Goal: Transaction & Acquisition: Purchase product/service

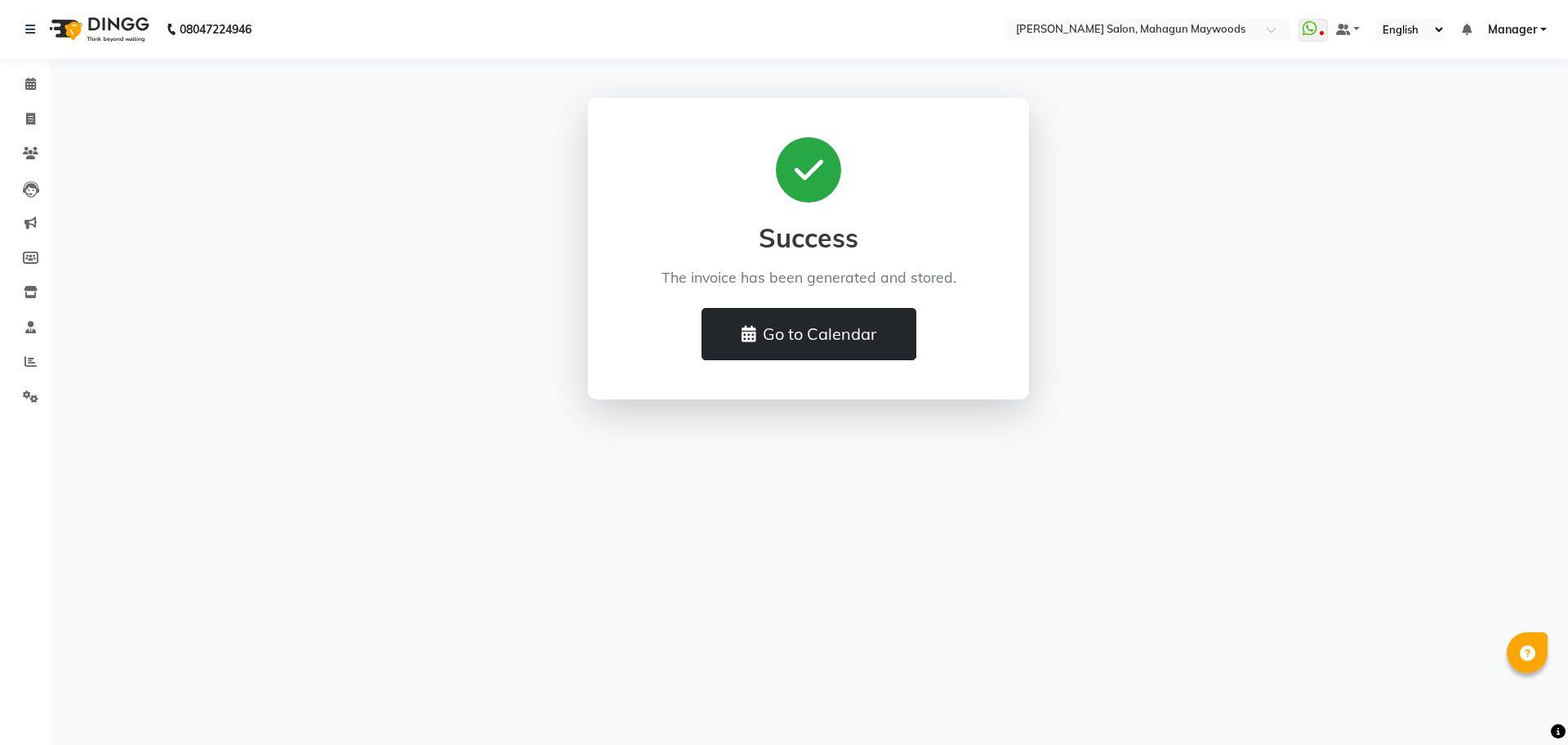
click at [753, 327] on icon at bounding box center [748, 334] width 15 height 16
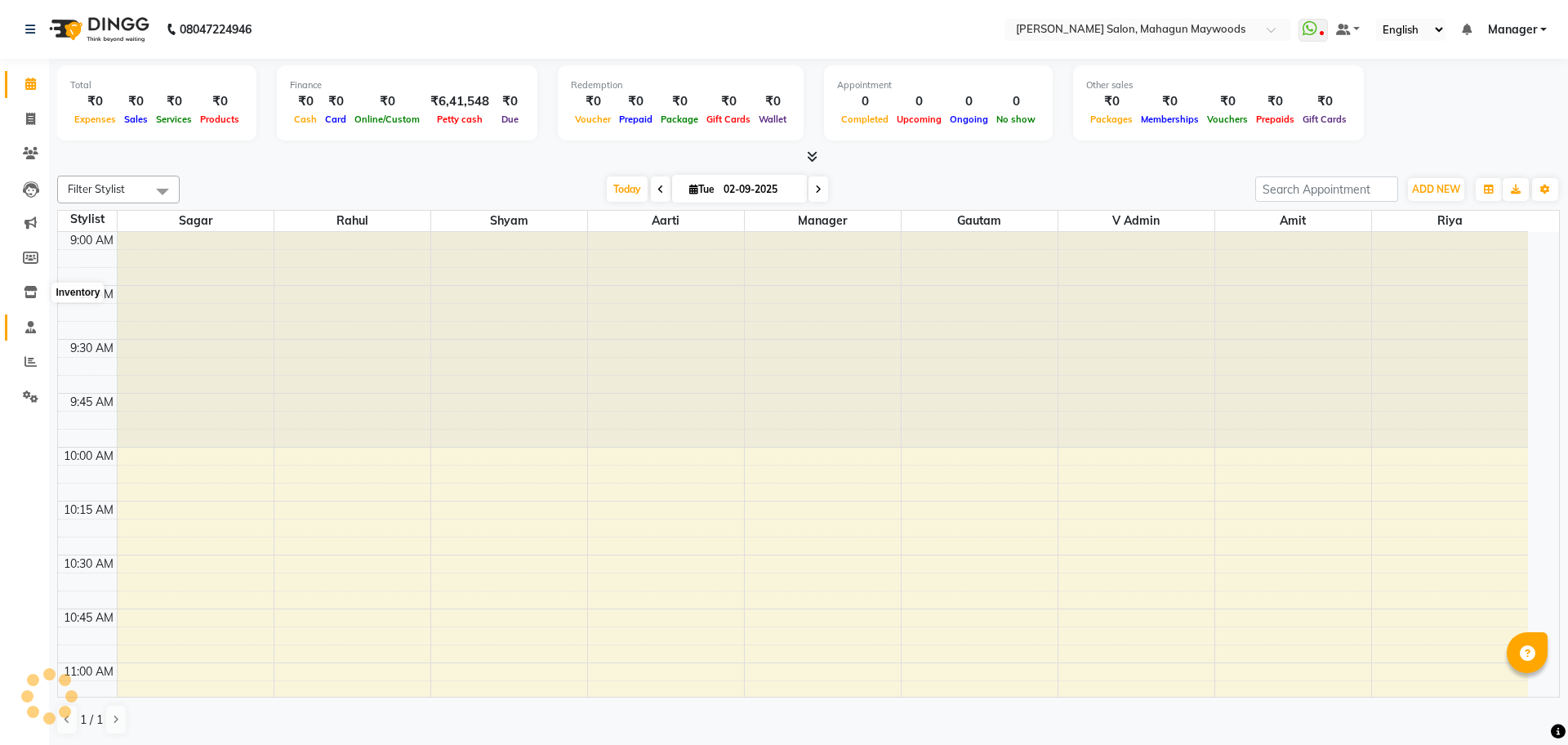
click at [25, 330] on icon at bounding box center [30, 327] width 10 height 12
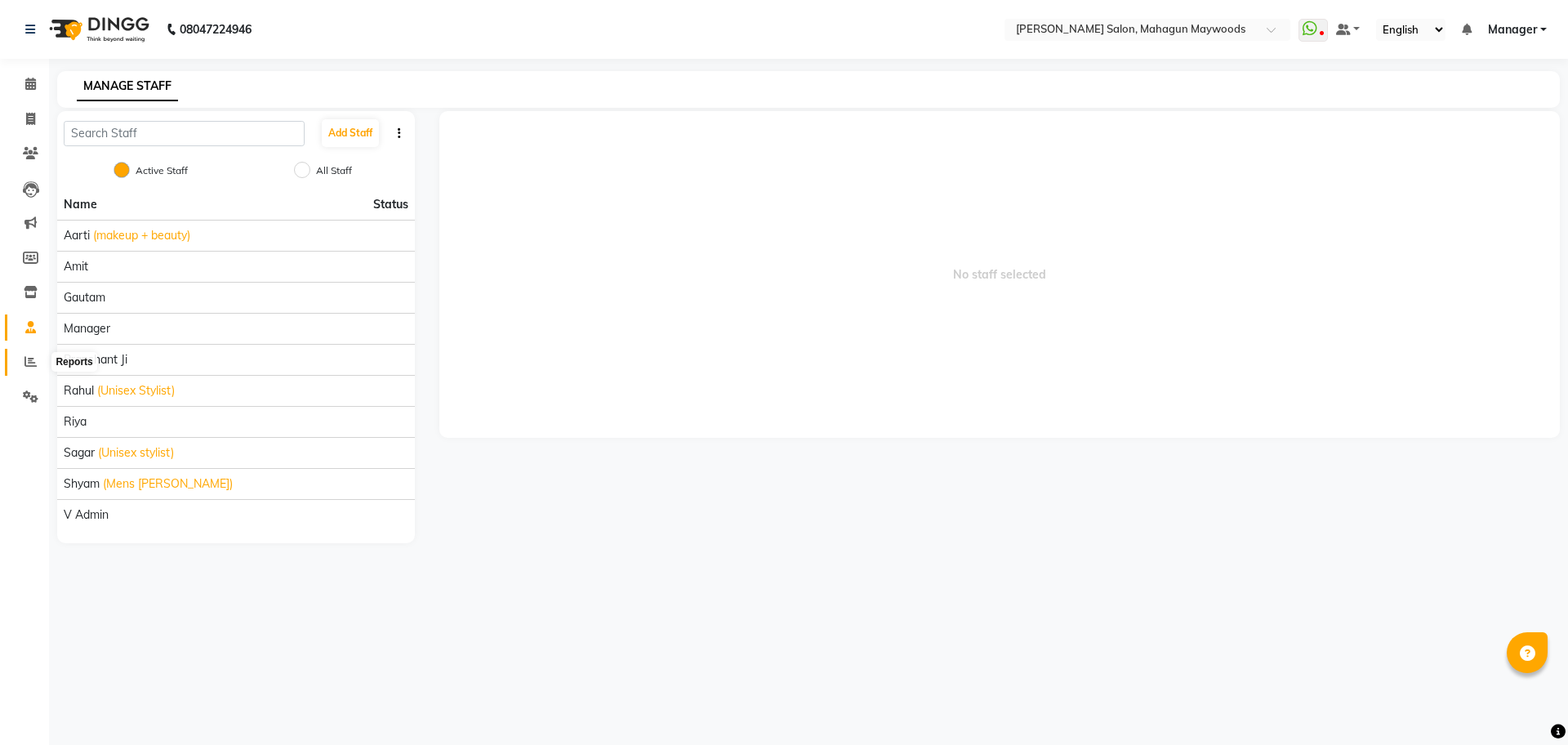
click at [35, 359] on icon at bounding box center [30, 362] width 12 height 12
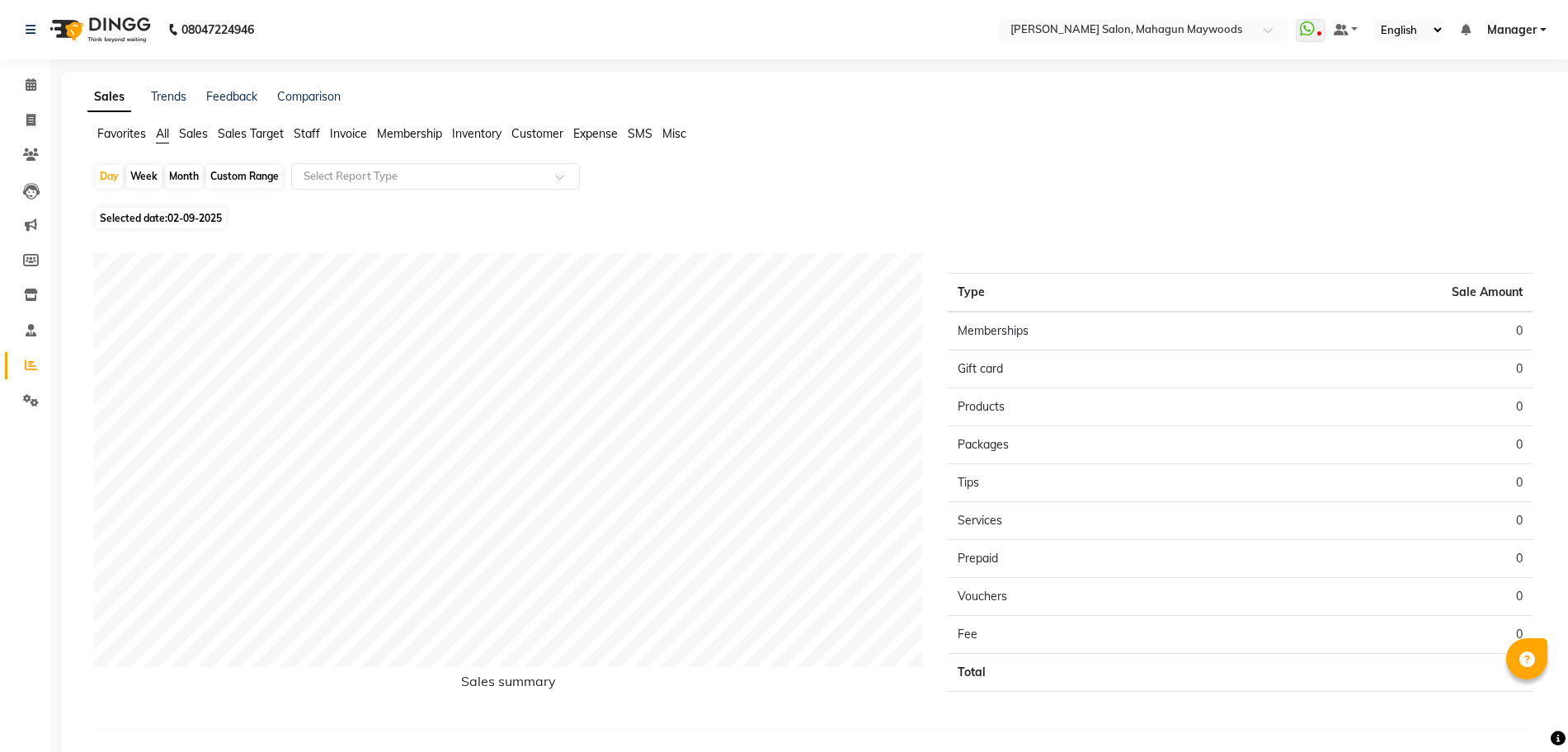
click at [304, 137] on span "Staff" at bounding box center [307, 133] width 26 height 15
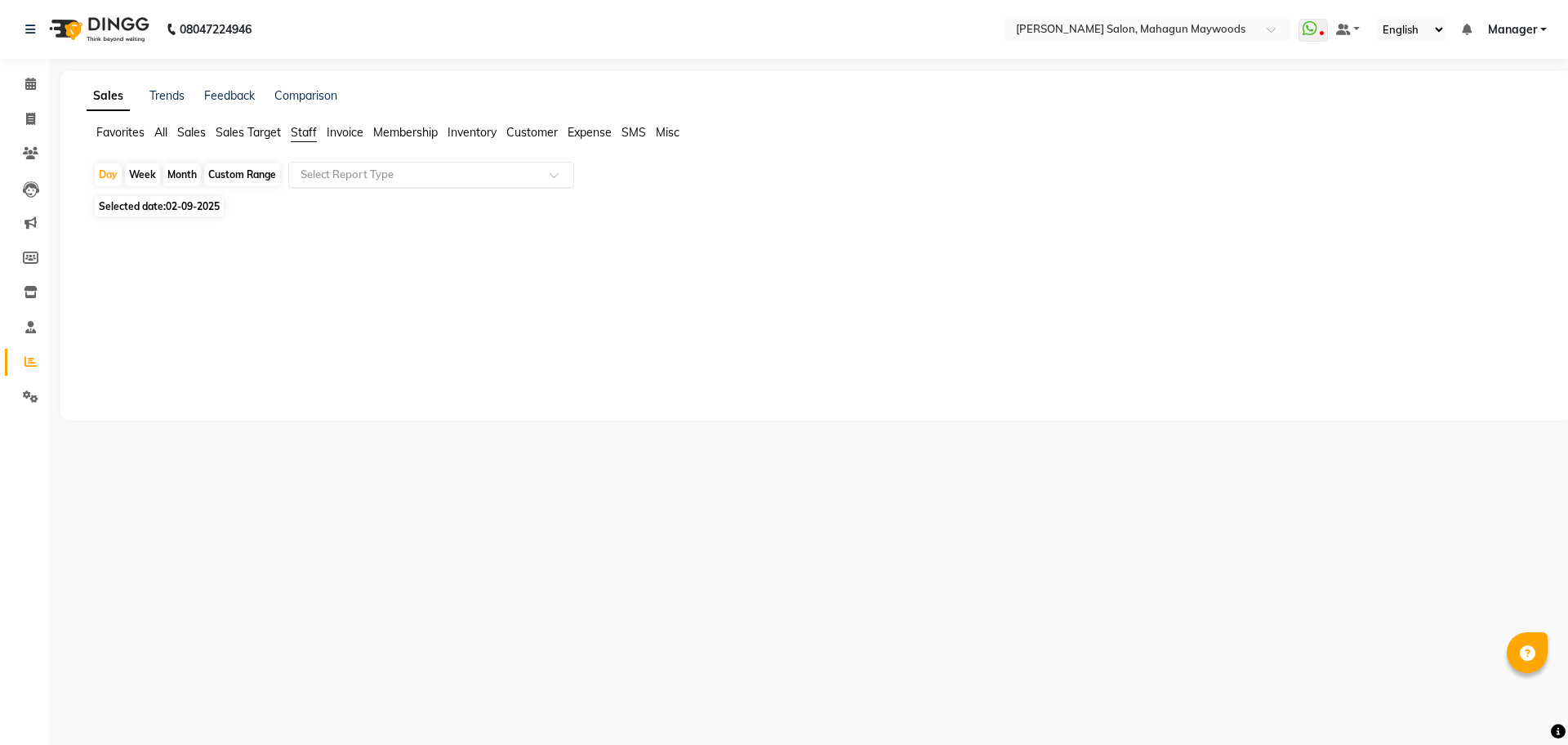
click at [550, 170] on div at bounding box center [431, 175] width 285 height 16
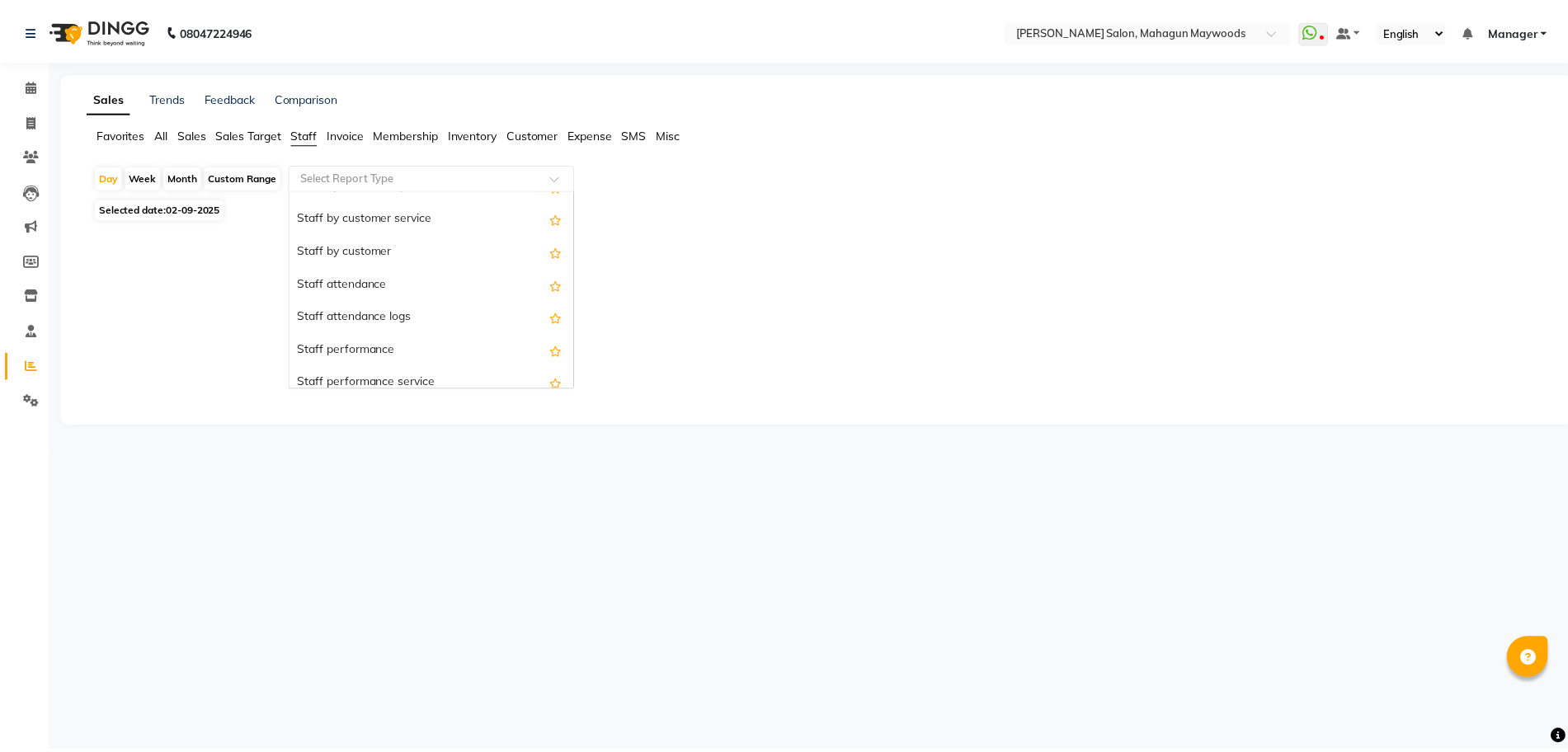
scroll to position [173, 0]
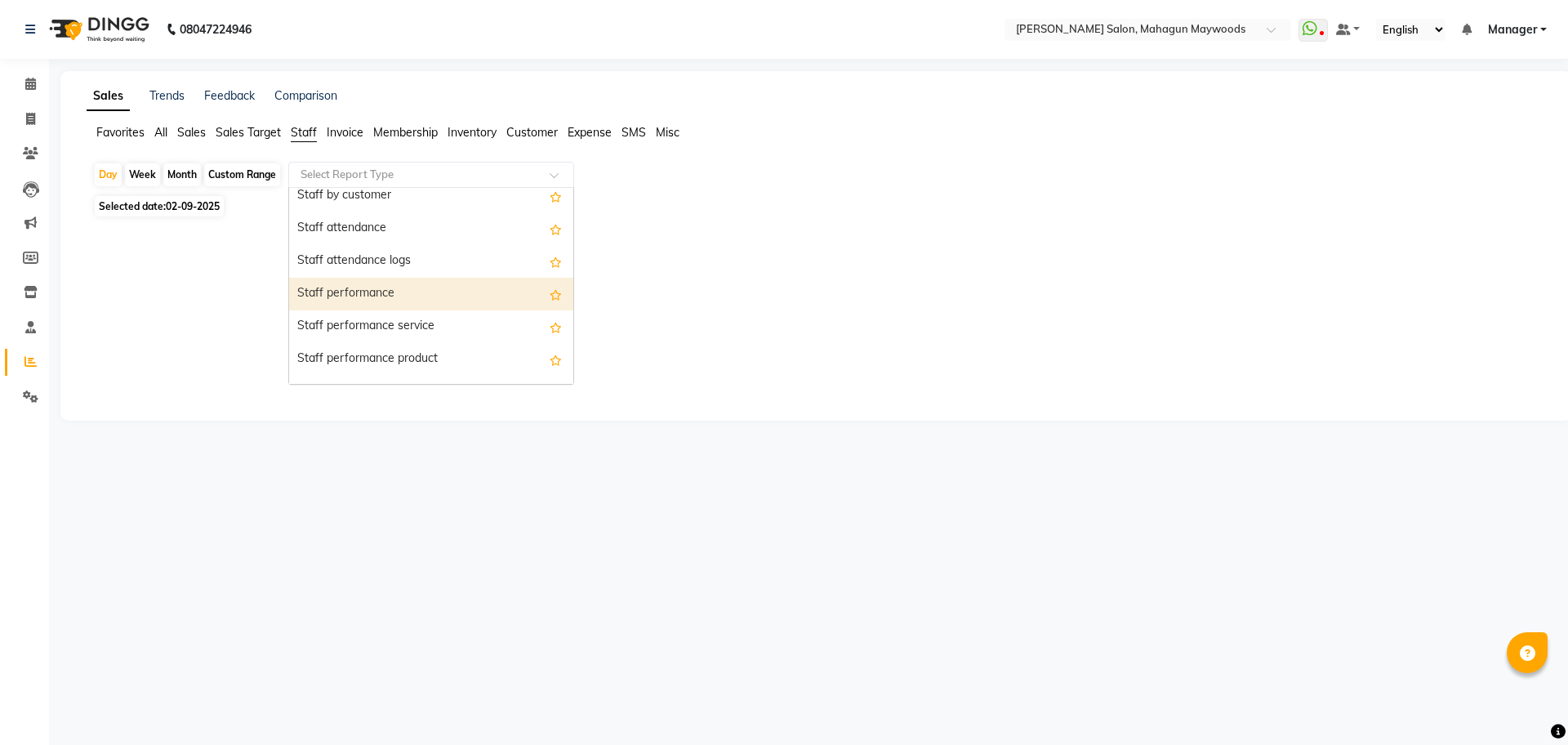
click at [506, 287] on div "Staff performance" at bounding box center [431, 294] width 285 height 33
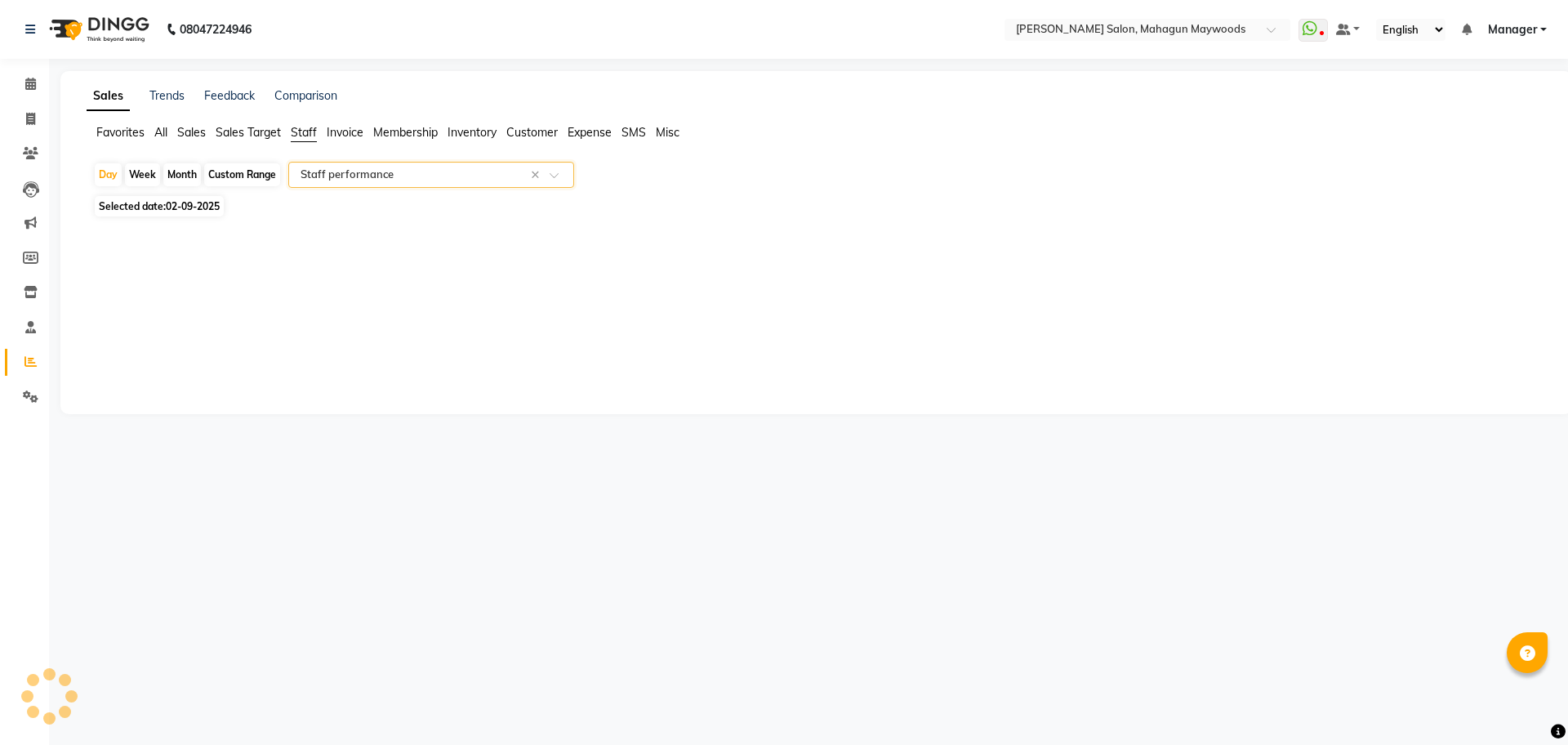
select select "csv"
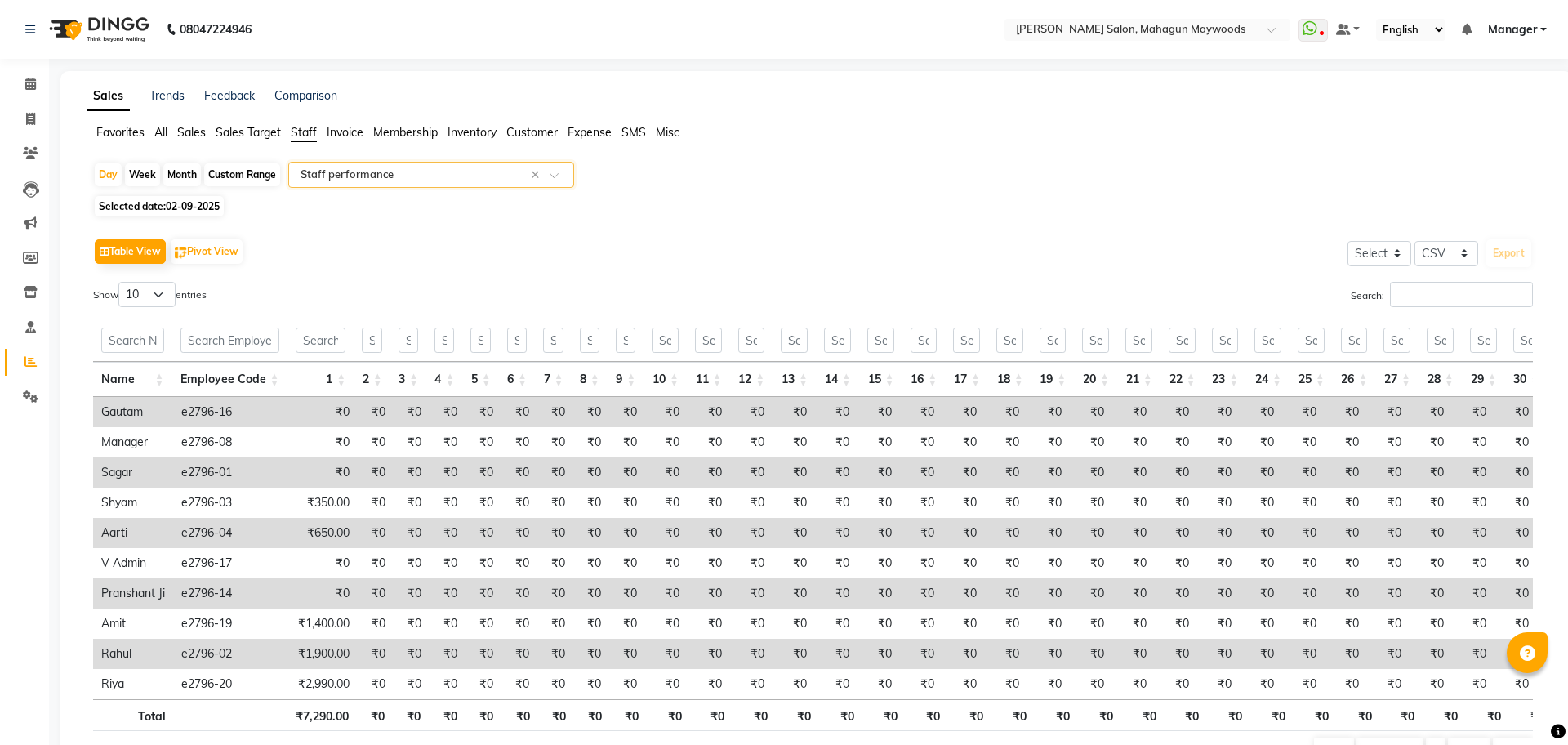
click at [551, 174] on span at bounding box center [560, 179] width 21 height 16
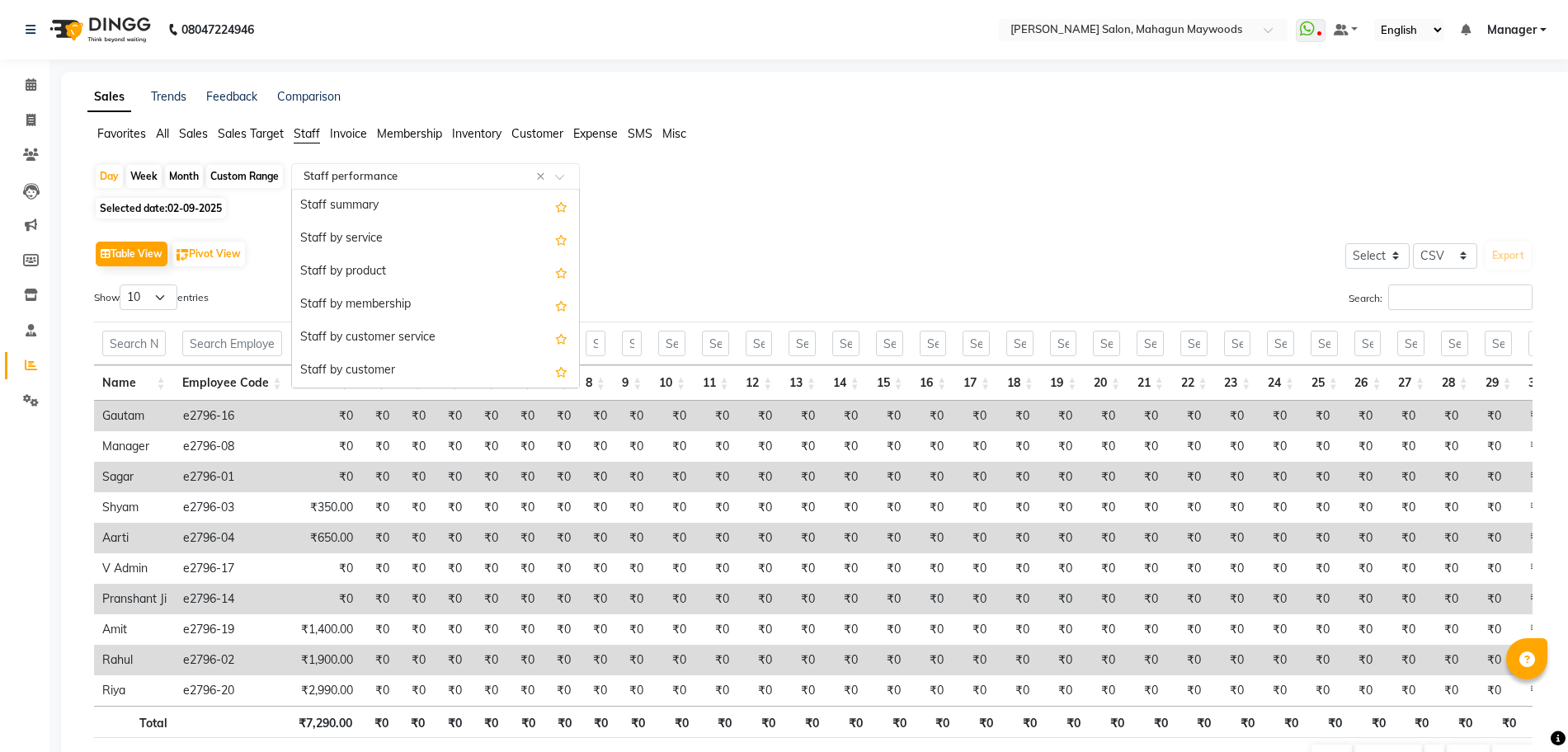
scroll to position [264, 0]
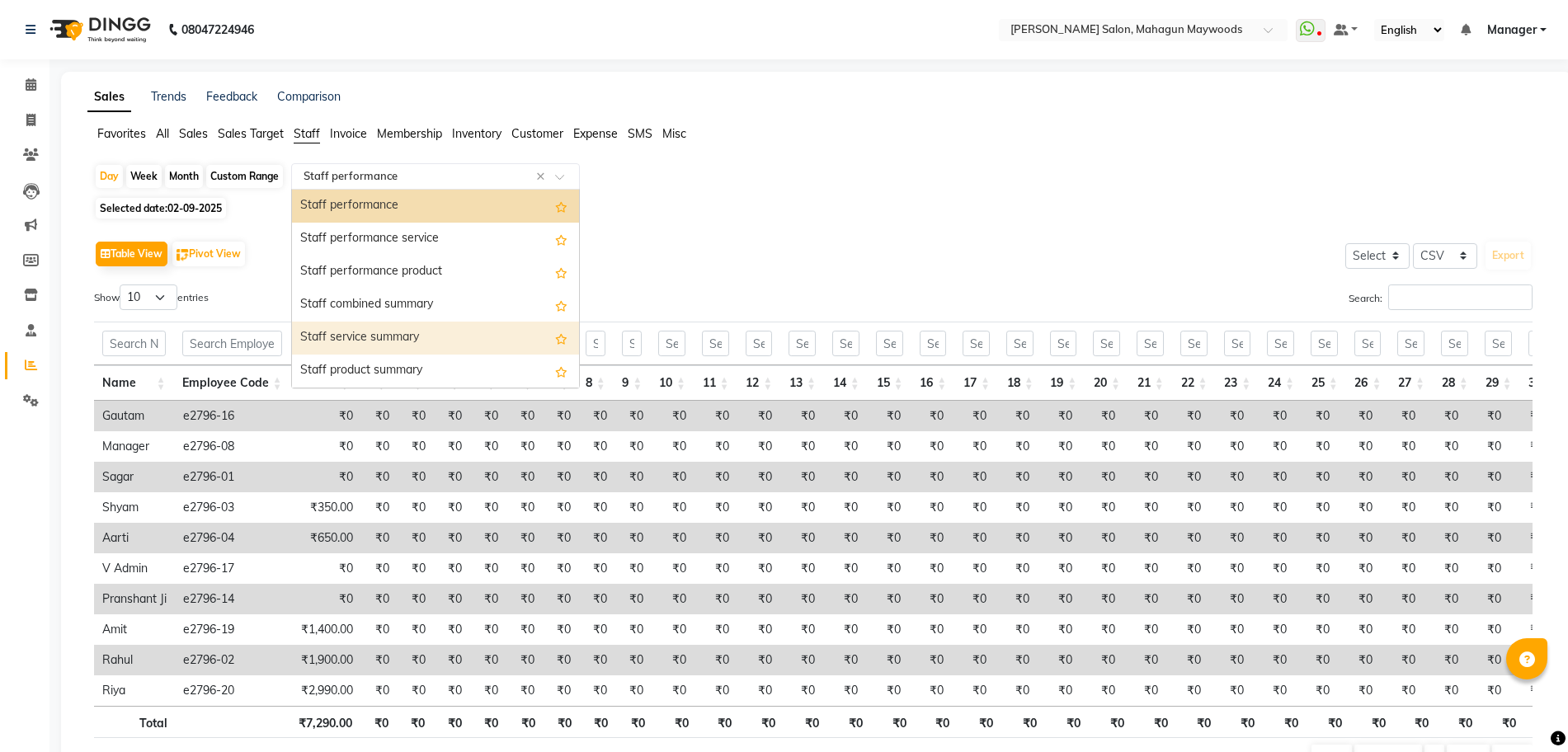
click at [497, 327] on div "Staff service summary" at bounding box center [435, 338] width 287 height 33
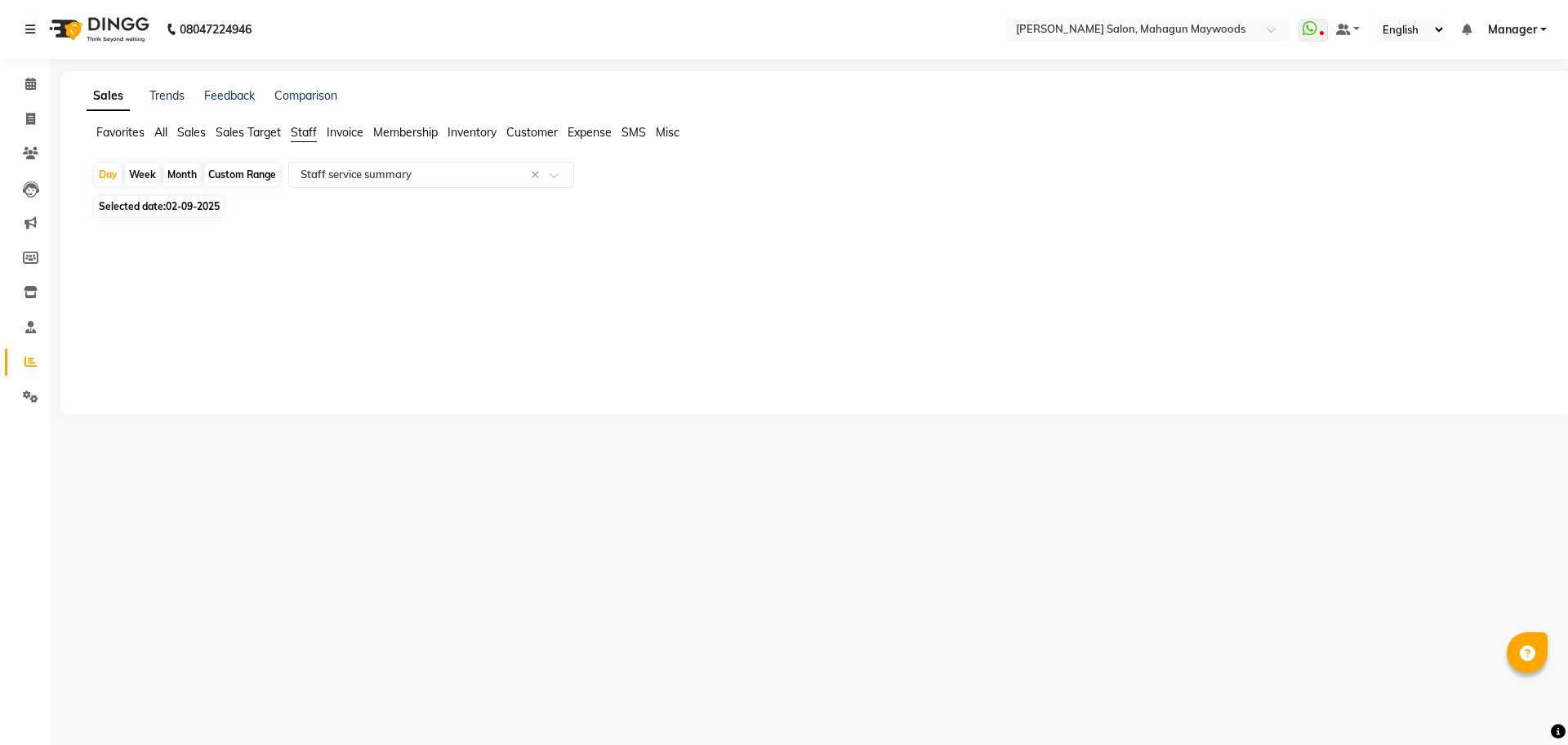
click at [184, 170] on div "Month" at bounding box center [182, 175] width 37 height 22
select select "9"
select select "2025"
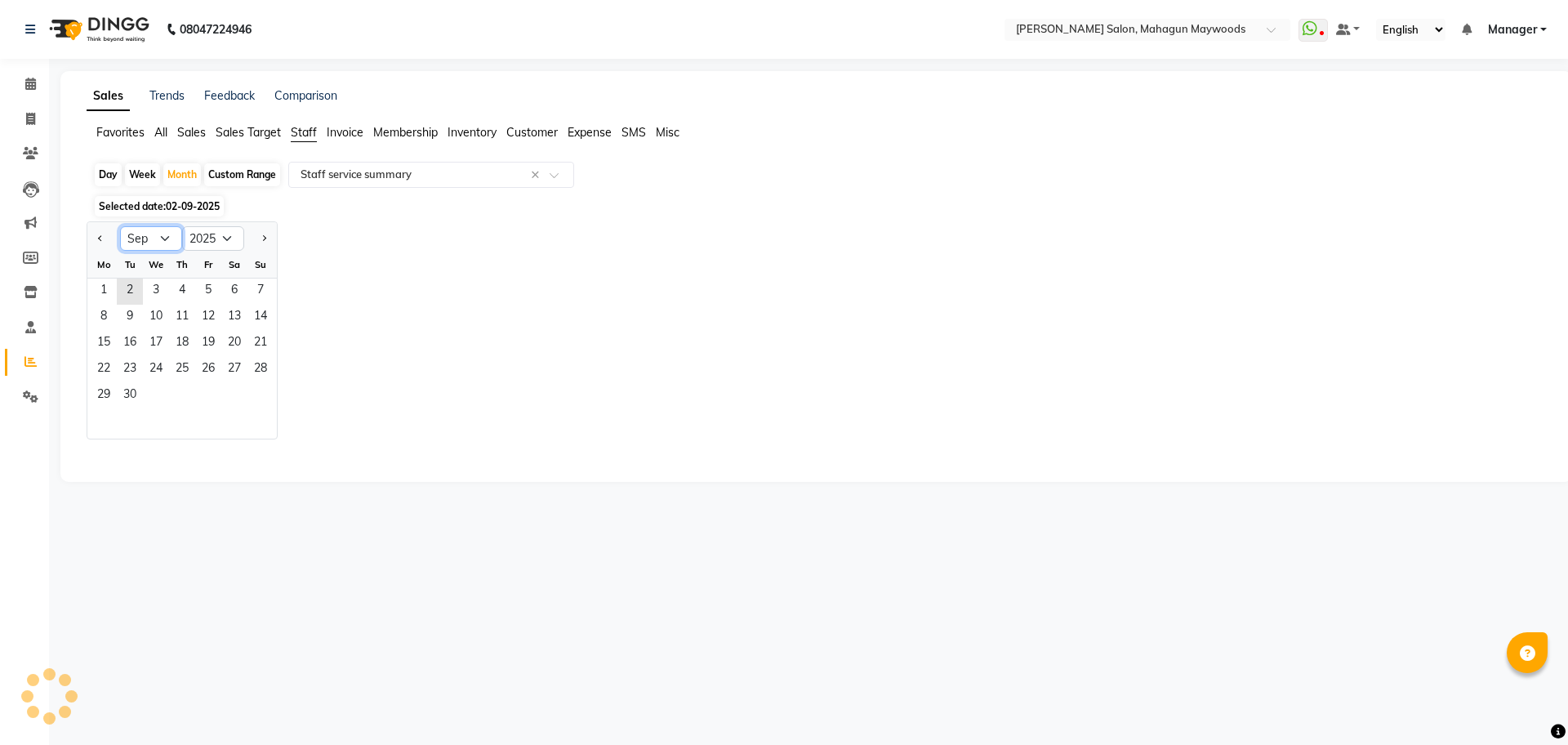
click at [164, 240] on select "Jan Feb Mar Apr May Jun Jul Aug Sep Oct Nov Dec" at bounding box center [151, 239] width 62 height 24
select select "8"
click at [120, 227] on select "Jan Feb Mar Apr May Jun Jul Aug Sep Oct Nov Dec" at bounding box center [151, 239] width 62 height 24
click at [210, 294] on span "1" at bounding box center [208, 292] width 26 height 26
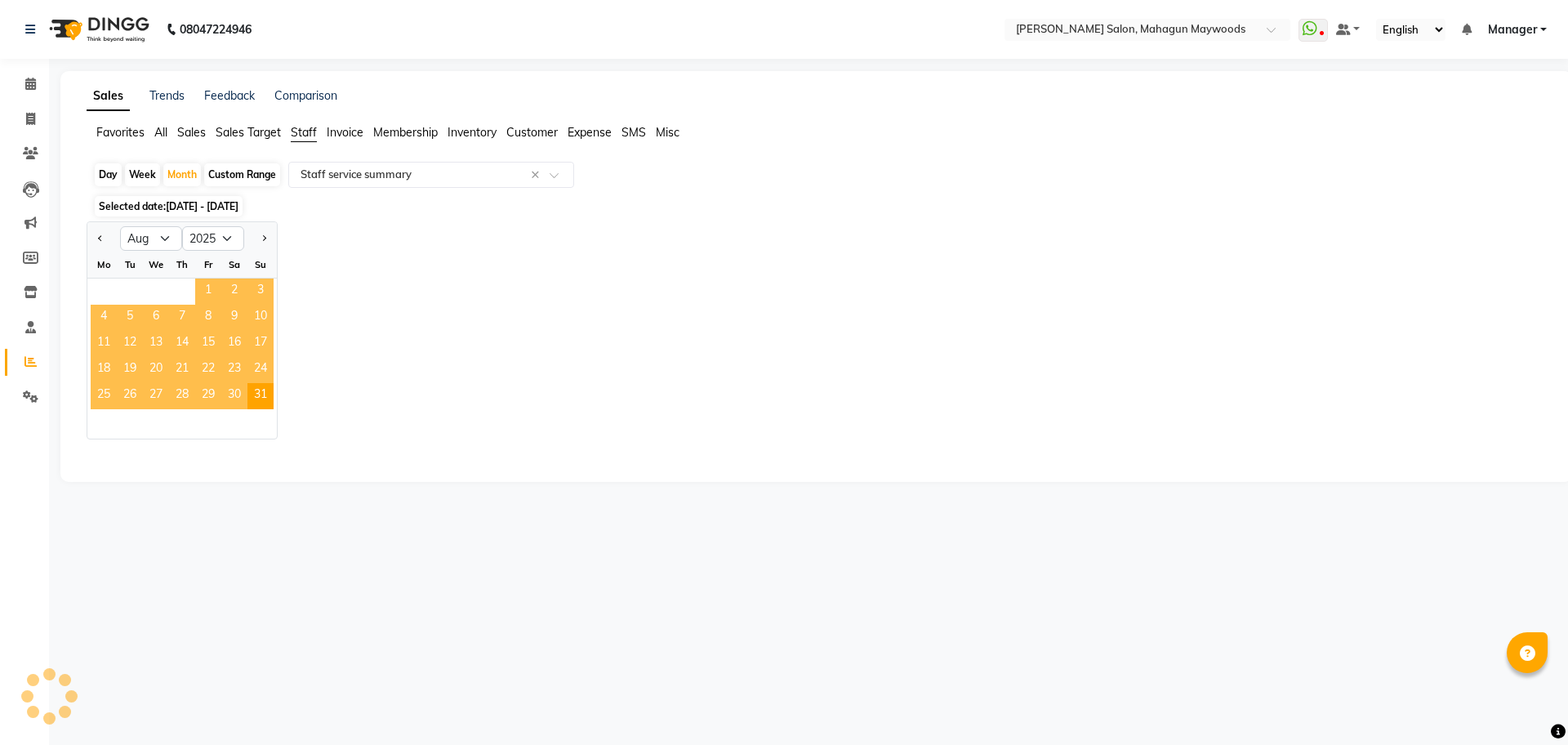
select select "csv"
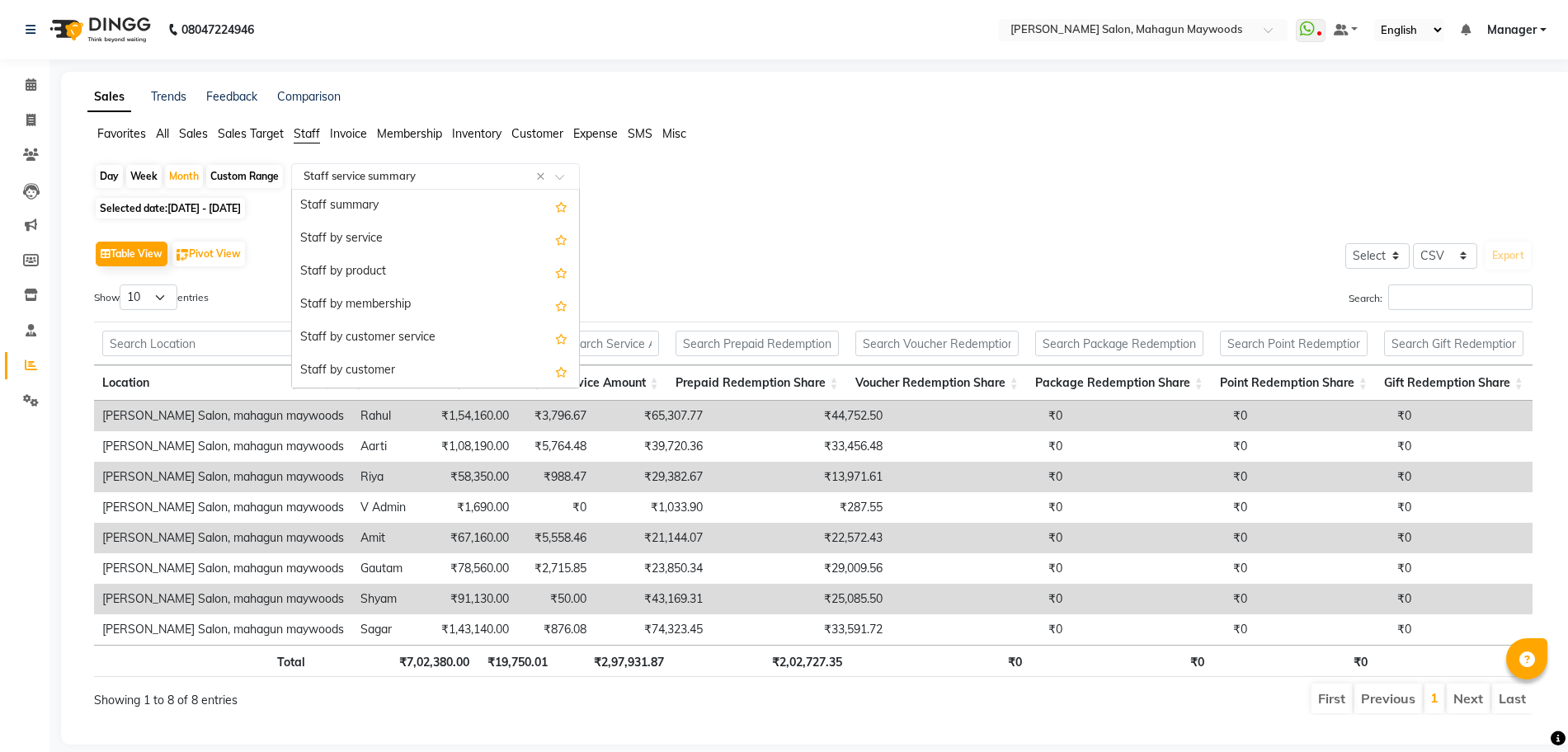
click at [556, 179] on span at bounding box center [566, 181] width 21 height 17
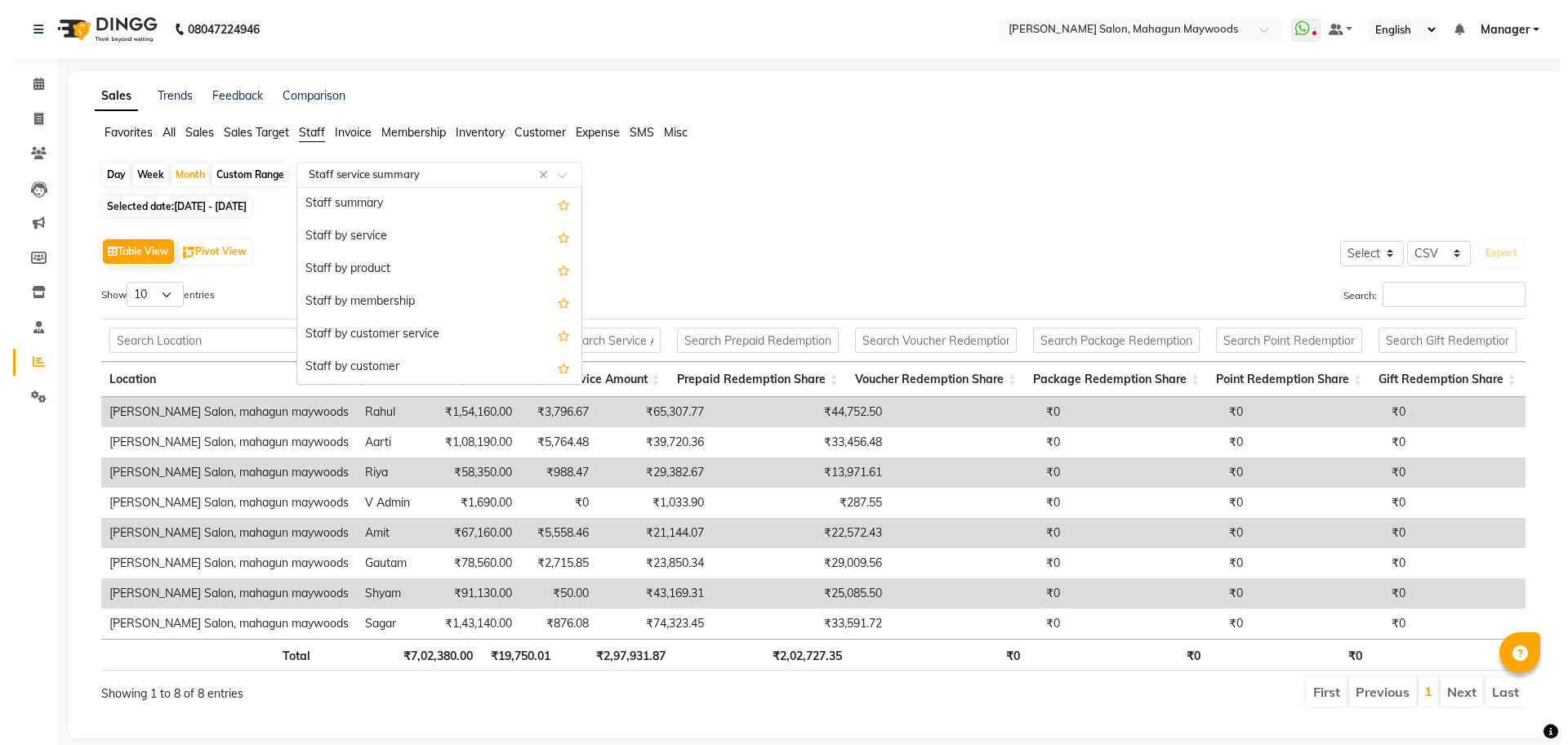
scroll to position [392, 0]
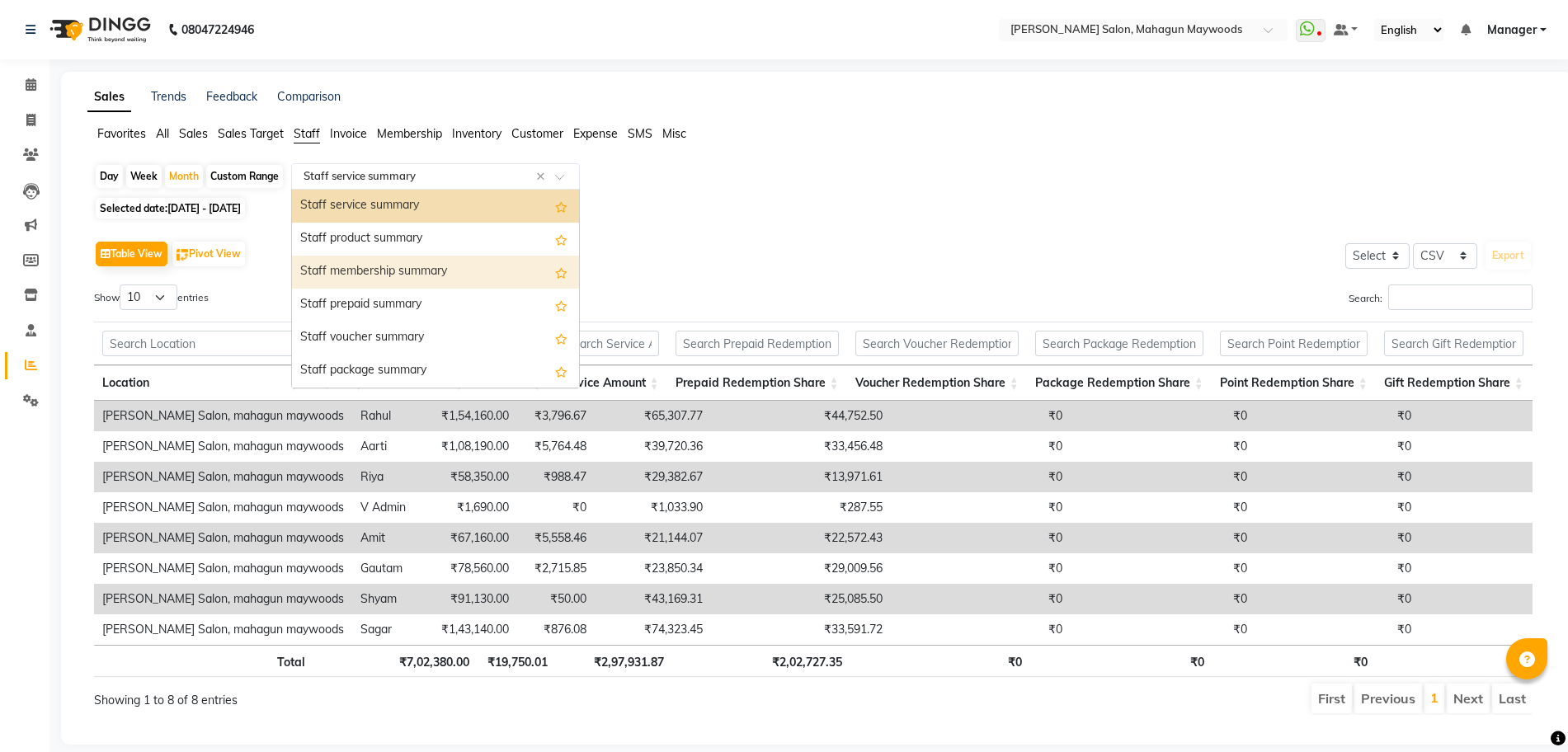
click at [438, 260] on div "Staff membership summary" at bounding box center [435, 273] width 287 height 33
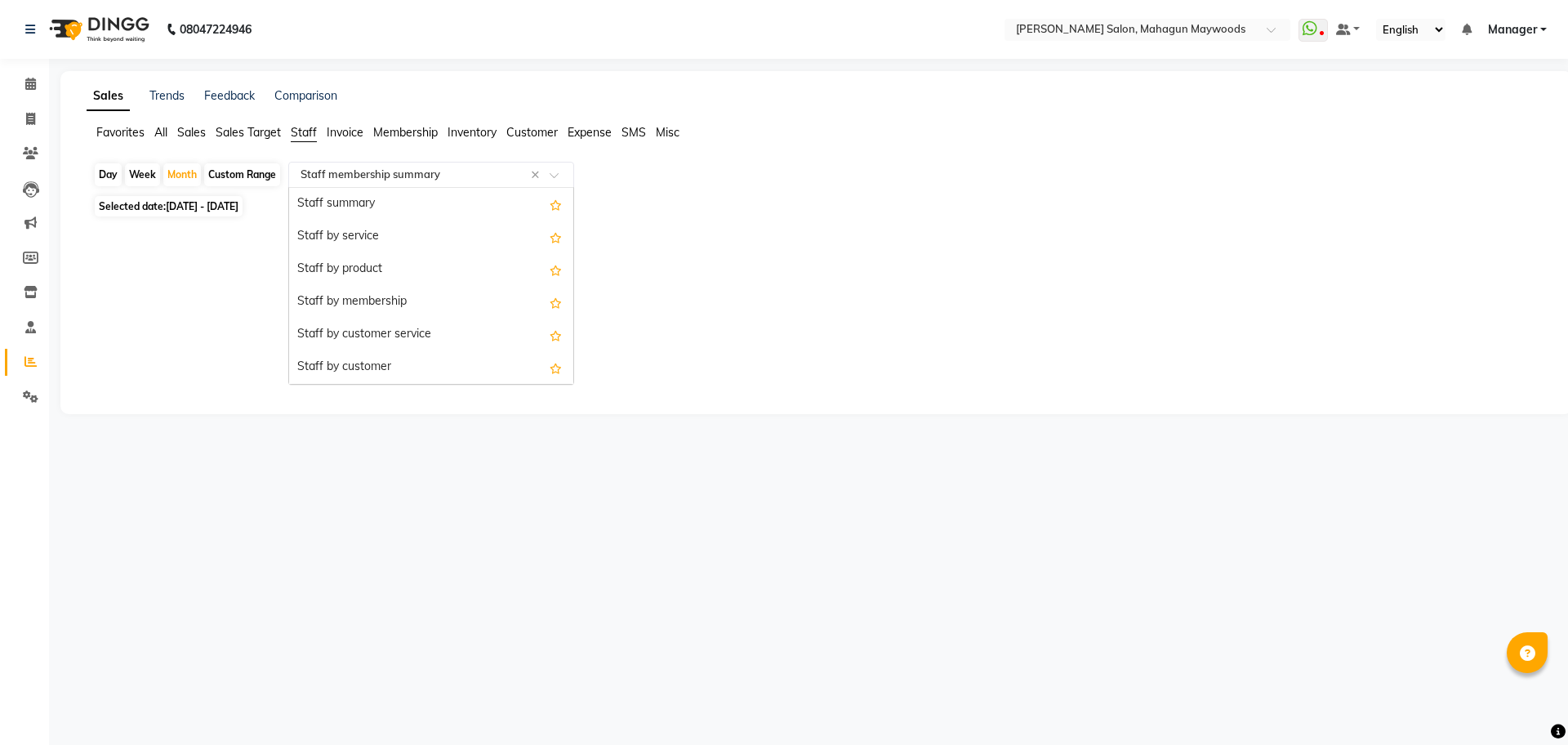
click at [554, 174] on span at bounding box center [560, 179] width 21 height 16
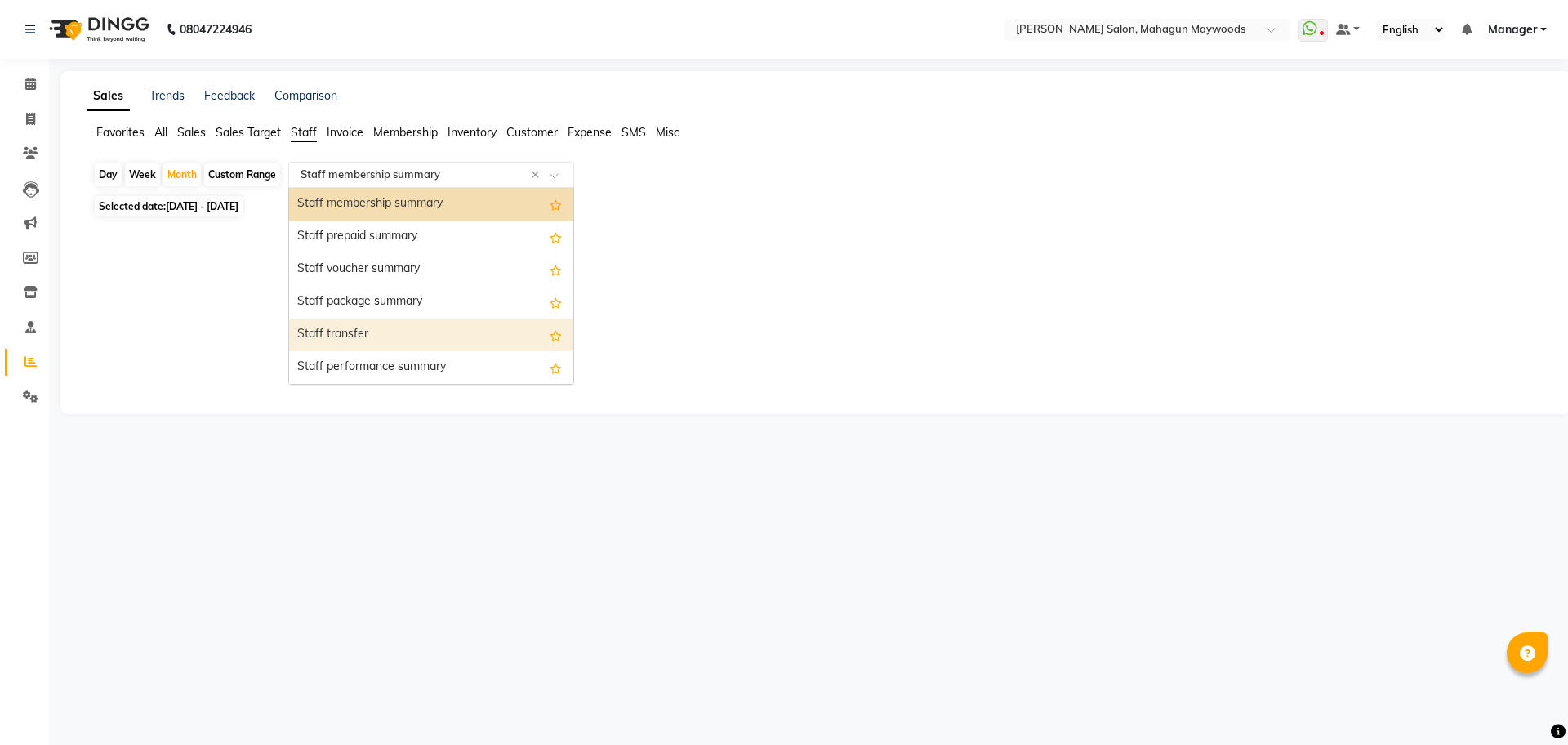
click at [442, 327] on div "Staff transfer" at bounding box center [431, 335] width 285 height 33
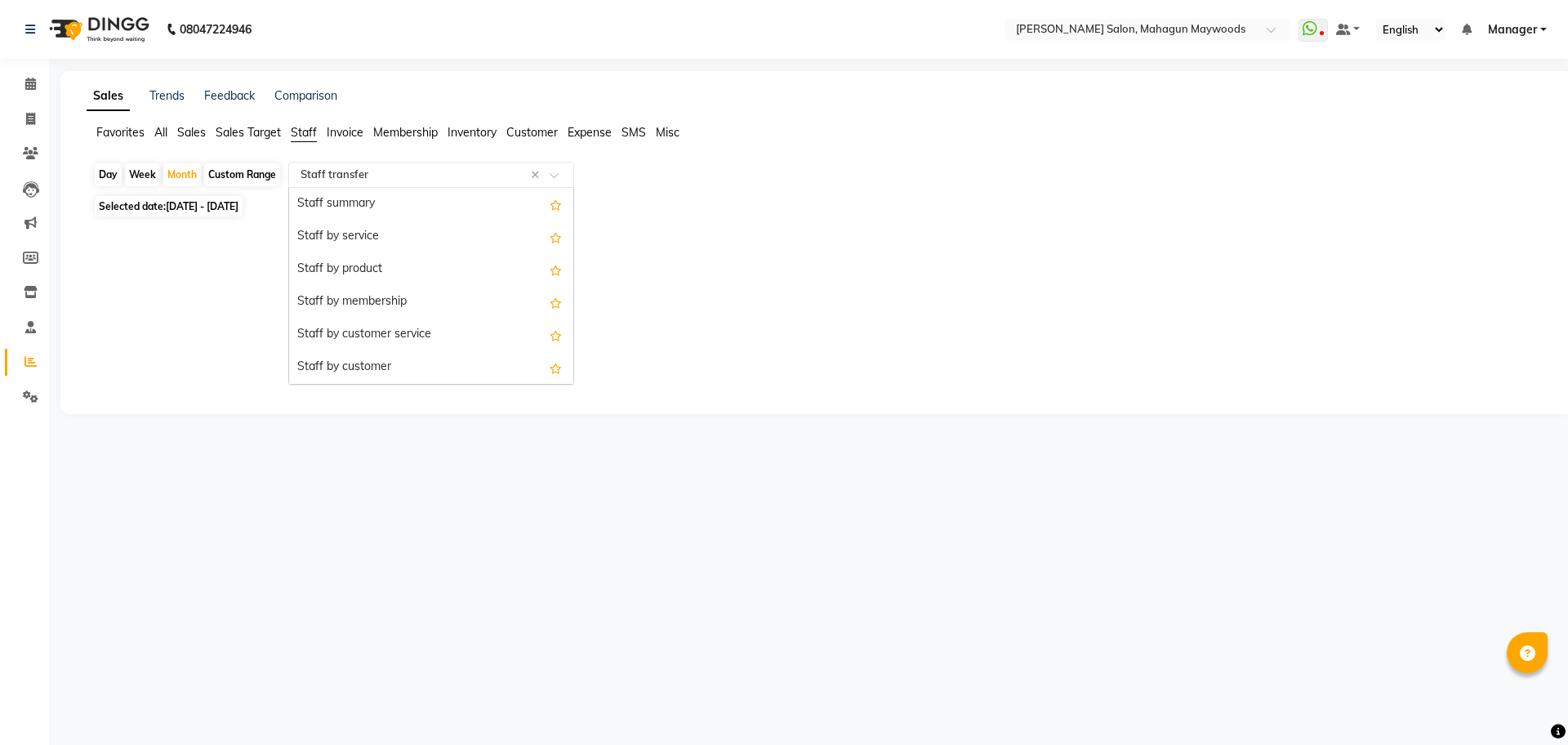
click at [556, 171] on span at bounding box center [560, 179] width 21 height 16
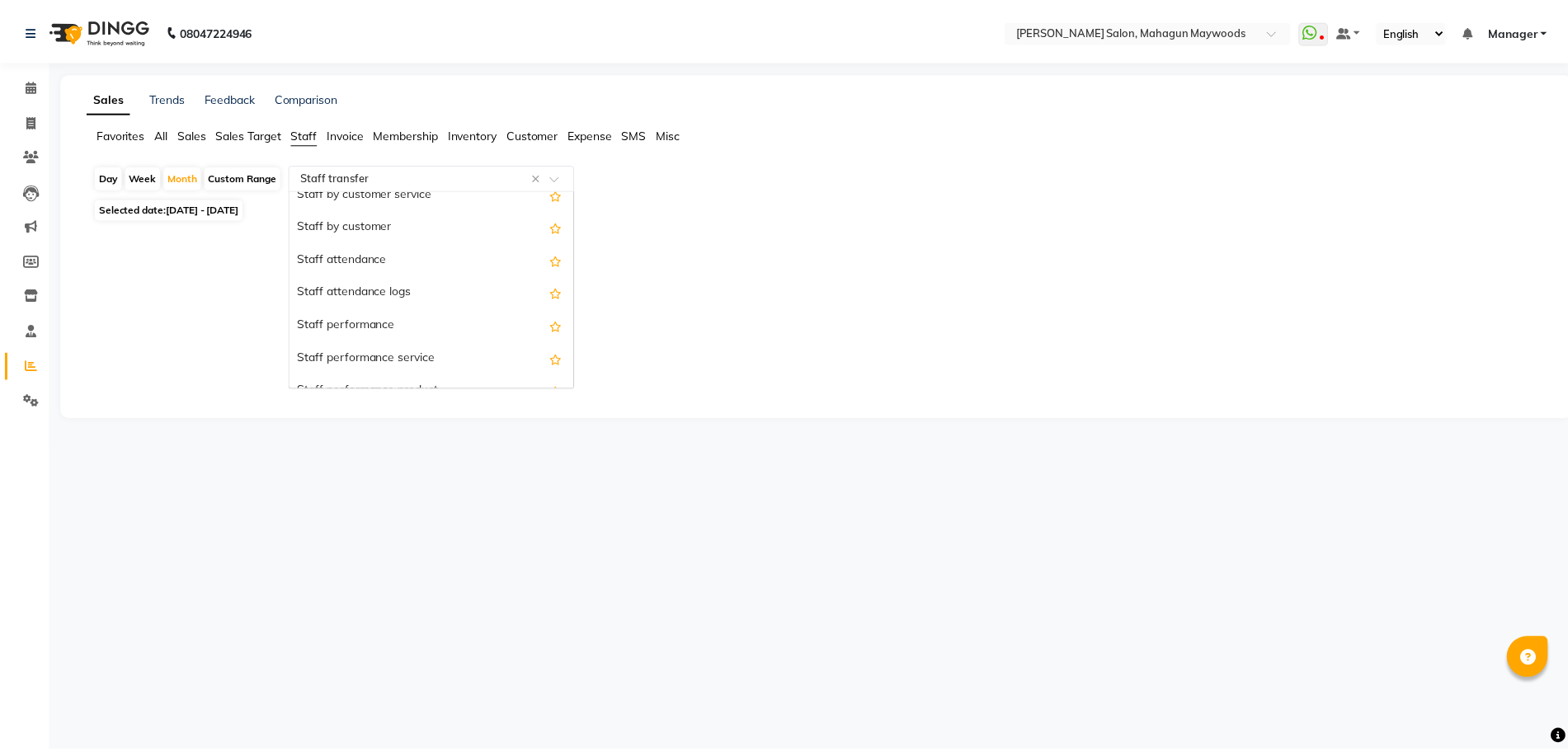
scroll to position [182, 0]
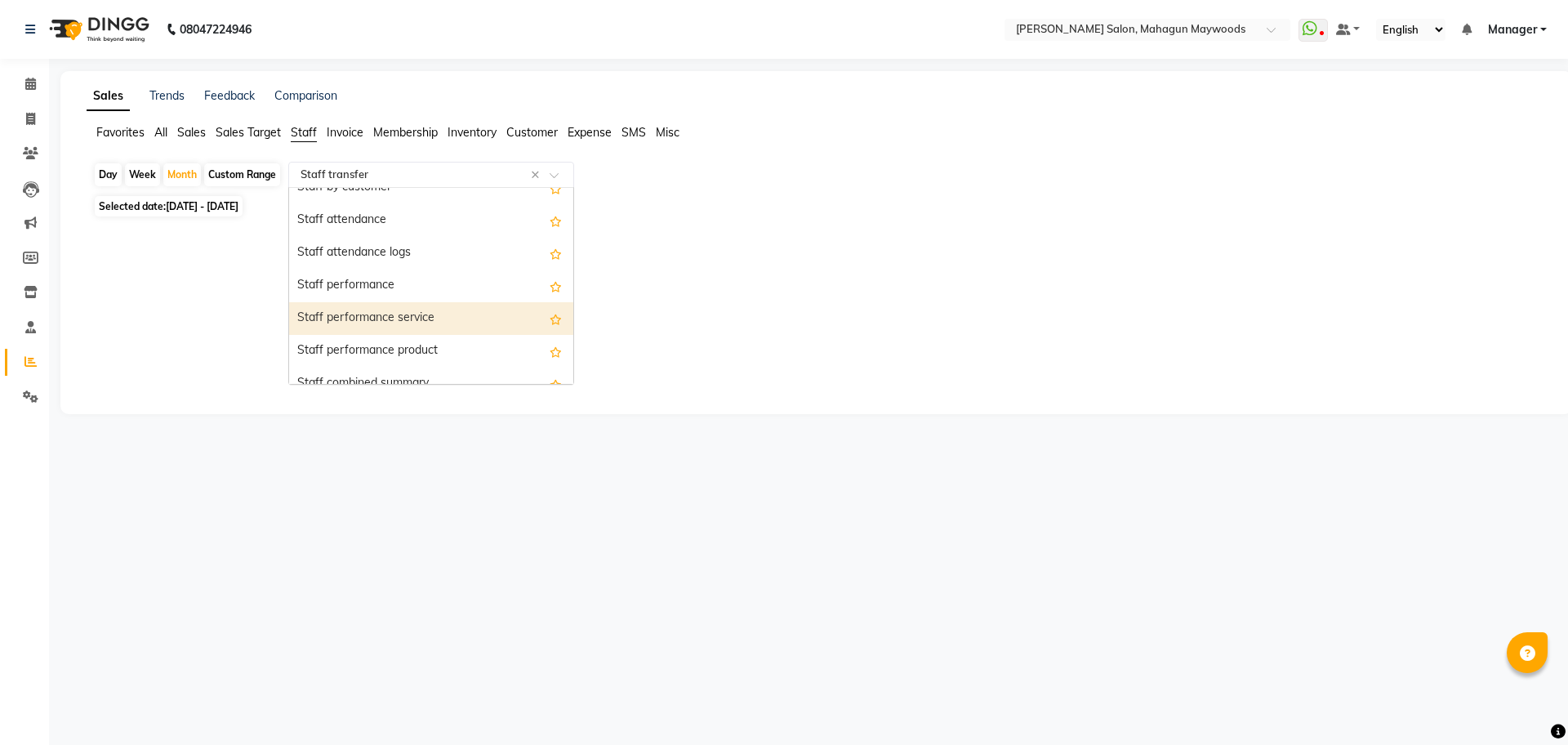
click at [420, 327] on div "Staff performance service" at bounding box center [431, 318] width 285 height 33
select select "csv"
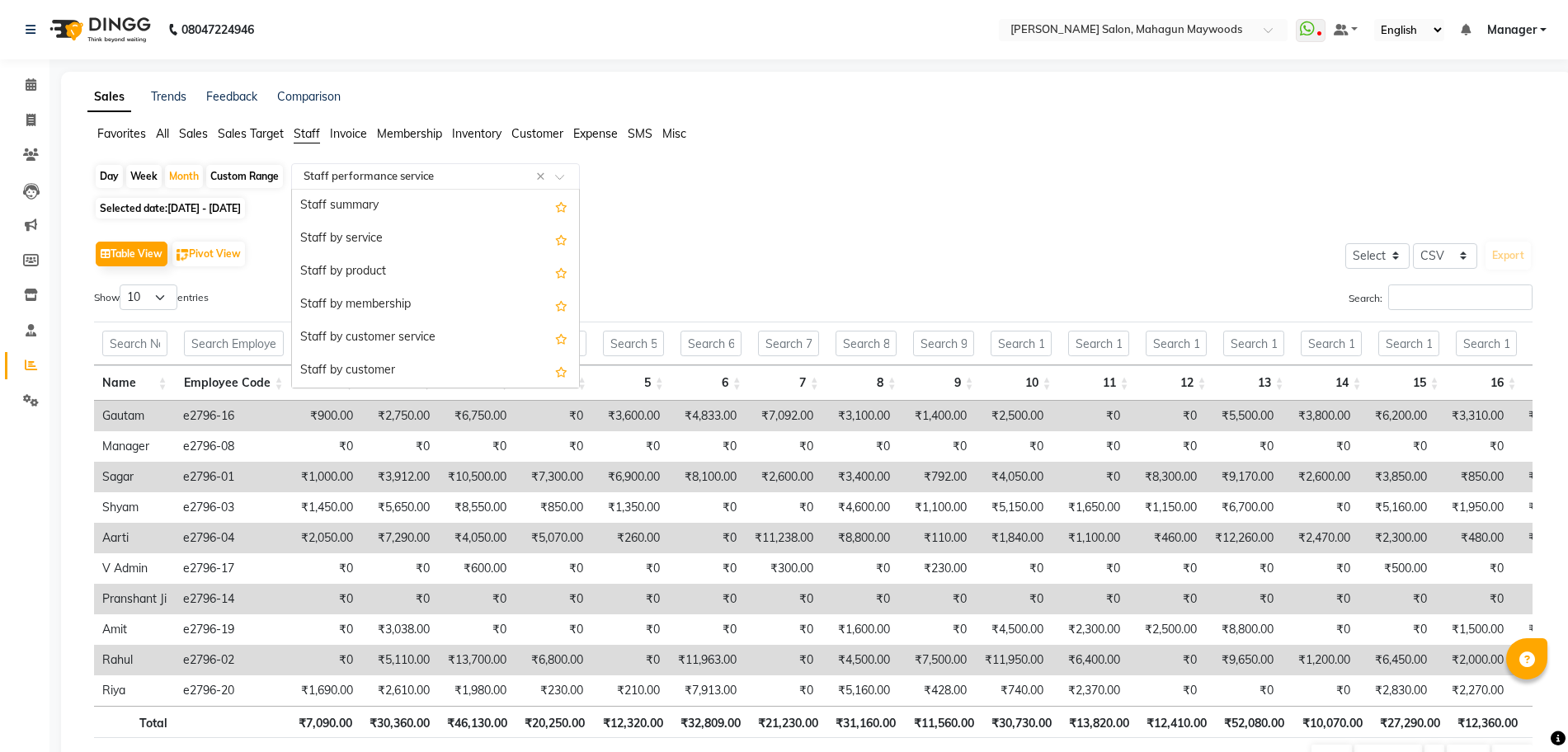
click at [561, 170] on div at bounding box center [435, 176] width 287 height 17
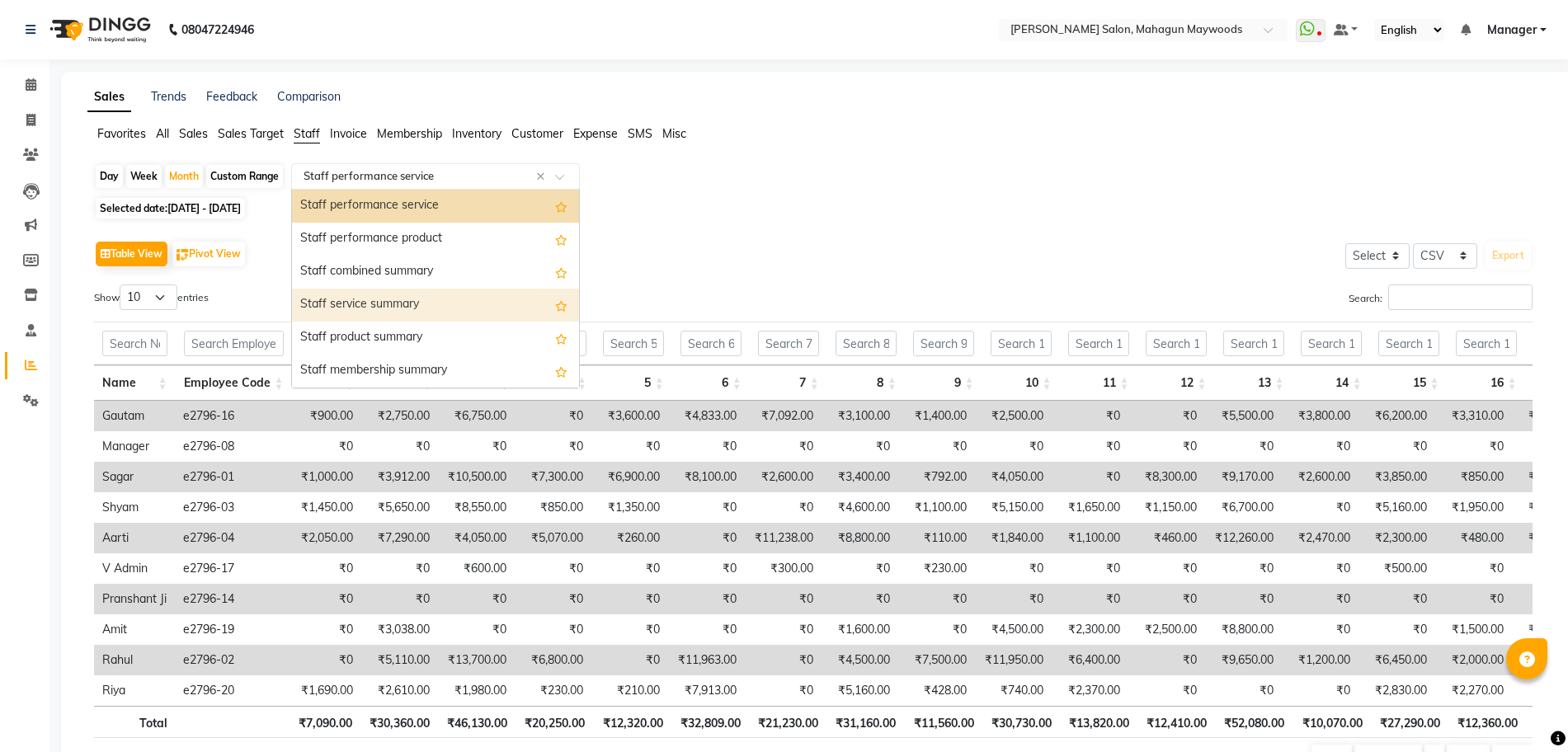
click at [511, 306] on div "Staff service summary" at bounding box center [435, 306] width 287 height 33
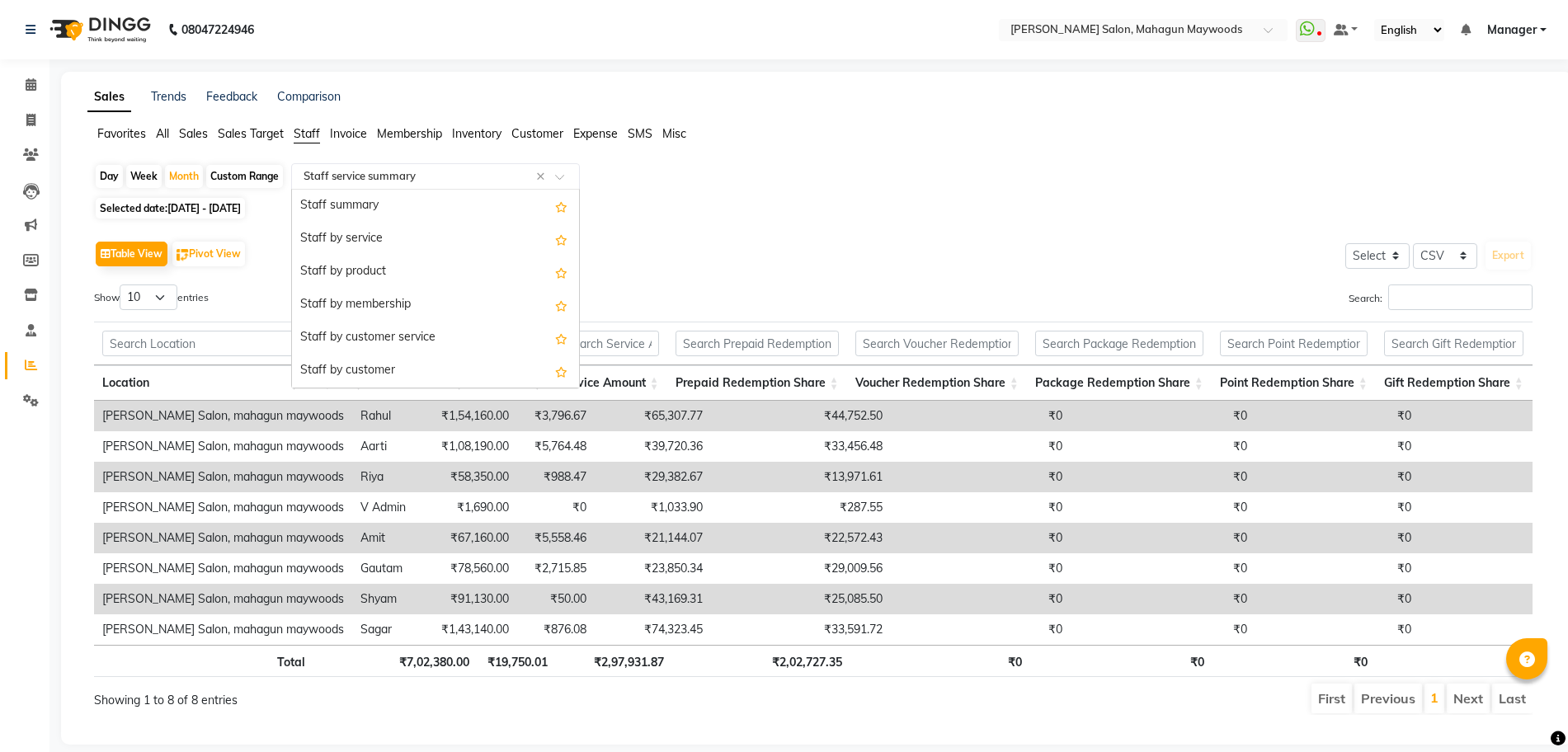
click at [557, 184] on span at bounding box center [566, 181] width 21 height 17
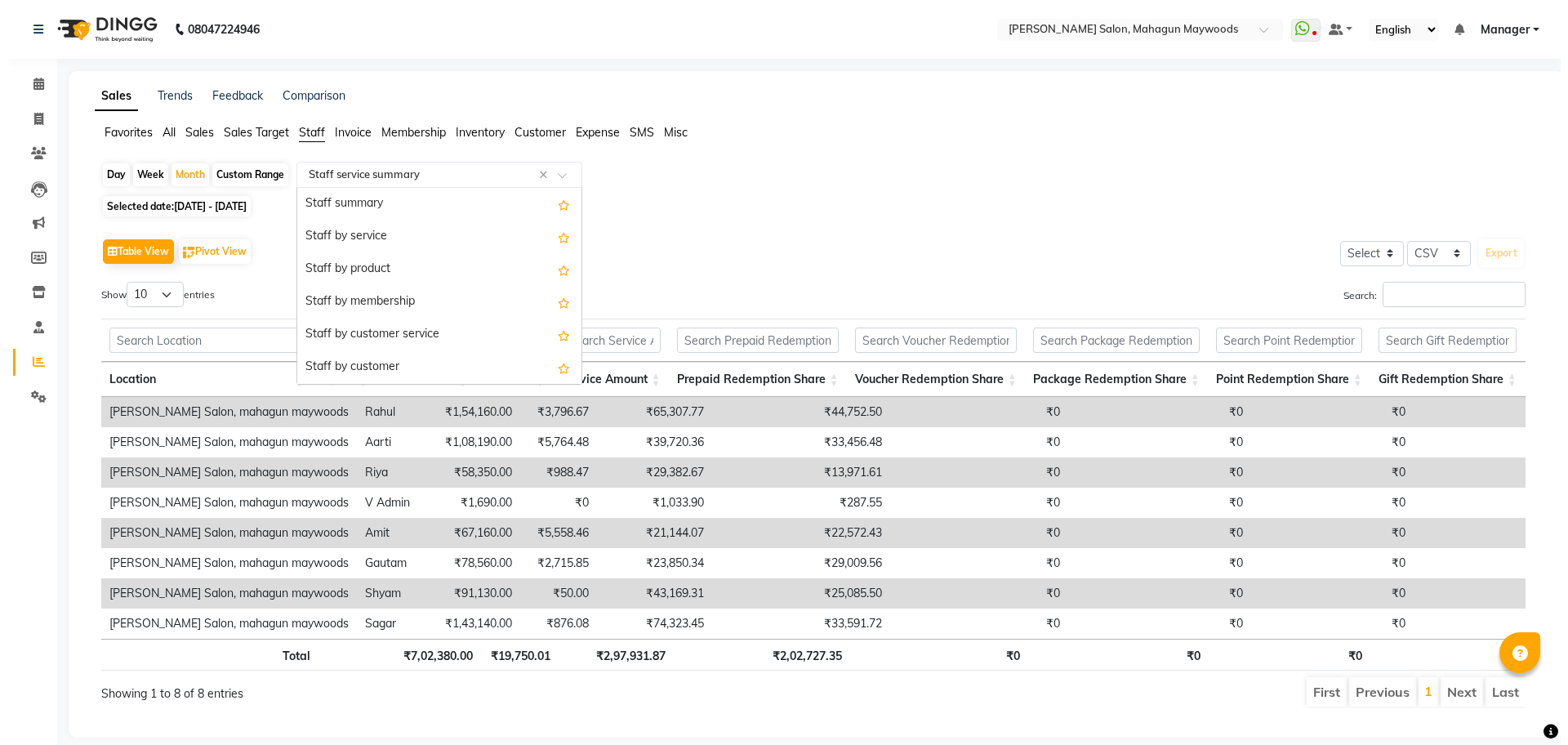
scroll to position [392, 0]
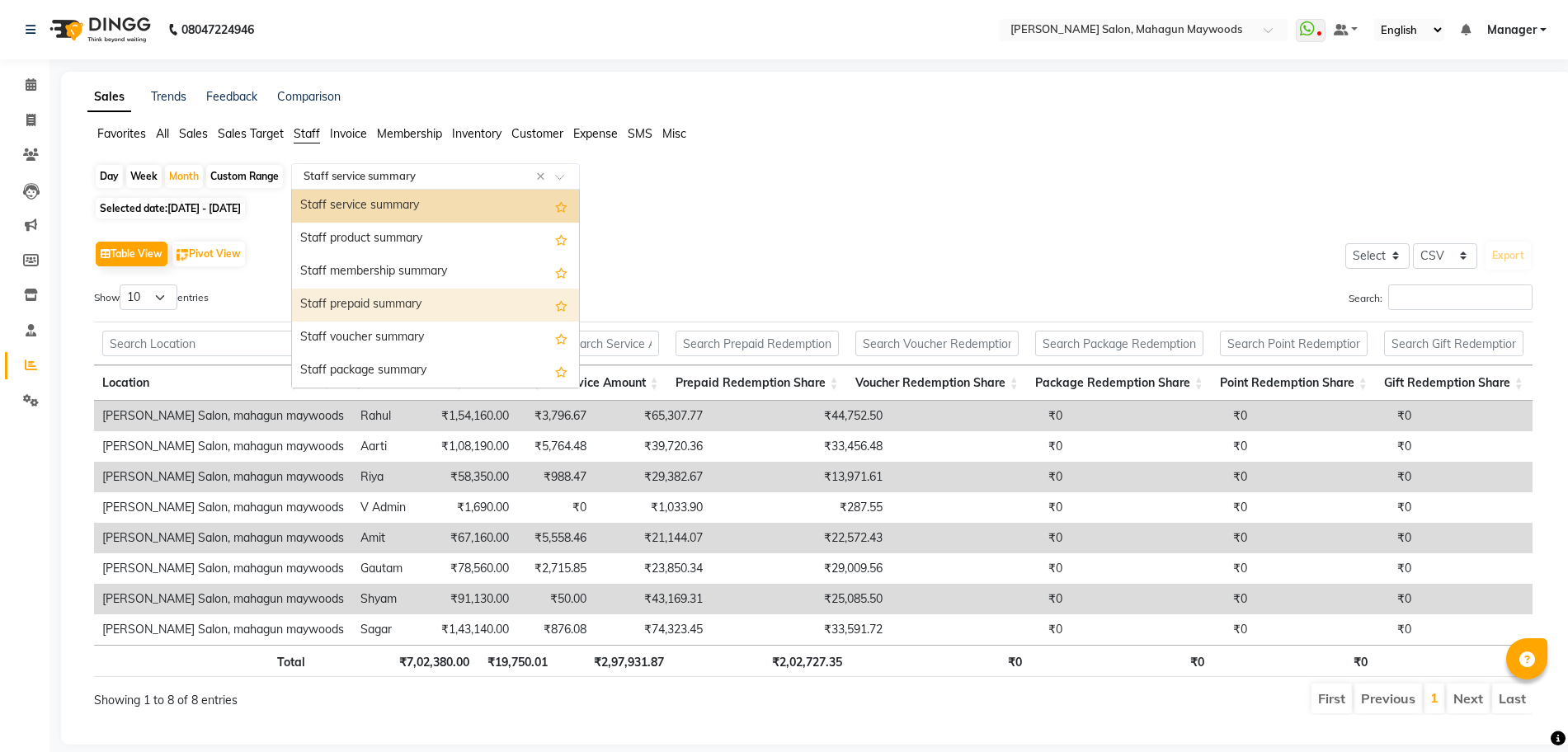
click at [454, 307] on div "Staff prepaid summary" at bounding box center [435, 306] width 287 height 33
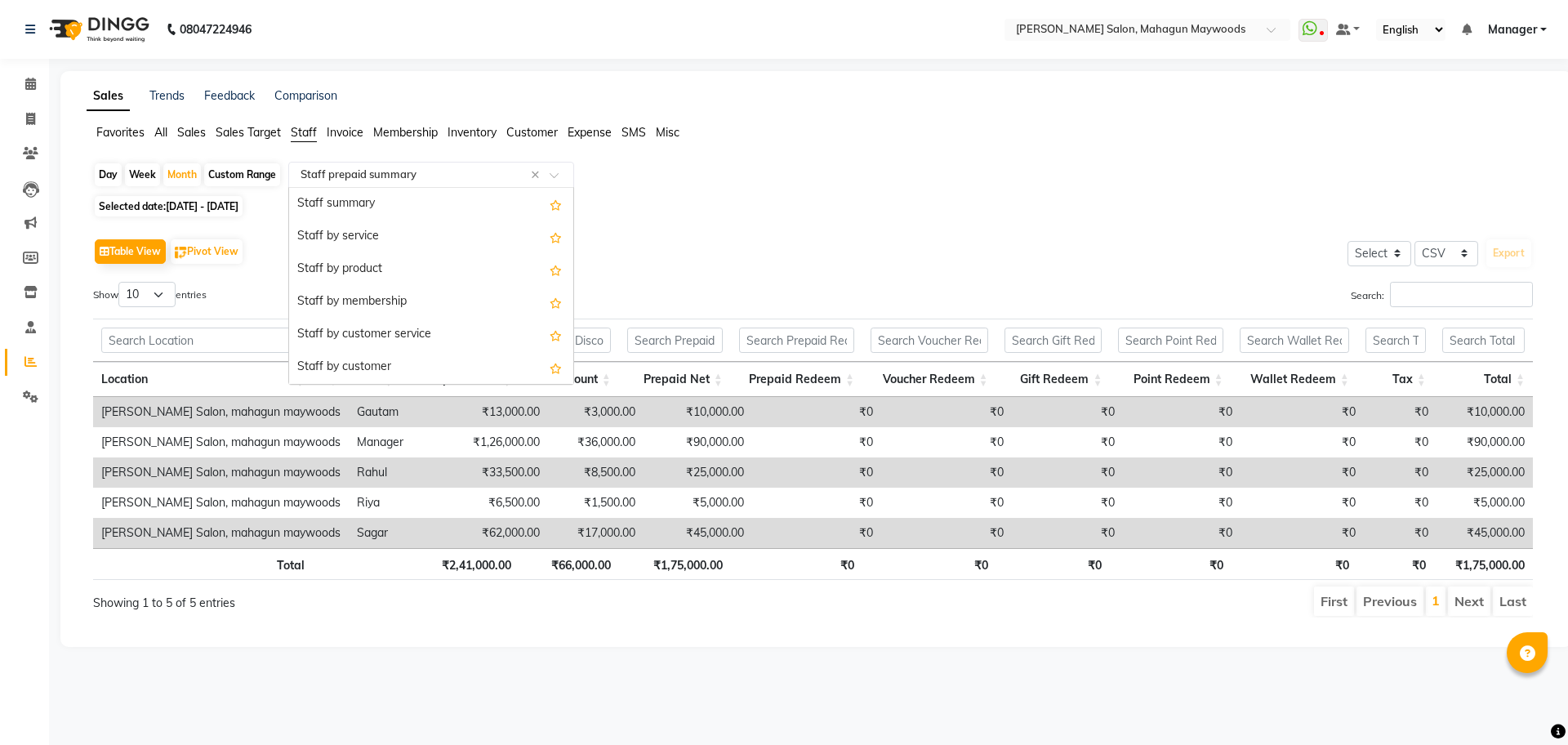
click at [557, 177] on span at bounding box center [560, 179] width 21 height 16
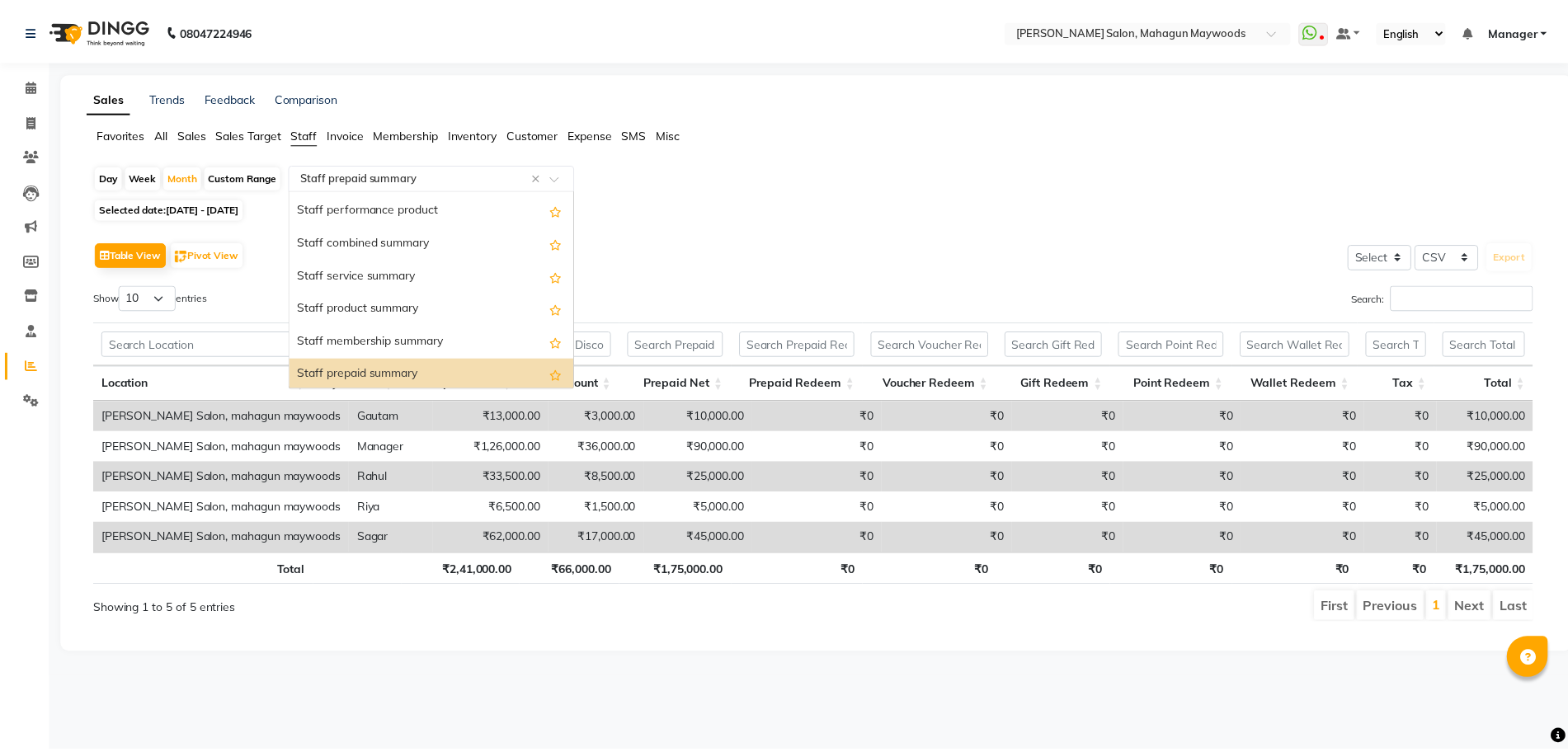
scroll to position [321, 0]
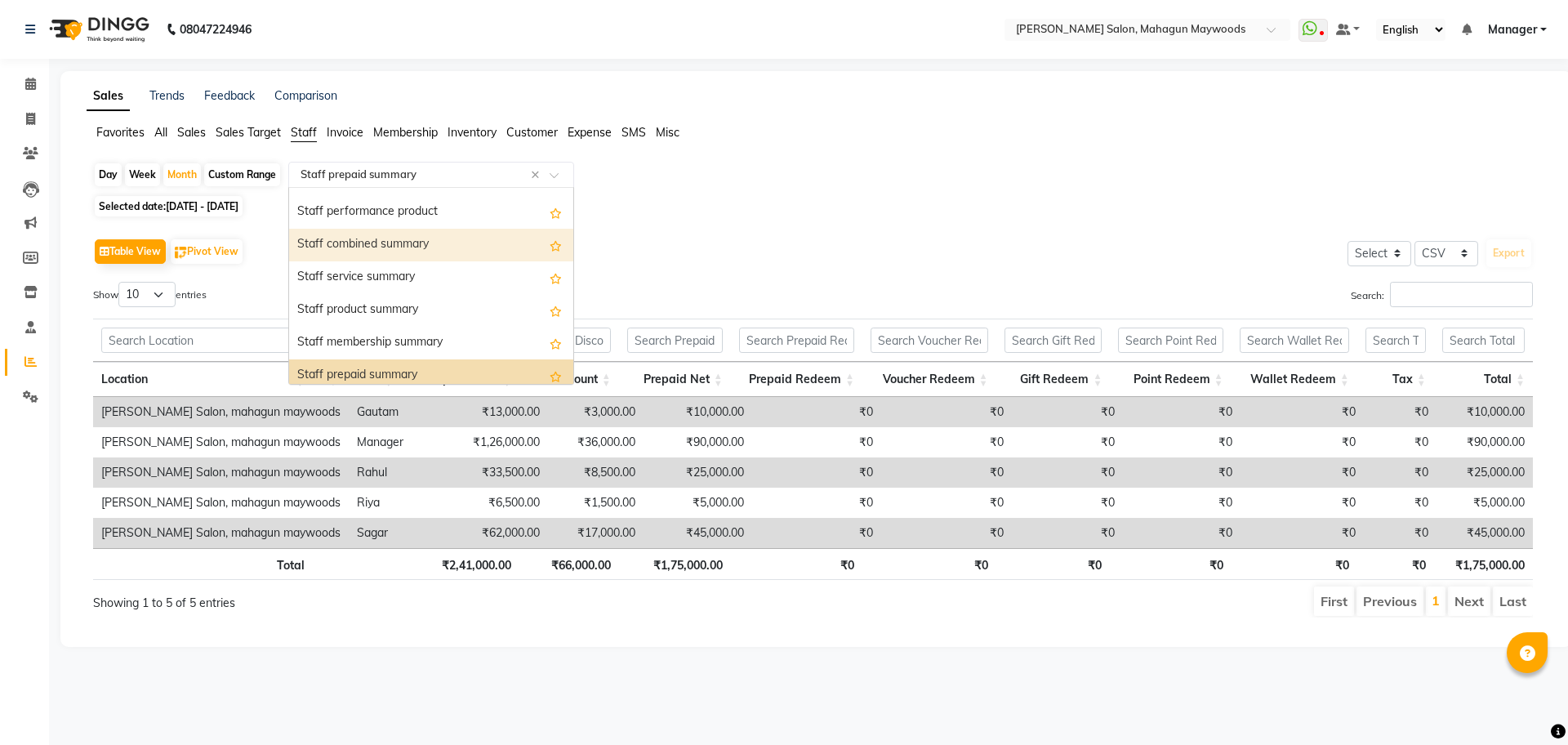
click at [468, 241] on div "Staff combined summary" at bounding box center [431, 245] width 285 height 33
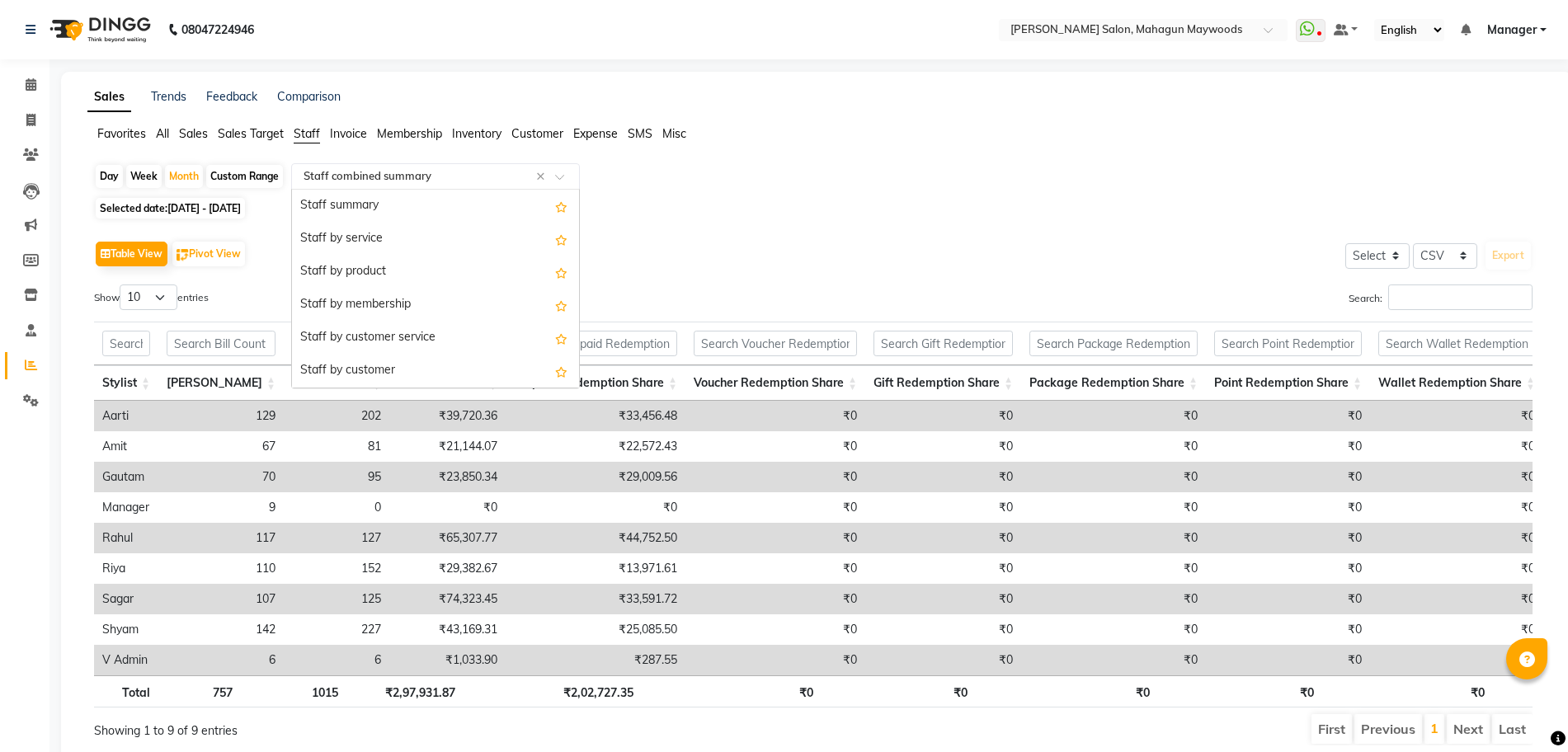
click at [558, 179] on span at bounding box center [566, 181] width 21 height 17
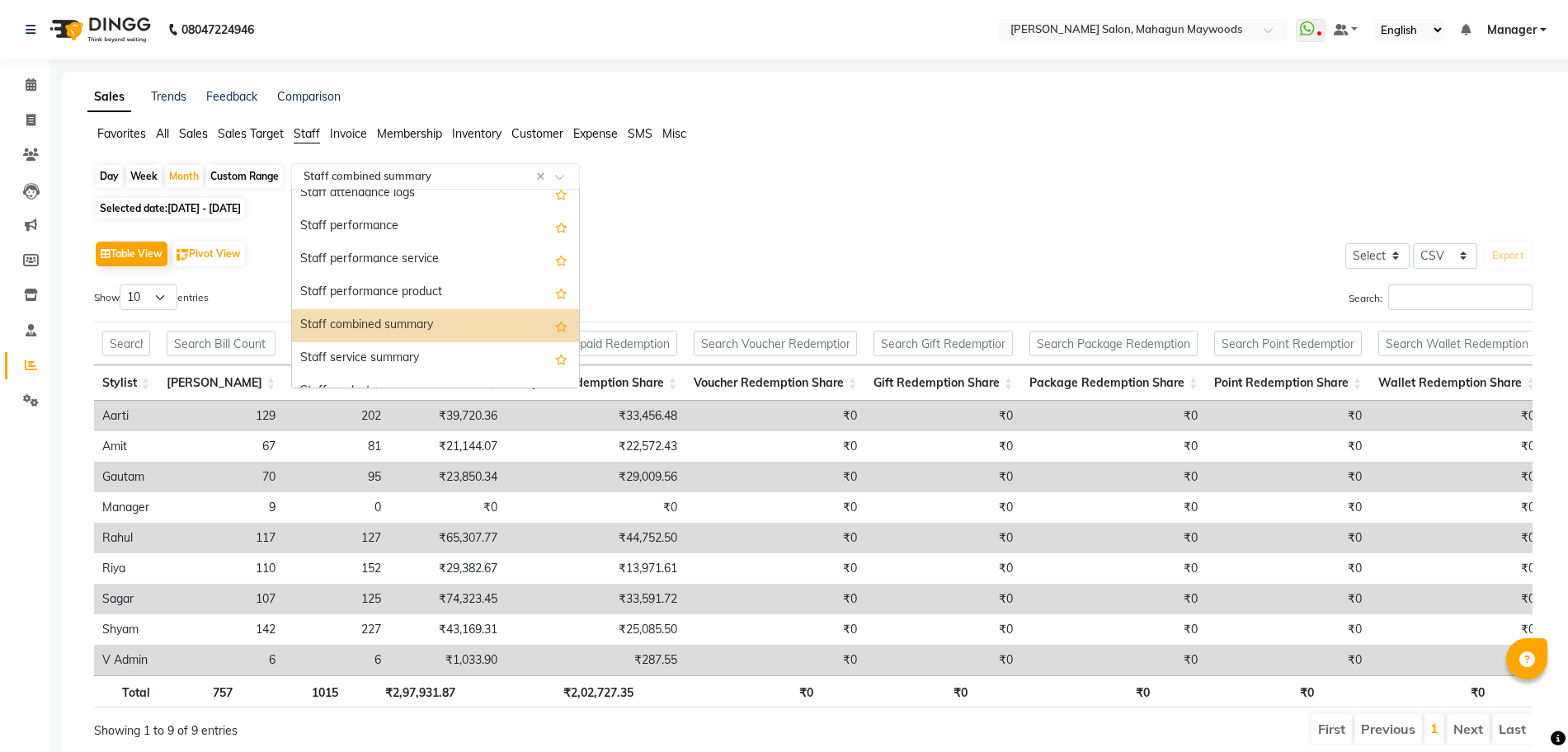
scroll to position [190, 0]
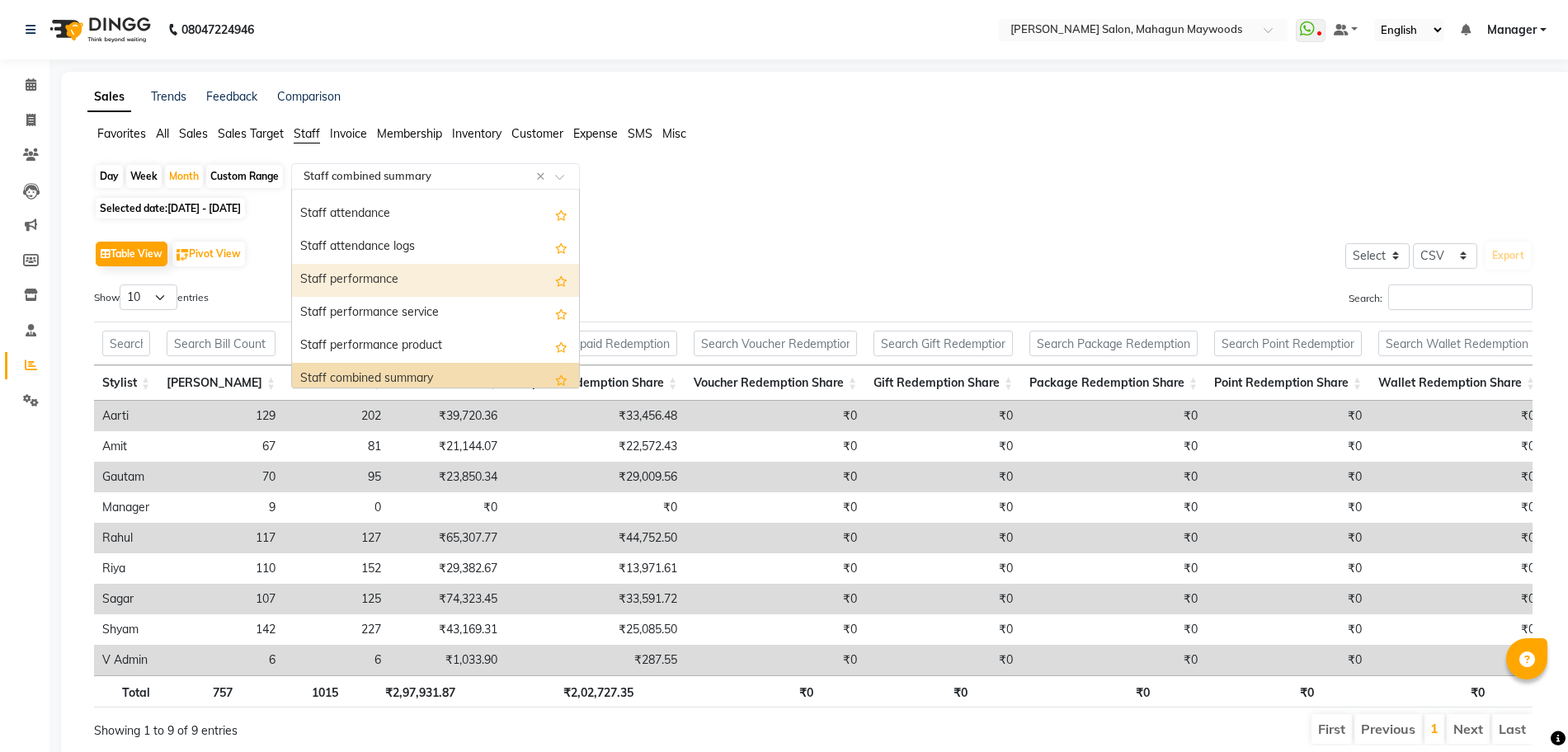
click at [507, 286] on div "Staff performance" at bounding box center [435, 280] width 287 height 33
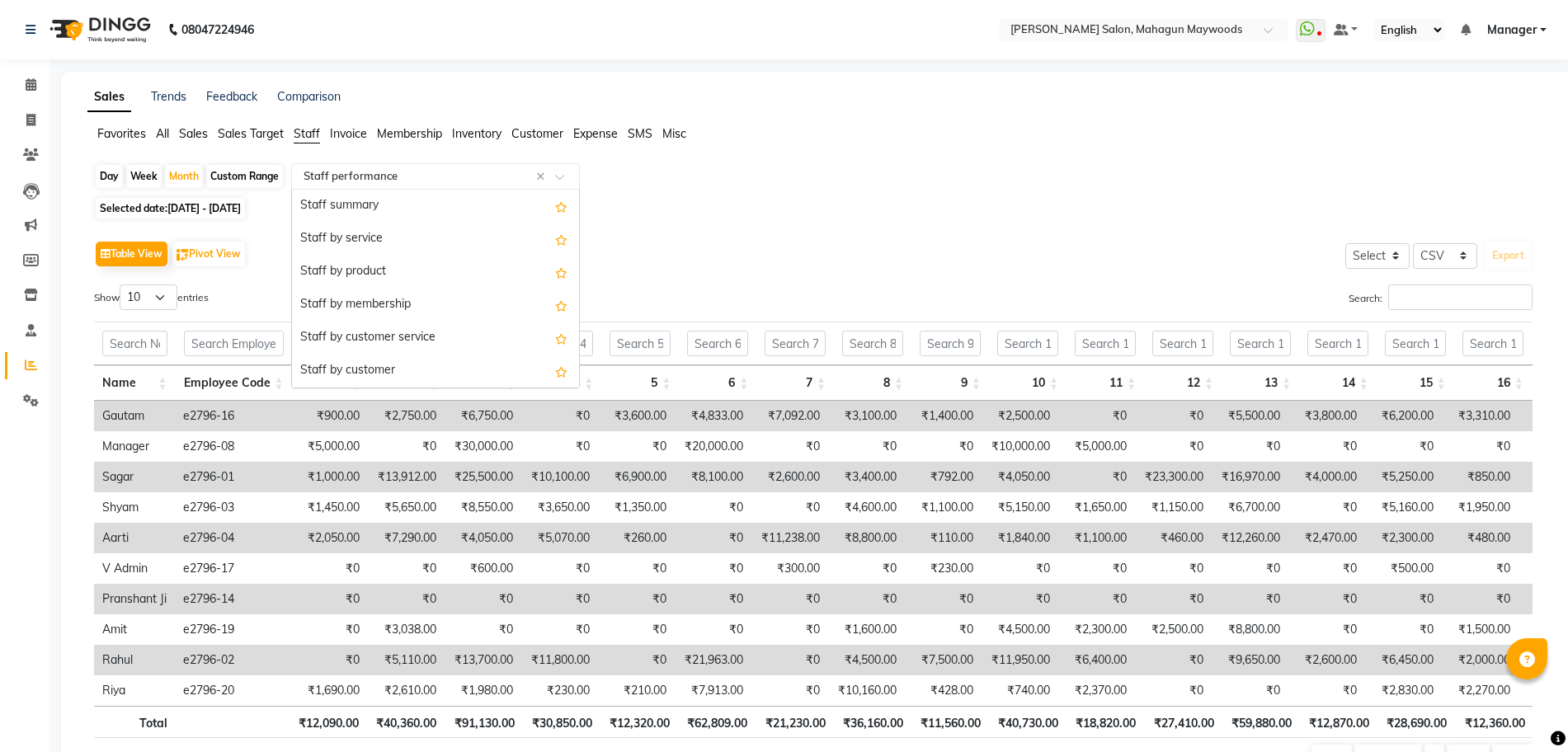
click at [563, 176] on span at bounding box center [566, 181] width 21 height 17
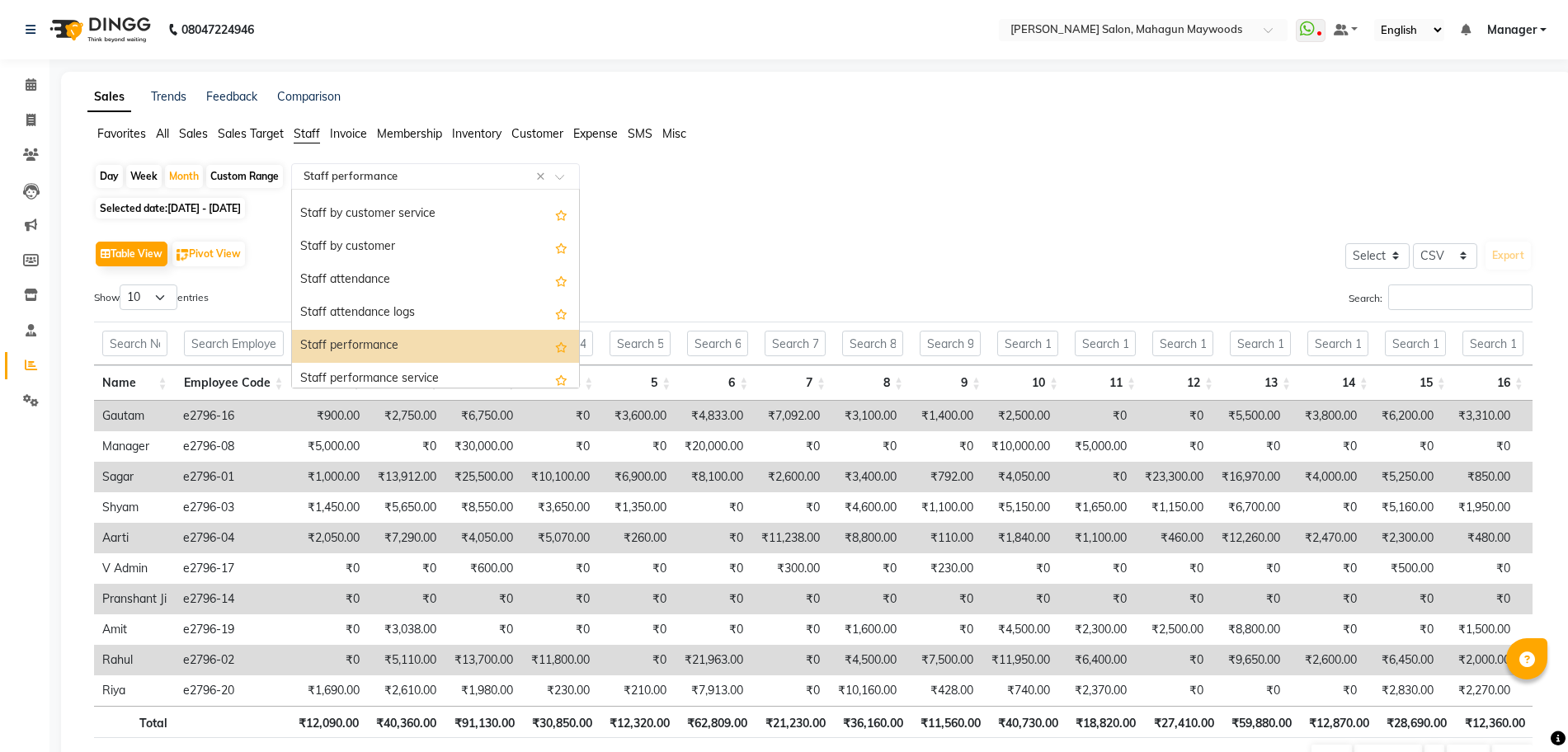
scroll to position [91, 0]
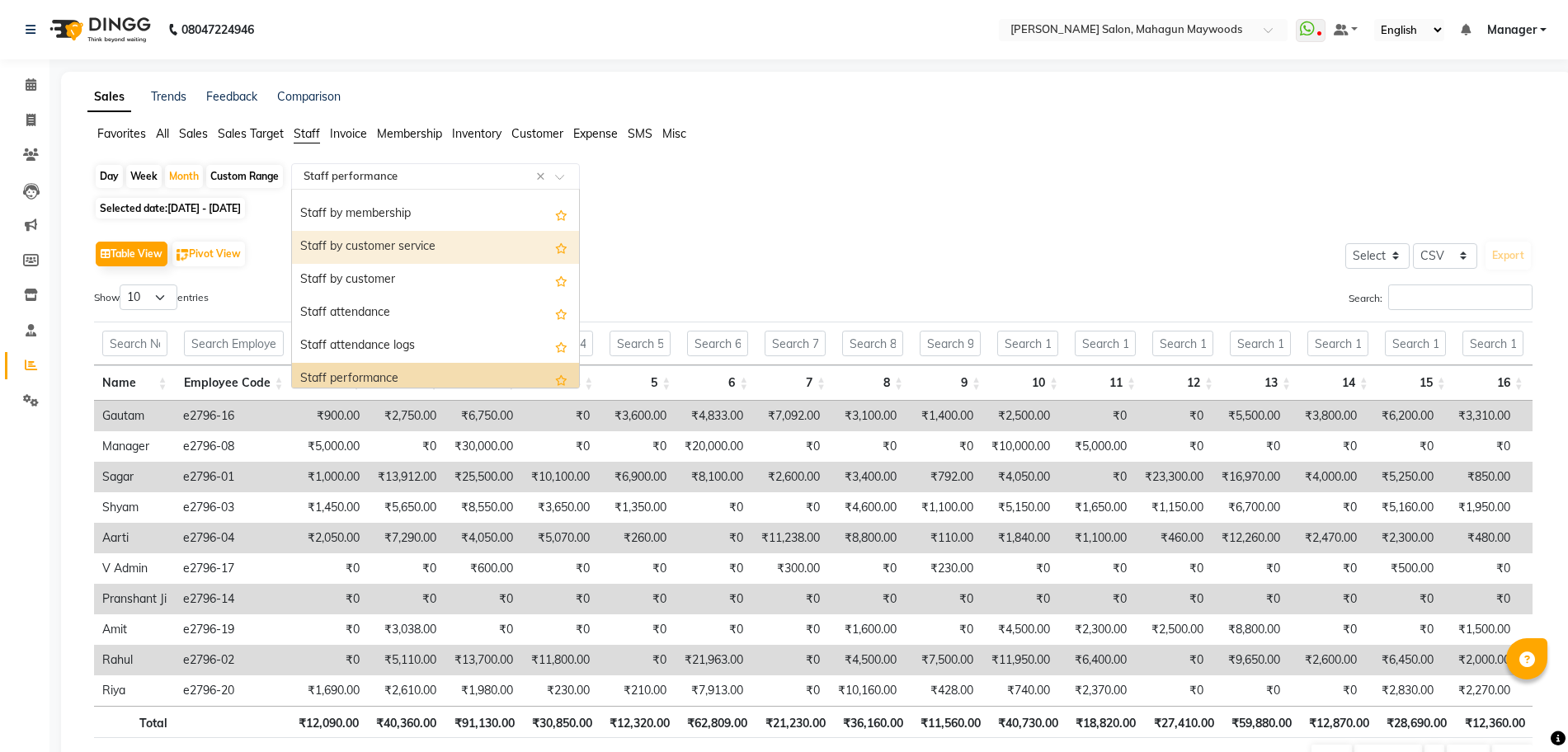
click at [458, 250] on div "Staff by customer service" at bounding box center [435, 247] width 287 height 33
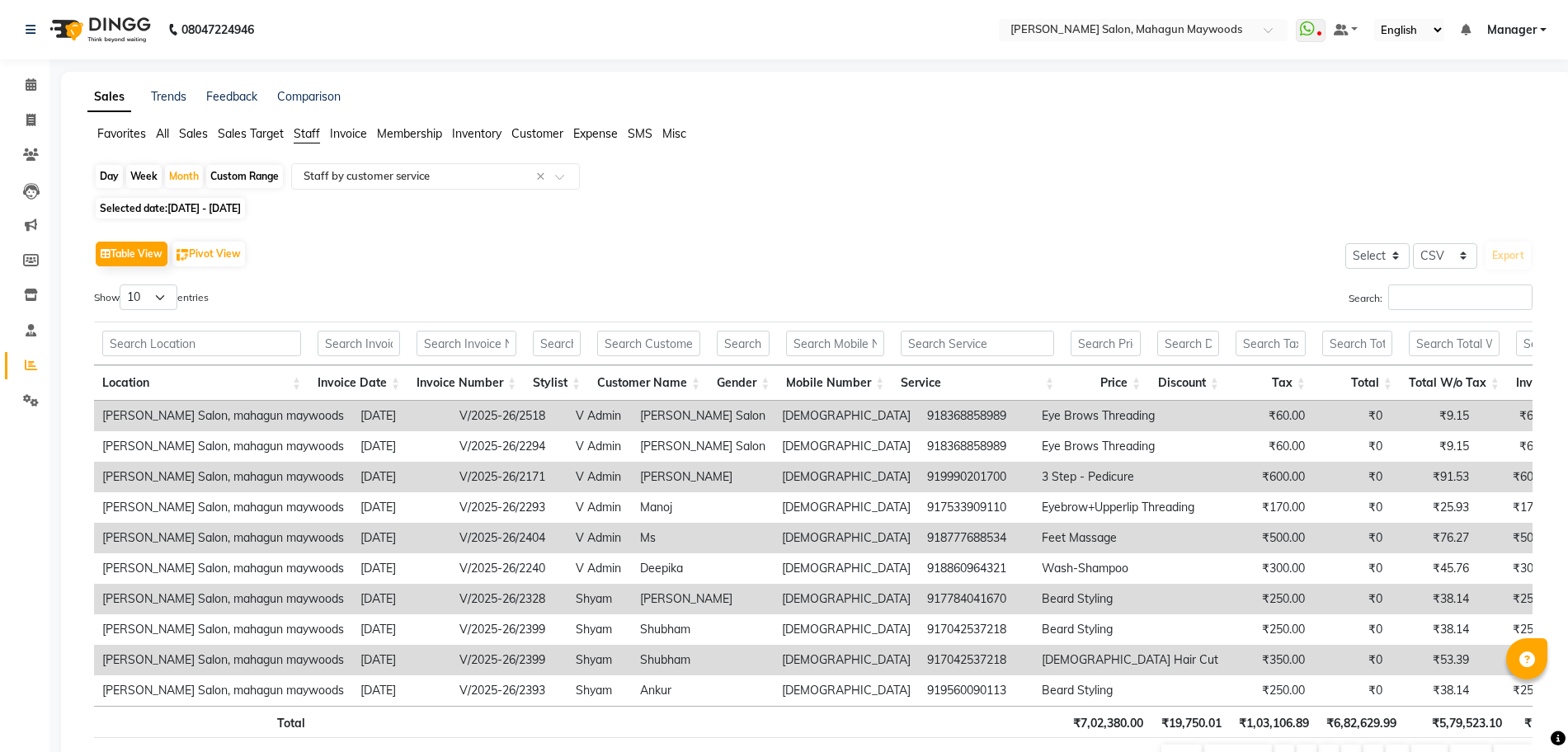
click at [237, 172] on div "Custom Range" at bounding box center [245, 176] width 77 height 23
select select "8"
select select "2025"
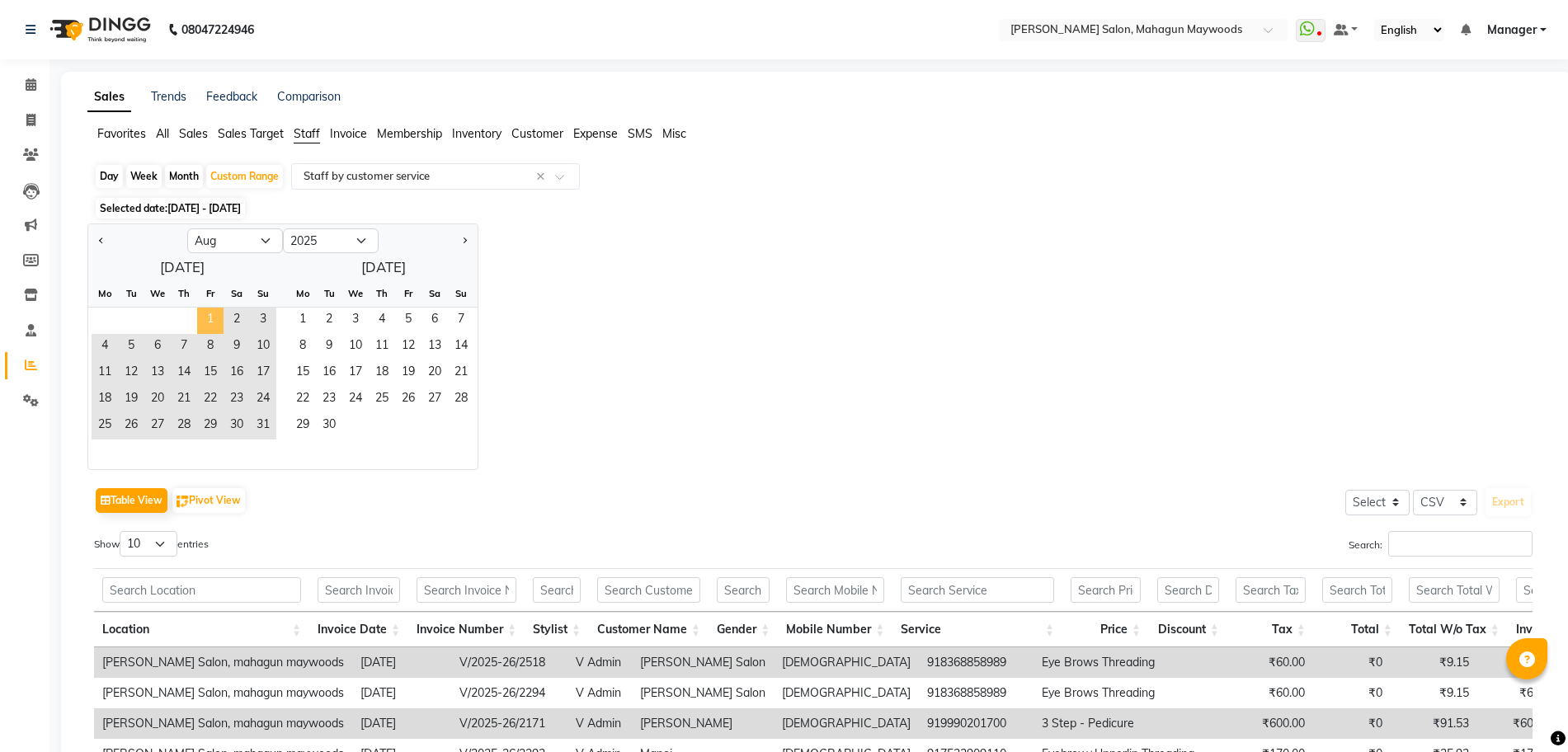
click at [205, 319] on span "1" at bounding box center [211, 321] width 26 height 26
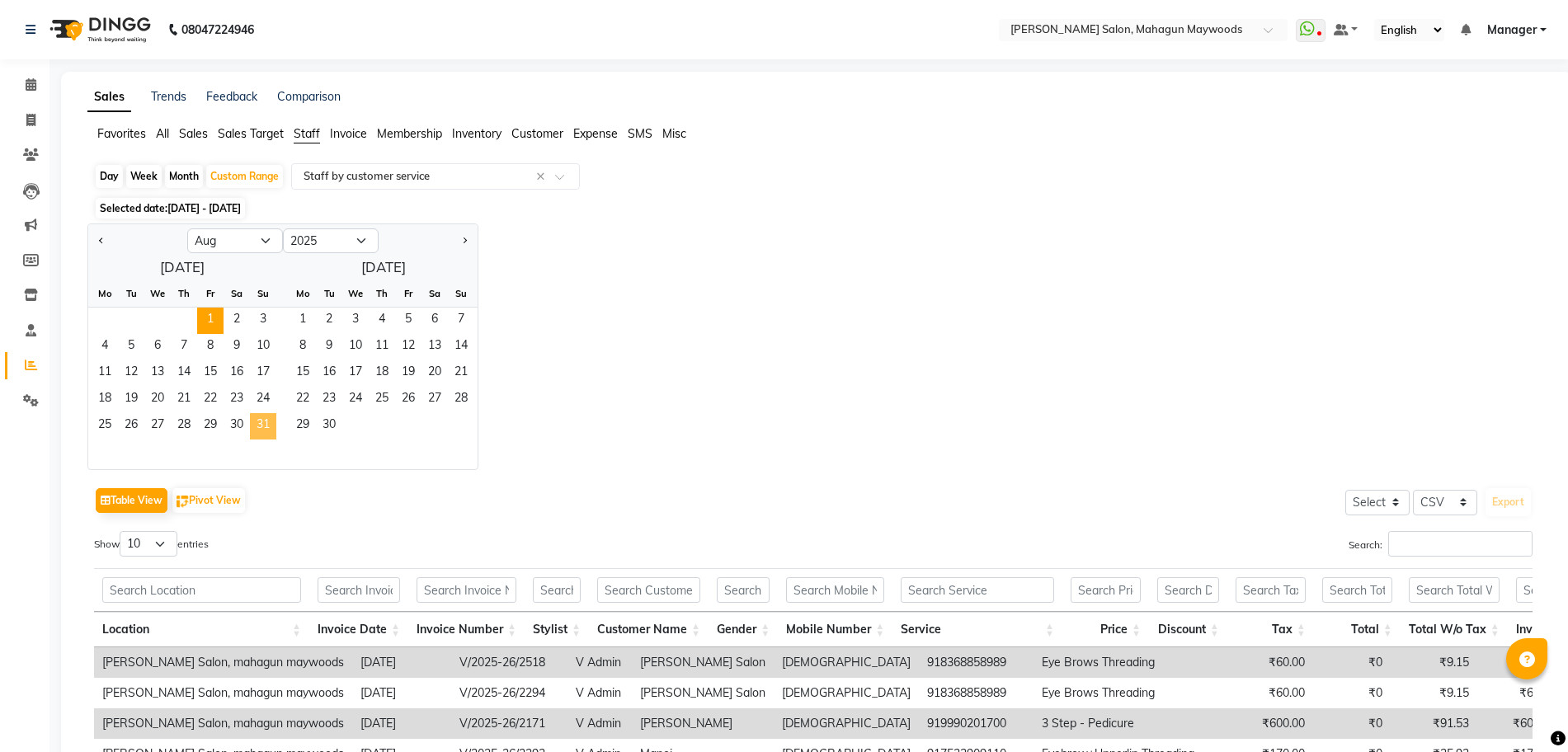
click at [259, 424] on span "31" at bounding box center [263, 426] width 26 height 26
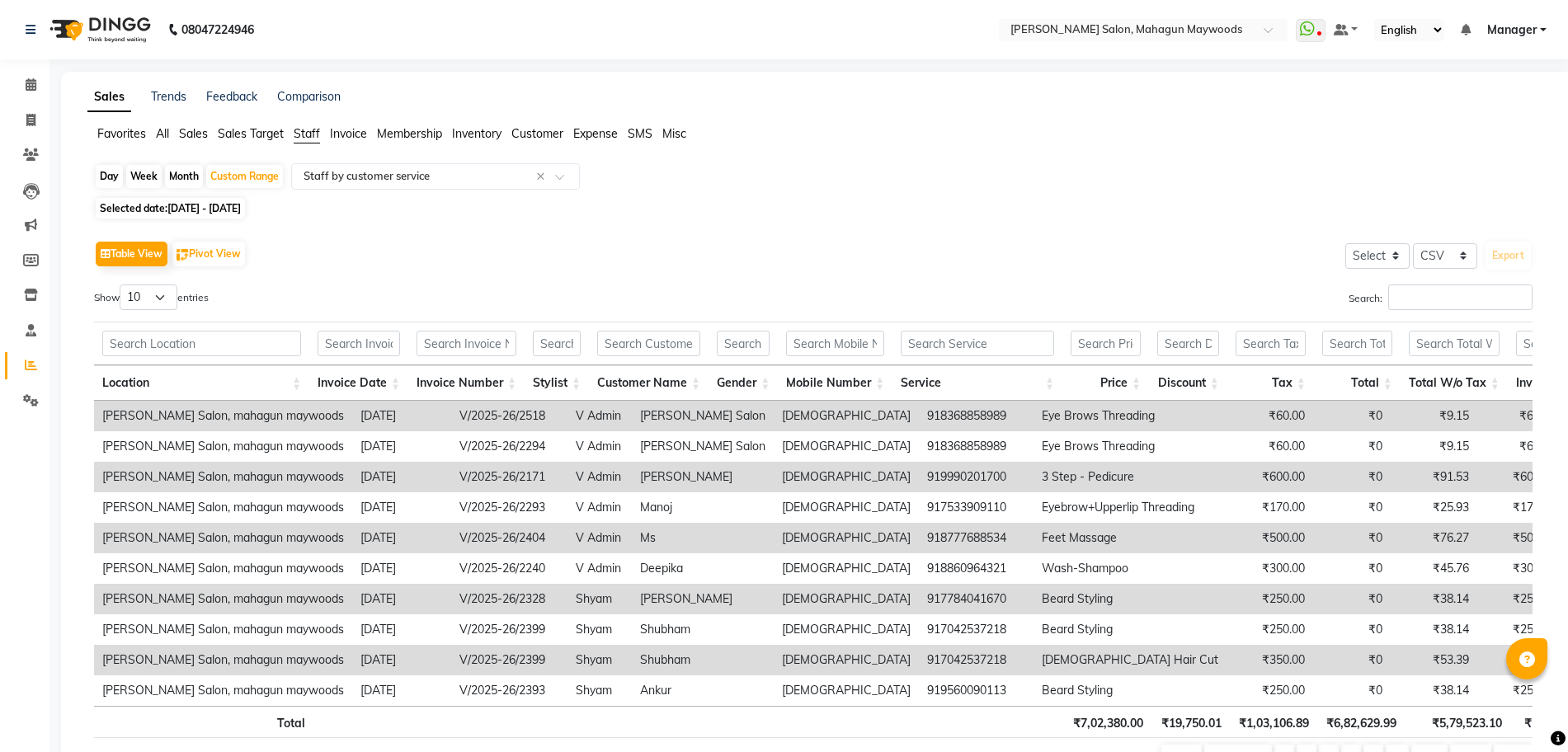
click at [309, 140] on span "Staff" at bounding box center [307, 133] width 26 height 15
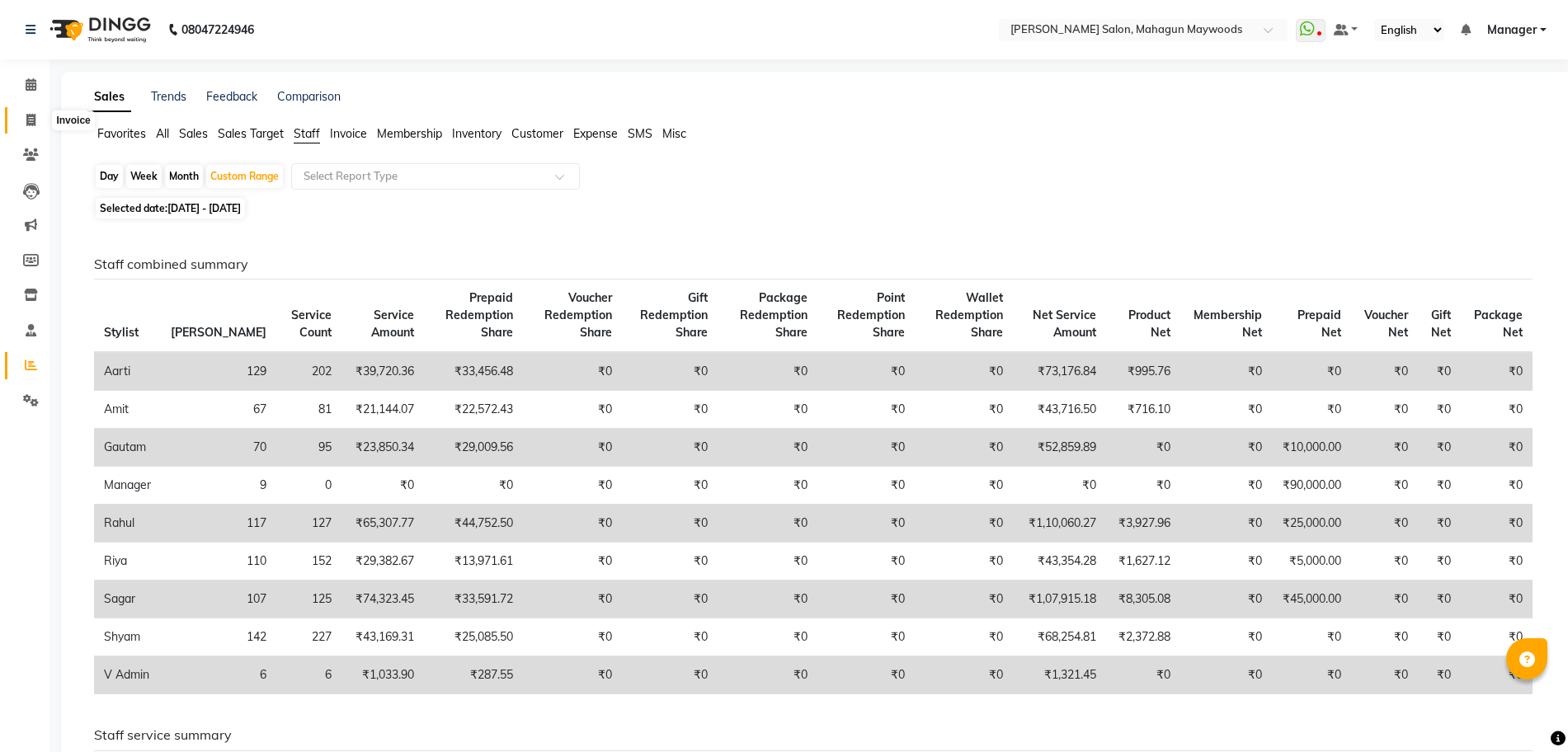
click at [17, 116] on span at bounding box center [31, 121] width 29 height 19
select select "6425"
select select "service"
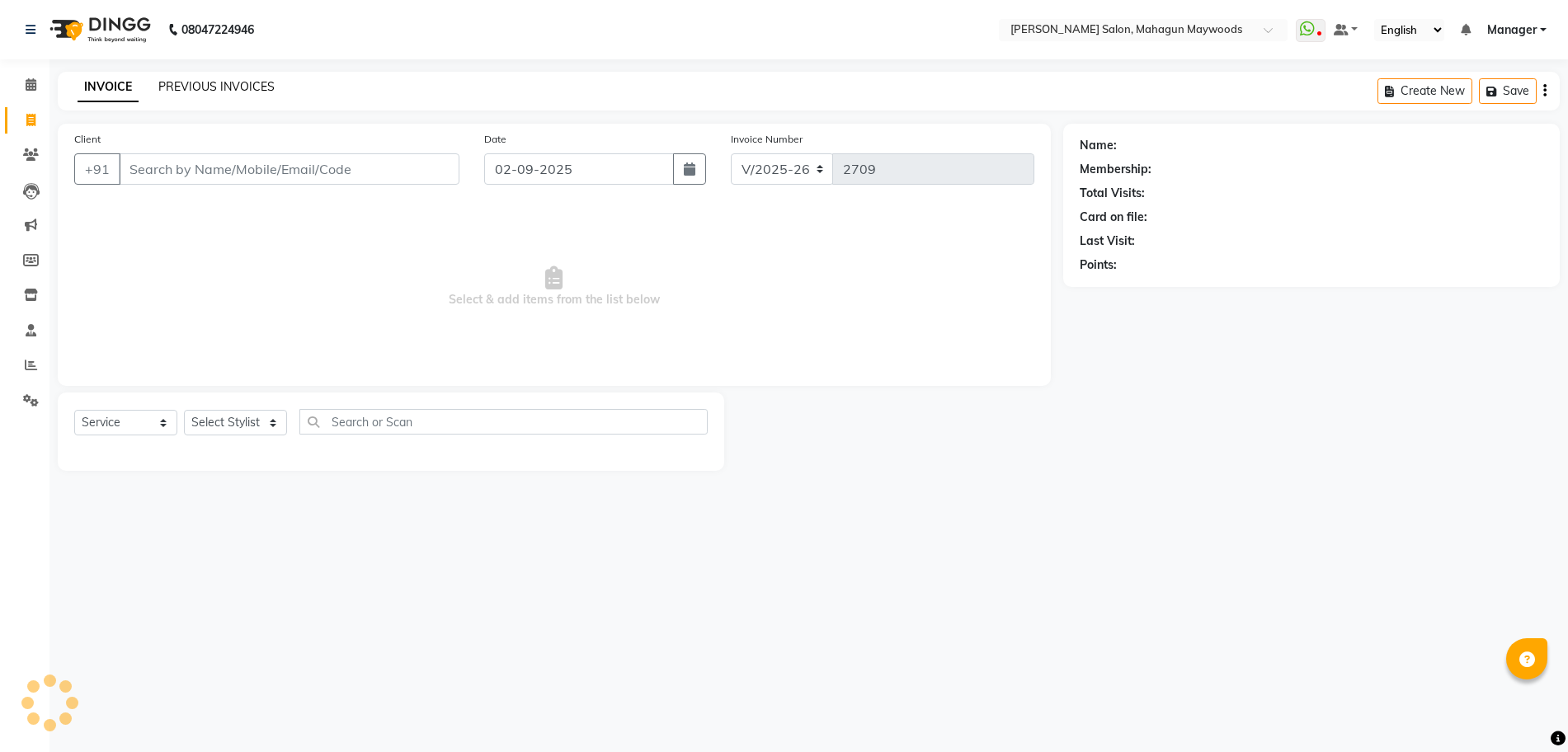
click at [230, 84] on link "PREVIOUS INVOICES" at bounding box center [216, 86] width 116 height 15
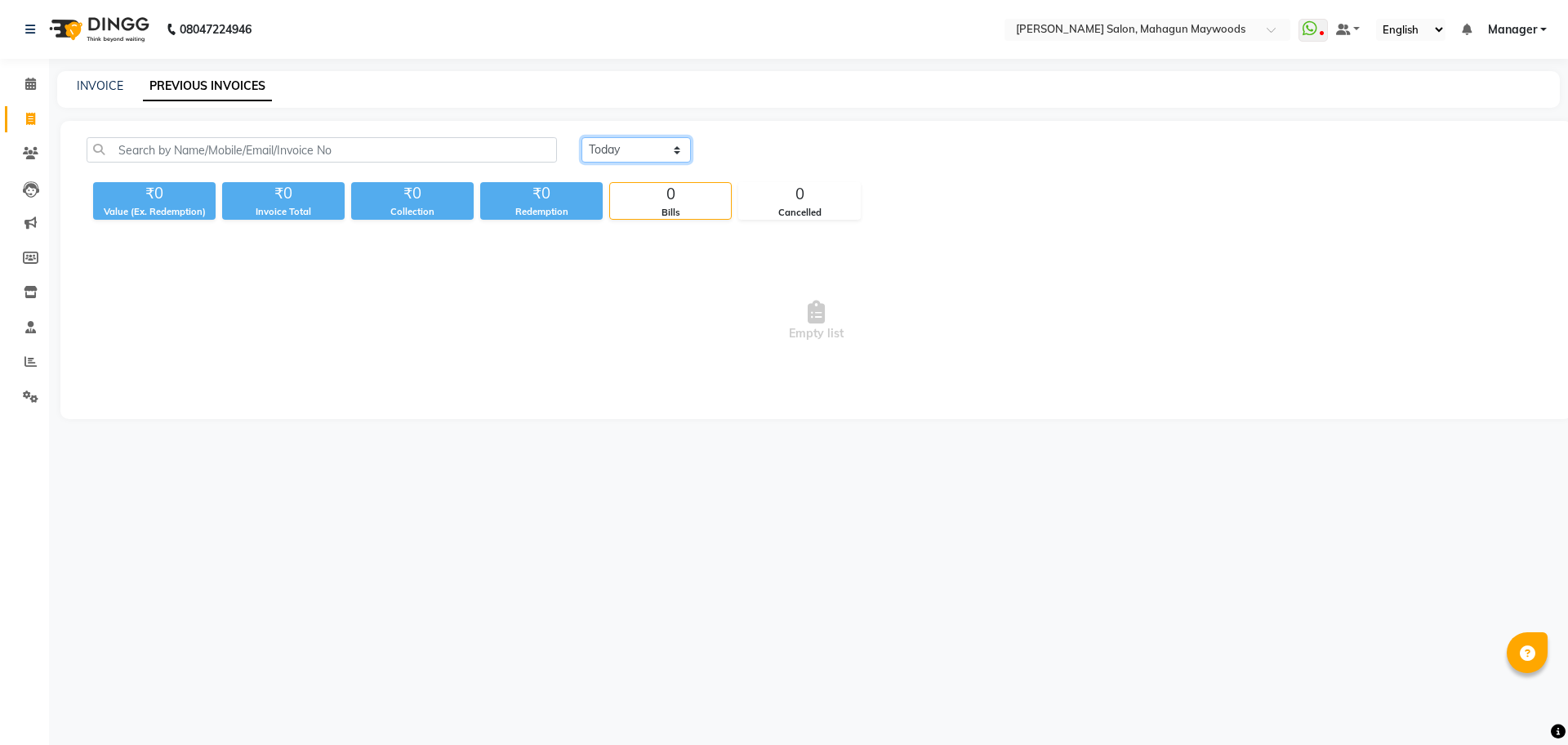
click at [669, 144] on select "[DATE] [DATE] Custom Range" at bounding box center [636, 150] width 110 height 25
select select "range"
click at [581, 138] on select "[DATE] [DATE] Custom Range" at bounding box center [636, 150] width 110 height 25
click at [749, 139] on input "02-09-2025" at bounding box center [769, 151] width 114 height 22
select select "9"
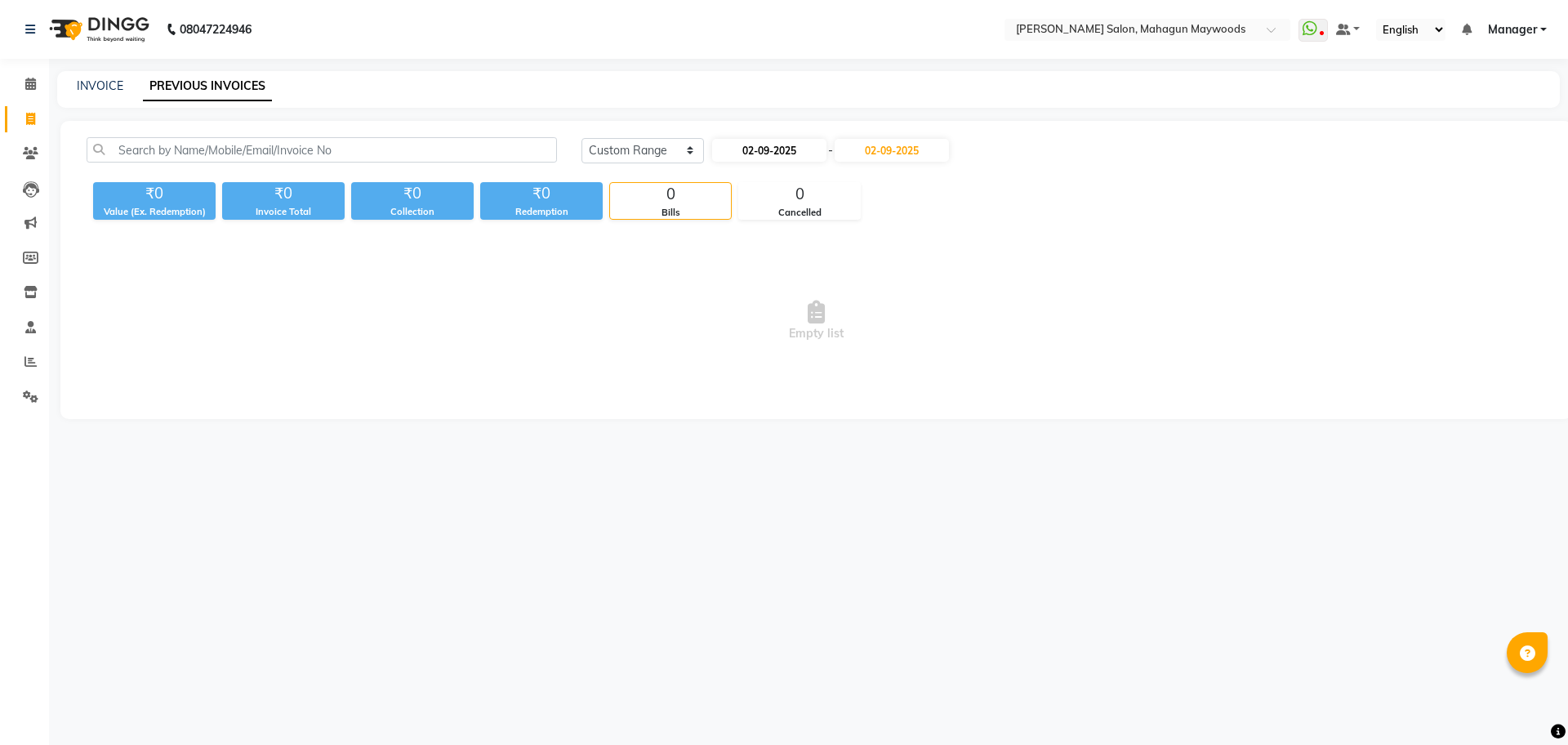
select select "2025"
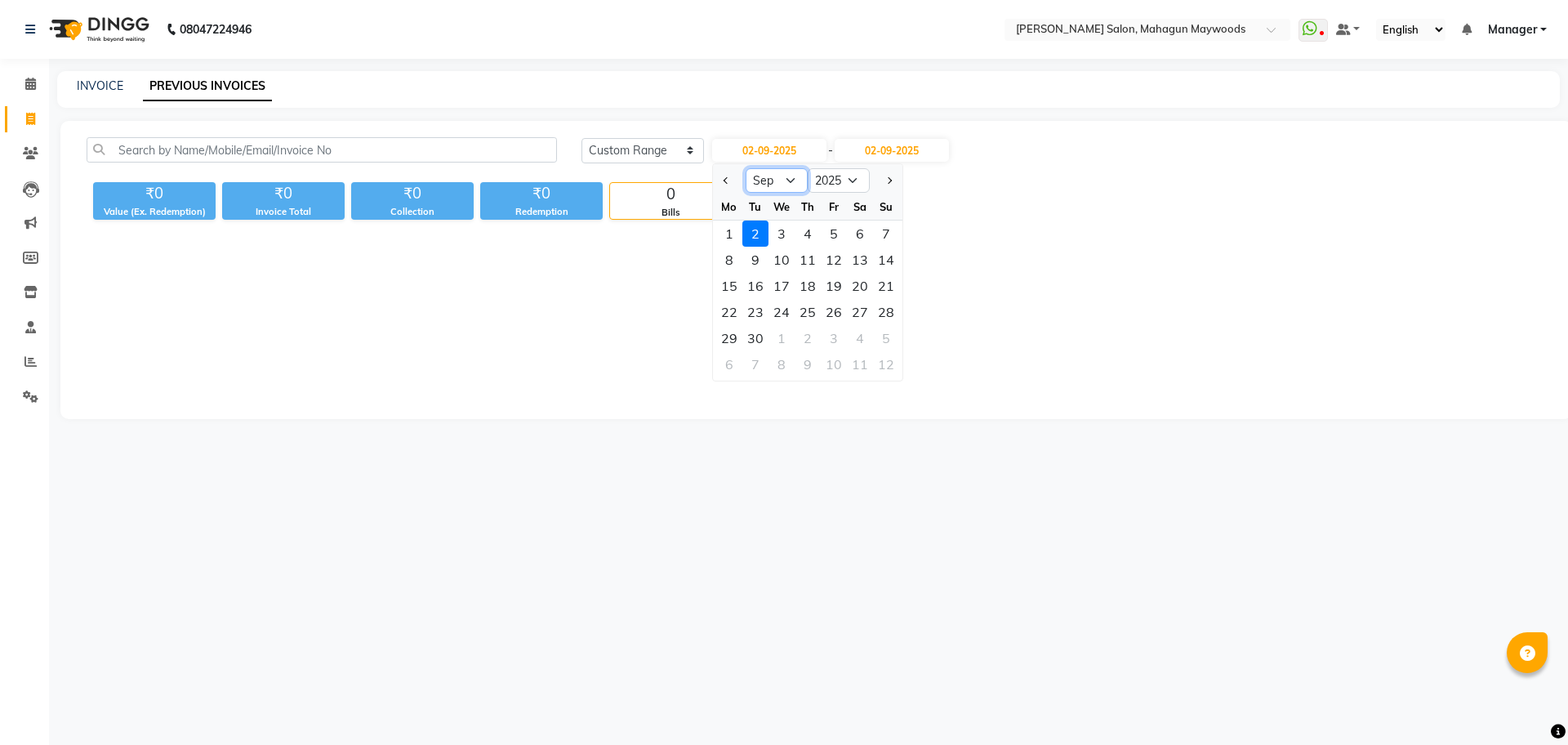
click at [771, 183] on select "Jan Feb Mar Apr May Jun Jul Aug Sep Oct Nov Dec" at bounding box center [777, 181] width 62 height 24
select select "8"
click at [746, 169] on select "Jan Feb Mar Apr May Jun Jul Aug Sep Oct Nov Dec" at bounding box center [777, 181] width 62 height 24
click at [728, 331] on div "25" at bounding box center [729, 338] width 26 height 26
type input "25-08-2025"
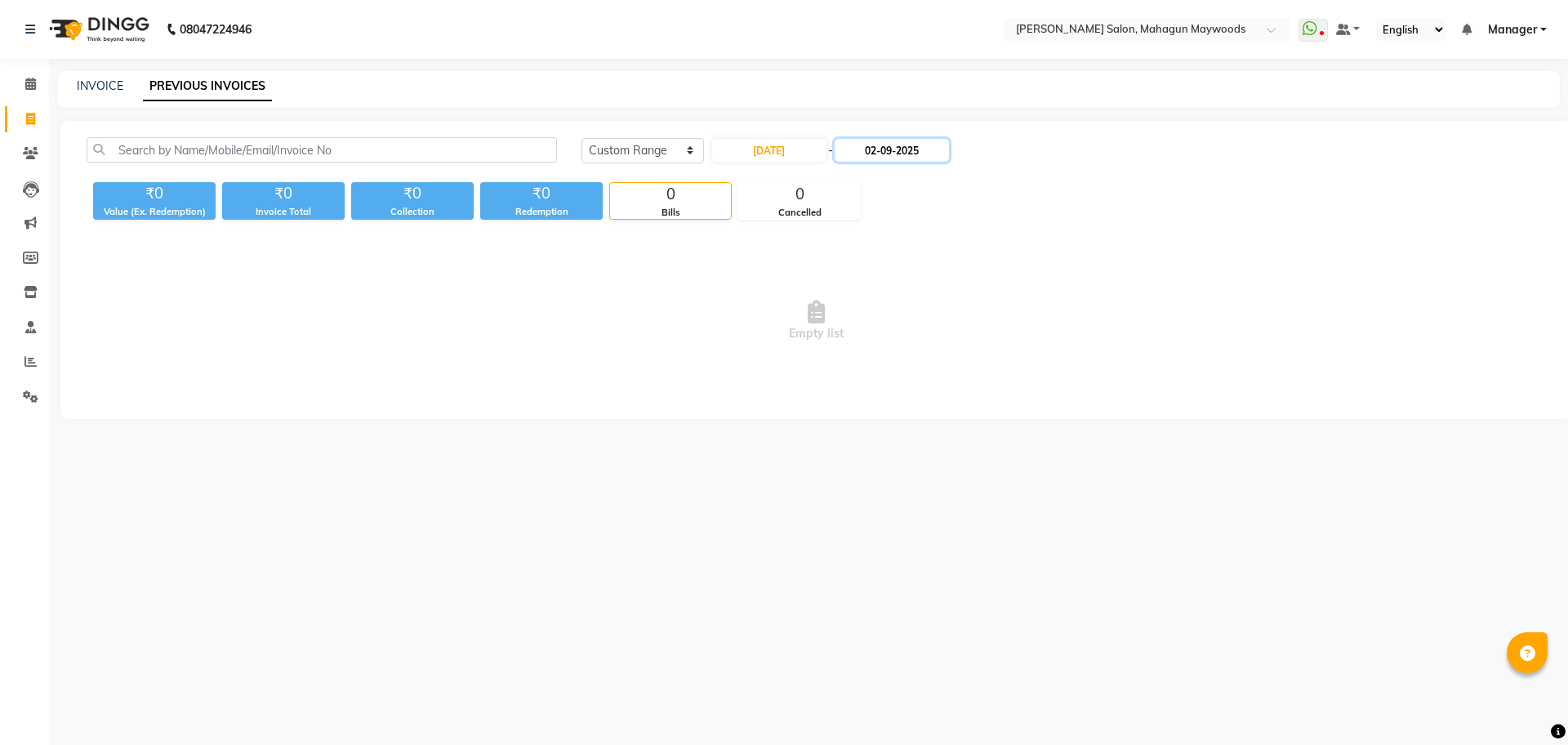
click at [865, 144] on input "02-09-2025" at bounding box center [892, 151] width 114 height 22
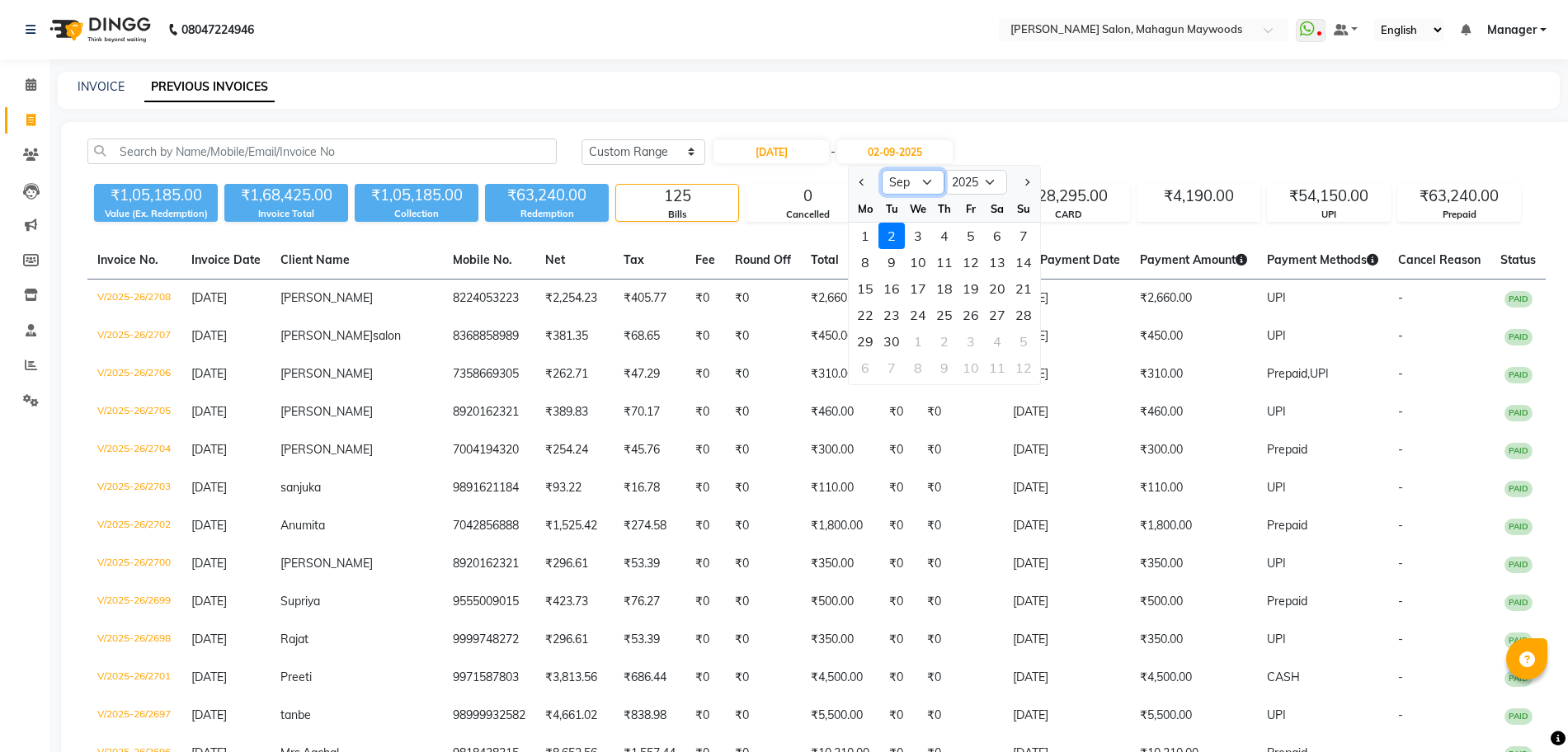
click at [896, 183] on select "Aug Sep Oct Nov Dec" at bounding box center [913, 183] width 63 height 24
select select "8"
click at [881, 170] on select "Aug Sep Oct Nov Dec" at bounding box center [913, 183] width 63 height 24
click at [871, 348] on div "25" at bounding box center [865, 342] width 26 height 26
type input "25-08-2025"
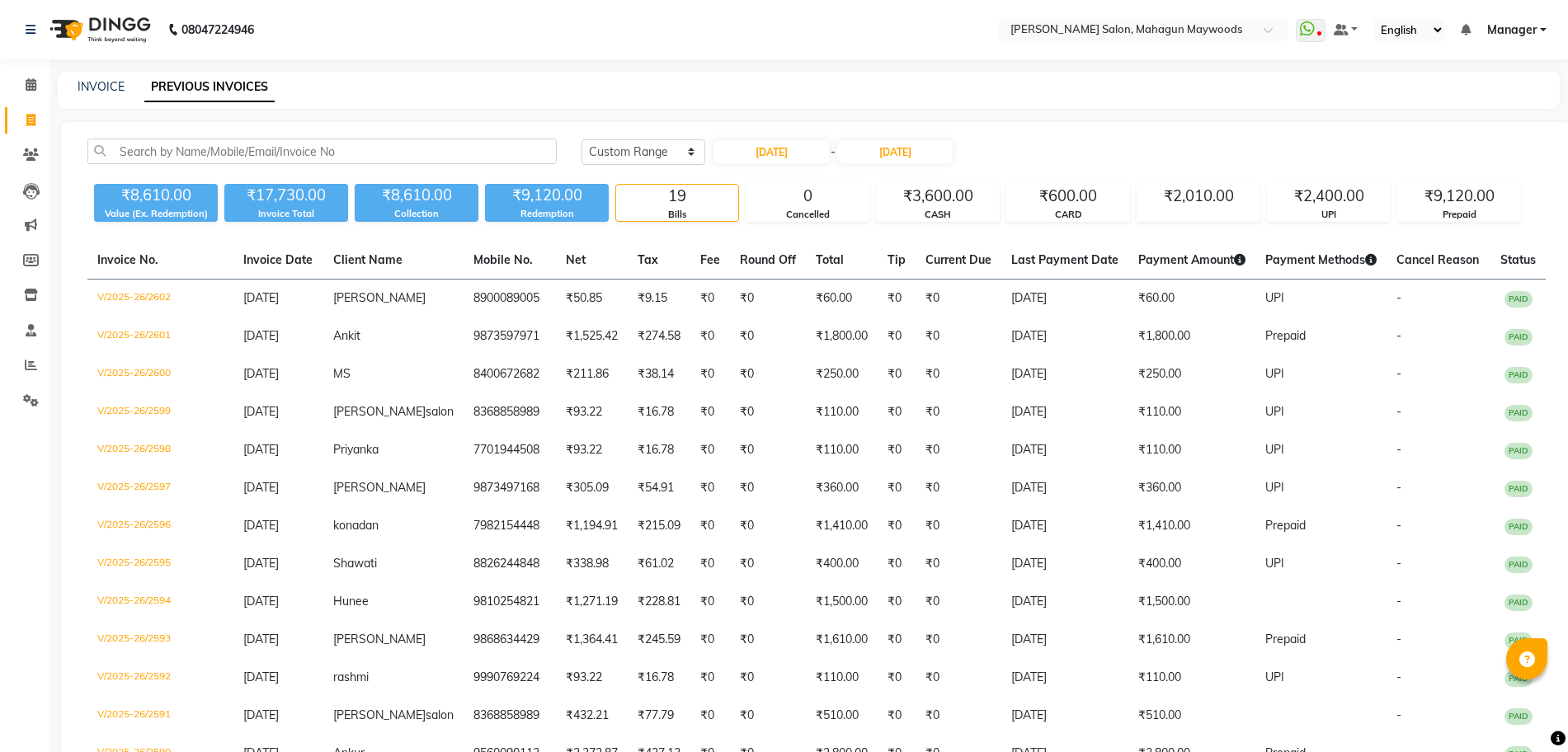
click at [1081, 124] on div "Today Yesterday Custom Range 25-08-2025 - 25-08-2025 ₹8,610.00 Value (Ex. Redem…" at bounding box center [817, 594] width 1511 height 943
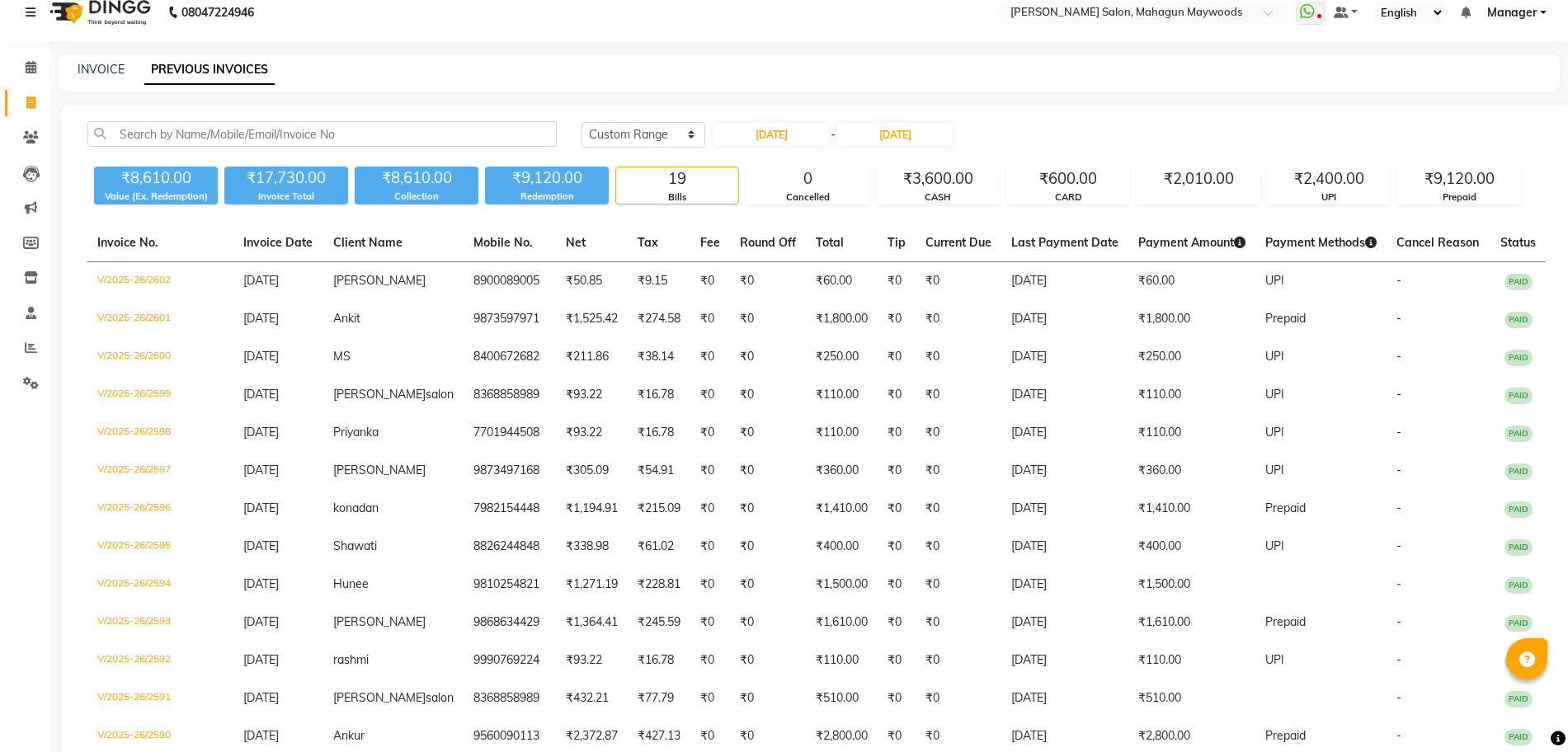
scroll to position [13, 0]
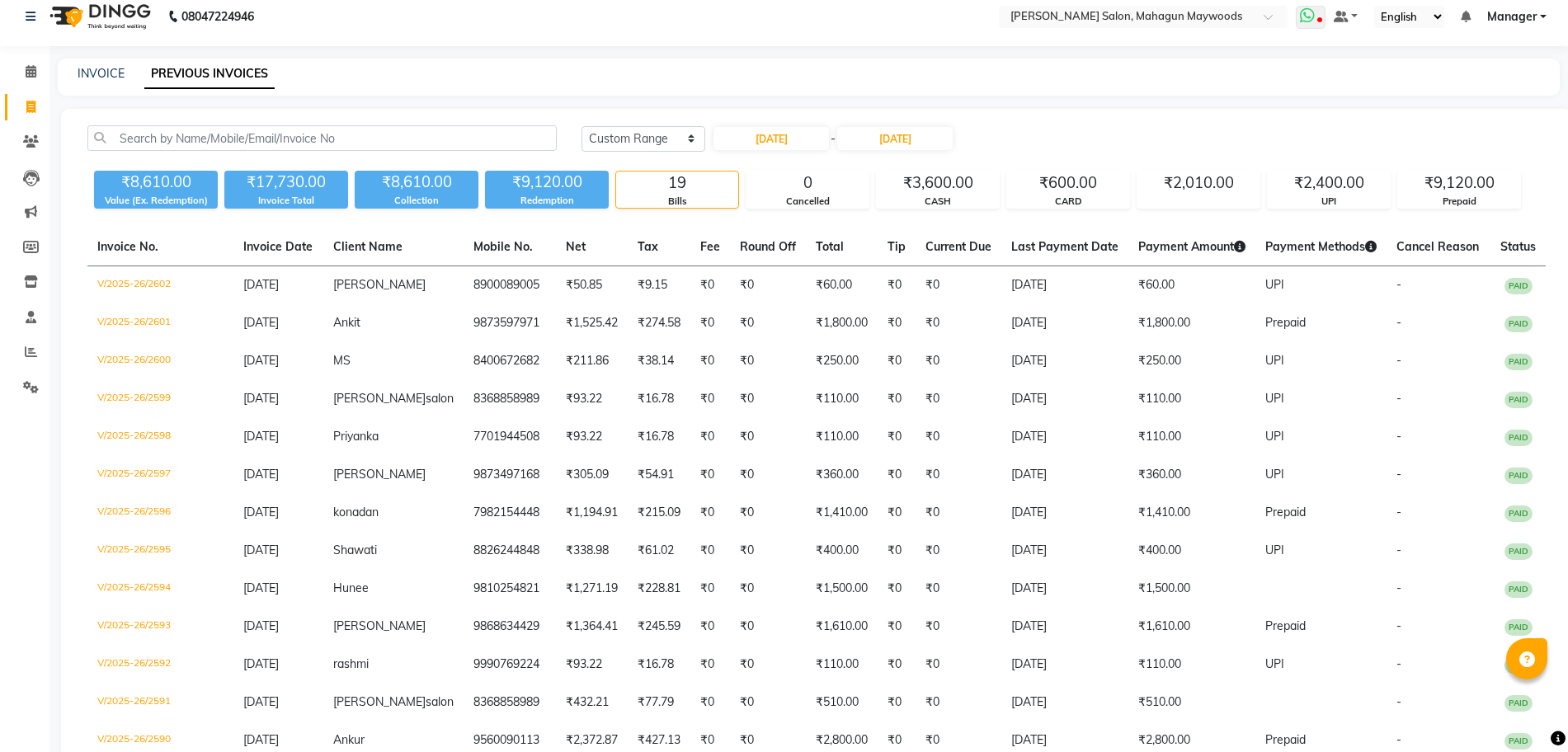
click at [1303, 17] on icon at bounding box center [1307, 15] width 15 height 17
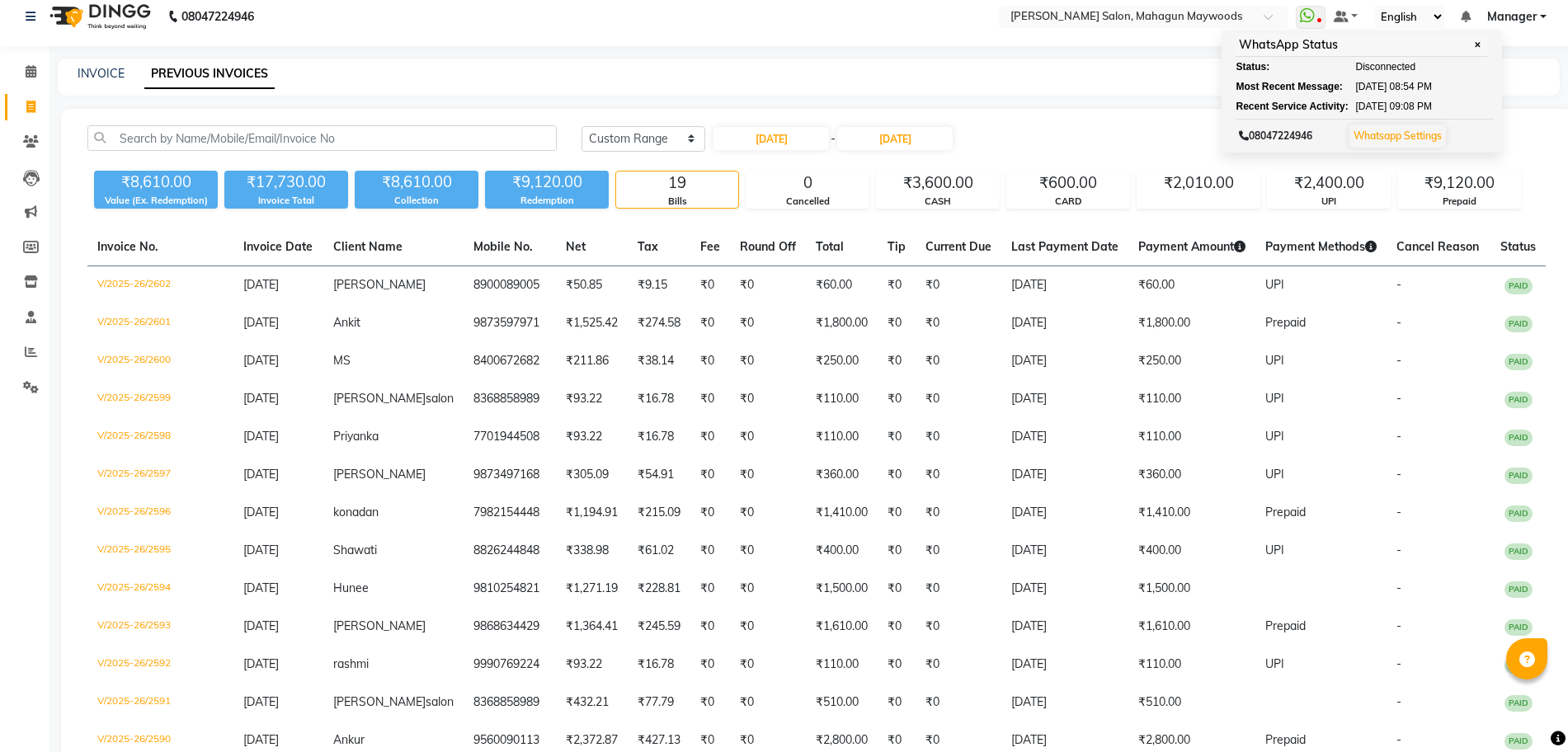
click at [1532, 73] on div "INVOICE PREVIOUS INVOICES" at bounding box center [798, 74] width 1482 height 17
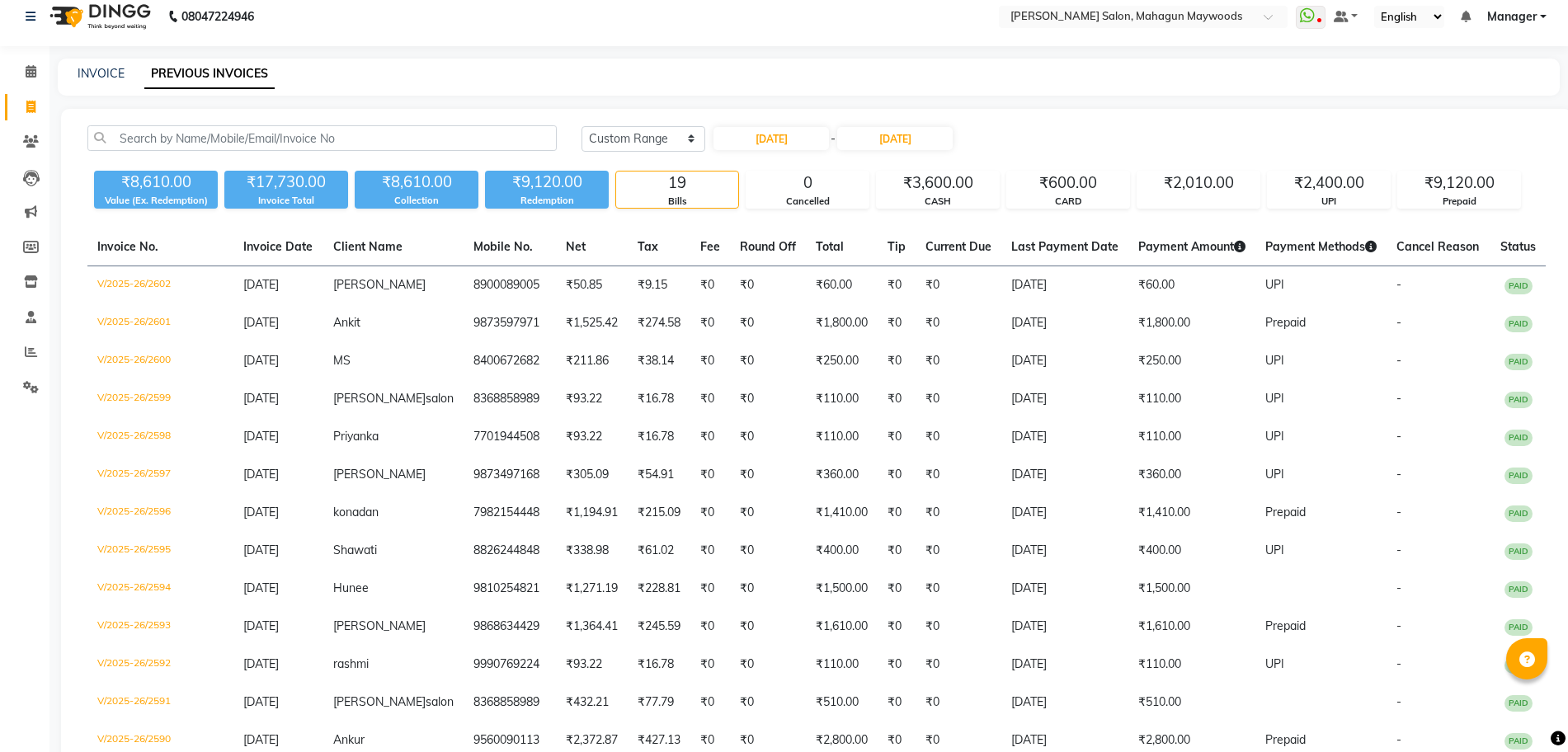
scroll to position [0, 0]
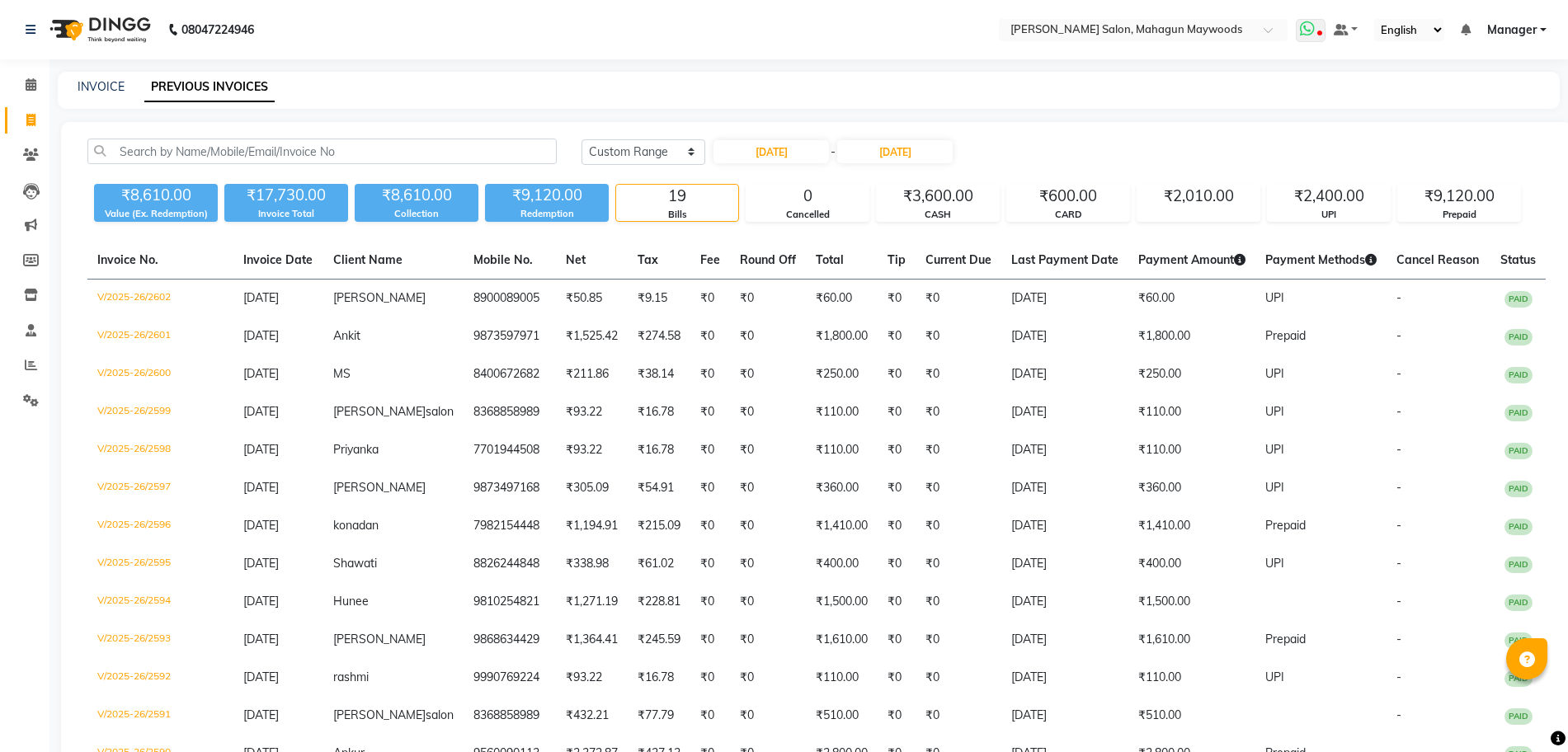
click at [1318, 29] on span at bounding box center [1311, 31] width 30 height 23
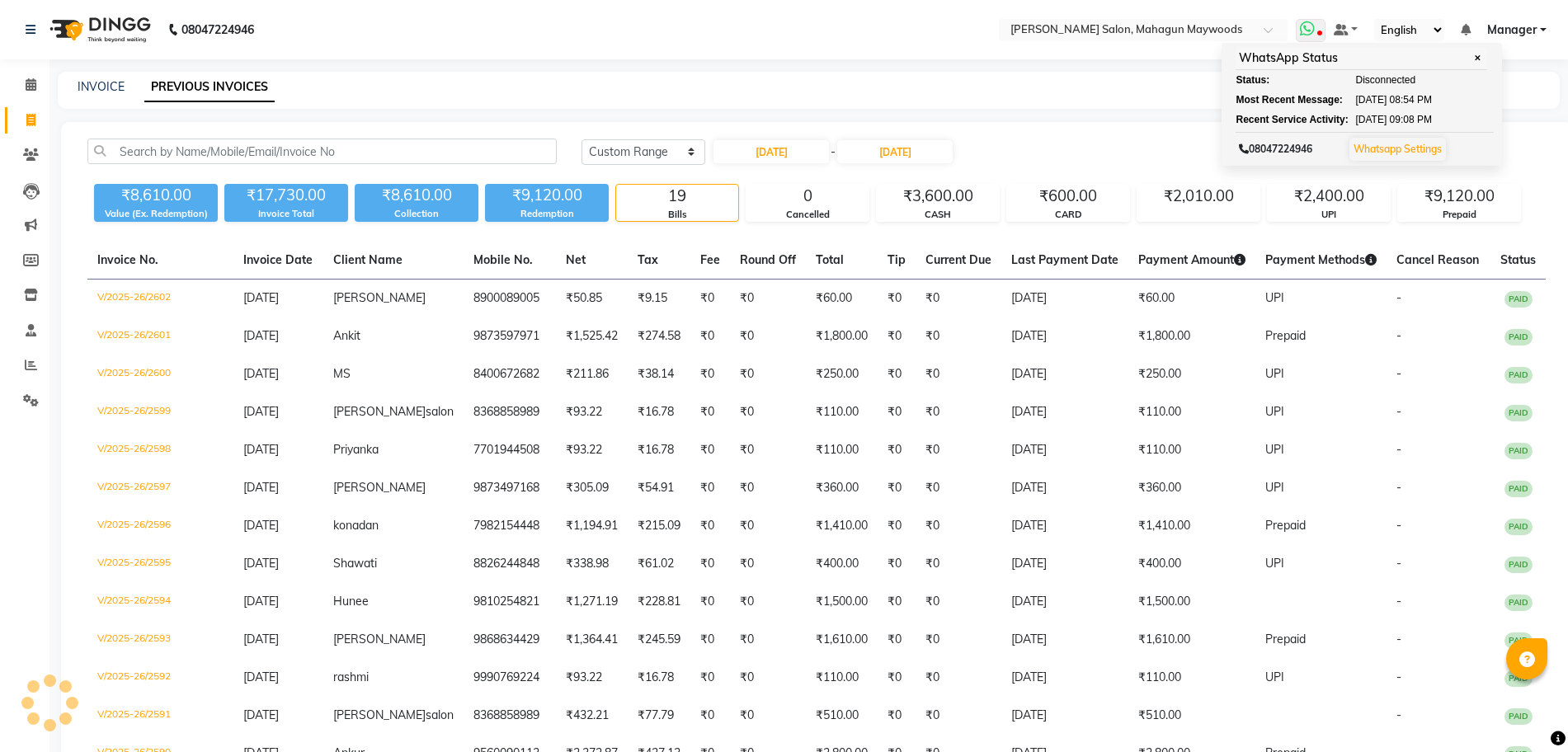
click at [1318, 29] on span at bounding box center [1311, 31] width 30 height 23
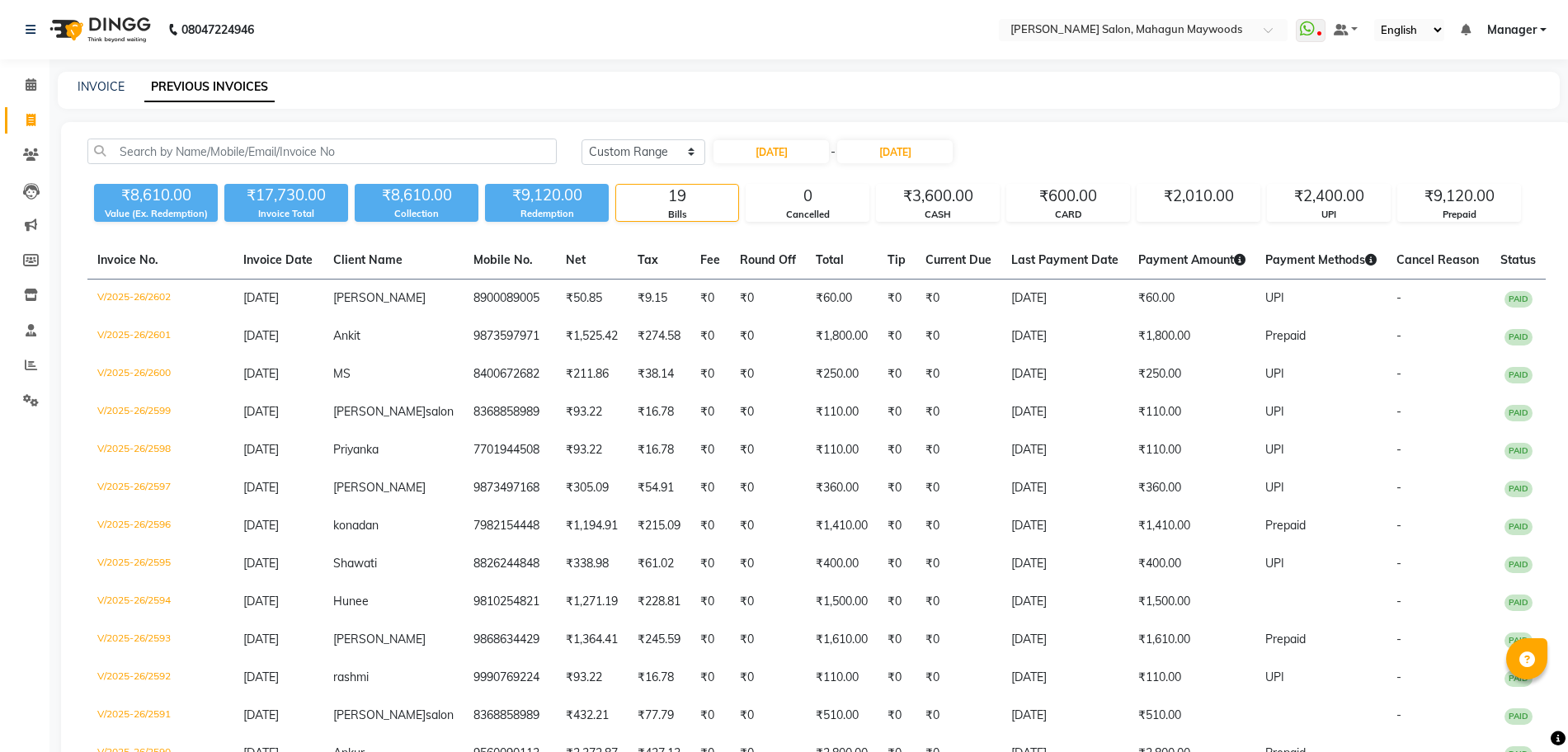
click at [1483, 118] on main "INVOICE PREVIOUS INVOICES Today Yesterday Custom Range 25-08-2025 - 25-08-2025 …" at bounding box center [809, 581] width 1518 height 1018
click at [809, 162] on input "25-08-2025" at bounding box center [771, 152] width 115 height 23
select select "8"
select select "2025"
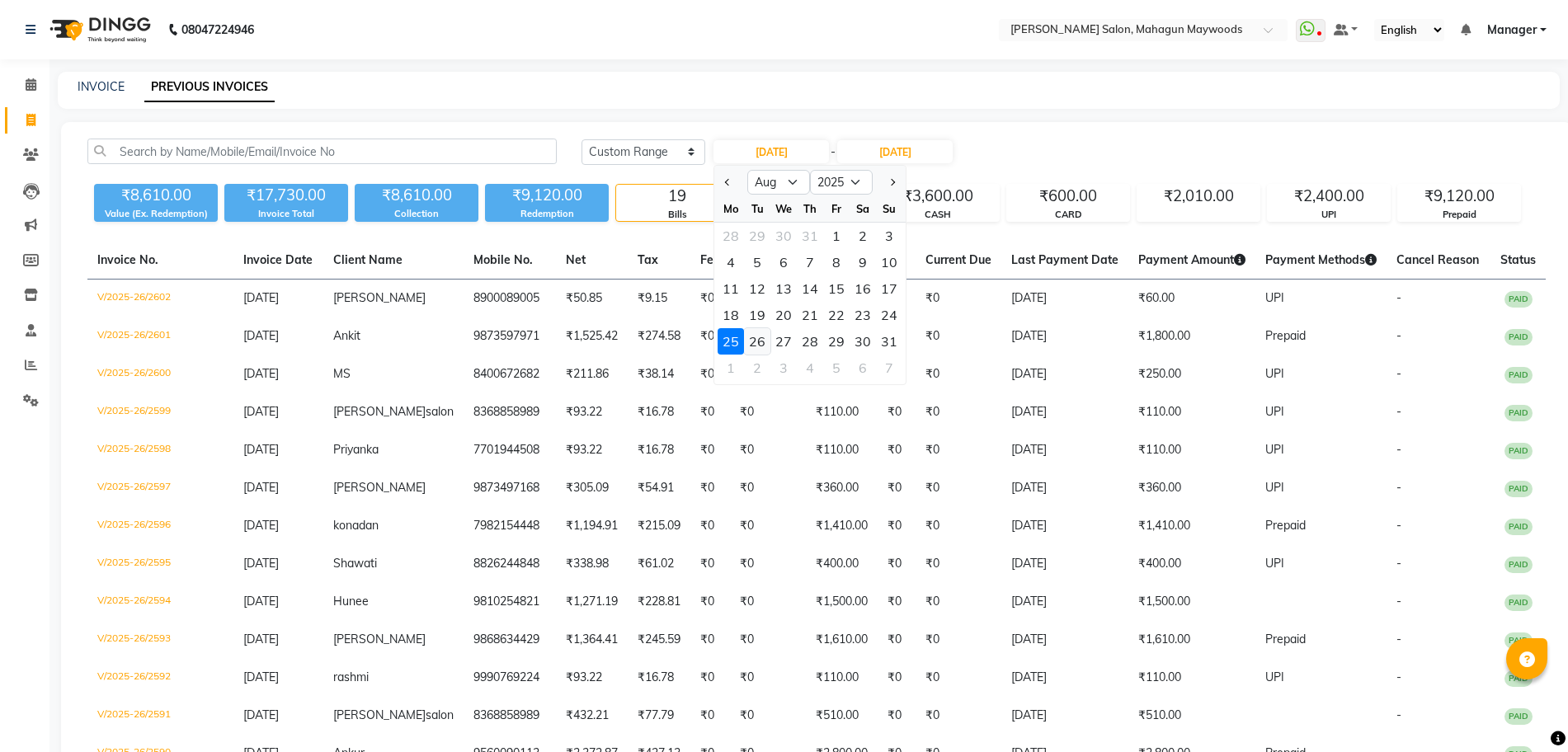
click at [756, 341] on div "26" at bounding box center [757, 342] width 26 height 26
type input "26-08-2025"
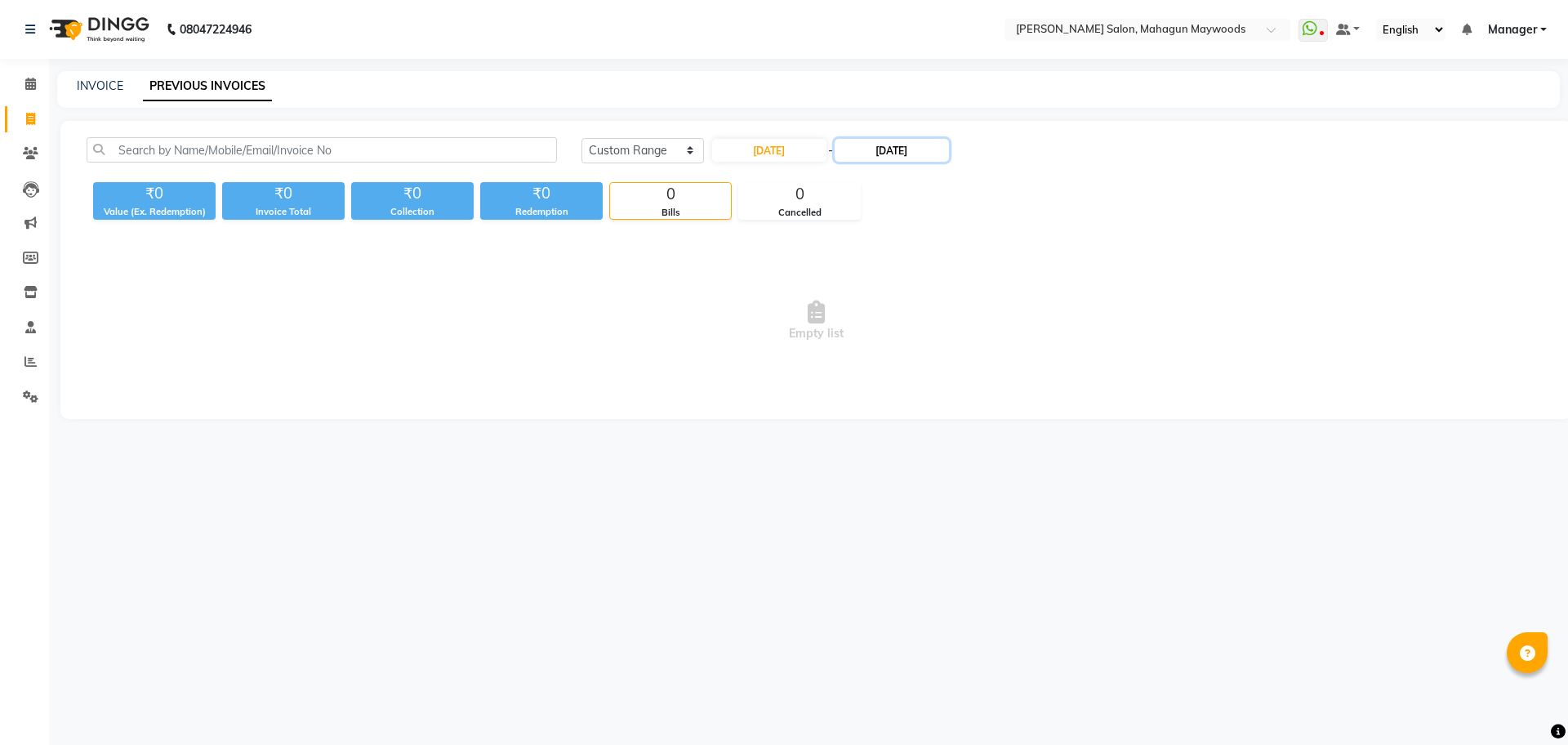
click at [906, 154] on input "25-08-2025" at bounding box center [892, 151] width 114 height 22
click at [895, 341] on div "26" at bounding box center [888, 338] width 26 height 26
type input "26-08-2025"
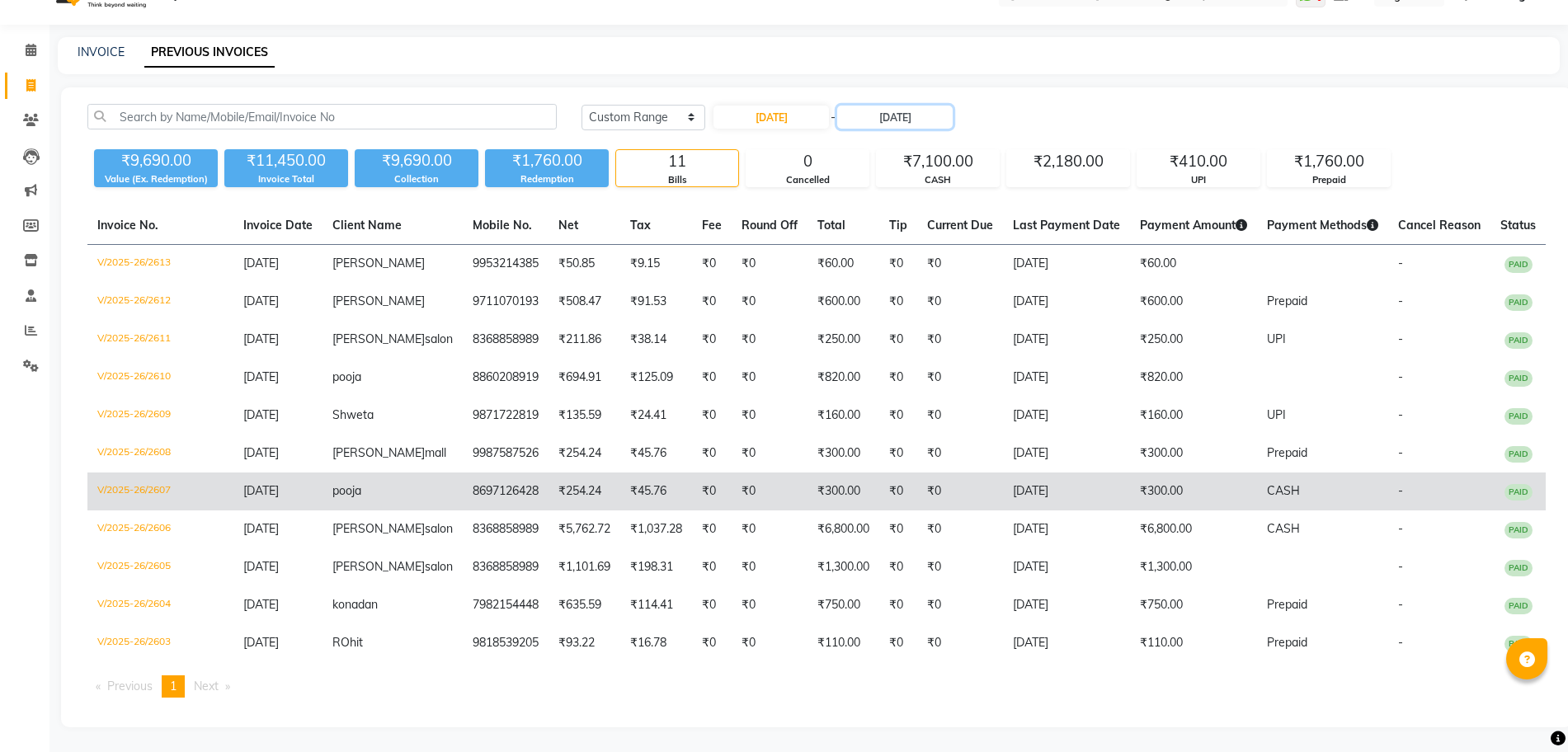
scroll to position [100, 0]
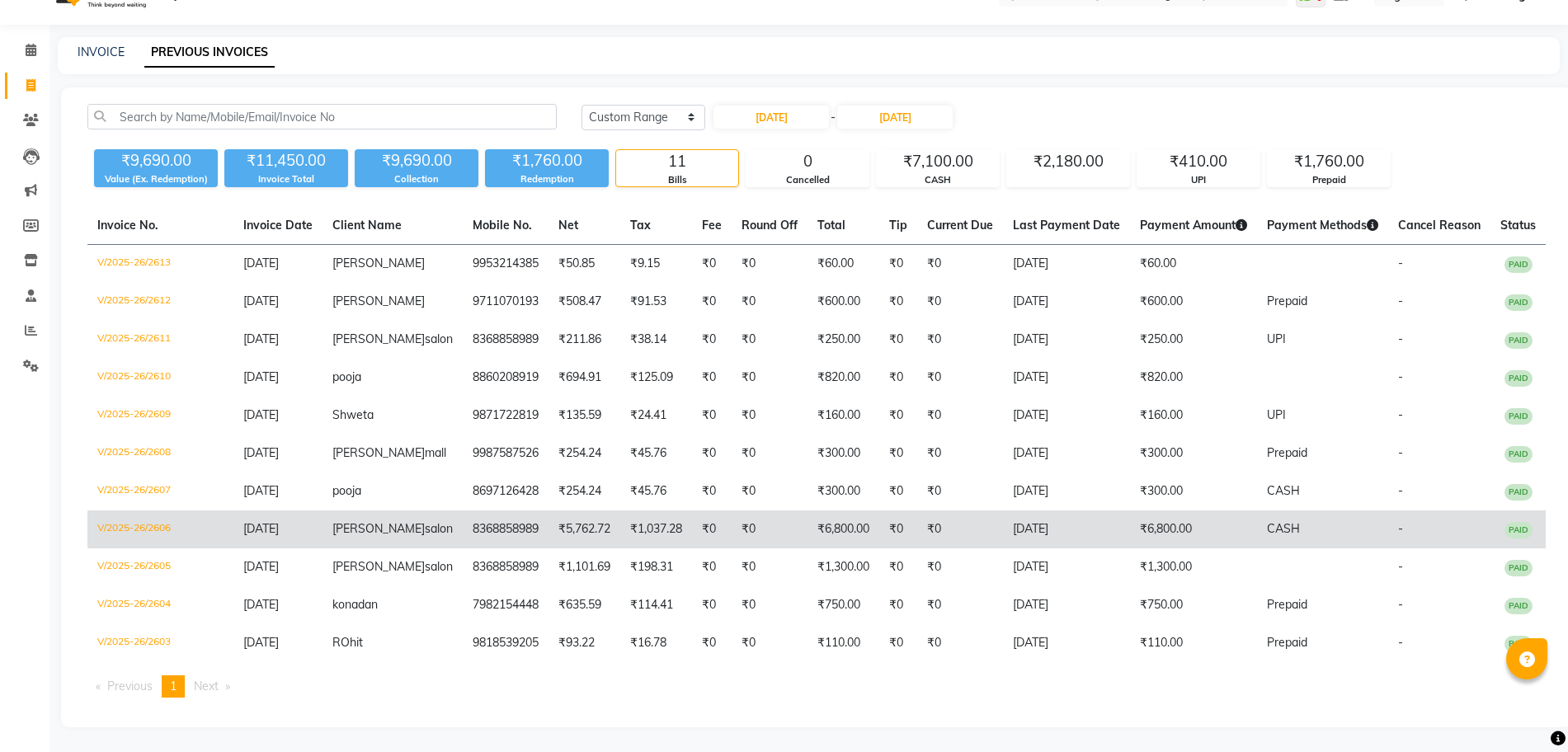
click at [1130, 511] on td "₹6,800.00" at bounding box center [1193, 529] width 127 height 38
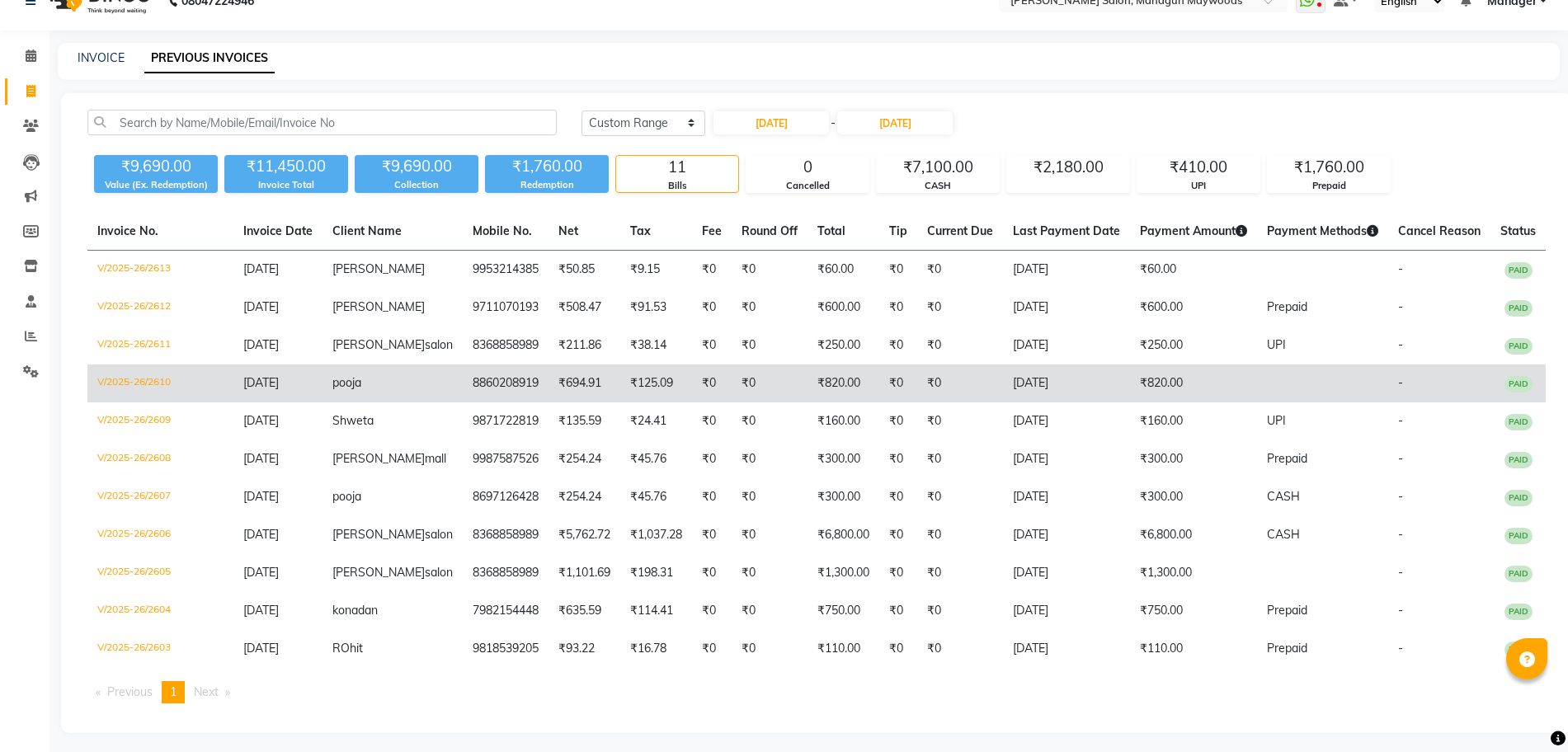
scroll to position [0, 0]
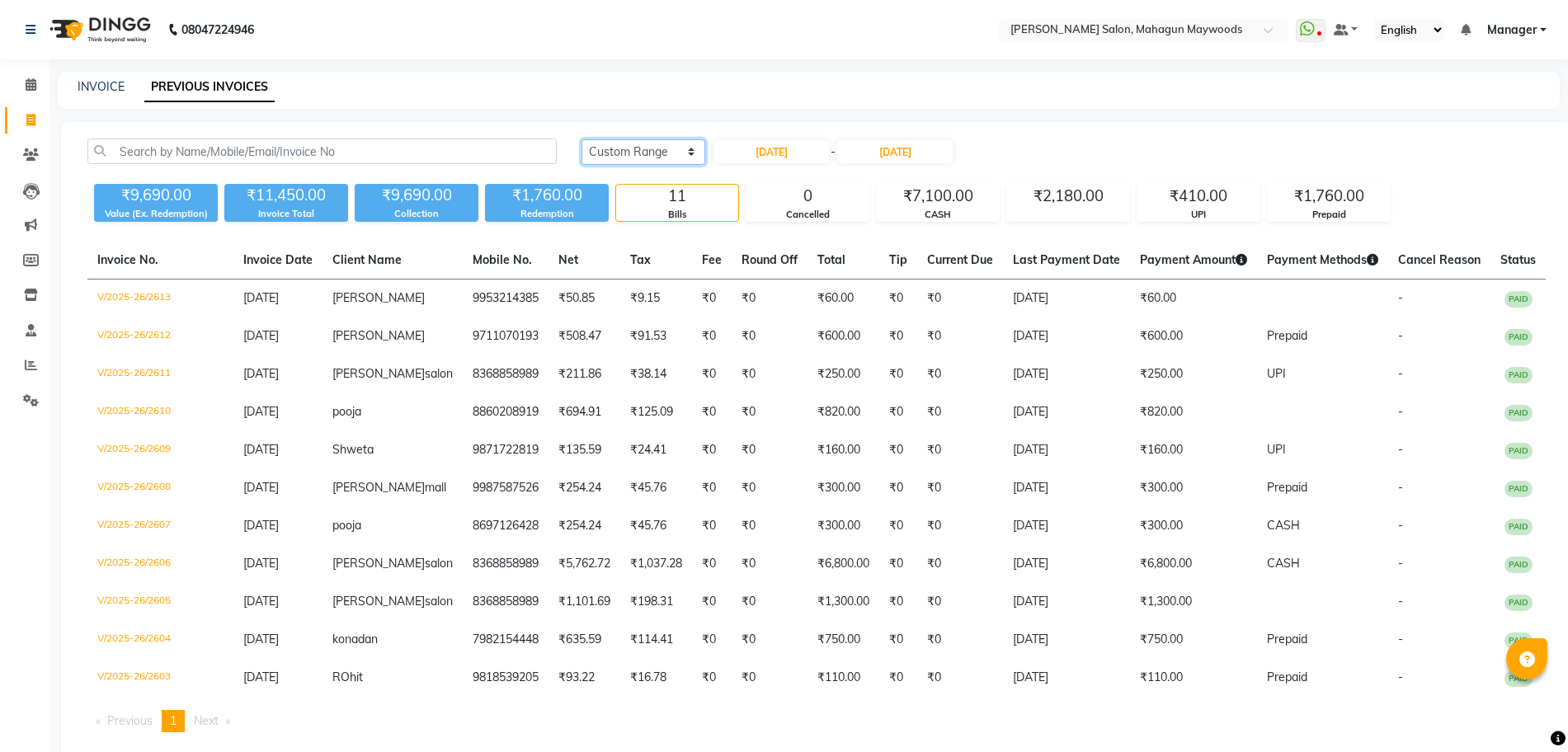
click at [681, 144] on select "Today Yesterday Custom Range" at bounding box center [644, 152] width 124 height 25
click at [582, 140] on select "Today Yesterday Custom Range" at bounding box center [644, 152] width 124 height 25
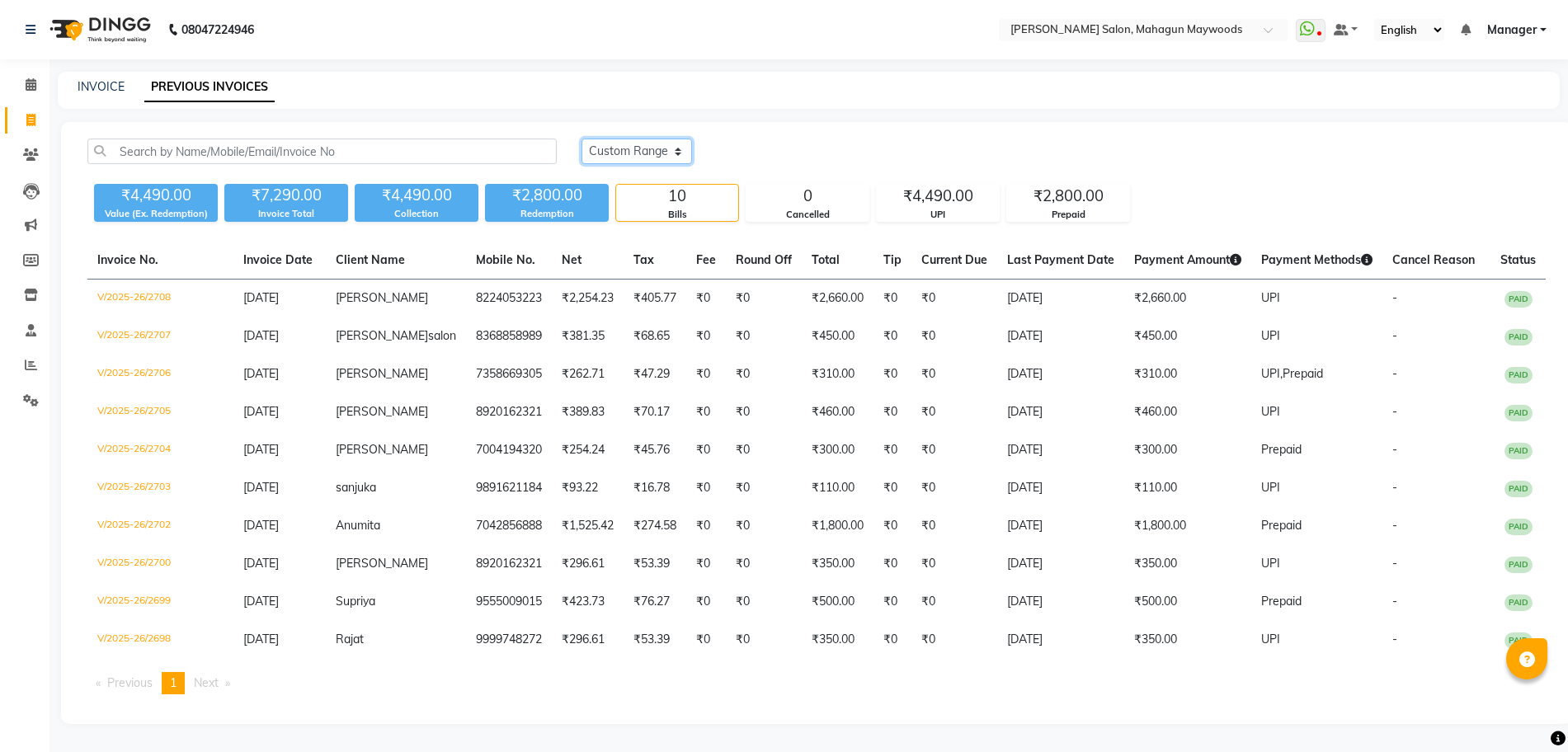
drag, startPoint x: 659, startPoint y: 144, endPoint x: 664, endPoint y: 153, distance: 10.3
click at [659, 144] on select "Today Yesterday Custom Range" at bounding box center [637, 151] width 111 height 25
select select "range"
click at [582, 139] on select "Today Yesterday Custom Range" at bounding box center [637, 151] width 111 height 25
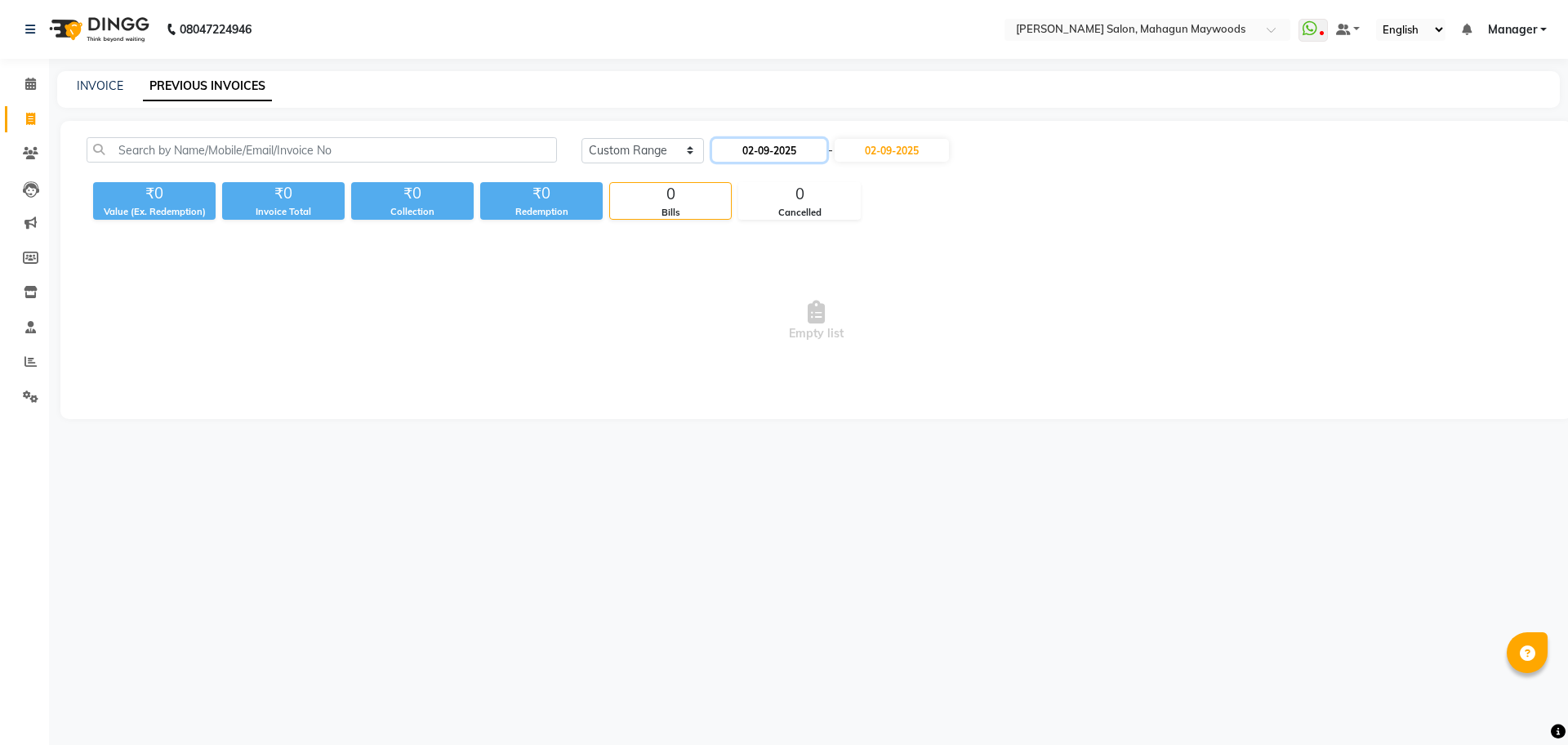
click at [777, 150] on input "02-09-2025" at bounding box center [769, 151] width 114 height 22
select select "9"
select select "2025"
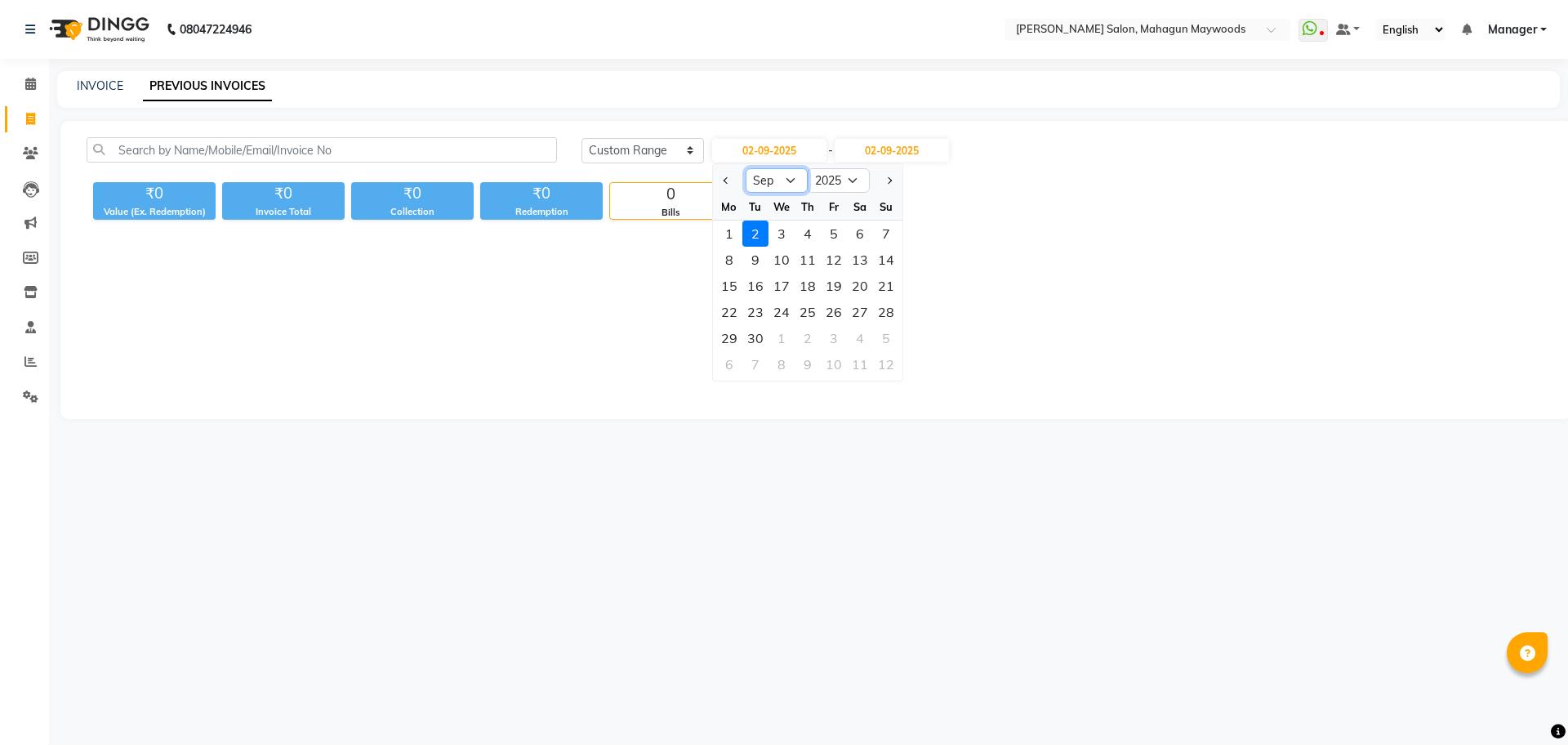
click at [778, 173] on select "Jan Feb Mar Apr May Jun Jul Aug Sep Oct Nov Dec" at bounding box center [777, 181] width 62 height 24
click at [730, 177] on button "Previous month" at bounding box center [726, 181] width 14 height 26
select select "8"
click at [880, 305] on div "24" at bounding box center [886, 312] width 26 height 26
type input "24-08-2025"
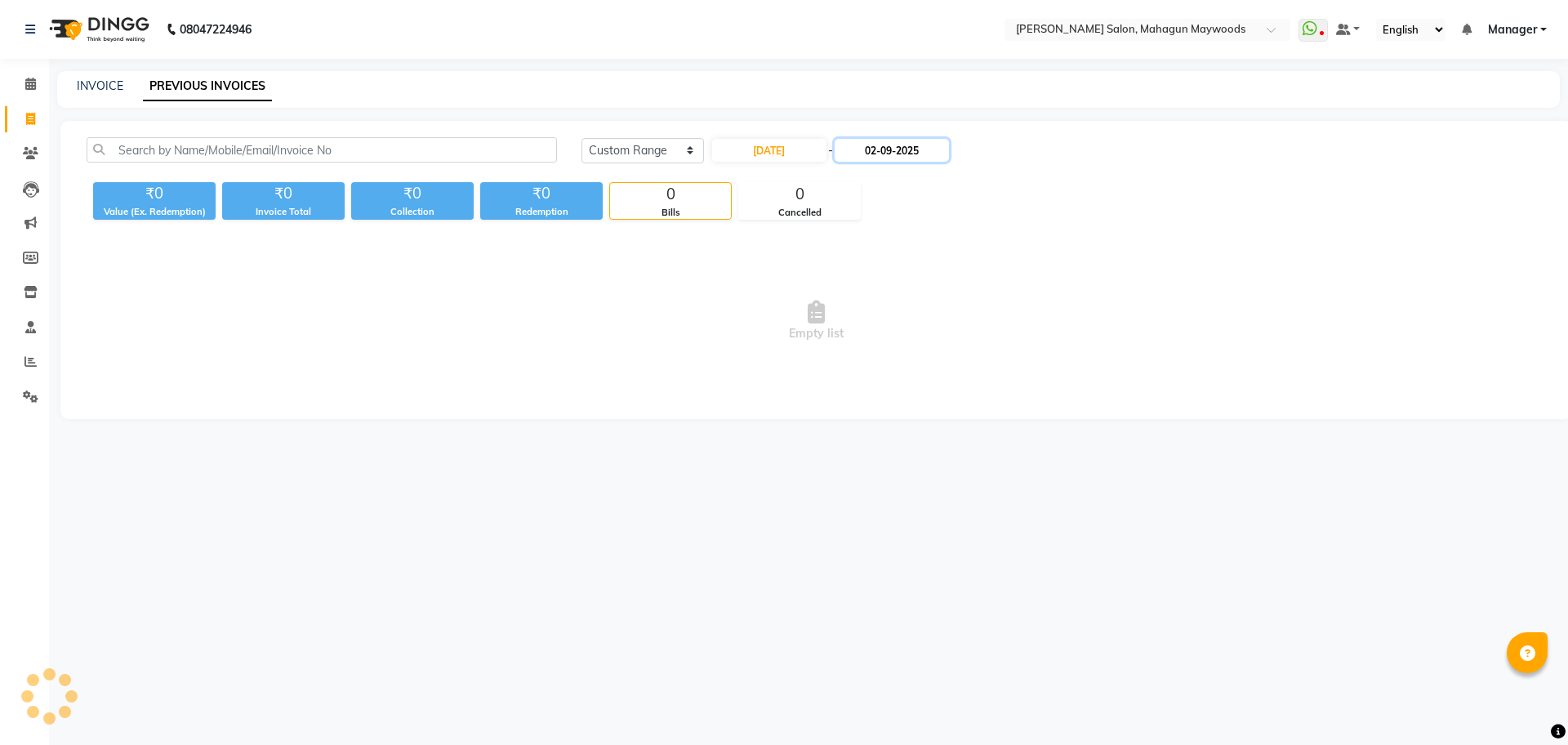
click at [902, 142] on input "02-09-2025" at bounding box center [892, 151] width 114 height 22
select select "9"
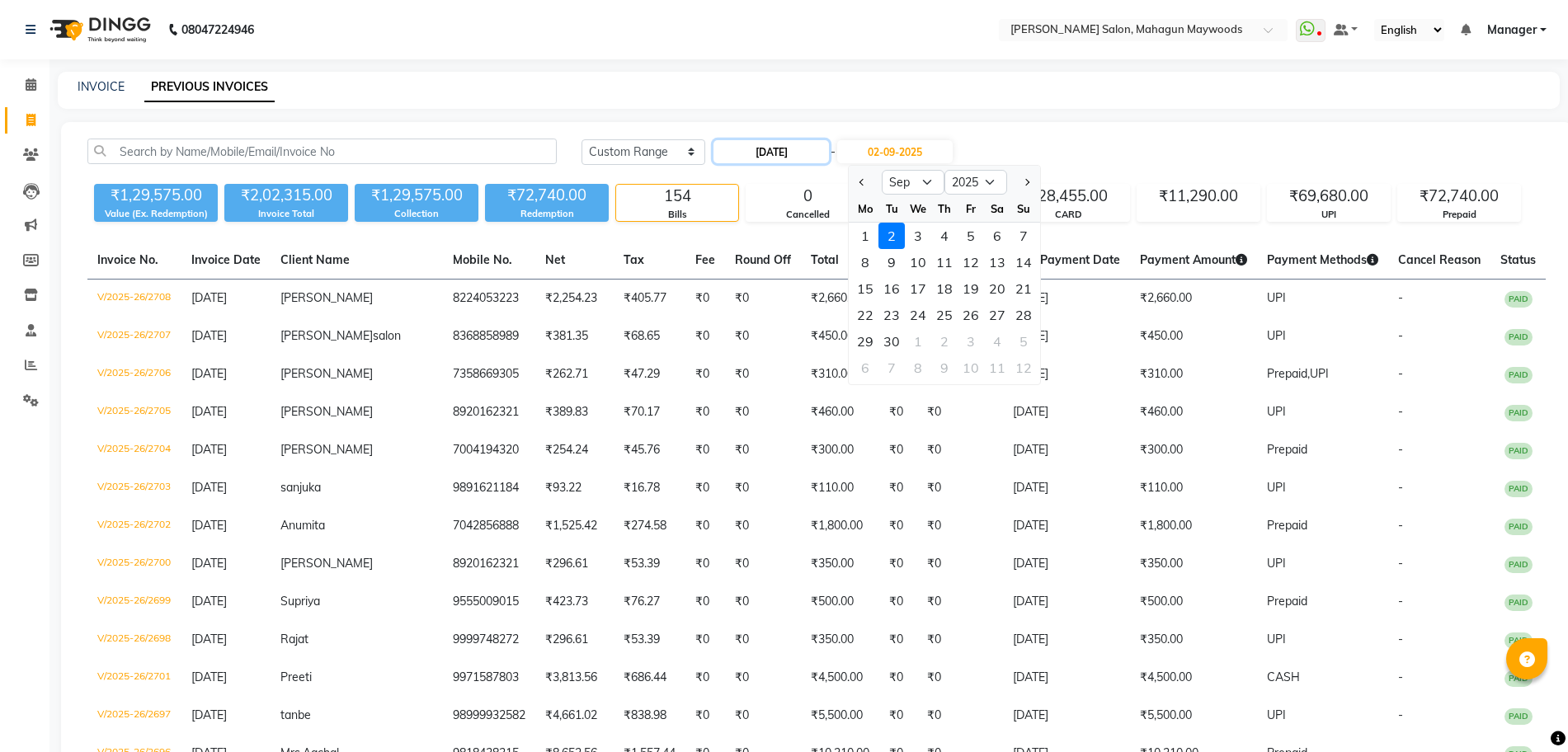
click at [821, 162] on input "24-08-2025" at bounding box center [771, 152] width 115 height 23
select select "8"
select select "2025"
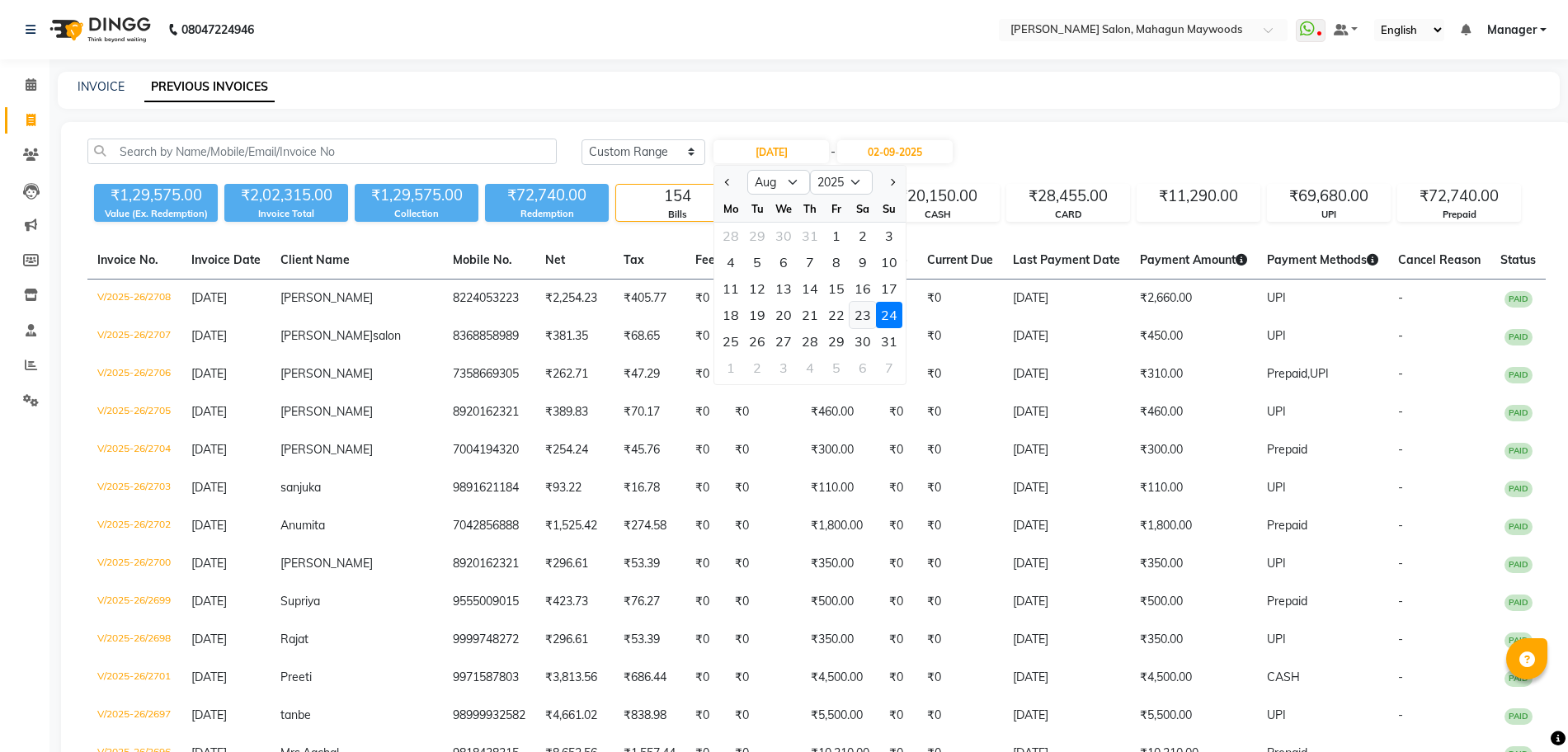
click at [866, 303] on div "23" at bounding box center [863, 315] width 26 height 26
type input "23-08-2025"
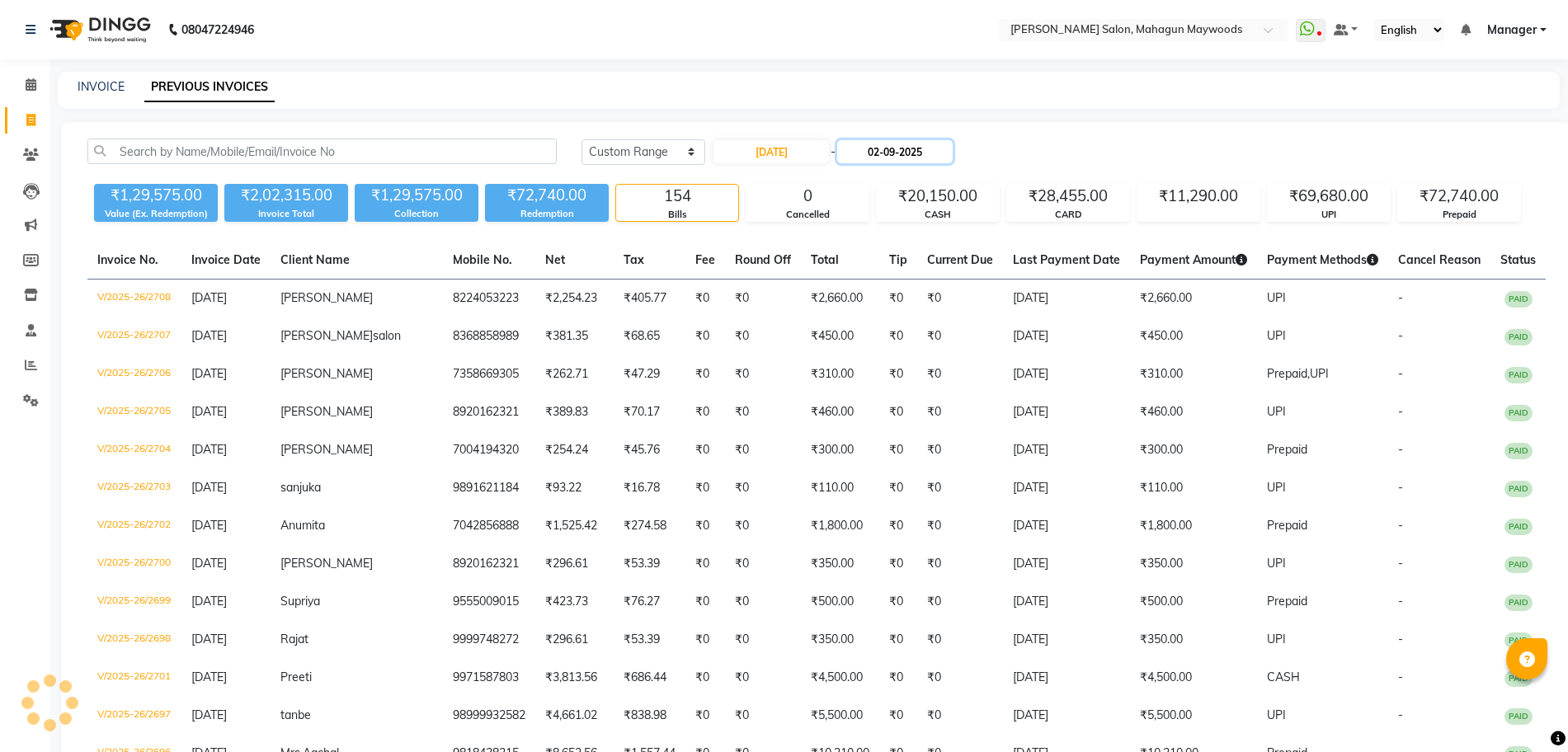
click at [883, 151] on input "02-09-2025" at bounding box center [895, 152] width 115 height 23
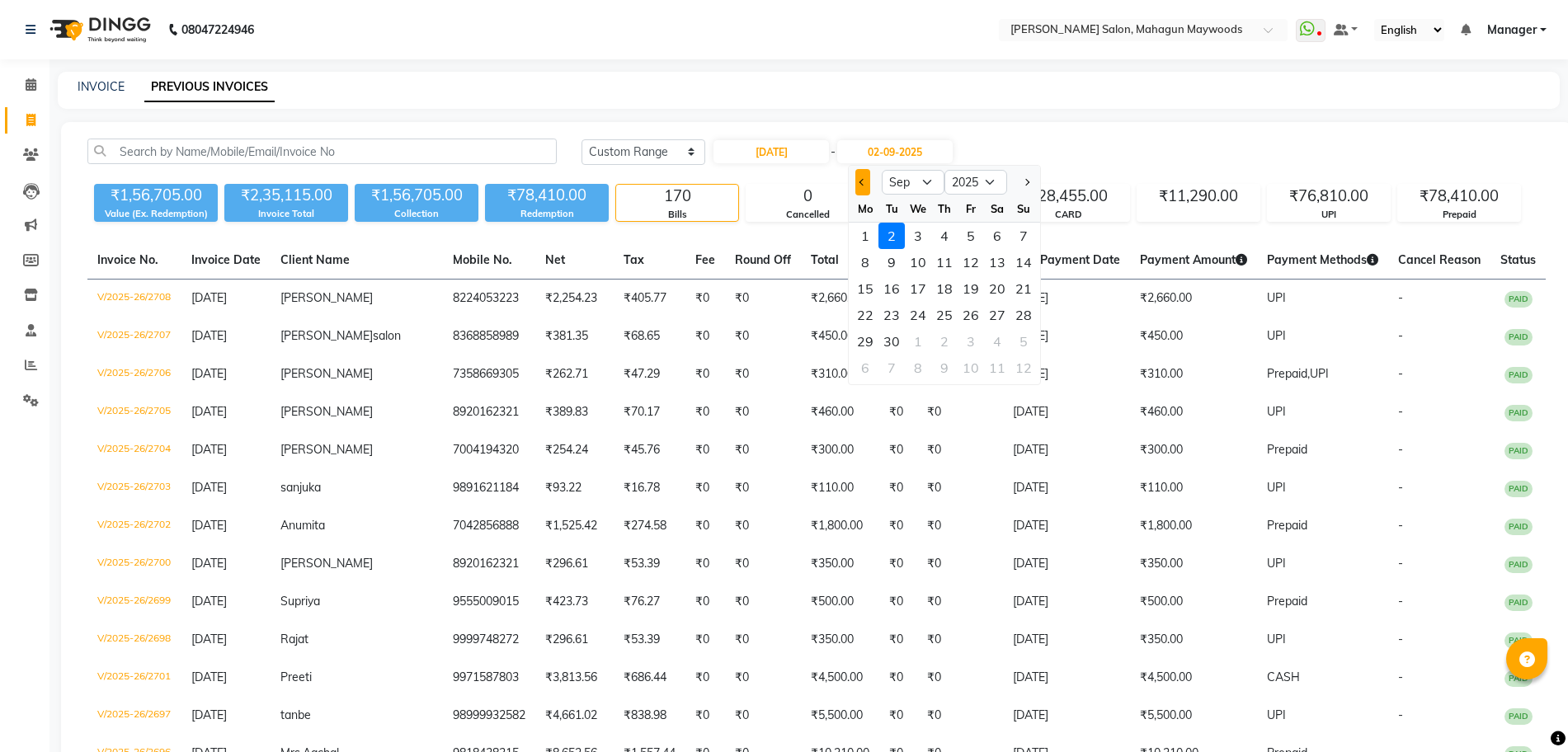
click at [860, 187] on button "Previous month" at bounding box center [862, 183] width 14 height 26
select select "8"
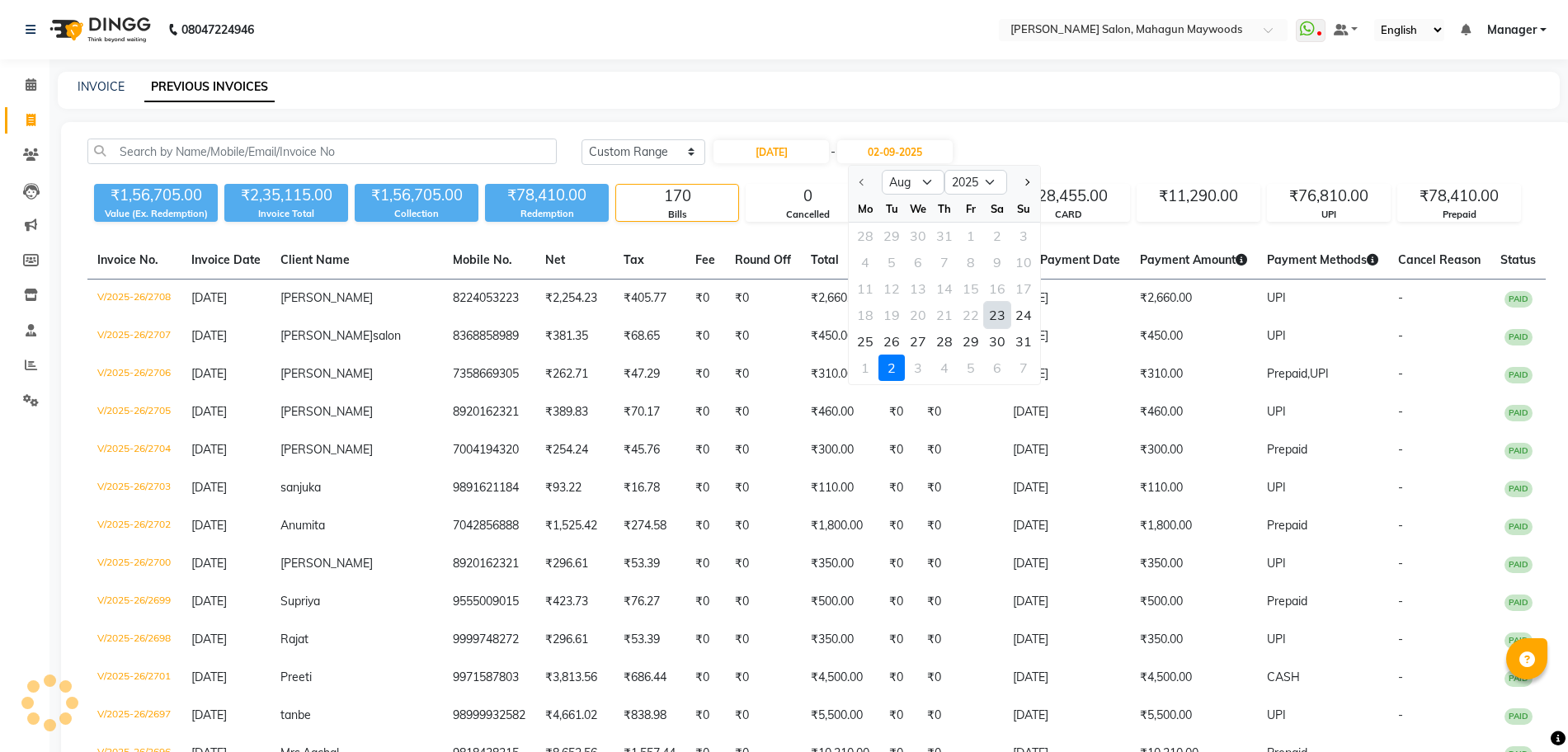
click at [998, 318] on div "23" at bounding box center [998, 315] width 26 height 26
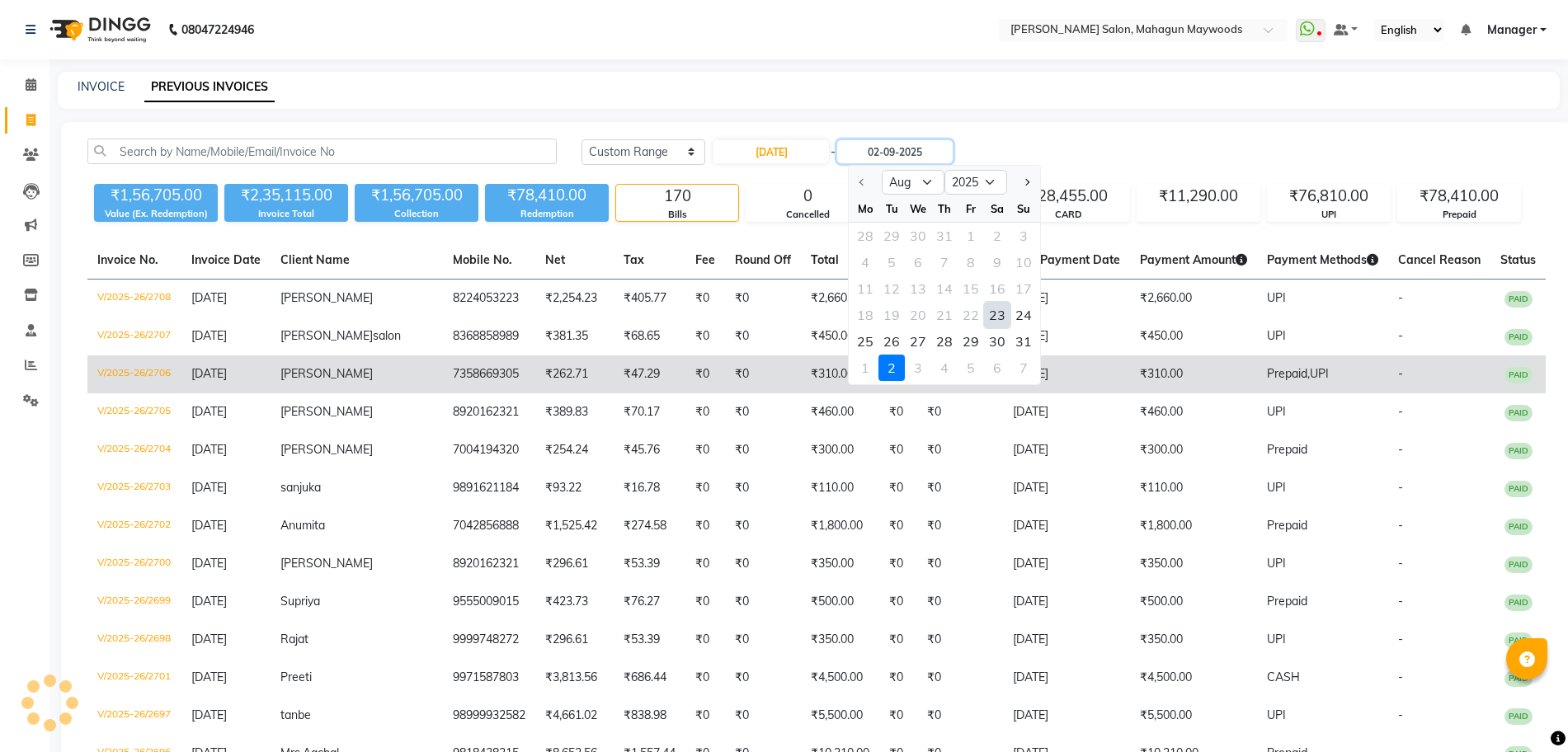
type input "23-08-2025"
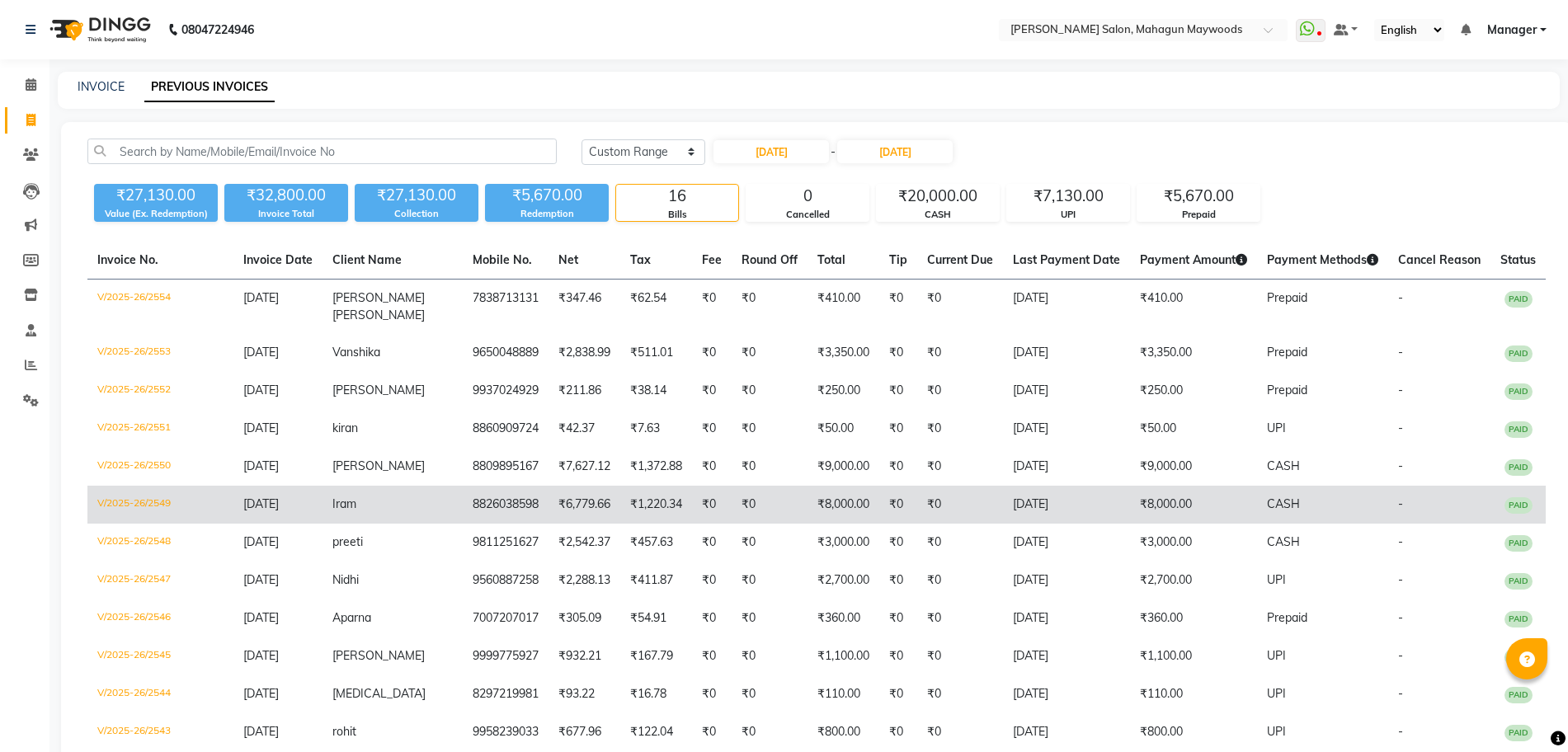
click at [697, 504] on td "₹0" at bounding box center [711, 504] width 39 height 38
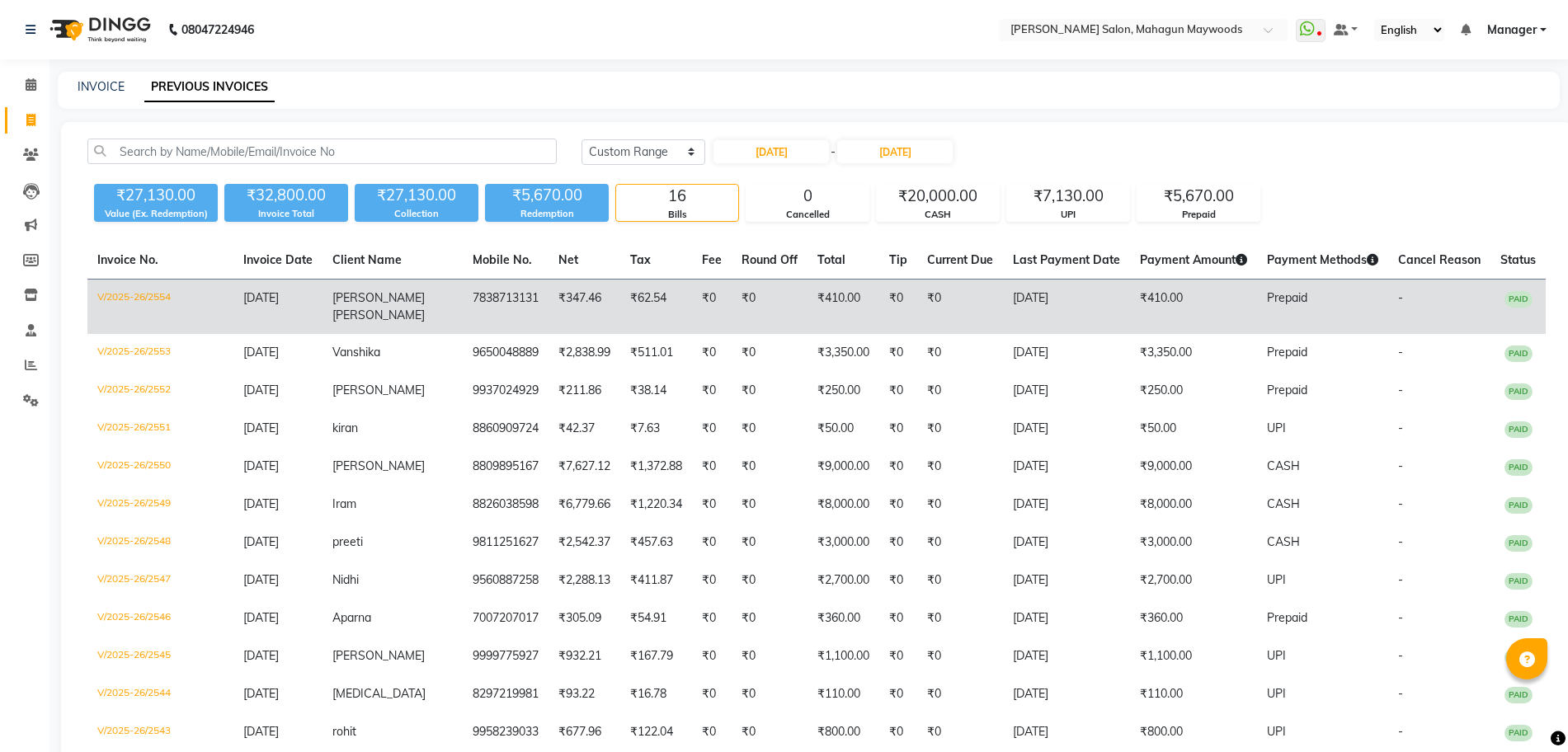
scroll to position [103, 0]
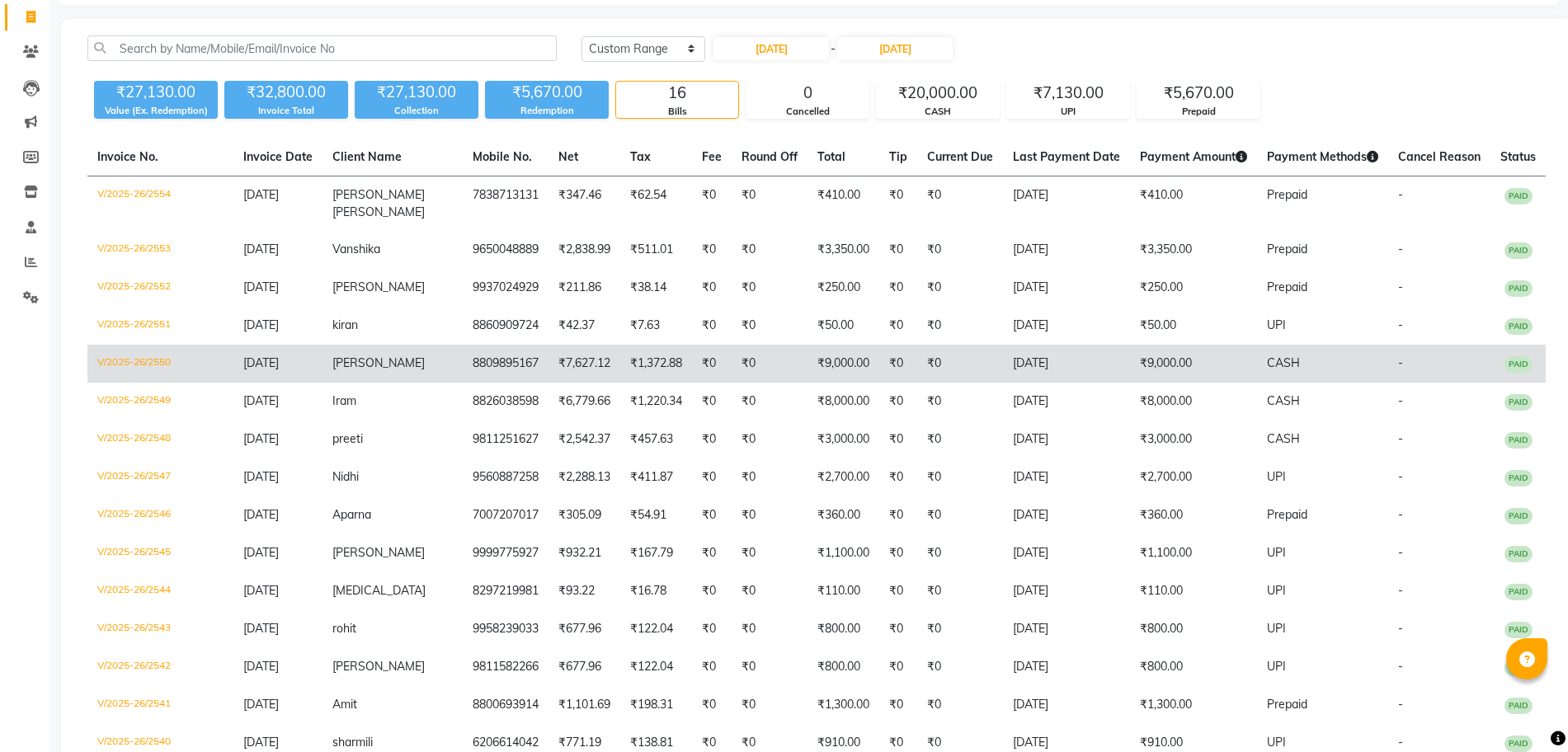
click at [1003, 346] on td "23-08-2025" at bounding box center [1066, 363] width 127 height 38
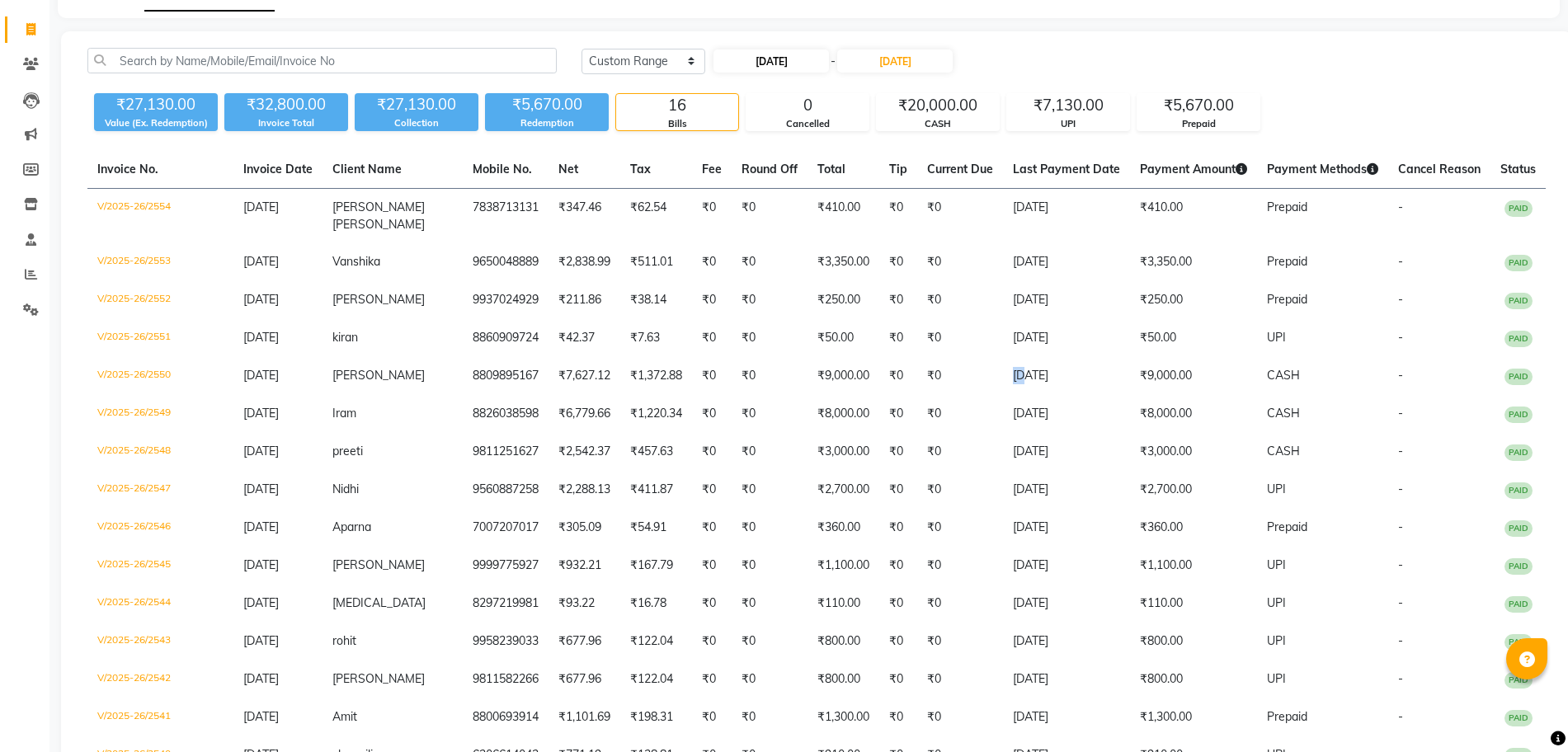
scroll to position [0, 0]
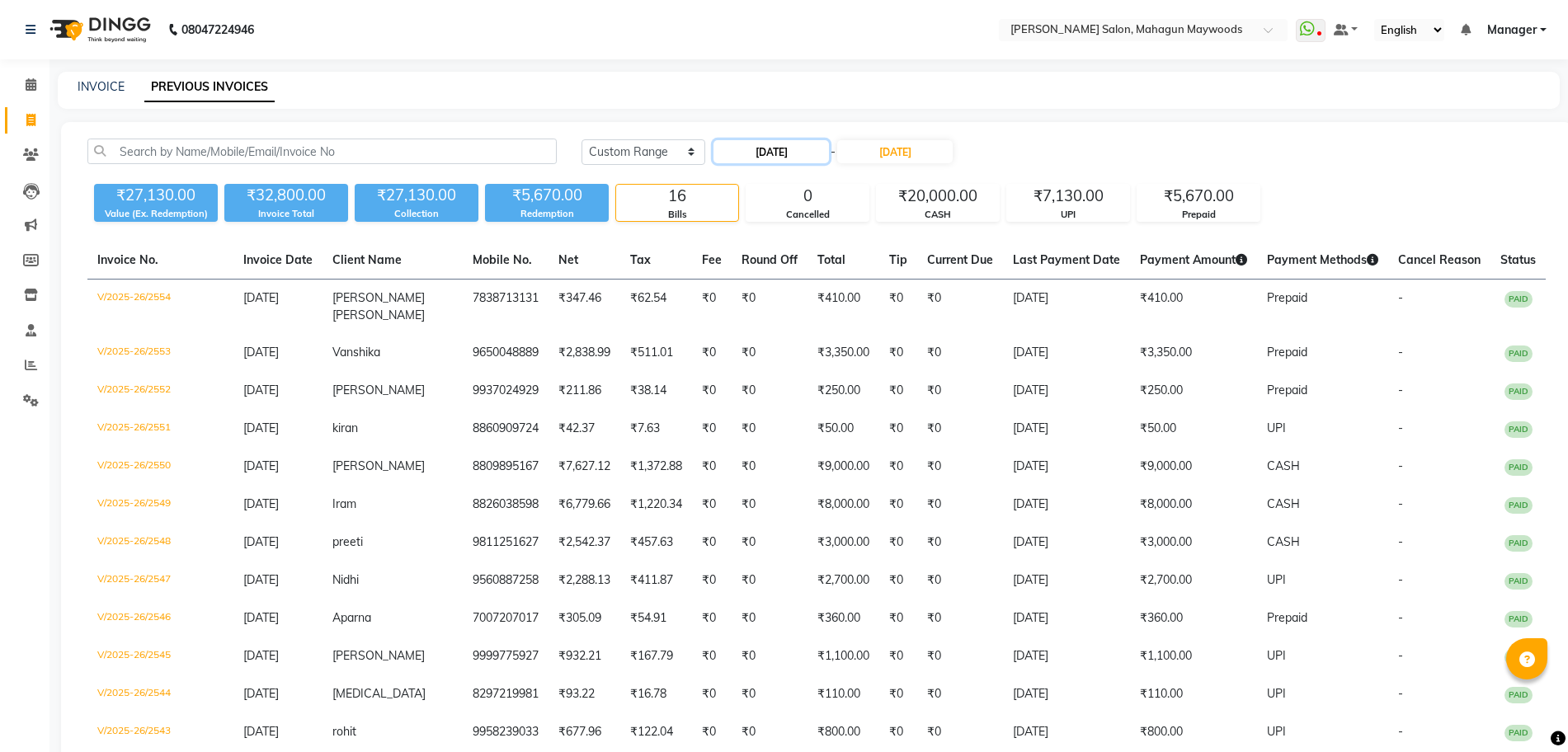
click at [791, 155] on input "23-08-2025" at bounding box center [771, 152] width 115 height 23
select select "8"
select select "2025"
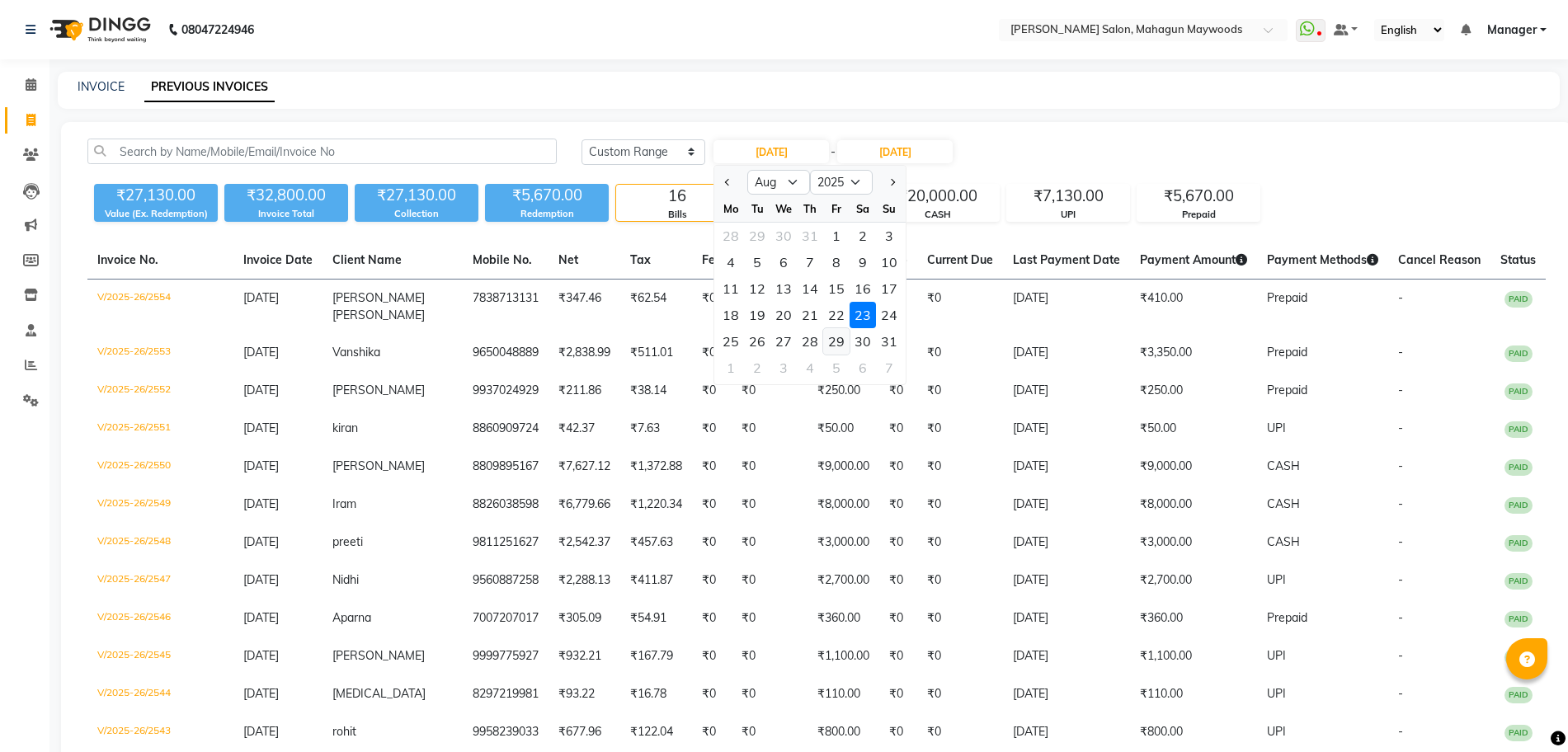
click at [839, 346] on div "29" at bounding box center [836, 342] width 26 height 26
type input "[DATE]"
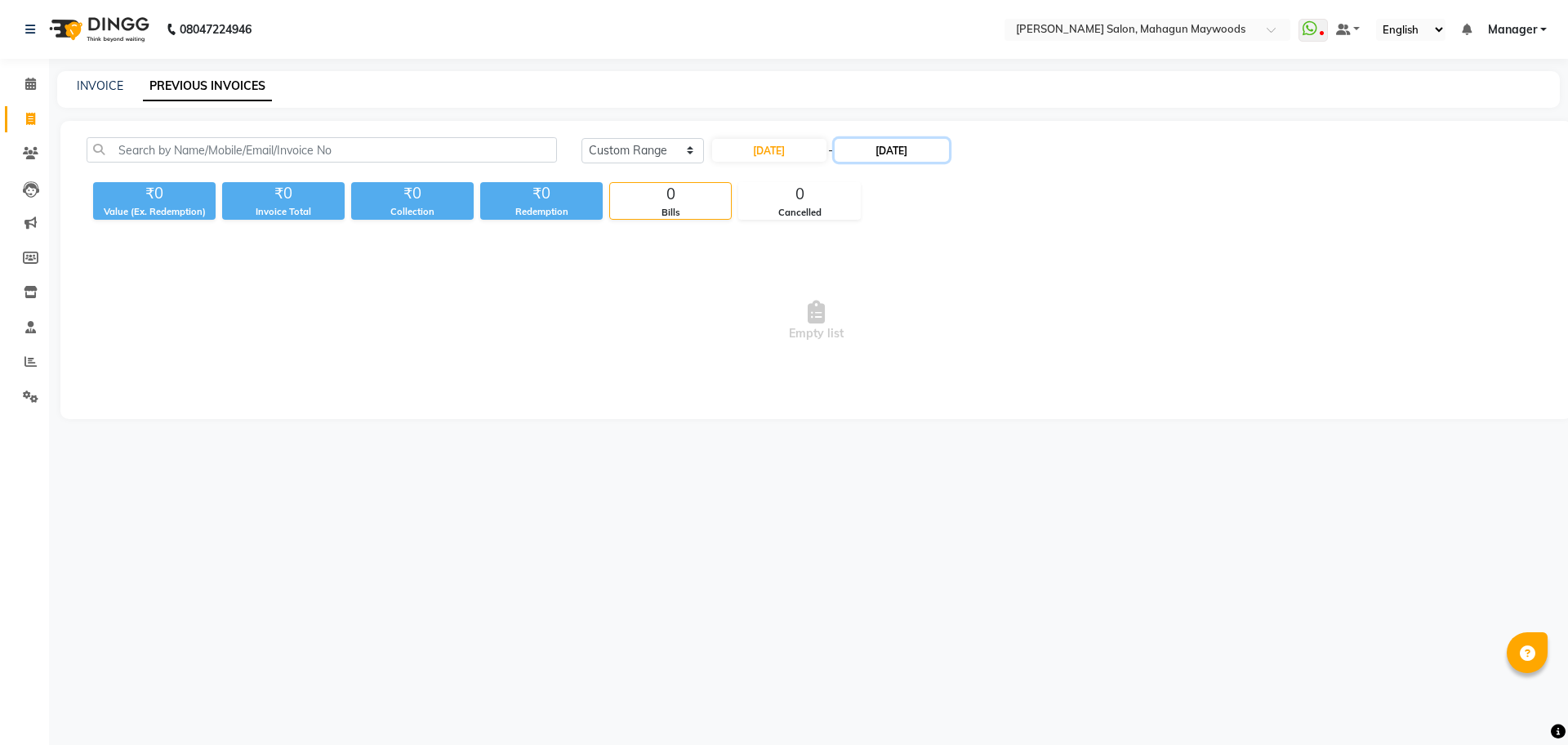
click at [912, 148] on input "23-08-2025" at bounding box center [892, 151] width 114 height 22
click at [978, 337] on div "29" at bounding box center [967, 338] width 26 height 26
type input "[DATE]"
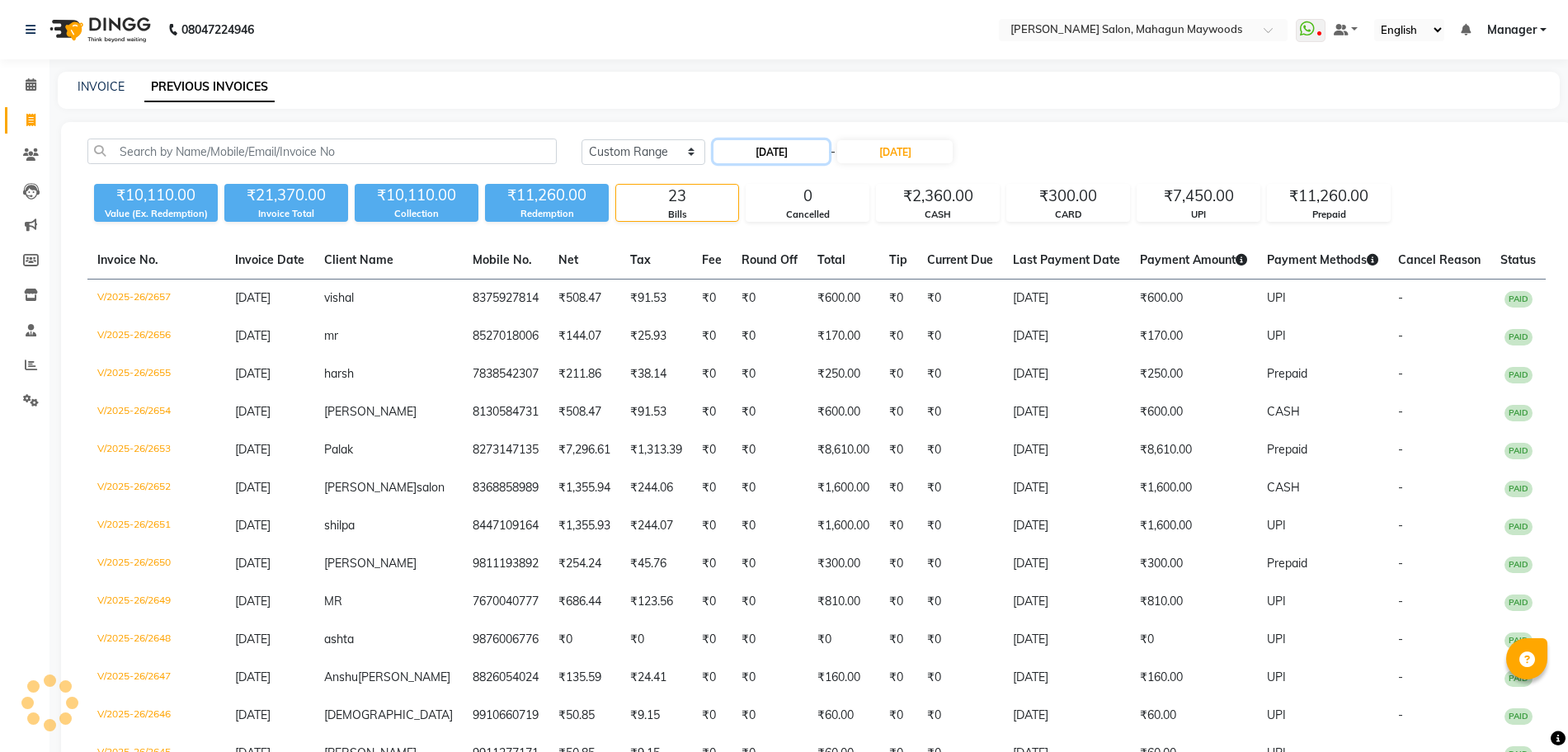
click at [789, 150] on input "[DATE]" at bounding box center [771, 152] width 115 height 23
select select "8"
select select "2025"
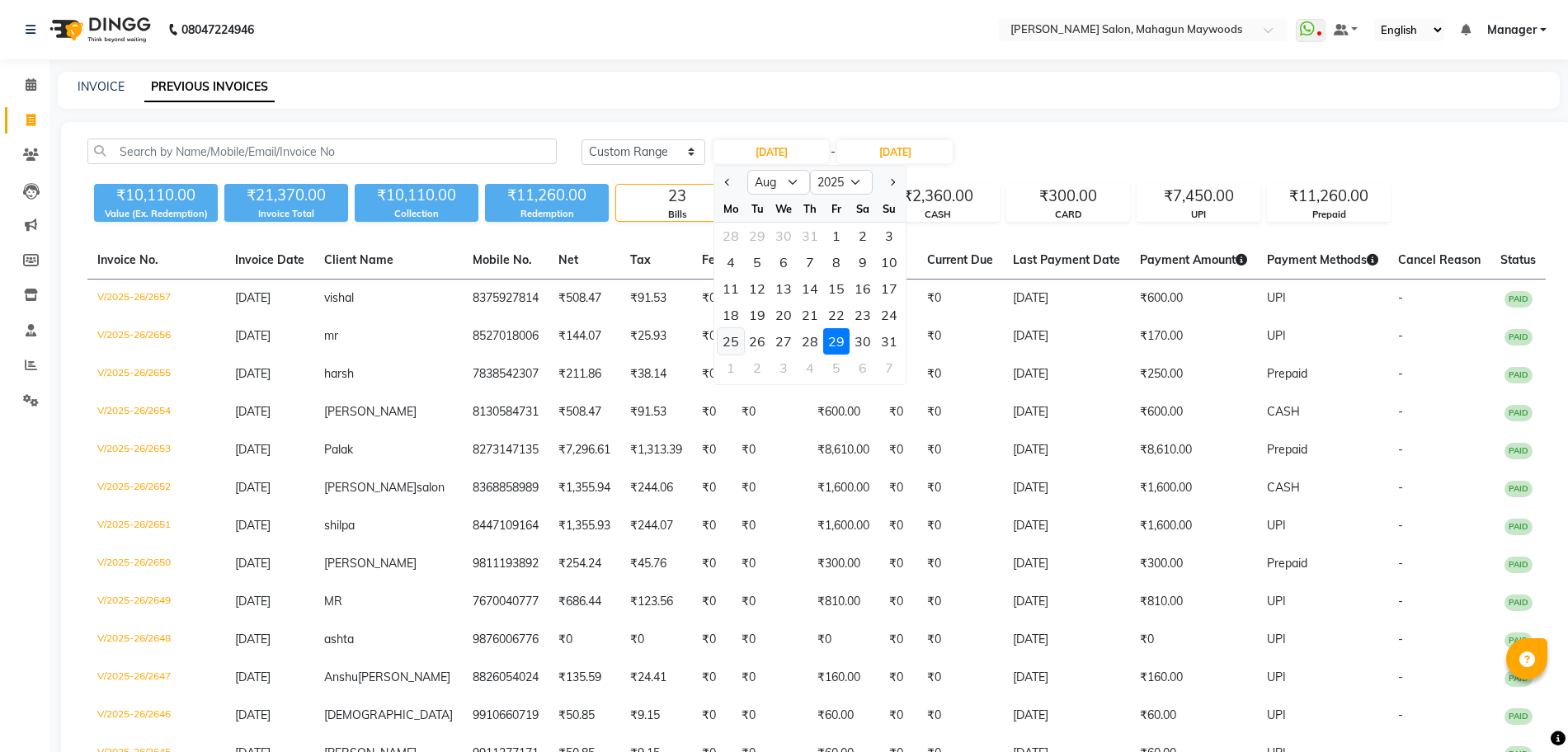
click at [743, 343] on div "25" at bounding box center [731, 342] width 26 height 26
type input "25-08-2025"
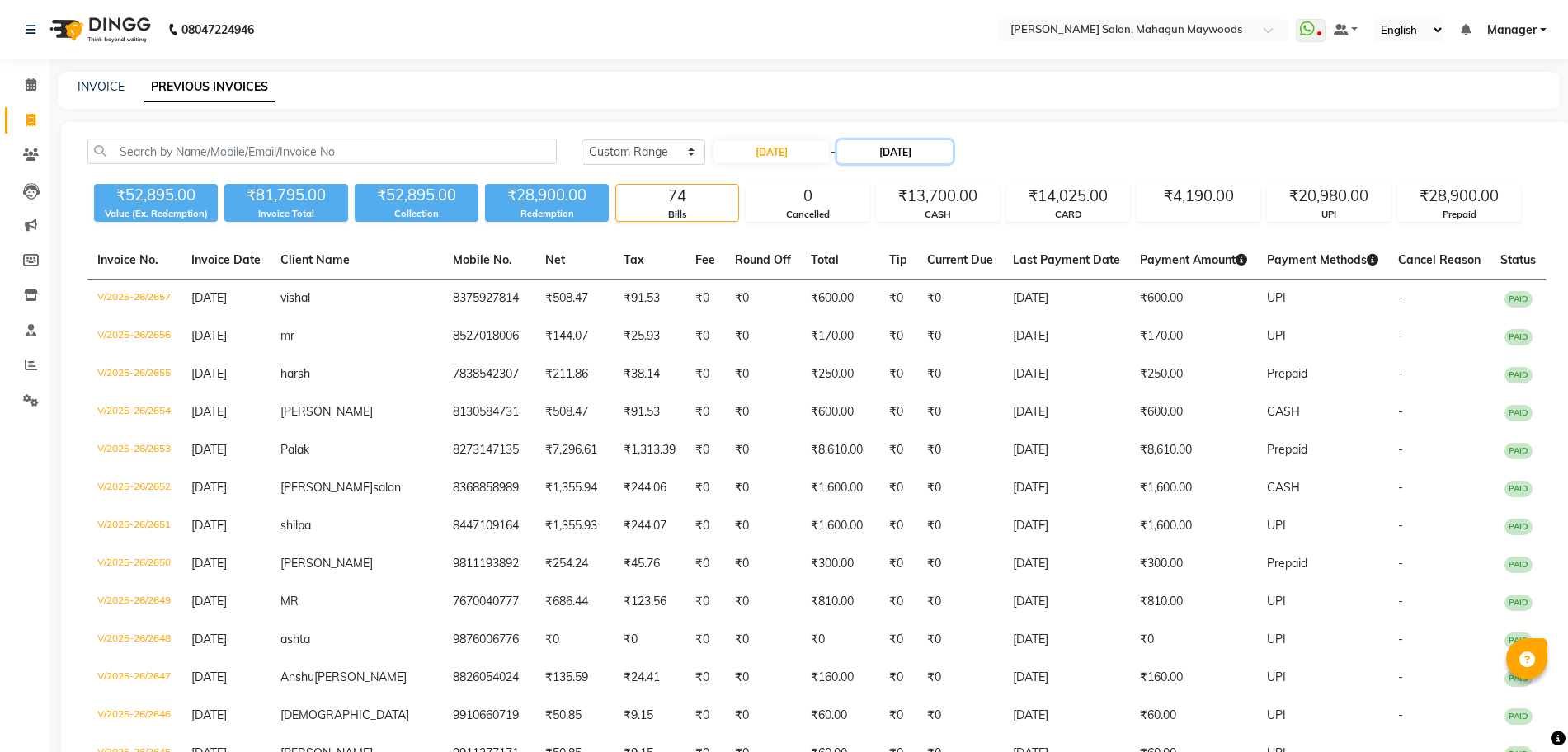
click at [877, 159] on input "[DATE]" at bounding box center [895, 152] width 115 height 23
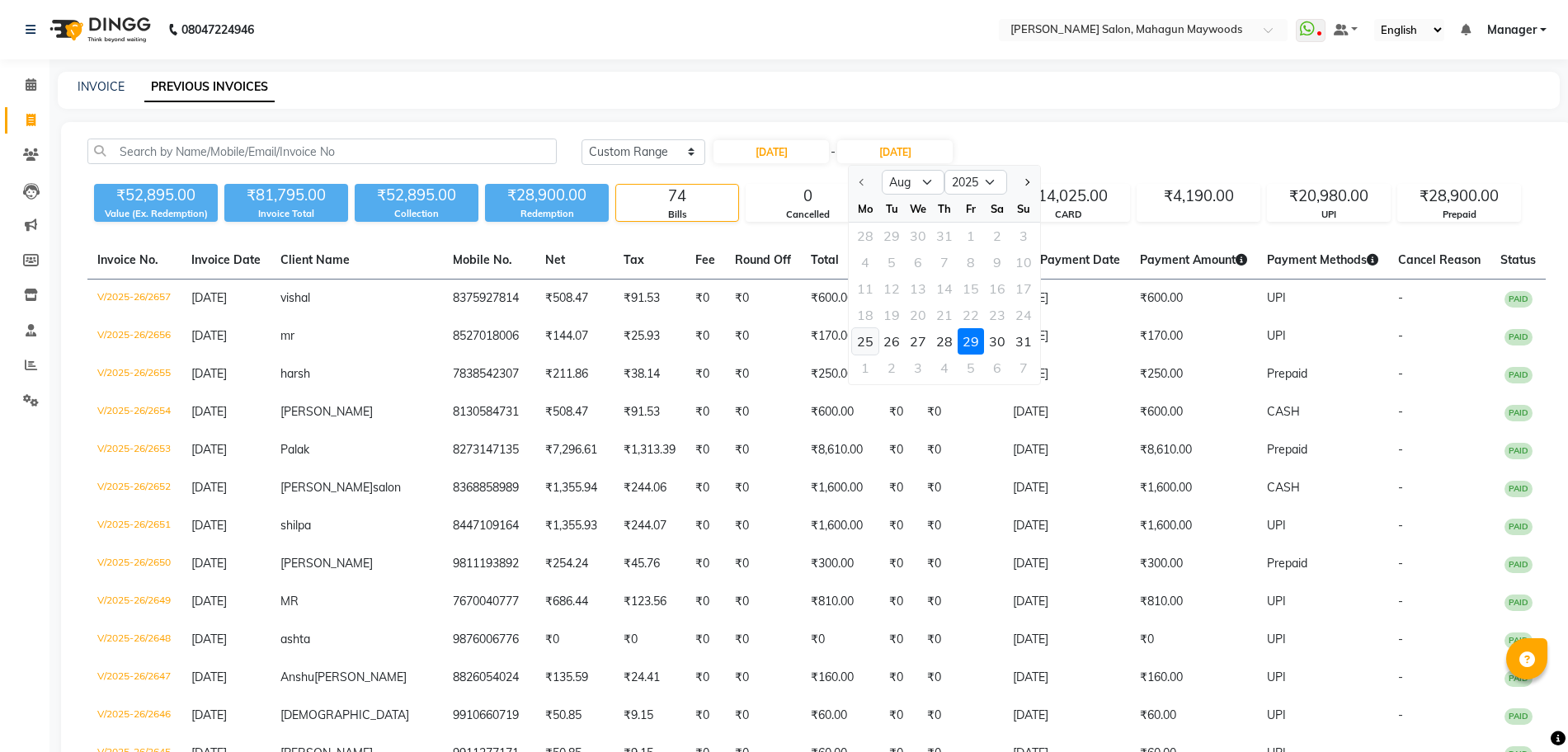
click at [876, 347] on div "25" at bounding box center [865, 342] width 26 height 26
click at [880, 347] on td "₹0" at bounding box center [898, 336] width 38 height 38
type input "25-08-2025"
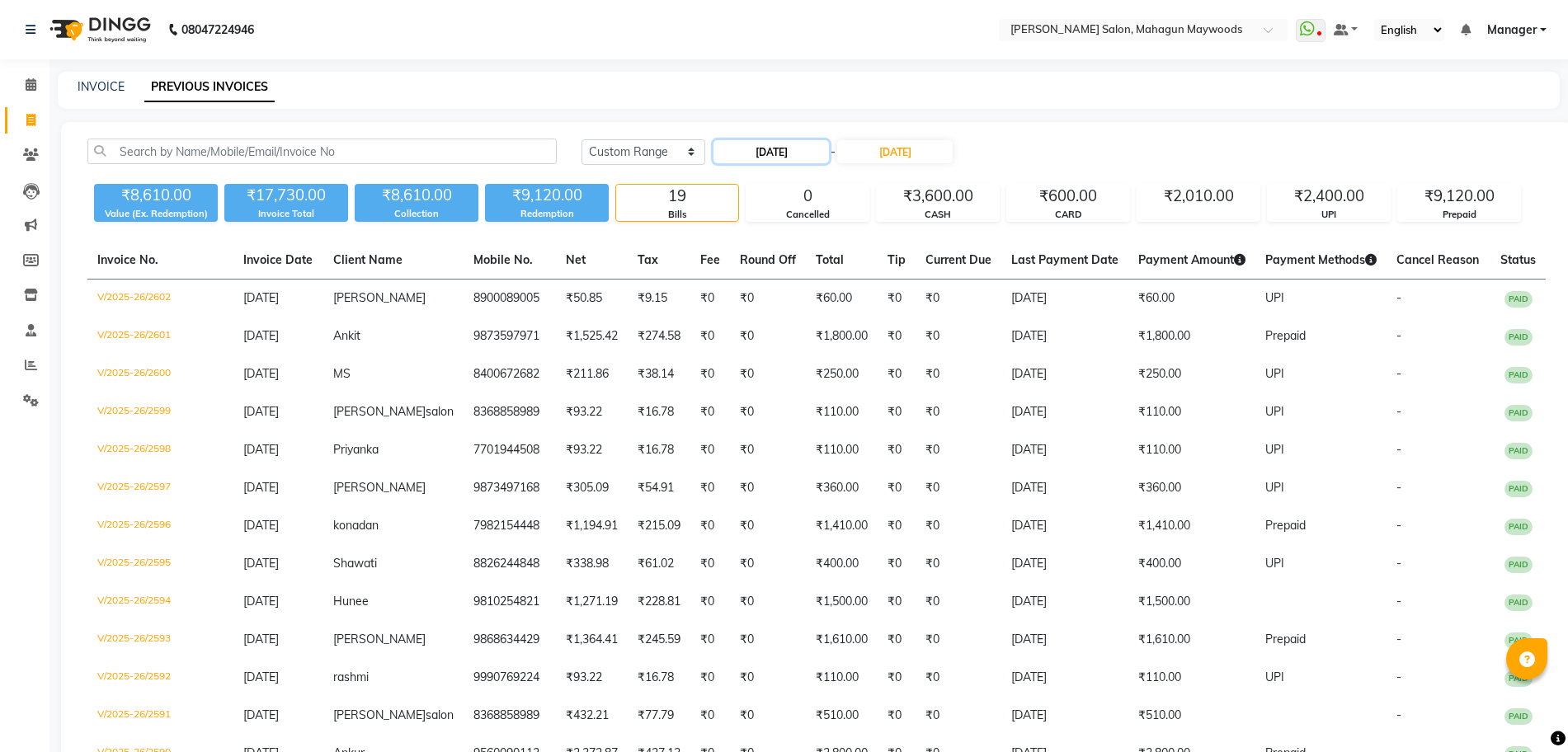
click at [754, 152] on input "25-08-2025" at bounding box center [771, 152] width 115 height 23
select select "8"
select select "2025"
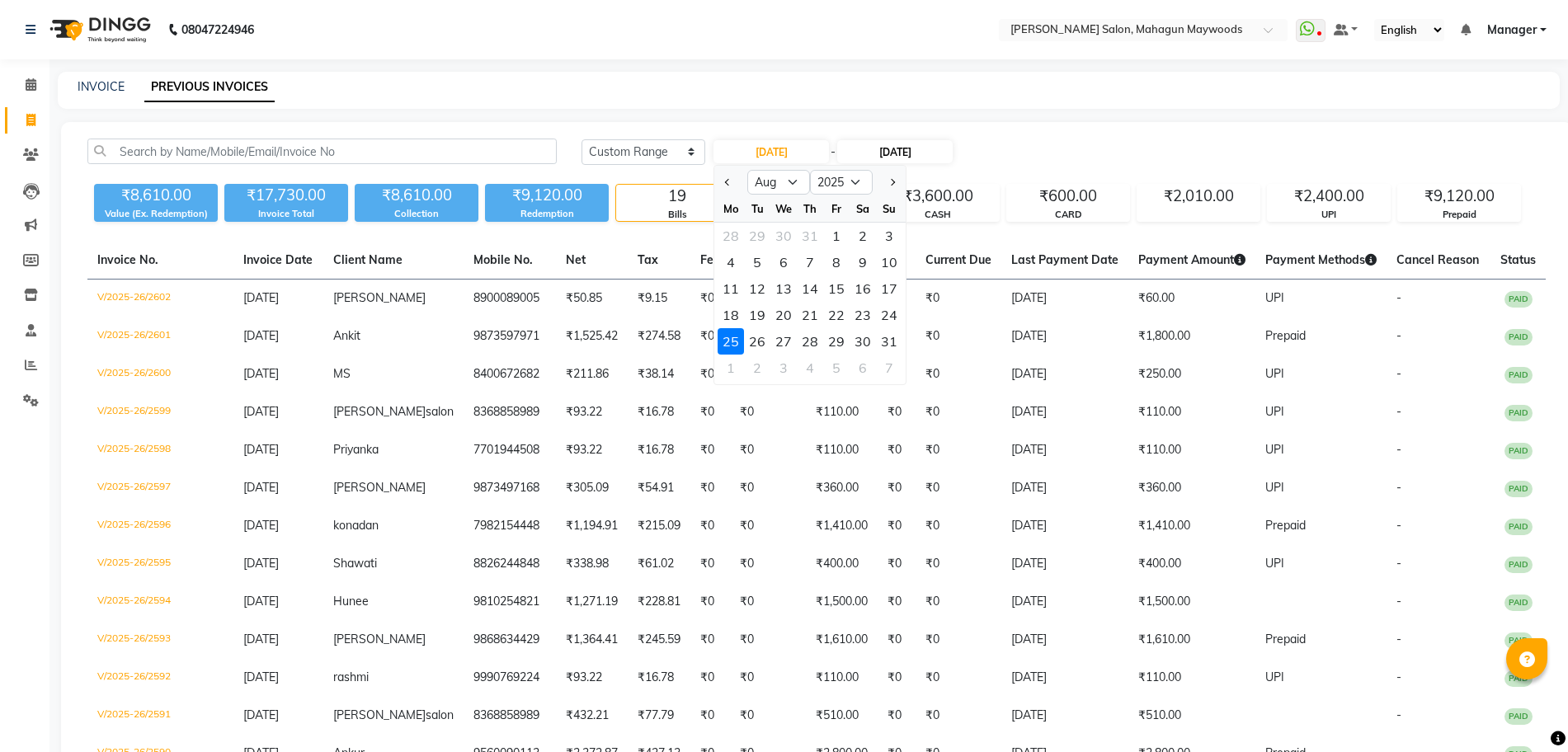
drag, startPoint x: 761, startPoint y: 347, endPoint x: 906, endPoint y: 161, distance: 235.8
click at [760, 338] on div "26" at bounding box center [757, 342] width 26 height 26
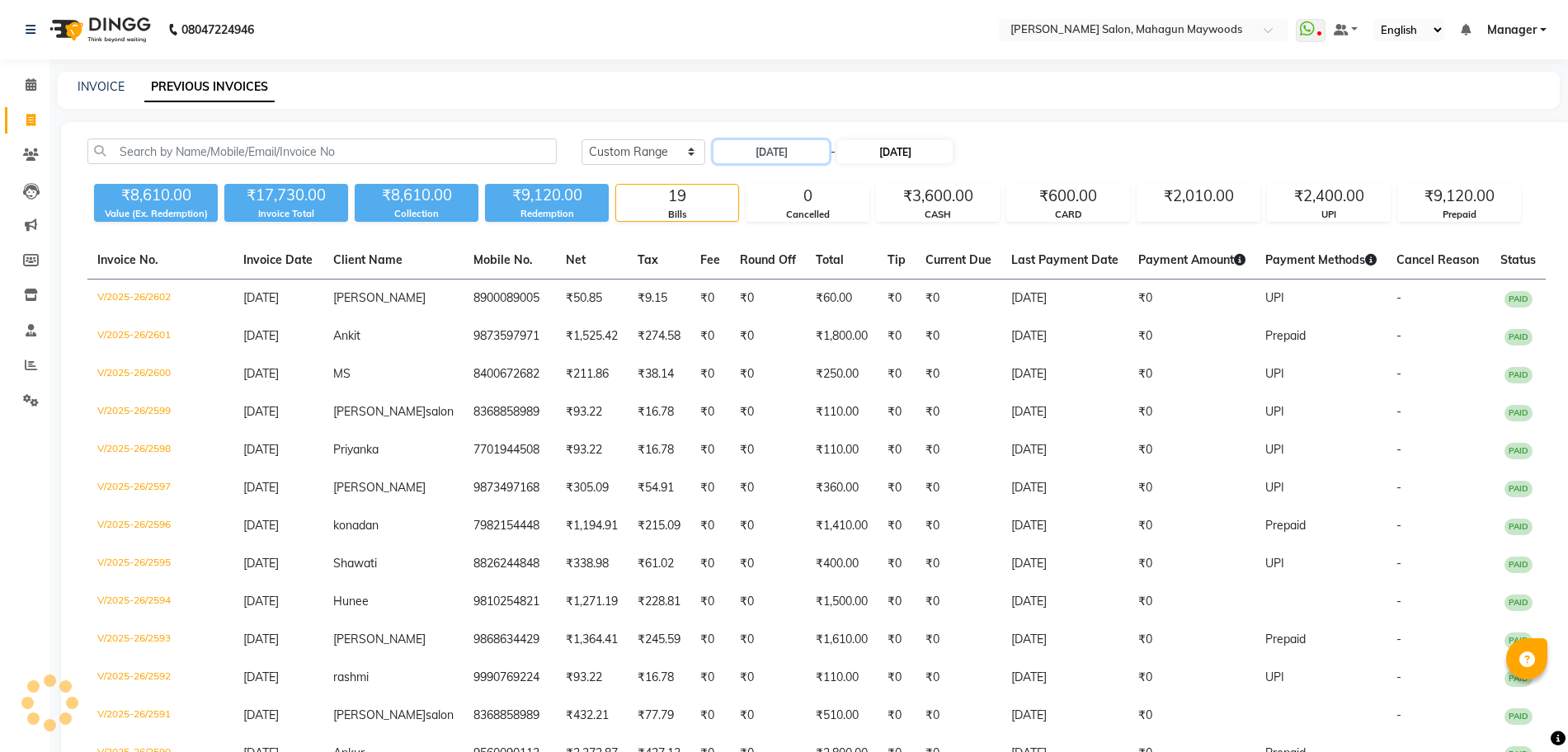
type input "26-08-2025"
click at [915, 159] on input "25-08-2025" at bounding box center [895, 152] width 115 height 23
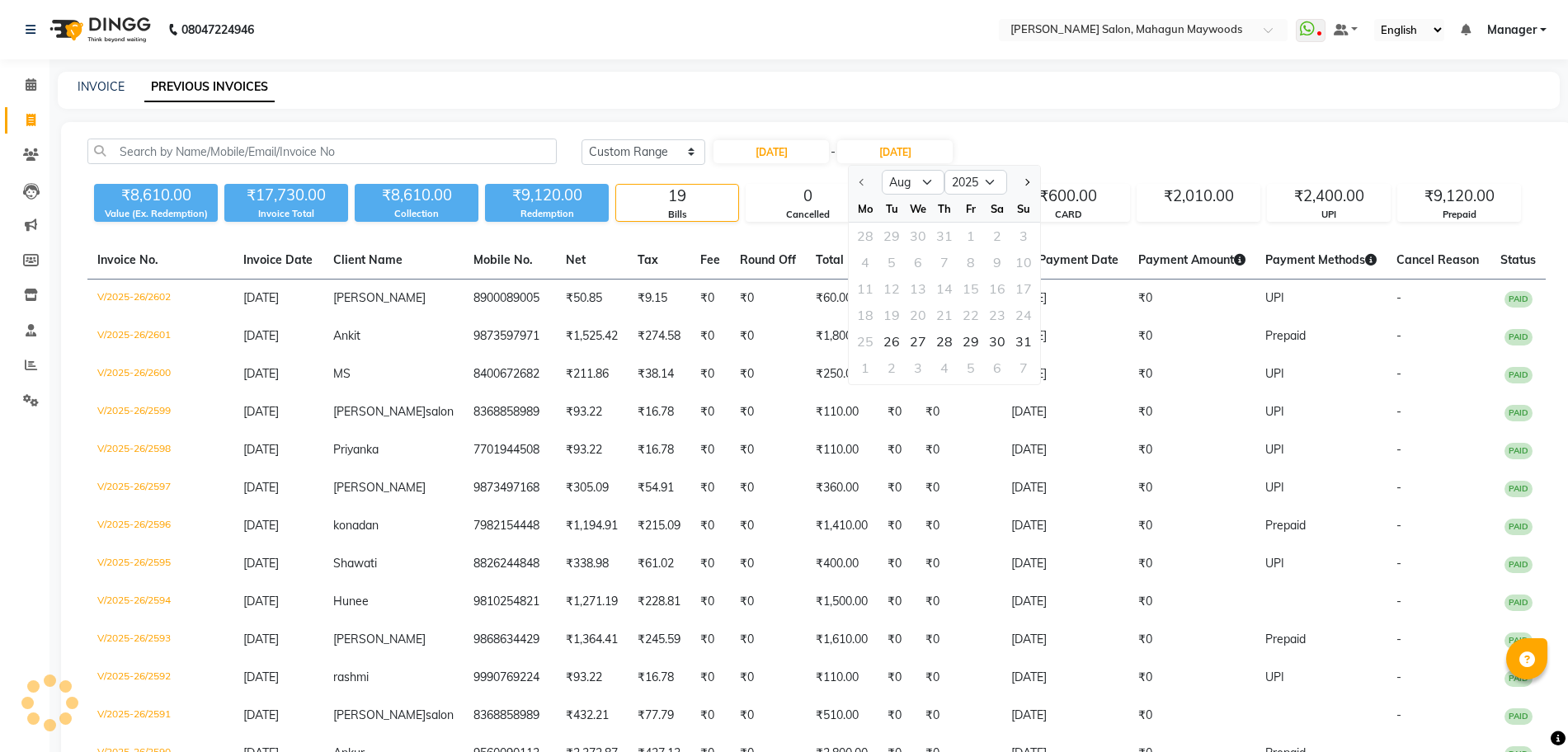
click at [892, 336] on div "26" at bounding box center [892, 342] width 26 height 26
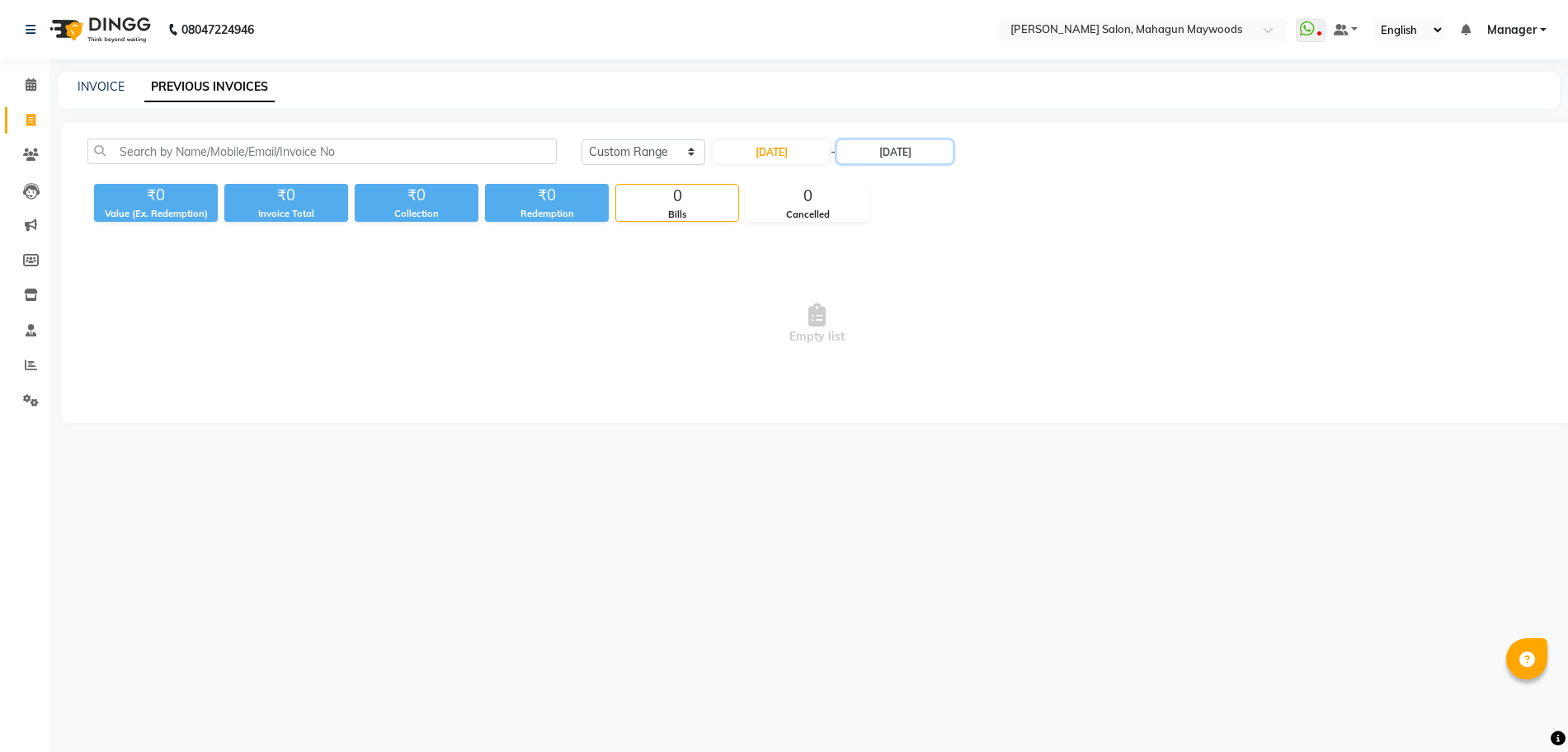
type input "26-08-2025"
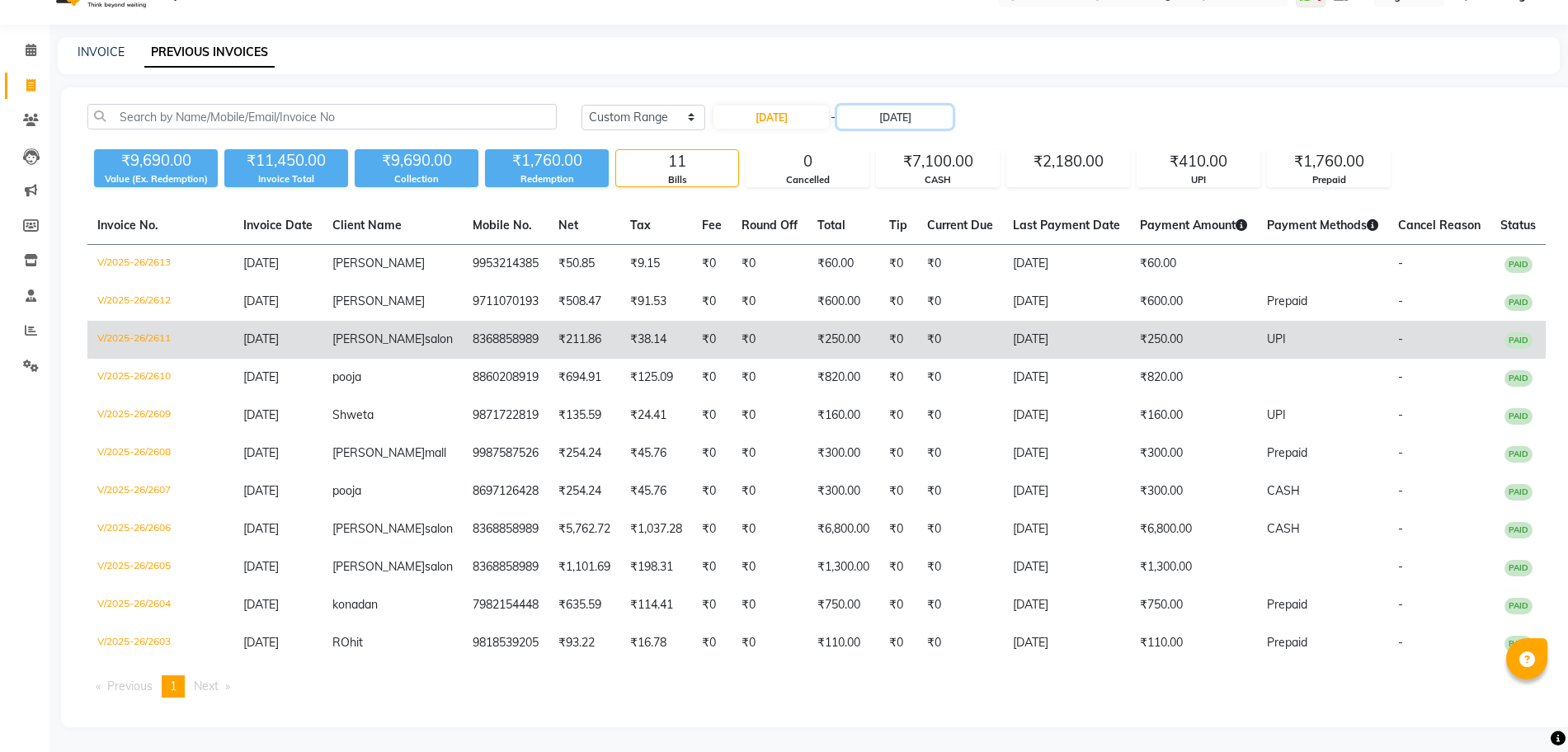
scroll to position [100, 0]
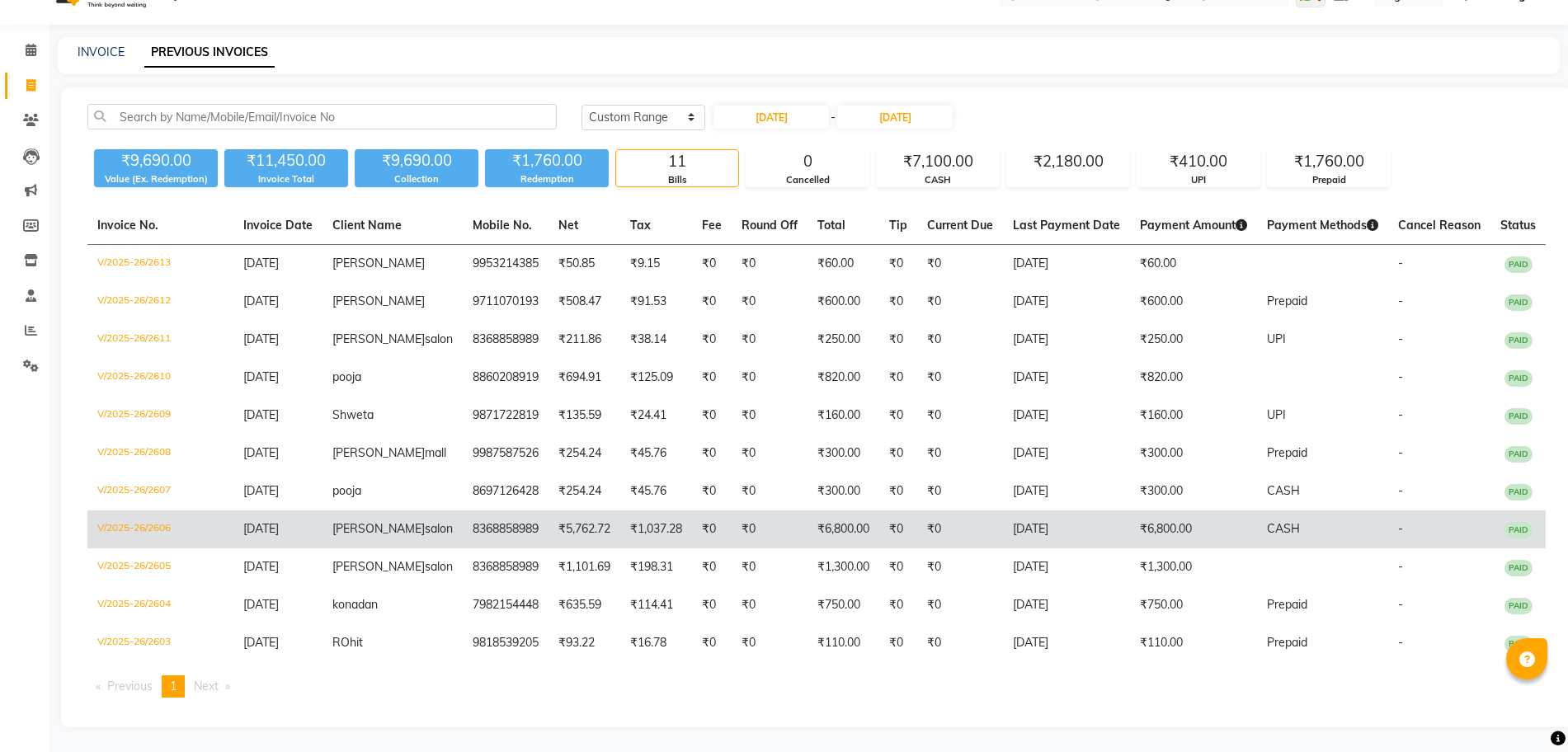
click at [1003, 511] on td "26-08-2025" at bounding box center [1066, 529] width 127 height 38
click at [1130, 511] on td "₹6,800.00" at bounding box center [1193, 529] width 127 height 38
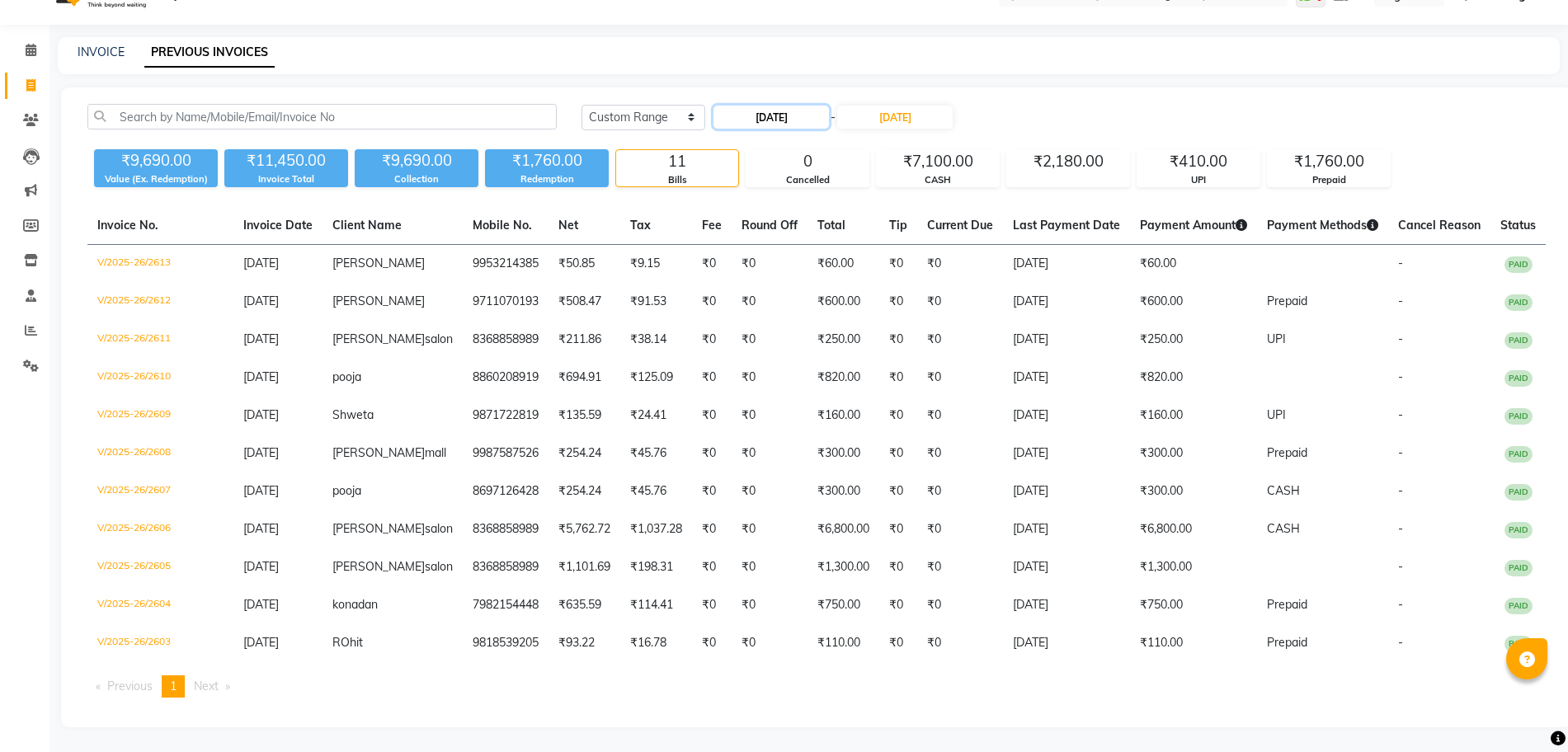
click at [811, 106] on input "26-08-2025" at bounding box center [771, 117] width 115 height 23
select select "8"
select select "2025"
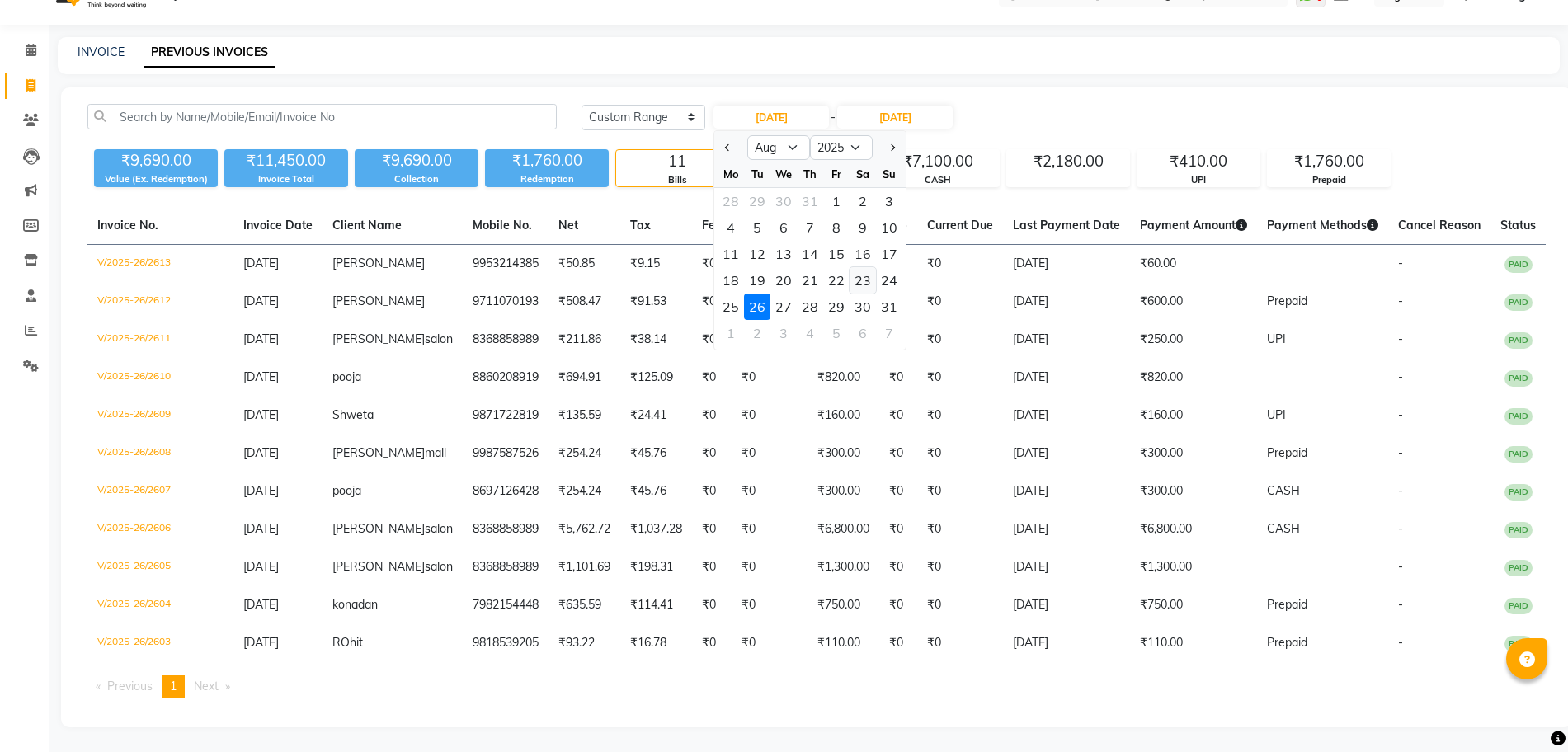
click at [862, 267] on div "23" at bounding box center [863, 280] width 26 height 26
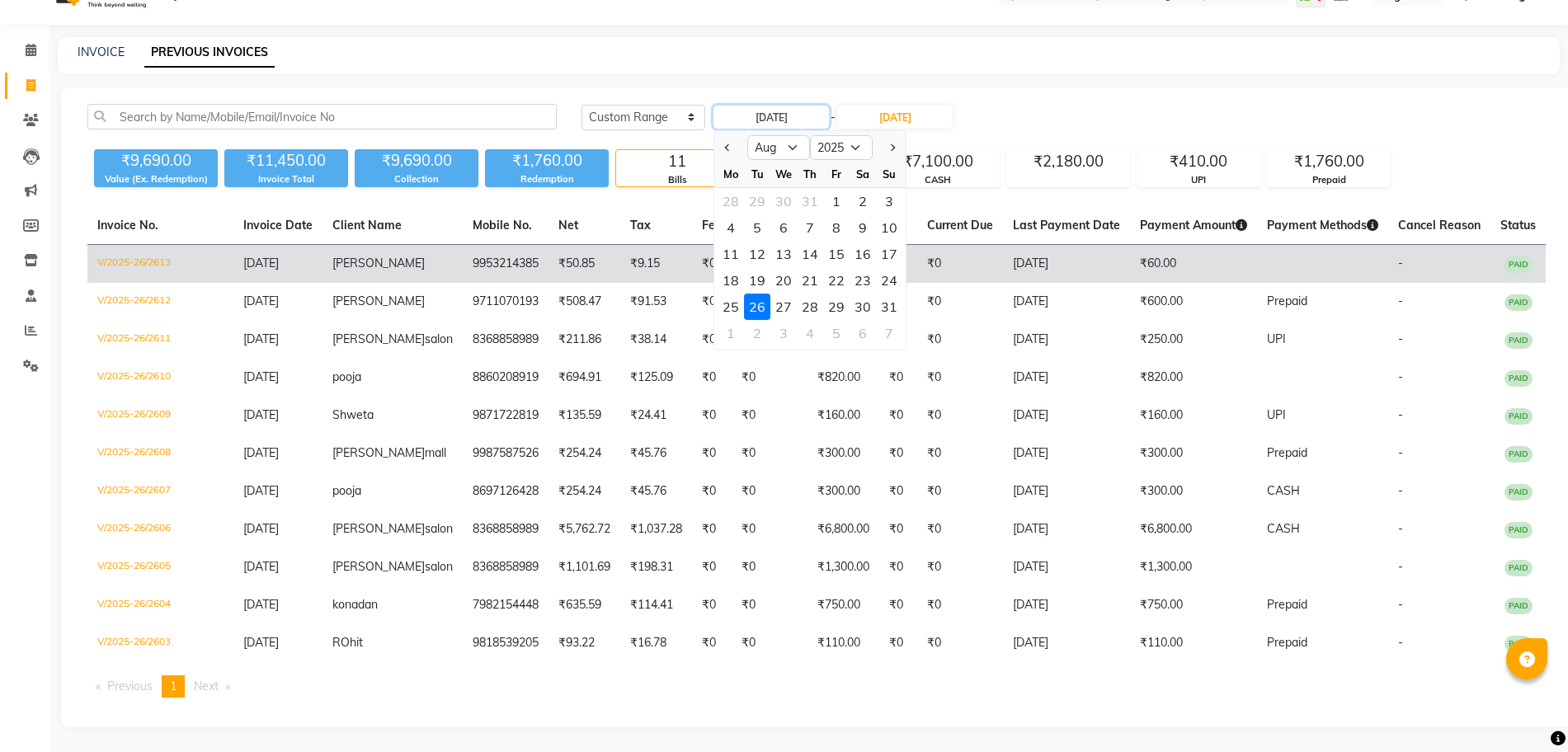
type input "23-08-2025"
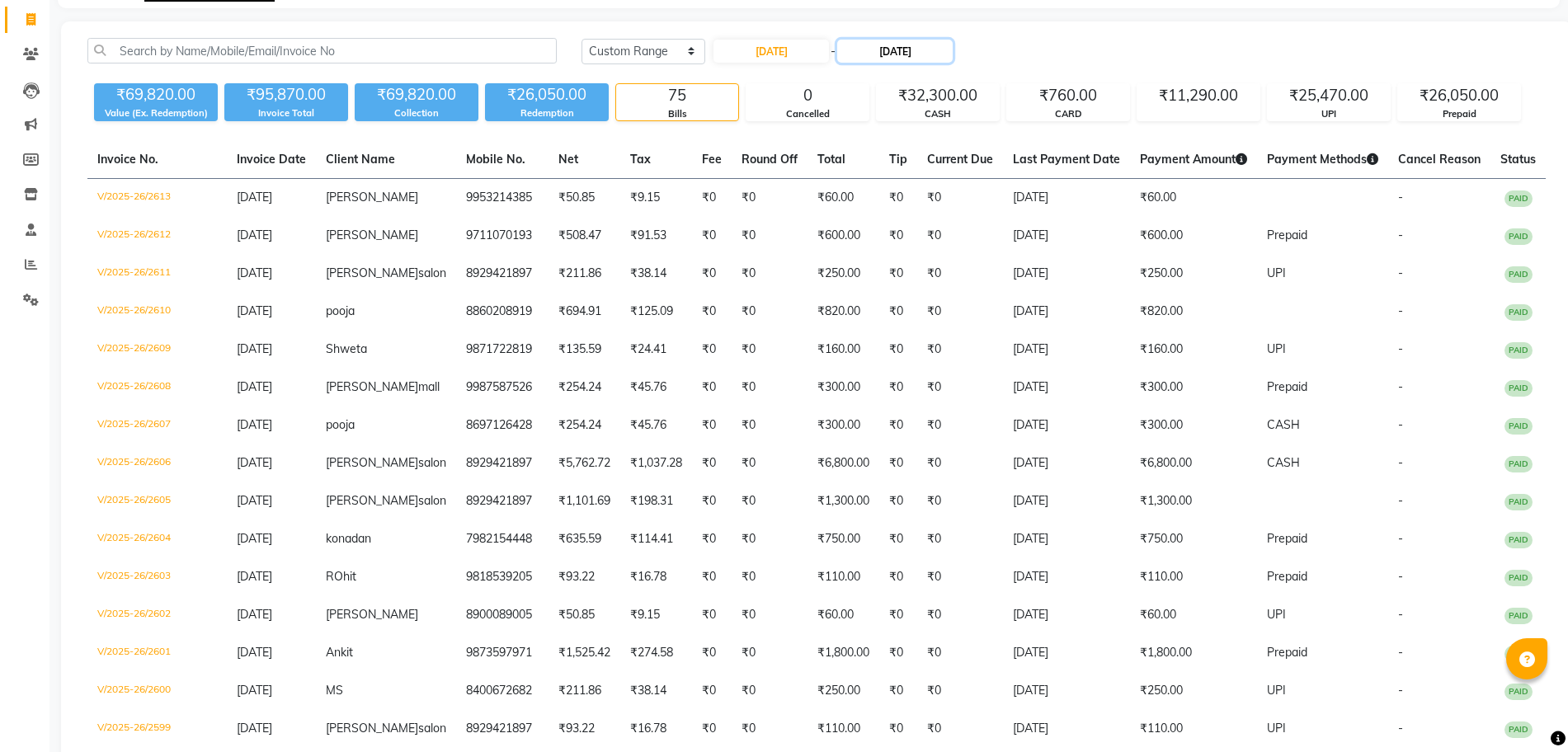
click at [941, 57] on input "26-08-2025" at bounding box center [895, 51] width 115 height 23
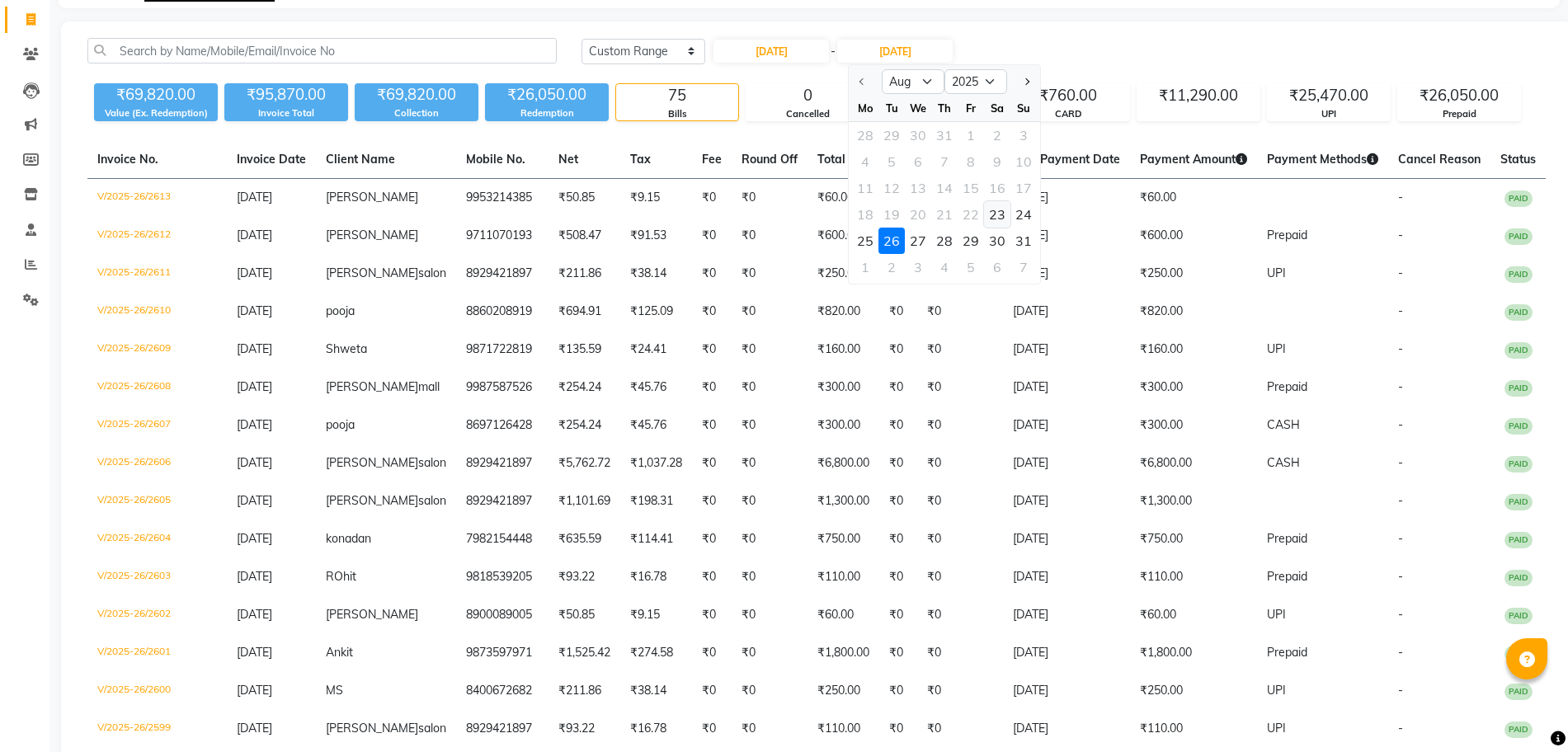
click at [987, 217] on div "23" at bounding box center [998, 214] width 26 height 26
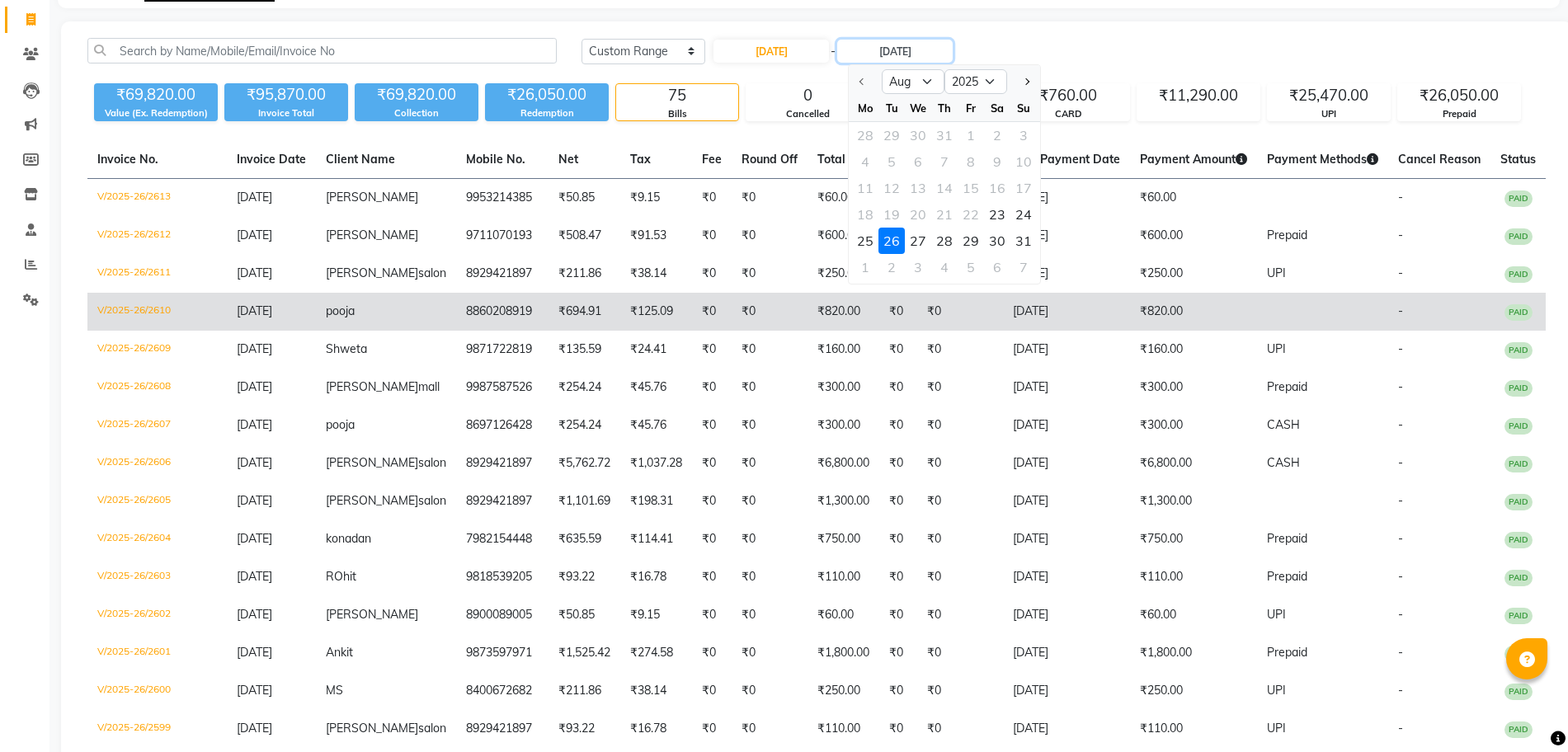
type input "23-08-2025"
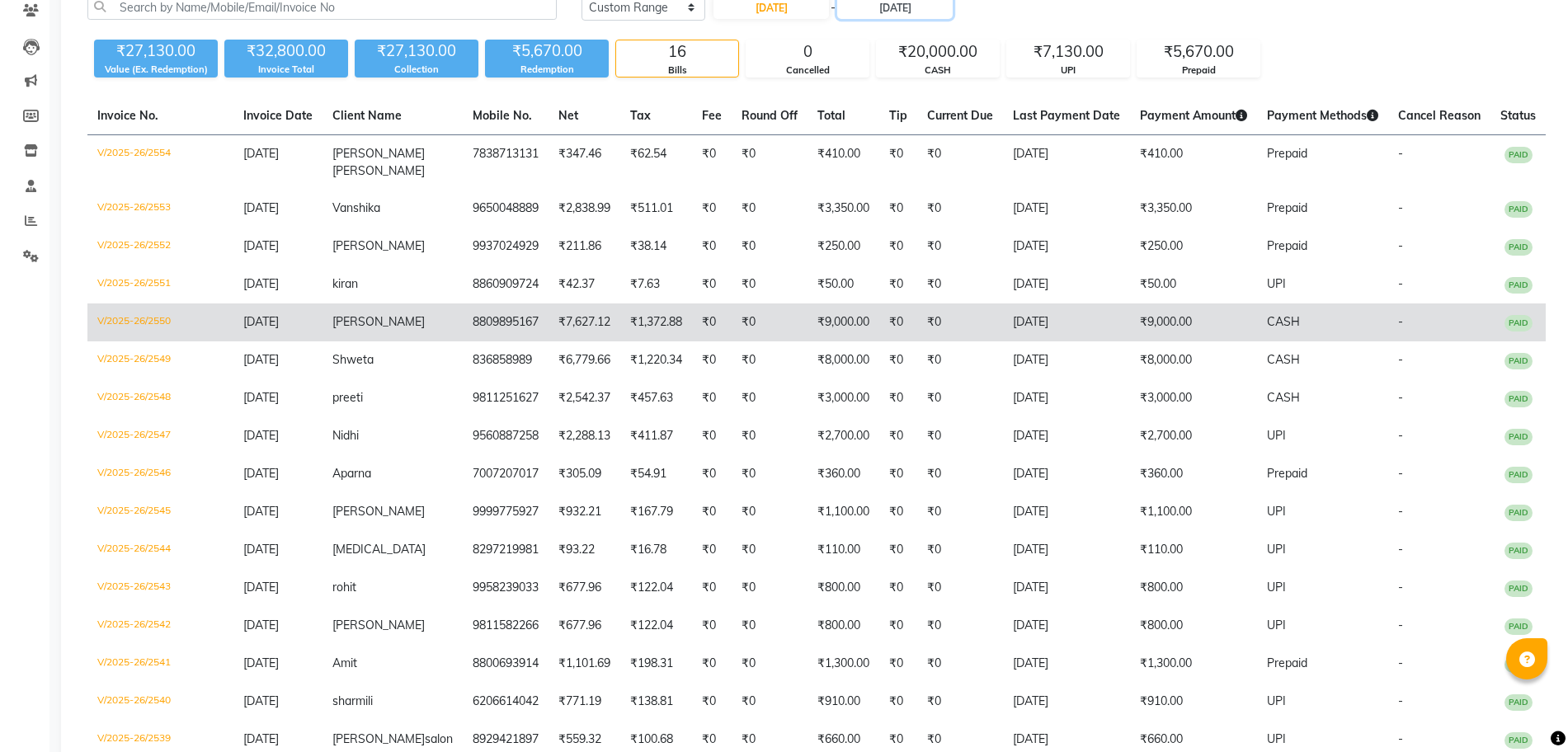
scroll to position [258, 0]
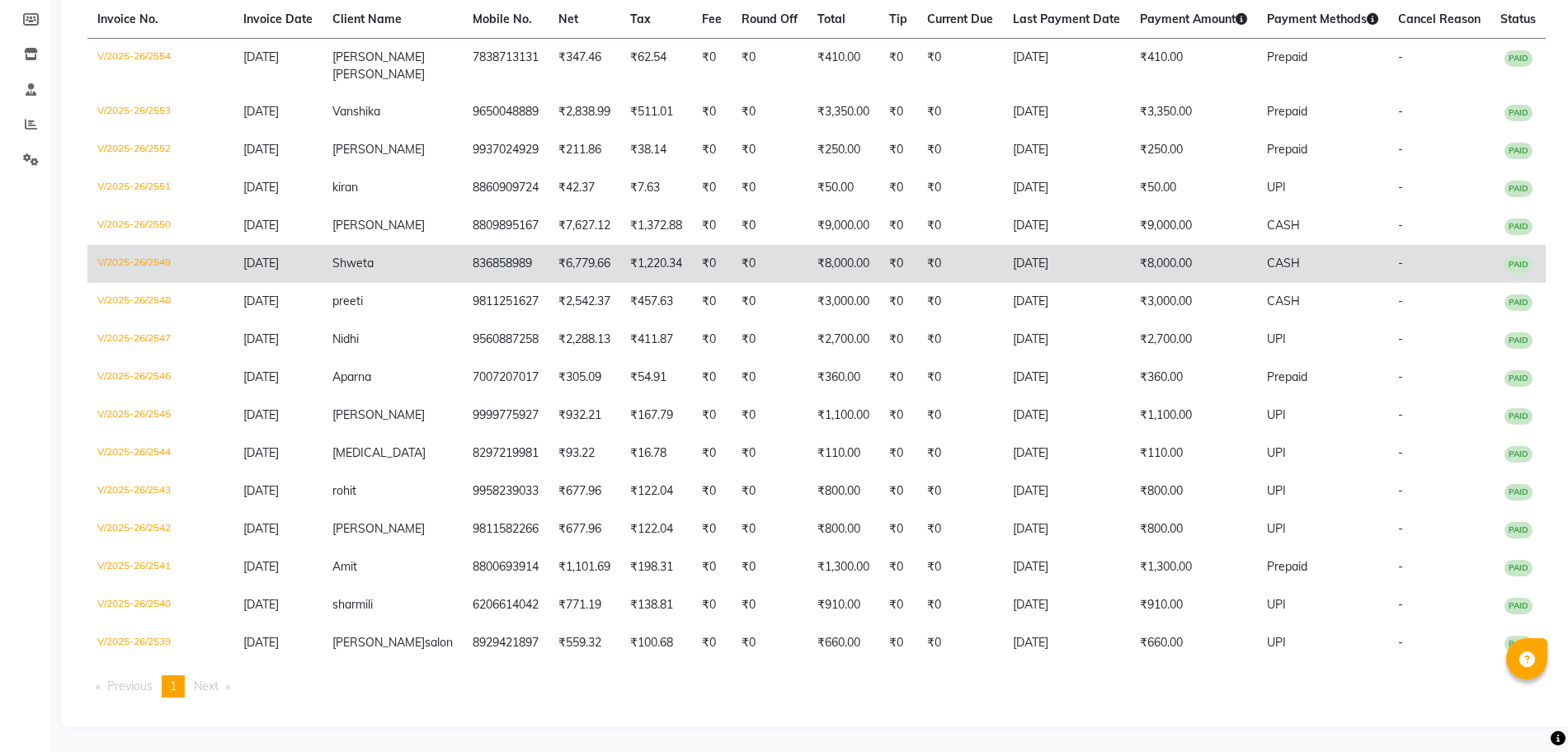
click at [472, 252] on td "836858989" at bounding box center [506, 263] width 86 height 38
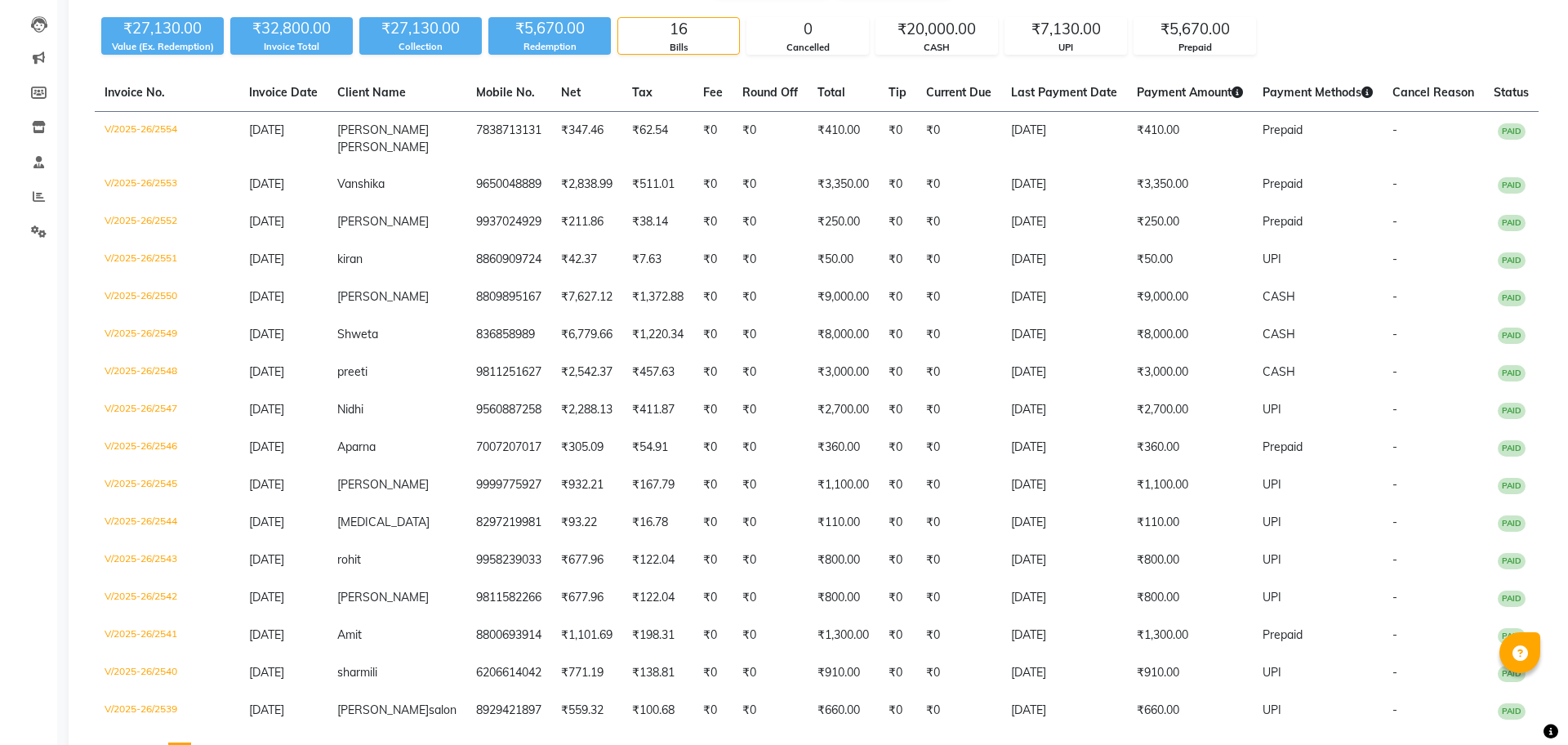
scroll to position [0, 0]
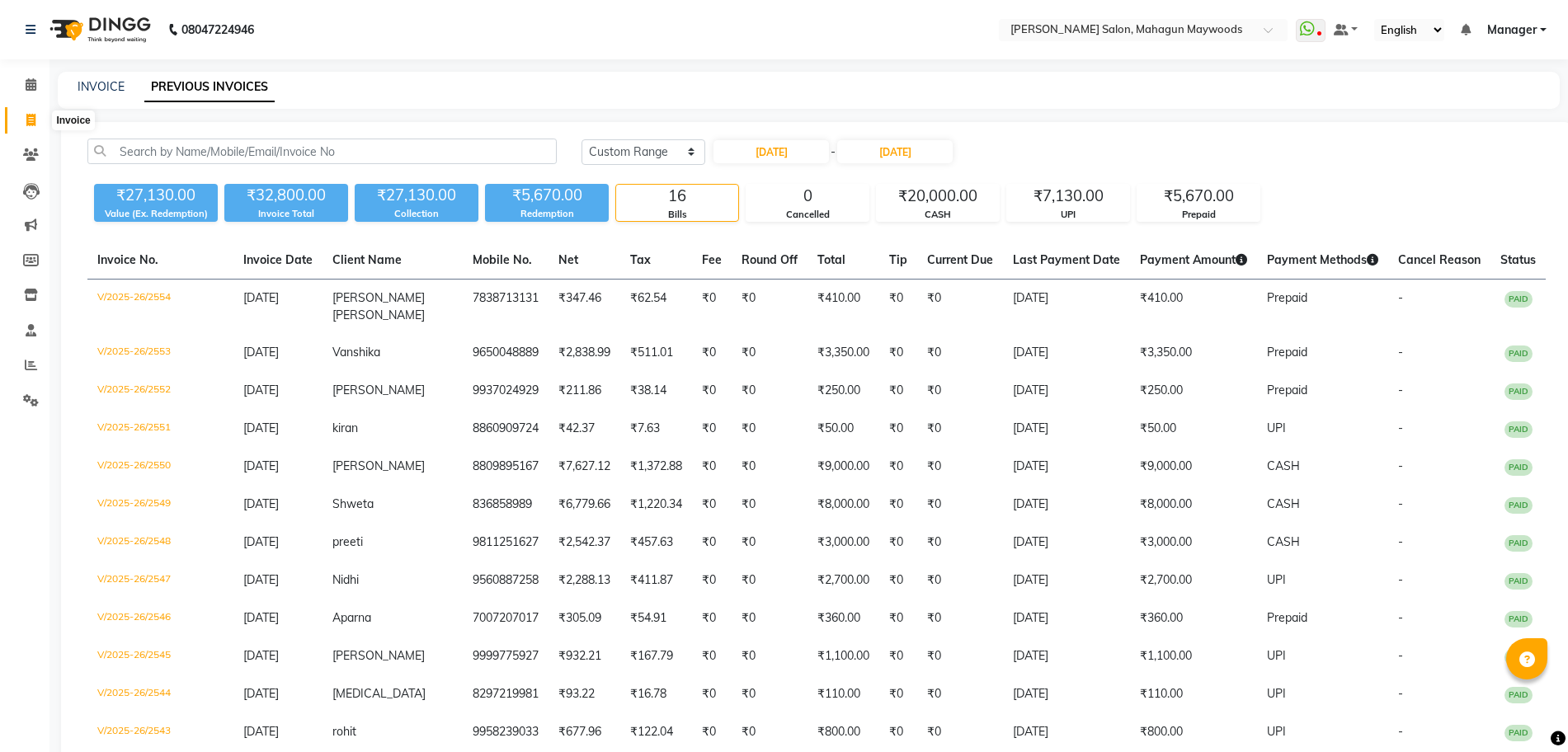
click at [19, 116] on span at bounding box center [31, 121] width 29 height 19
select select "service"
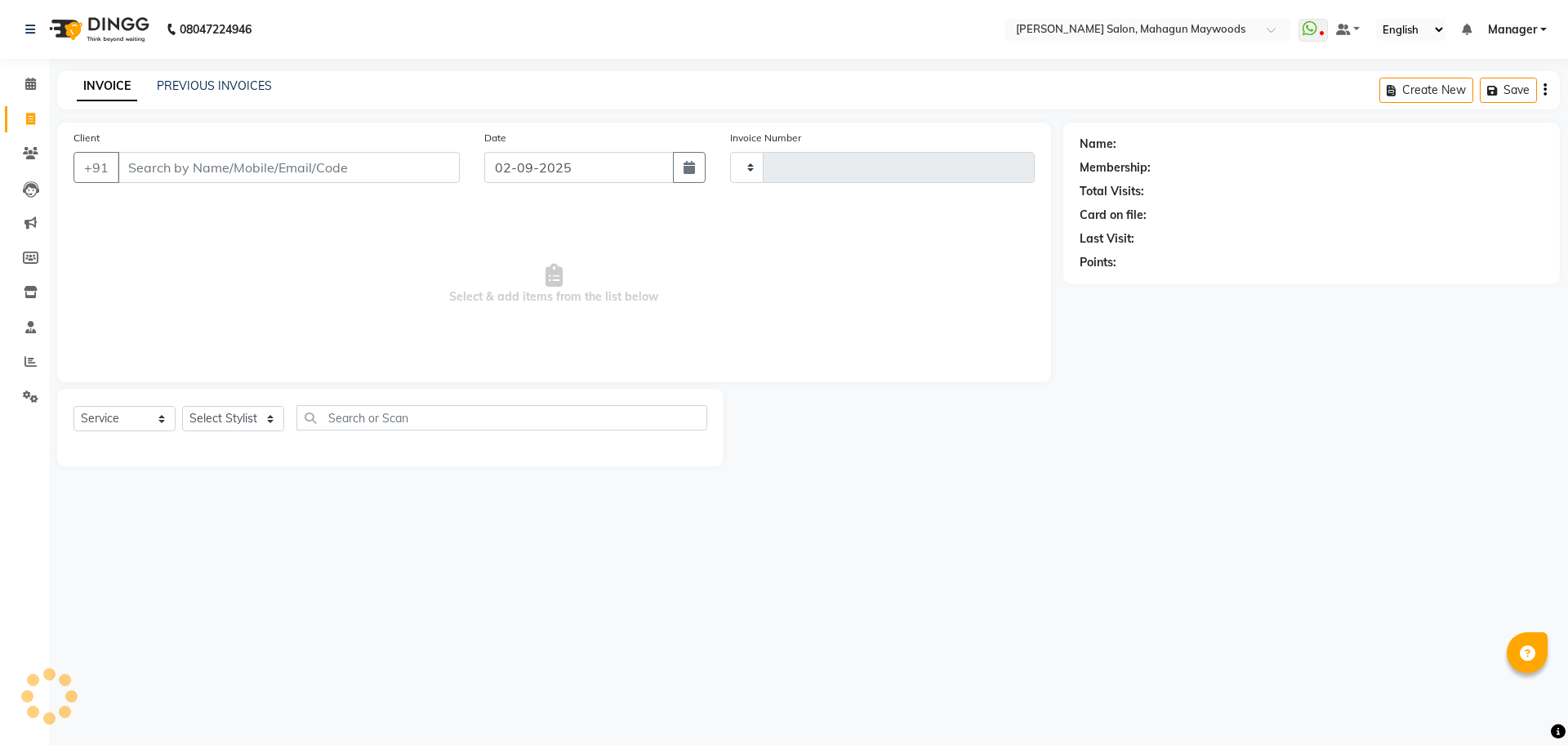
type input "2709"
click at [183, 162] on input "Client" at bounding box center [289, 168] width 342 height 31
select select "6425"
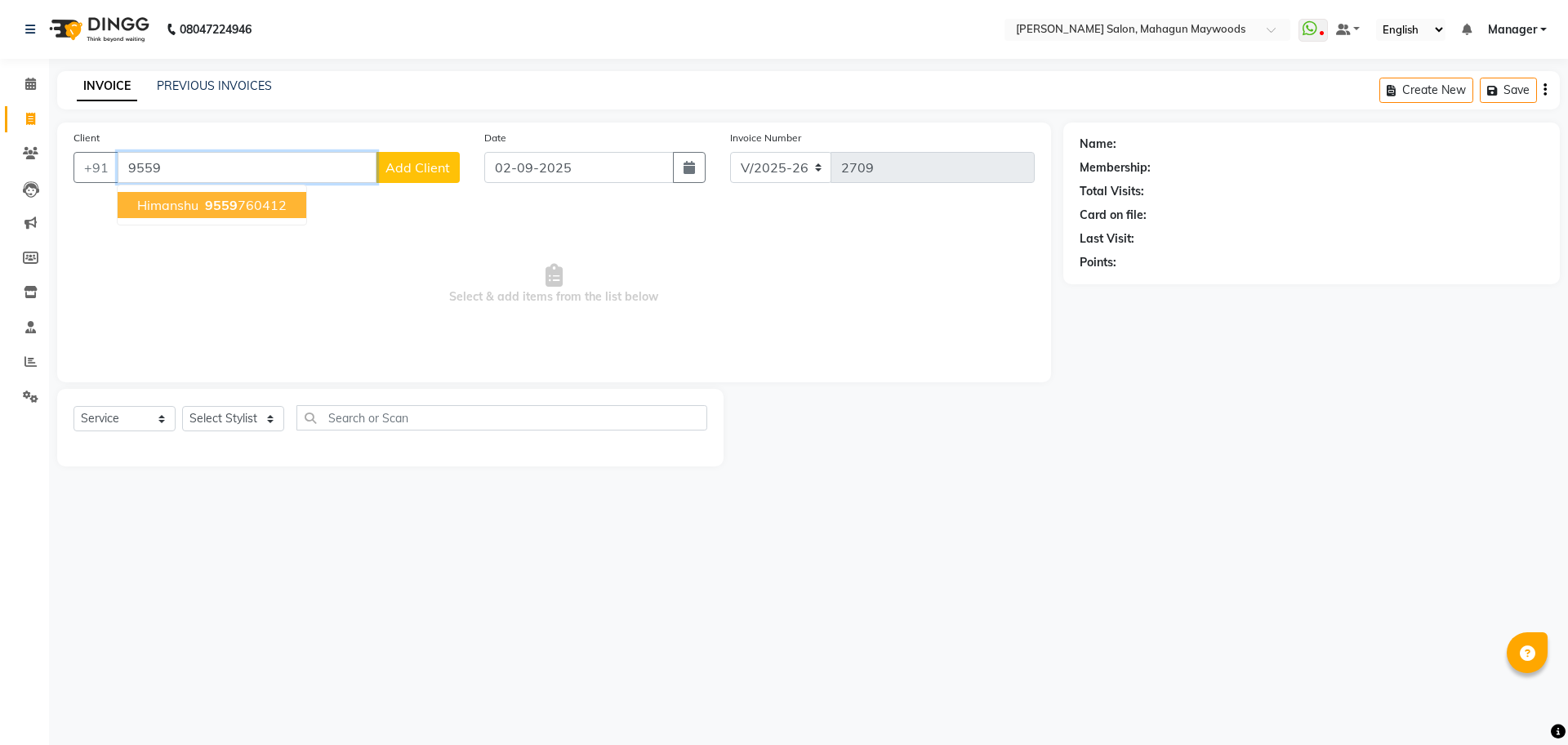
click at [202, 164] on input "9559" at bounding box center [246, 168] width 259 height 31
type input "9559095171"
click at [428, 168] on span "Add Client" at bounding box center [418, 167] width 65 height 16
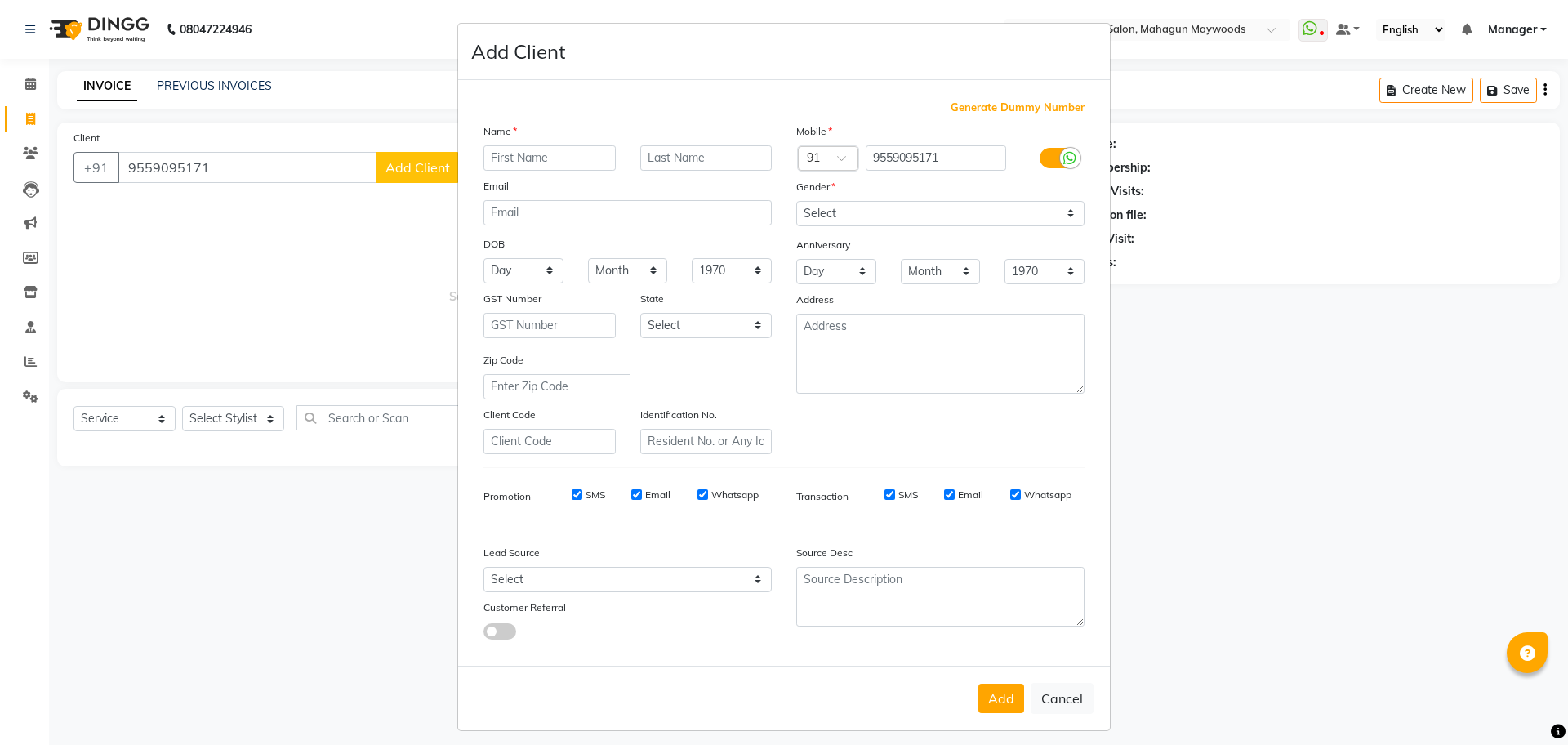
drag, startPoint x: 538, startPoint y: 159, endPoint x: 555, endPoint y: 140, distance: 25.5
click at [538, 149] on input "text" at bounding box center [549, 157] width 132 height 25
type input "Hemant"
click at [903, 224] on select "Select Male Female Other Prefer Not To Say" at bounding box center [940, 213] width 288 height 25
select select "female"
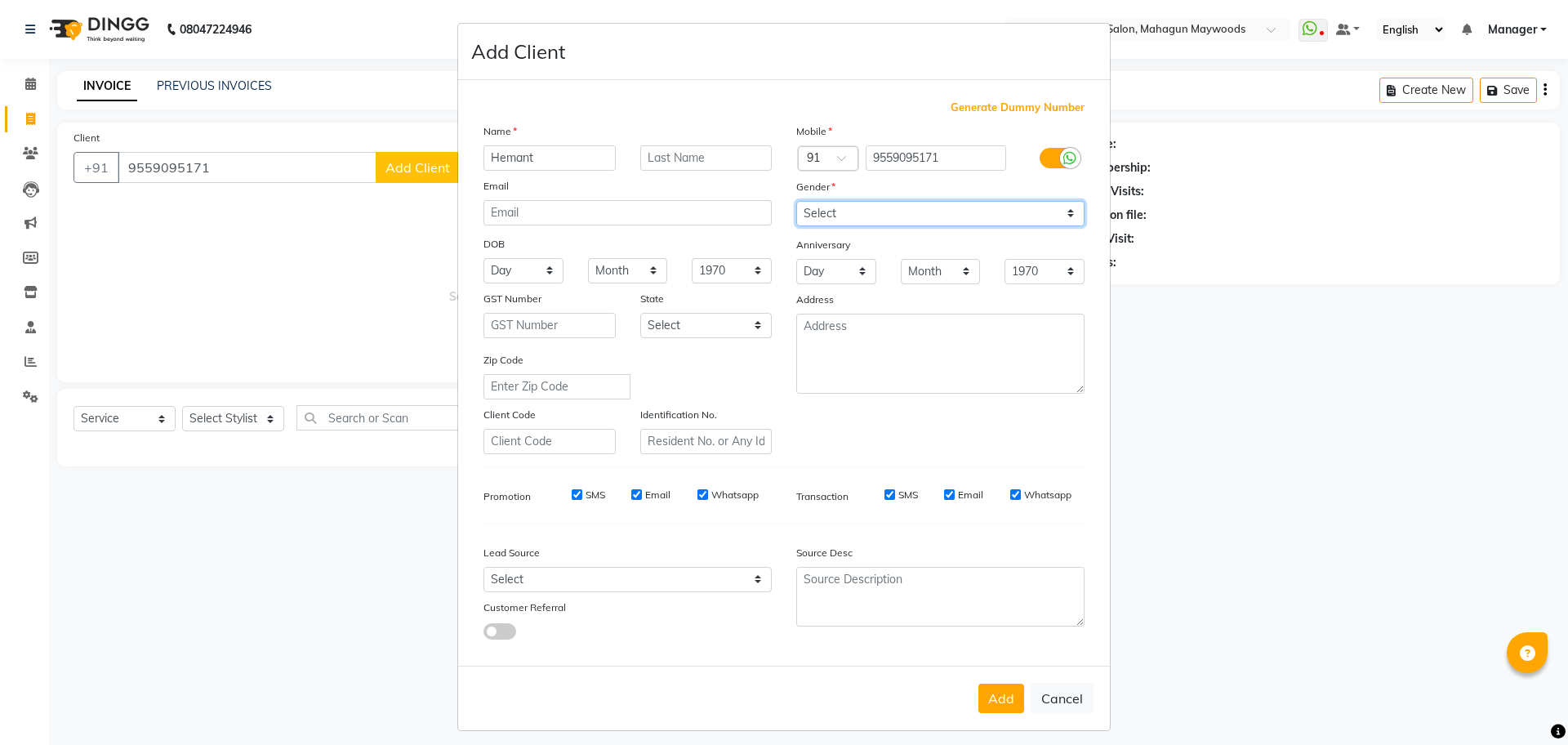
click at [797, 201] on select "Select Male Female Other Prefer Not To Say" at bounding box center [940, 213] width 288 height 25
click at [989, 693] on button "Add" at bounding box center [1001, 698] width 46 height 29
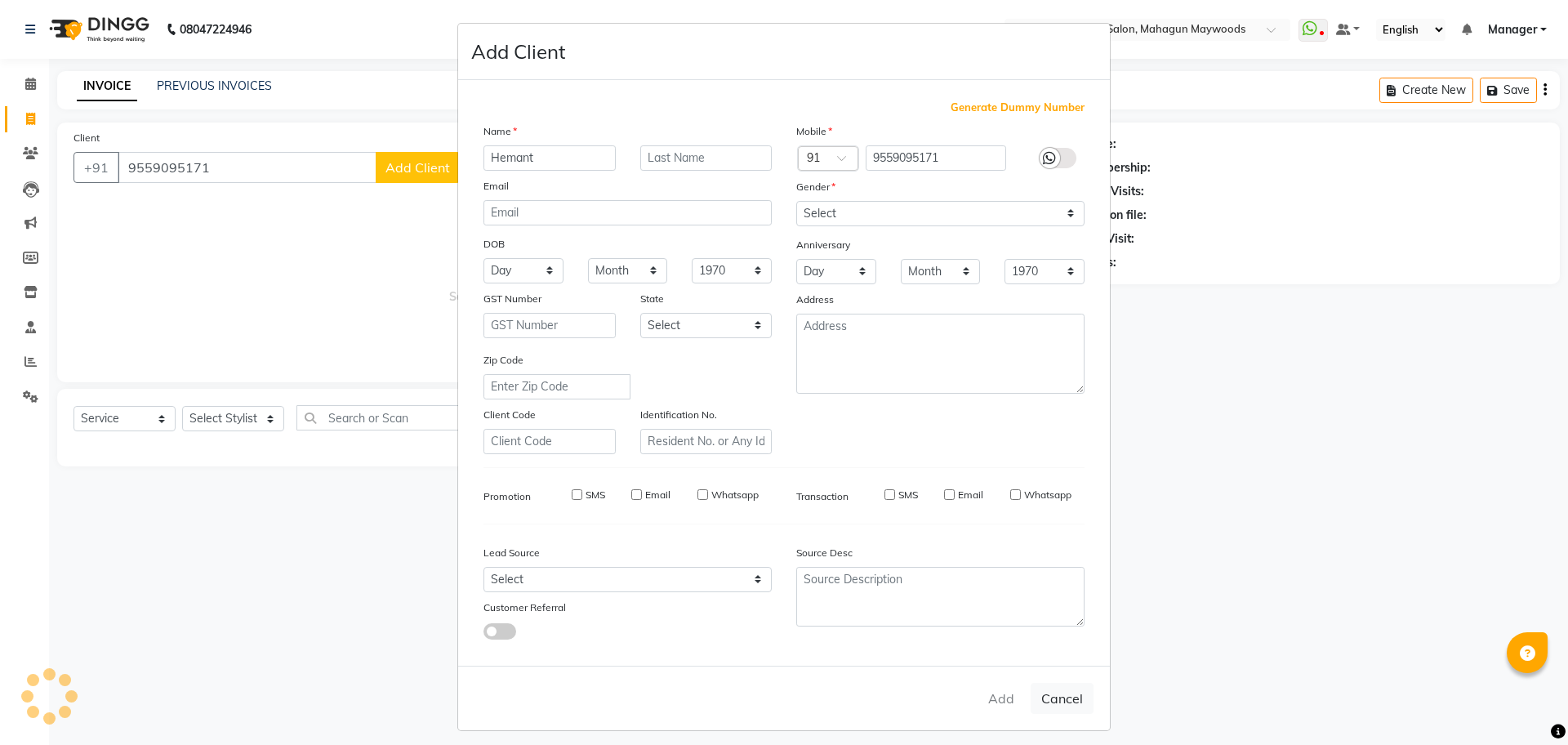
select select
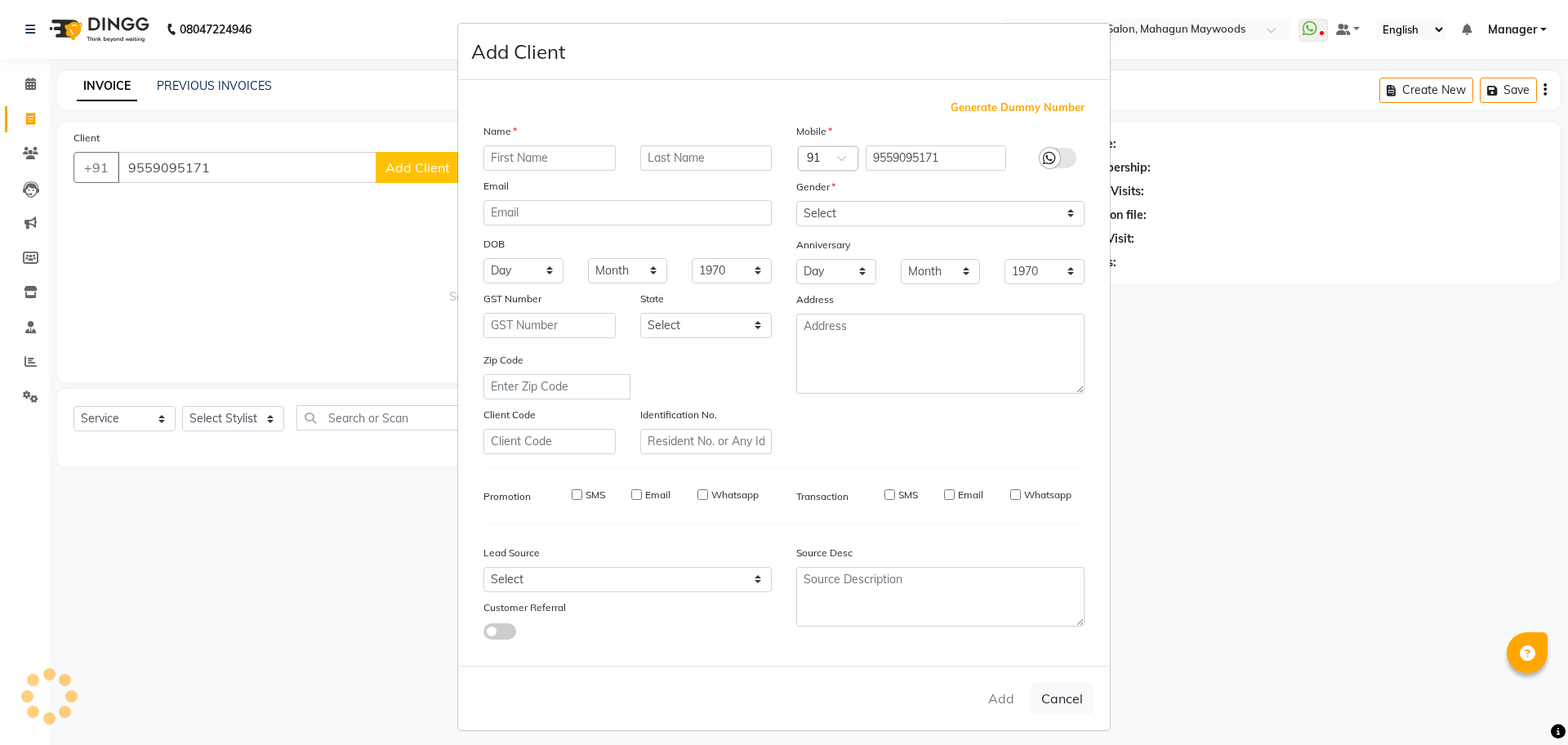
select select
checkbox input "false"
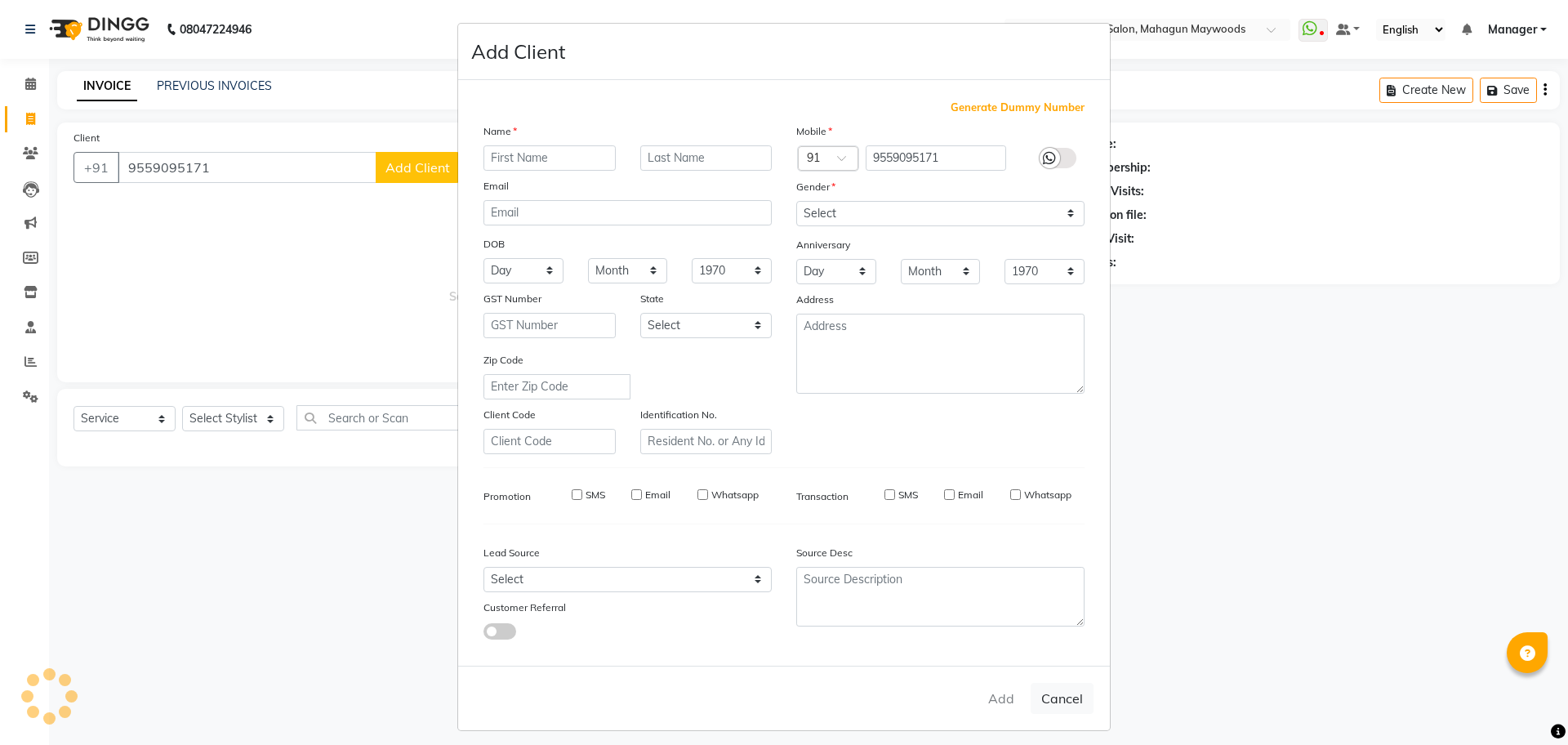
checkbox input "false"
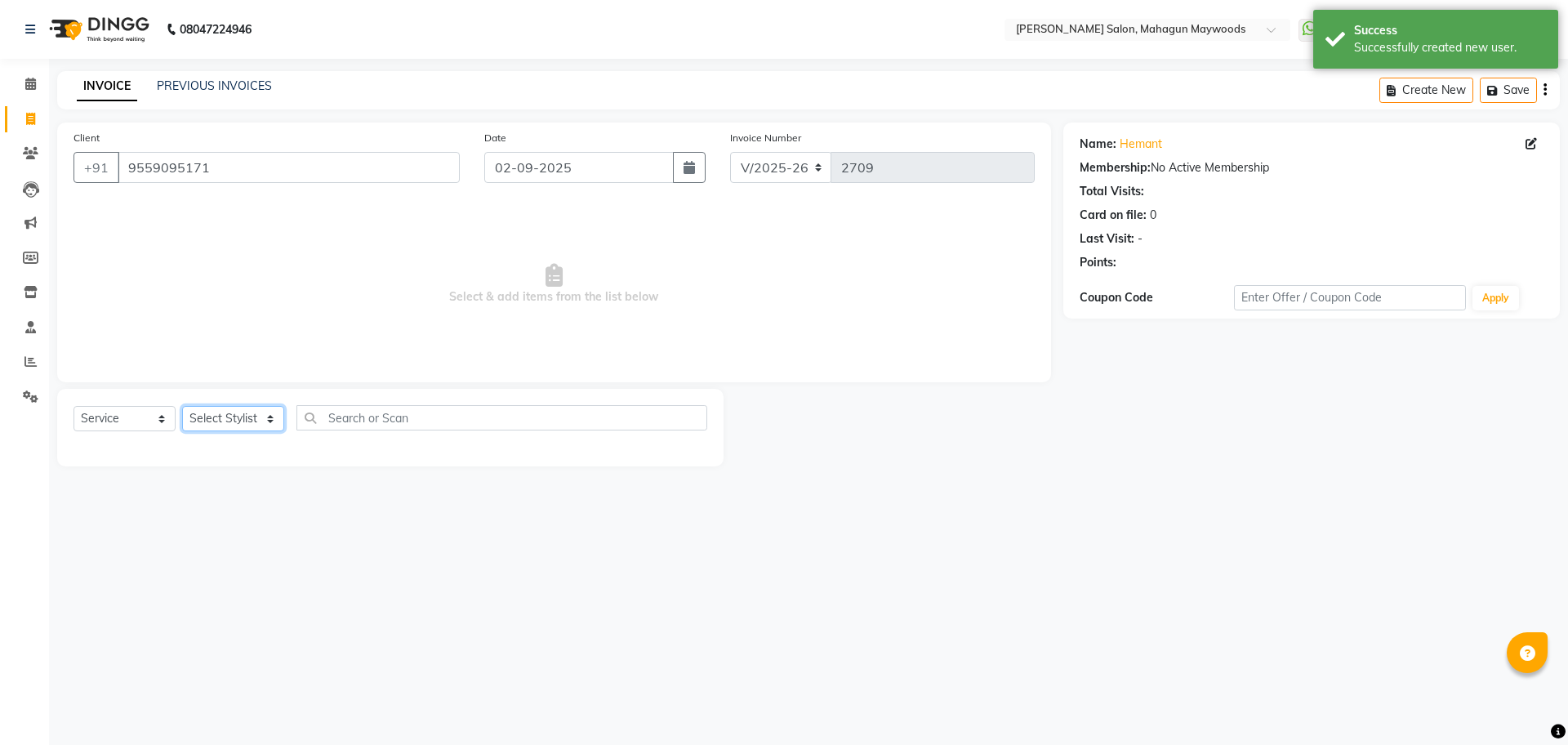
click at [230, 423] on select "Select Stylist Aarti Amit Gautam Manager Pranshant Ji Rahul Riya Sagar Shyam V …" at bounding box center [234, 418] width 102 height 25
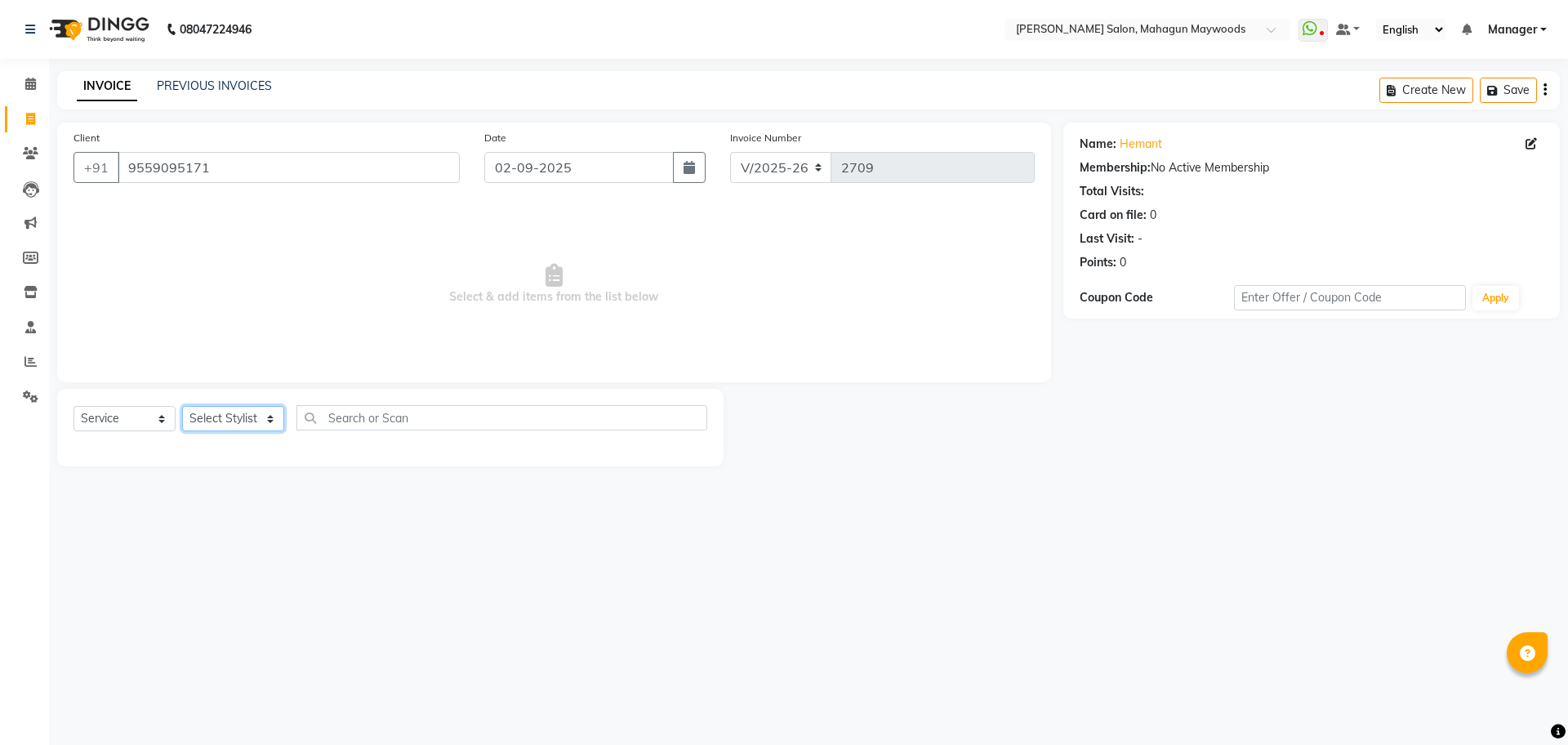
select select "48624"
click at [182, 406] on select "Select Stylist Aarti Amit Gautam Manager Pranshant Ji Rahul Riya Sagar Shyam V …" at bounding box center [234, 418] width 102 height 25
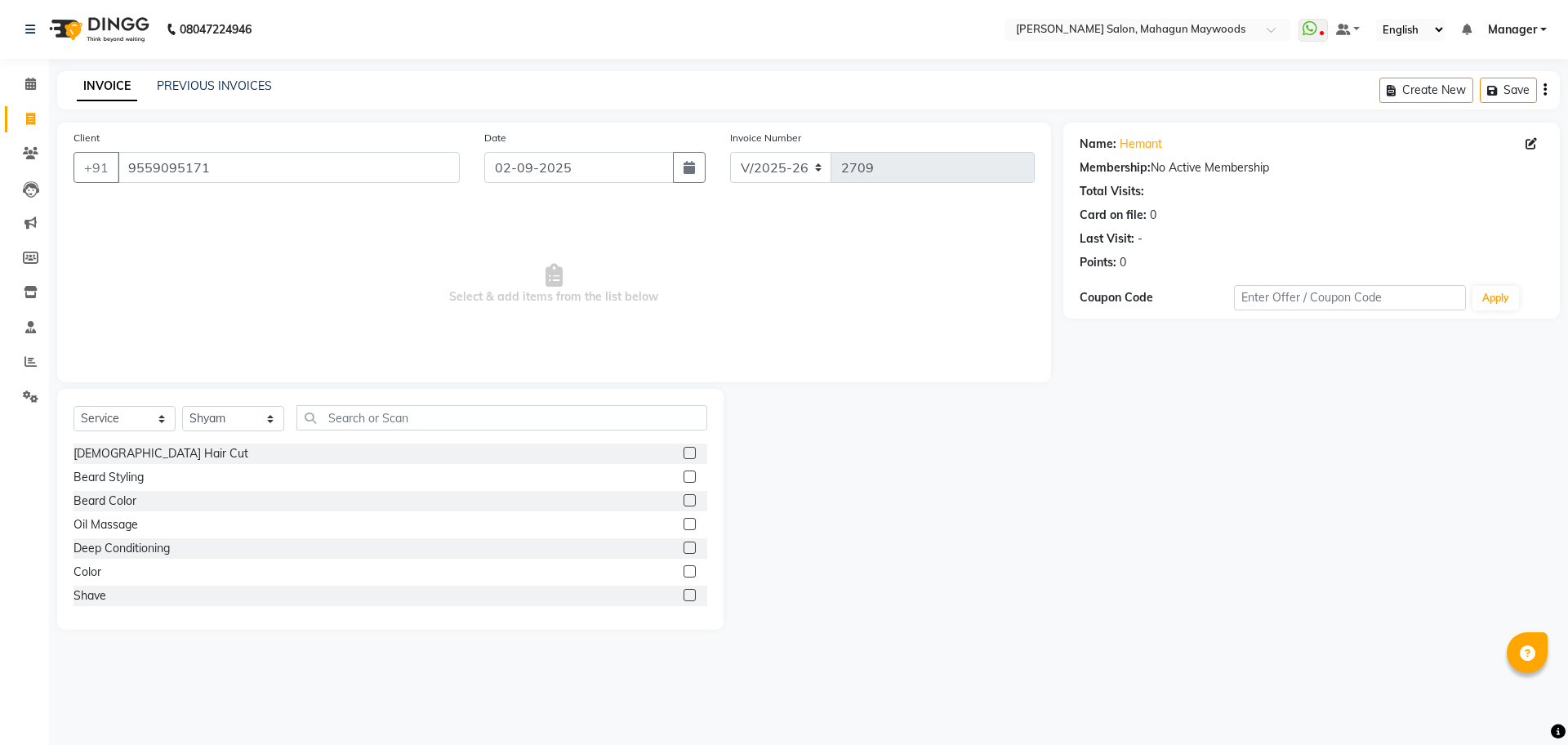
click at [144, 450] on div "Male Hair Cut" at bounding box center [161, 454] width 175 height 17
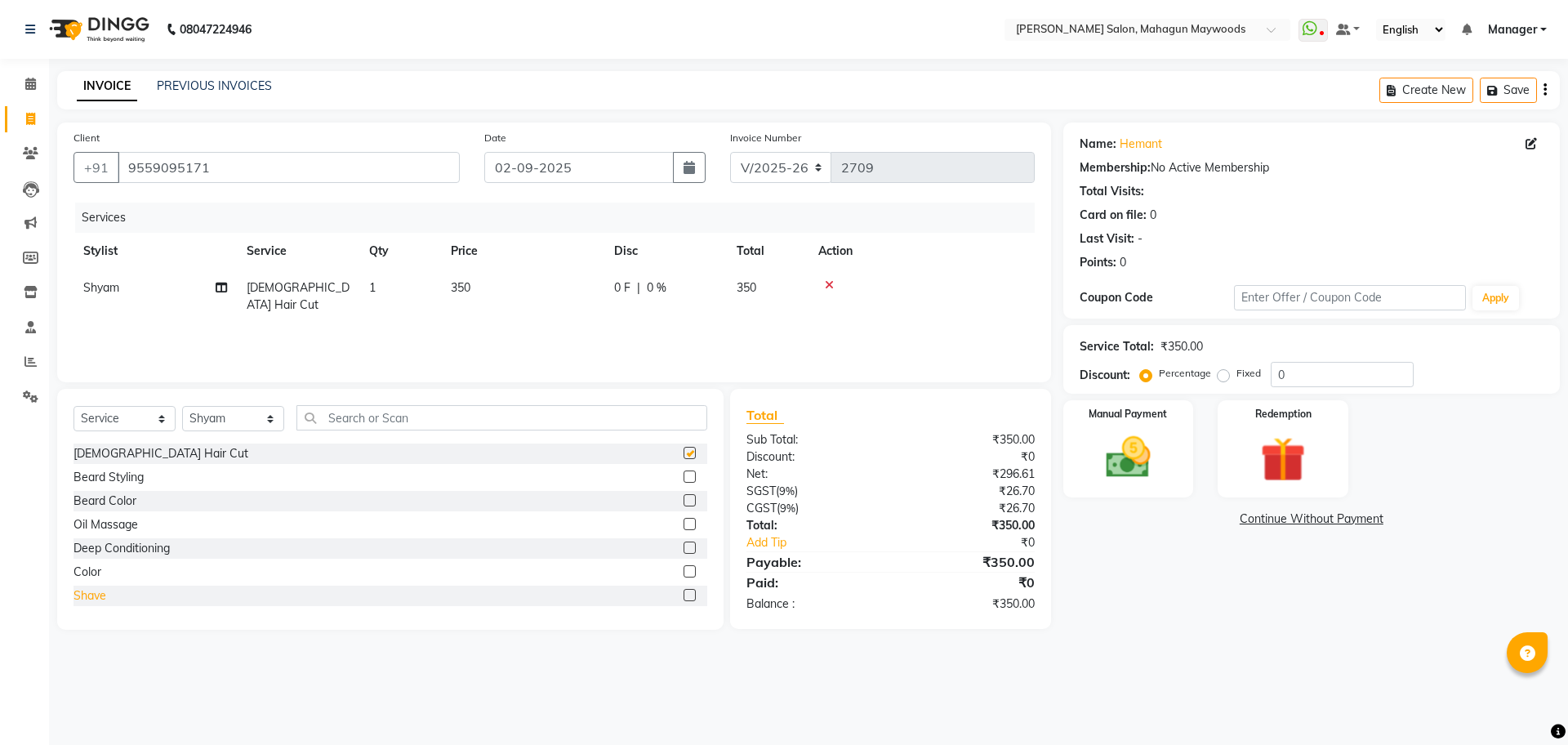
checkbox input "false"
click at [103, 594] on div "Shave" at bounding box center [90, 596] width 33 height 17
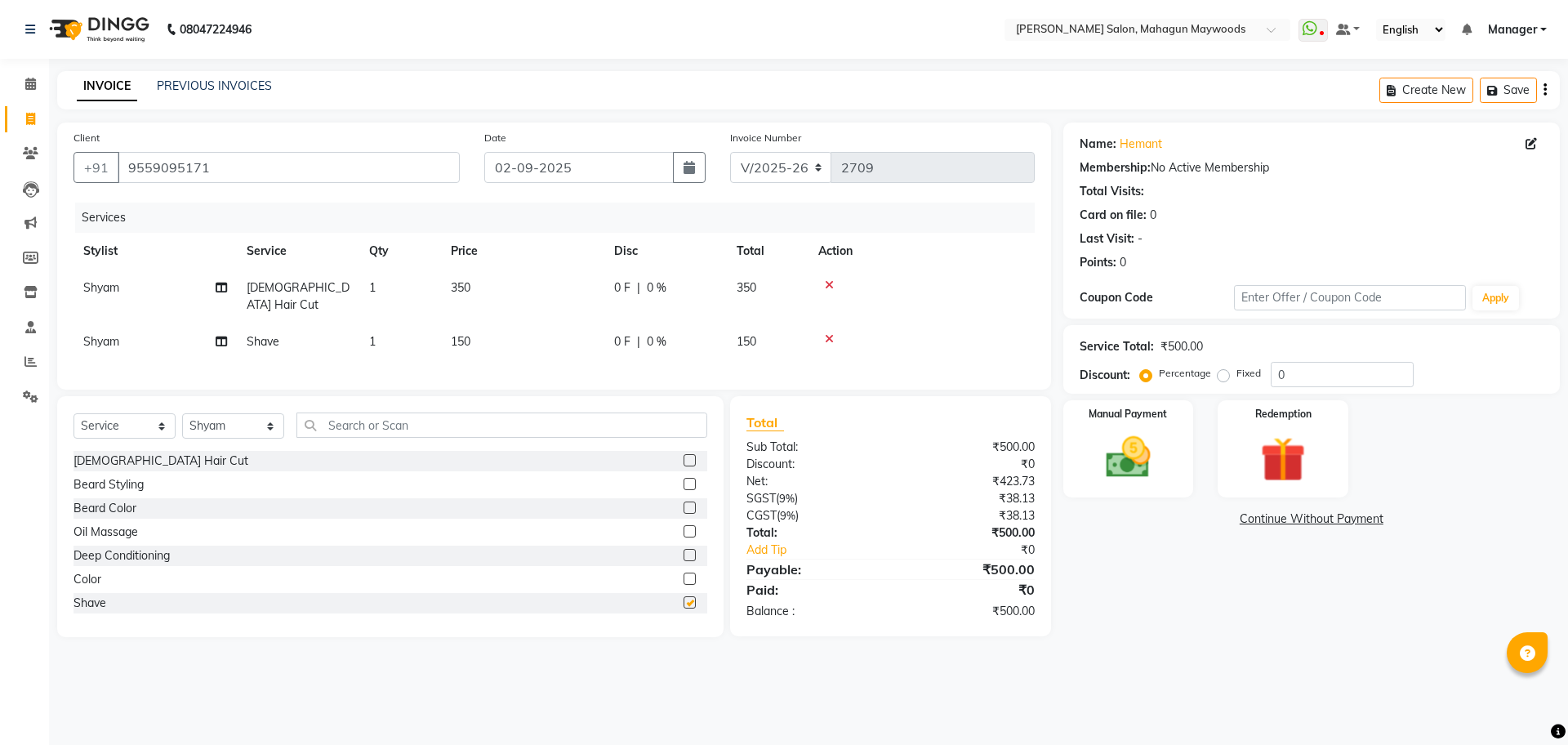
checkbox input "false"
click at [95, 574] on div "Color" at bounding box center [87, 580] width 28 height 17
checkbox input "false"
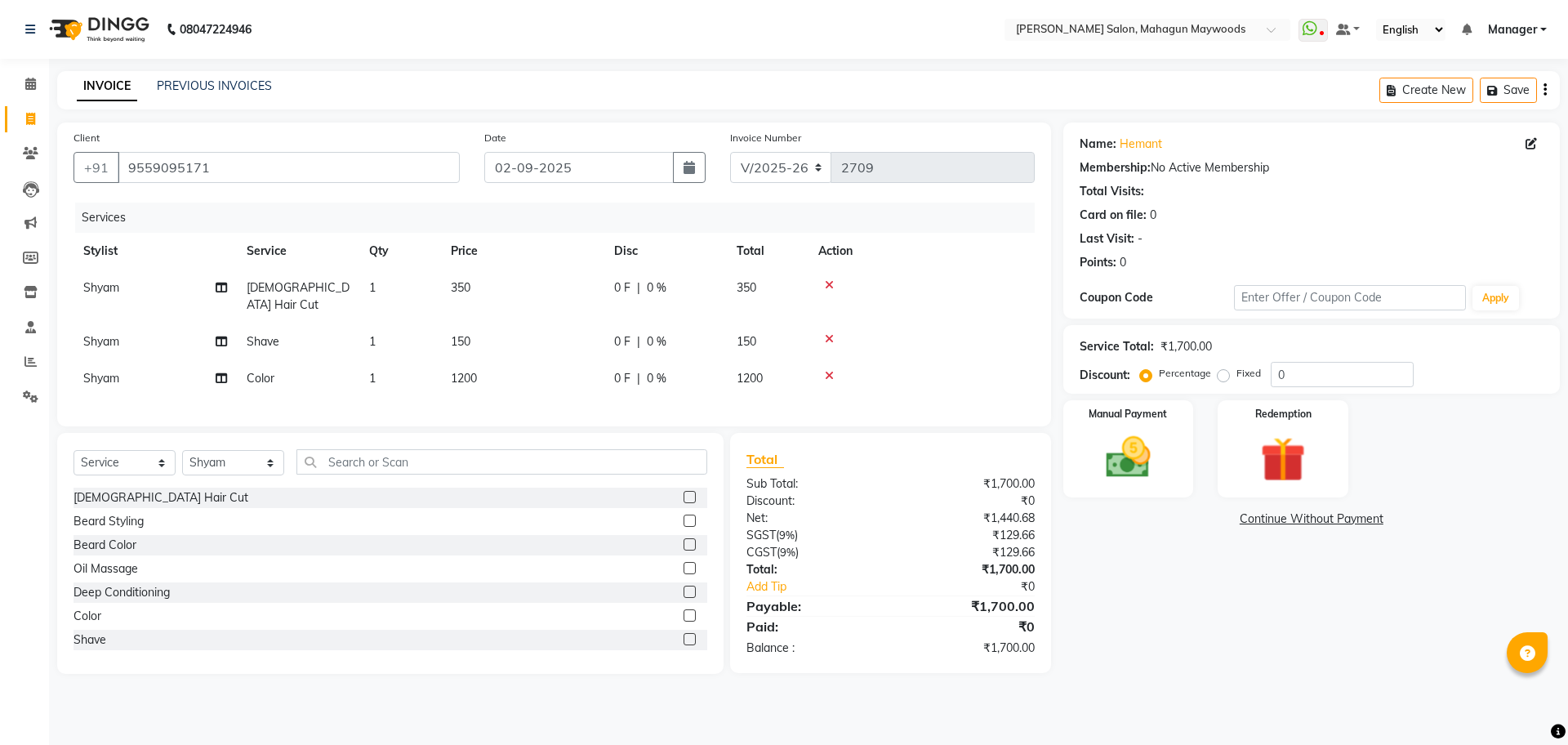
click at [469, 371] on span "1200" at bounding box center [464, 378] width 26 height 15
select select "48624"
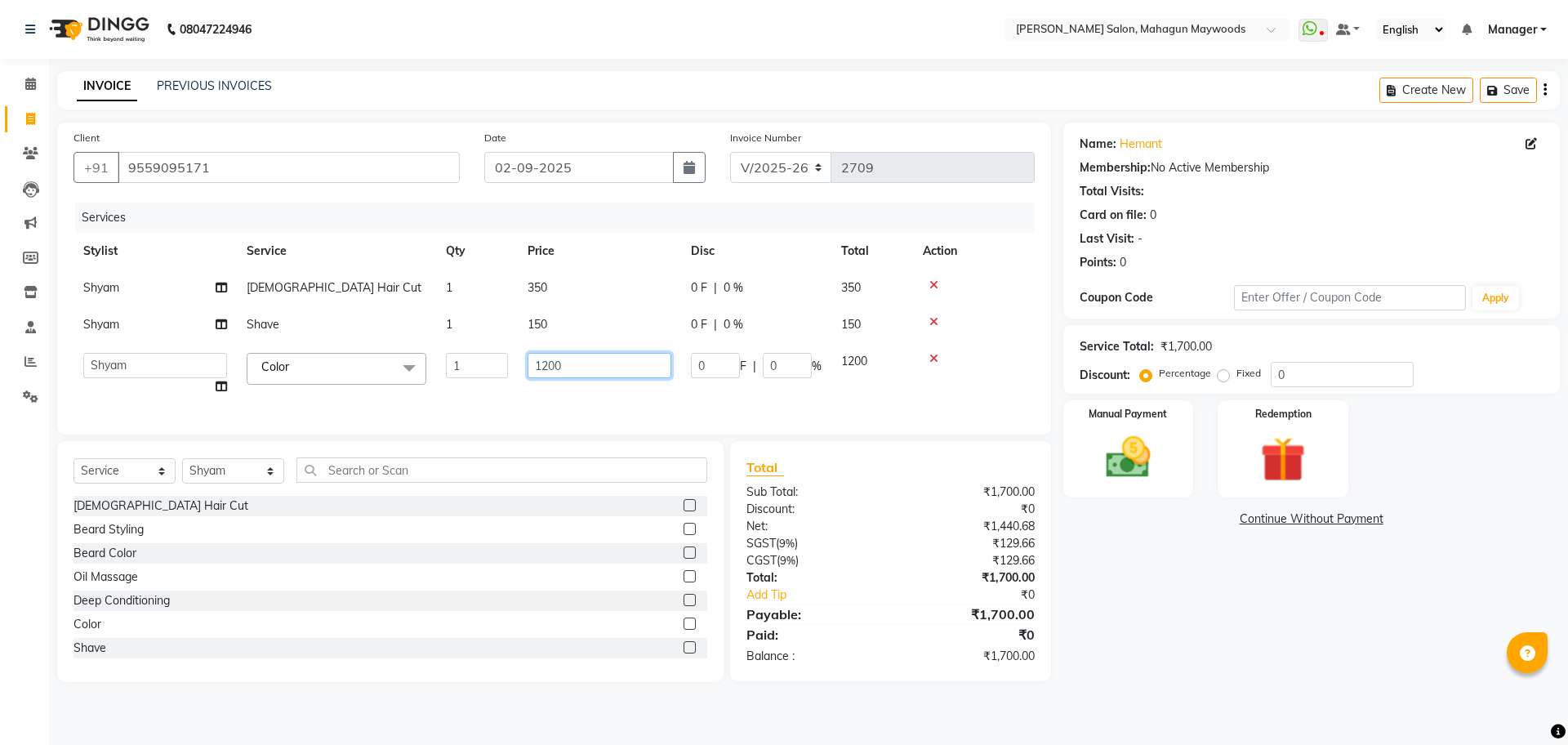
click at [555, 370] on input "1200" at bounding box center [599, 365] width 144 height 25
type input "1300"
click at [1330, 607] on div "Name: Hemant Membership: No Active Membership Total Visits: Card on file: 0 Las…" at bounding box center [1317, 402] width 509 height 560
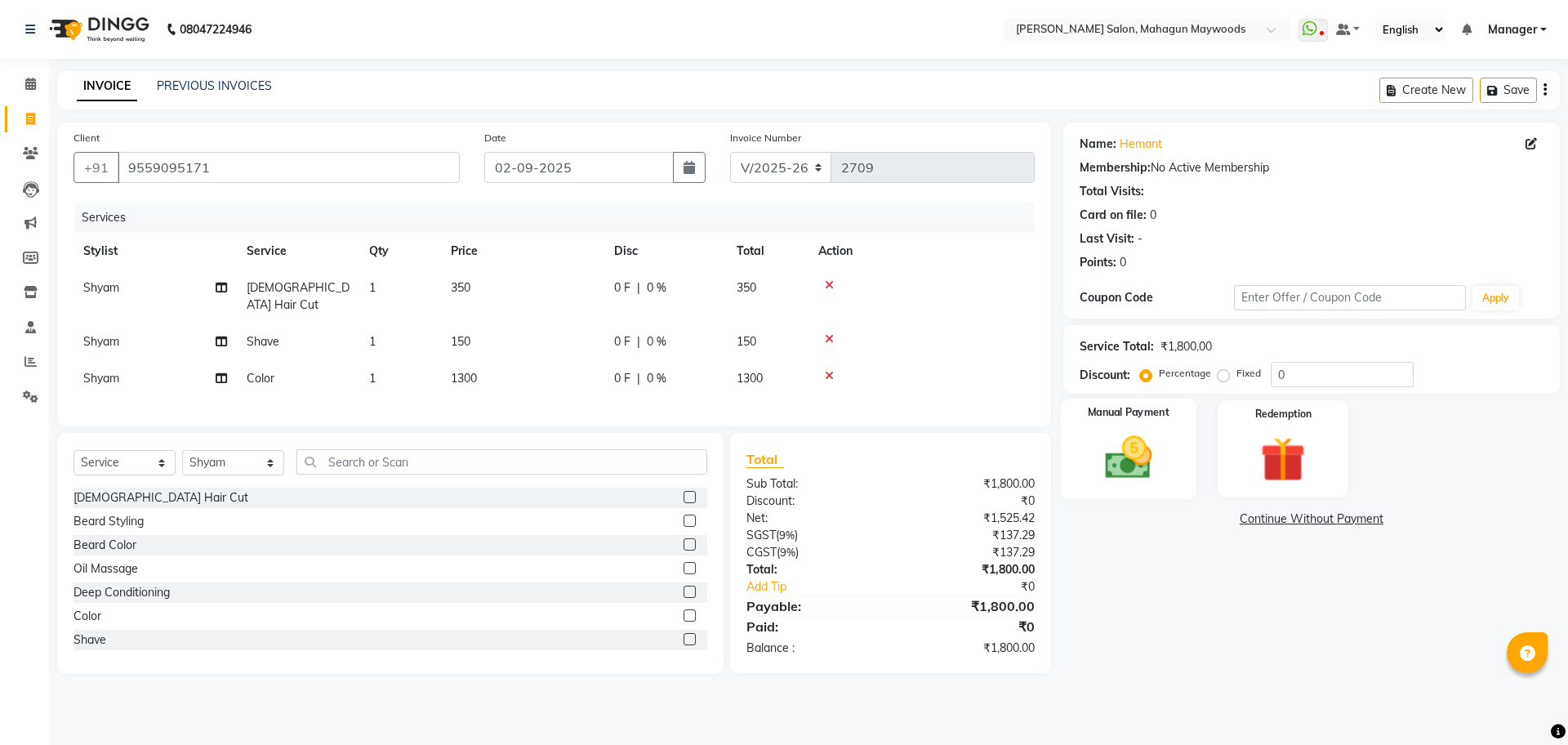
click at [1147, 477] on img at bounding box center [1129, 458] width 76 height 54
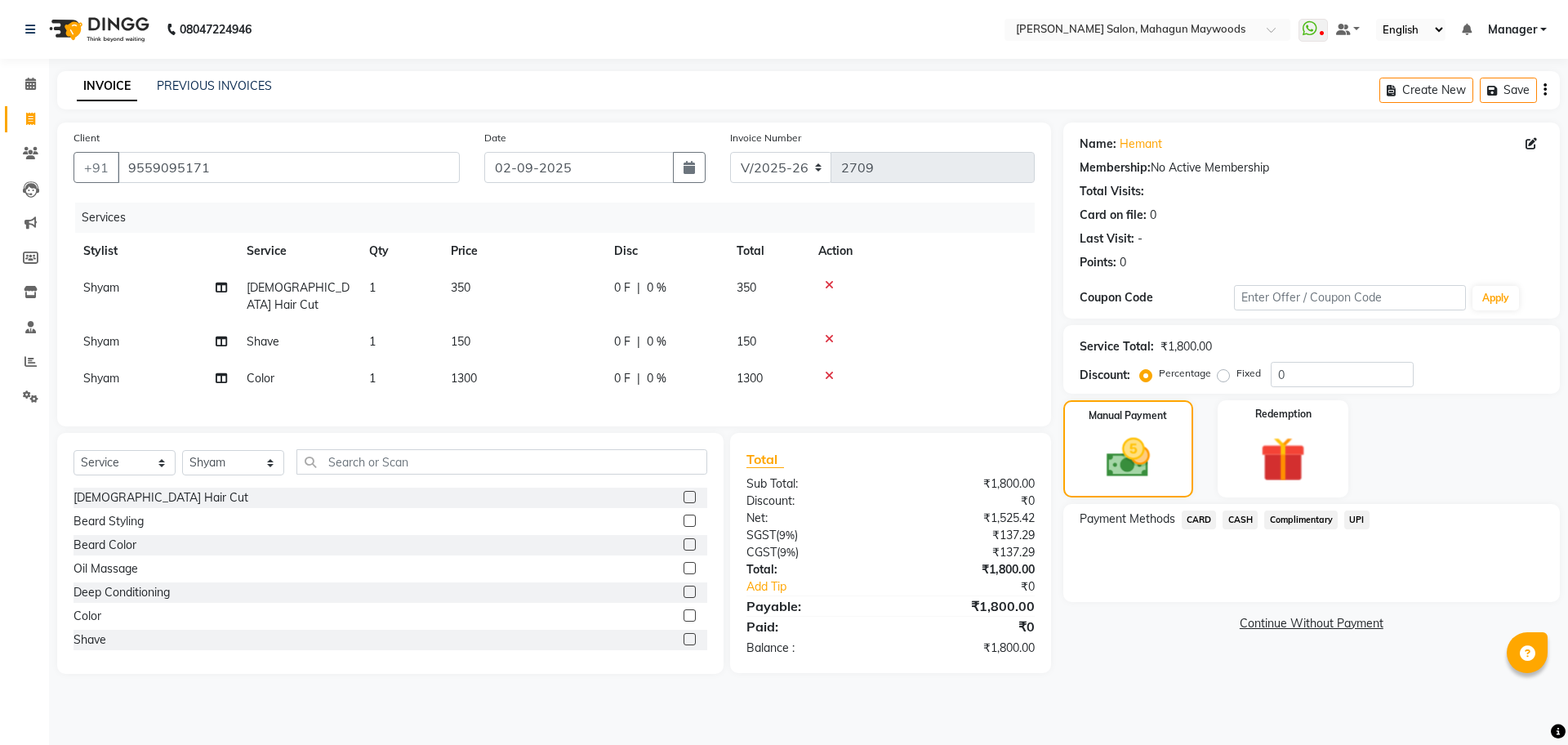
drag, startPoint x: 1355, startPoint y: 512, endPoint x: 1366, endPoint y: 580, distance: 68.9
click at [1354, 534] on div "Payment Methods CARD CASH Complimentary UPI" at bounding box center [1311, 553] width 496 height 98
click at [1357, 521] on span "UPI" at bounding box center [1356, 520] width 25 height 19
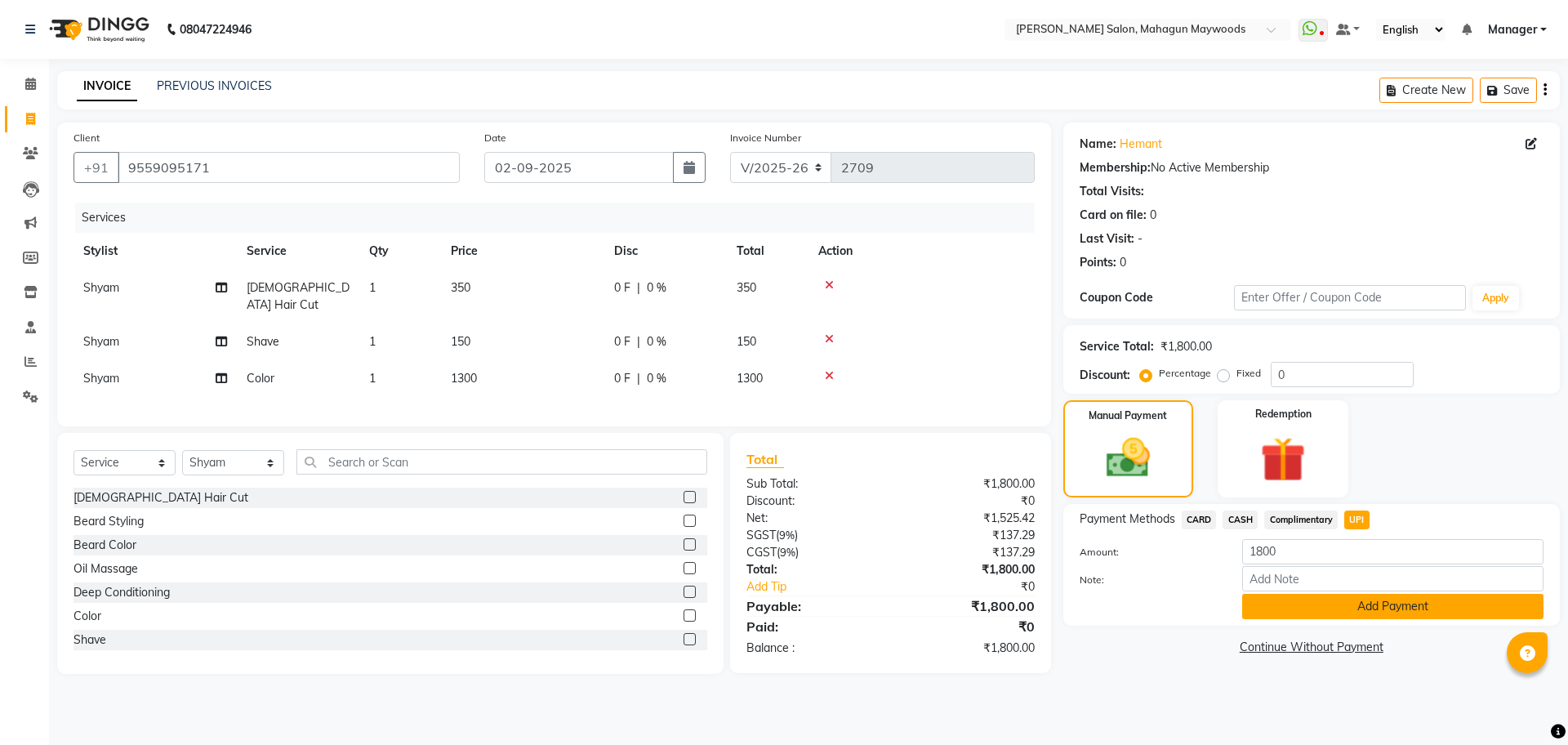
click at [1351, 596] on button "Add Payment" at bounding box center [1392, 607] width 301 height 25
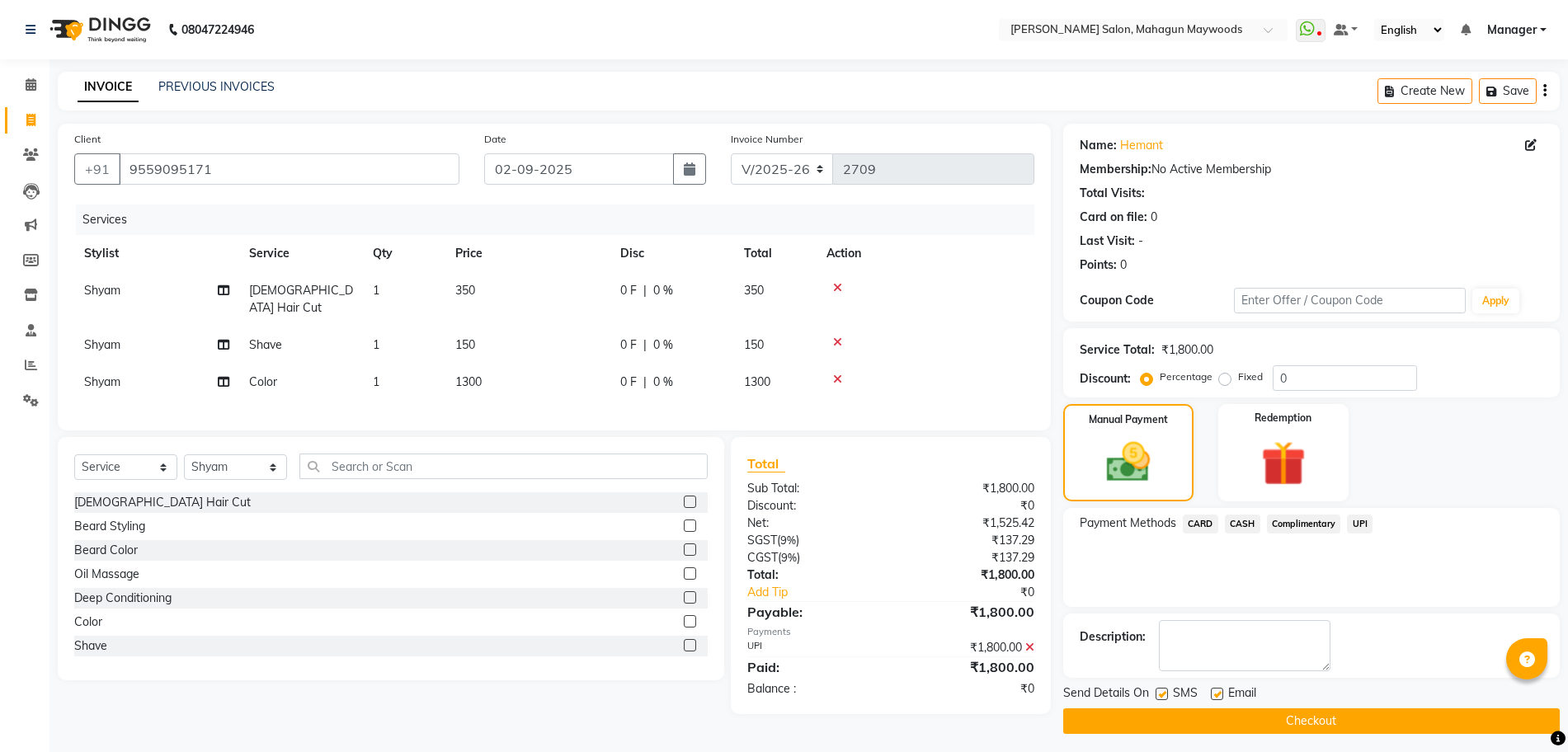
click at [1373, 718] on button "Checkout" at bounding box center [1311, 721] width 496 height 25
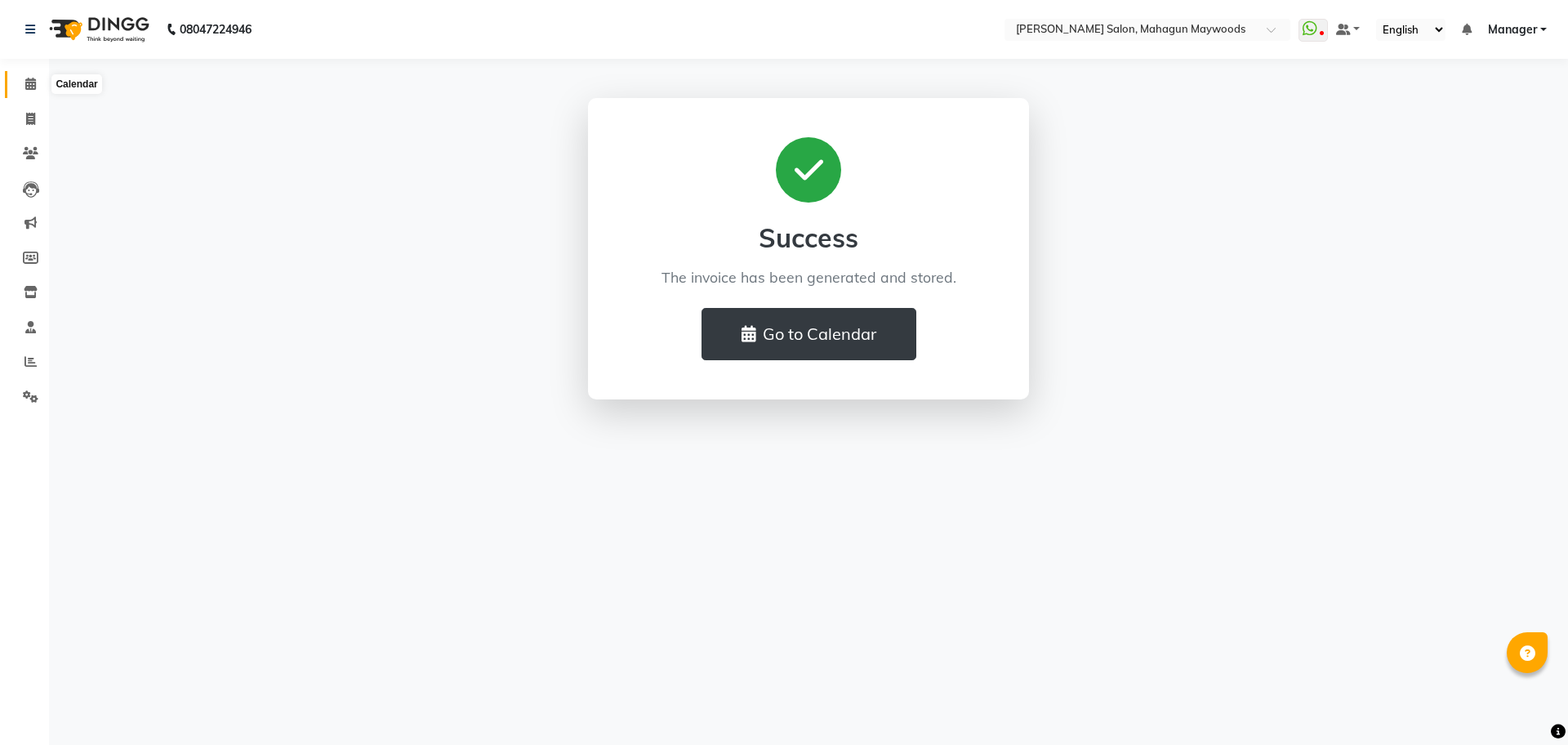
click at [27, 79] on icon at bounding box center [30, 84] width 10 height 12
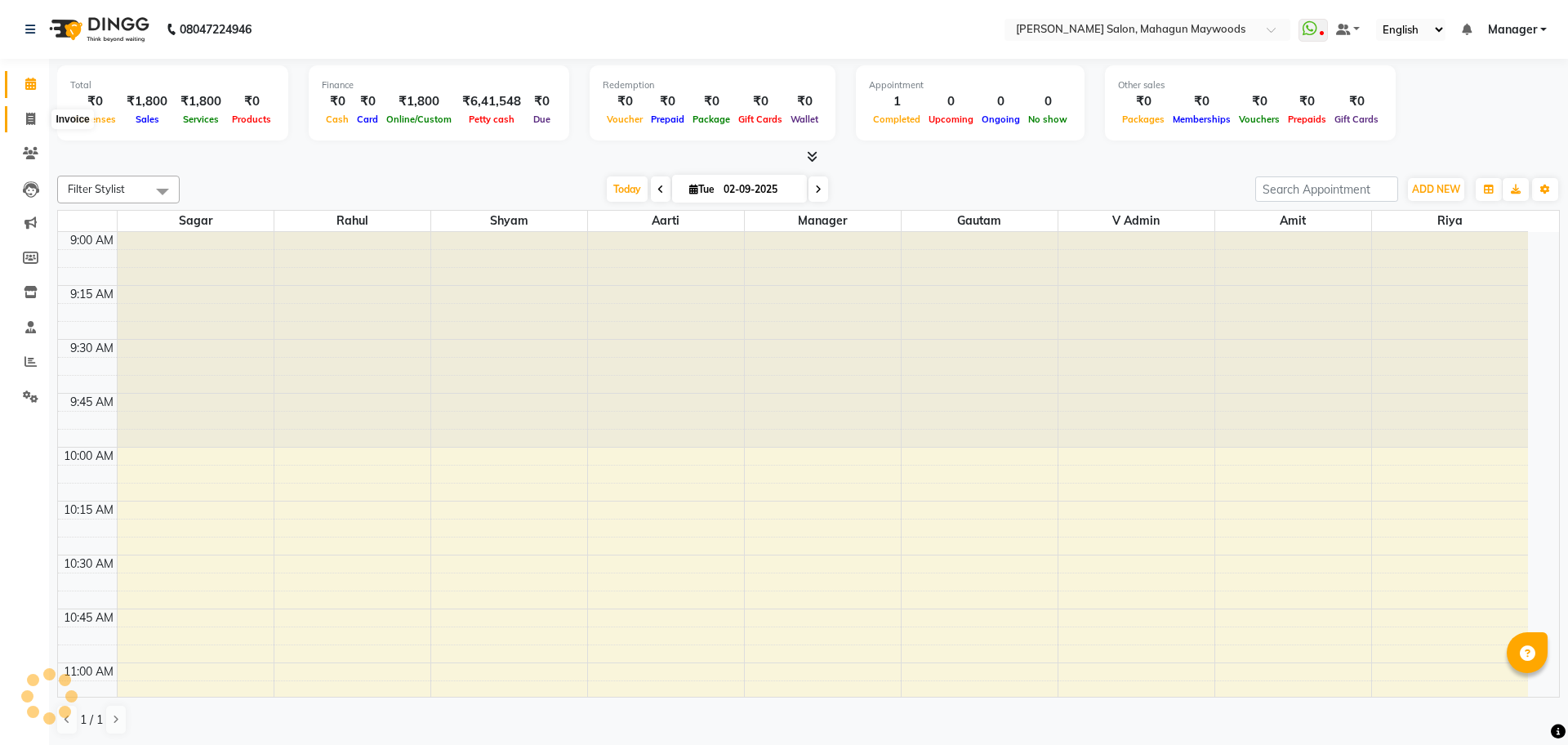
click at [22, 125] on span at bounding box center [30, 119] width 29 height 19
select select "service"
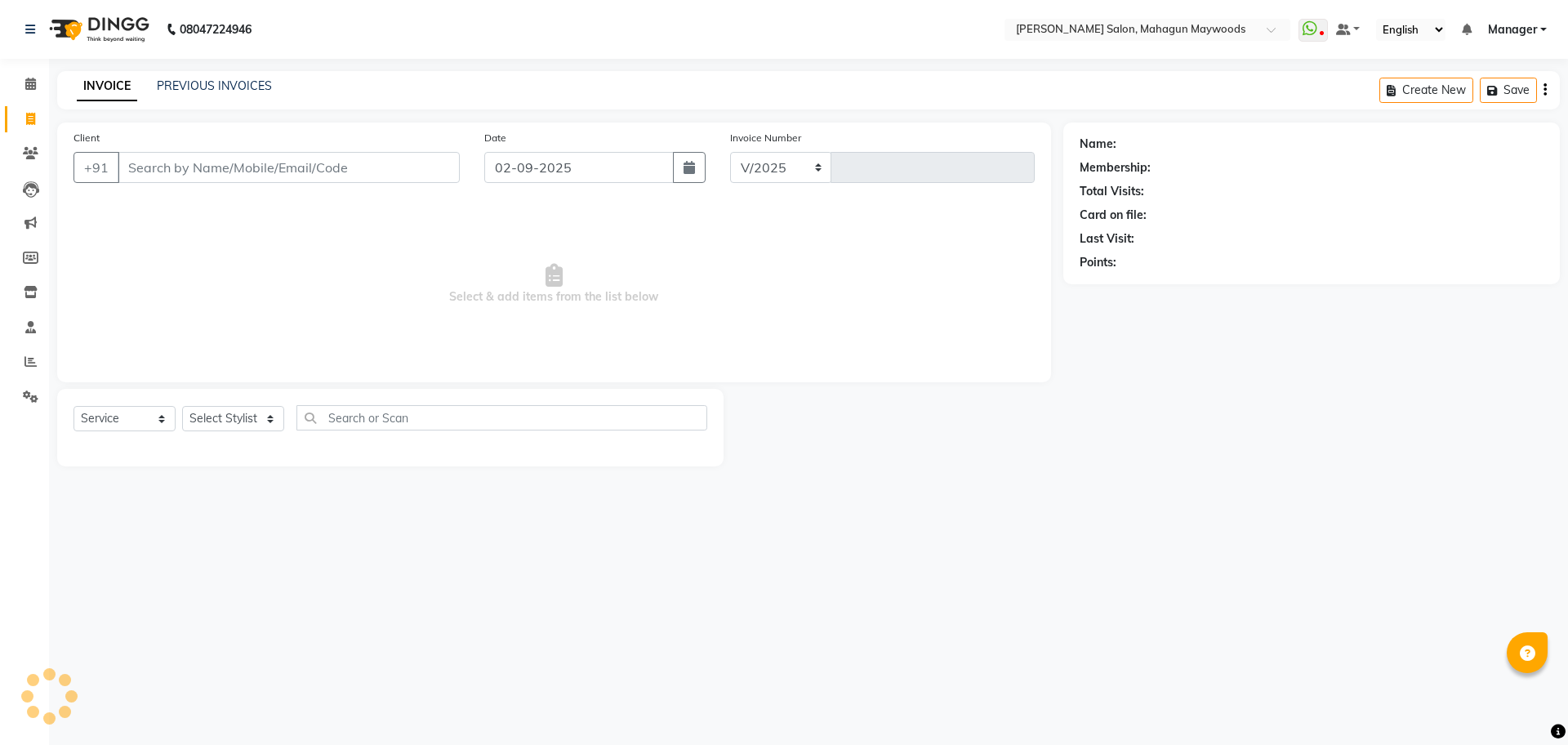
select select "6425"
type input "2710"
click at [198, 182] on input "Client" at bounding box center [289, 168] width 342 height 31
type input "8513986307"
click at [419, 160] on span "Add Client" at bounding box center [418, 167] width 65 height 16
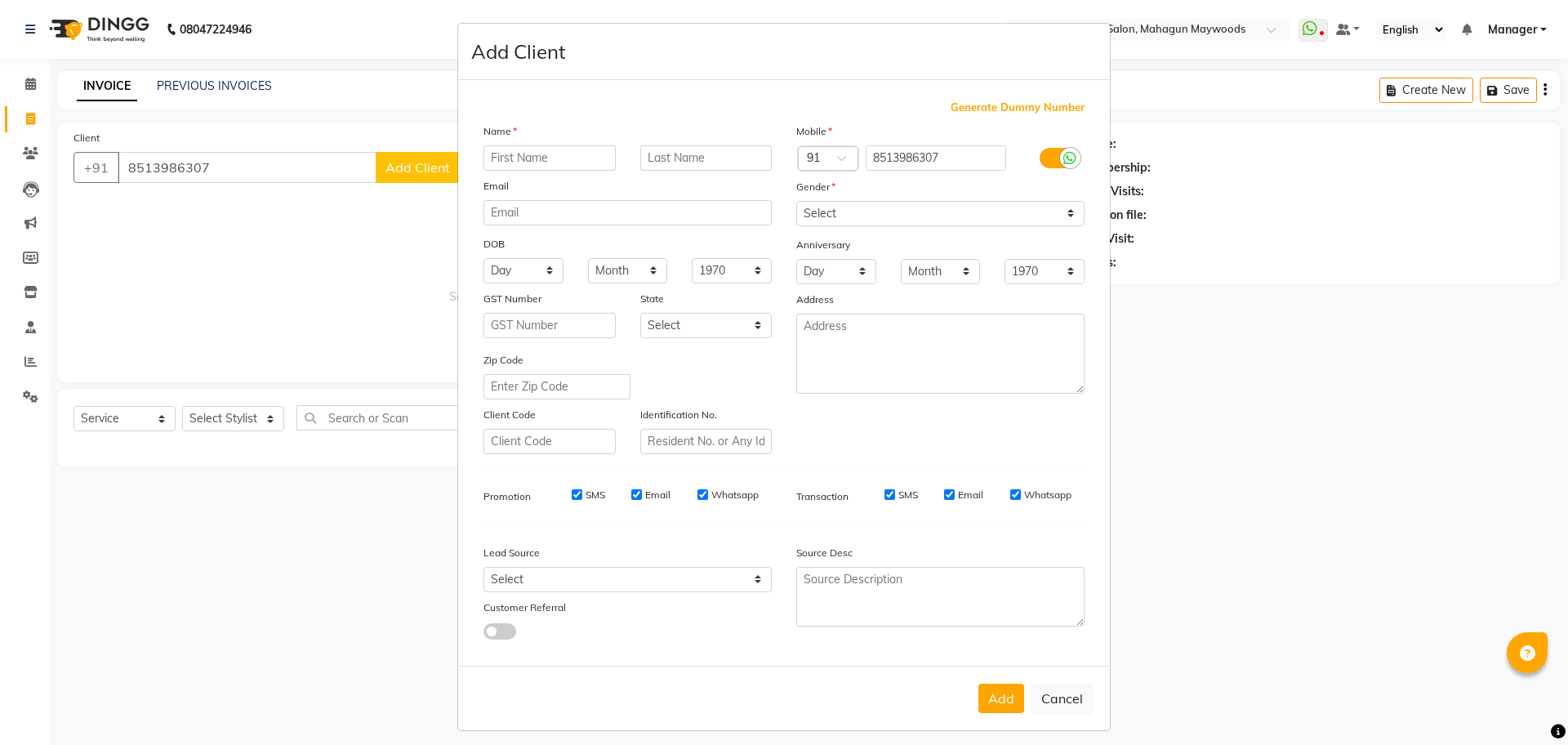
click at [540, 163] on input "text" at bounding box center [549, 157] width 132 height 25
type input "manita"
click at [1017, 203] on select "Select Male Female Other Prefer Not To Say" at bounding box center [940, 213] width 288 height 25
select select "female"
click at [797, 201] on select "Select Male Female Other Prefer Not To Say" at bounding box center [940, 213] width 288 height 25
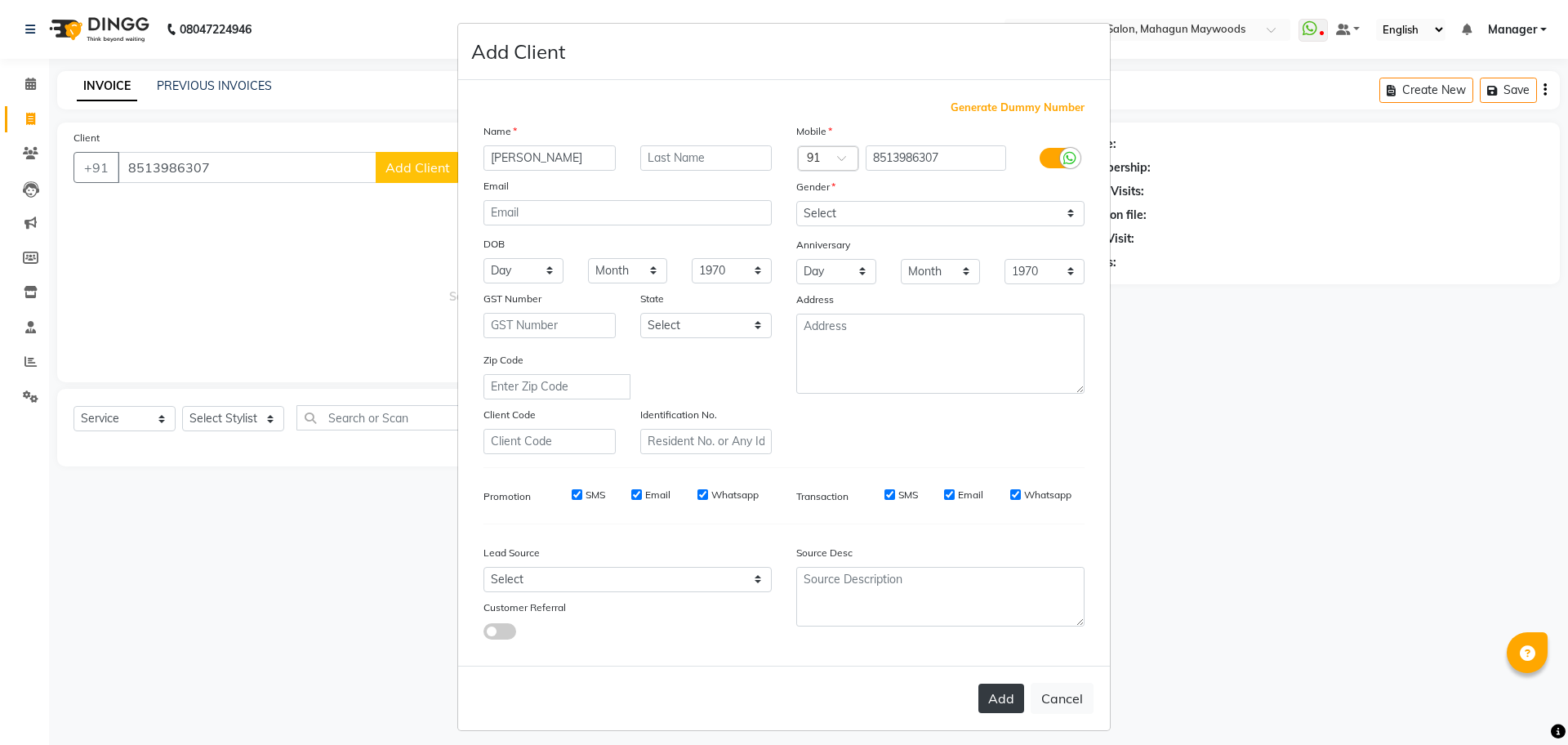
click at [993, 697] on button "Add" at bounding box center [1001, 698] width 46 height 29
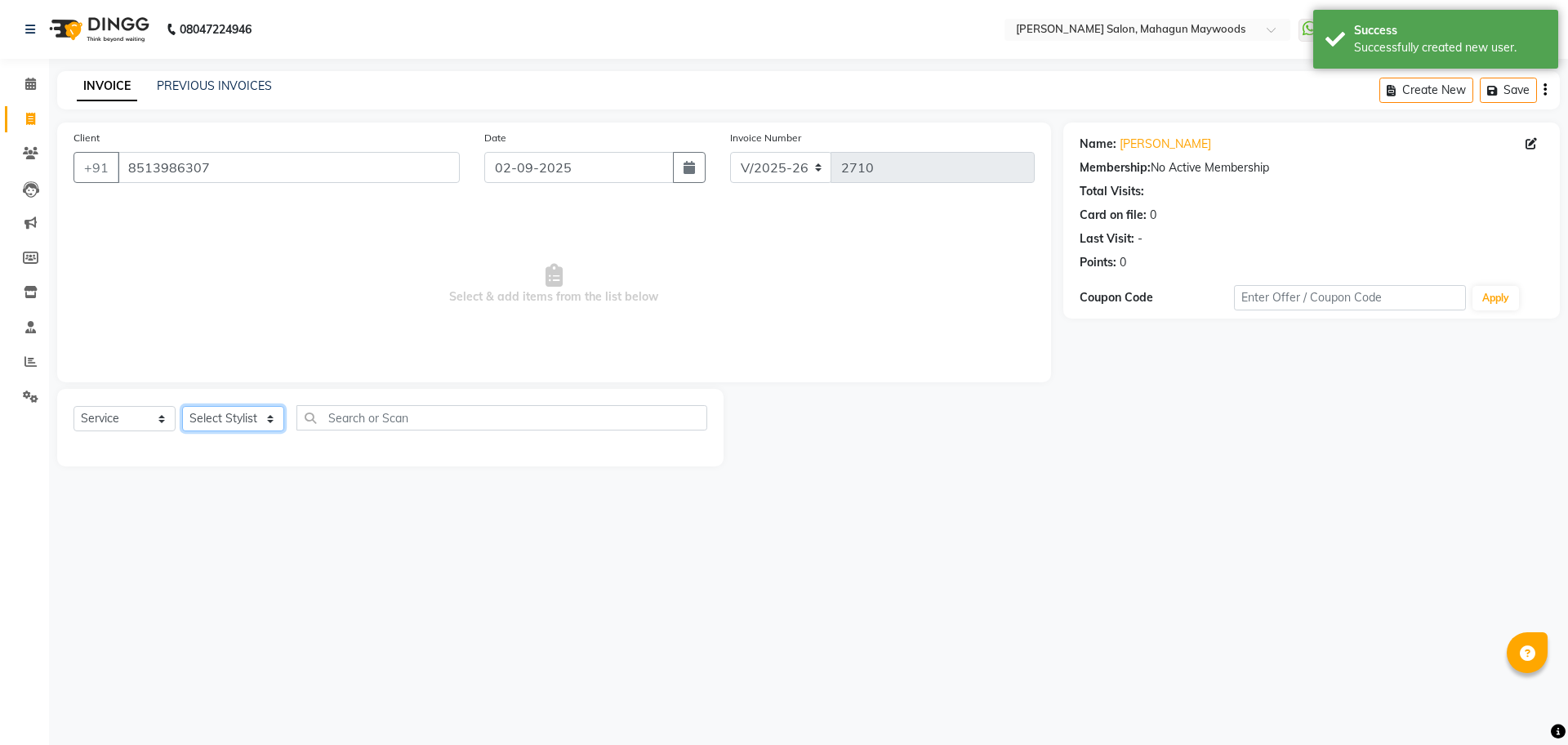
click at [199, 426] on select "Select Stylist Aarti Amit Gautam Manager Pranshant Ji Rahul Riya Sagar Shyam V …" at bounding box center [234, 418] width 102 height 25
select select "48625"
click at [182, 406] on select "Select Stylist Aarti Amit Gautam Manager Pranshant Ji Rahul Riya Sagar Shyam V …" at bounding box center [234, 418] width 102 height 25
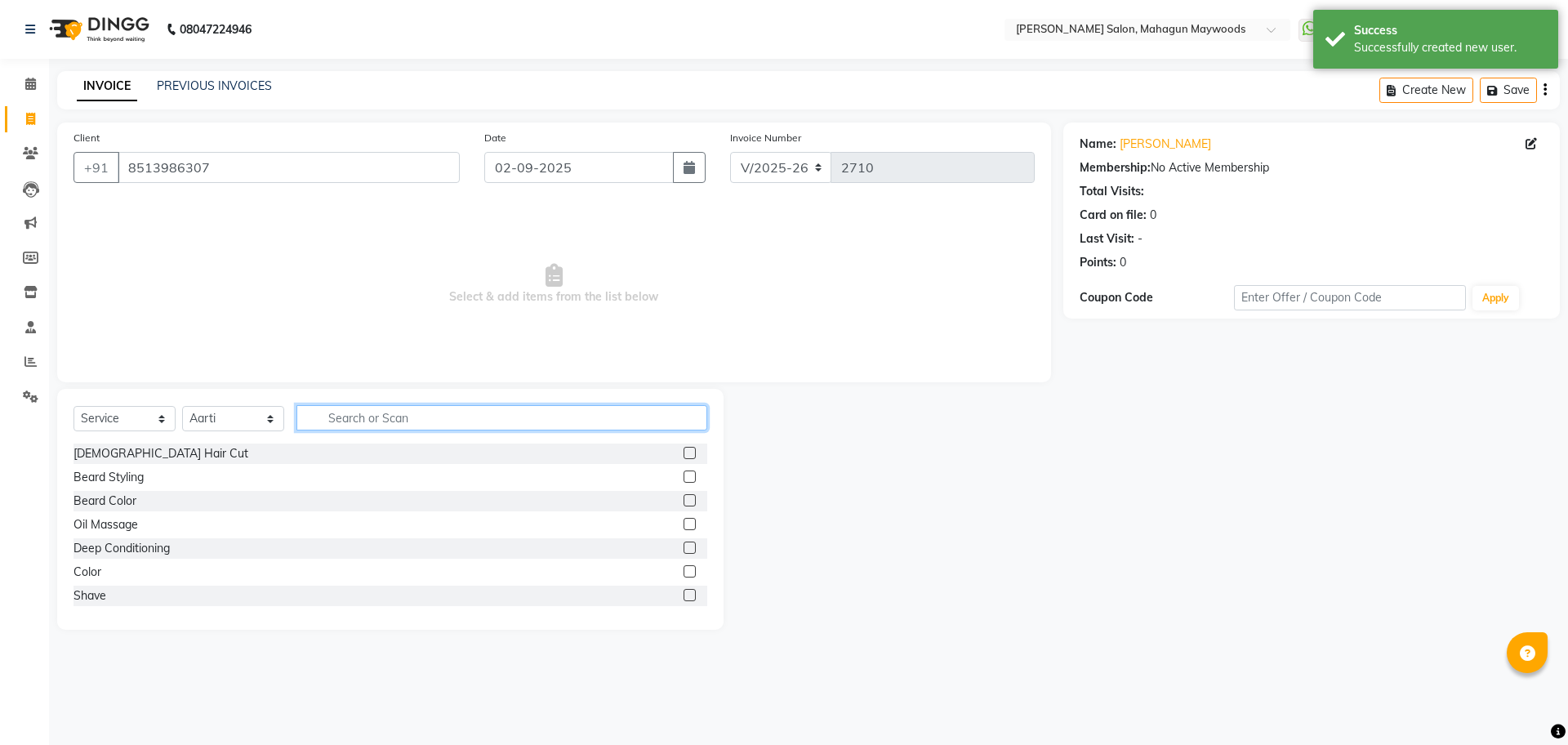
click at [429, 427] on input "text" at bounding box center [502, 417] width 411 height 25
click at [228, 414] on select "Select Stylist Aarti Amit Gautam Manager Pranshant Ji Rahul Riya Sagar Shyam V …" at bounding box center [234, 418] width 102 height 25
click at [323, 411] on input "text" at bounding box center [502, 417] width 411 height 25
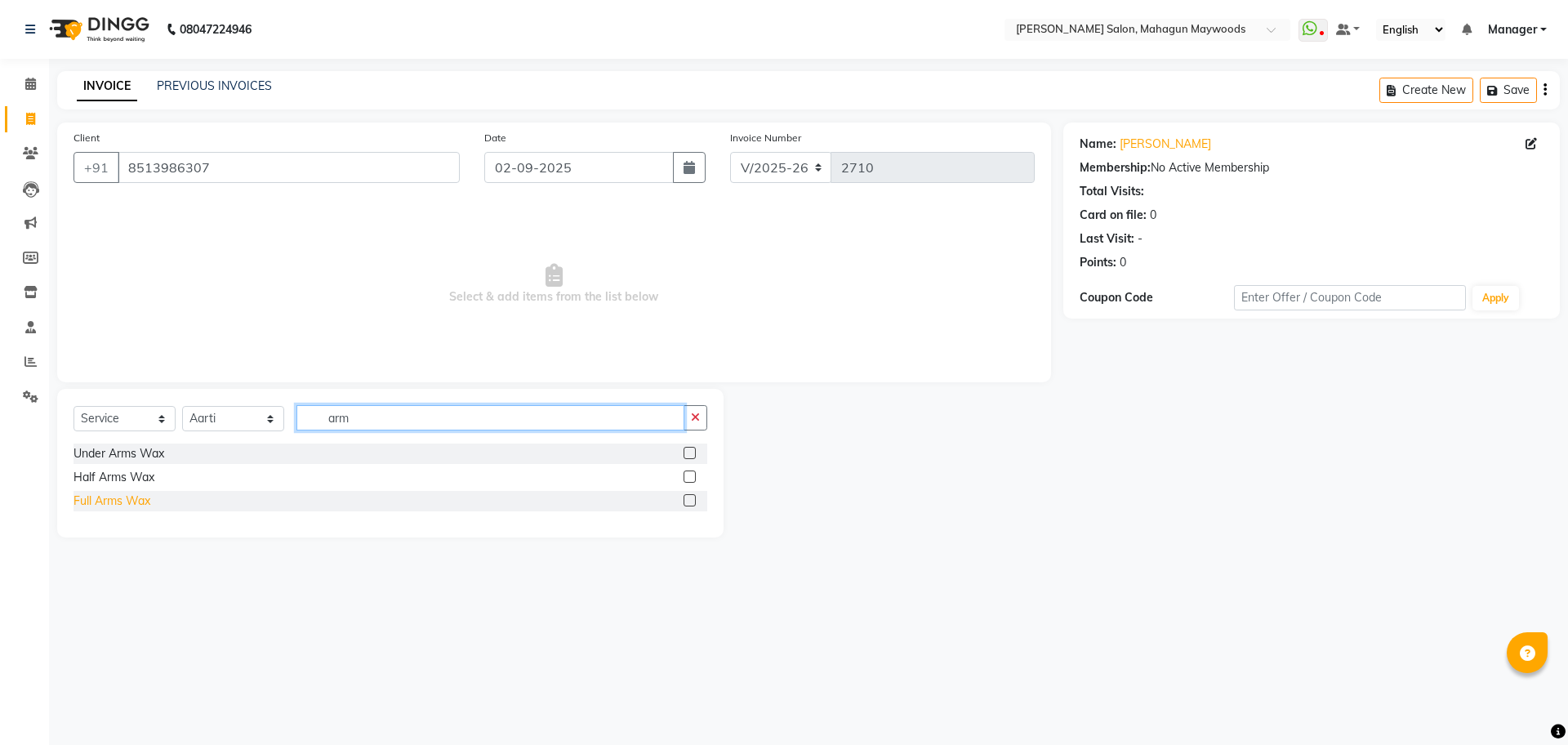
type input "arm"
click at [117, 503] on div "Full Arms Wax" at bounding box center [112, 501] width 77 height 17
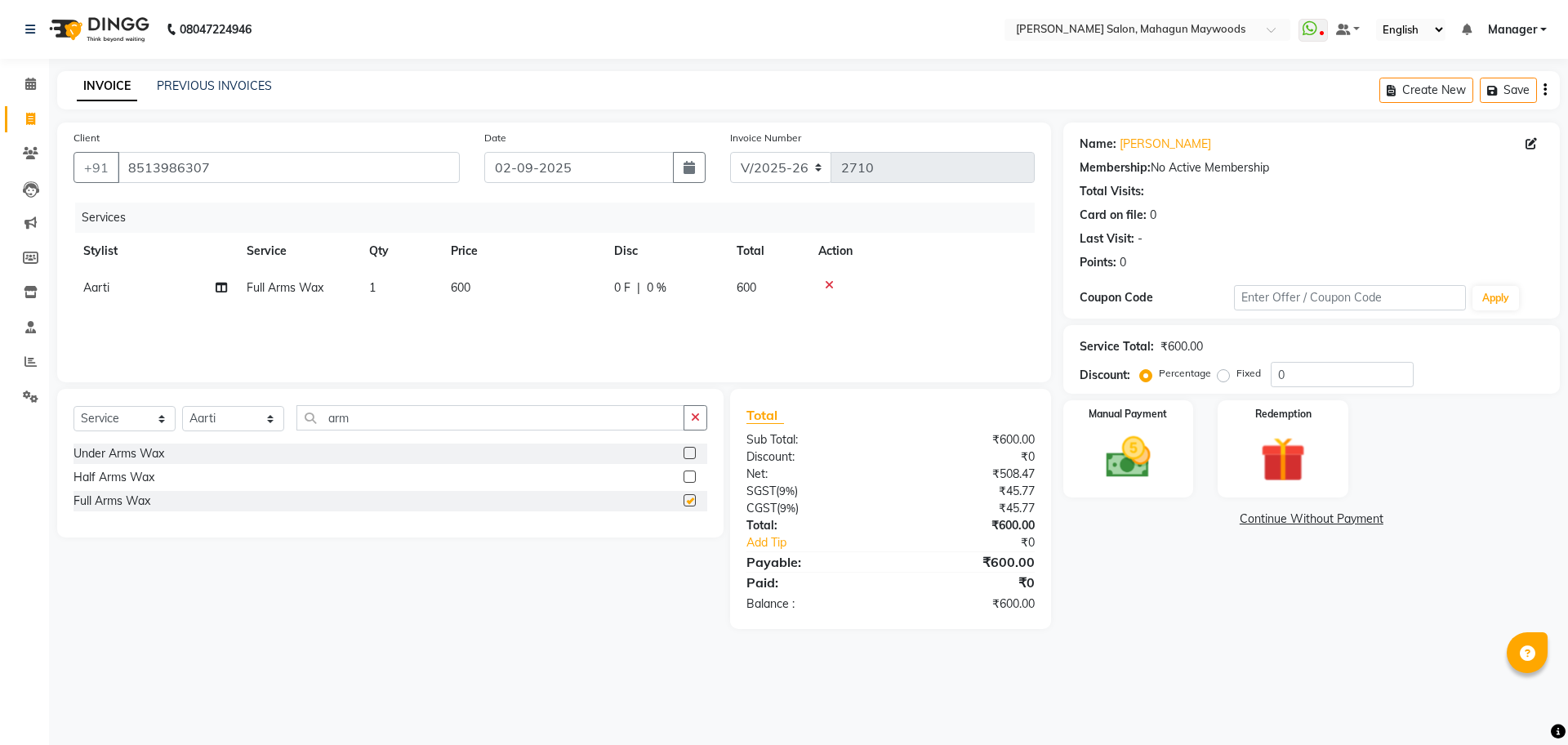
checkbox input "false"
click at [453, 286] on span "600" at bounding box center [460, 287] width 20 height 15
drag, startPoint x: 539, startPoint y: 295, endPoint x: 555, endPoint y: 318, distance: 28.0
click at [543, 298] on input "600" at bounding box center [599, 292] width 144 height 25
type input "700"
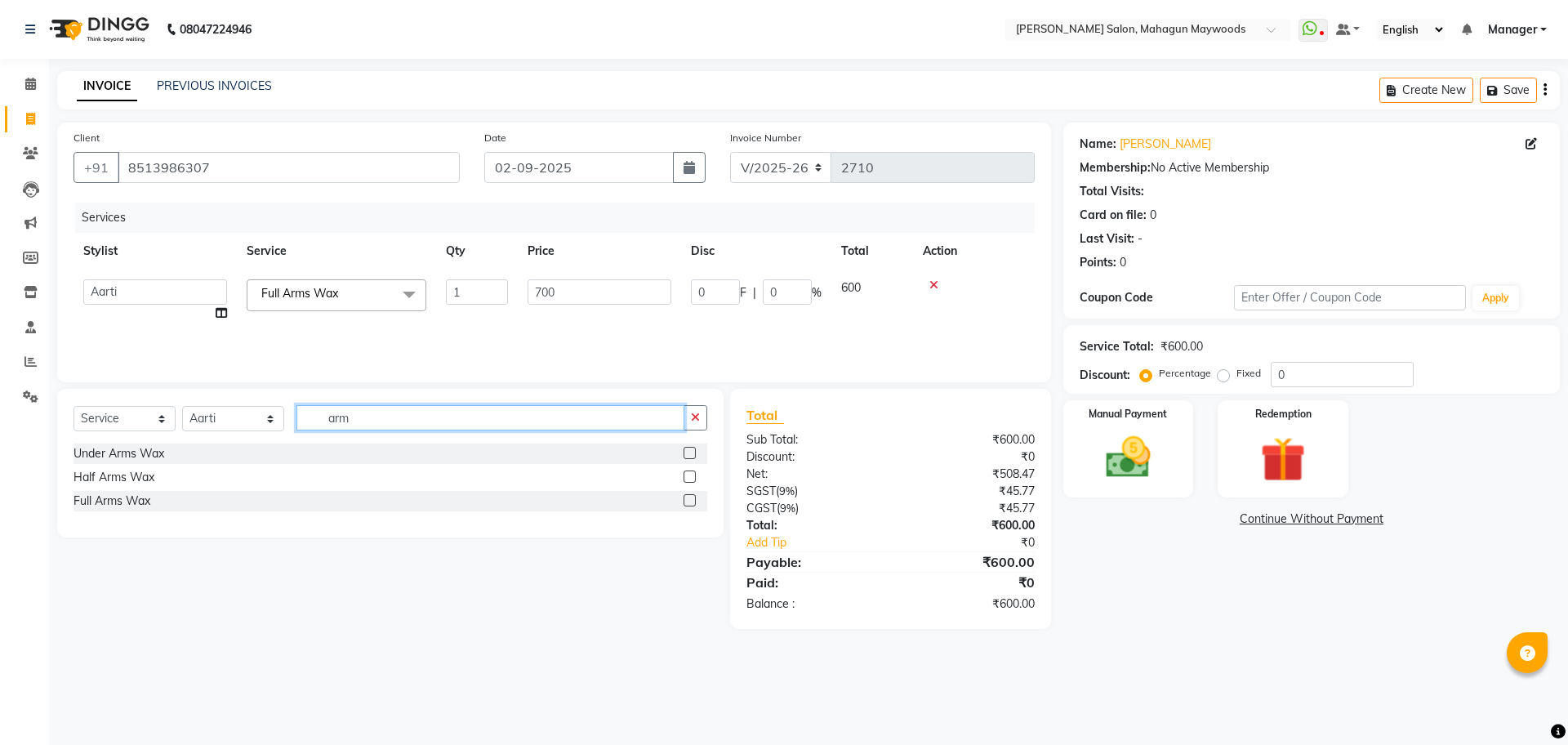
click at [393, 419] on input "arm" at bounding box center [490, 417] width 388 height 25
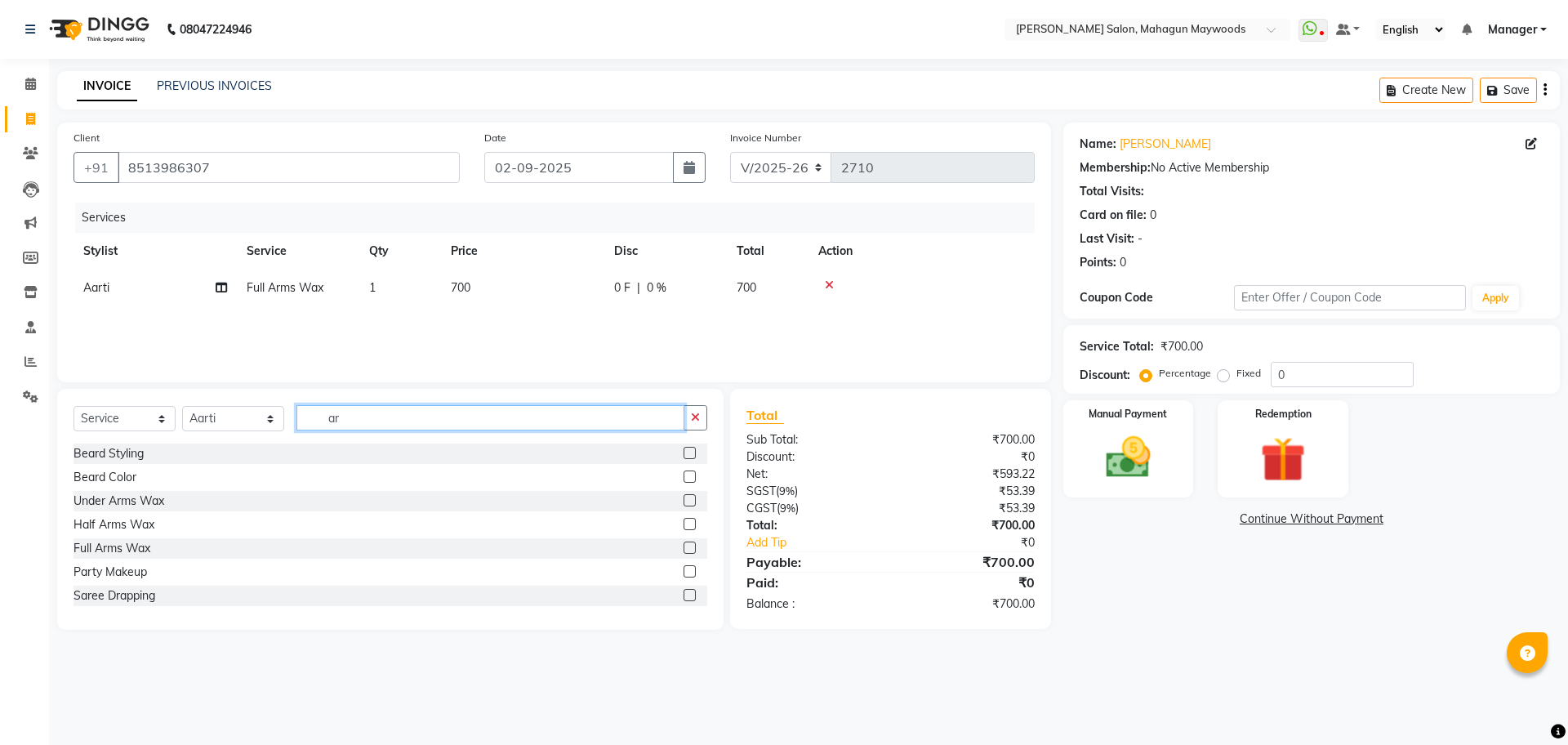
type input "a"
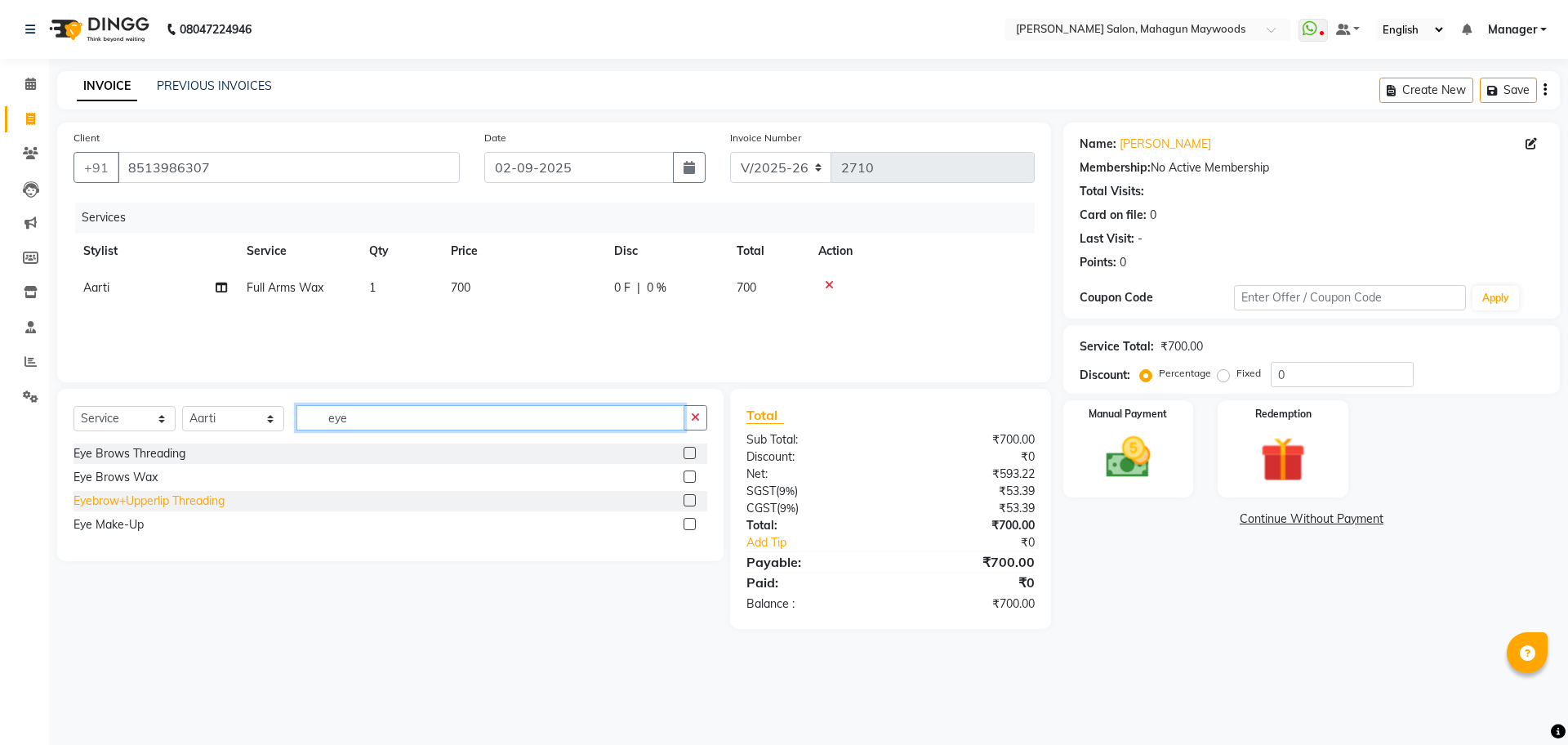
type input "eye"
click at [197, 497] on div "Eyebrow+Upperlip Threading" at bounding box center [149, 501] width 151 height 17
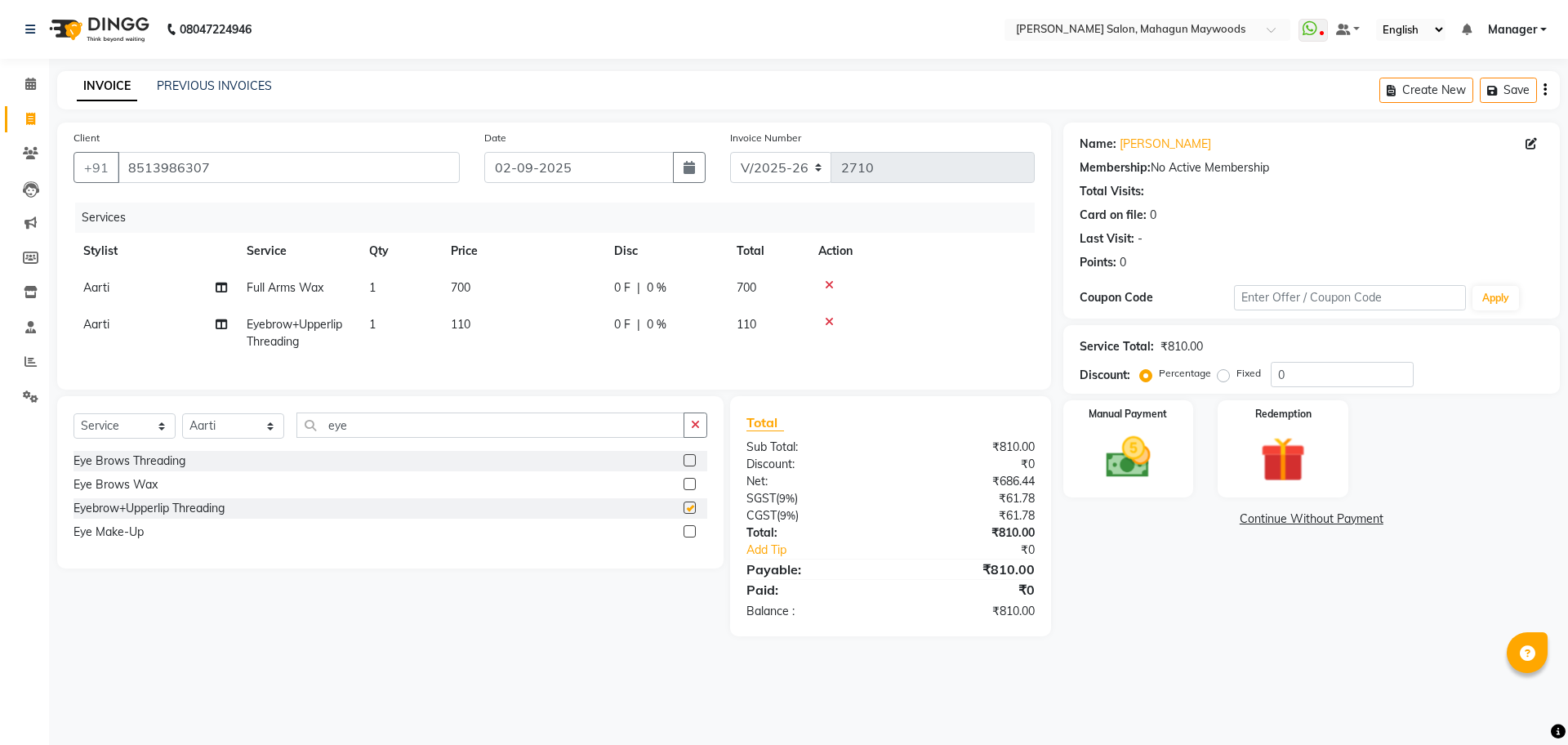
checkbox input "false"
click at [451, 316] on td "110" at bounding box center [522, 333] width 163 height 54
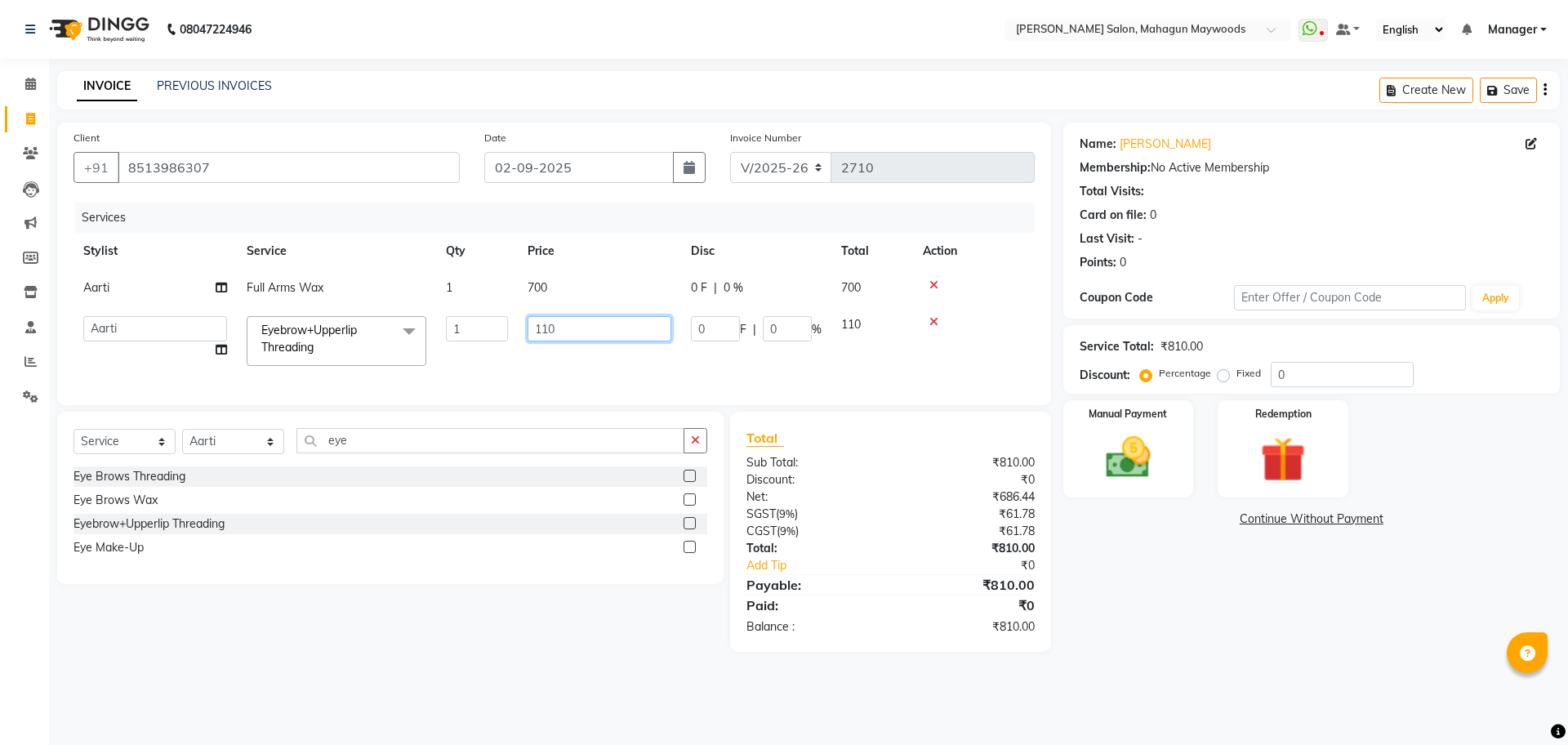
click at [544, 330] on input "110" at bounding box center [599, 328] width 144 height 25
type input "210"
drag, startPoint x: 1291, startPoint y: 652, endPoint x: 1146, endPoint y: 576, distance: 163.7
click at [1288, 648] on div "Name: Manita Membership: No Active Membership Total Visits: Card on file: 0 Las…" at bounding box center [1317, 388] width 509 height 530
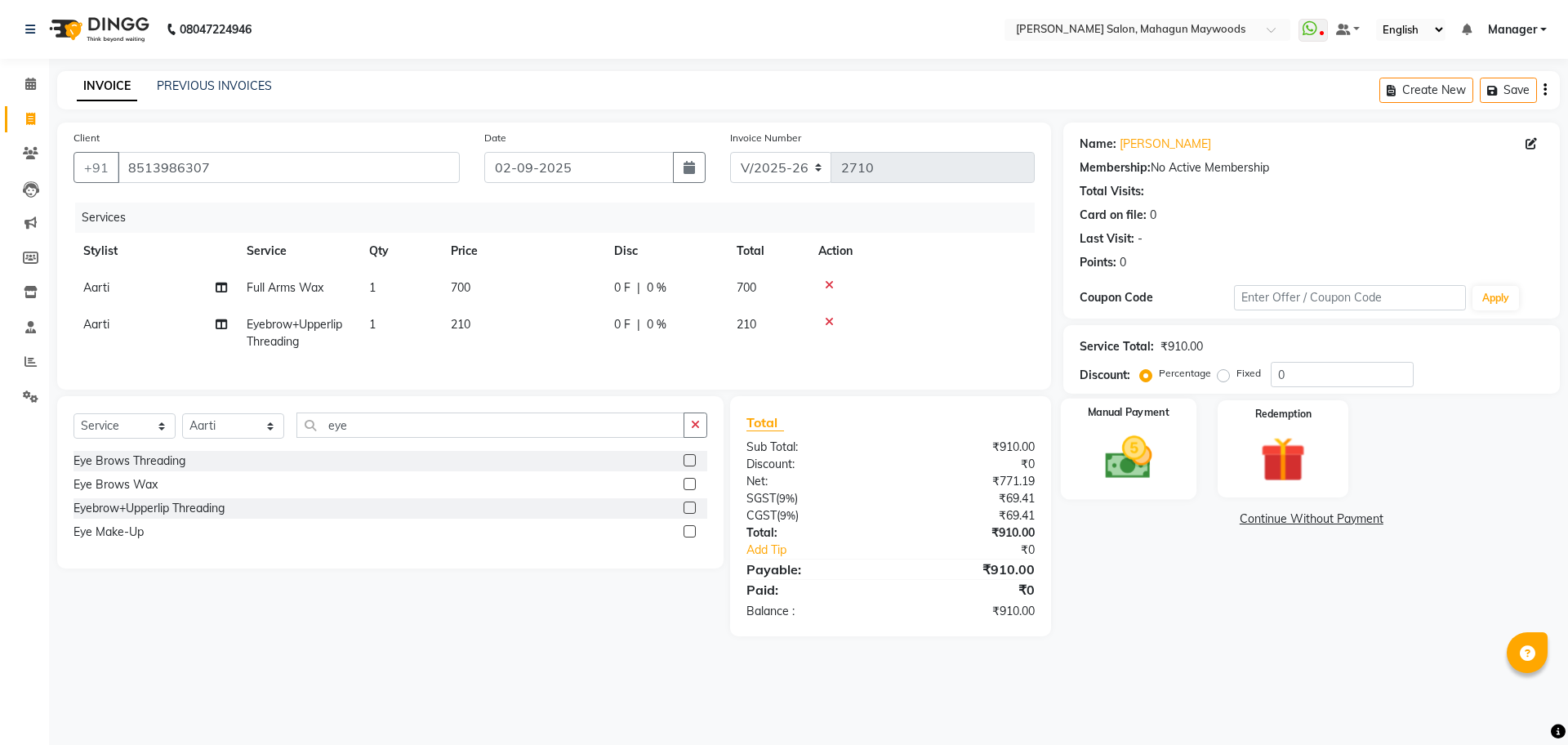
click at [1163, 481] on img at bounding box center [1129, 458] width 76 height 54
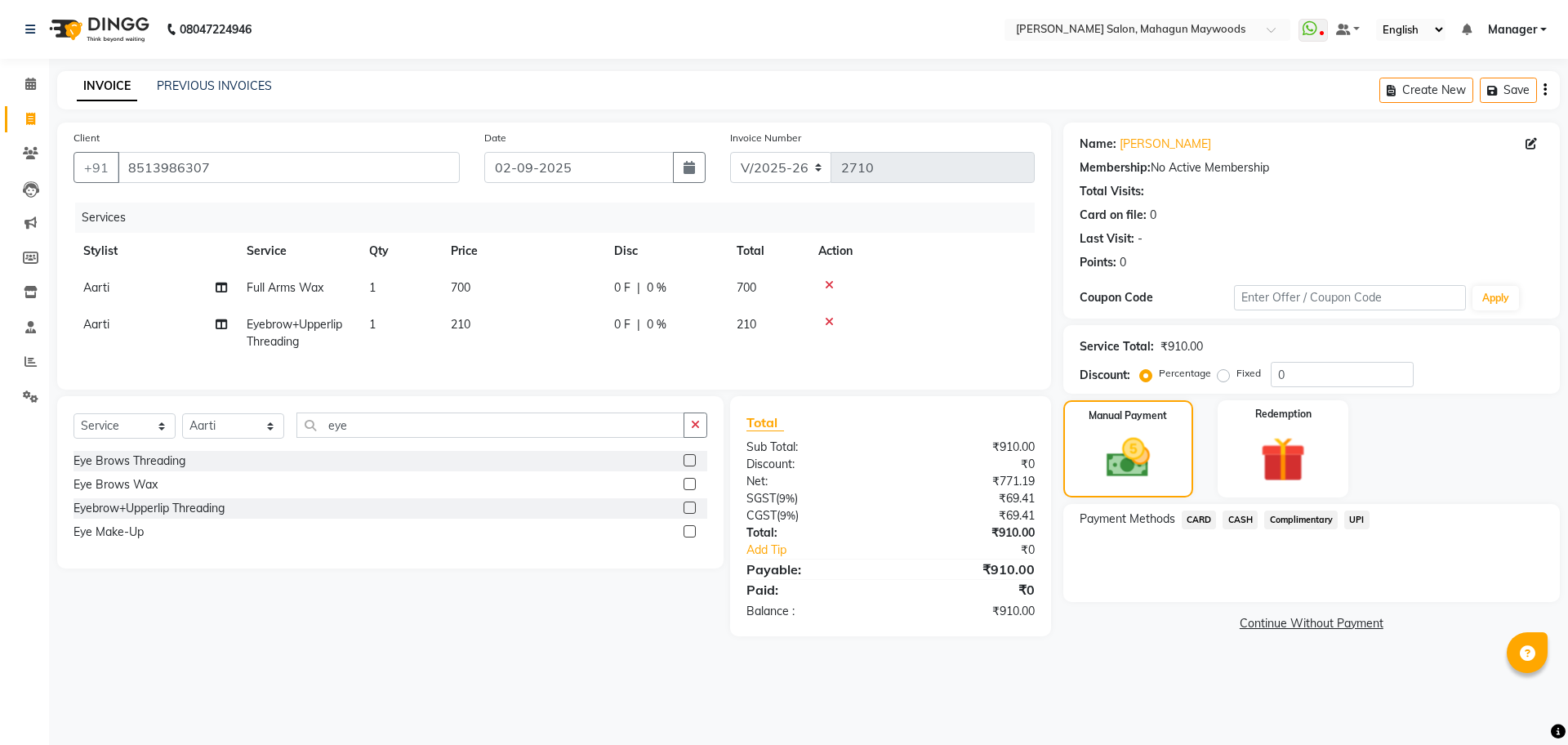
drag, startPoint x: 1356, startPoint y: 520, endPoint x: 1355, endPoint y: 529, distance: 9.1
click at [1356, 521] on span "UPI" at bounding box center [1356, 520] width 25 height 19
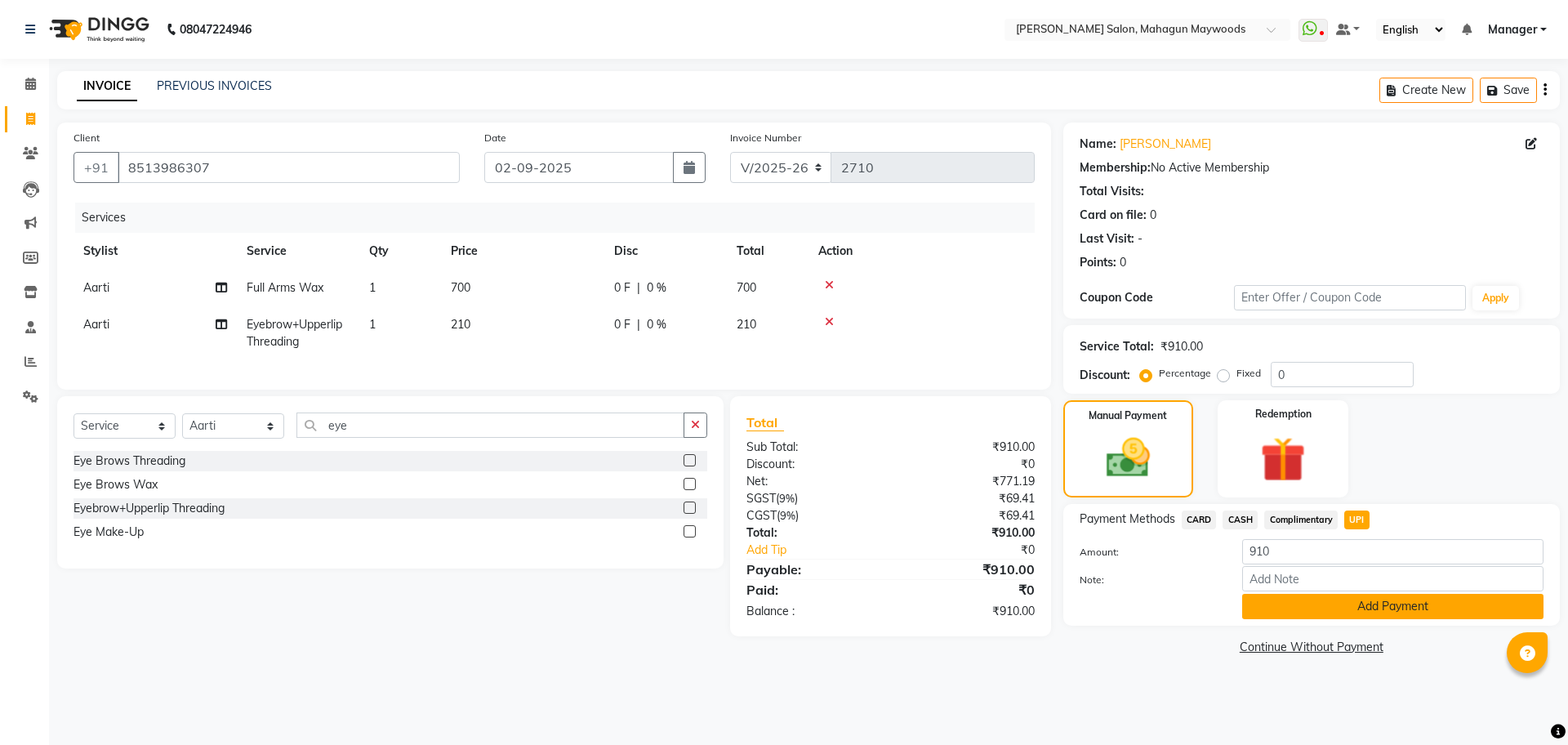
click at [1335, 607] on button "Add Payment" at bounding box center [1392, 607] width 301 height 25
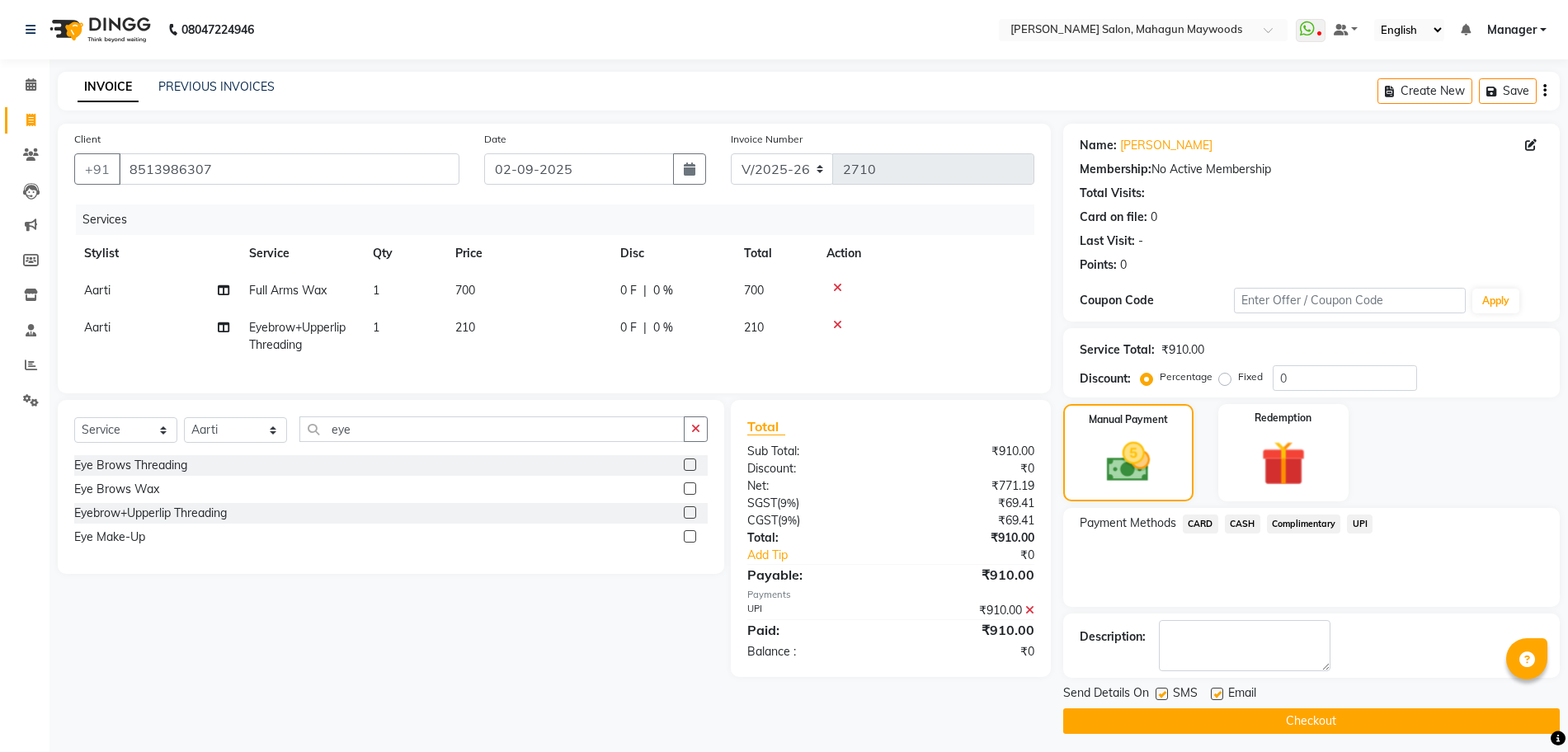
click at [1317, 723] on button "Checkout" at bounding box center [1311, 721] width 496 height 25
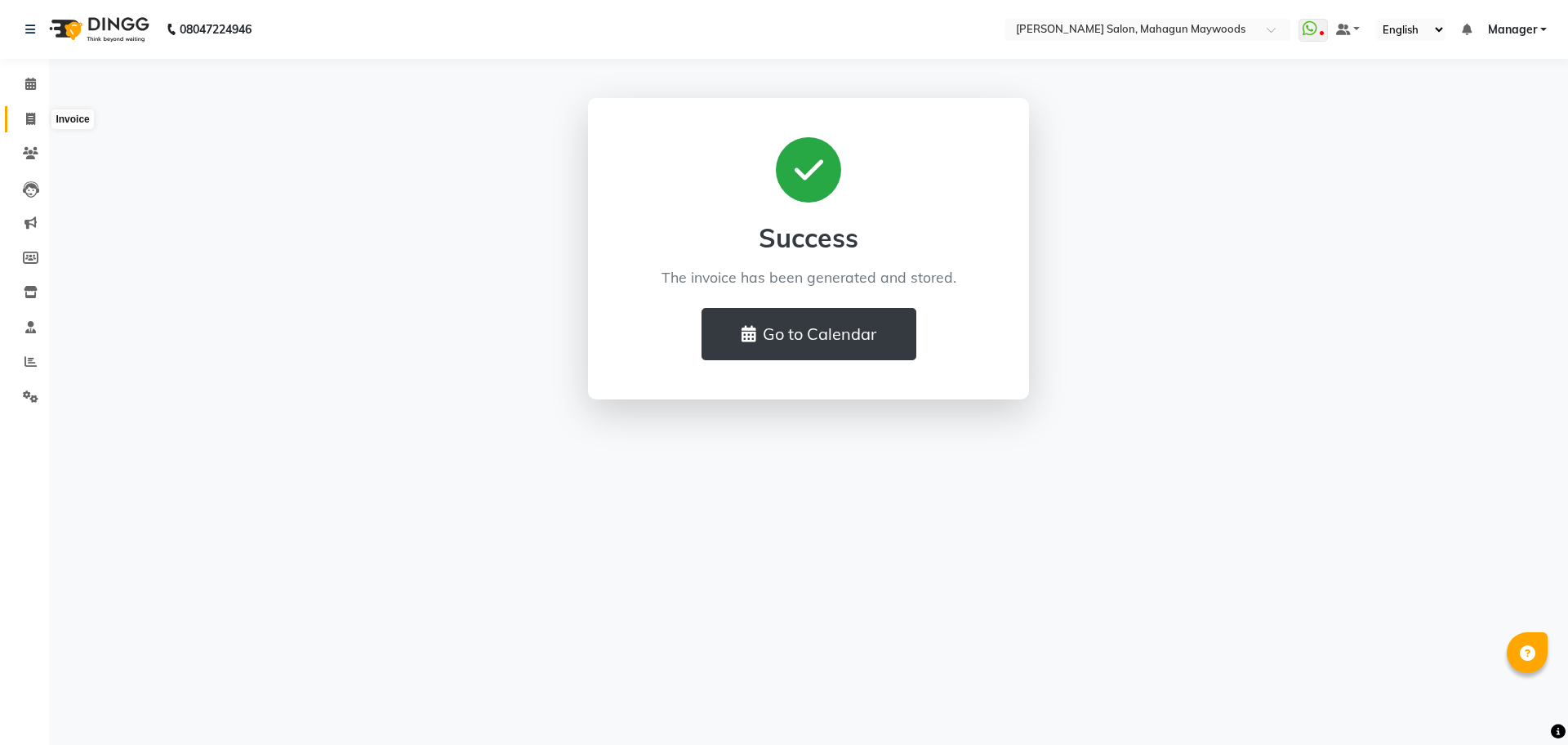
click at [26, 115] on icon at bounding box center [30, 119] width 9 height 12
select select "service"
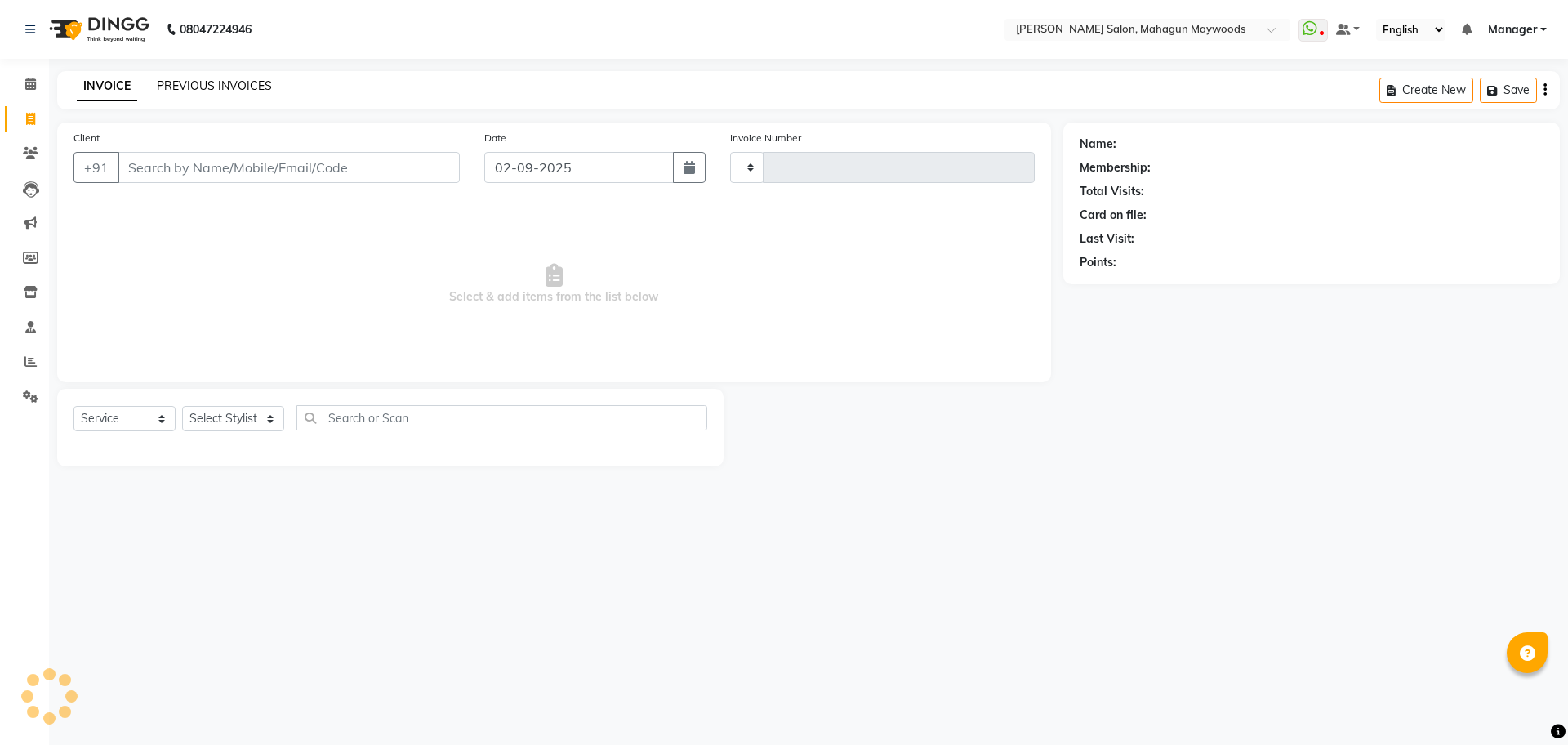
type input "2711"
select select "6425"
click at [193, 92] on link "PREVIOUS INVOICES" at bounding box center [214, 86] width 115 height 15
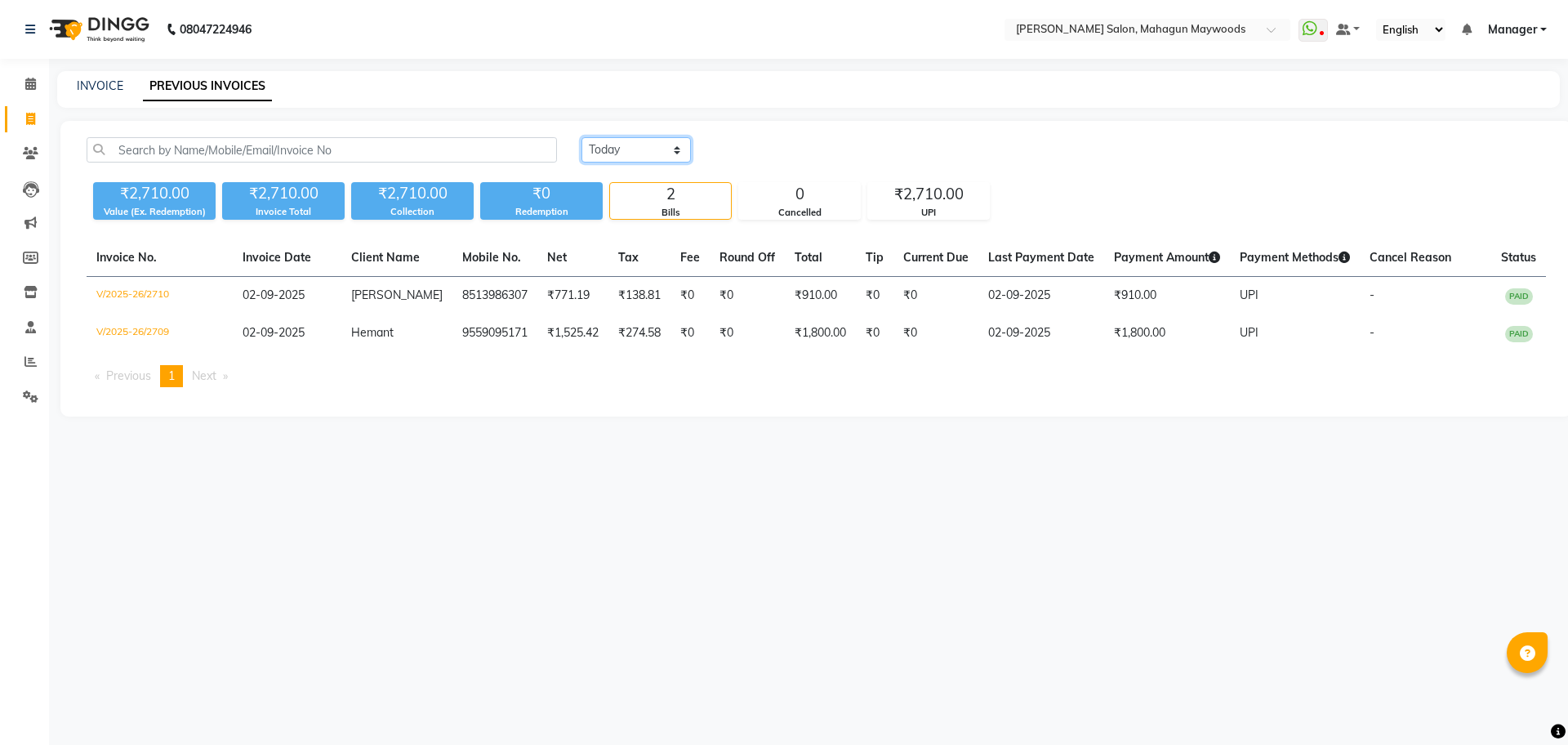
drag, startPoint x: 611, startPoint y: 151, endPoint x: 732, endPoint y: 228, distance: 143.4
click at [611, 151] on select "Today Yesterday Custom Range" at bounding box center [636, 150] width 110 height 25
select select "range"
click at [581, 138] on select "Today Yesterday Custom Range" at bounding box center [636, 150] width 110 height 25
click at [752, 151] on input "02-09-2025" at bounding box center [769, 151] width 114 height 22
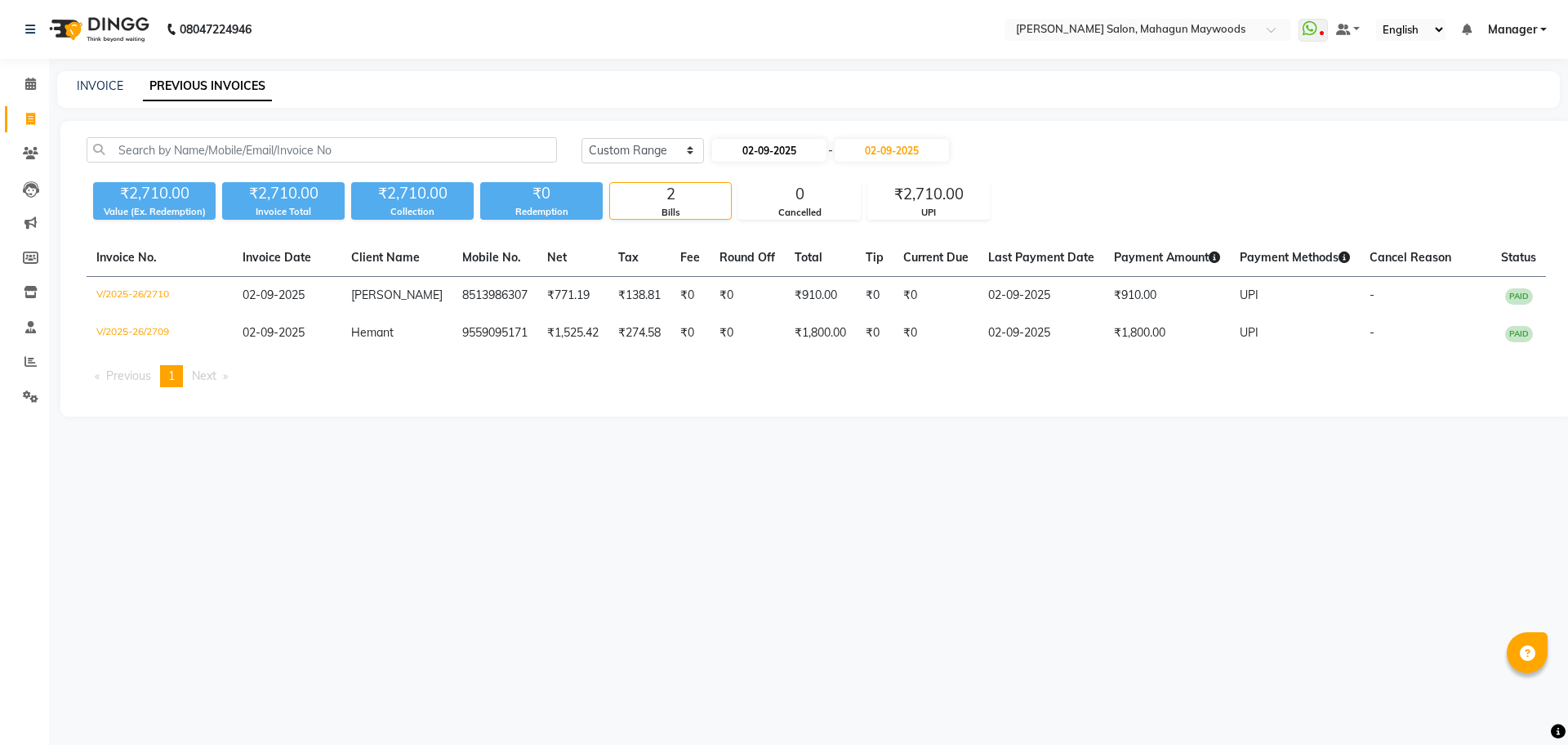
select select "9"
select select "2025"
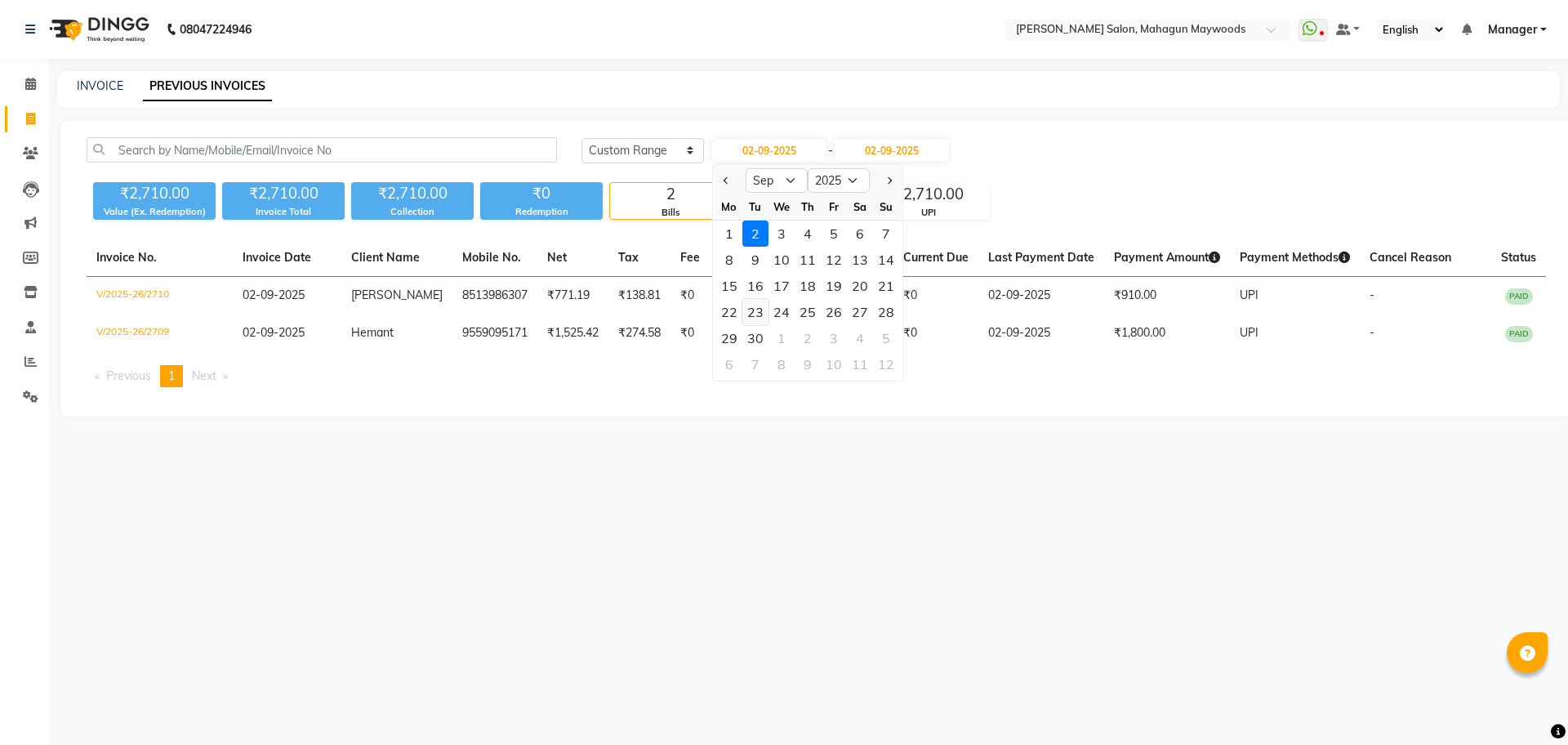
click at [755, 303] on div "23" at bounding box center [755, 312] width 26 height 26
type input "23-09-2025"
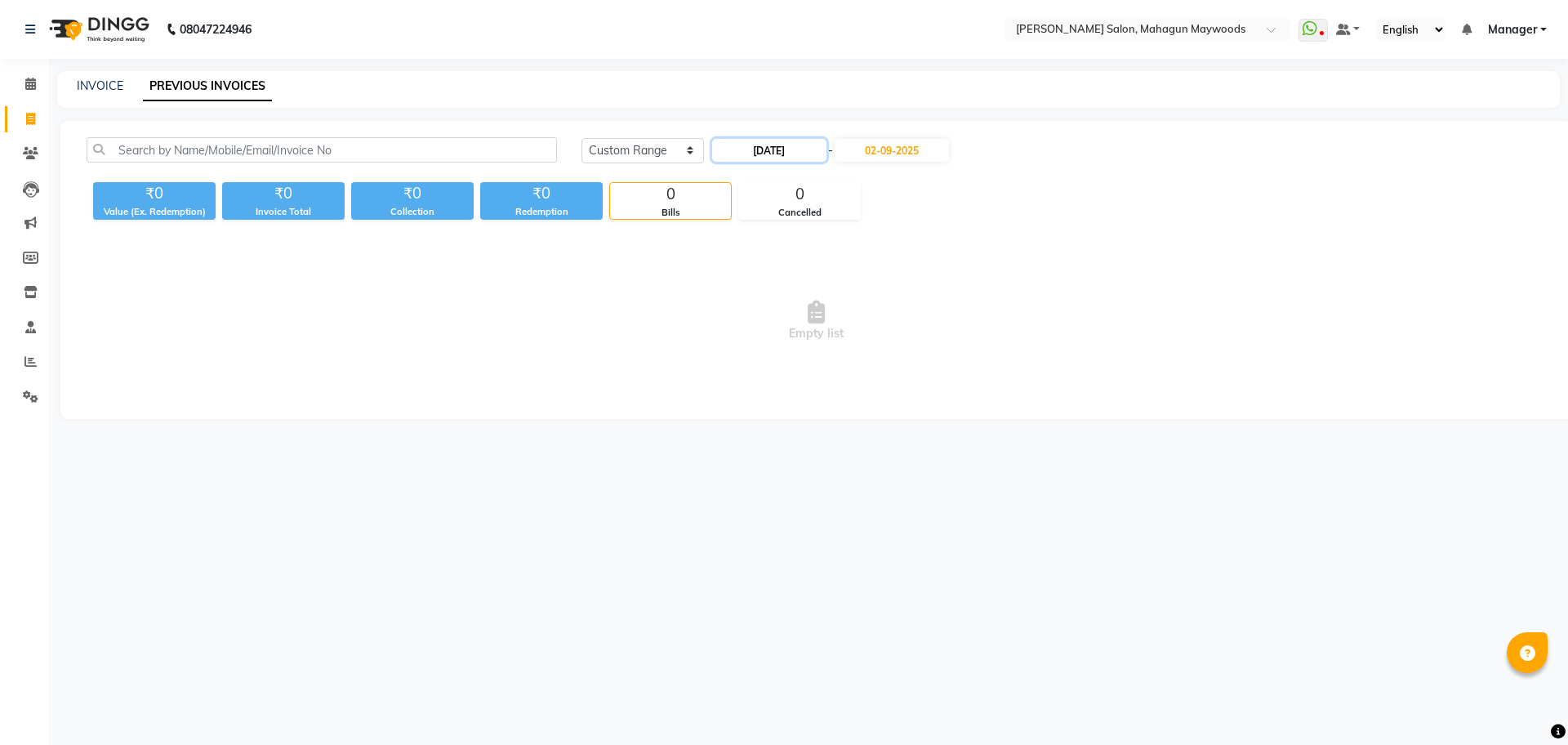
click at [812, 146] on input "23-09-2025" at bounding box center [769, 151] width 114 height 22
select select "9"
select select "2025"
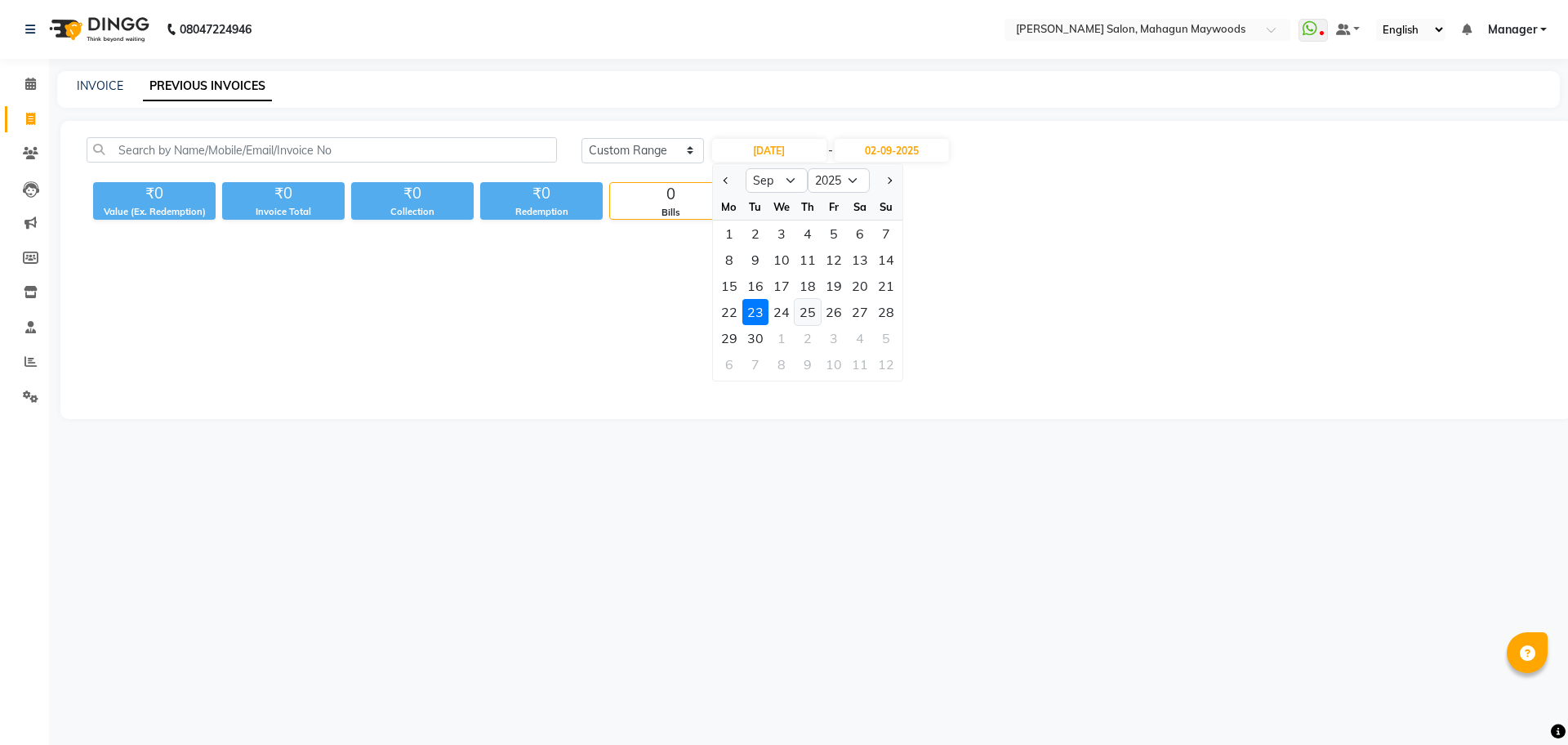
click at [812, 306] on div "25" at bounding box center [808, 312] width 26 height 26
type input "25-09-2025"
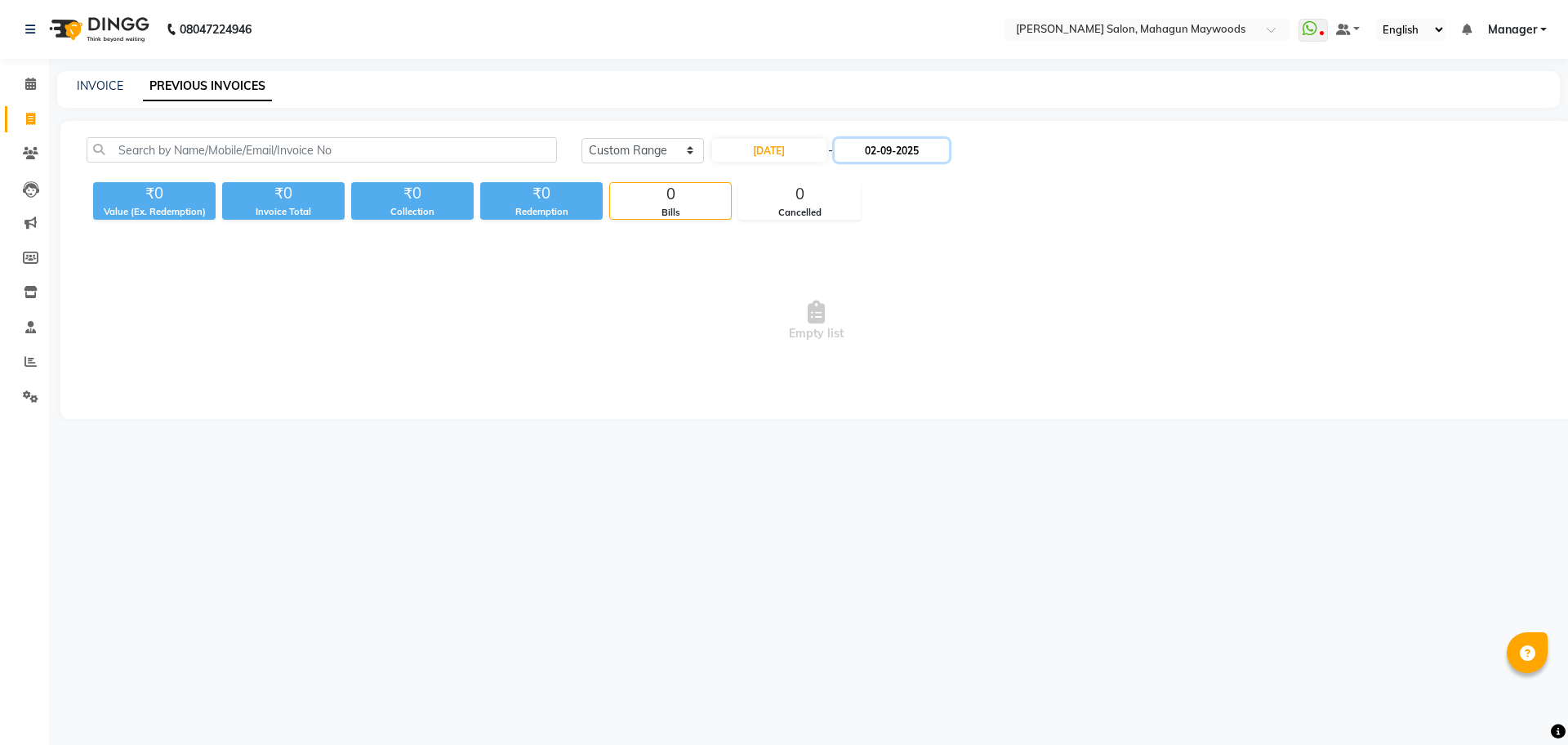
click at [905, 144] on input "02-09-2025" at bounding box center [892, 151] width 114 height 22
click at [938, 315] on div "25" at bounding box center [941, 312] width 26 height 26
type input "25-09-2025"
click at [913, 154] on input "25-09-2025" at bounding box center [892, 151] width 114 height 22
click at [864, 183] on div at bounding box center [862, 181] width 33 height 26
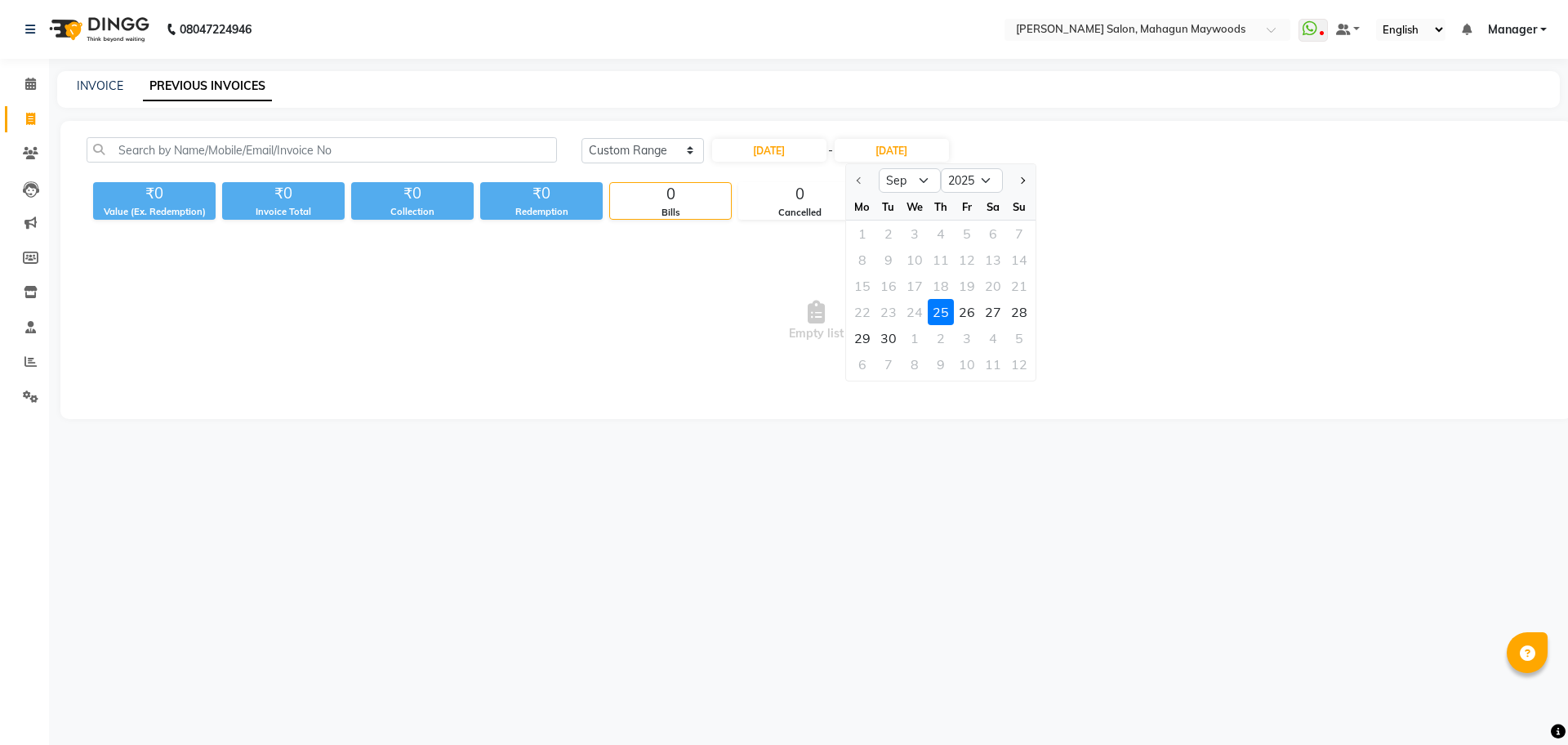
click at [855, 173] on div at bounding box center [862, 181] width 33 height 26
click at [860, 180] on div at bounding box center [862, 181] width 33 height 26
click at [912, 181] on select "Sep Oct Nov Dec" at bounding box center [910, 181] width 62 height 24
click at [984, 153] on div "Today Yesterday Custom Range 25-09-2025 - 25-09-2025 Sep Oct Nov Dec 2025 2026 …" at bounding box center [1063, 151] width 964 height 26
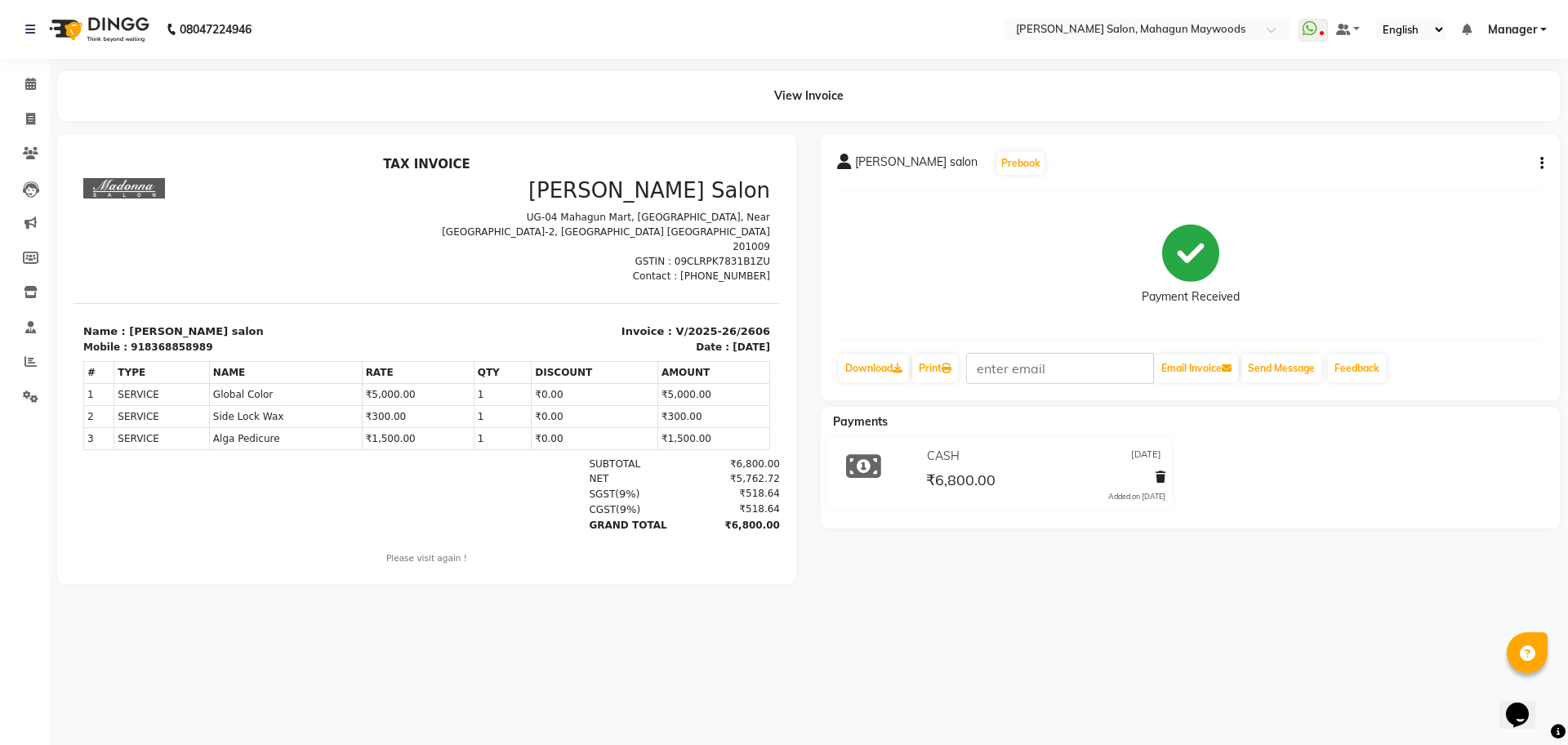
click at [1538, 165] on button "button" at bounding box center [1538, 164] width 10 height 17
click at [1450, 183] on div "Edit Invoice" at bounding box center [1460, 184] width 112 height 21
select select "service"
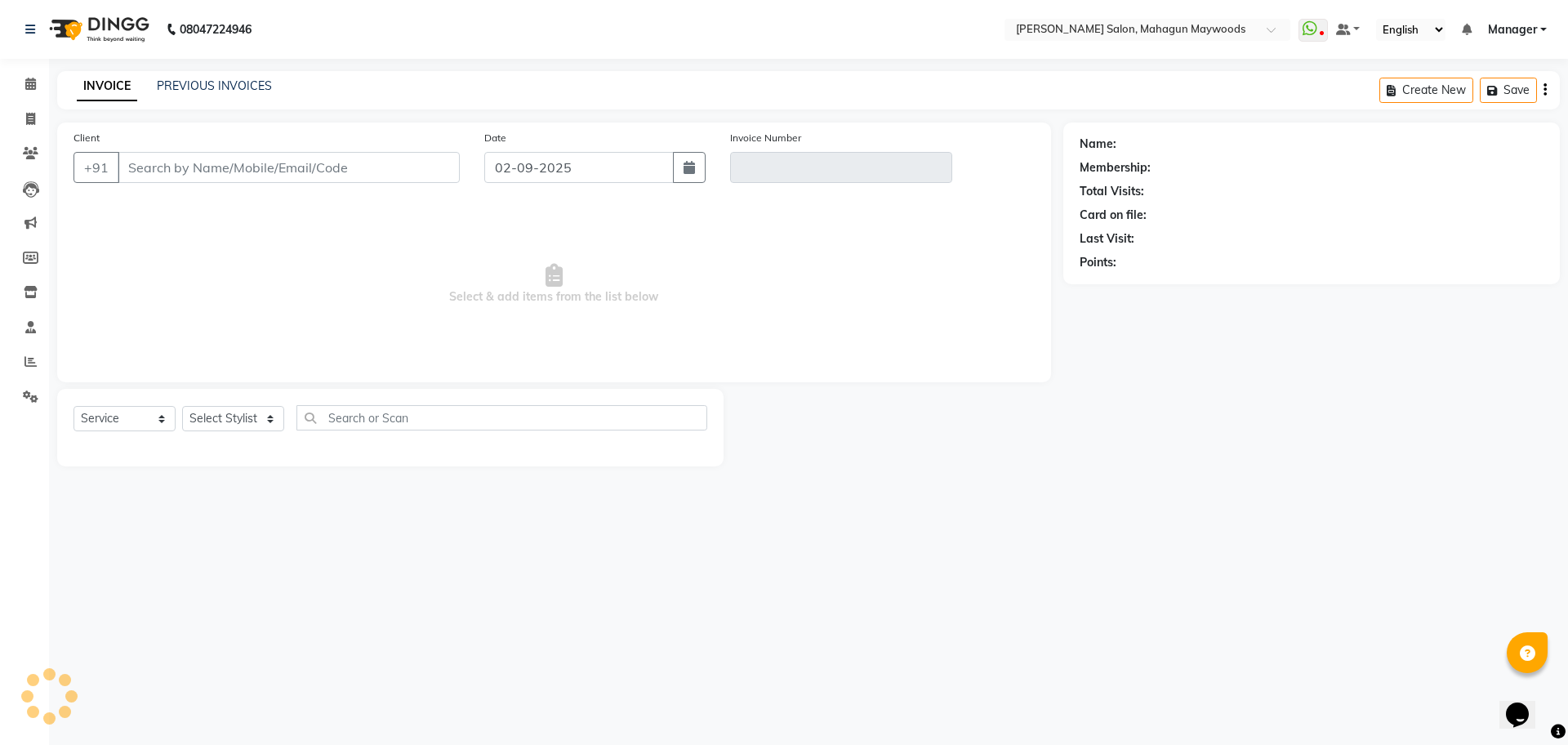
type input "8368858989"
type input "V/2025-26/2606"
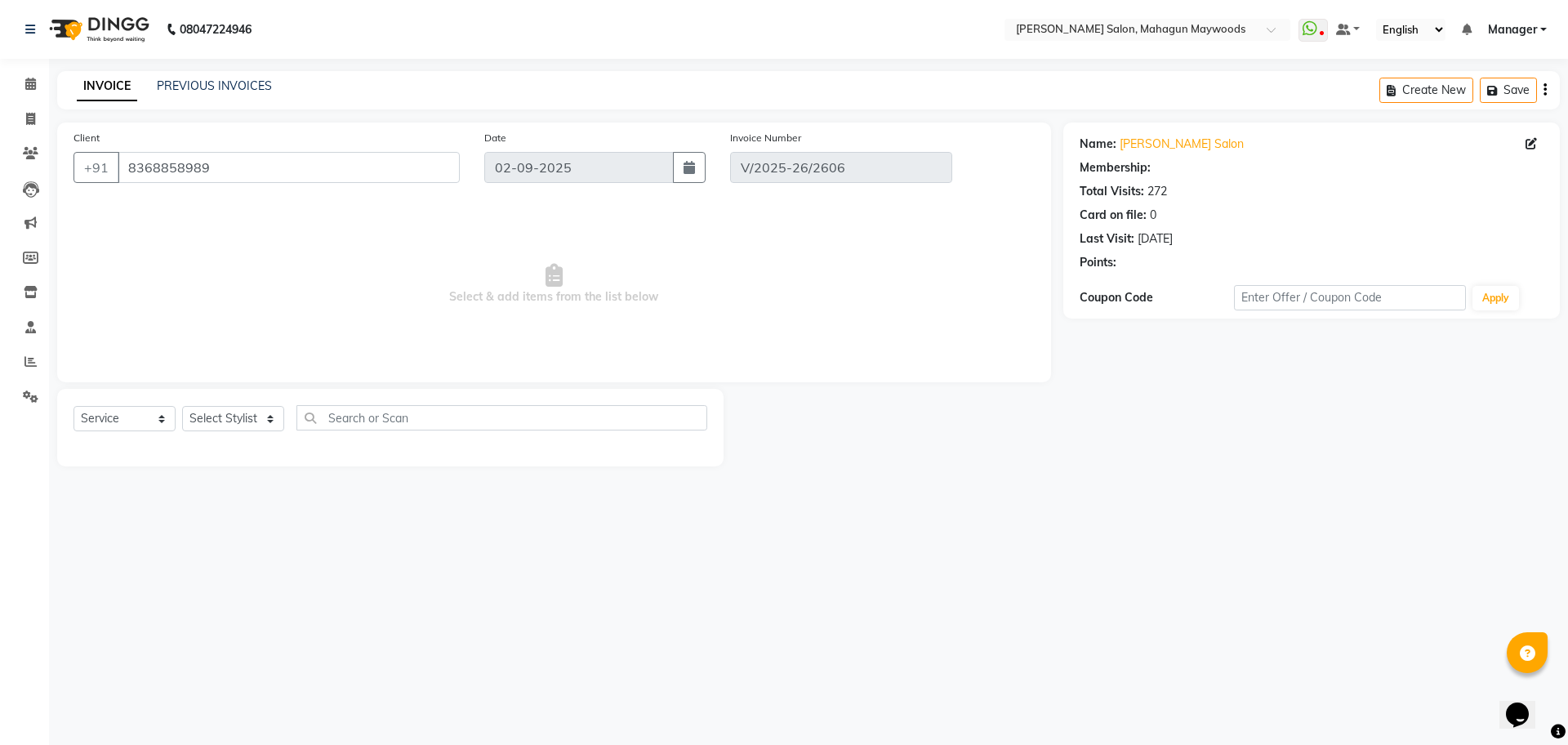
type input "[DATE]"
select select "select"
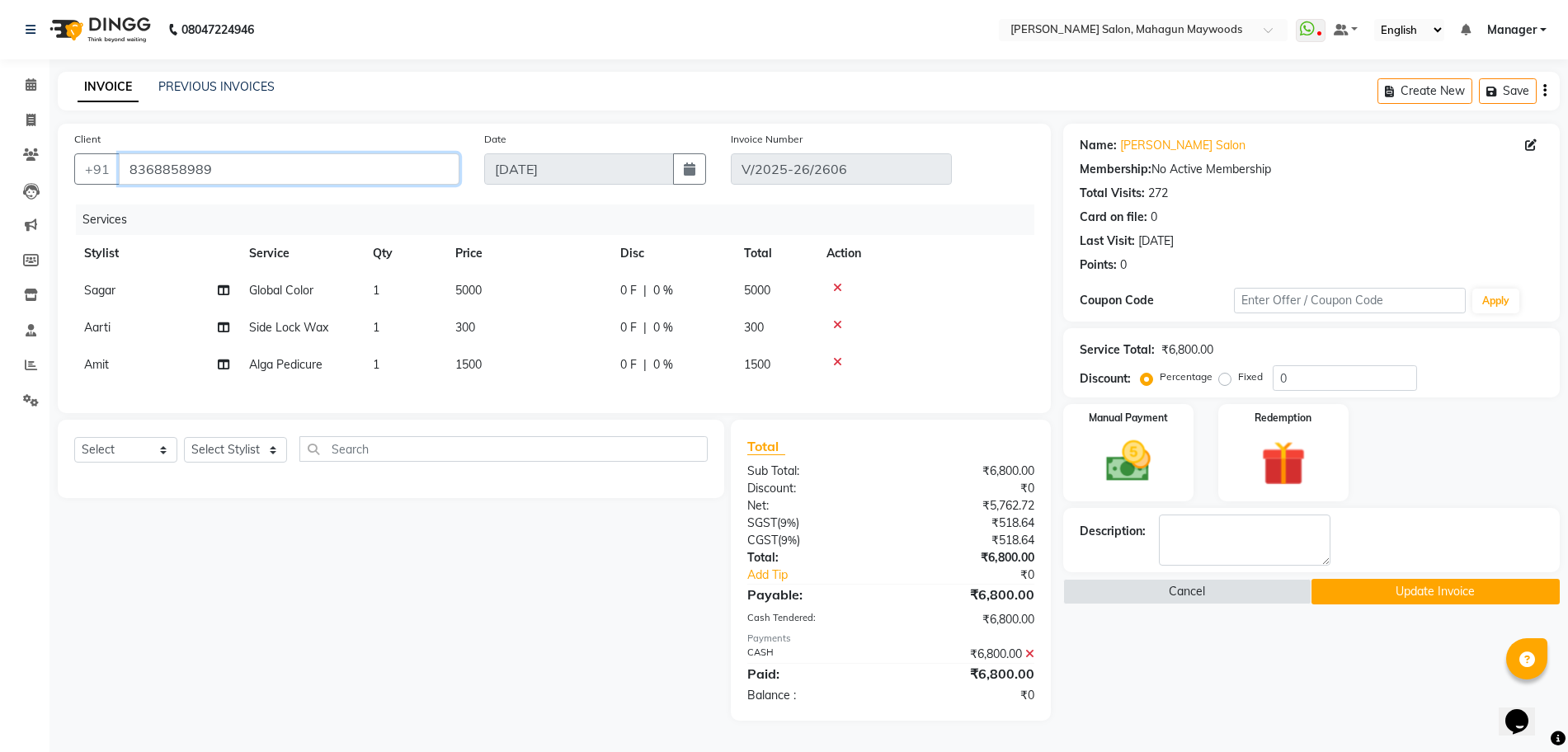
click at [319, 177] on input "8368858989" at bounding box center [289, 169] width 341 height 31
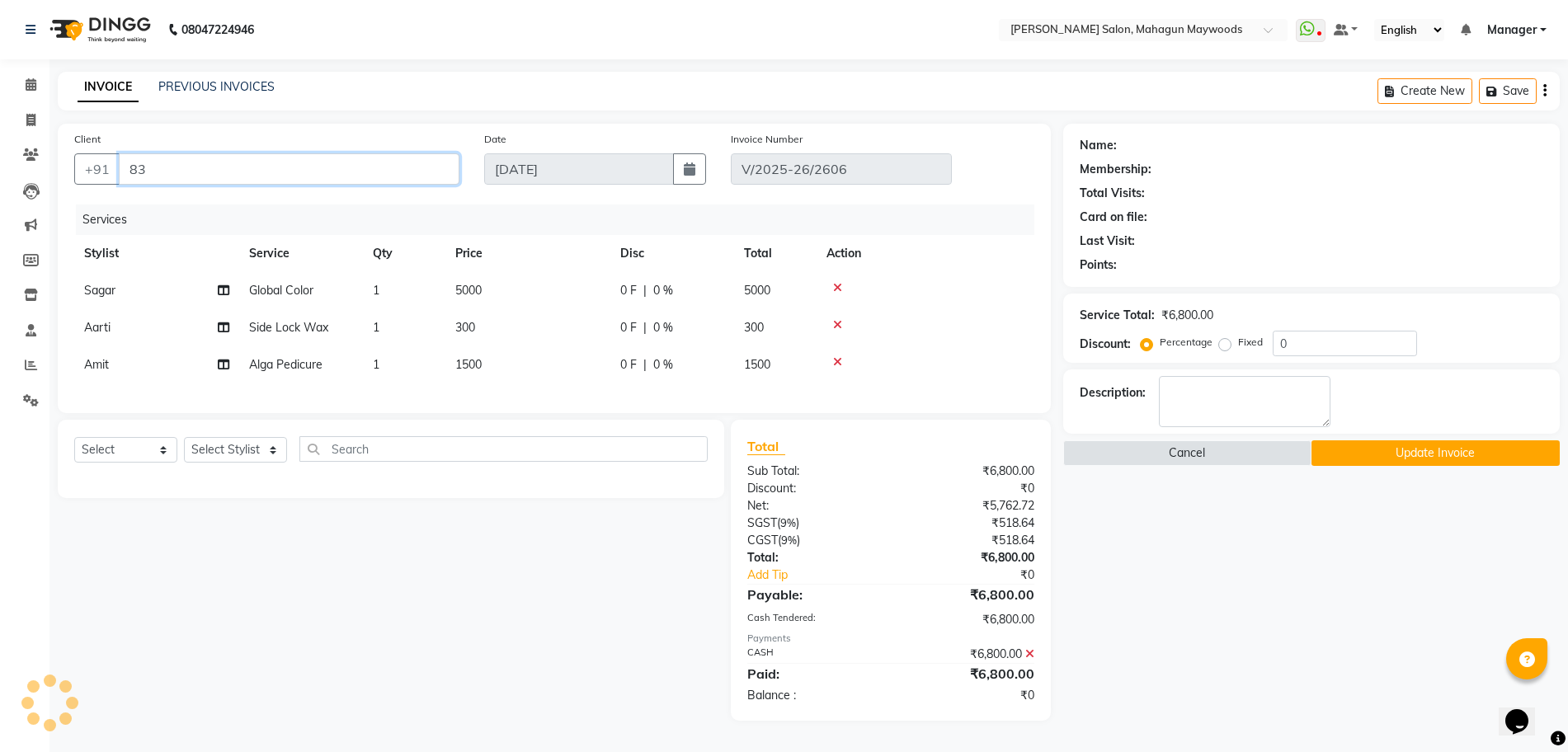
type input "8"
click at [227, 171] on input "Client" at bounding box center [289, 169] width 341 height 31
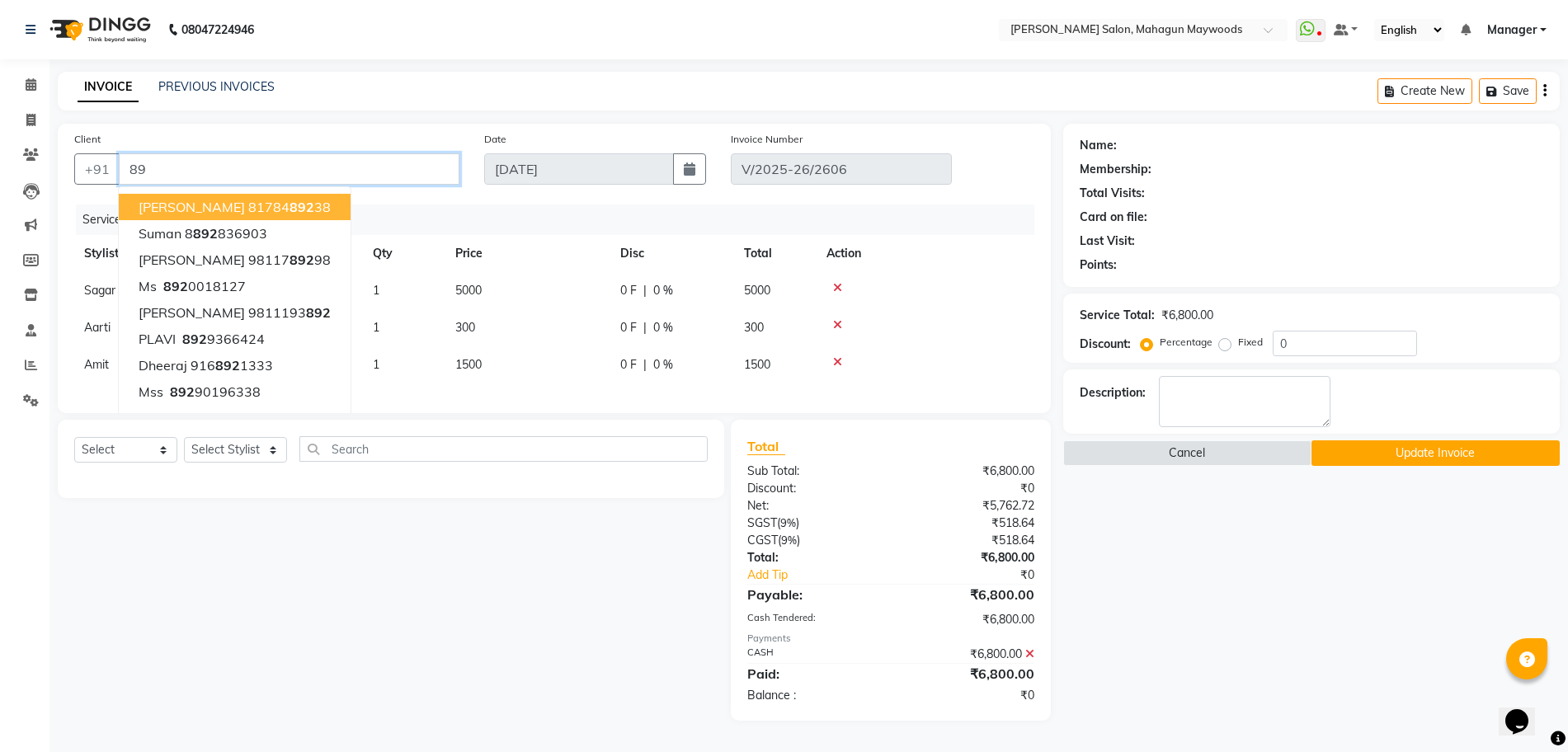
type input "8"
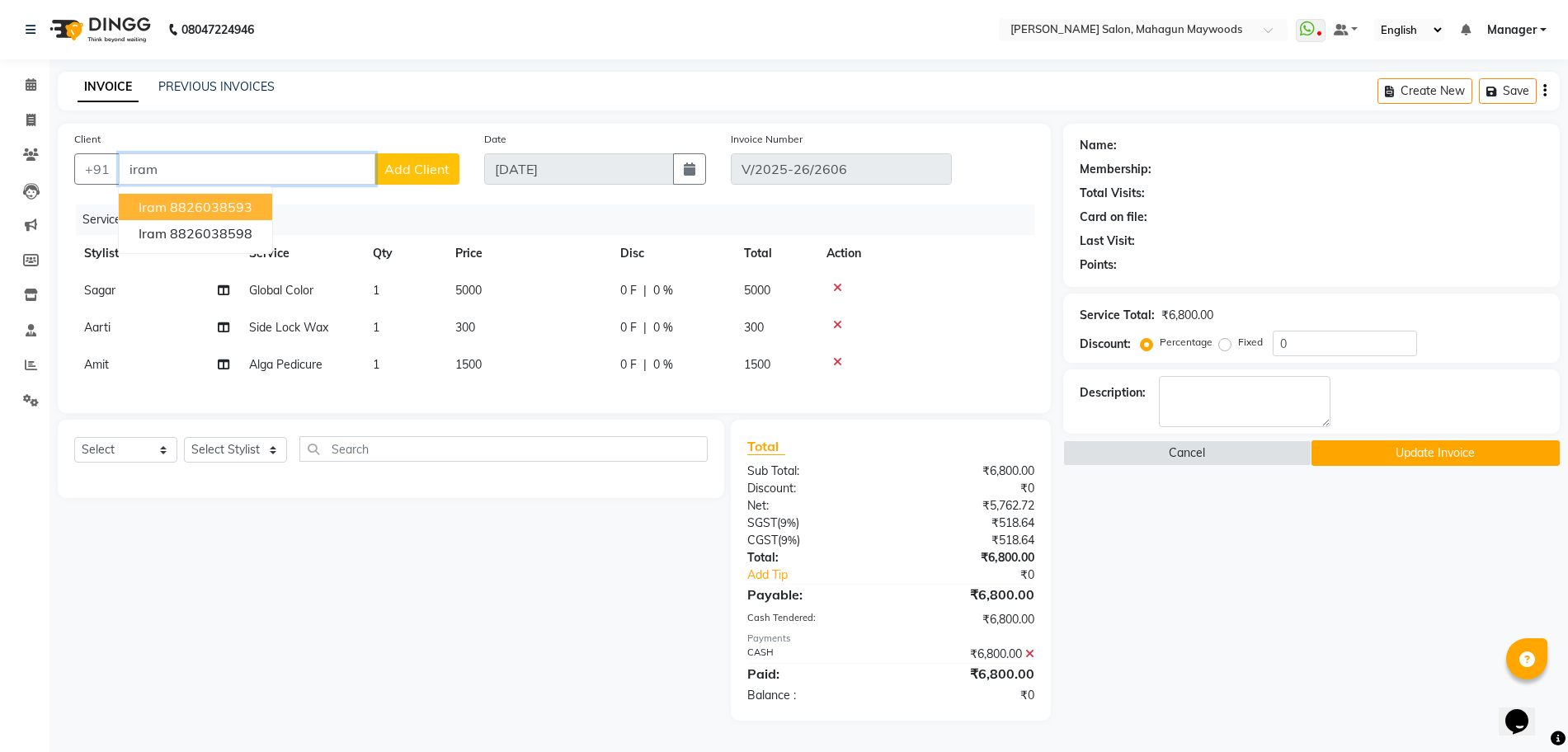
click at [313, 175] on input "iram" at bounding box center [247, 169] width 257 height 31
type input "i"
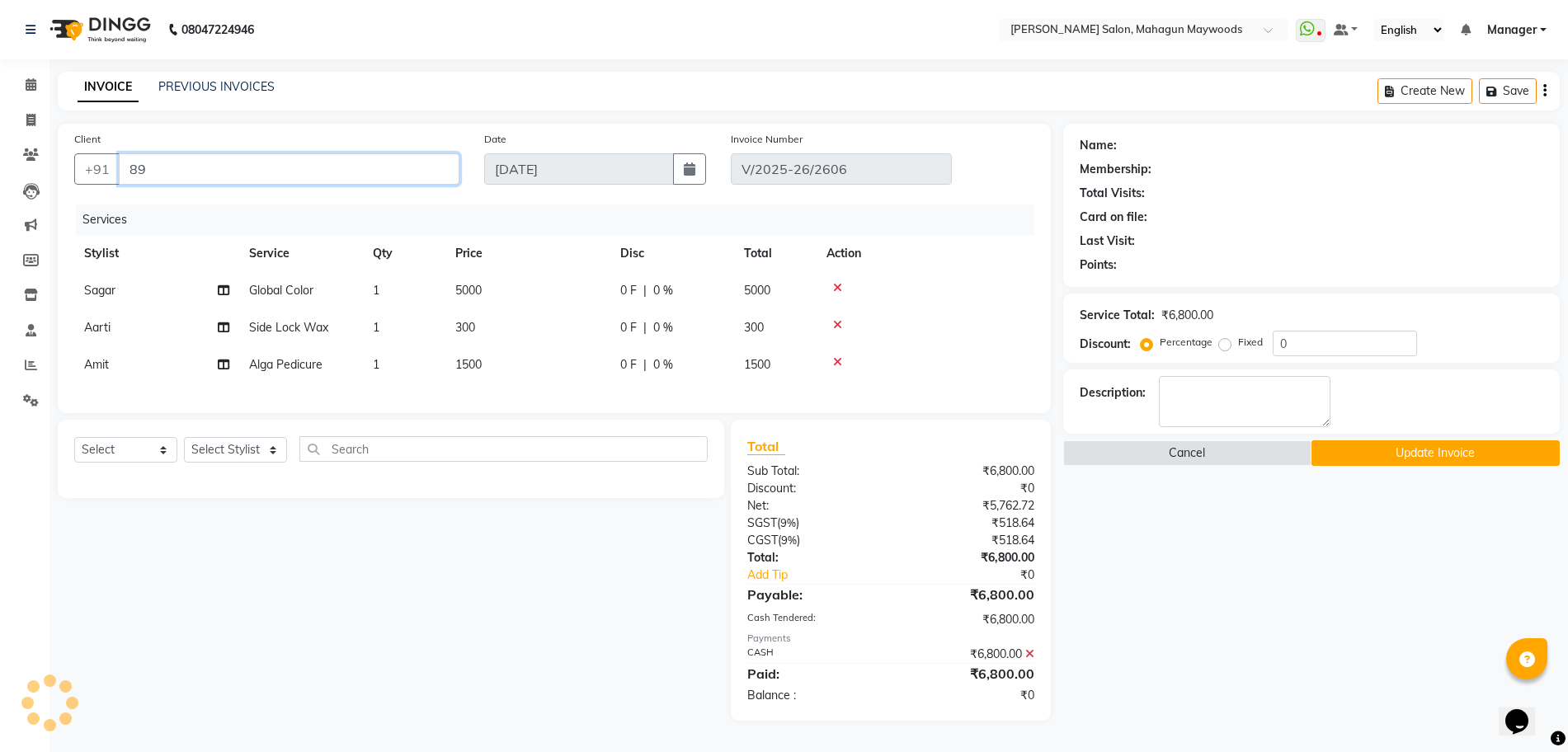
type input "8"
click at [302, 173] on input "Client" at bounding box center [289, 169] width 341 height 31
paste input "918826038598"
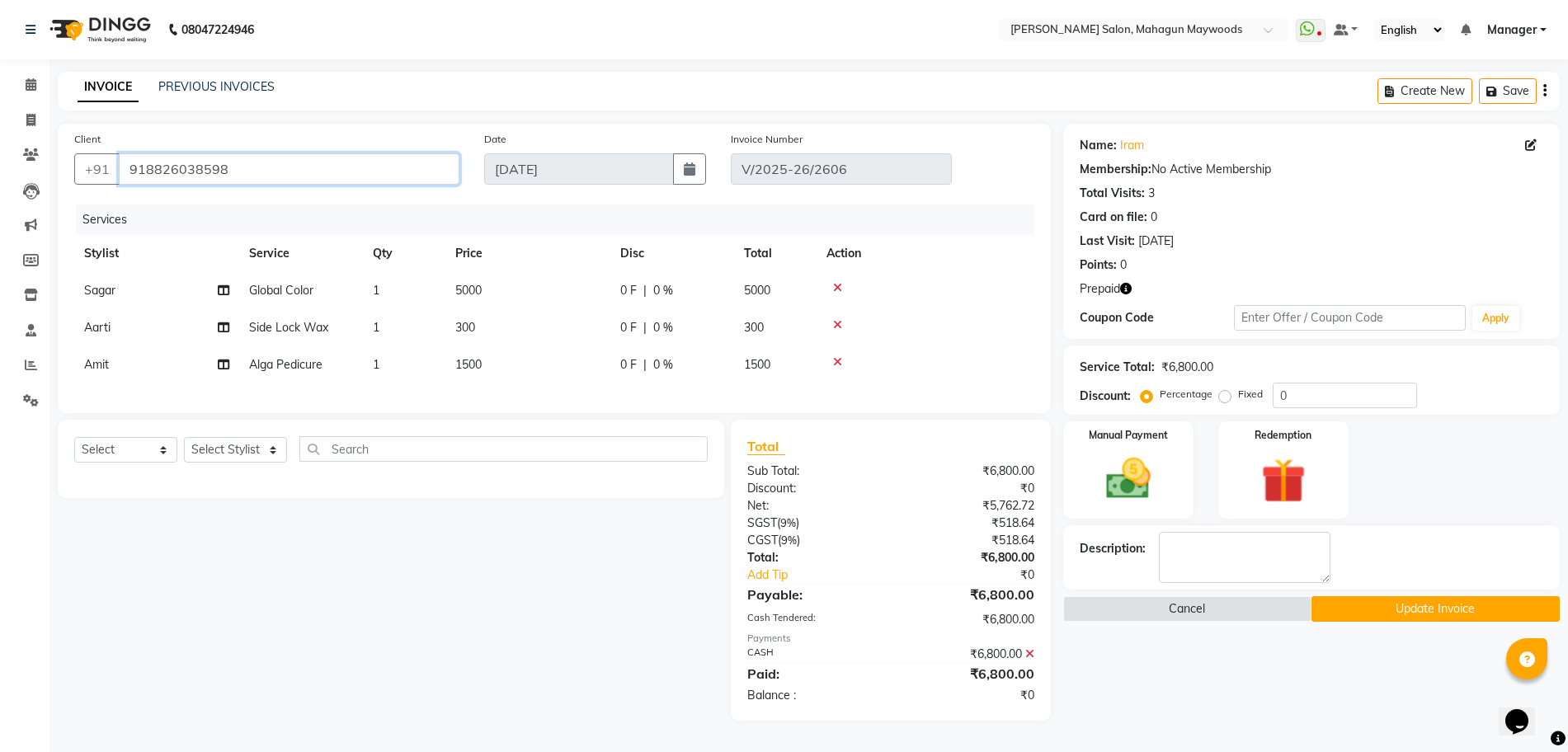
click at [148, 174] on input "918826038598" at bounding box center [289, 169] width 341 height 31
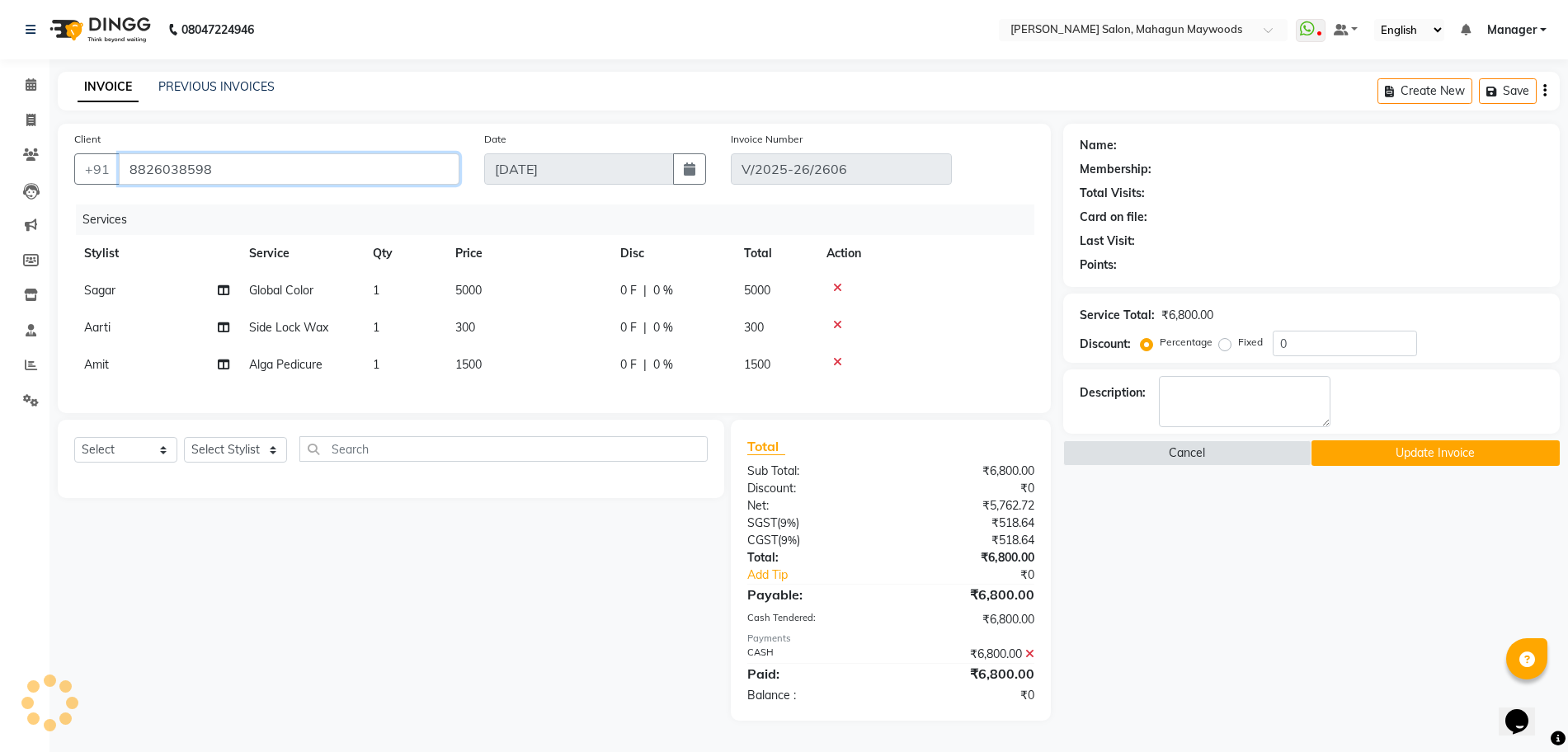
type input "8826038598"
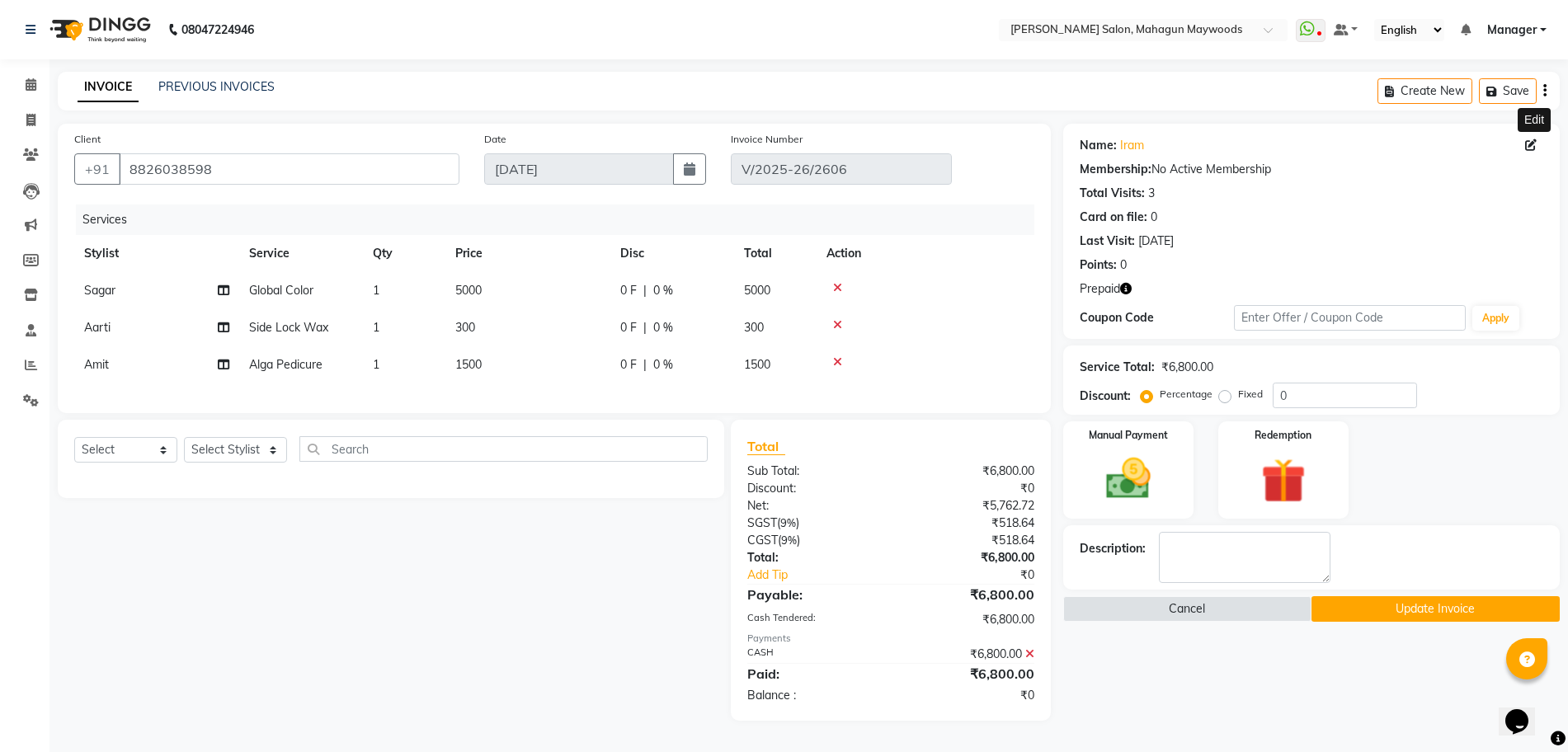
click at [1525, 146] on icon at bounding box center [1530, 145] width 11 height 11
select select "female"
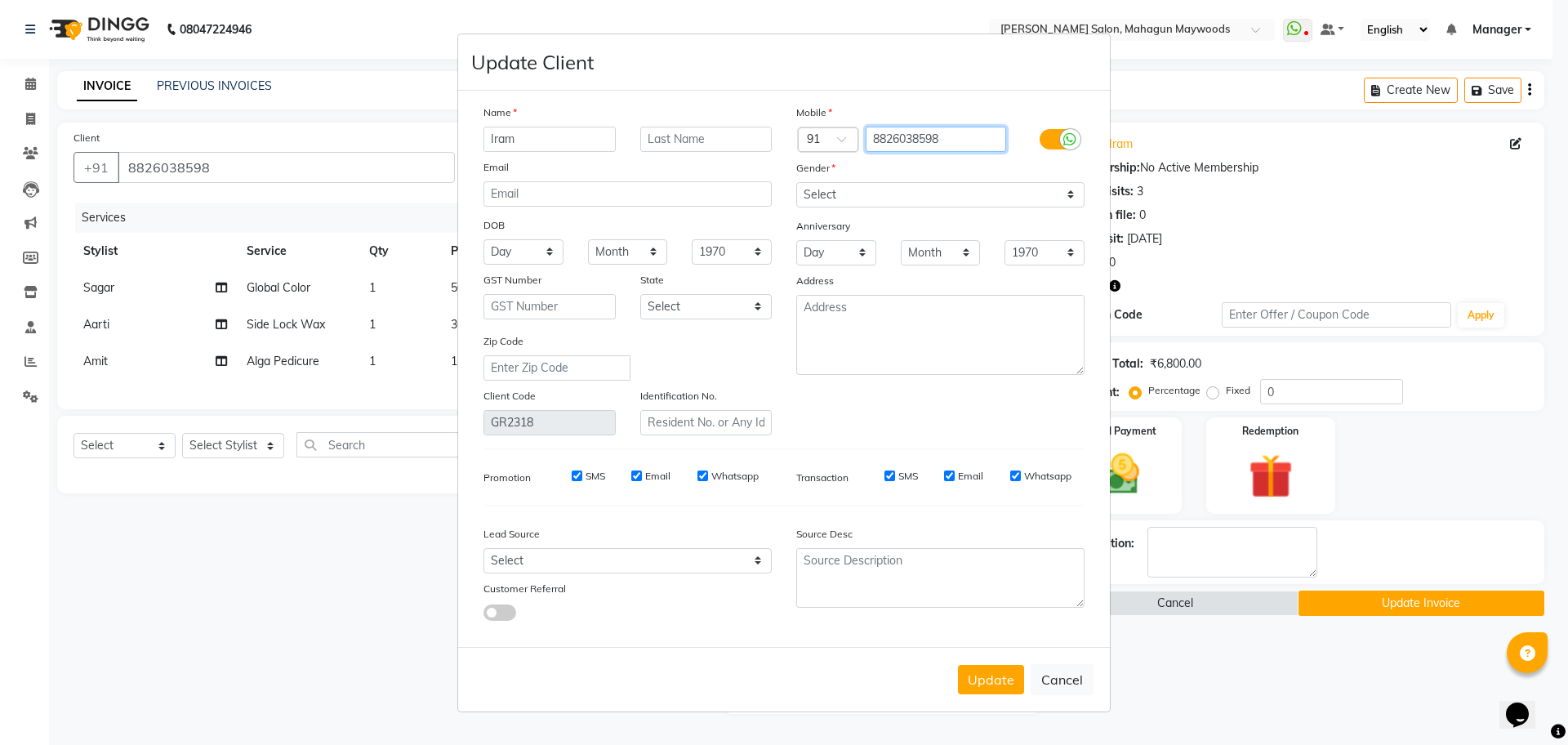
click at [960, 138] on input "8826038598" at bounding box center [936, 138] width 141 height 25
type input "8"
type input "8929421857"
click at [984, 679] on button "Update" at bounding box center [991, 680] width 66 height 29
type input "8929421857"
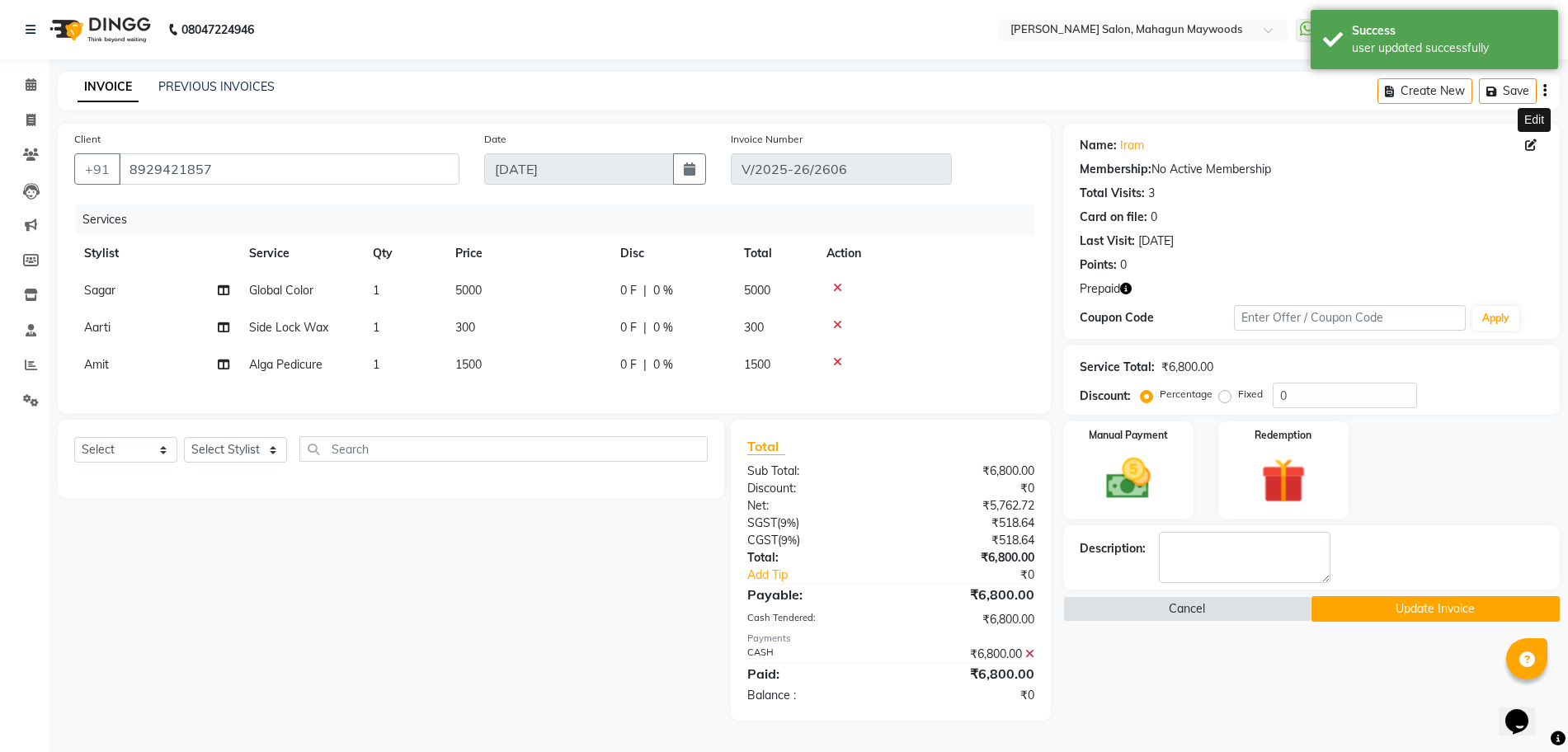
click at [1528, 146] on icon at bounding box center [1530, 145] width 11 height 11
select select "female"
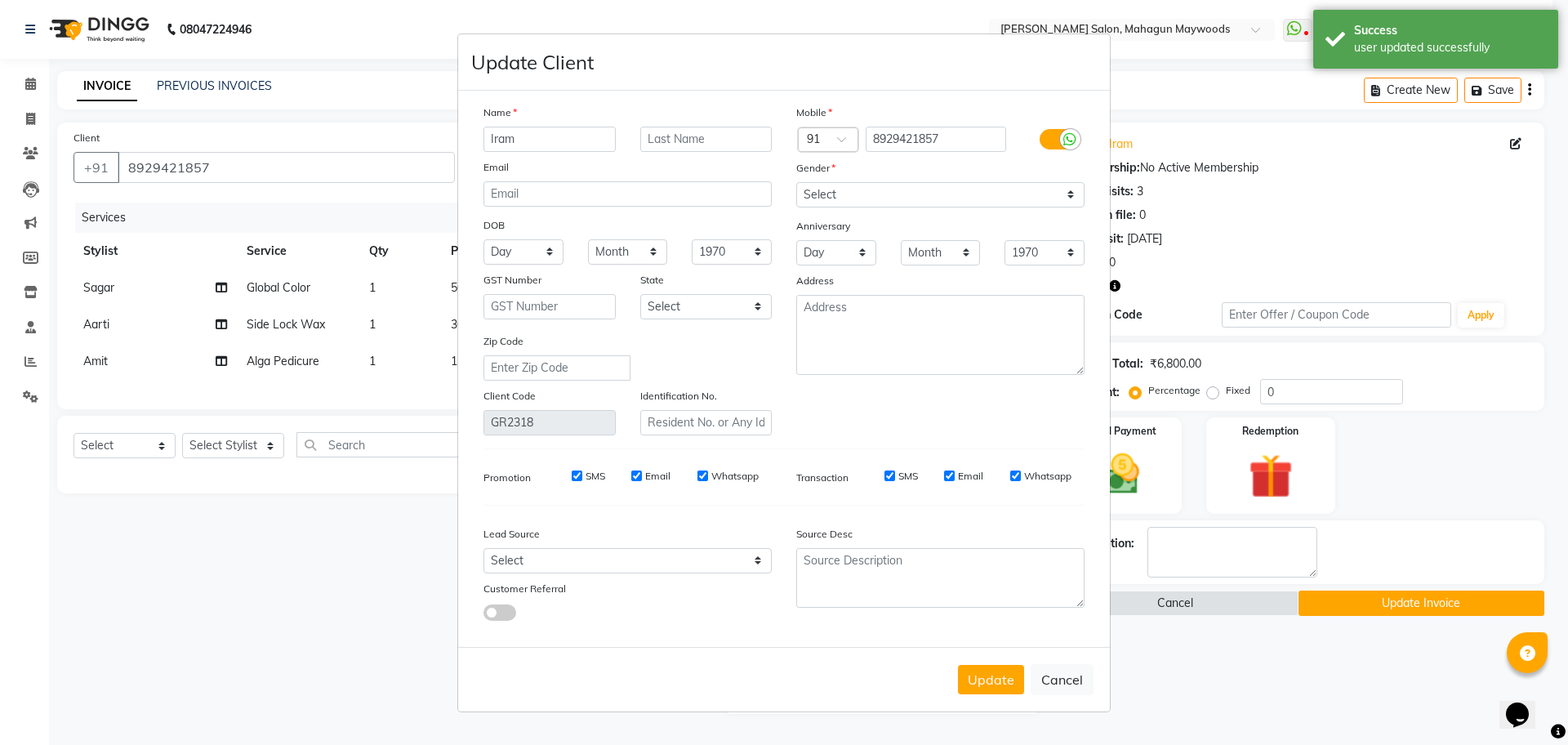
click at [549, 126] on input "Iram" at bounding box center [549, 138] width 132 height 25
type input "I"
type input "a"
type input "s"
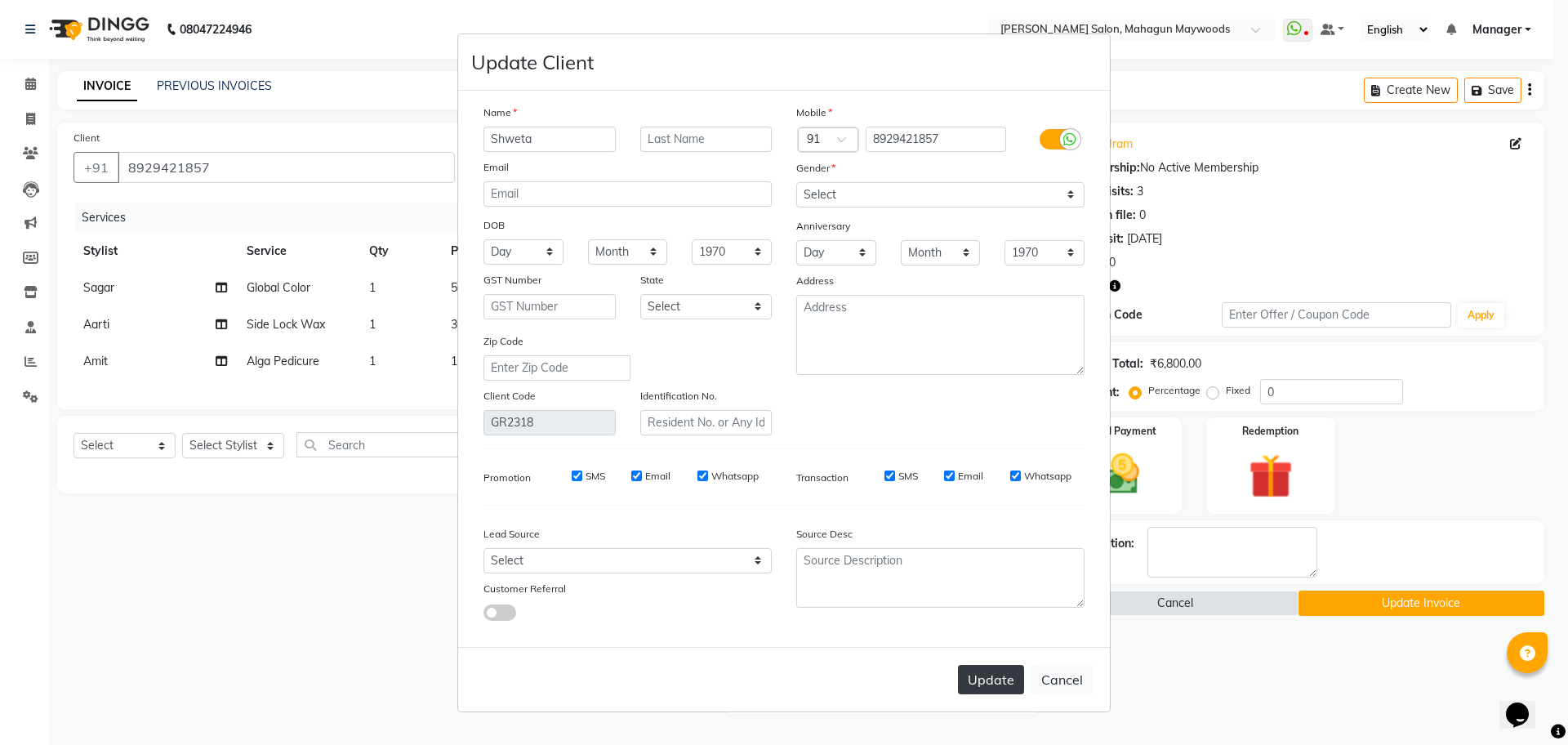
type input "Shweta"
click at [989, 678] on button "Update" at bounding box center [991, 680] width 66 height 29
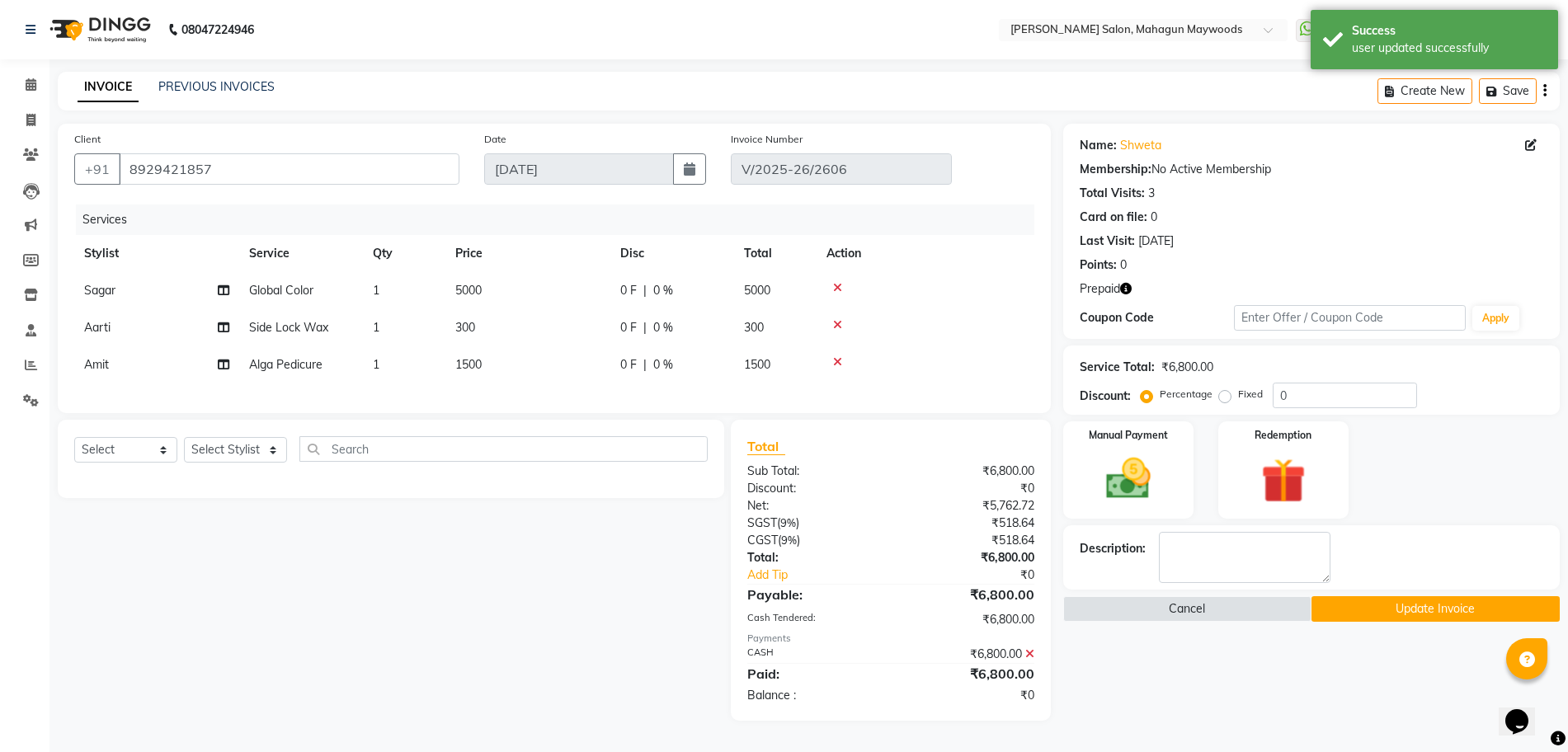
click at [1029, 659] on icon at bounding box center [1030, 653] width 9 height 11
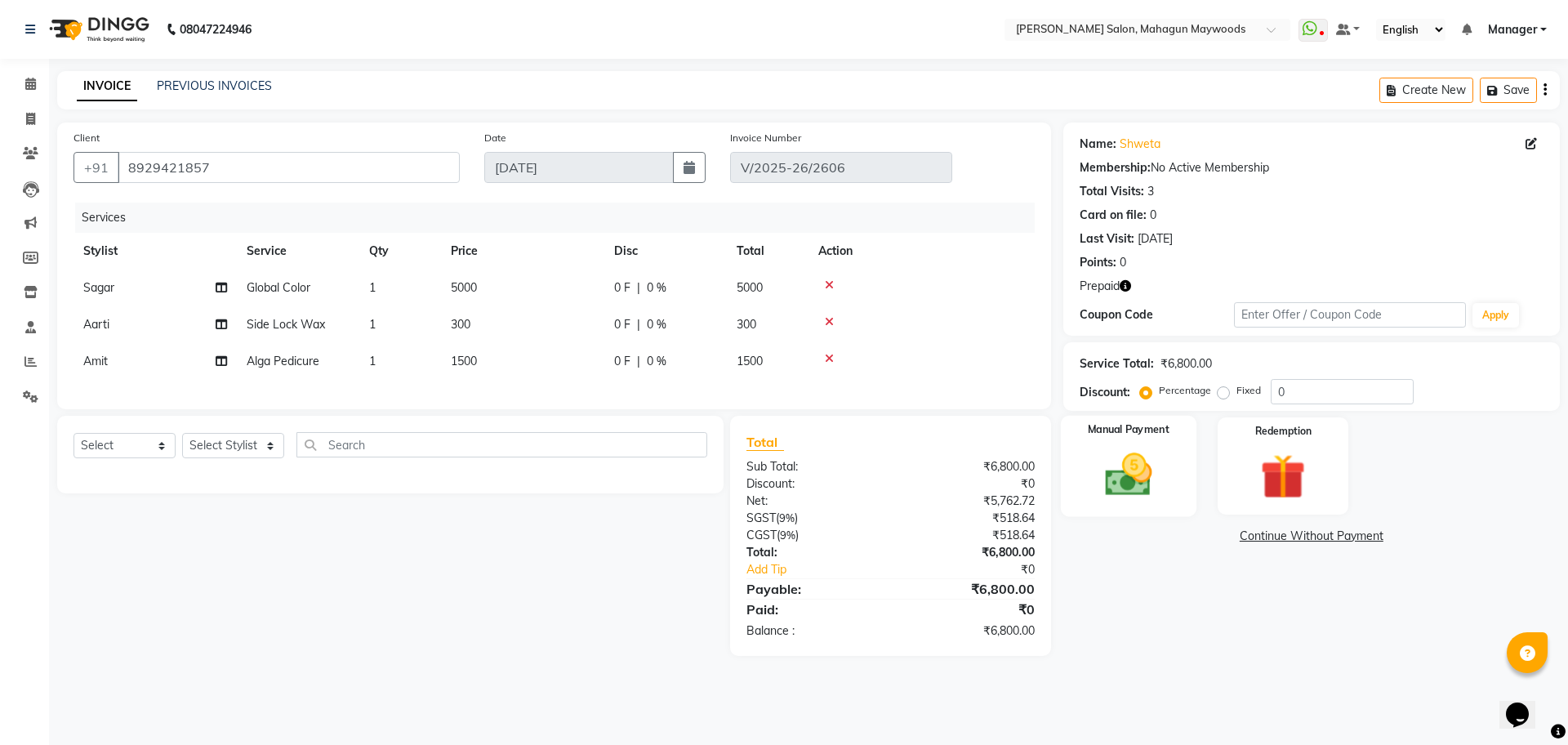
click at [1154, 480] on img at bounding box center [1129, 474] width 76 height 54
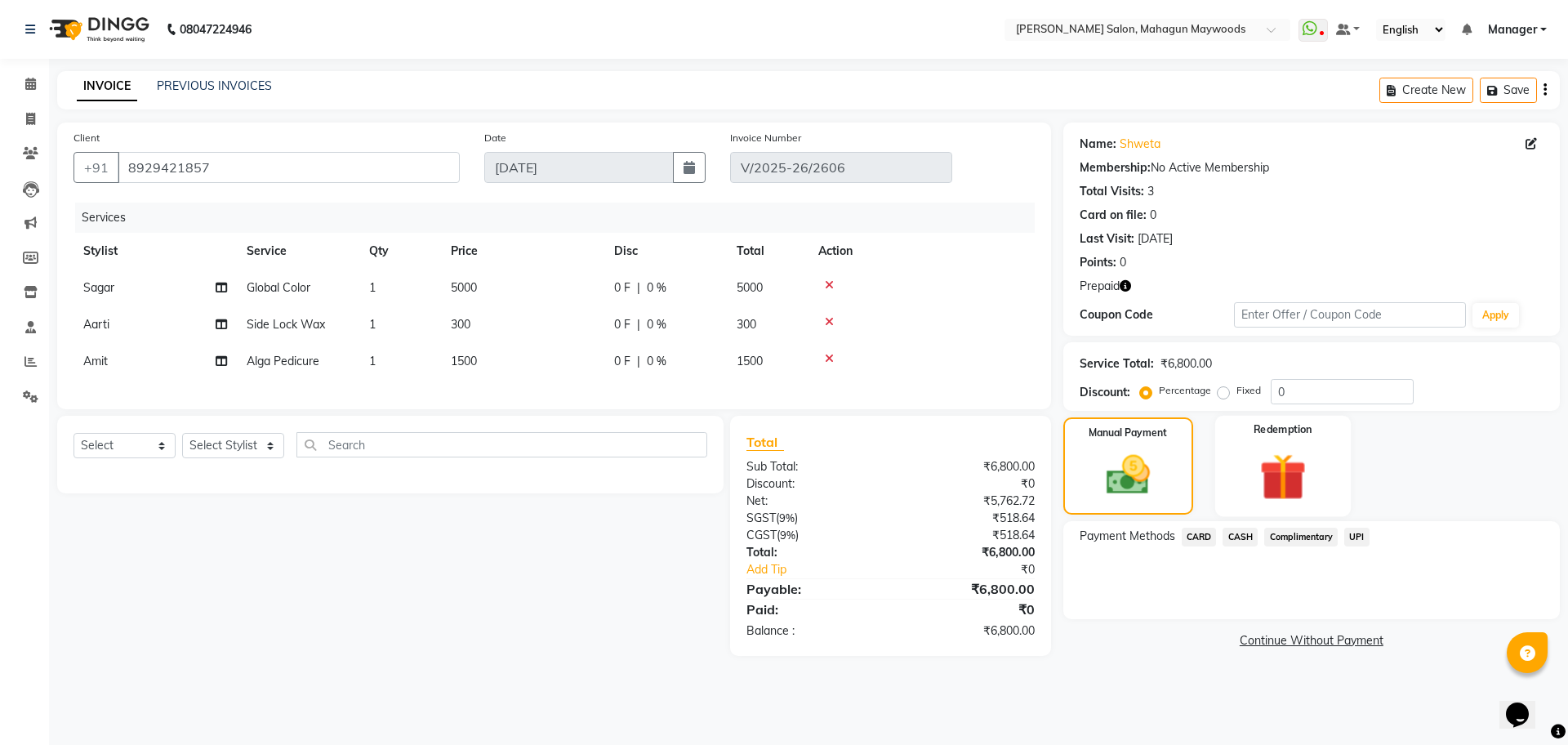
click at [1221, 472] on div "Redemption" at bounding box center [1283, 466] width 136 height 100
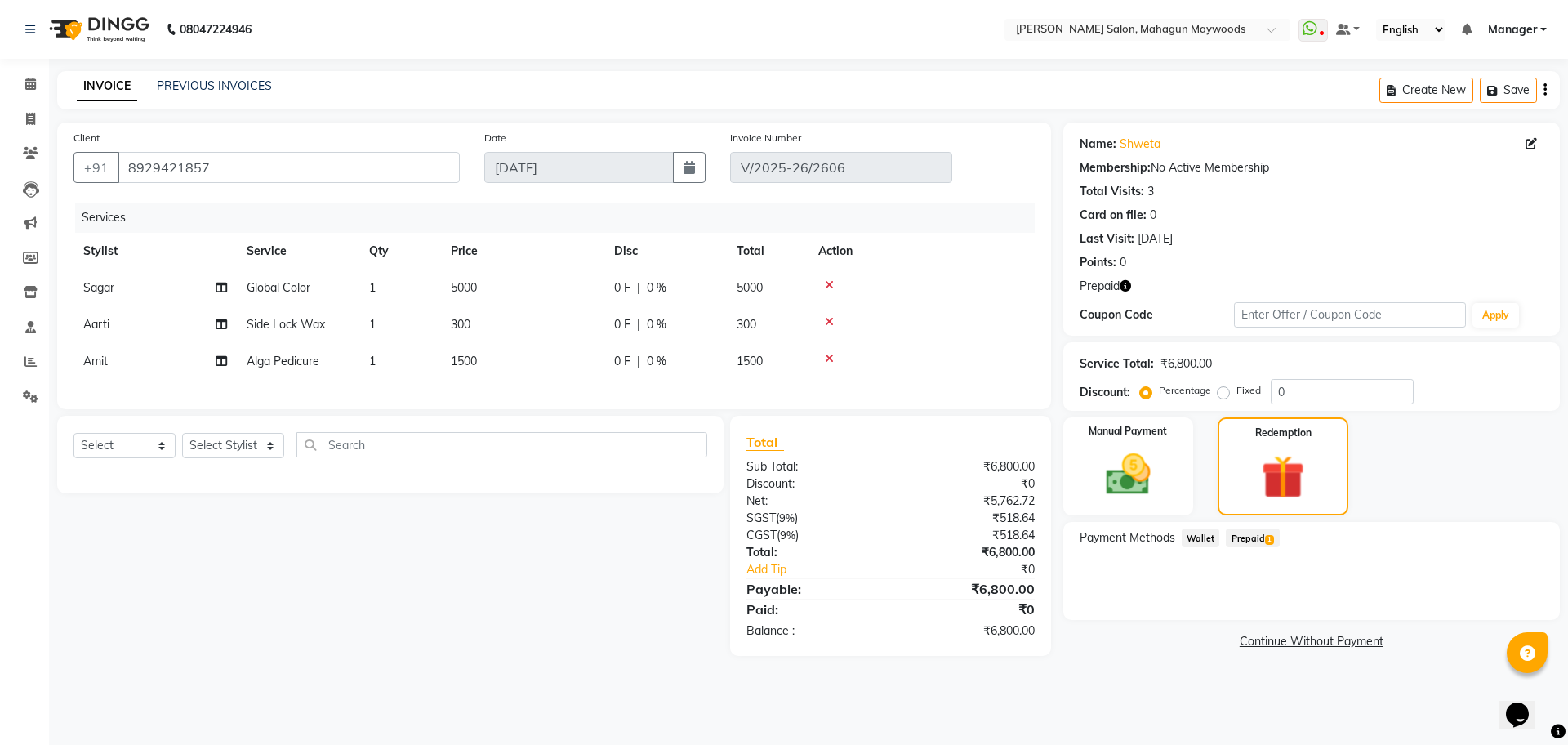
click at [1200, 536] on span "Wallet" at bounding box center [1200, 538] width 38 height 19
click at [1271, 536] on span "1" at bounding box center [1270, 540] width 9 height 10
click at [1511, 594] on button "Add" at bounding box center [1504, 604] width 60 height 28
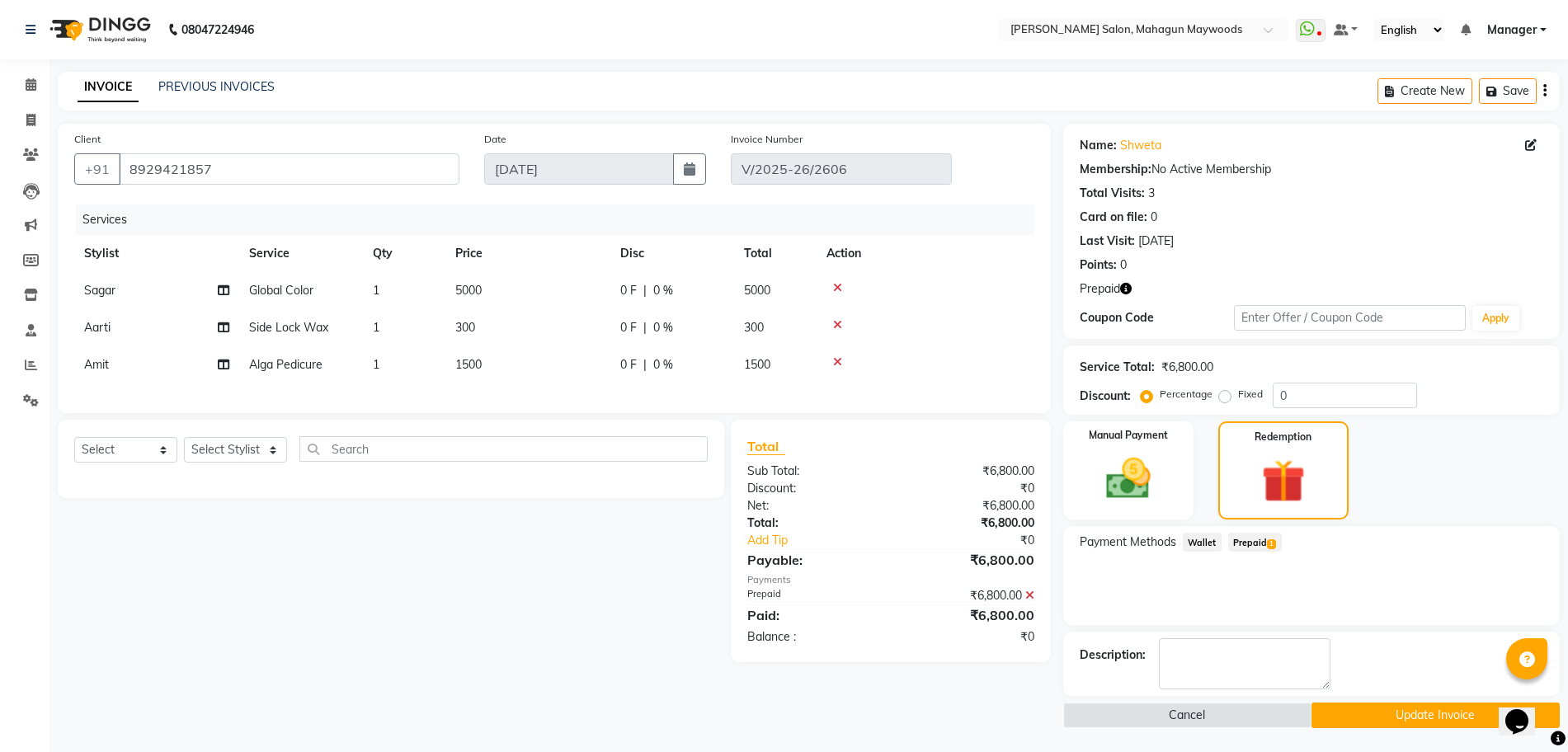
click at [1380, 714] on button "Update Invoice" at bounding box center [1435, 715] width 248 height 25
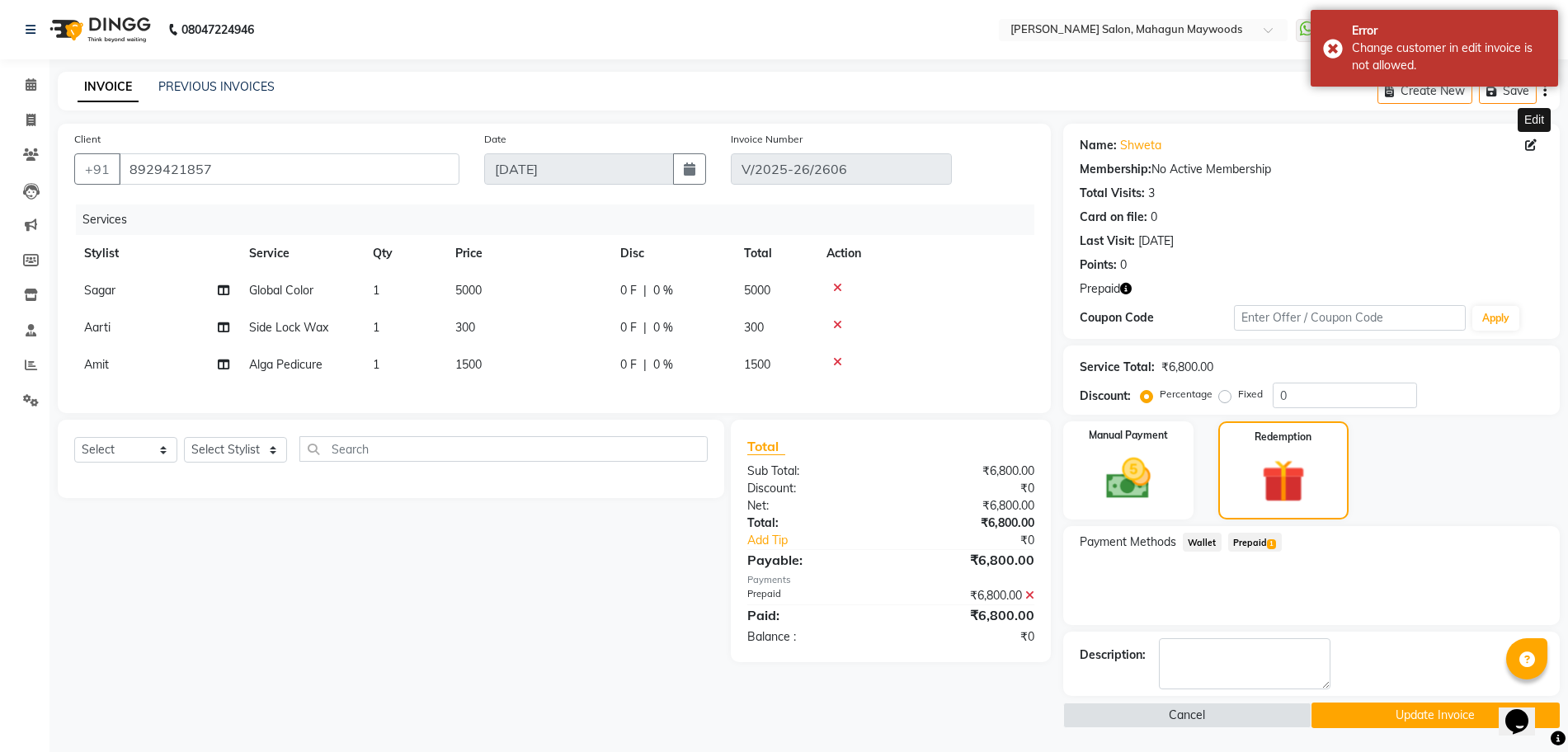
click at [1533, 149] on icon at bounding box center [1530, 145] width 11 height 11
select select "female"
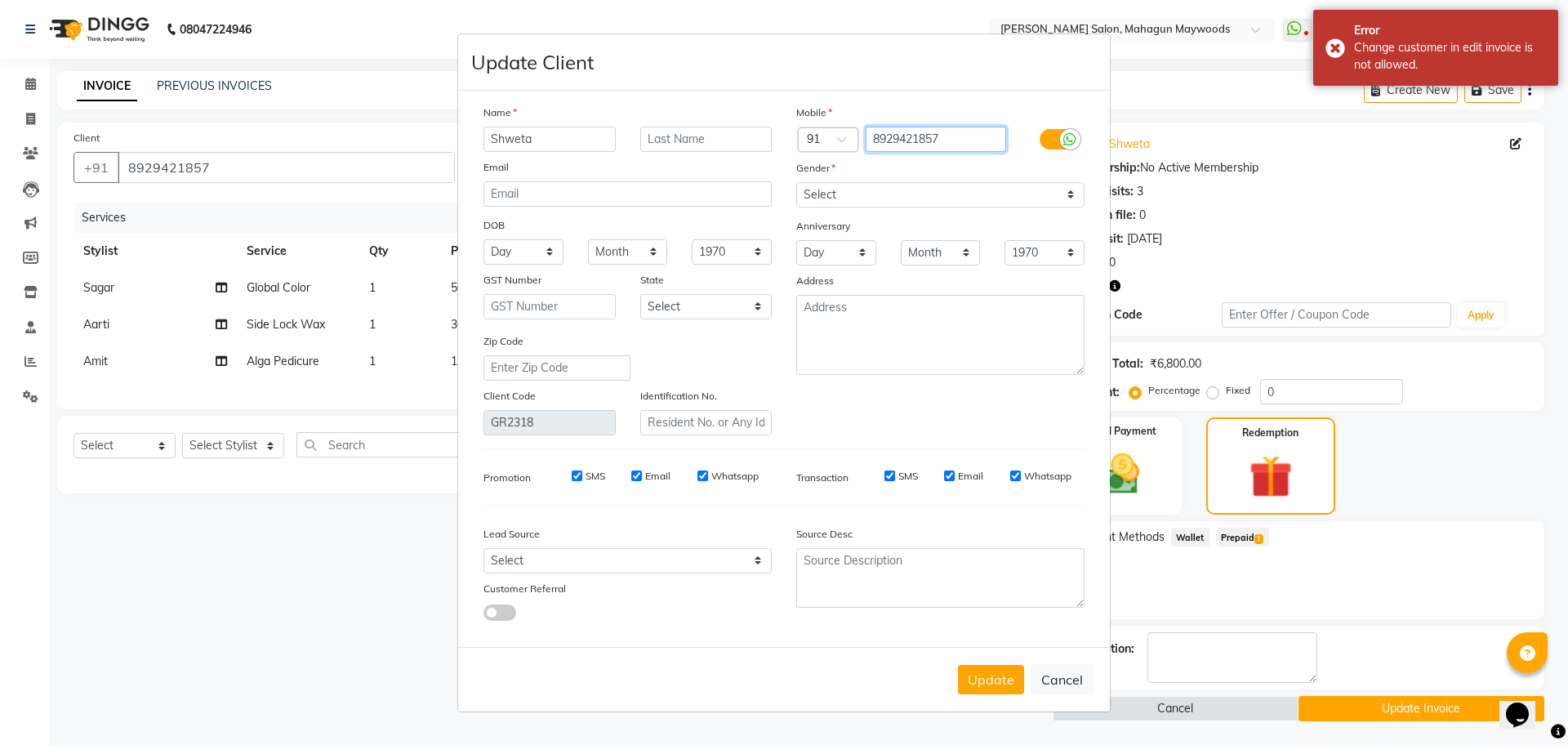
click at [973, 132] on input "8929421857" at bounding box center [936, 138] width 141 height 25
type input "892942185"
click at [995, 667] on button "Update" at bounding box center [991, 680] width 66 height 29
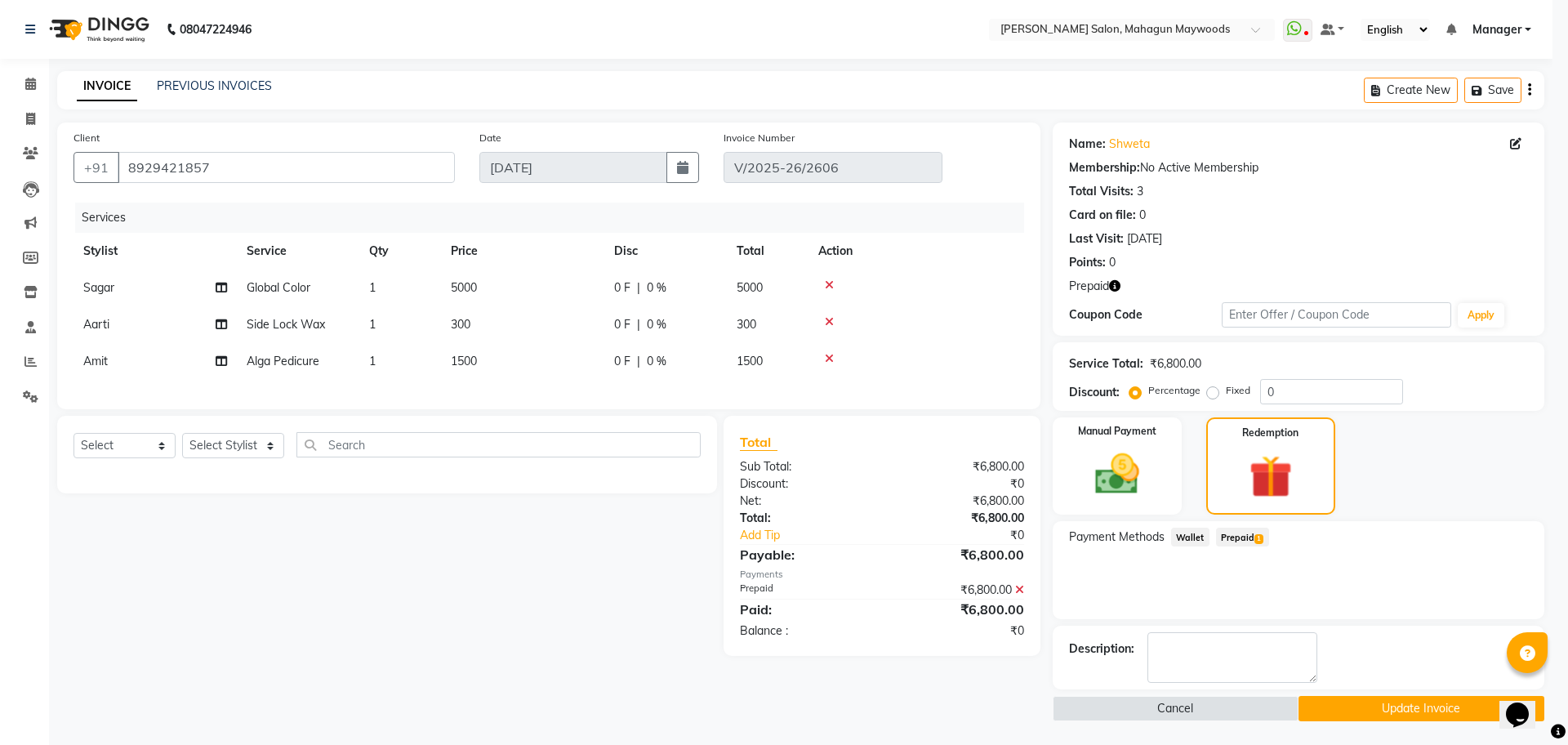
type input "892942185"
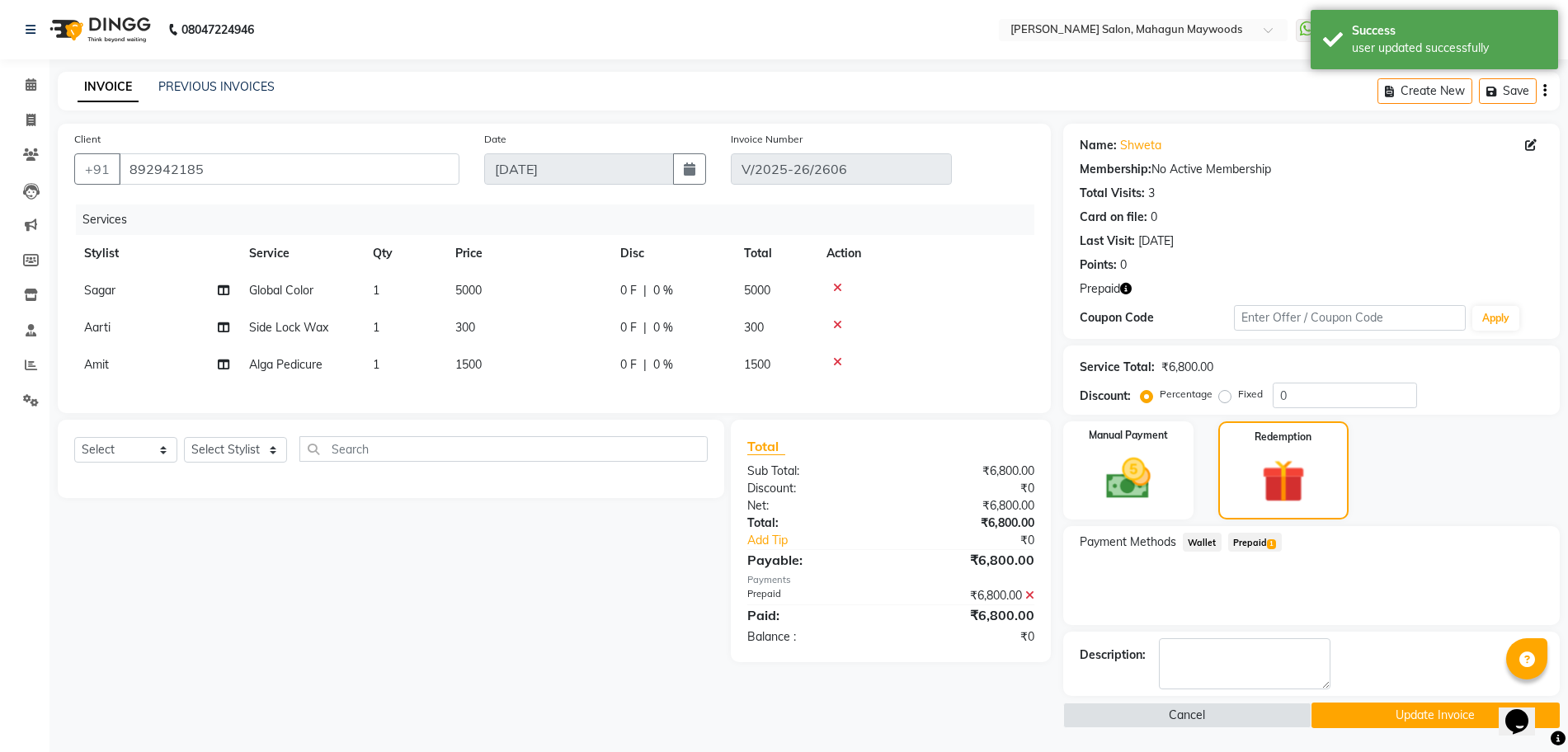
click at [1429, 711] on button "Update Invoice" at bounding box center [1435, 715] width 248 height 25
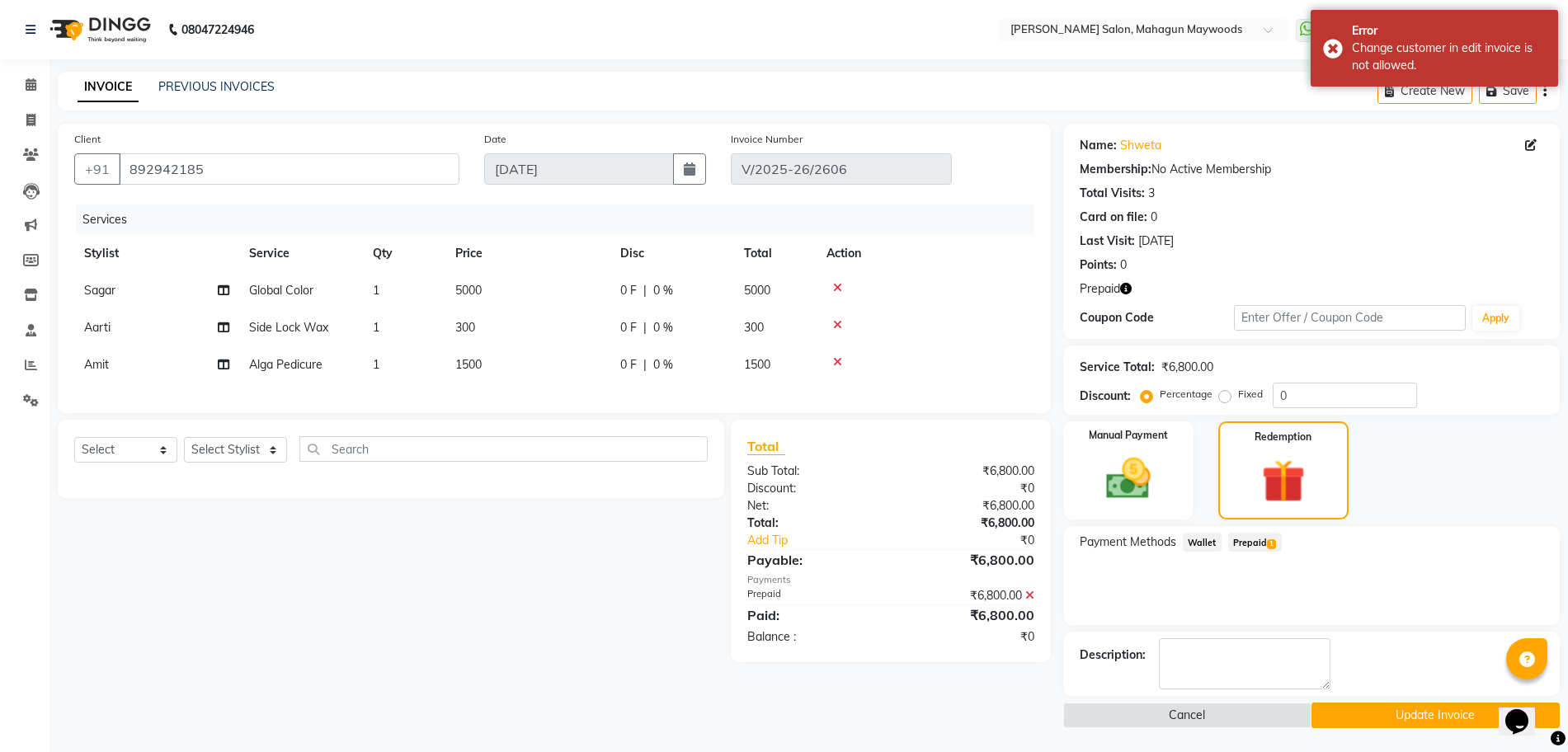
click at [1528, 147] on icon at bounding box center [1530, 145] width 11 height 11
select select "female"
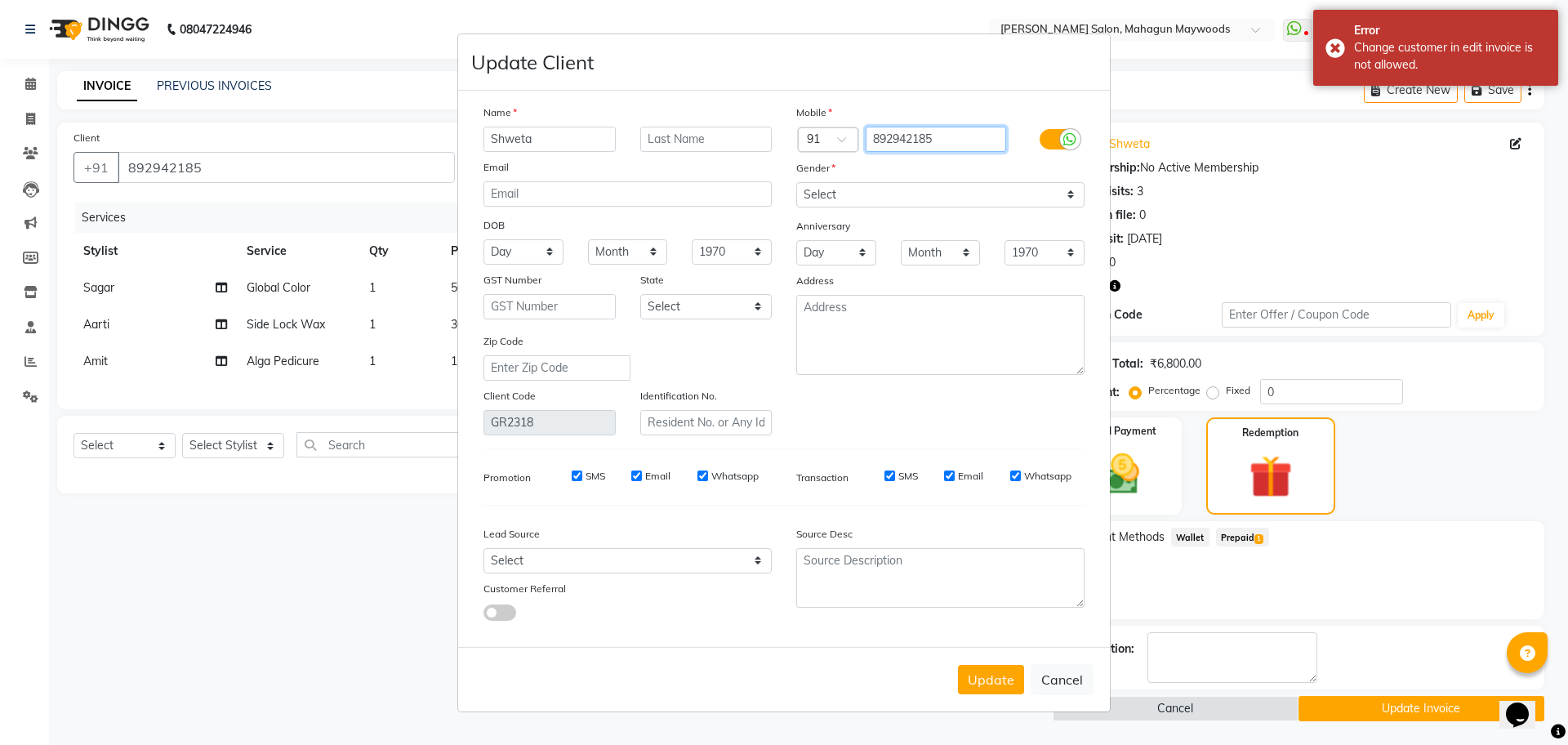
click at [975, 137] on input "892942185" at bounding box center [936, 138] width 141 height 25
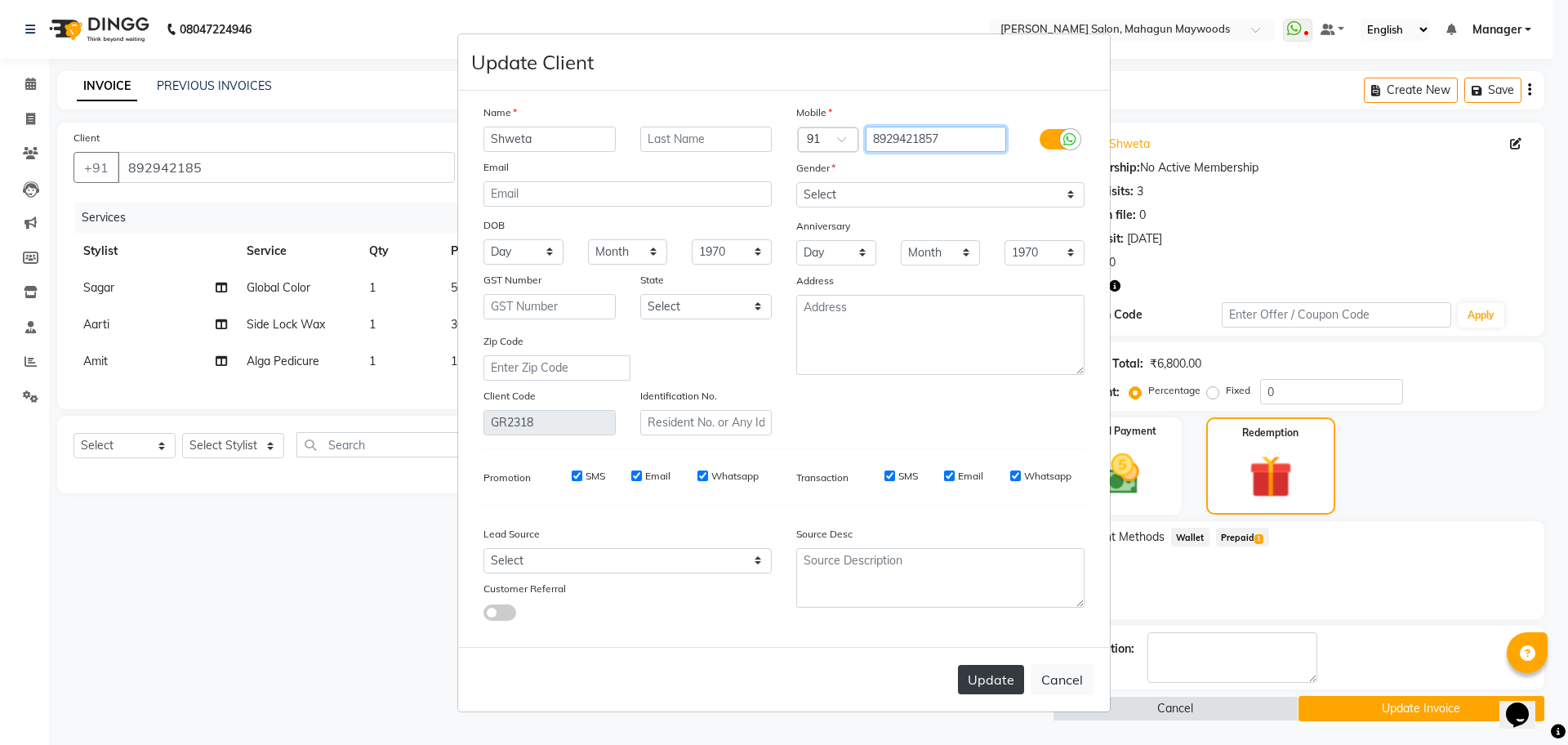
type input "8929421857"
click at [990, 680] on button "Update" at bounding box center [991, 680] width 66 height 29
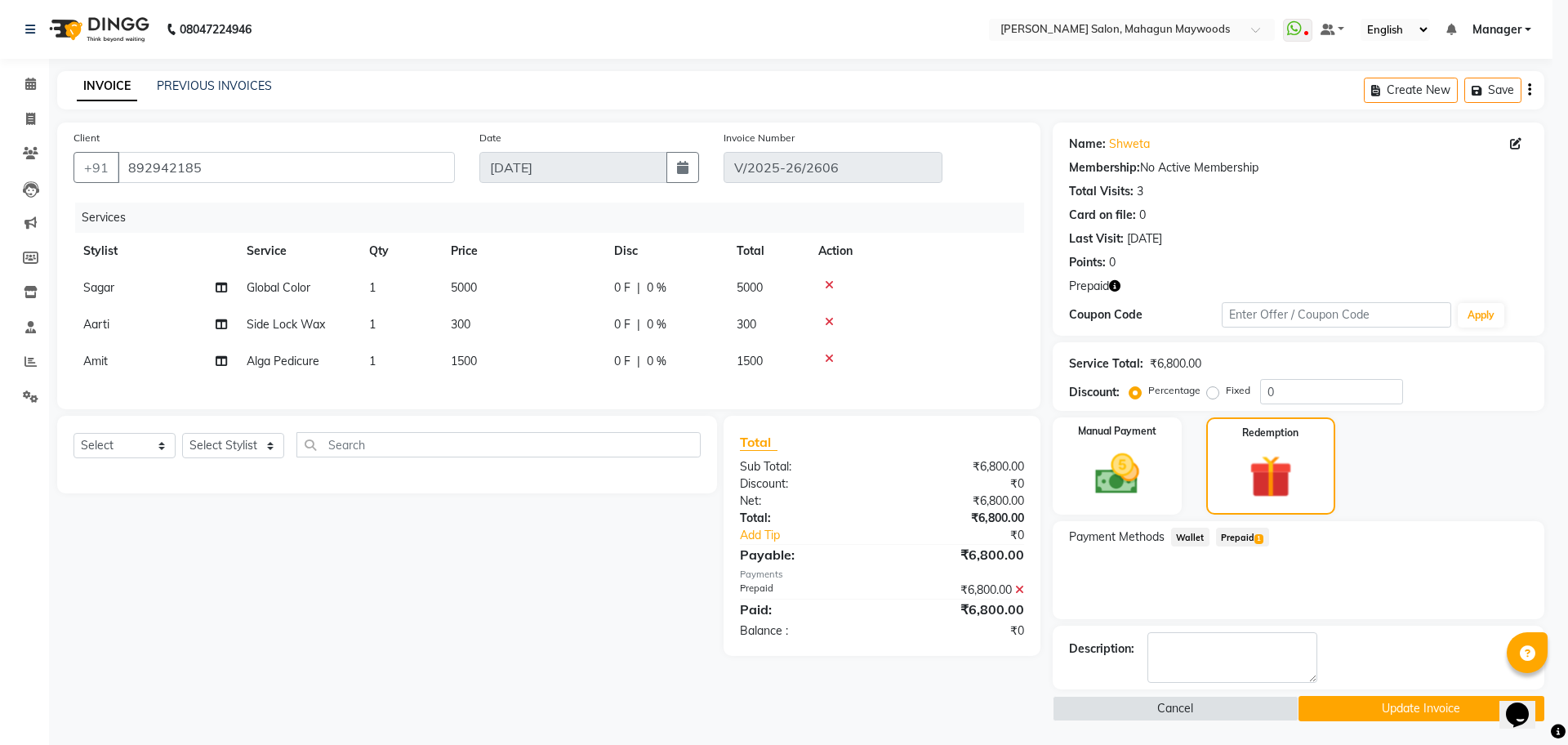
type input "8929421857"
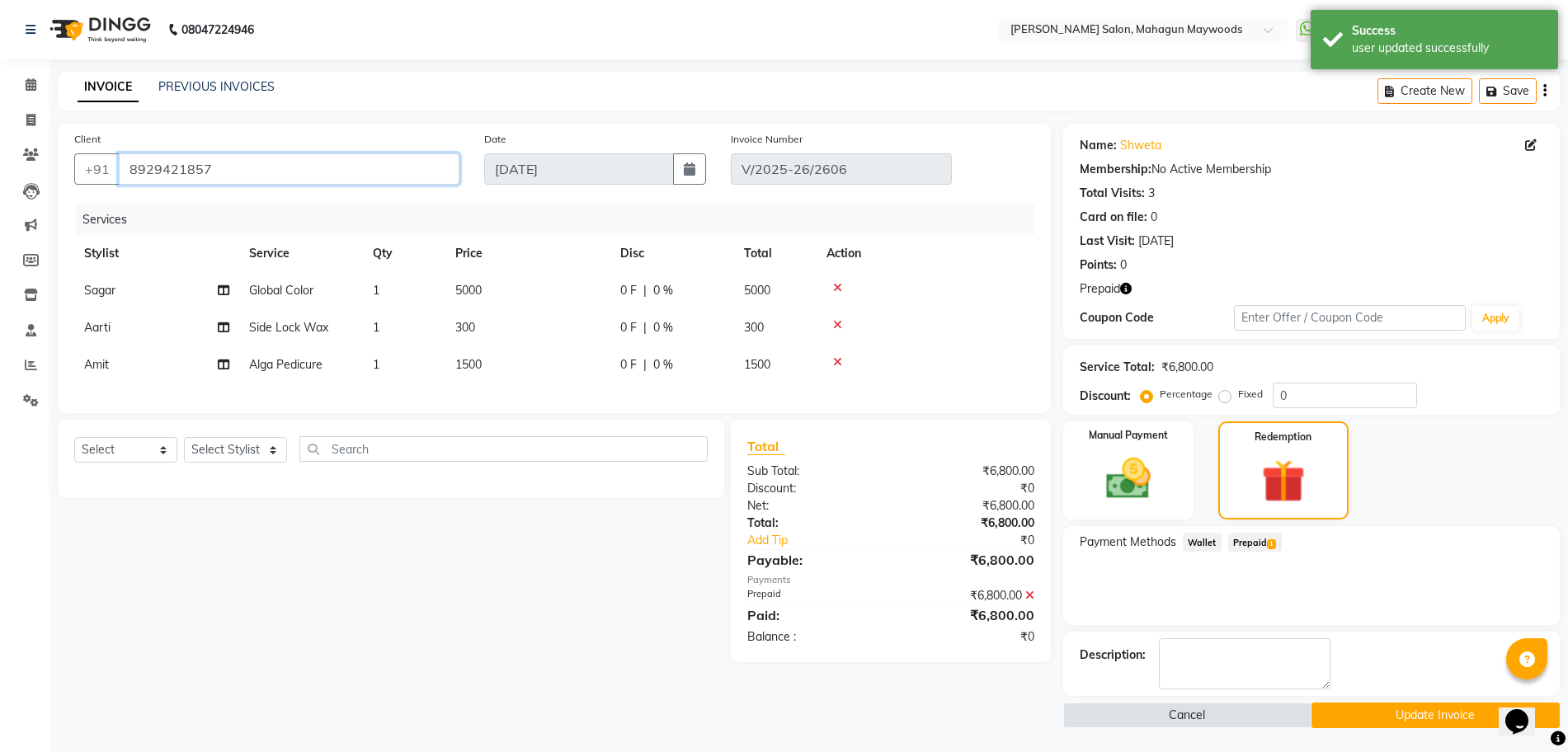
click at [239, 174] on input "8929421857" at bounding box center [289, 169] width 341 height 31
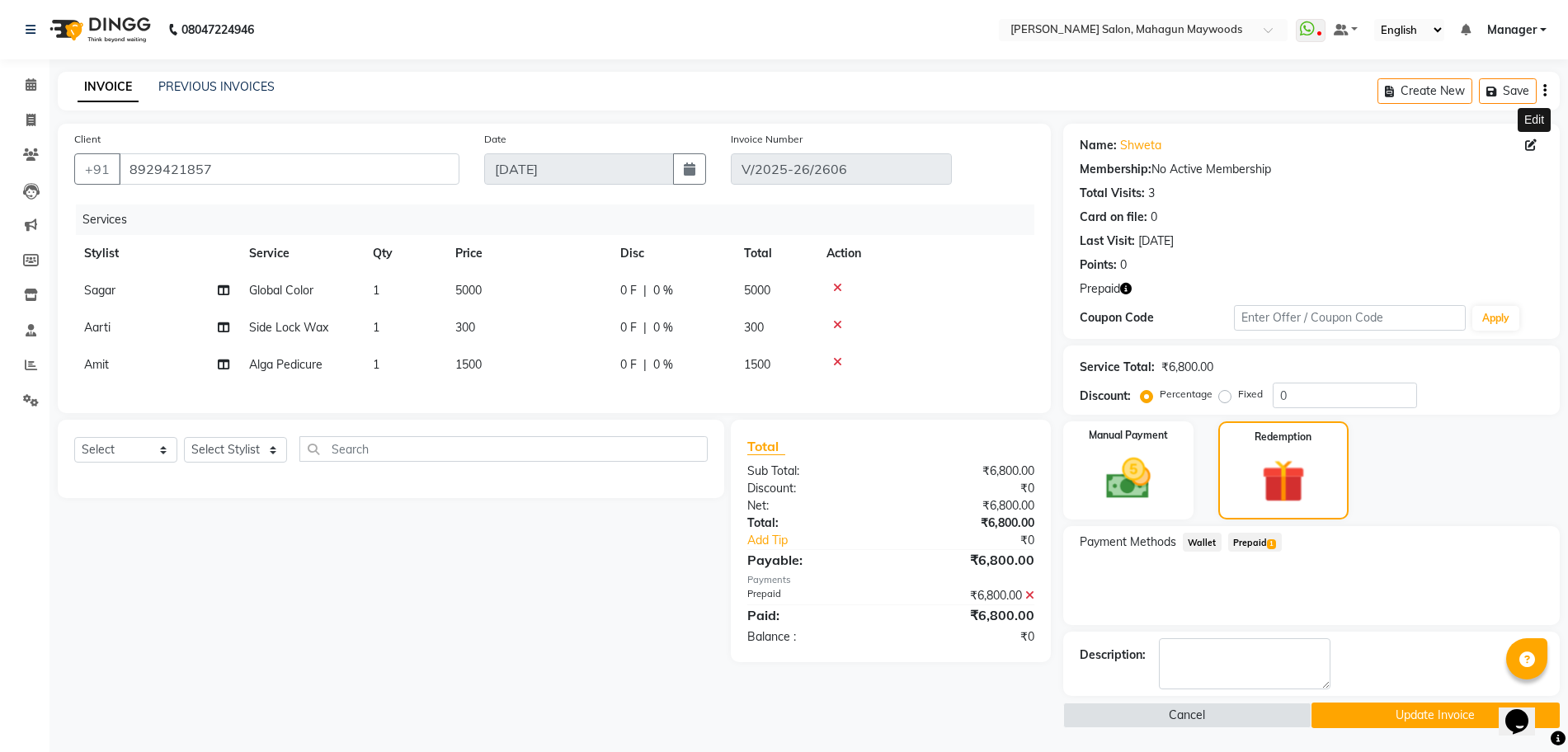
drag, startPoint x: 1526, startPoint y: 143, endPoint x: 1493, endPoint y: 176, distance: 46.7
click at [1526, 143] on icon at bounding box center [1530, 145] width 11 height 11
select select "female"
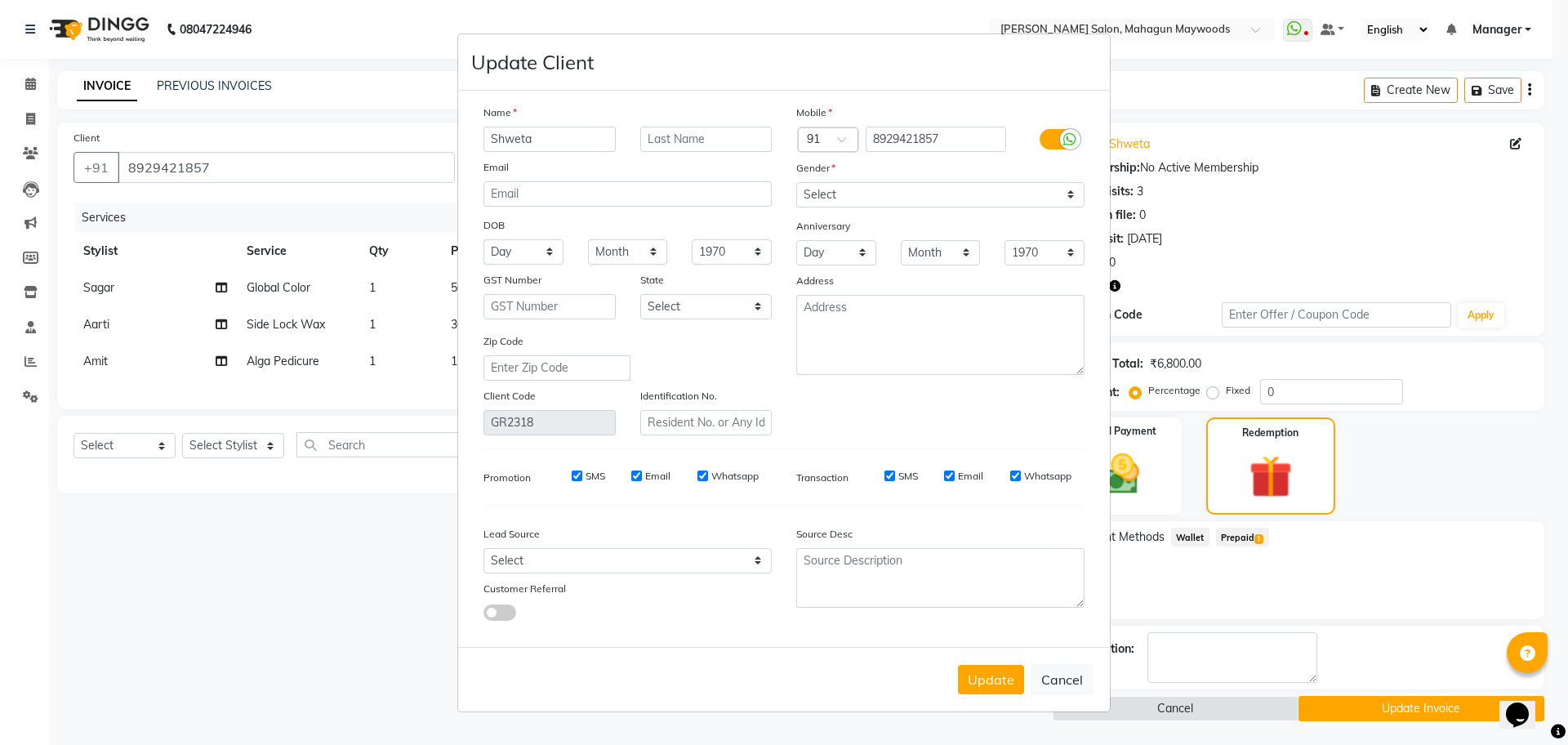
click at [1516, 143] on ngb-modal-window "Update Client Name Shweta Email DOB Day 01 02 03 04 05 06 07 08 09 10 11 12 13 …" at bounding box center [784, 372] width 1568 height 745
drag, startPoint x: 964, startPoint y: 122, endPoint x: 971, endPoint y: 151, distance: 29.8
click at [963, 122] on div "Mobile" at bounding box center [941, 115] width 313 height 22
click at [970, 144] on input "8929421857" at bounding box center [936, 138] width 141 height 25
type input "8"
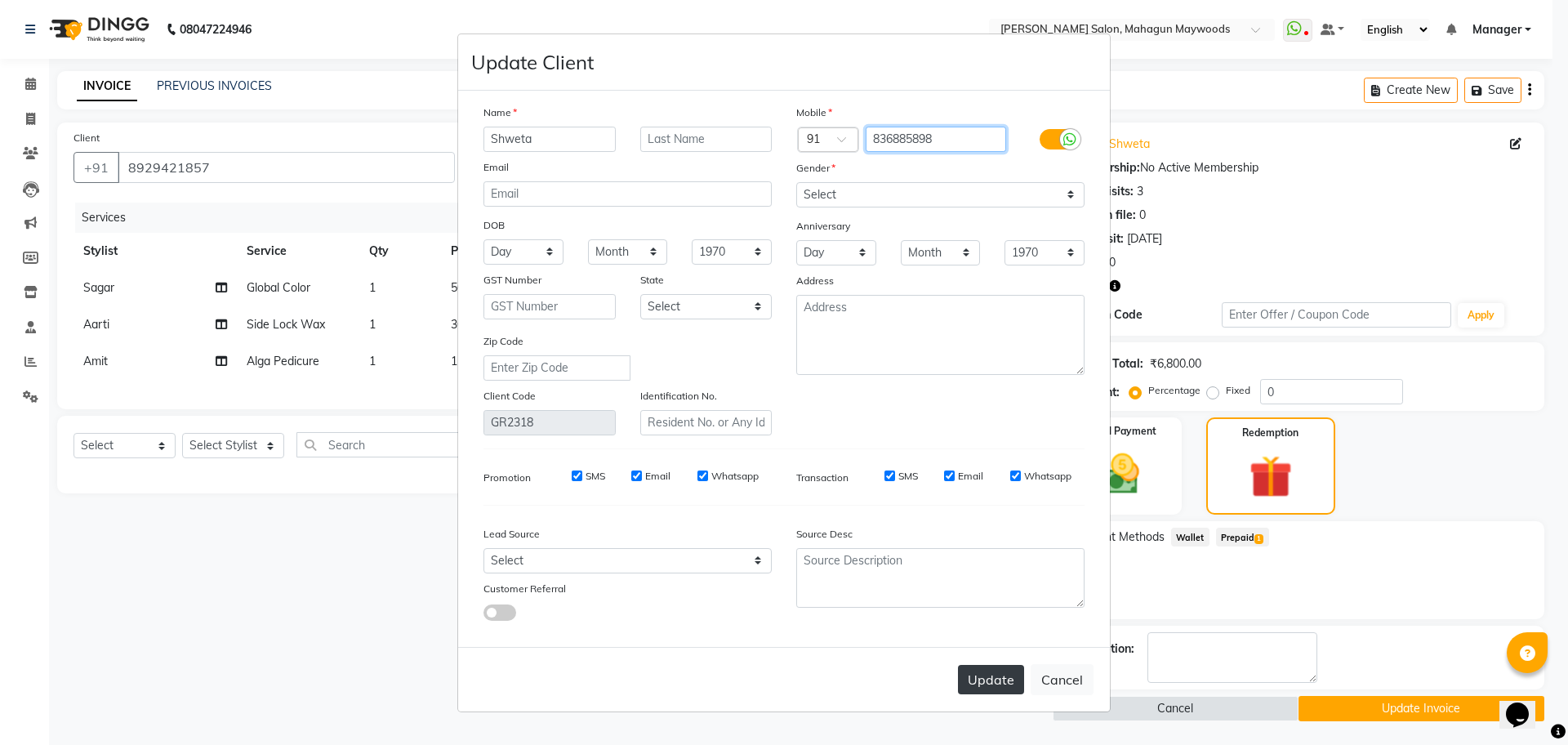
type input "836885898"
click at [995, 687] on button "Update" at bounding box center [991, 680] width 66 height 29
type input "836885898"
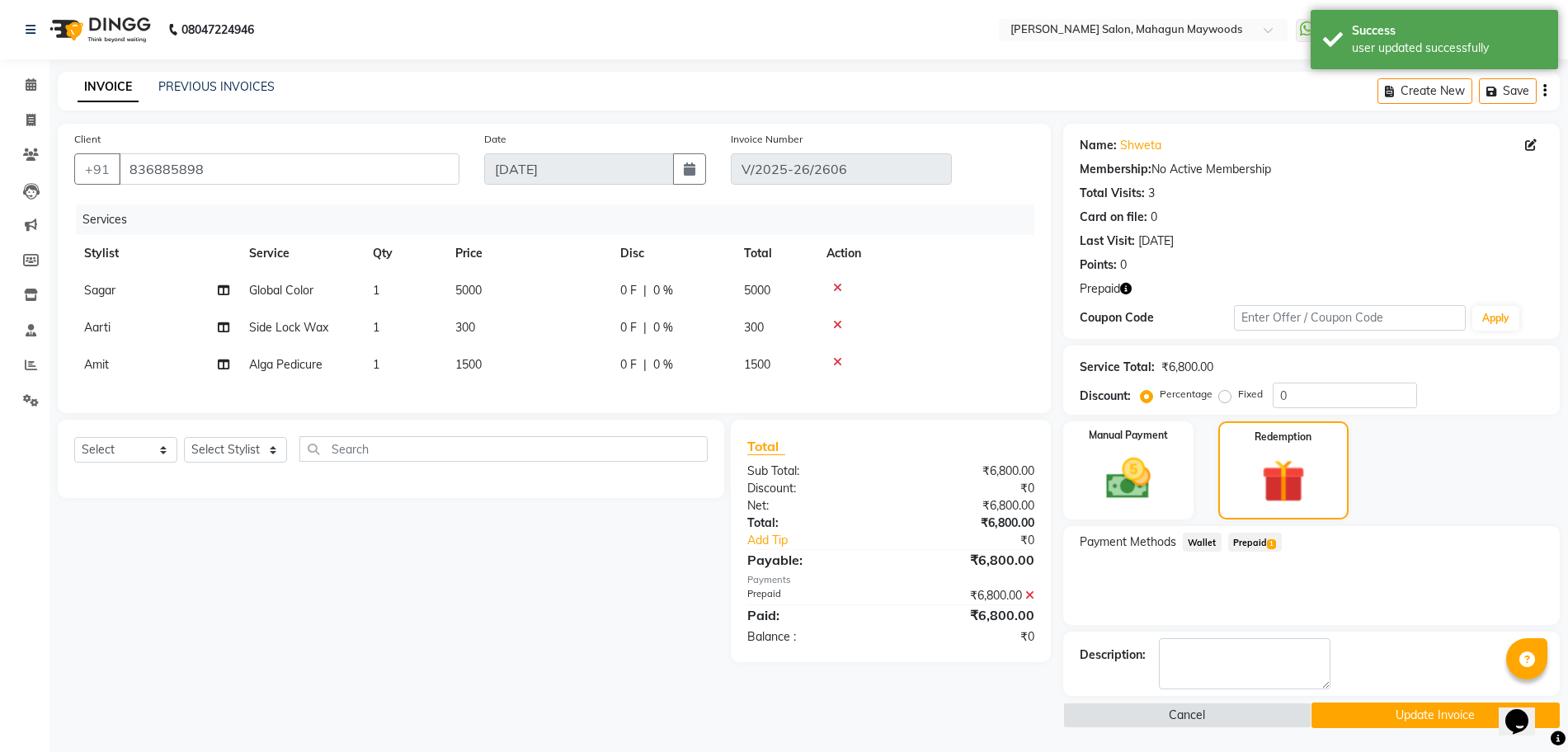
click at [1370, 719] on button "Update Invoice" at bounding box center [1435, 715] width 248 height 25
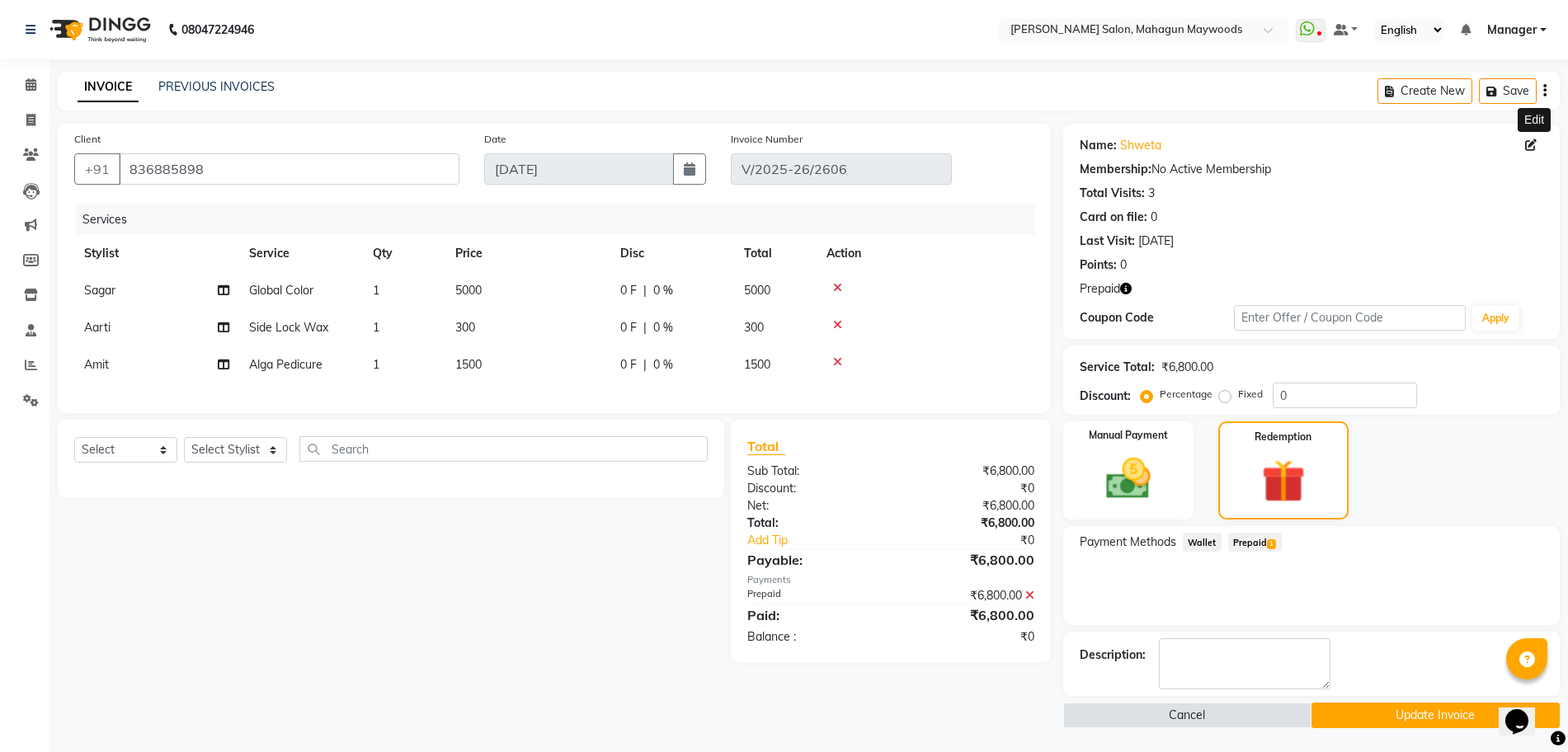
click at [1526, 149] on icon at bounding box center [1530, 145] width 11 height 11
select select "female"
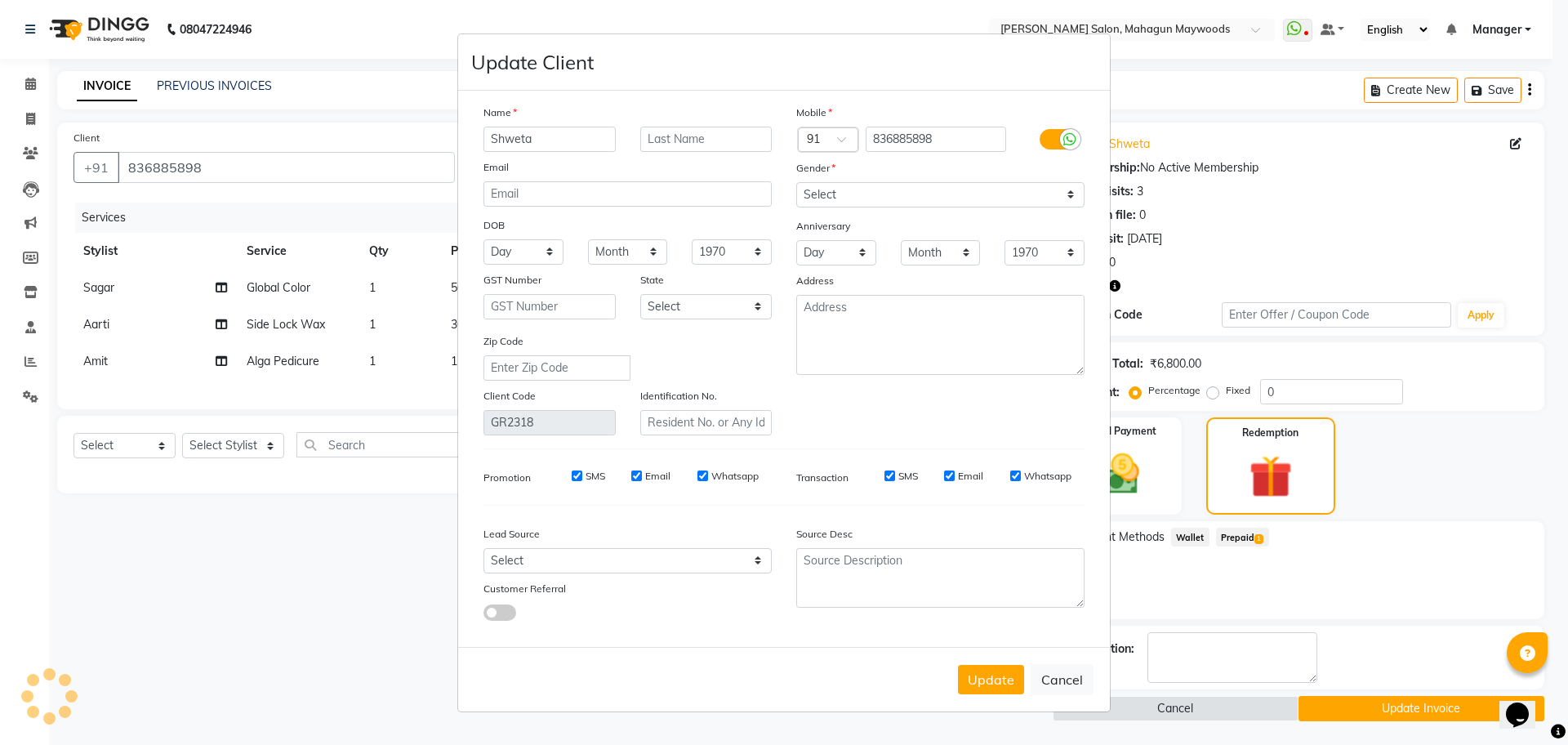
select select "female"
click at [944, 149] on input "836885898" at bounding box center [936, 138] width 141 height 25
click at [978, 682] on button "Update" at bounding box center [991, 680] width 66 height 29
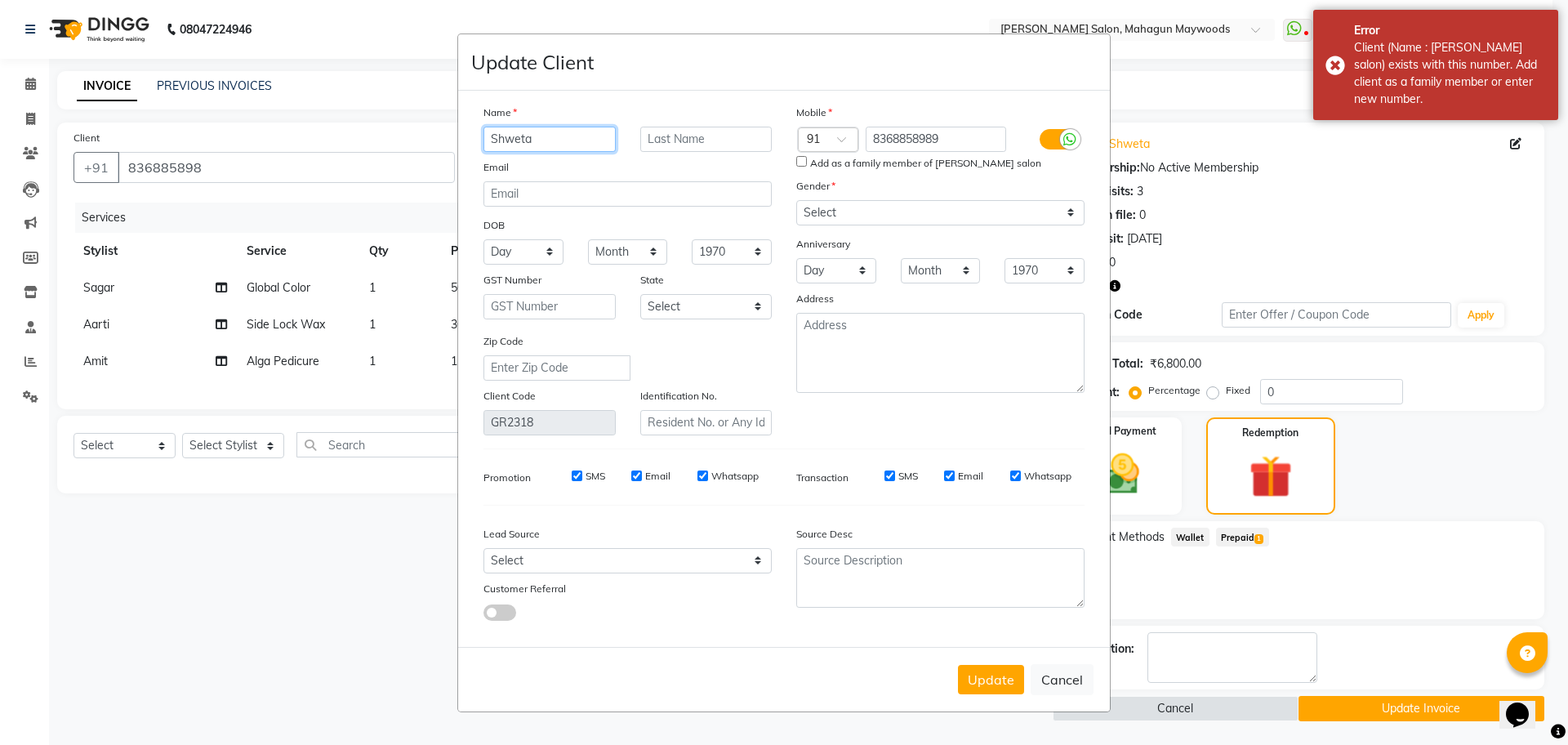
click at [554, 137] on input "Shweta" at bounding box center [549, 138] width 132 height 25
click at [901, 148] on input "8368858989" at bounding box center [936, 138] width 141 height 25
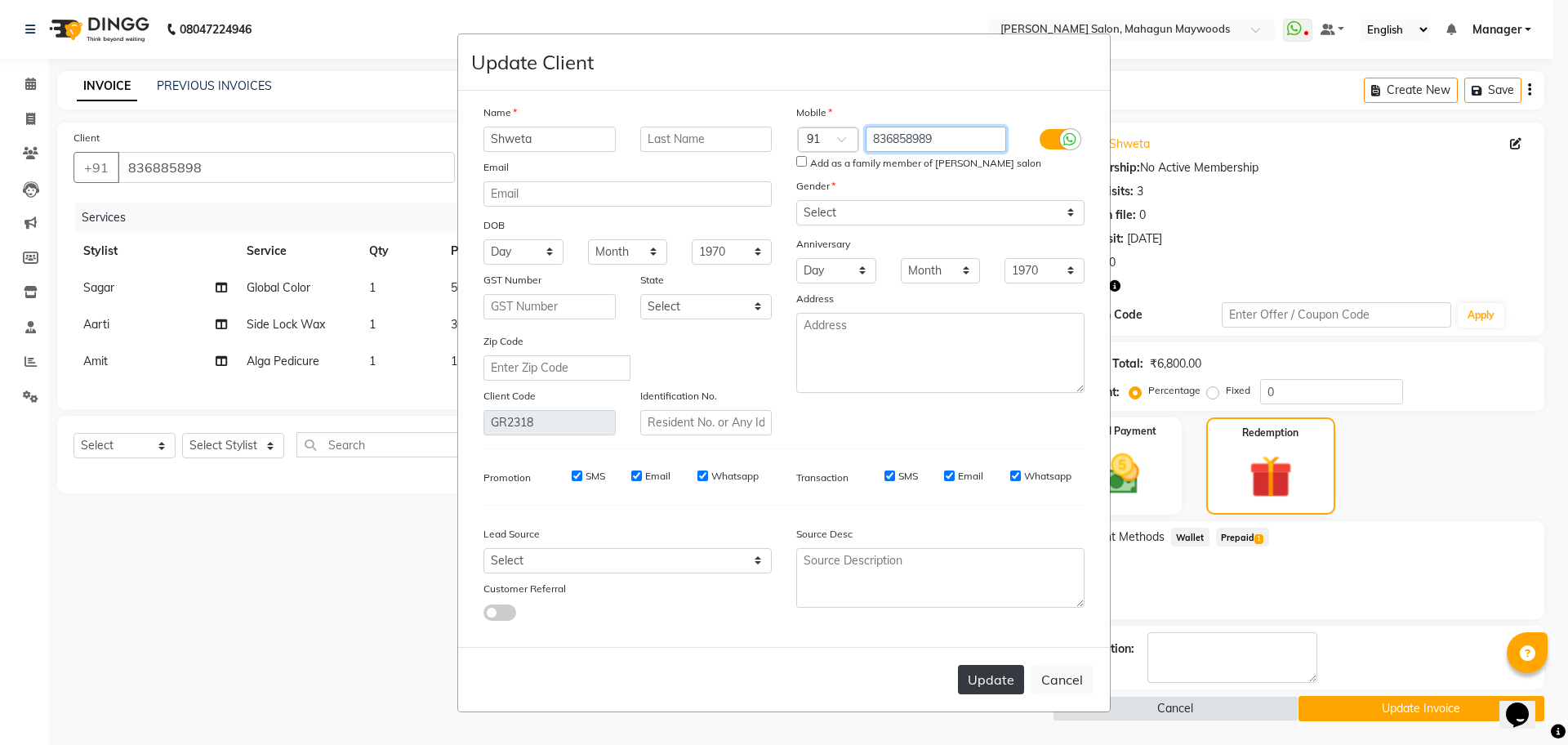
type input "836858989"
click at [998, 679] on button "Update" at bounding box center [991, 680] width 66 height 29
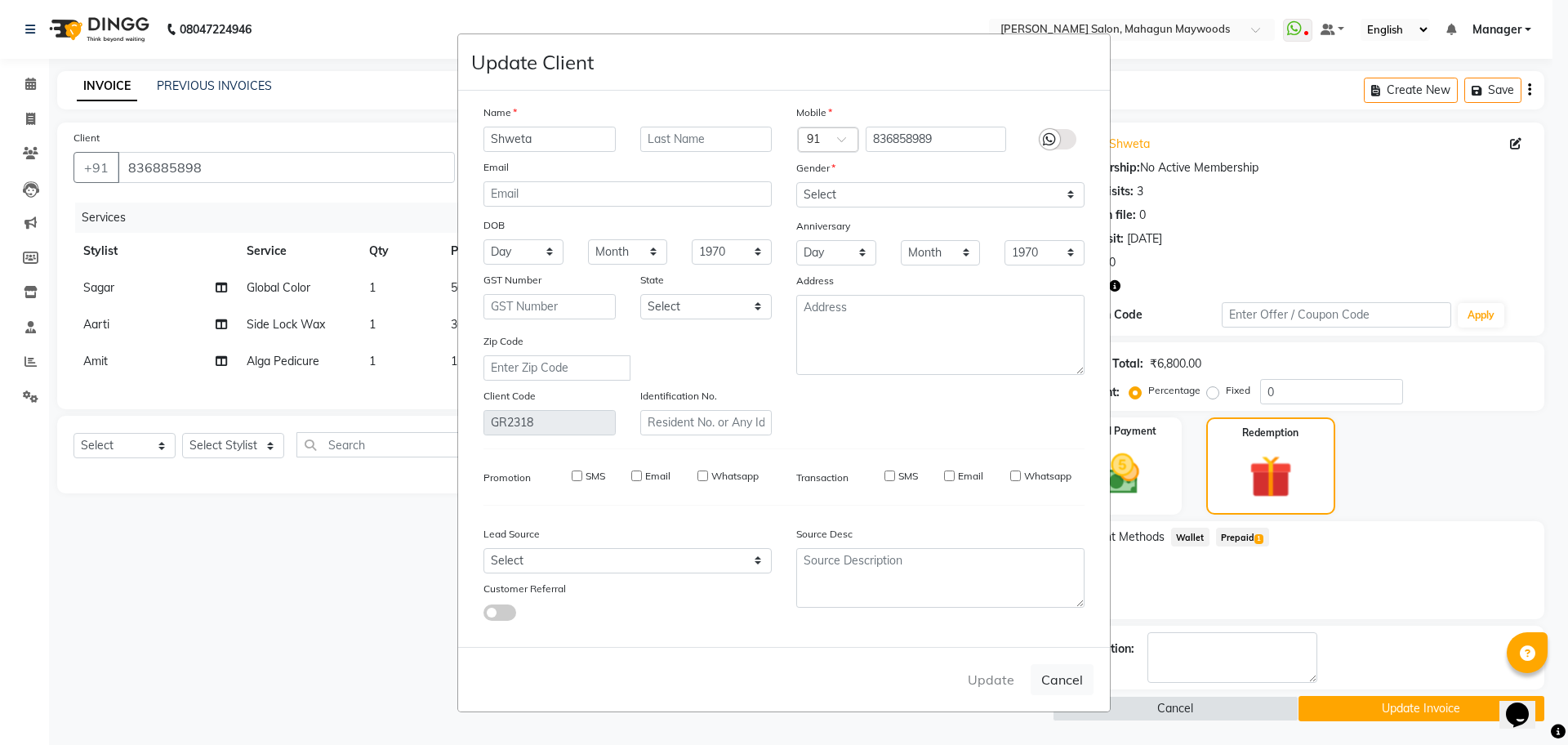
type input "836858989"
select select
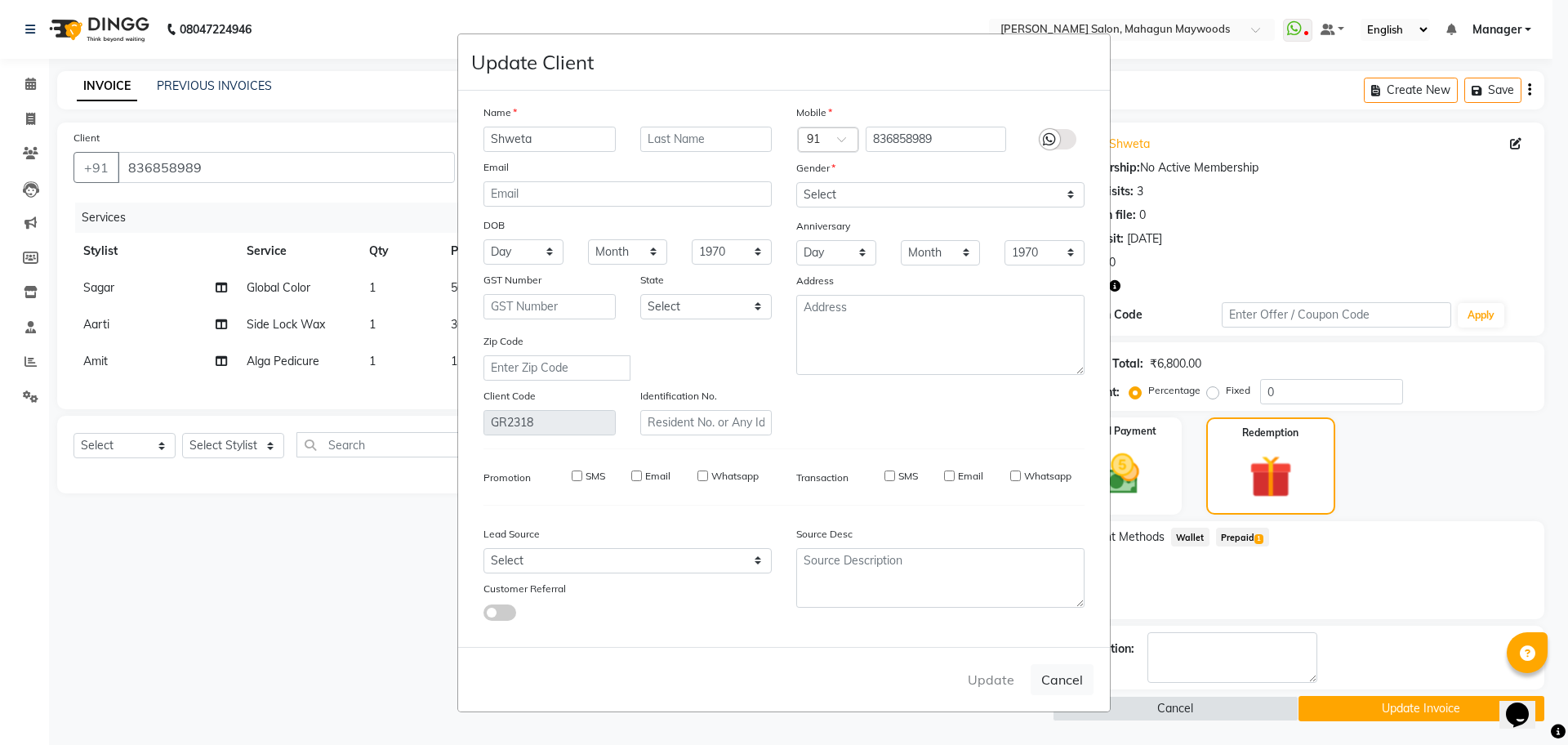
select select
checkbox input "false"
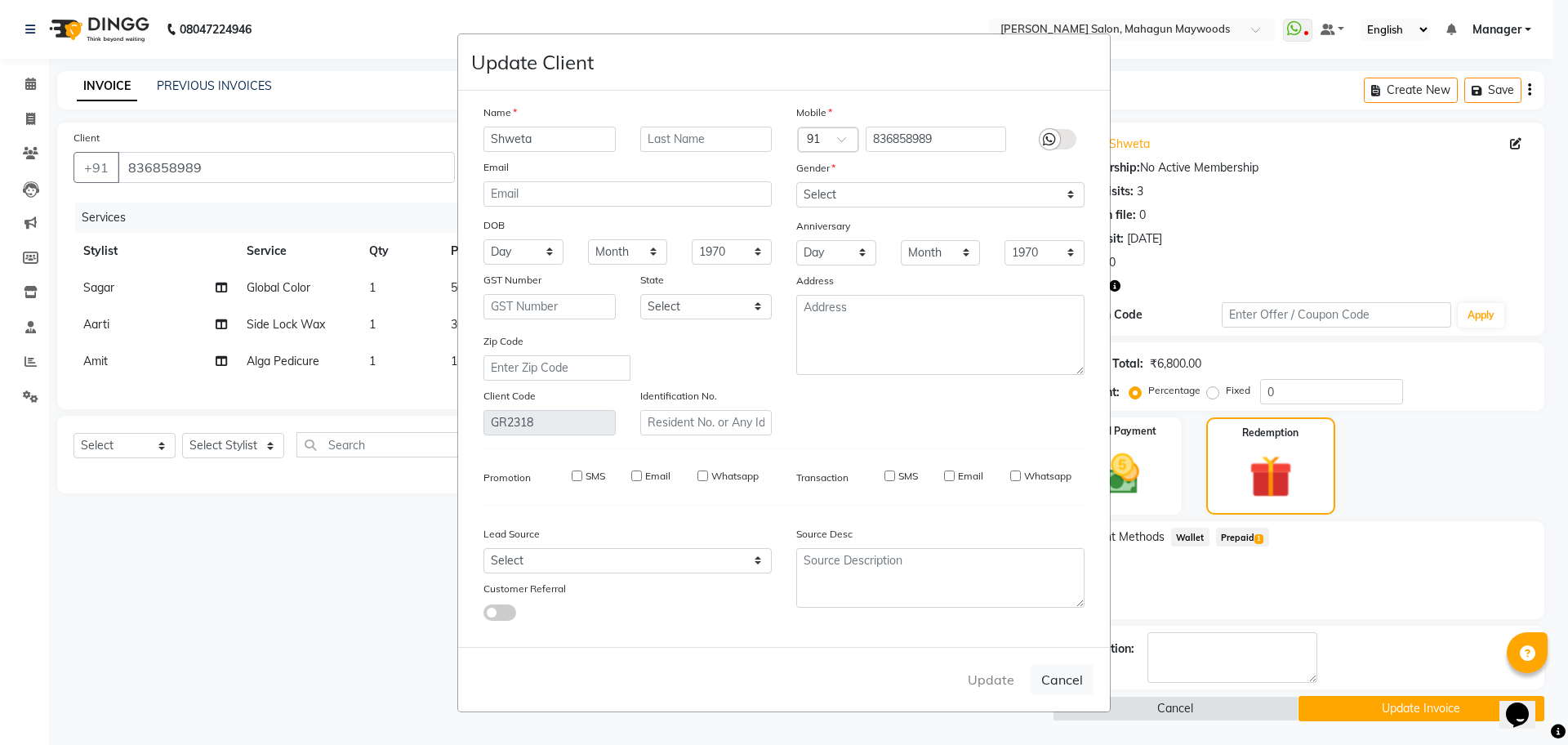
checkbox input "false"
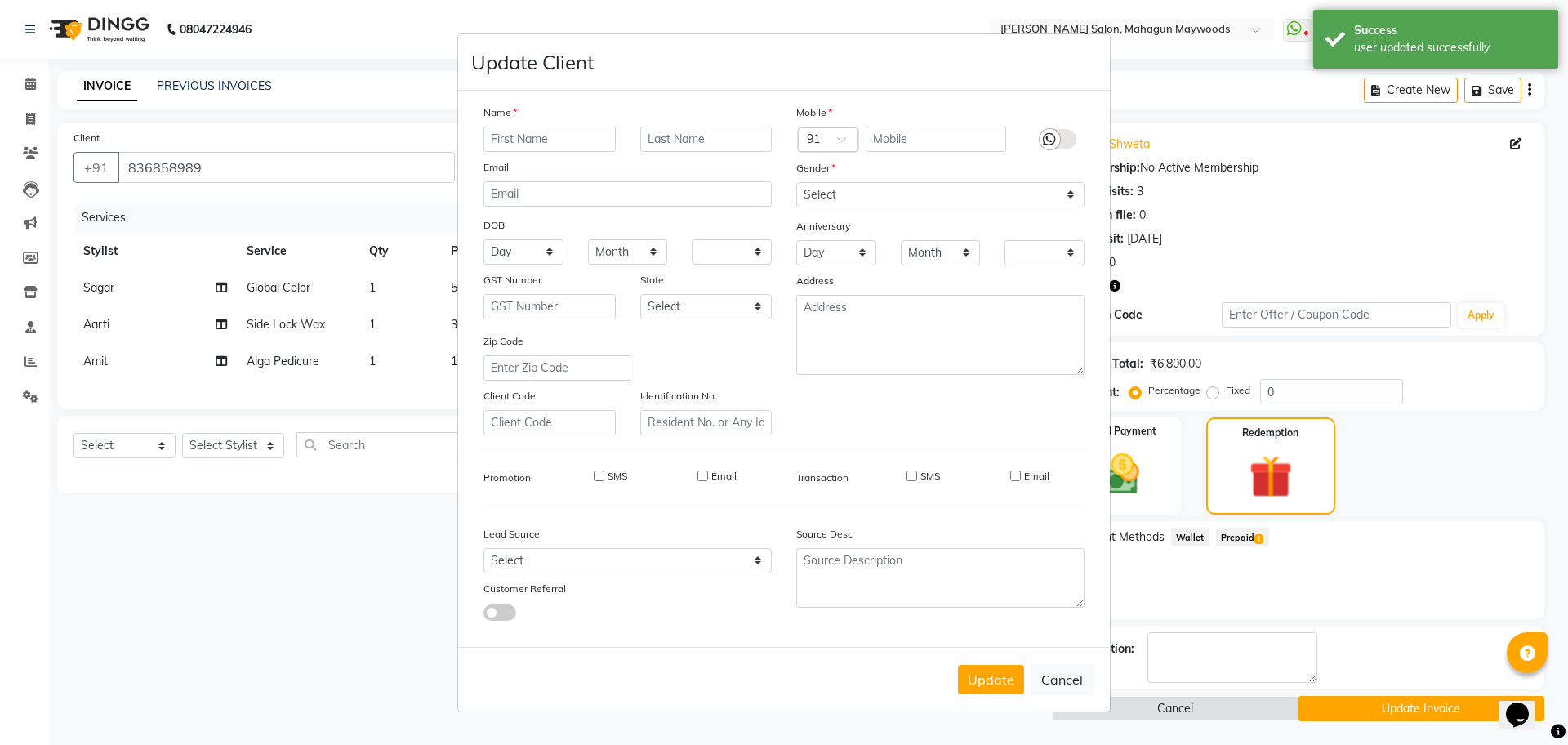
click at [1380, 715] on ngb-modal-window "Update Client Name Email DOB Day 01 02 03 04 05 06 07 08 09 10 11 12 13 14 15 1…" at bounding box center [784, 372] width 1568 height 745
click at [986, 684] on button "Update" at bounding box center [991, 680] width 66 height 29
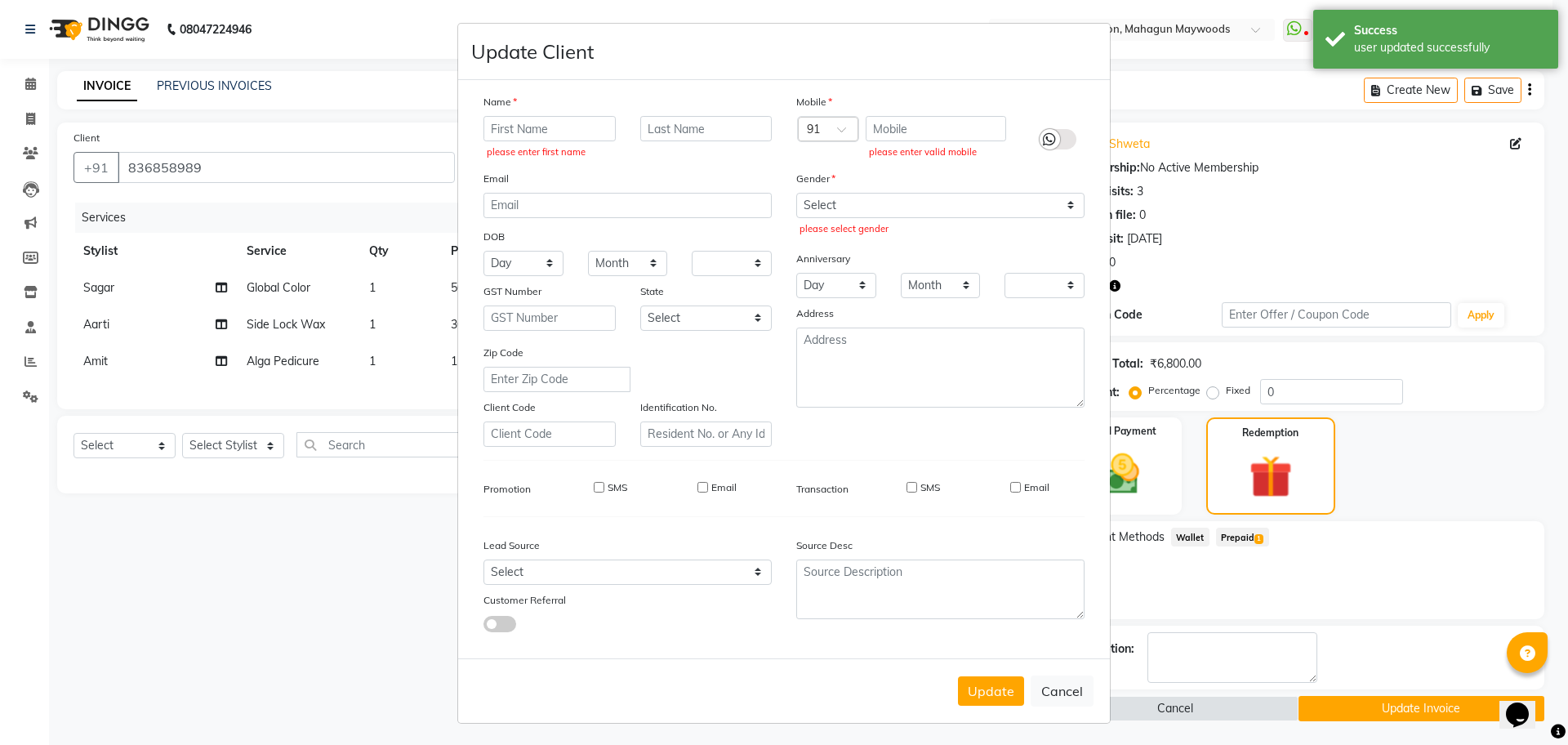
click at [1309, 194] on ngb-modal-window "Update Client Name please enter first name Email DOB Day 01 02 03 04 05 06 07 0…" at bounding box center [784, 372] width 1568 height 745
click at [1039, 691] on button "Cancel" at bounding box center [1062, 691] width 63 height 31
select select
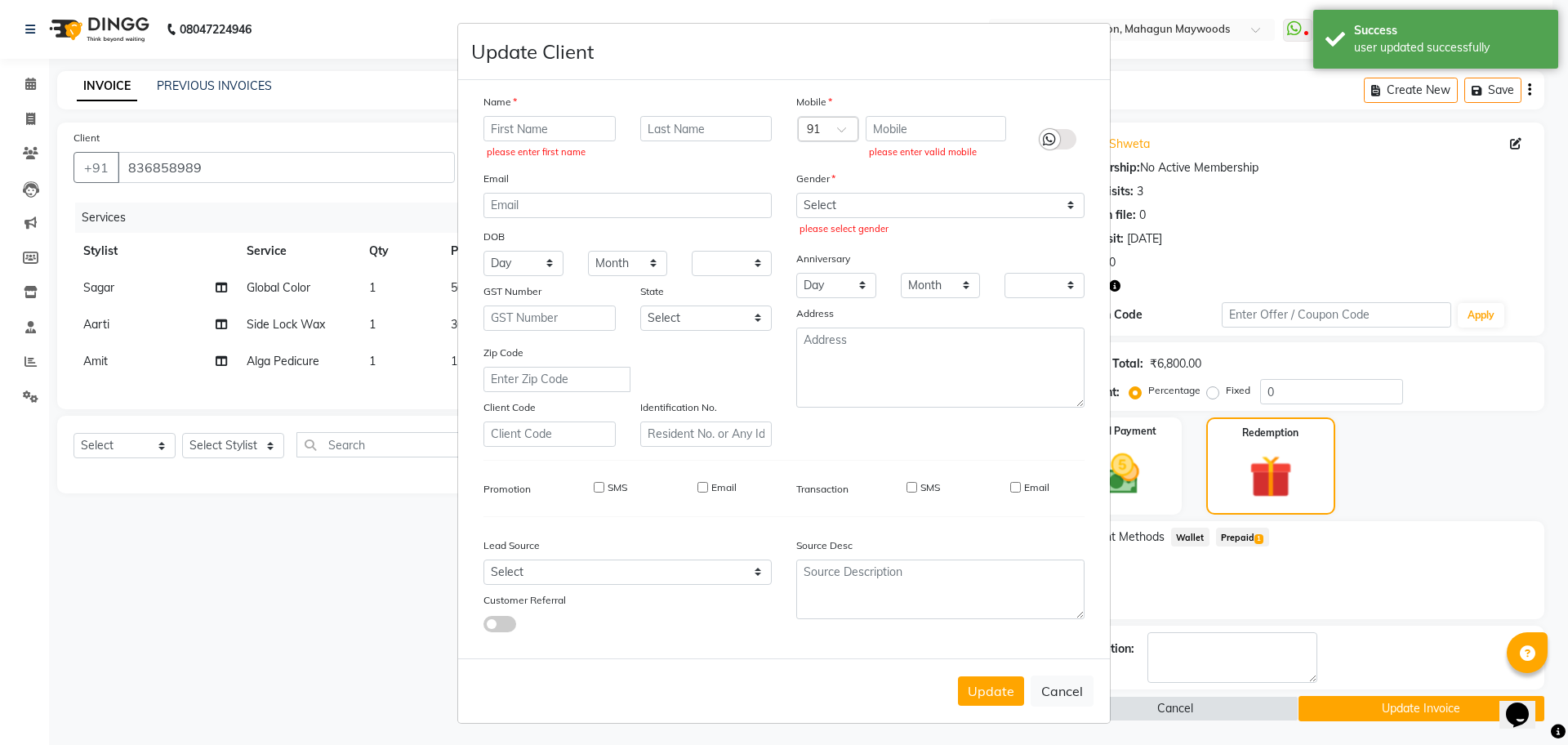
select select
checkbox input "false"
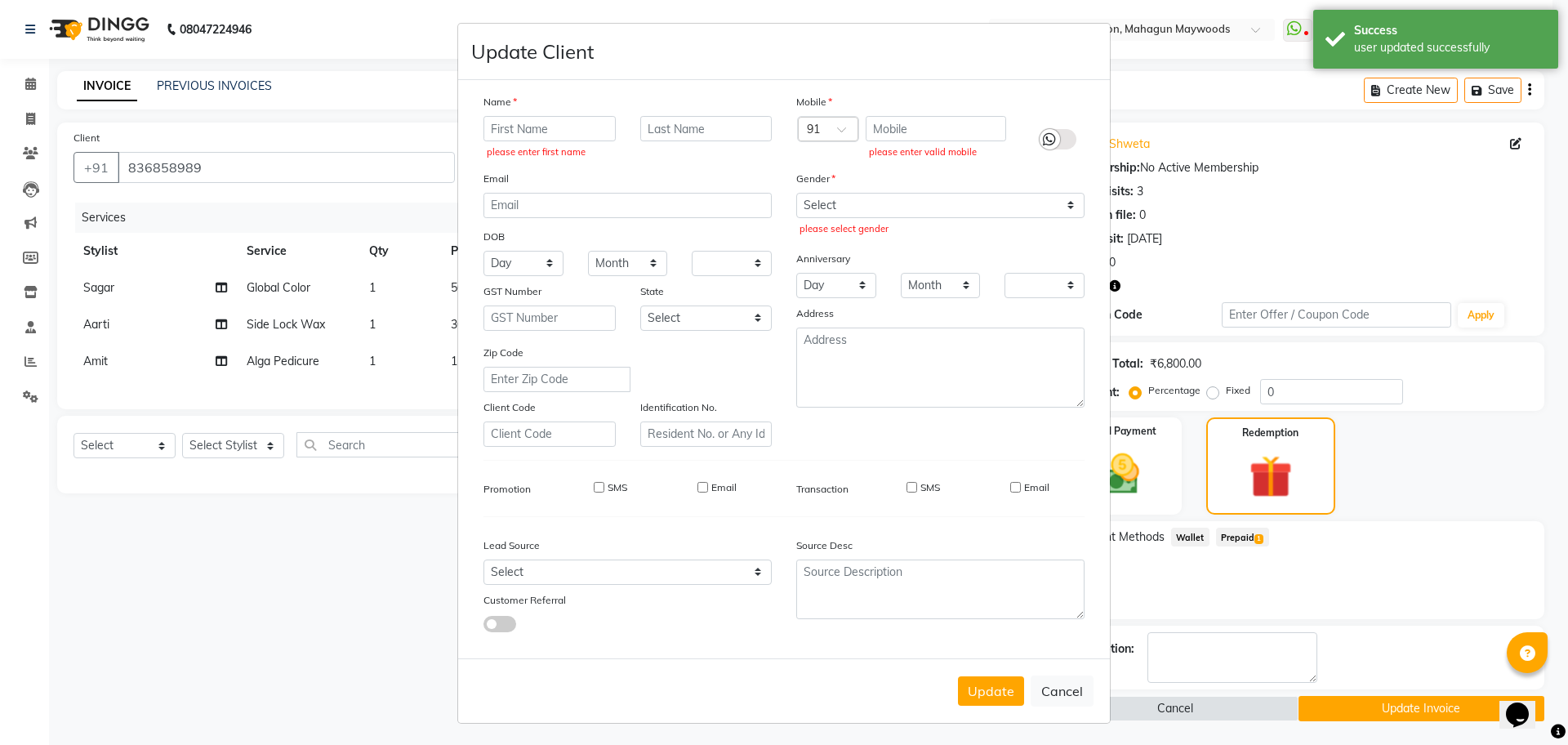
checkbox input "false"
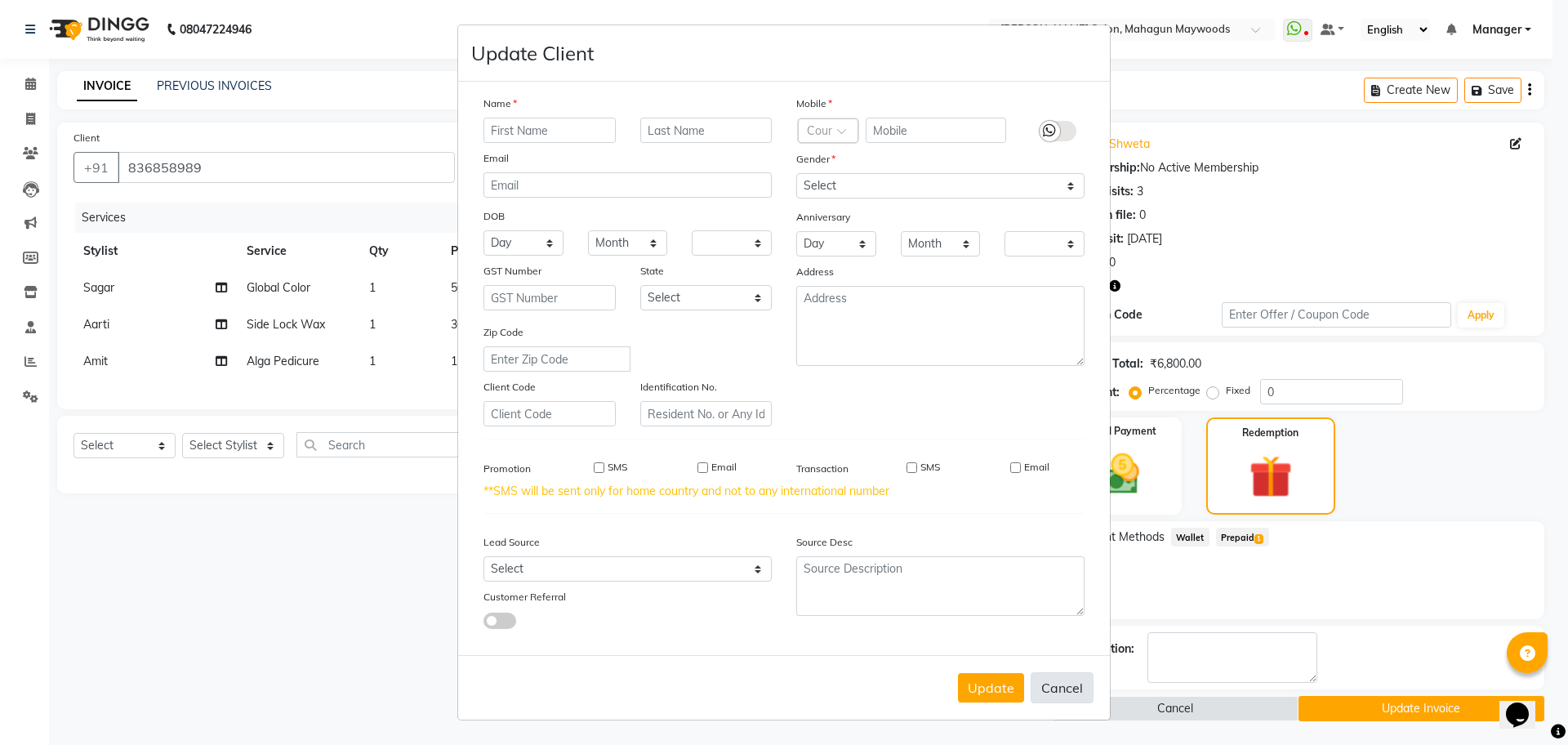
click at [1063, 683] on button "Cancel" at bounding box center [1062, 688] width 63 height 31
select select
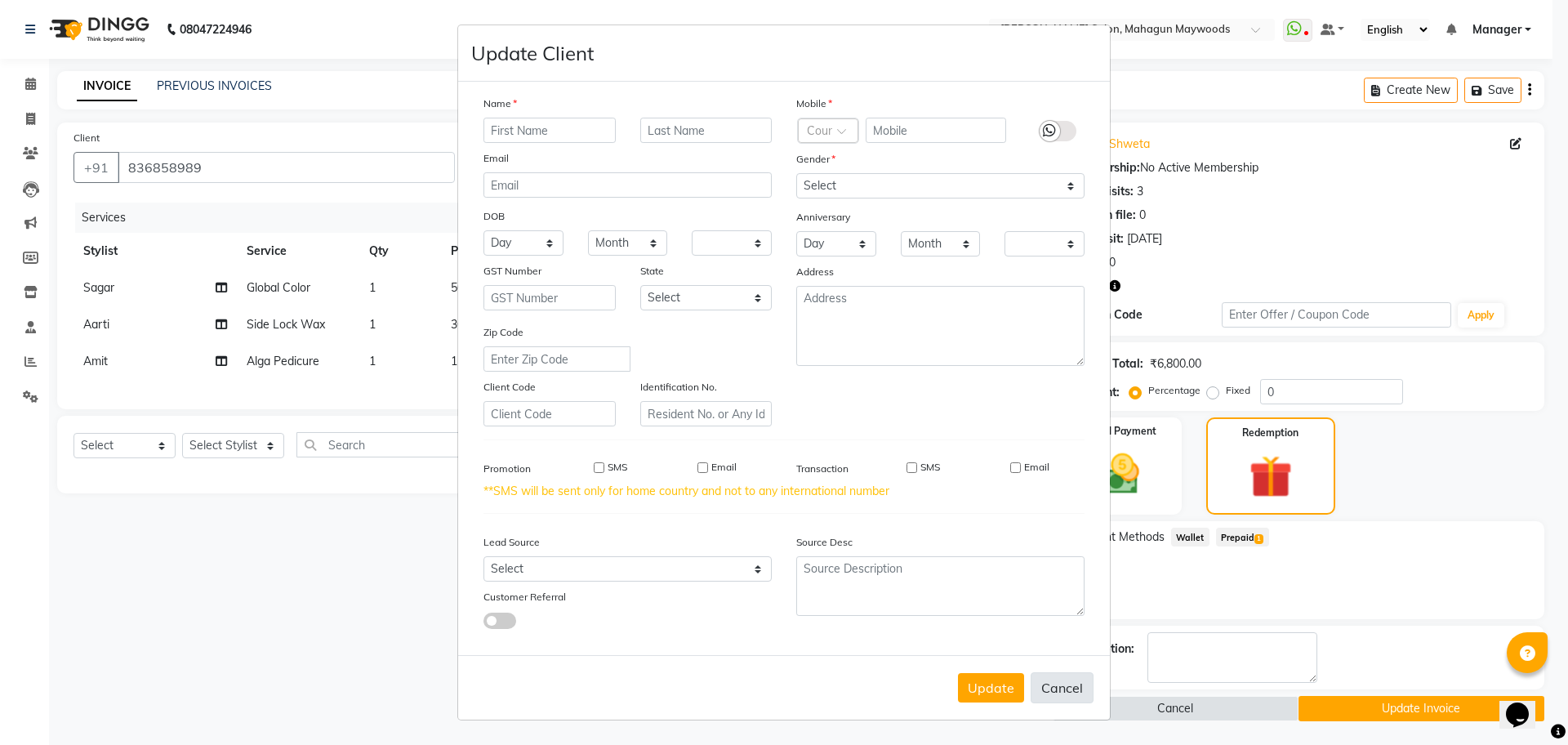
select select
checkbox input "false"
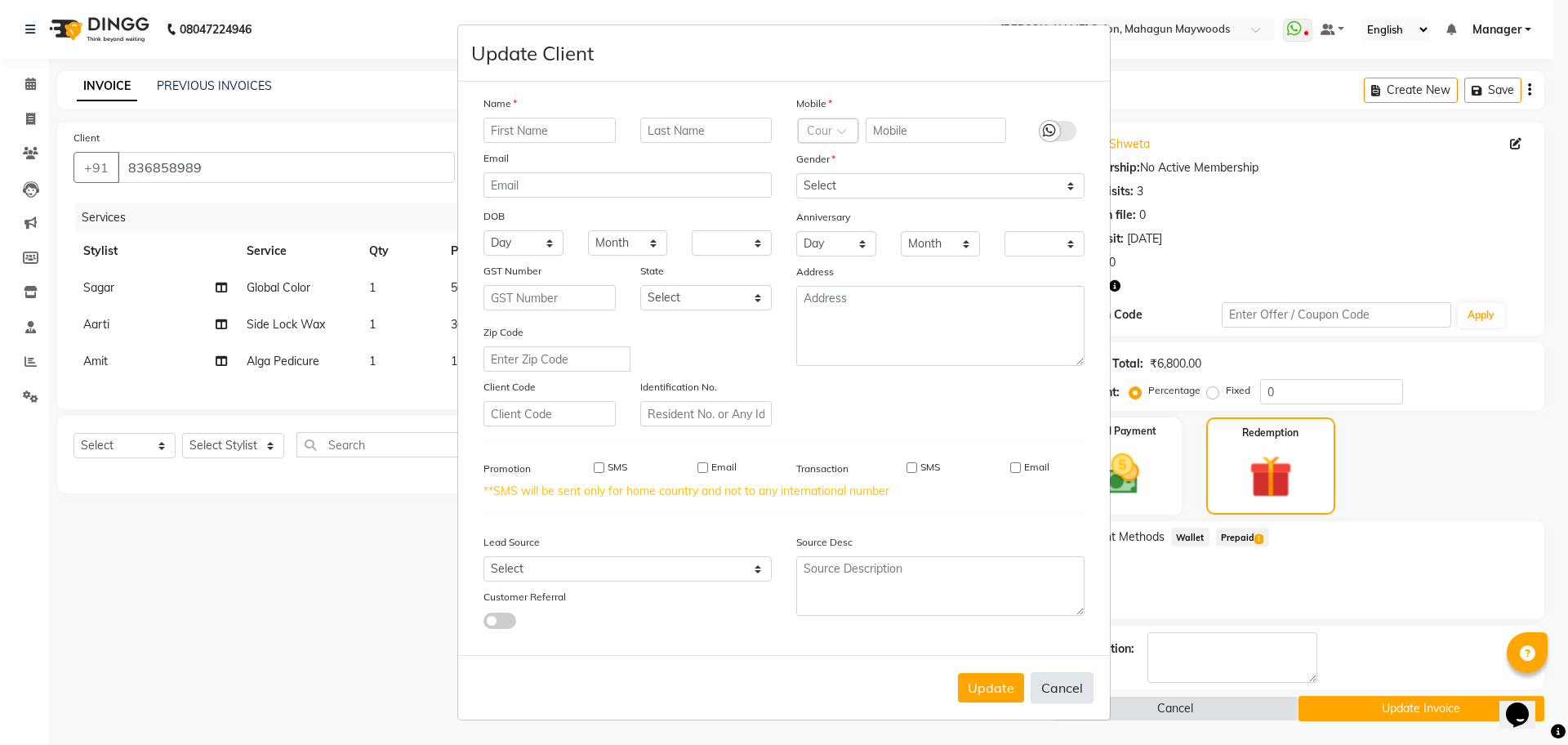
checkbox input "false"
click at [1062, 697] on button "Cancel" at bounding box center [1062, 688] width 63 height 31
select select
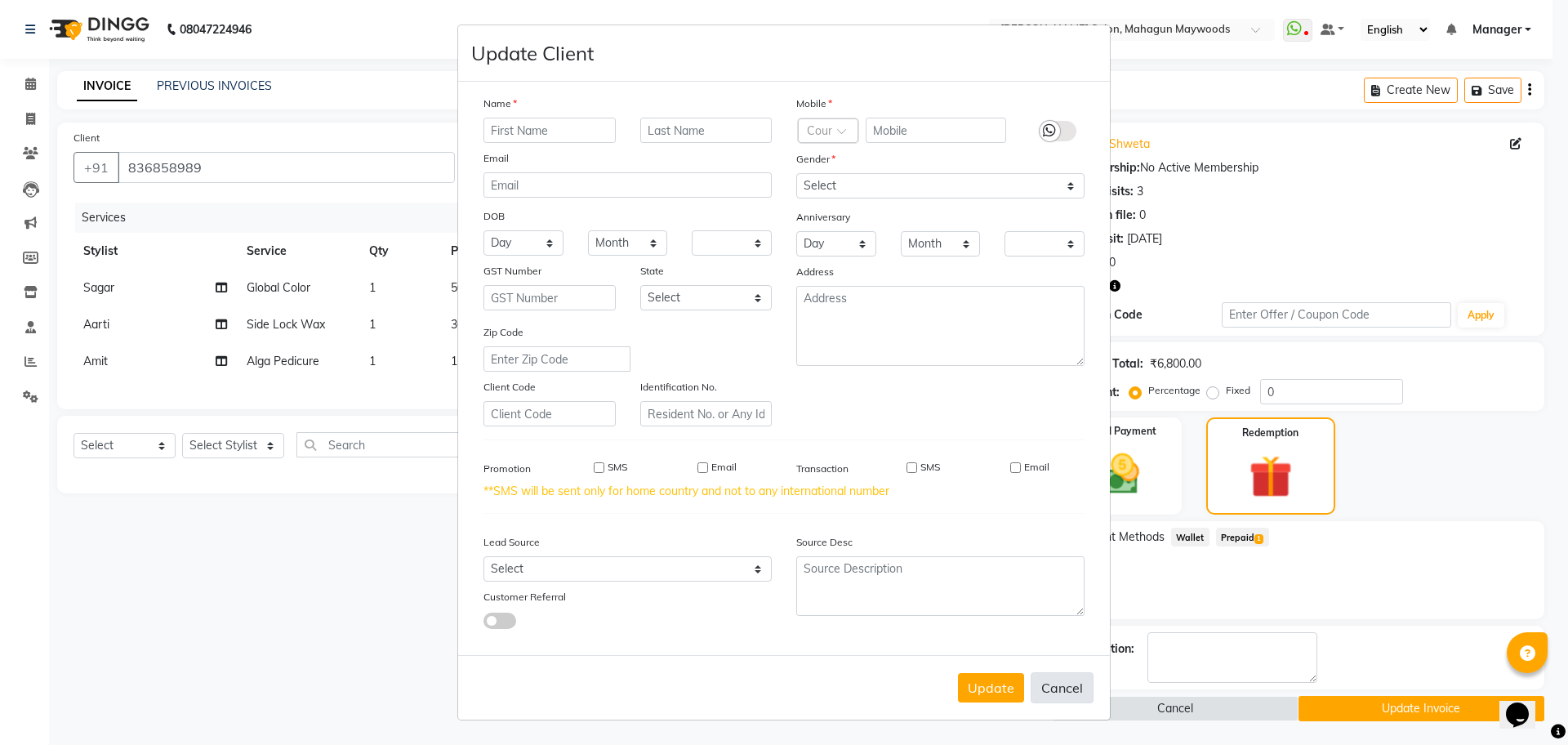
select select
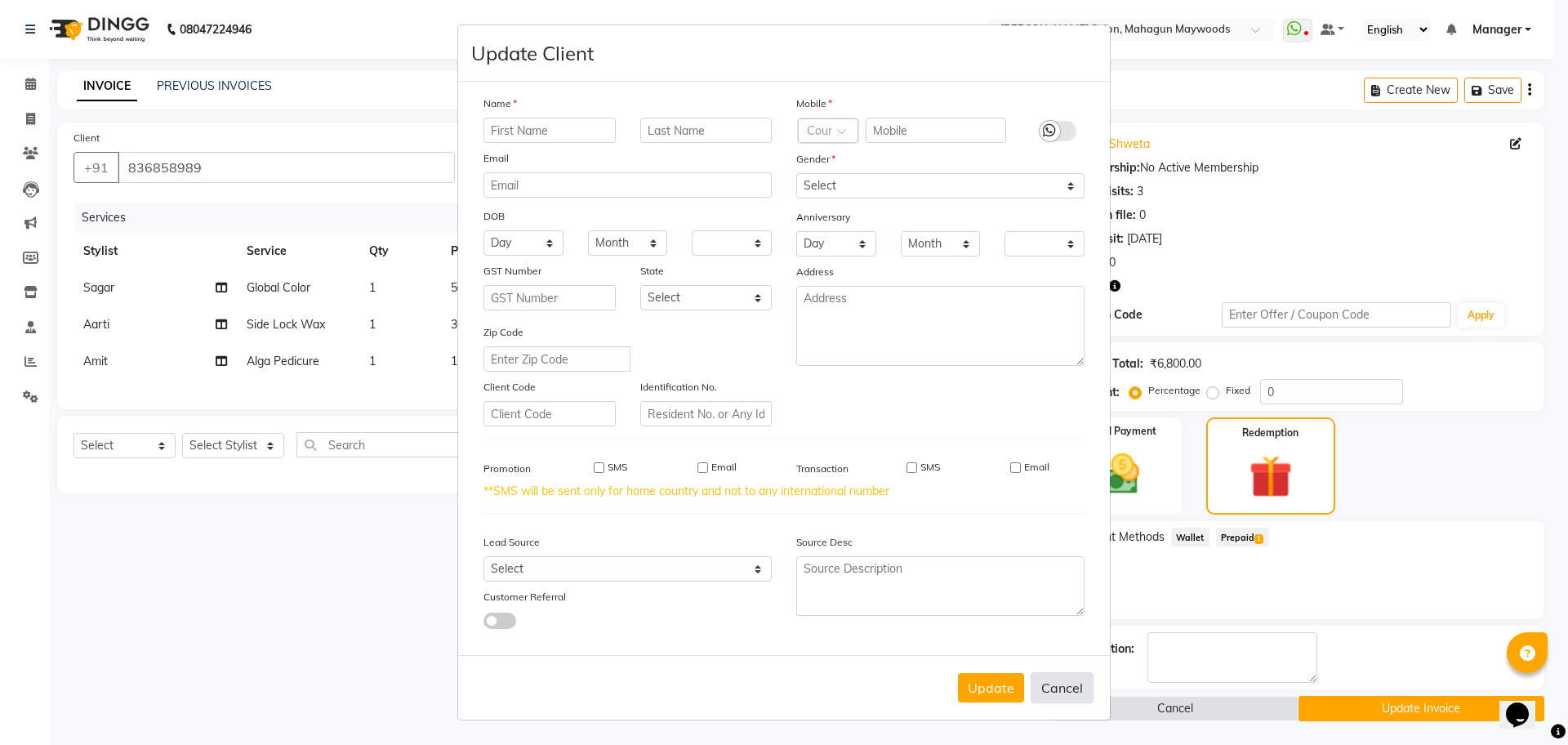
checkbox input "false"
click at [1062, 694] on button "Cancel" at bounding box center [1062, 688] width 63 height 31
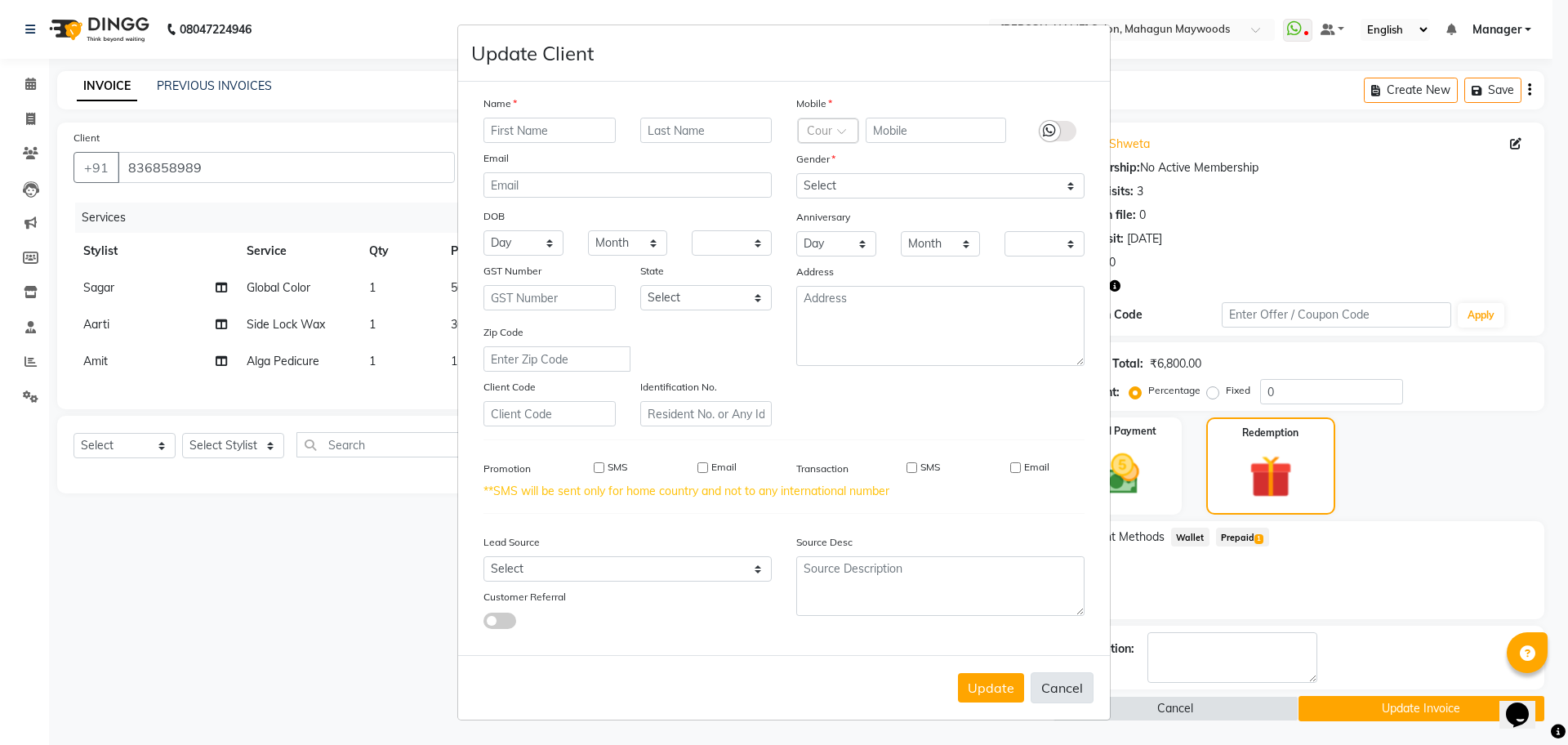
select select
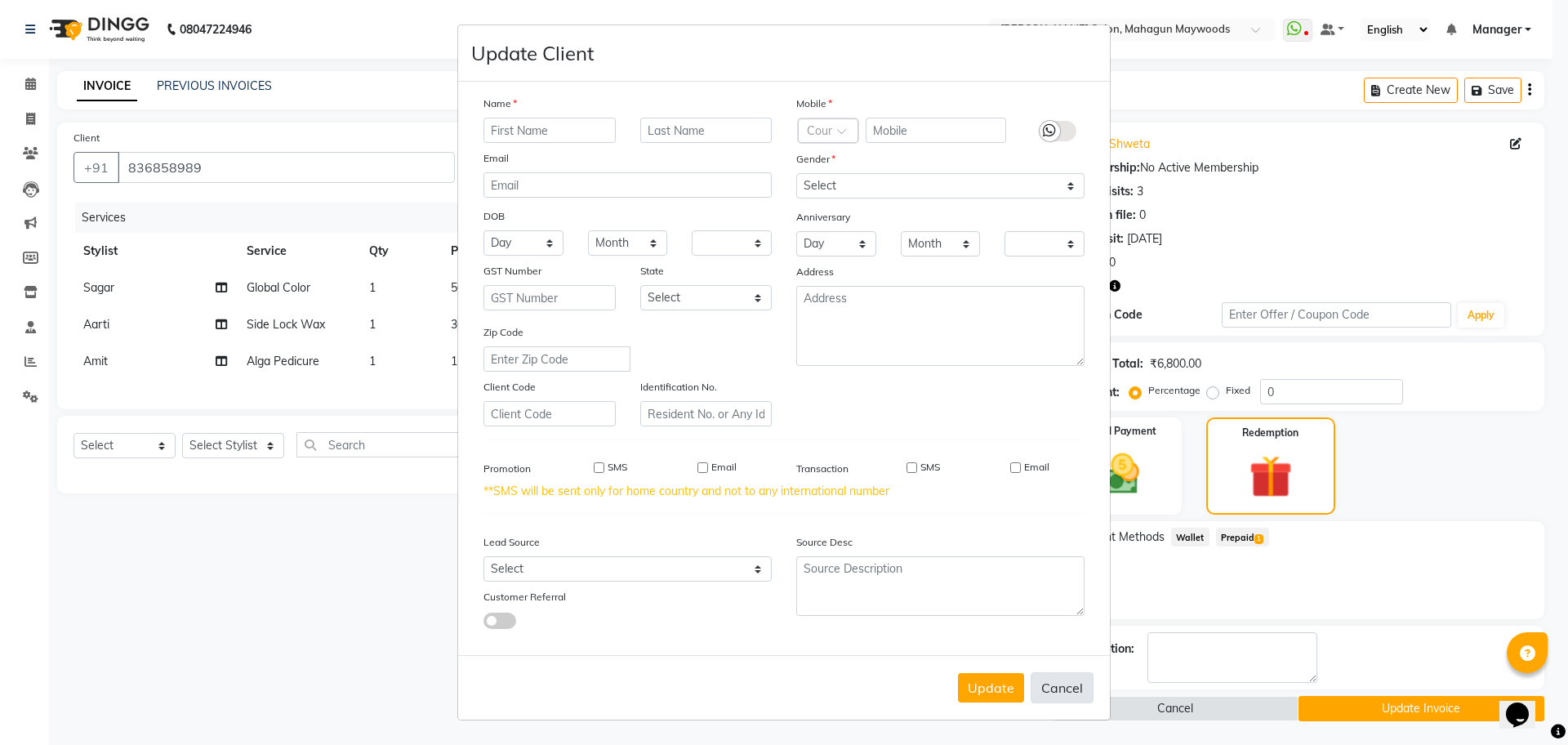
select select
checkbox input "false"
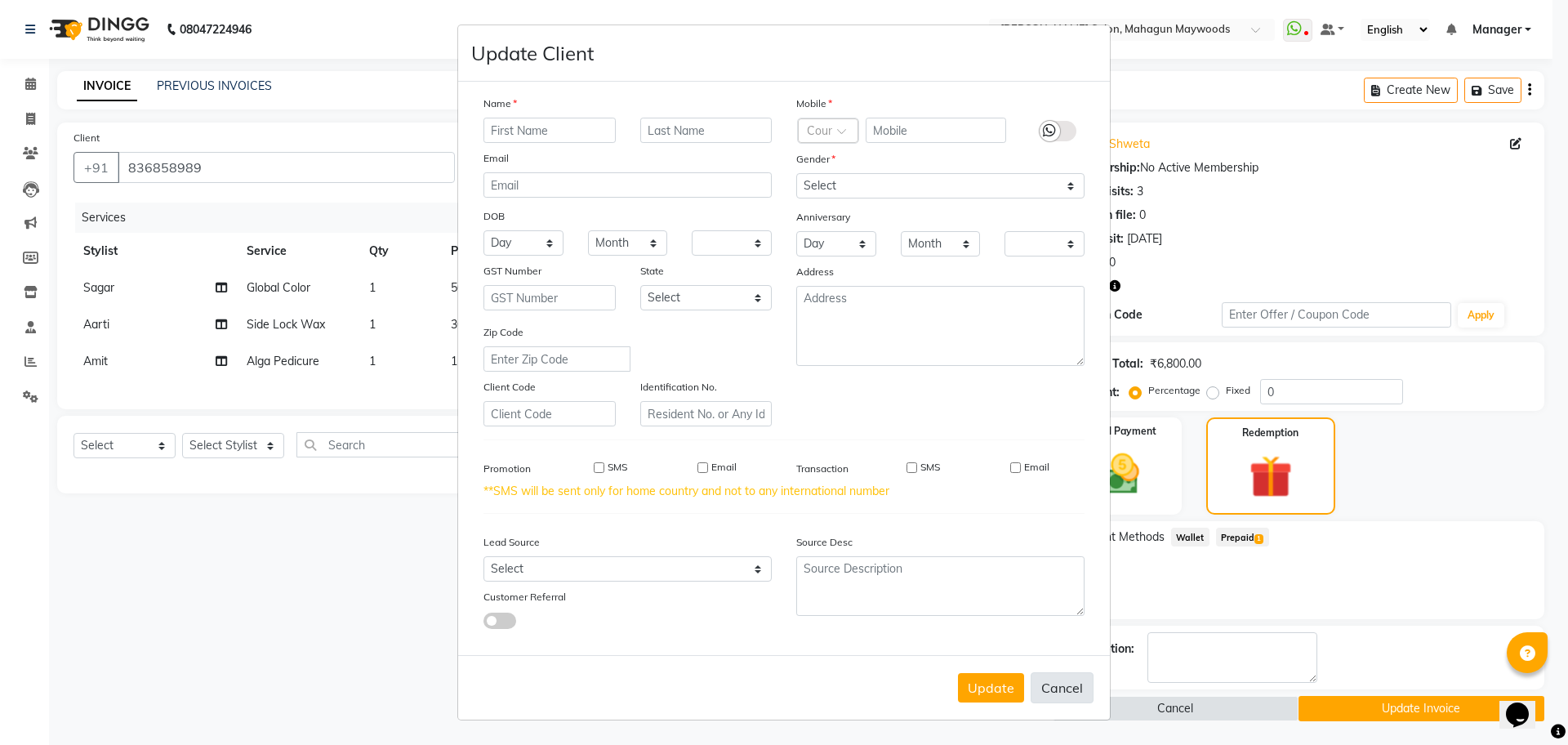
checkbox input "false"
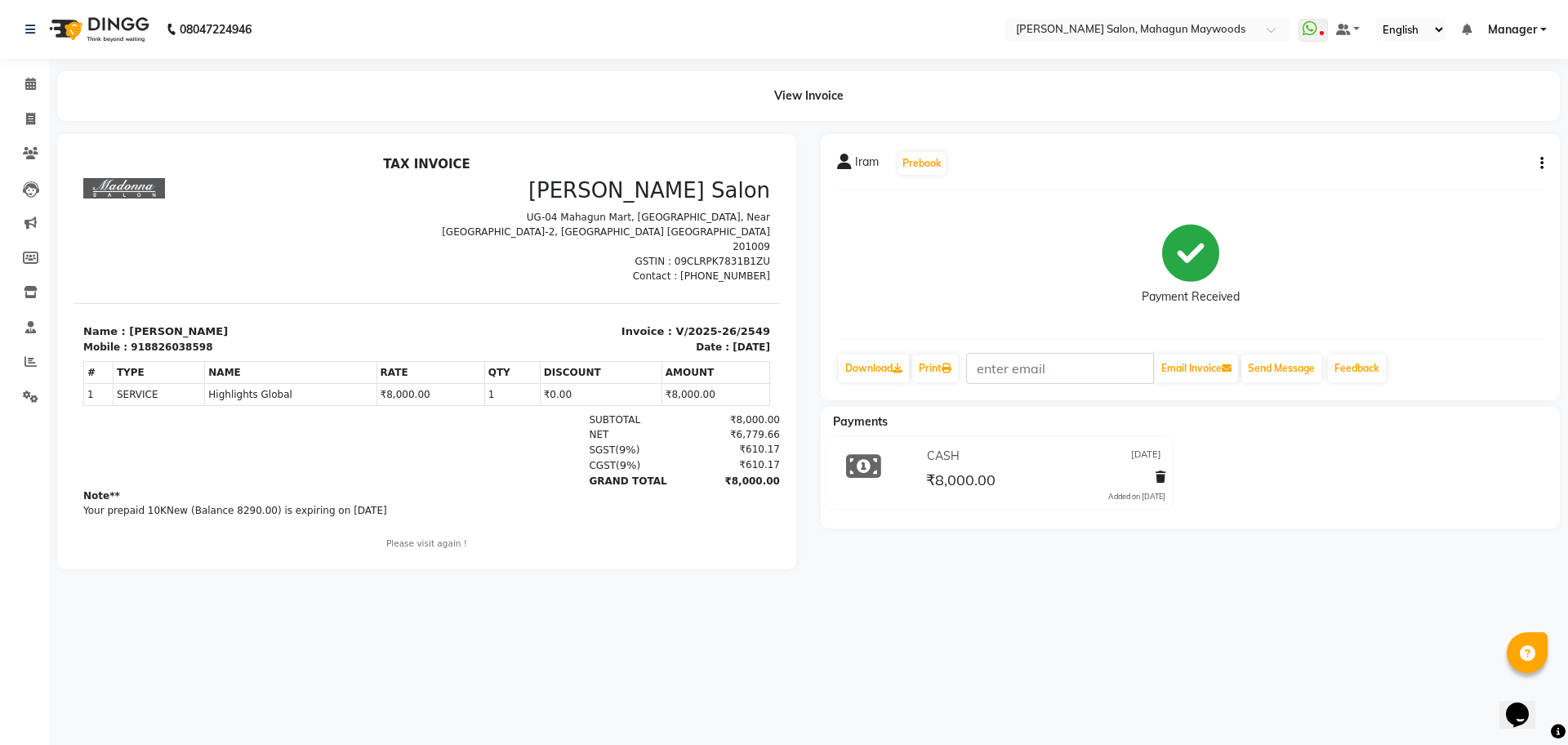
click at [155, 340] on div "918826038598" at bounding box center [171, 347] width 81 height 15
copy div "918826038598"
click at [27, 110] on span at bounding box center [30, 119] width 29 height 19
select select "service"
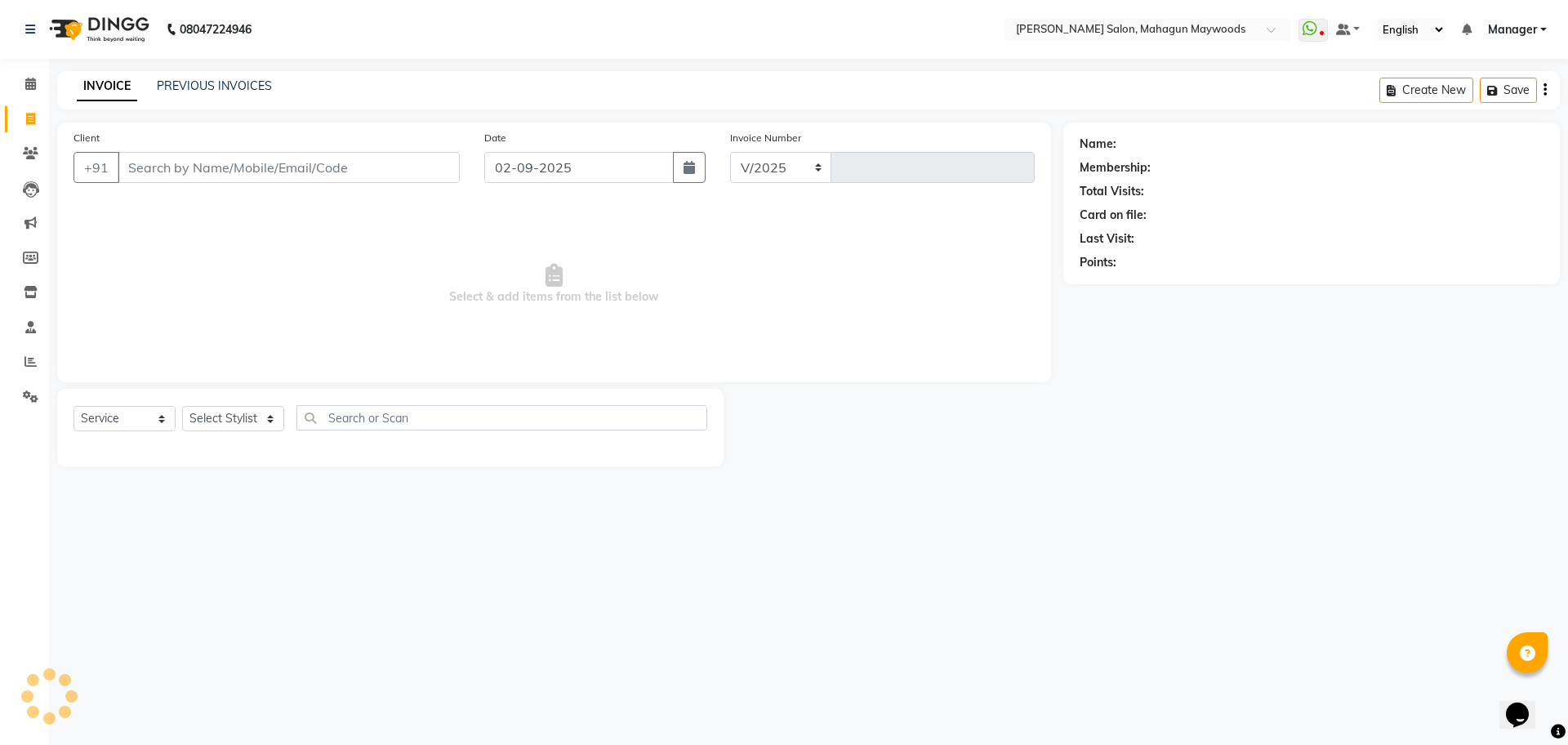
select select "6425"
type input "2709"
click at [192, 72] on div "INVOICE PREVIOUS INVOICES Create New Save" at bounding box center [809, 90] width 1503 height 38
click at [206, 87] on link "PREVIOUS INVOICES" at bounding box center [214, 86] width 115 height 15
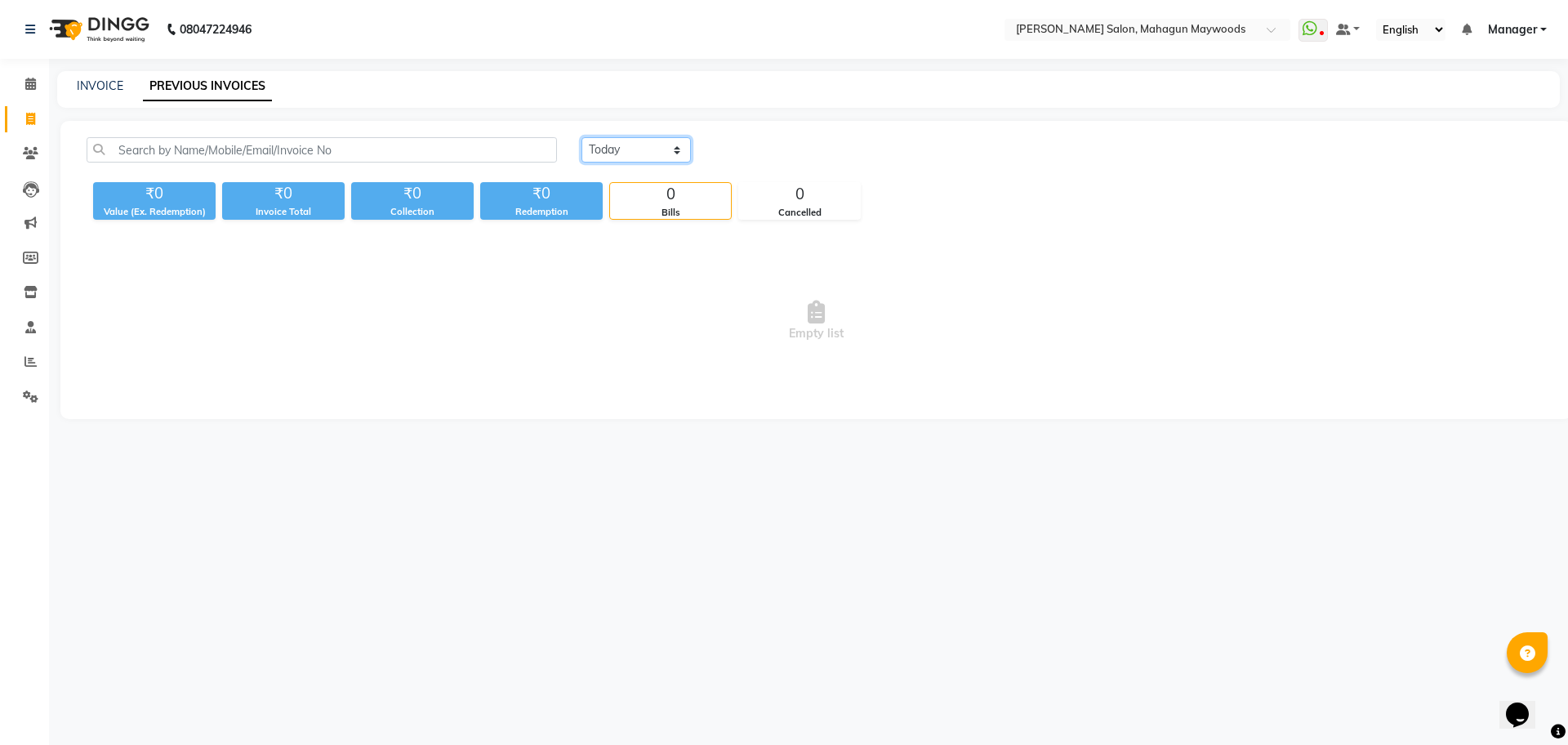
click at [643, 155] on select "[DATE] [DATE] Custom Range" at bounding box center [636, 150] width 110 height 25
select select "range"
click at [581, 138] on select "[DATE] [DATE] Custom Range" at bounding box center [636, 150] width 110 height 25
click at [768, 139] on input "02-09-2025" at bounding box center [769, 151] width 114 height 22
select select "9"
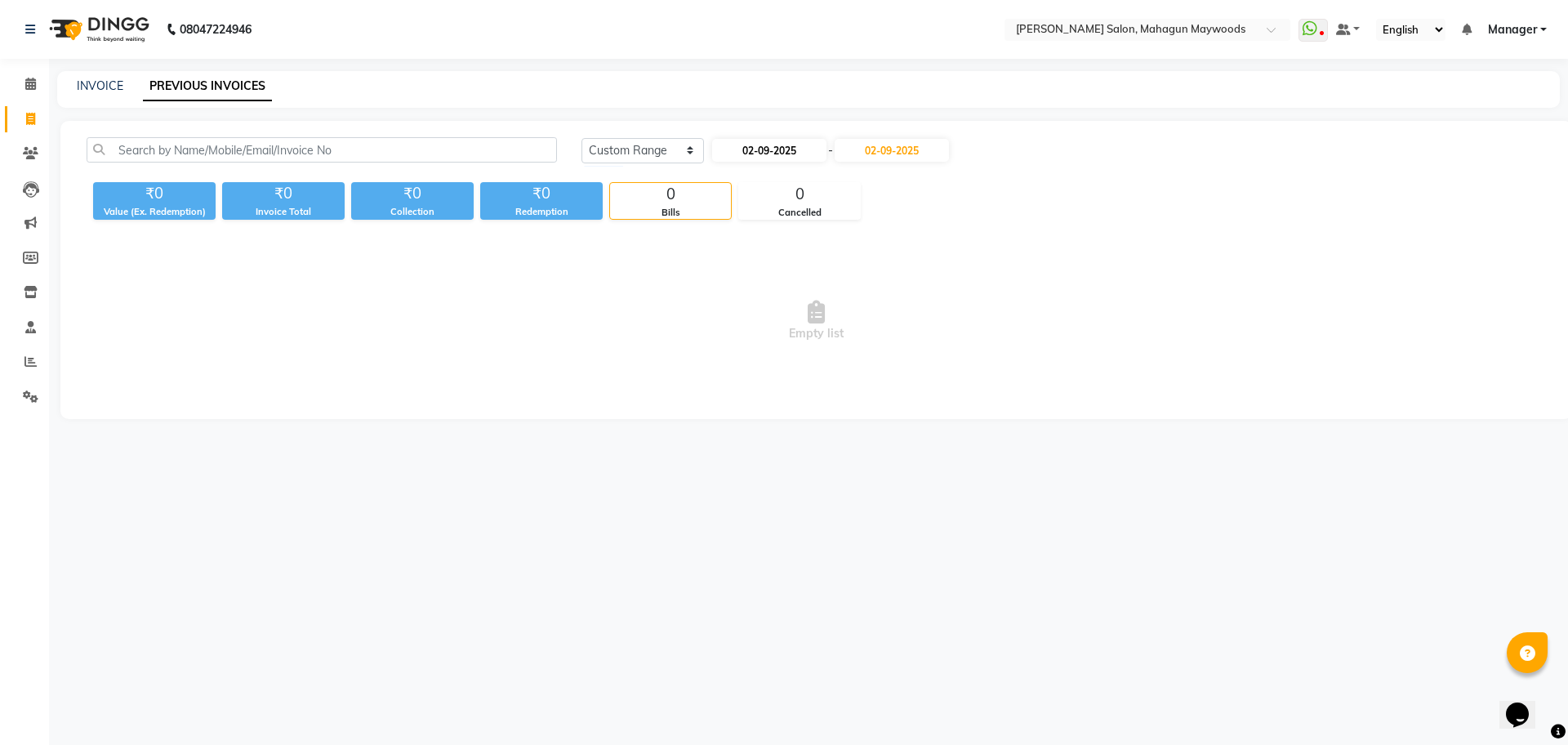
select select "2025"
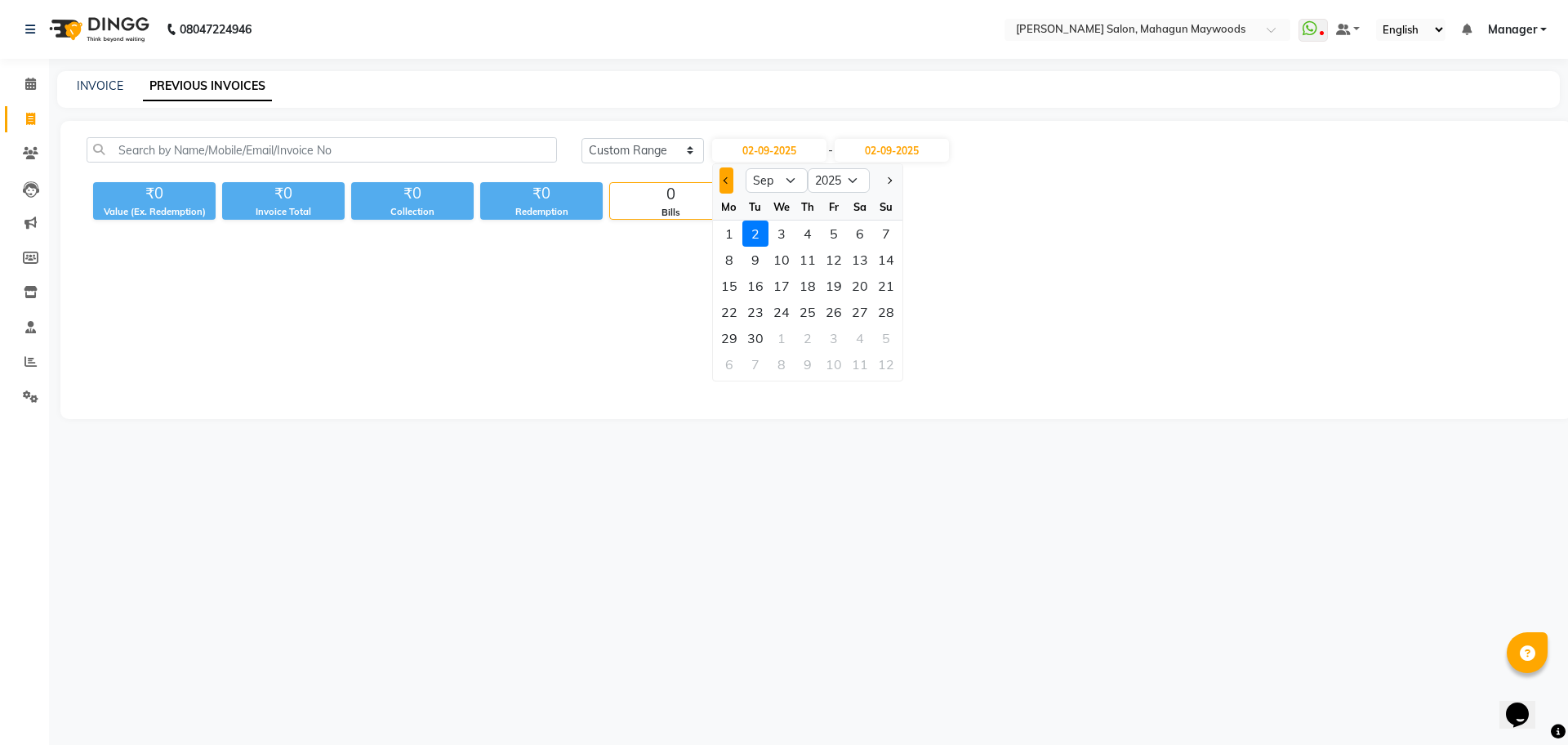
click at [726, 182] on span "Previous month" at bounding box center [726, 181] width 7 height 7
select select "8"
click at [887, 332] on div "31" at bounding box center [886, 338] width 26 height 26
type input "[DATE]"
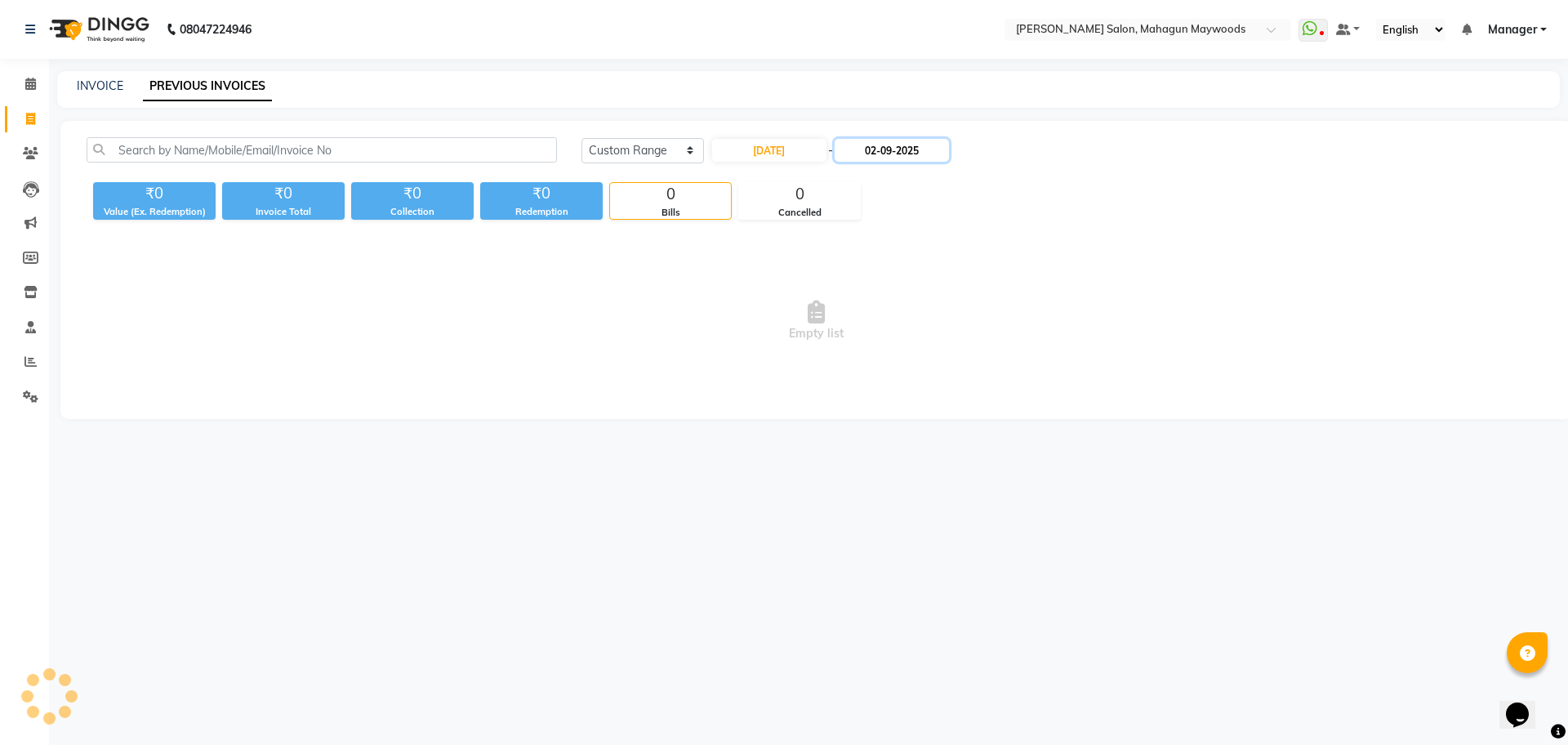
click at [886, 153] on input "02-09-2025" at bounding box center [892, 151] width 114 height 22
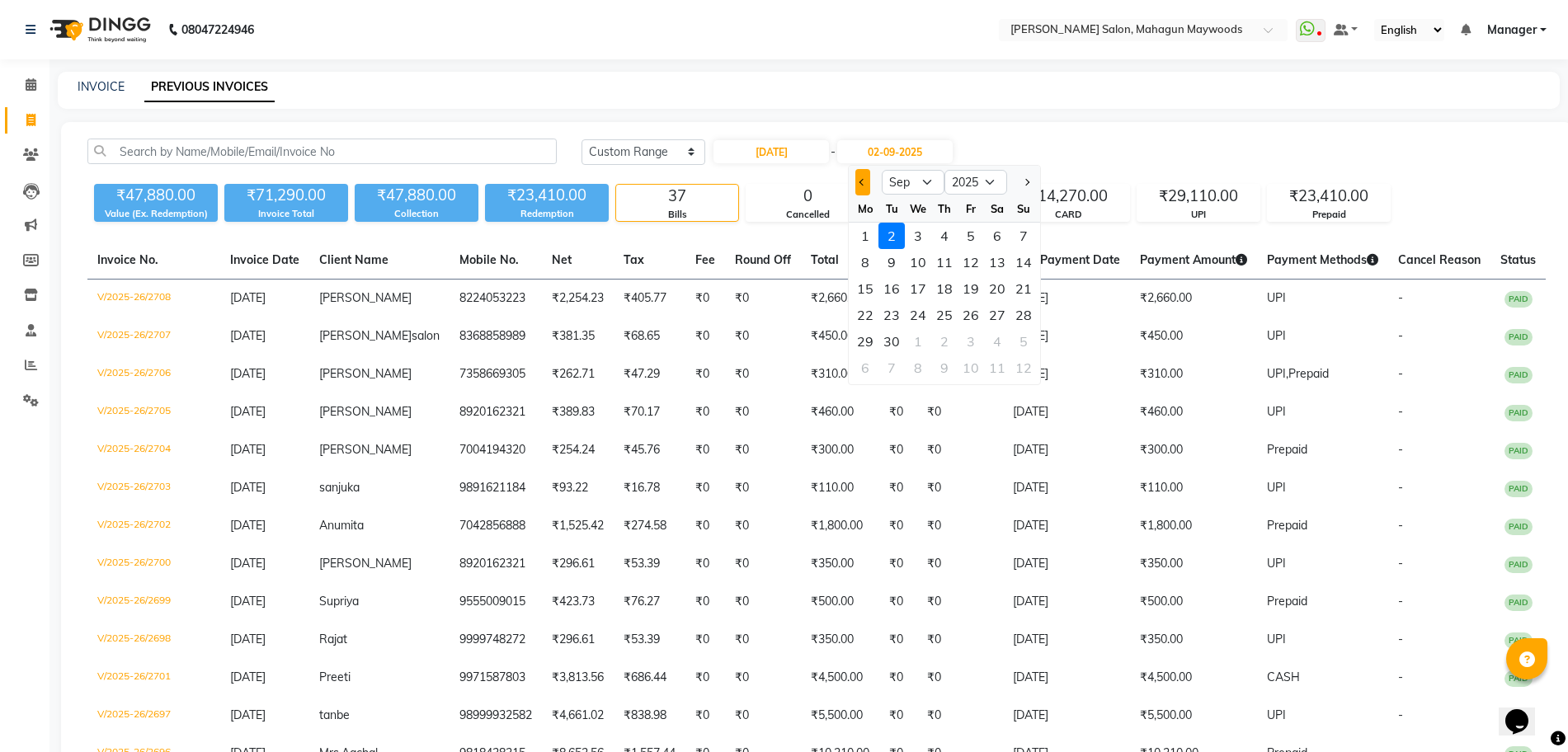
click at [861, 189] on button "Previous month" at bounding box center [862, 183] width 14 height 26
select select "8"
click at [1016, 339] on div "31" at bounding box center [1024, 342] width 26 height 26
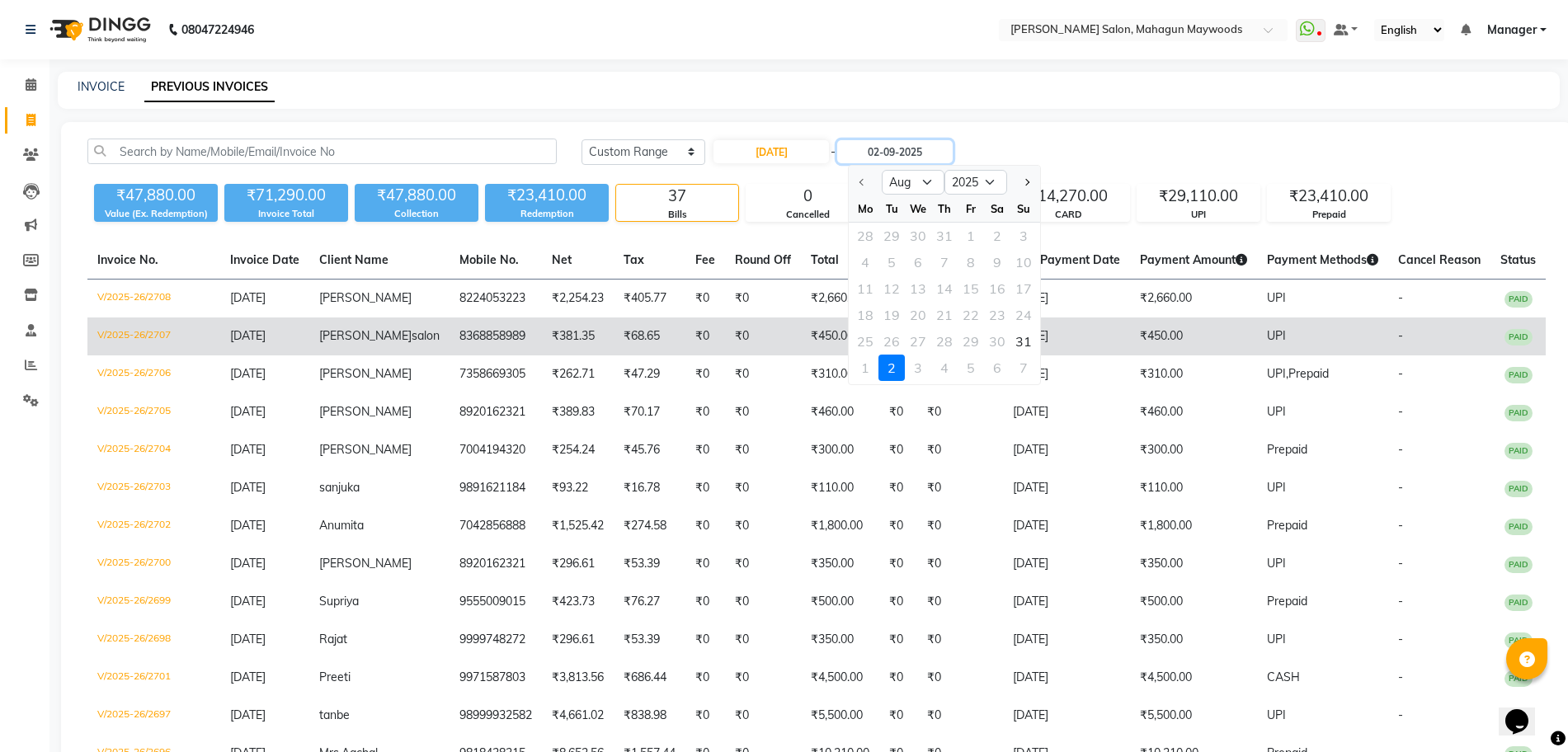
type input "31-08-2025"
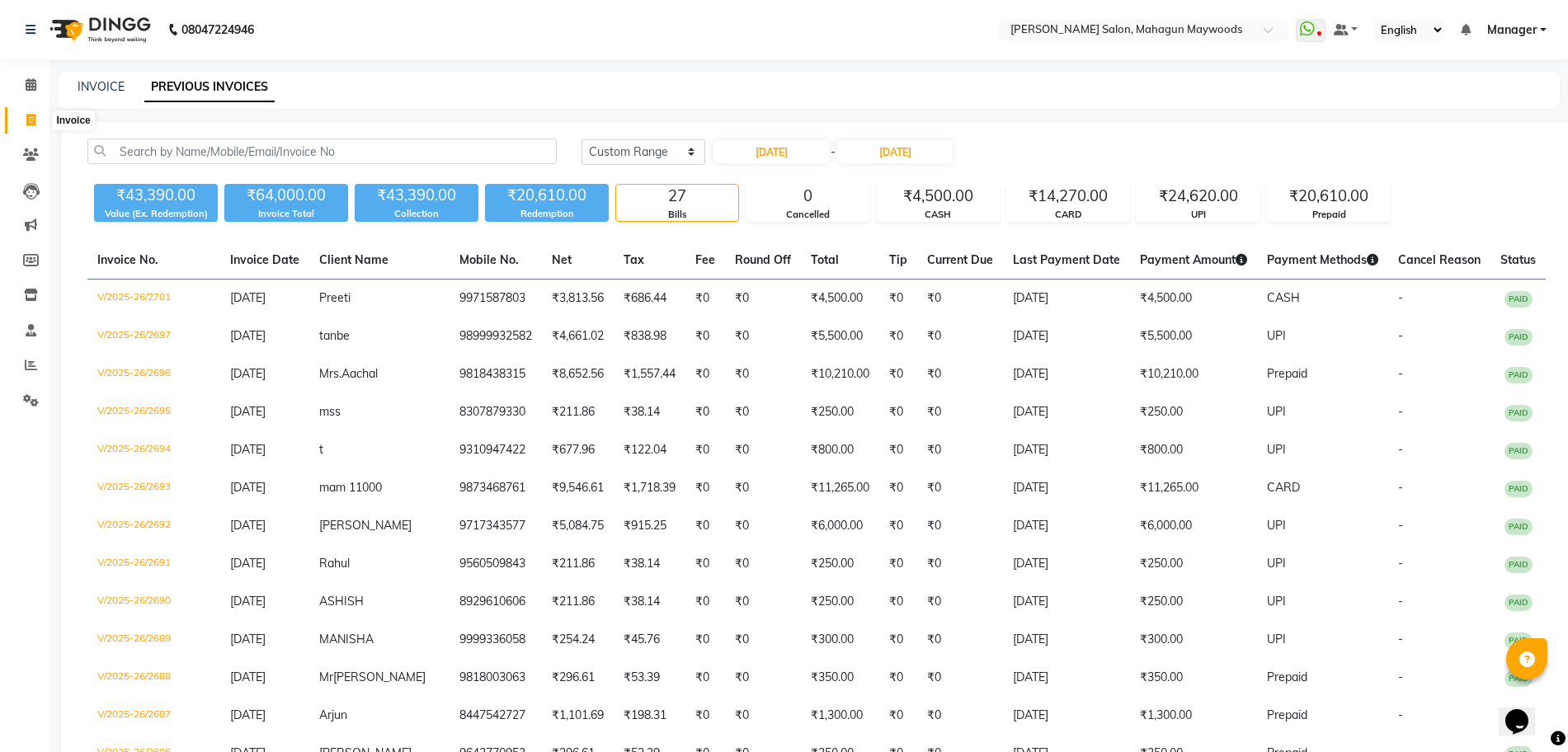
click at [27, 115] on icon at bounding box center [31, 120] width 9 height 12
select select "service"
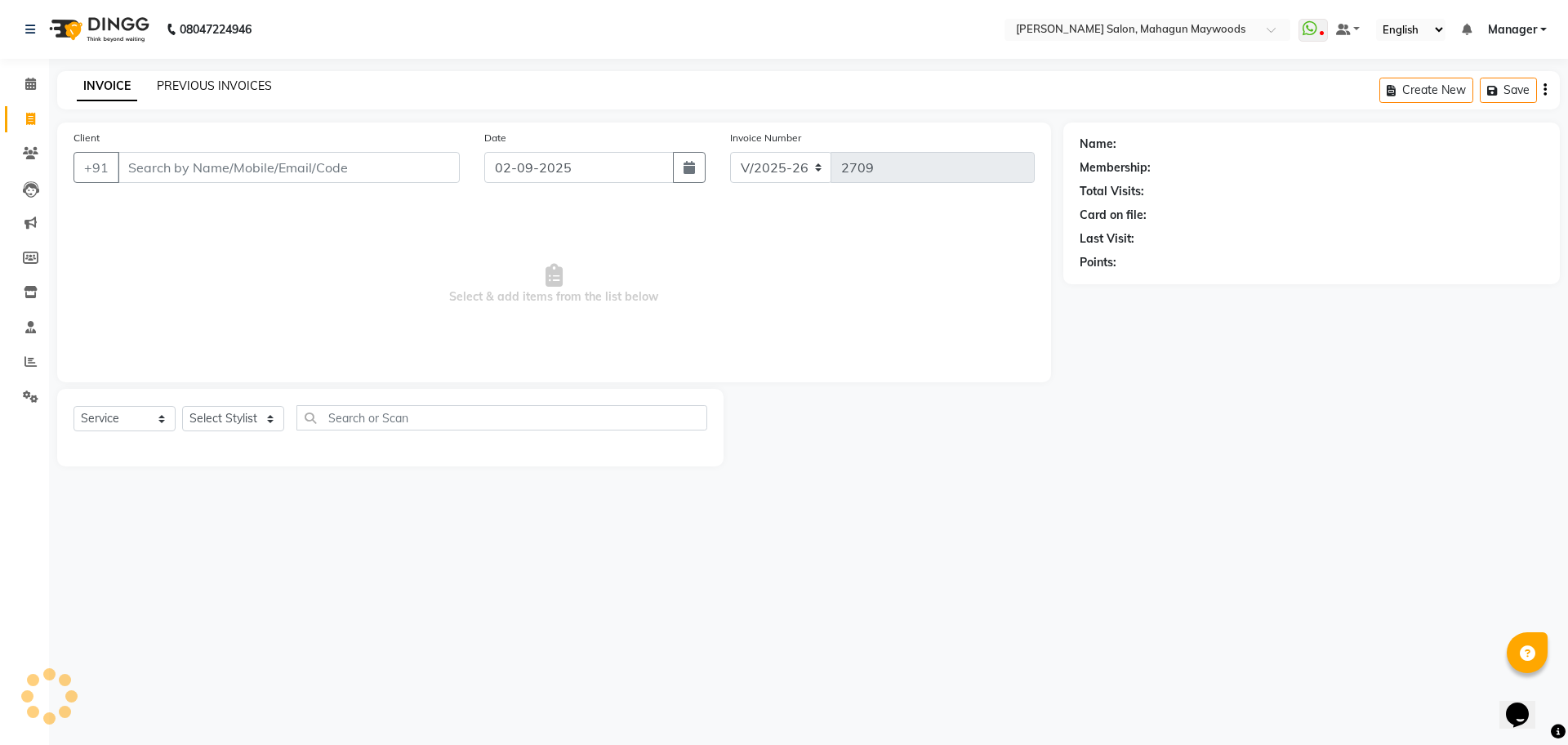
click at [163, 89] on link "PREVIOUS INVOICES" at bounding box center [214, 86] width 115 height 15
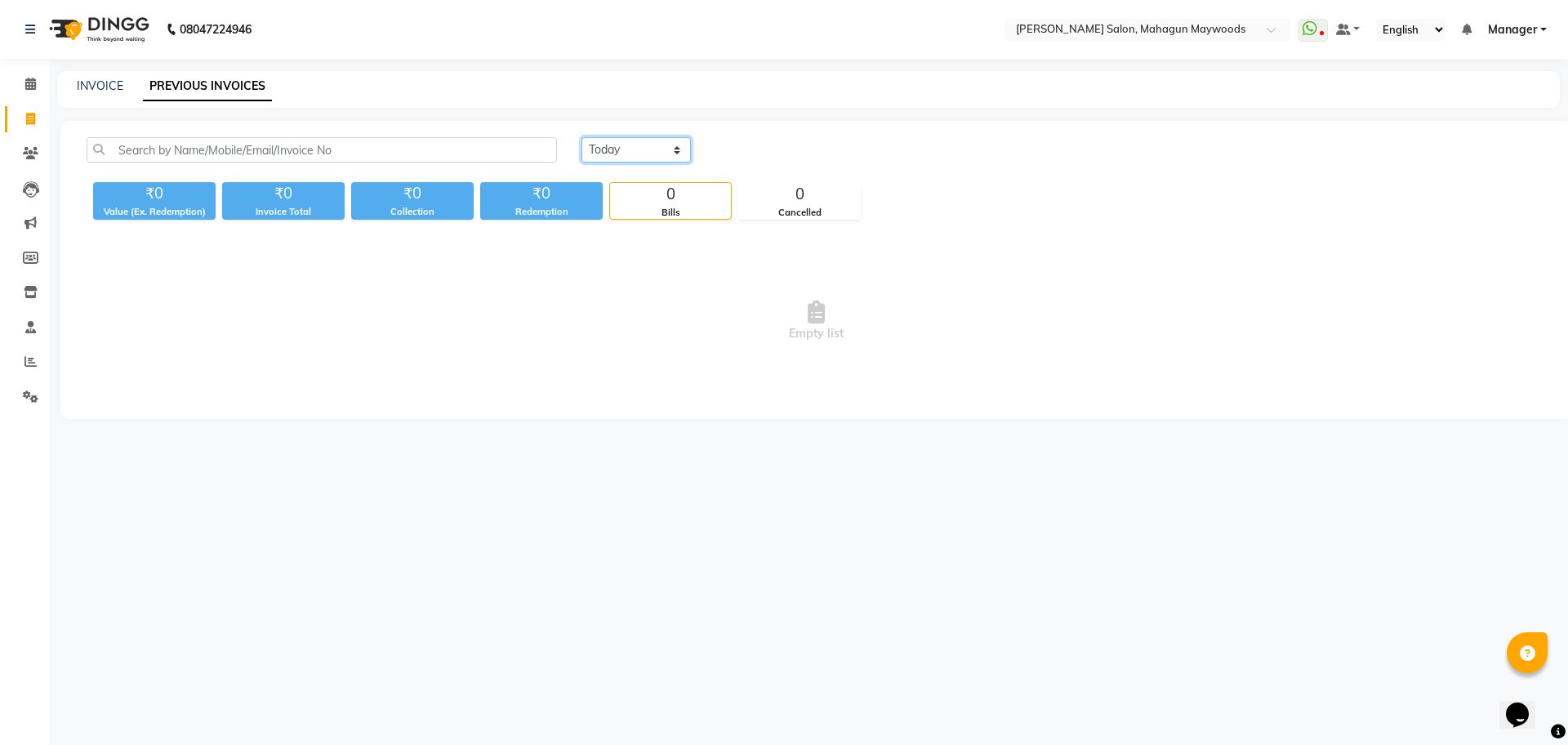
click at [617, 148] on select "[DATE] [DATE] Custom Range" at bounding box center [636, 150] width 110 height 25
select select "range"
click at [581, 138] on select "[DATE] [DATE] Custom Range" at bounding box center [636, 150] width 110 height 25
click at [780, 151] on input "02-09-2025" at bounding box center [769, 151] width 114 height 22
select select "9"
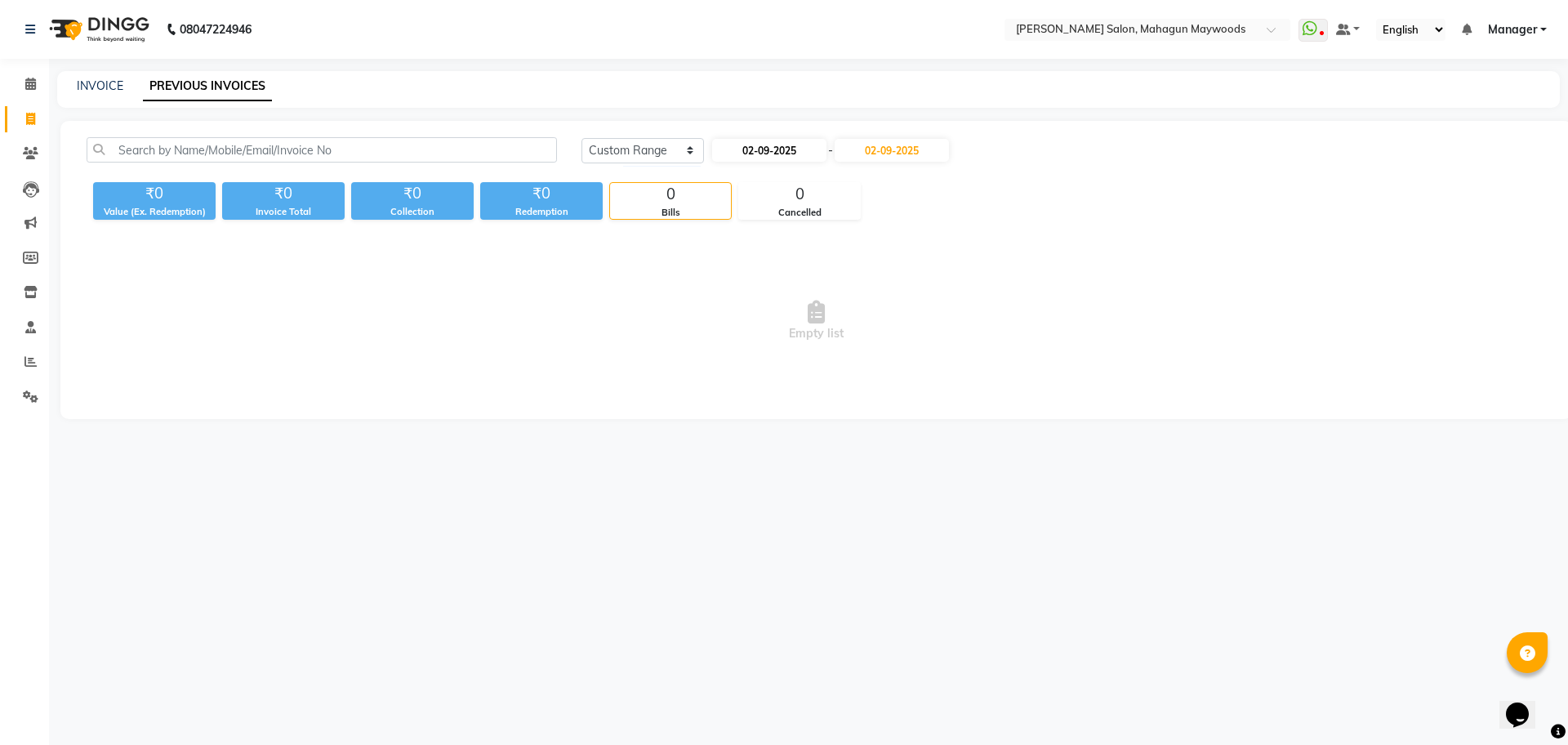
select select "2025"
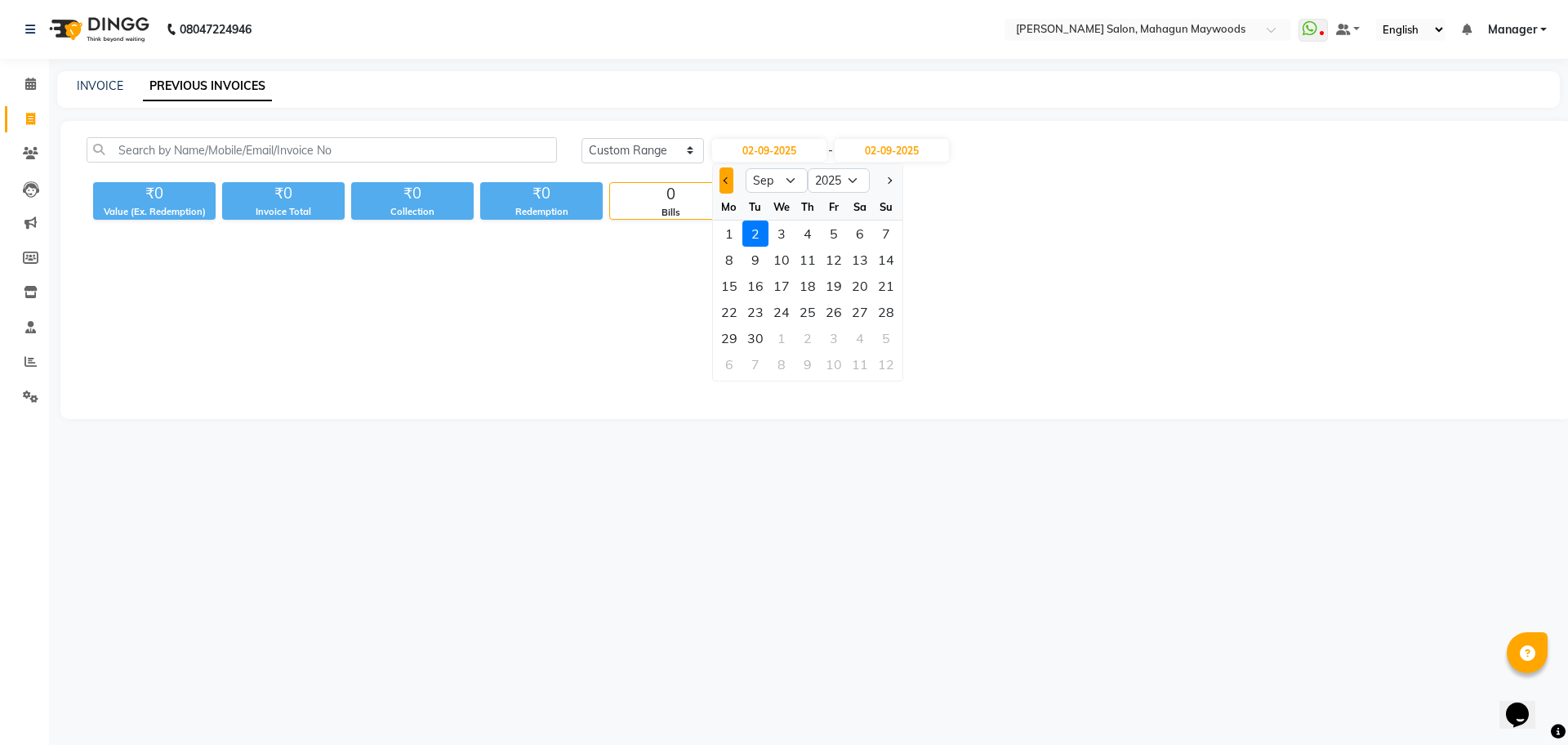
click at [726, 183] on button "Previous month" at bounding box center [726, 181] width 14 height 26
select select "8"
click at [734, 335] on div "25" at bounding box center [729, 338] width 26 height 26
type input "25-08-2025"
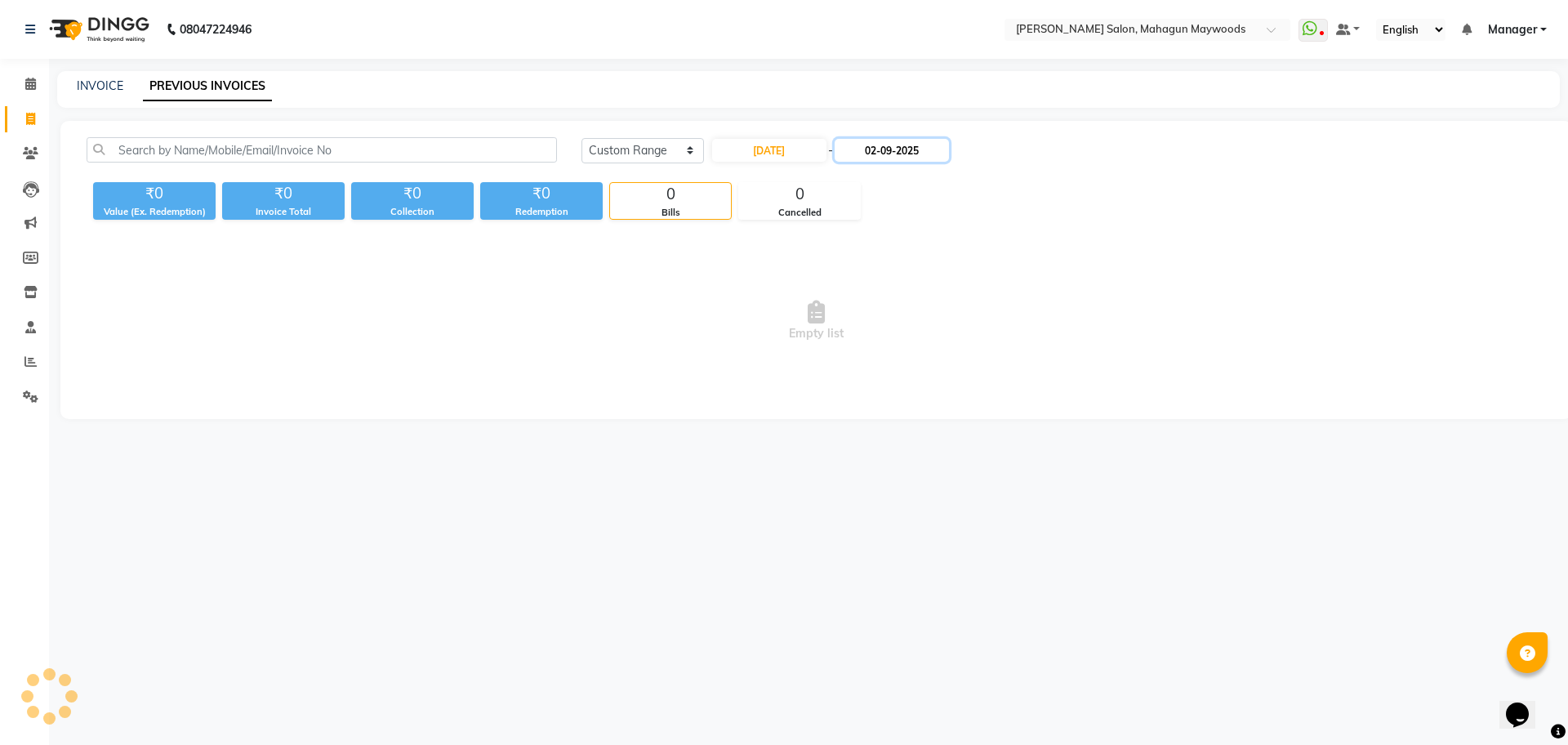
click at [883, 150] on input "02-09-2025" at bounding box center [892, 151] width 114 height 22
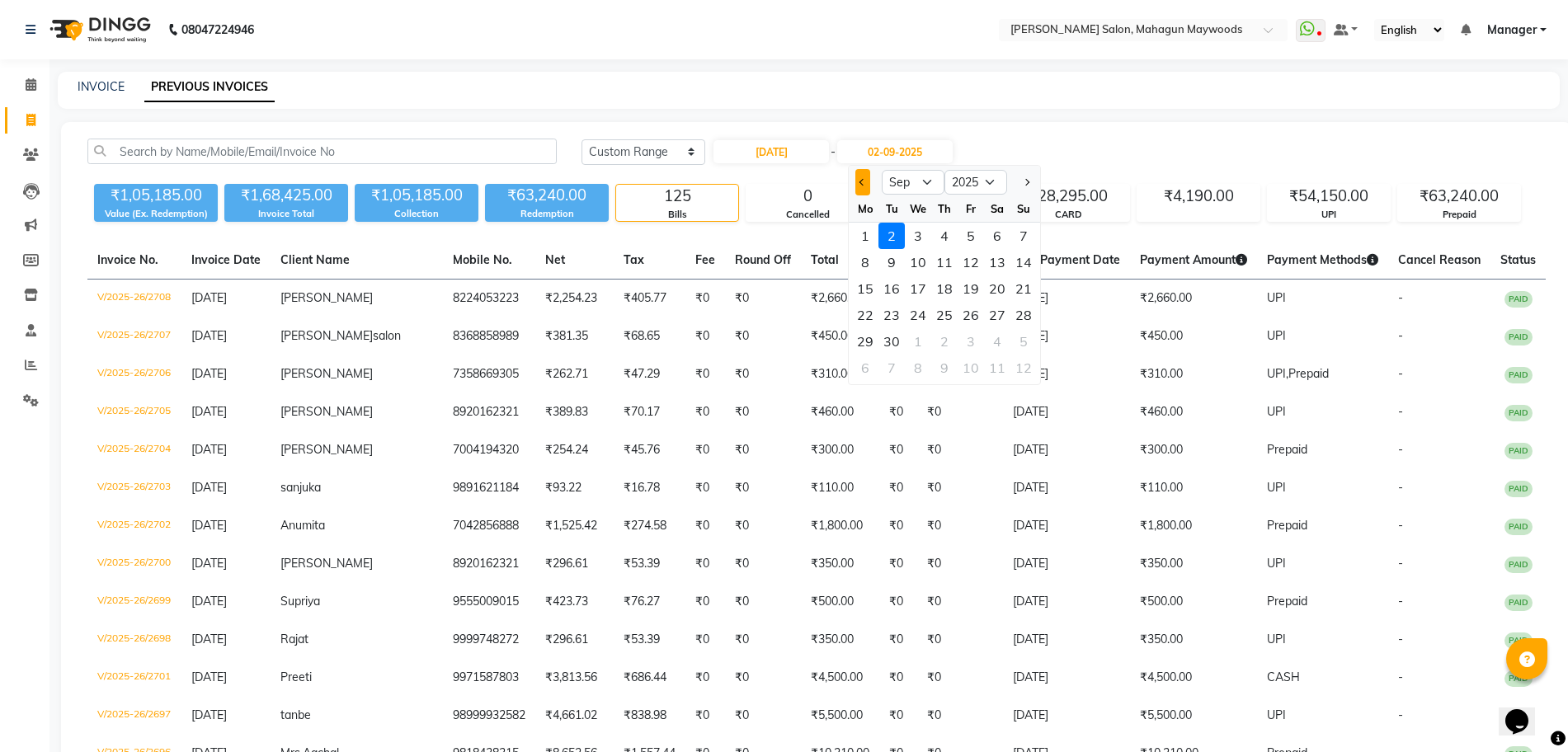
click at [861, 188] on button "Previous month" at bounding box center [862, 183] width 14 height 26
select select "8"
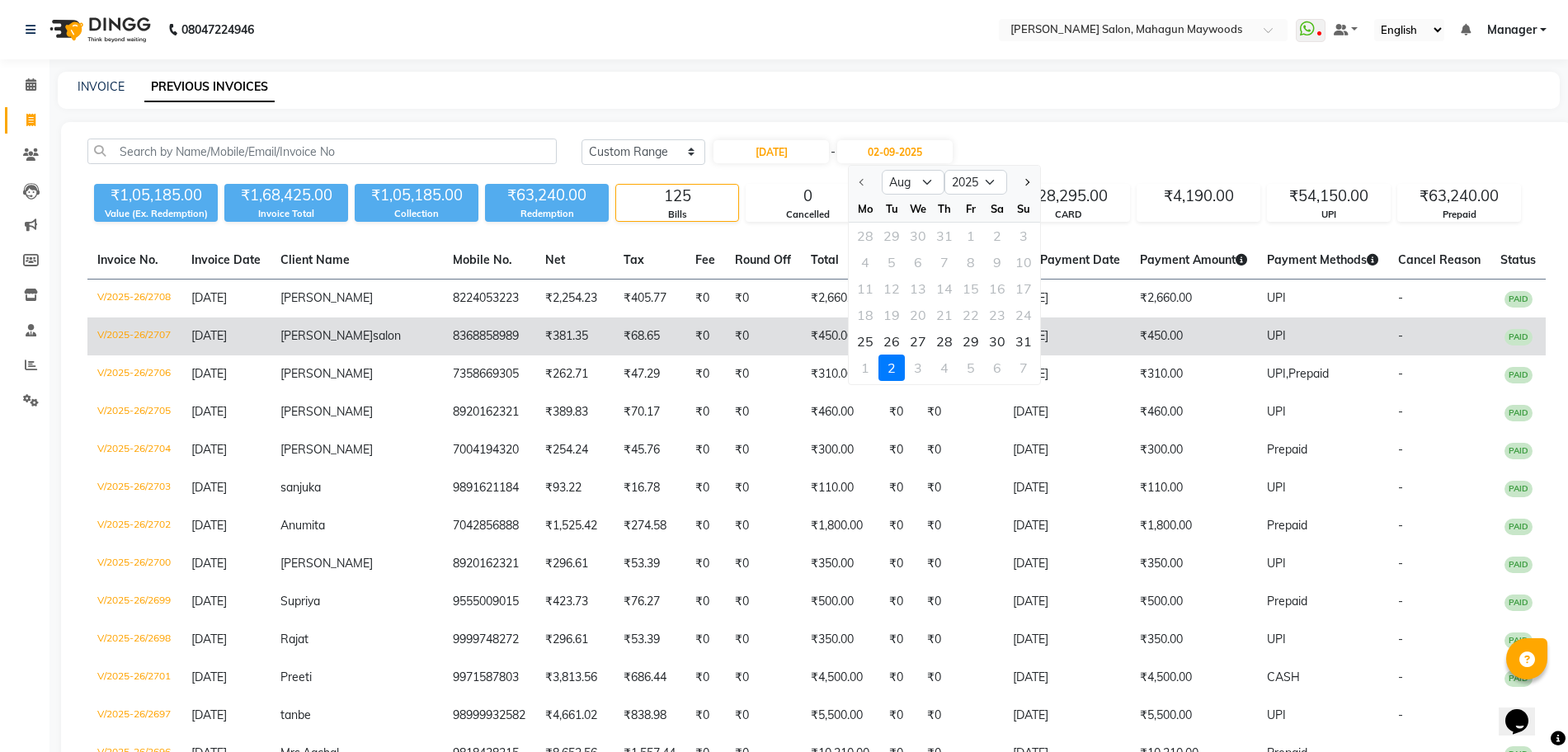
click at [1022, 344] on div "31" at bounding box center [1024, 342] width 26 height 26
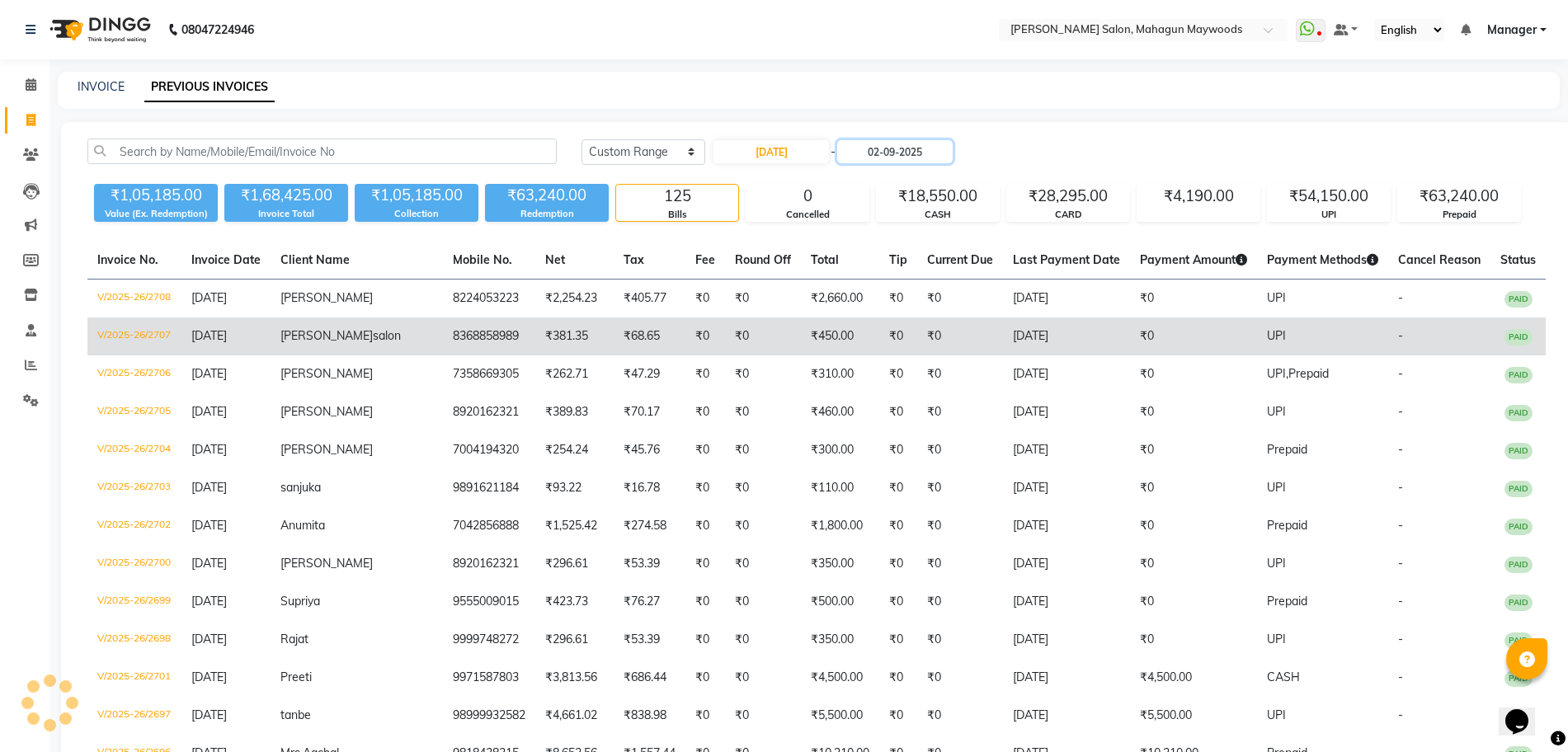
type input "[DATE]"
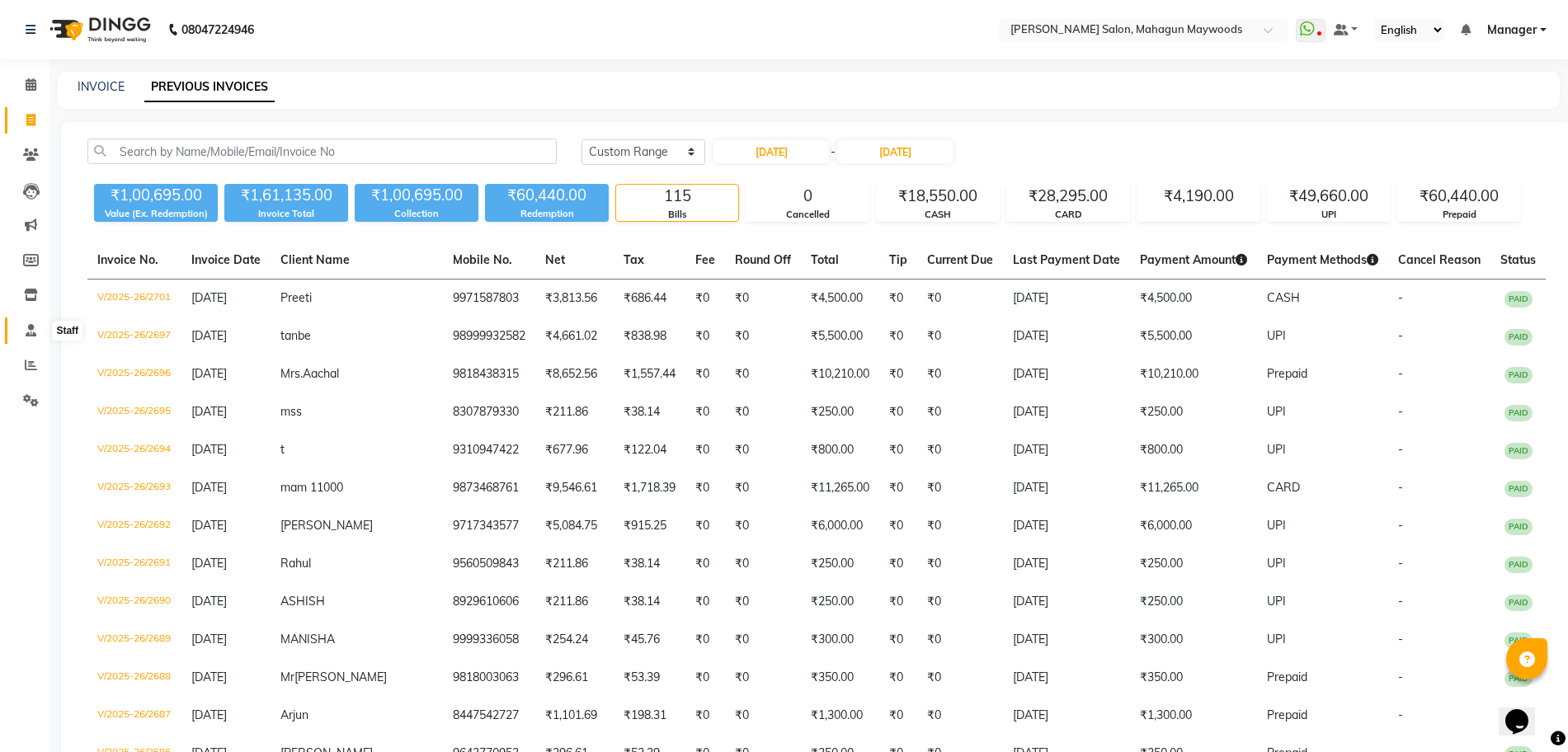
click at [22, 326] on span at bounding box center [31, 331] width 29 height 19
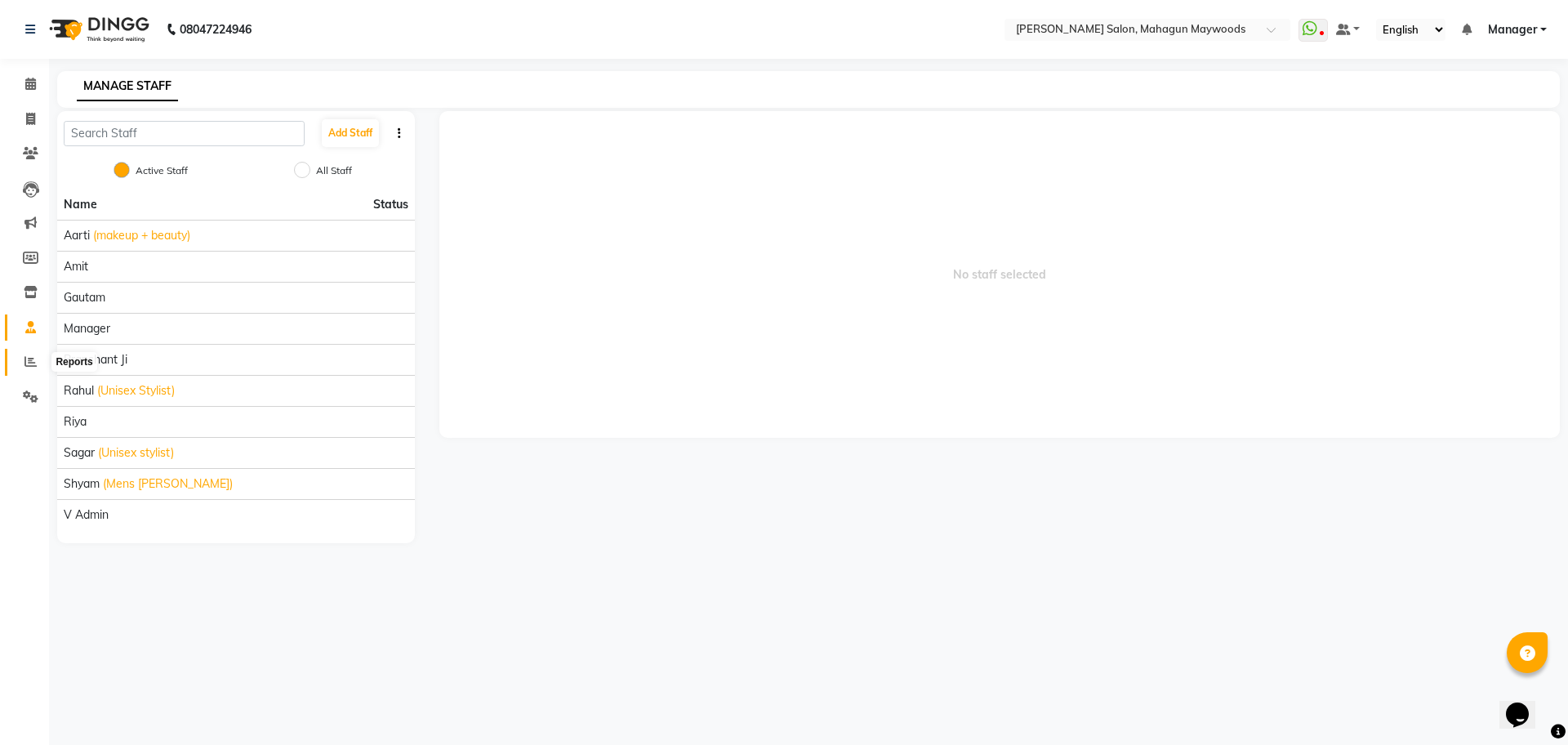
click at [29, 356] on icon at bounding box center [30, 362] width 12 height 12
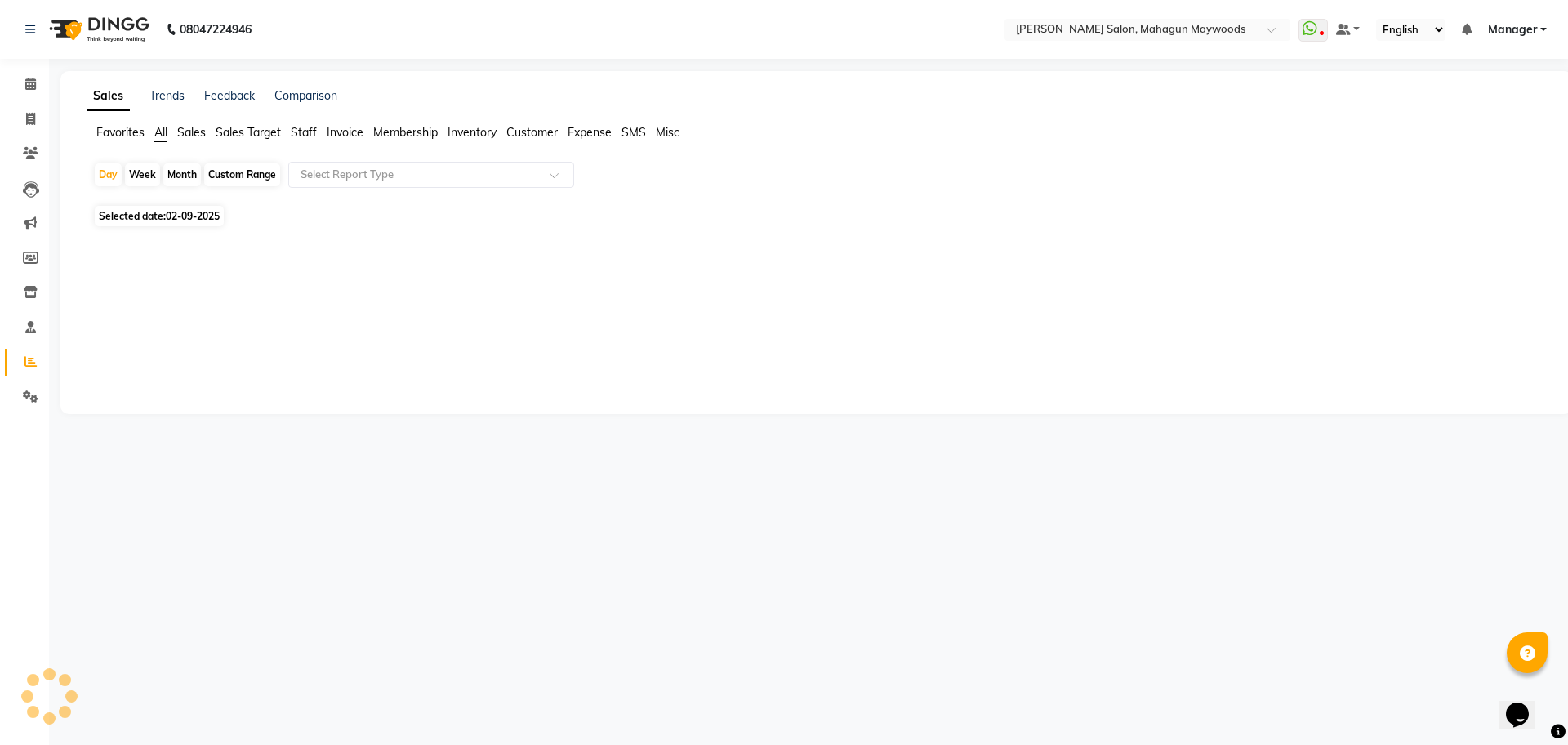
click at [300, 134] on span "Staff" at bounding box center [304, 132] width 26 height 15
click at [252, 171] on div "Custom Range" at bounding box center [242, 175] width 76 height 22
select select "9"
select select "2025"
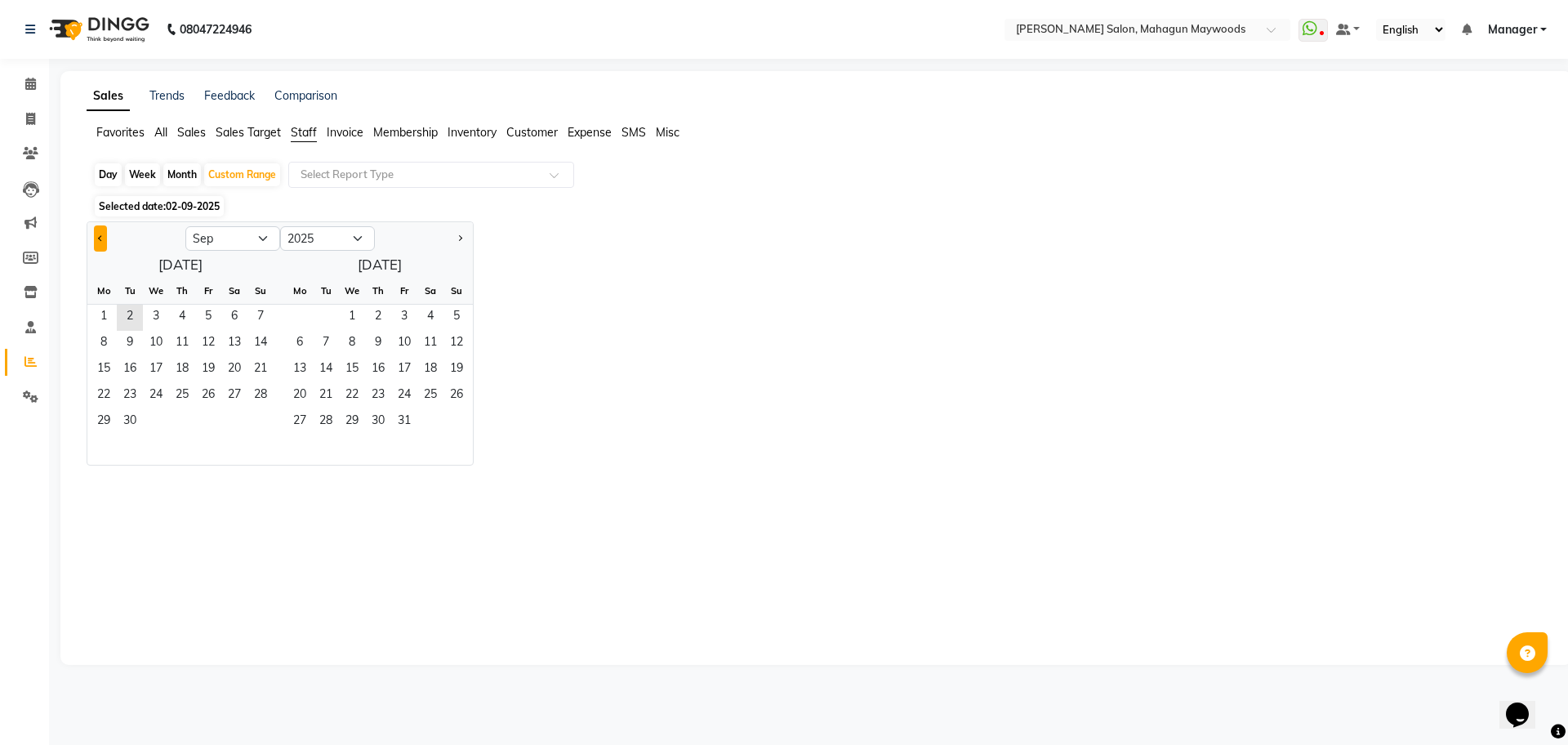
click at [104, 242] on button "Previous month" at bounding box center [100, 239] width 13 height 26
select select "8"
click at [198, 313] on span "1" at bounding box center [208, 318] width 26 height 26
click at [268, 419] on span "31" at bounding box center [260, 422] width 26 height 26
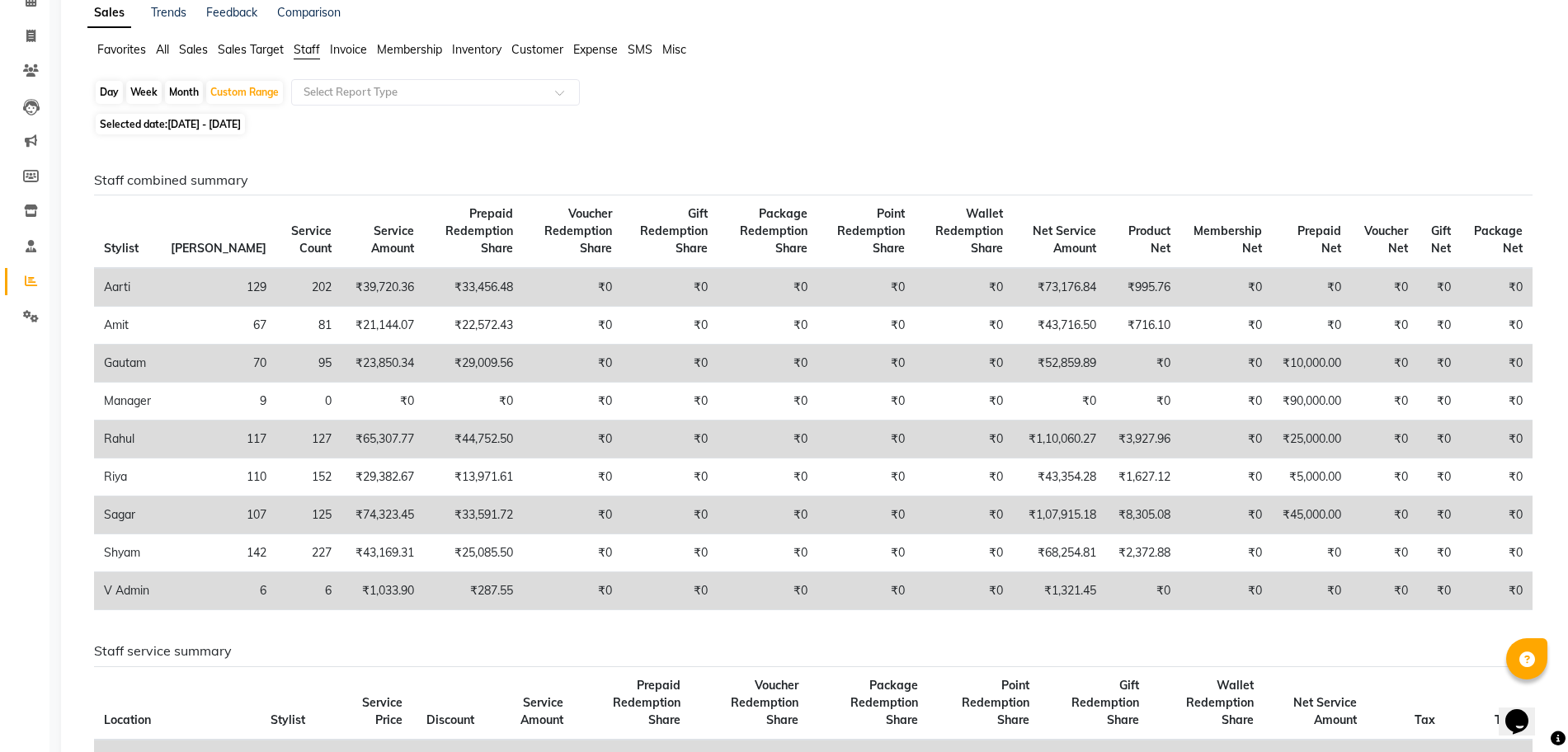
scroll to position [114, 0]
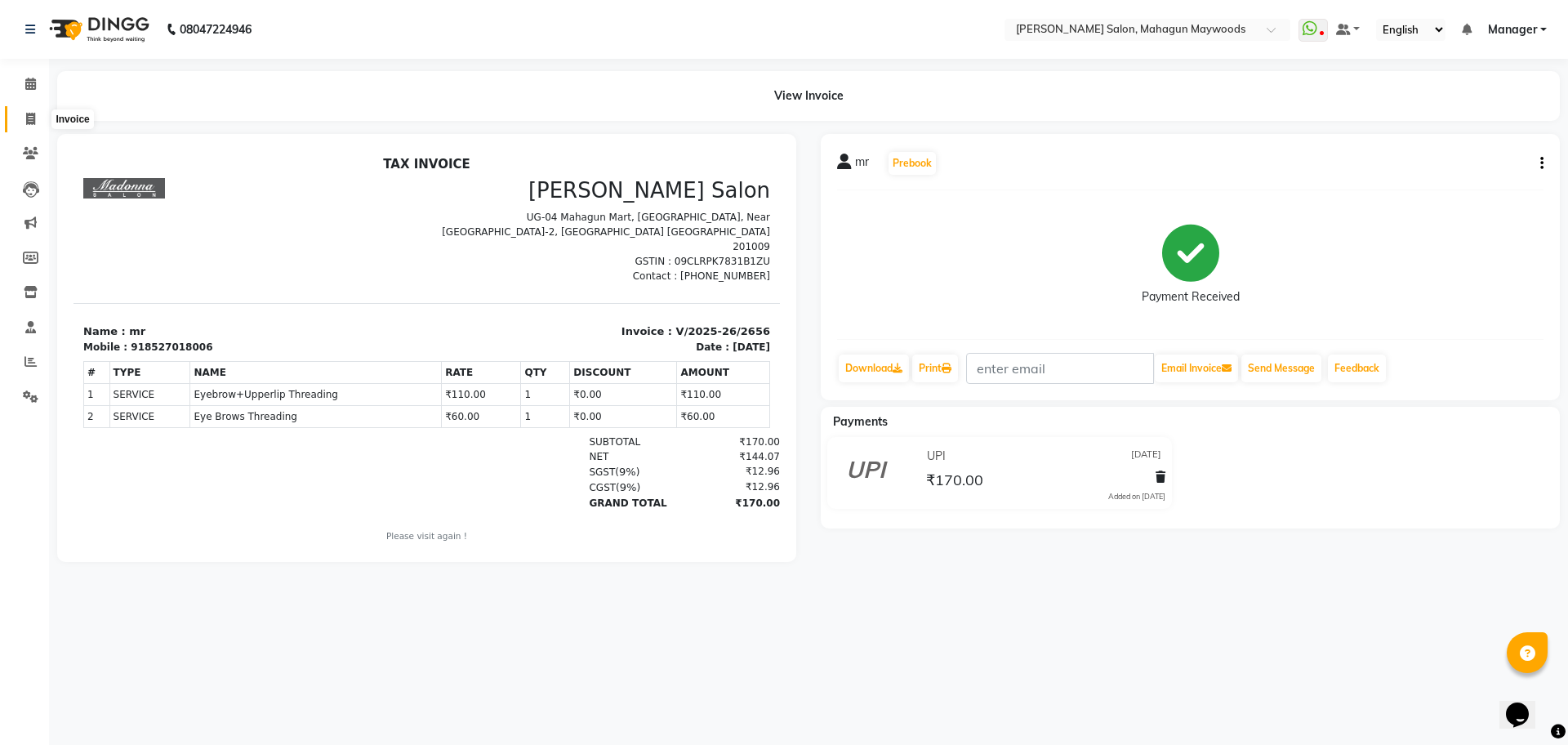
click at [28, 118] on icon at bounding box center [30, 119] width 9 height 12
select select "service"
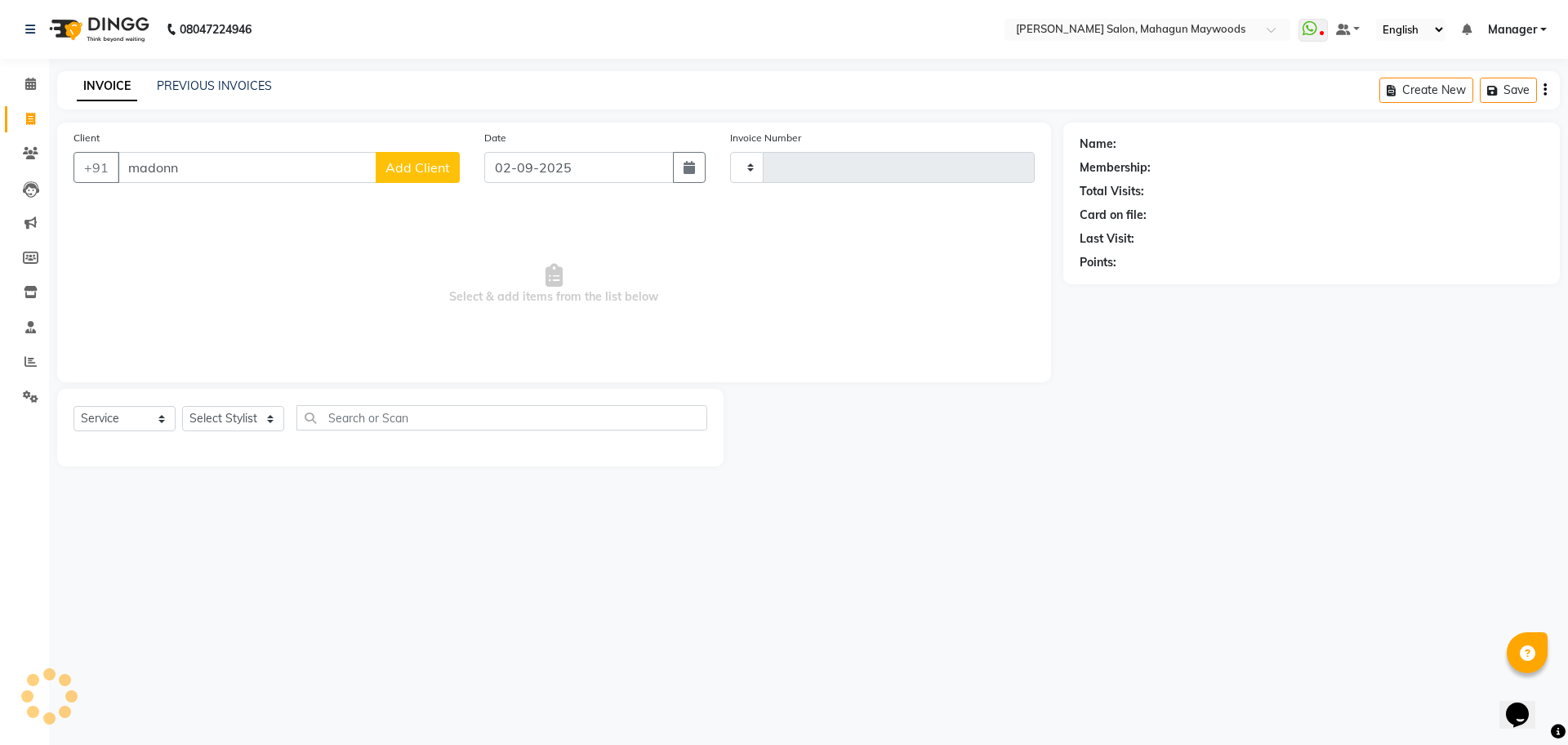
type input "[PERSON_NAME]"
type input "2709"
select select "6425"
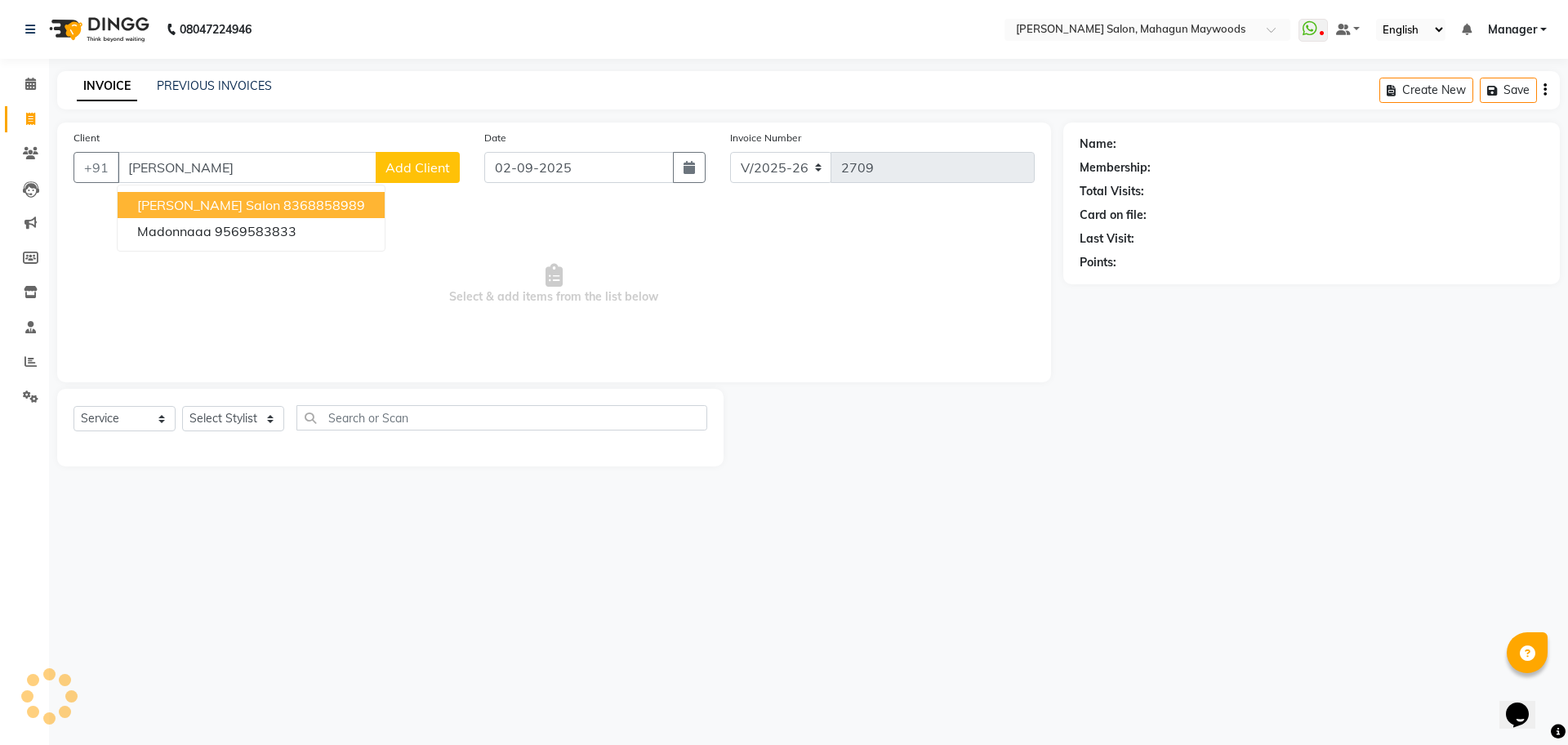
click at [284, 208] on ngb-highlight "8368858989" at bounding box center [324, 205] width 81 height 16
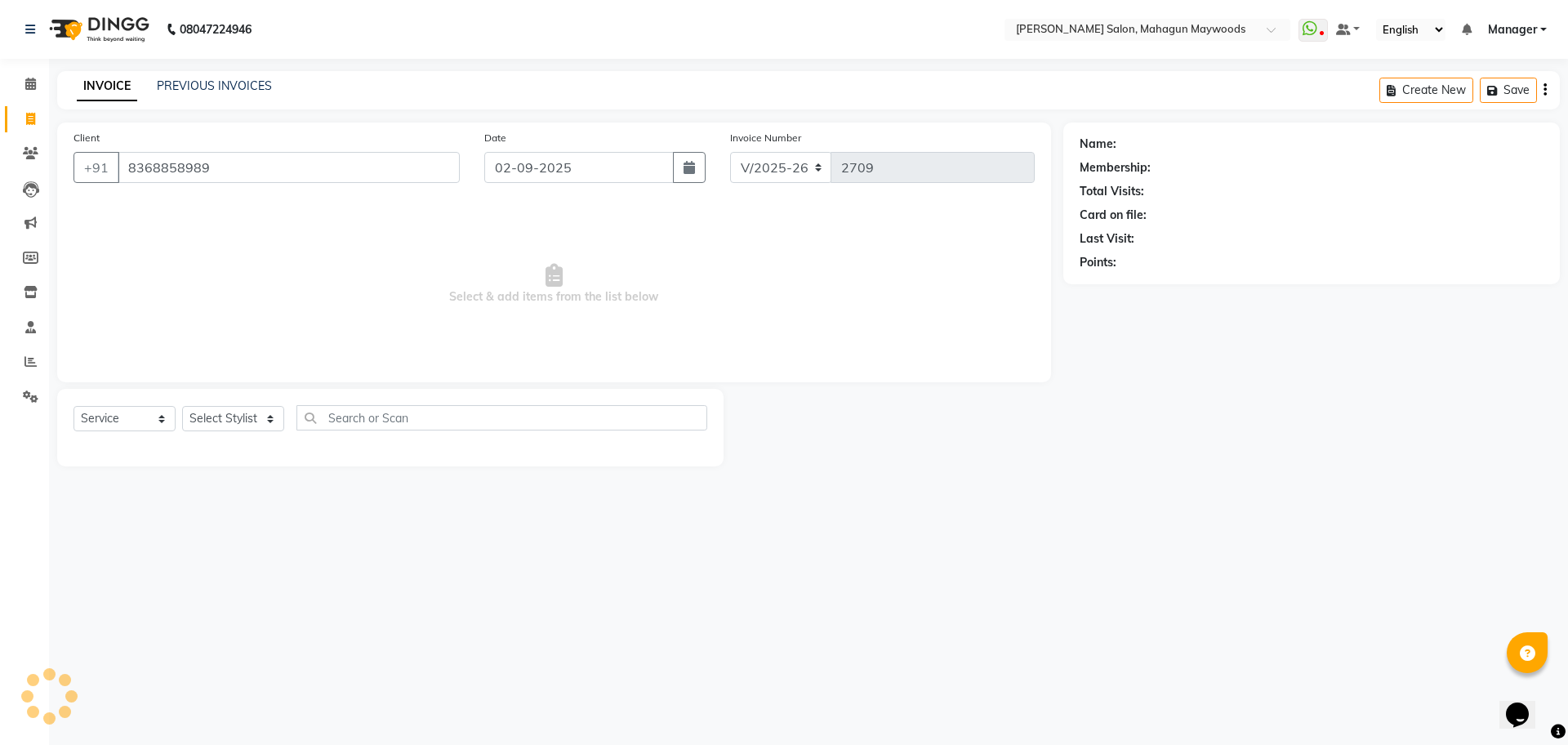
type input "8368858989"
click at [1528, 139] on icon at bounding box center [1531, 144] width 11 height 11
select select "[DEMOGRAPHIC_DATA]"
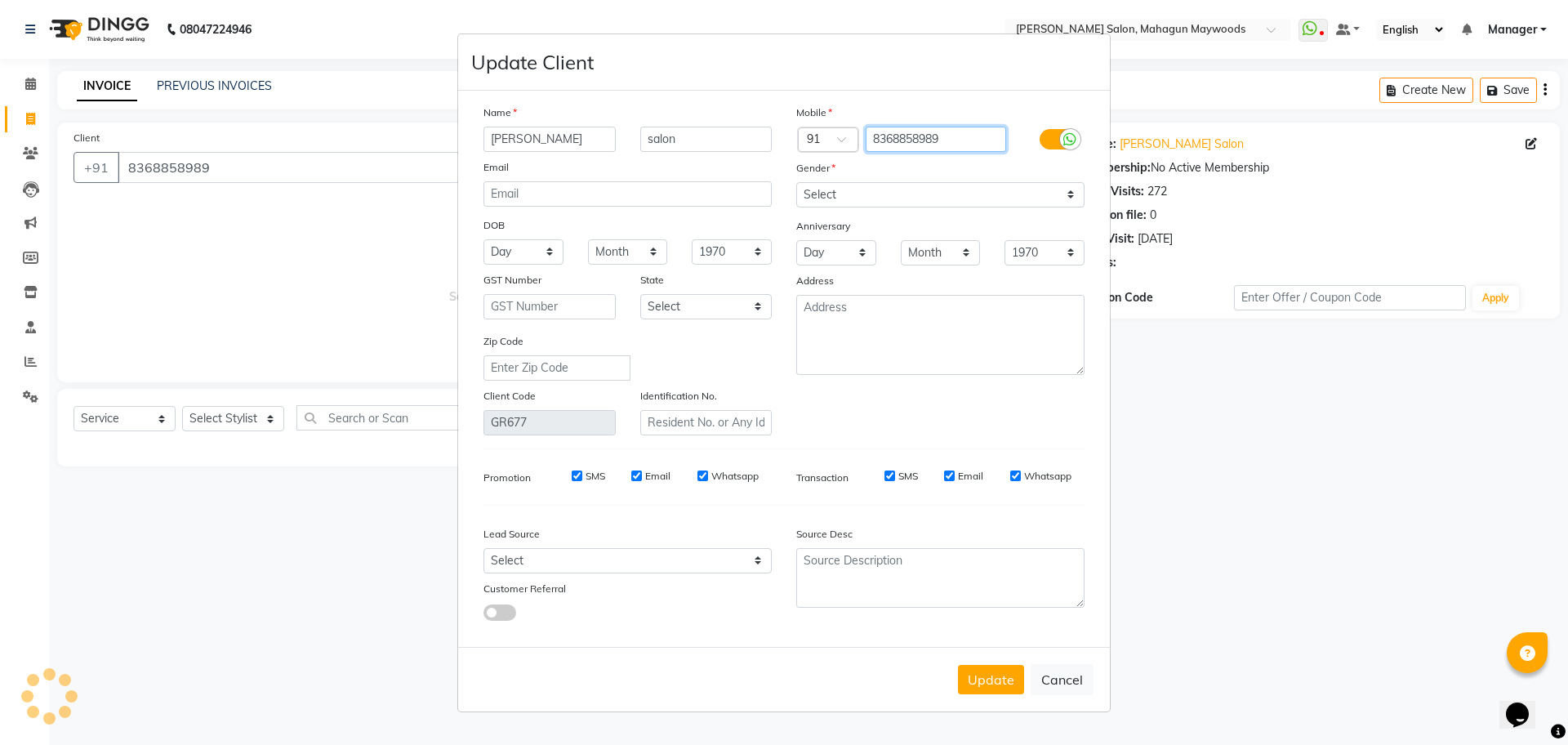
click at [989, 145] on input "8368858989" at bounding box center [936, 138] width 141 height 25
type input "8"
type input "8929421857"
click at [1066, 682] on button "Cancel" at bounding box center [1062, 680] width 63 height 31
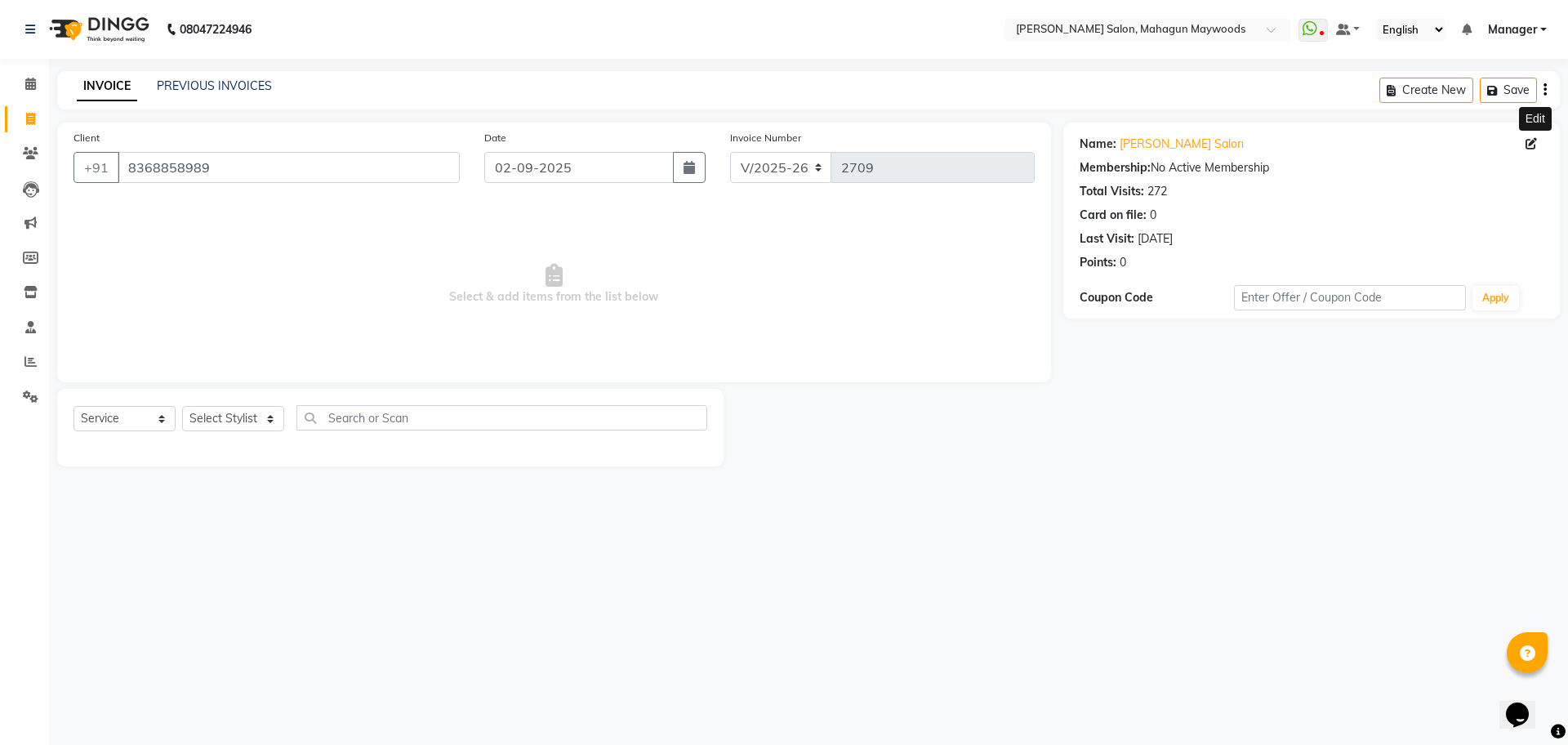
click at [1534, 143] on icon at bounding box center [1531, 144] width 11 height 11
select select "[DEMOGRAPHIC_DATA]"
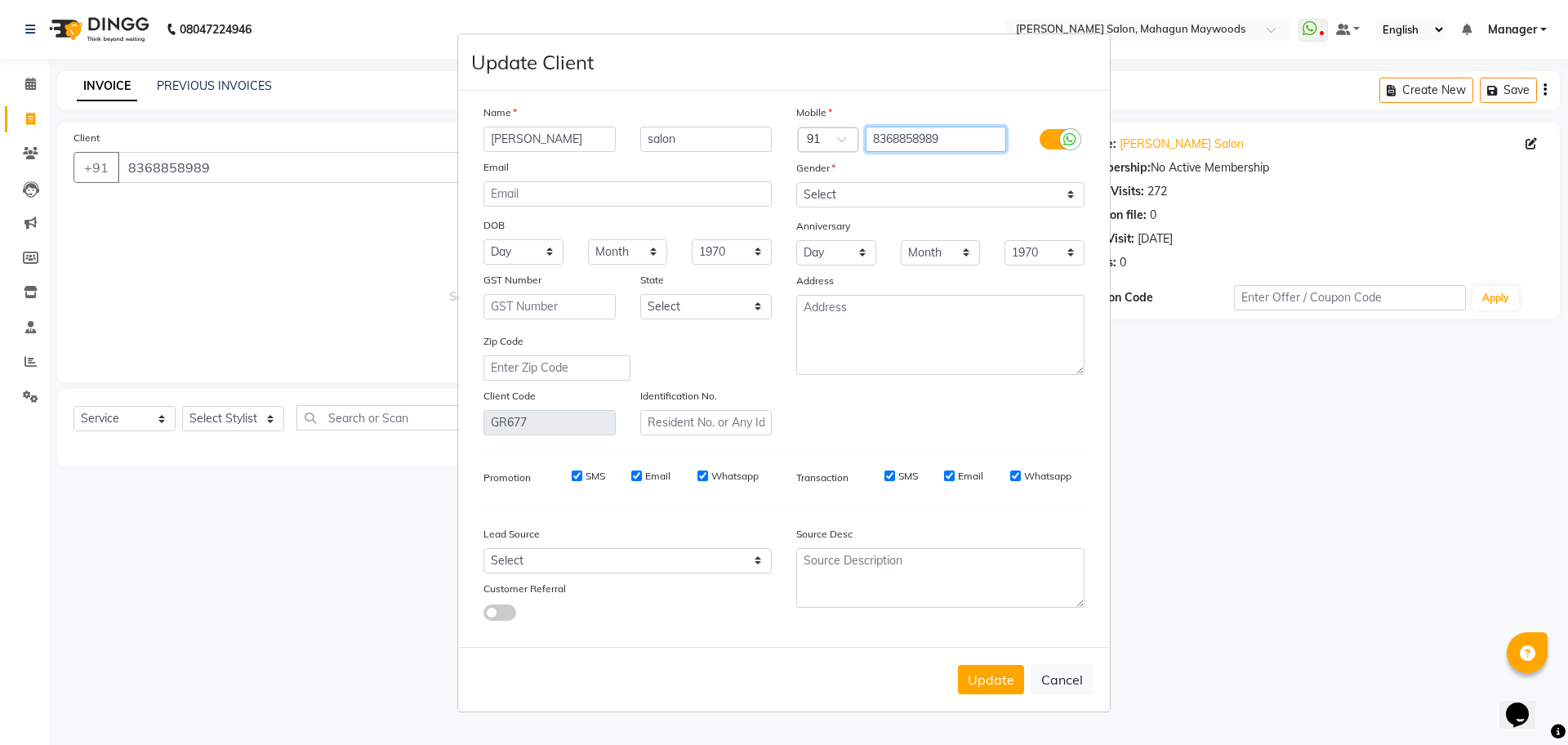
click at [984, 138] on input "8368858989" at bounding box center [936, 138] width 141 height 25
type input "8929421897"
click at [973, 680] on button "Update" at bounding box center [991, 680] width 66 height 29
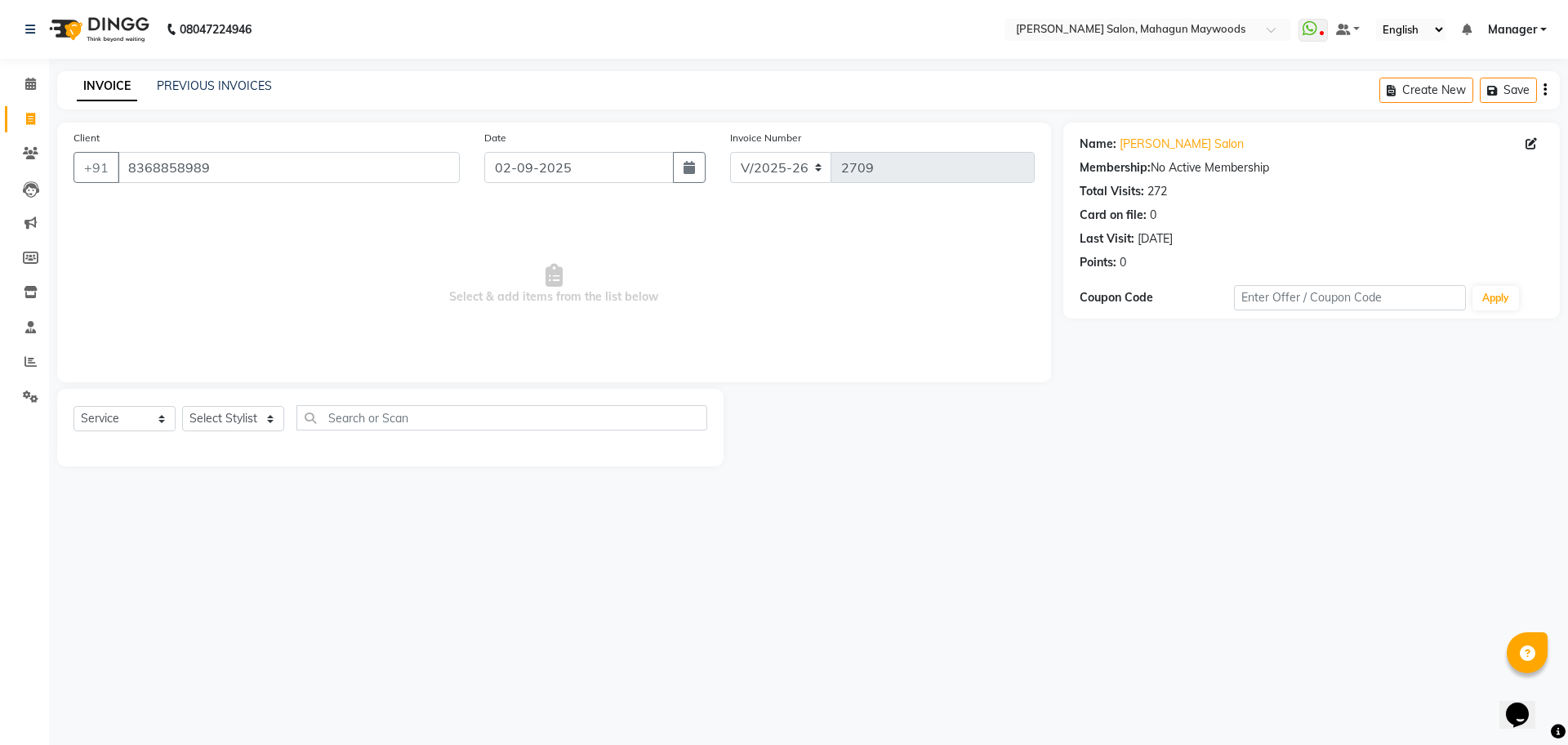
type input "8929421897"
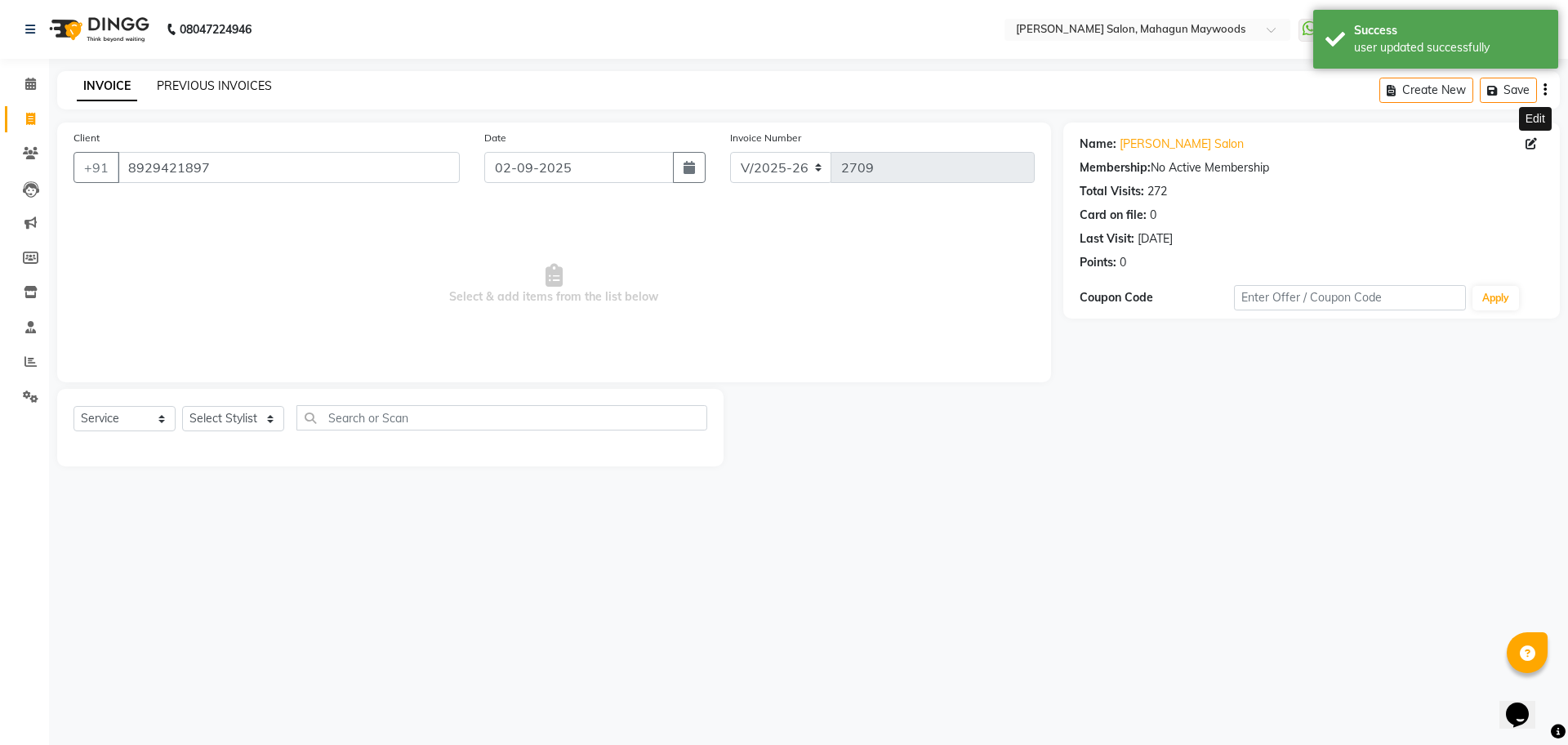
drag, startPoint x: 190, startPoint y: 80, endPoint x: 1003, endPoint y: 149, distance: 815.9
click at [190, 80] on link "PREVIOUS INVOICES" at bounding box center [214, 86] width 115 height 15
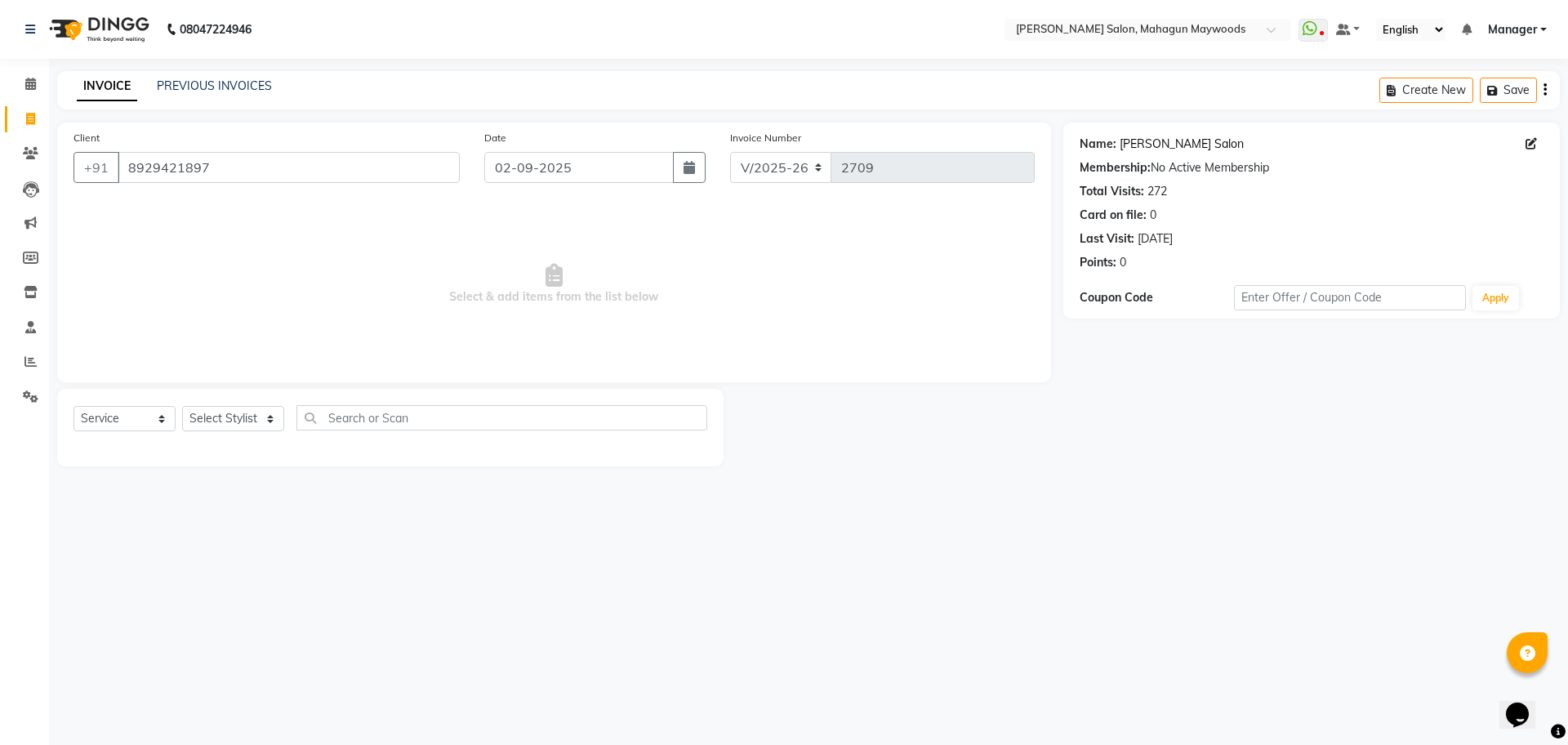
click at [1154, 151] on link "[PERSON_NAME] Salon" at bounding box center [1182, 145] width 125 height 17
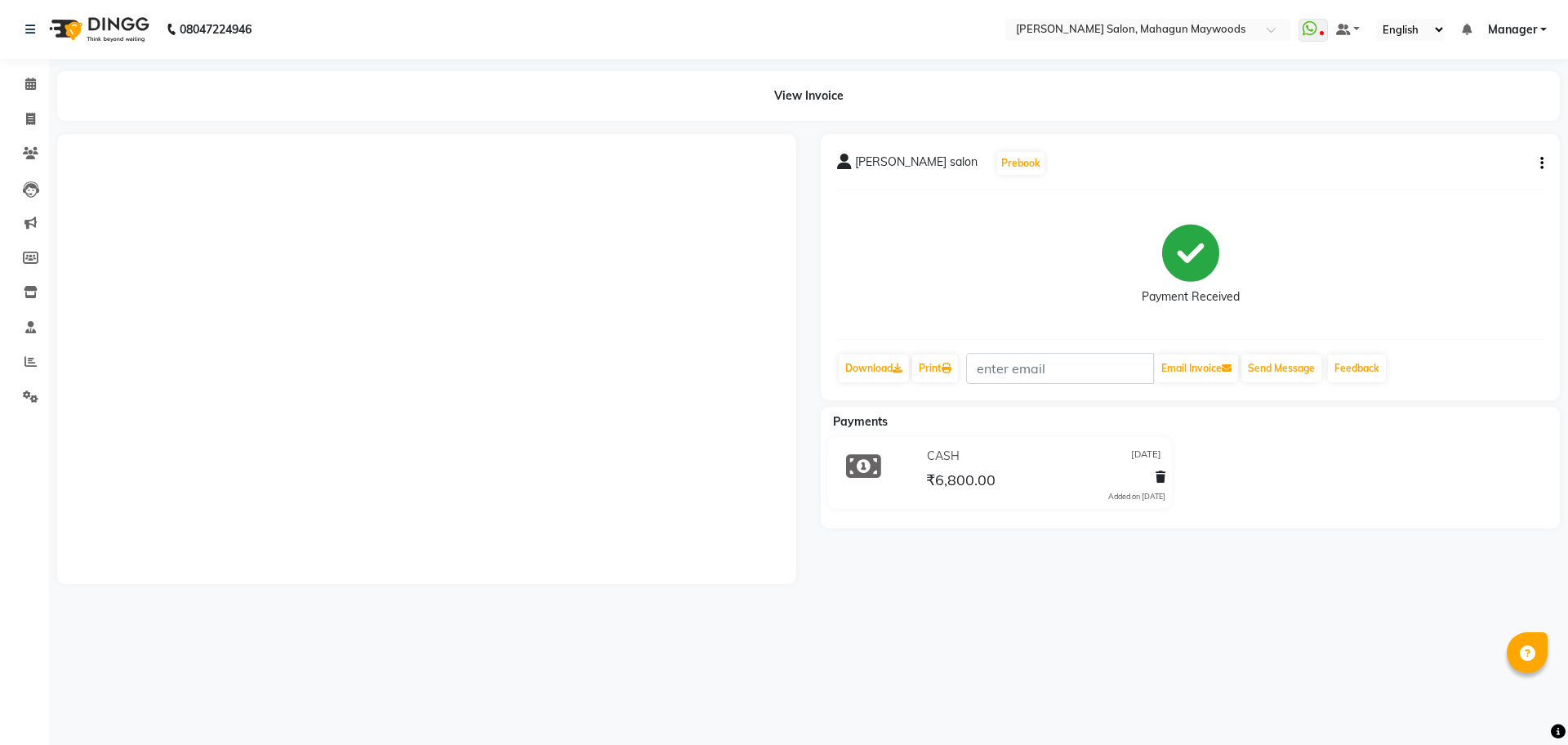
click at [1538, 159] on button "button" at bounding box center [1538, 164] width 10 height 17
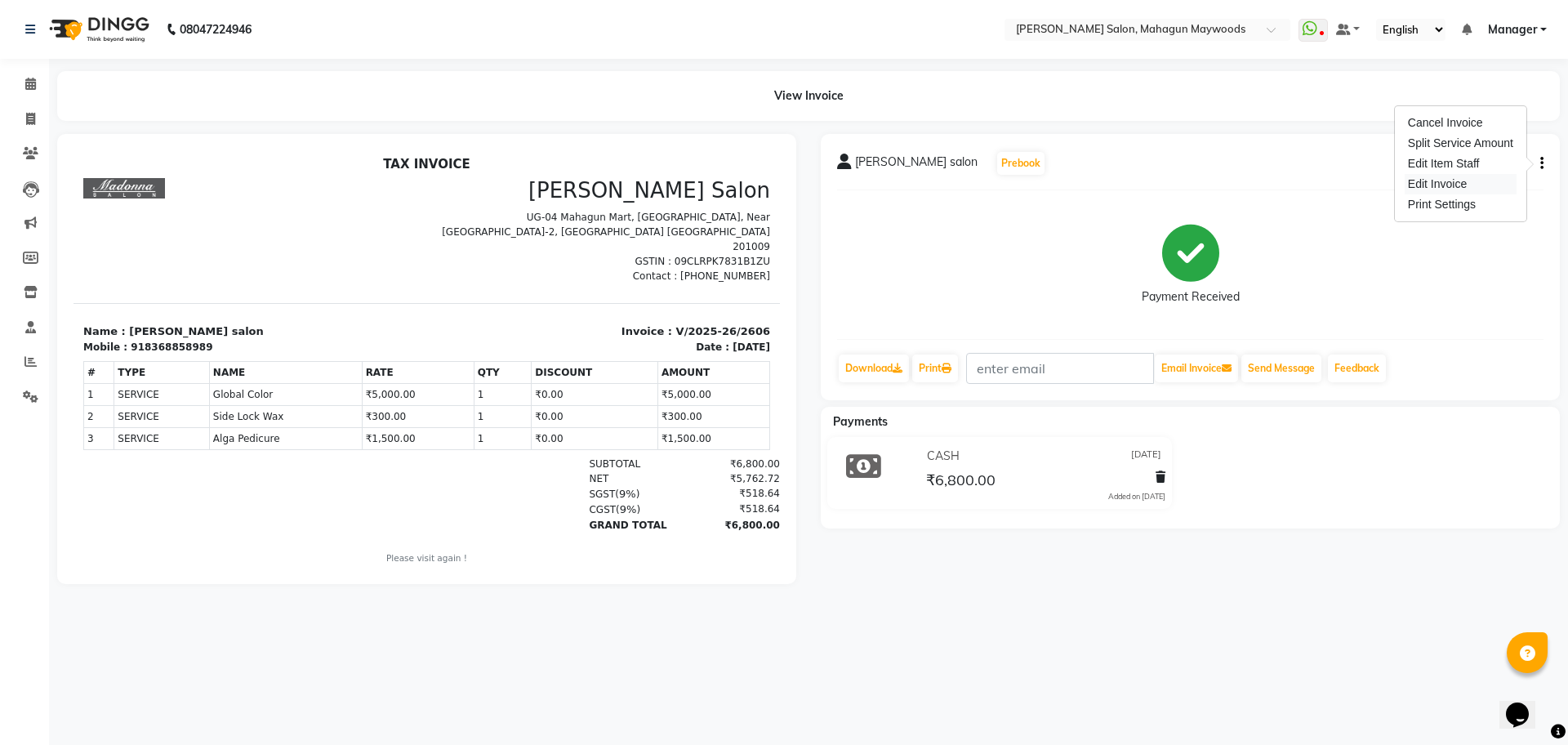
click at [1452, 183] on div "Edit Invoice" at bounding box center [1460, 184] width 112 height 21
select select "service"
click at [27, 107] on link "Invoice" at bounding box center [24, 119] width 39 height 27
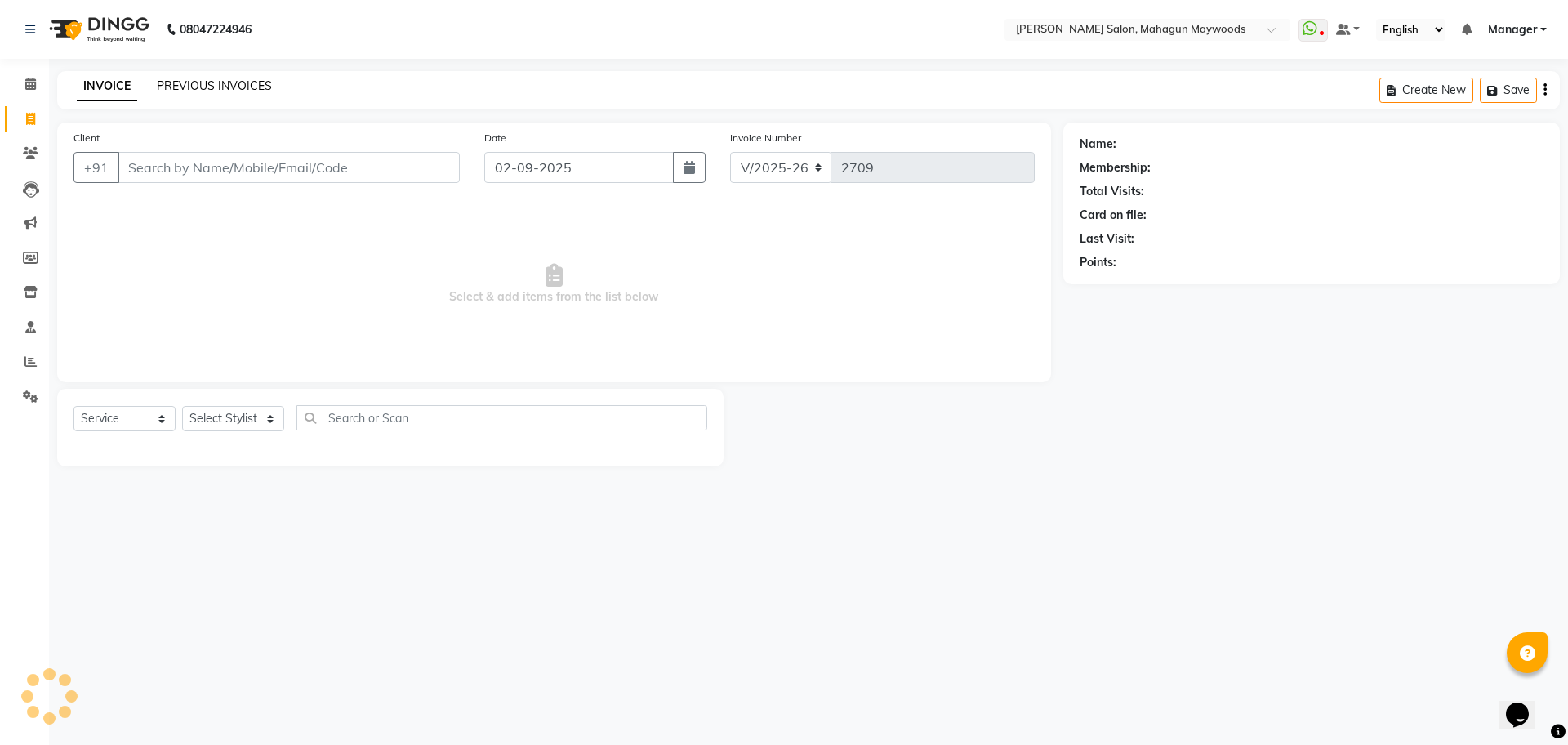
click at [218, 79] on link "PREVIOUS INVOICES" at bounding box center [214, 86] width 115 height 15
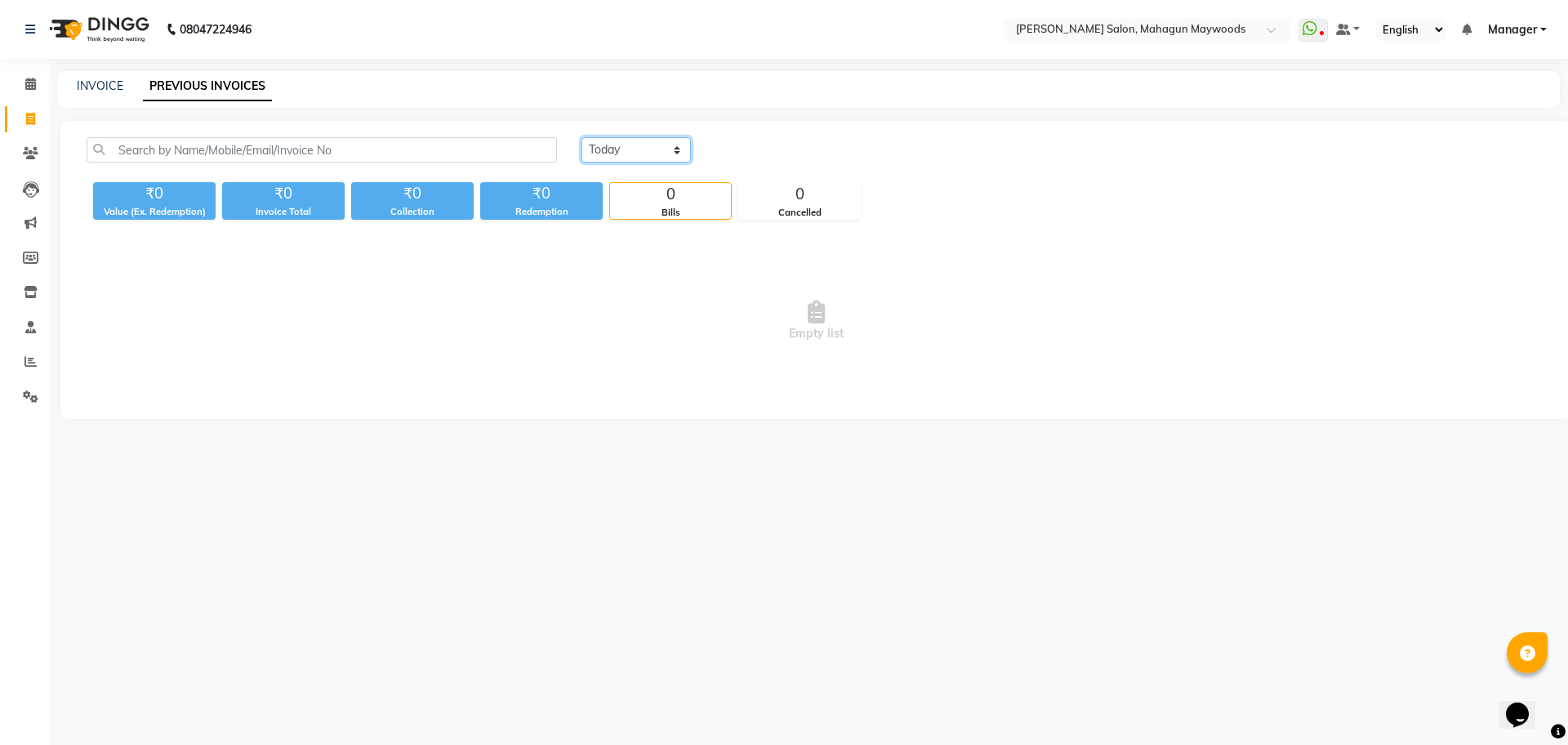
click at [609, 147] on select "[DATE] [DATE] Custom Range" at bounding box center [636, 150] width 110 height 25
select select "range"
click at [581, 138] on select "[DATE] [DATE] Custom Range" at bounding box center [636, 150] width 110 height 25
click at [789, 147] on input "02-09-2025" at bounding box center [769, 151] width 114 height 22
select select "9"
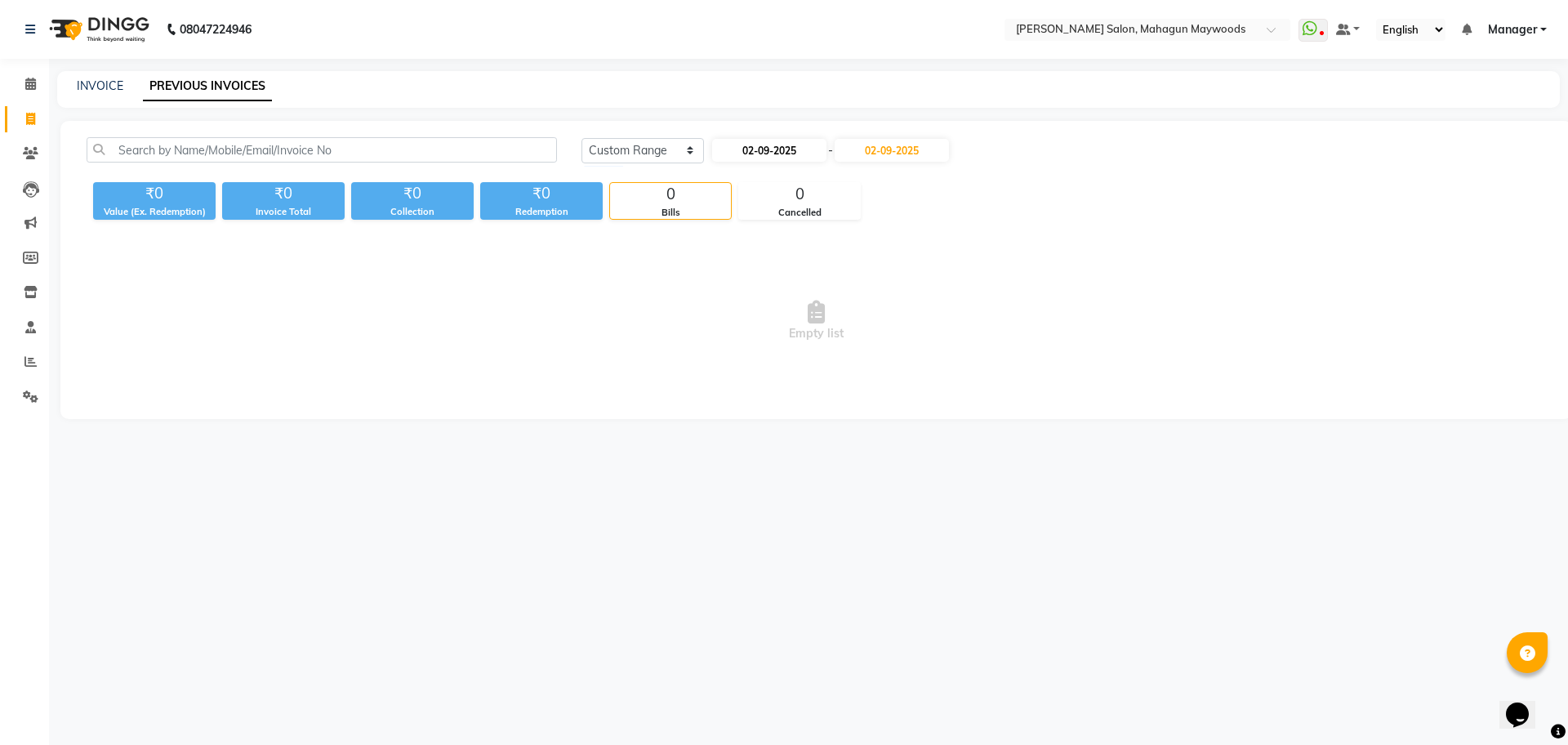
select select "2025"
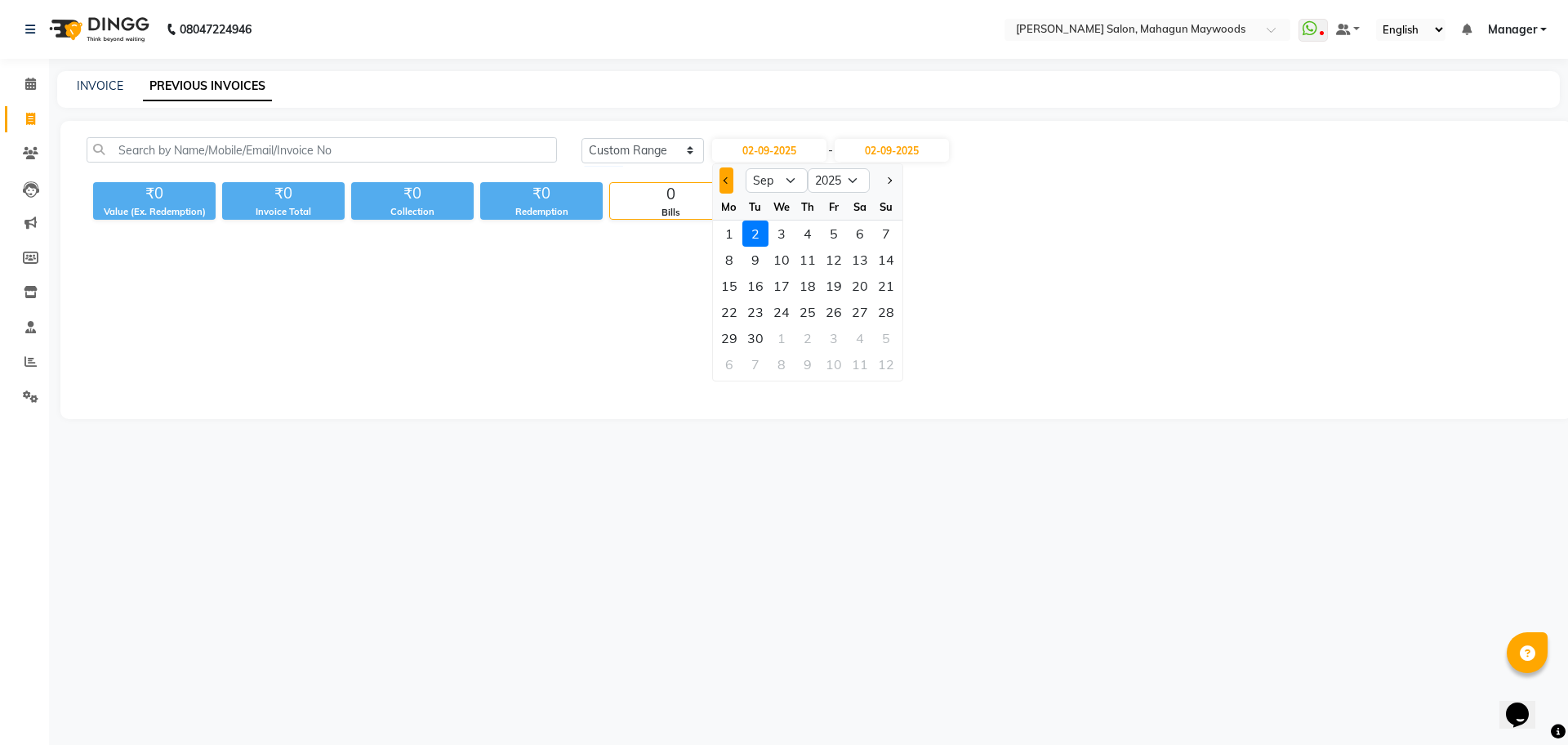
click at [727, 180] on span "Previous month" at bounding box center [726, 181] width 7 height 7
select select "8"
click at [746, 332] on div "26" at bounding box center [755, 338] width 26 height 26
type input "[DATE]"
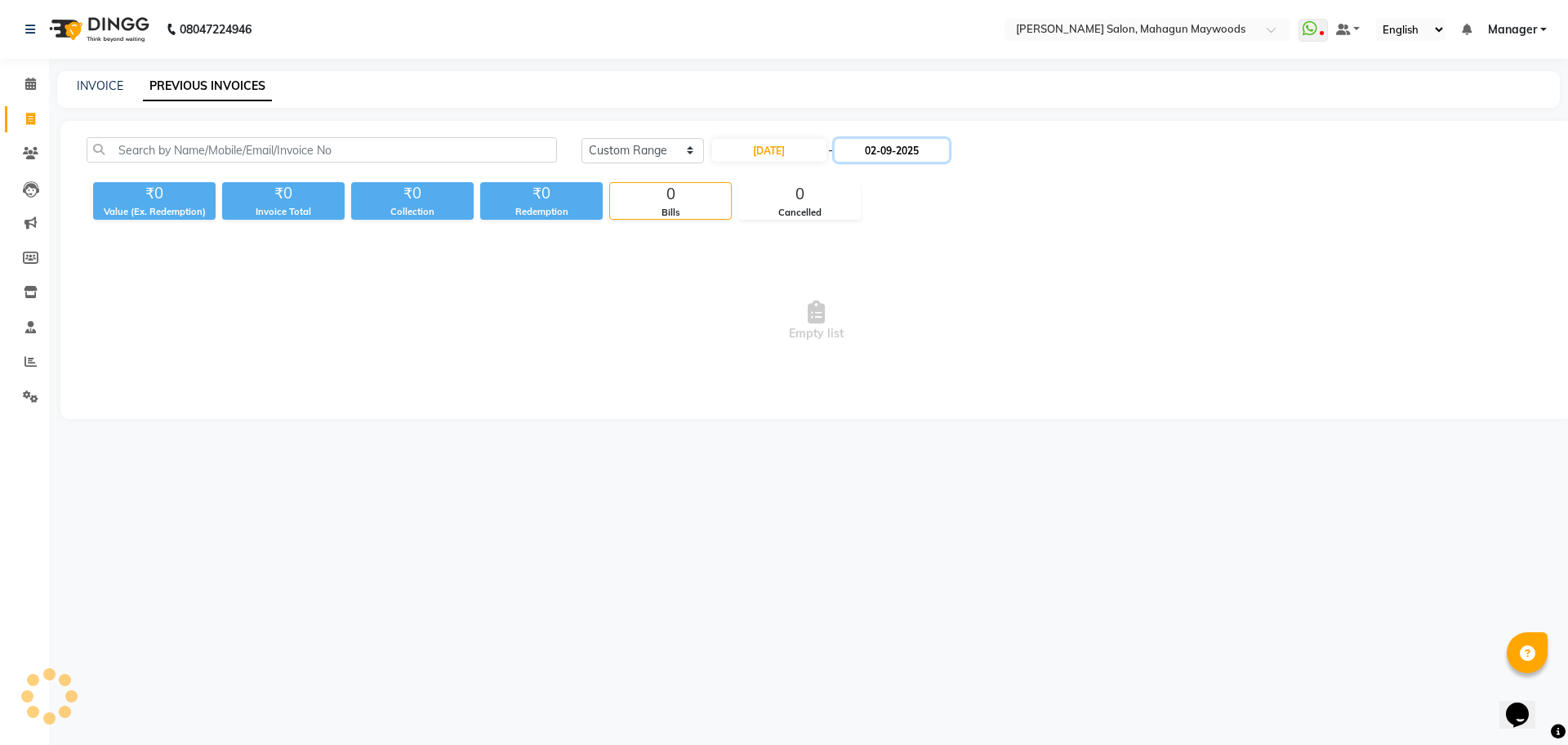
click at [900, 154] on input "02-09-2025" at bounding box center [892, 151] width 114 height 22
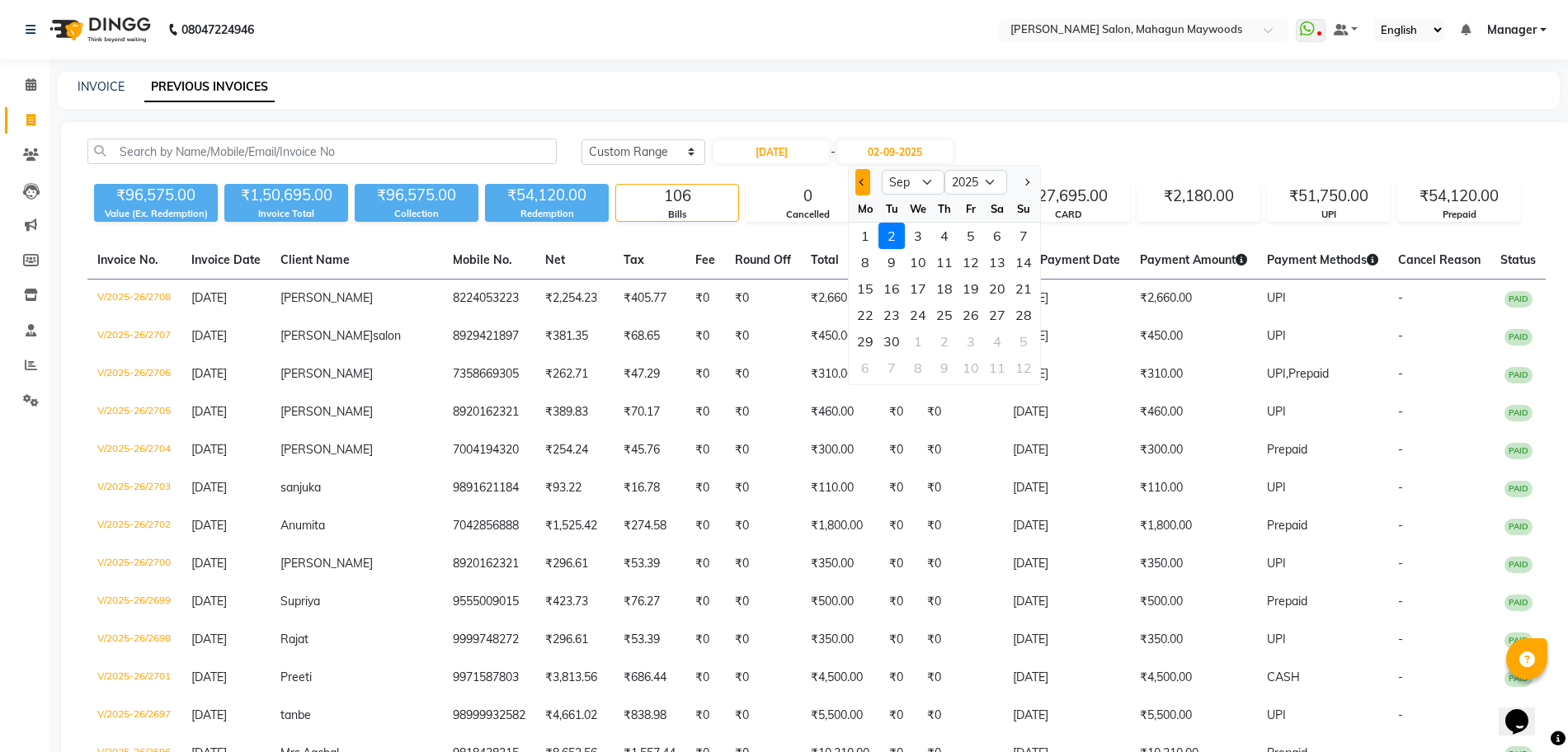
click at [868, 183] on button "Previous month" at bounding box center [862, 183] width 14 height 26
select select "8"
click at [889, 334] on div "26" at bounding box center [892, 342] width 26 height 26
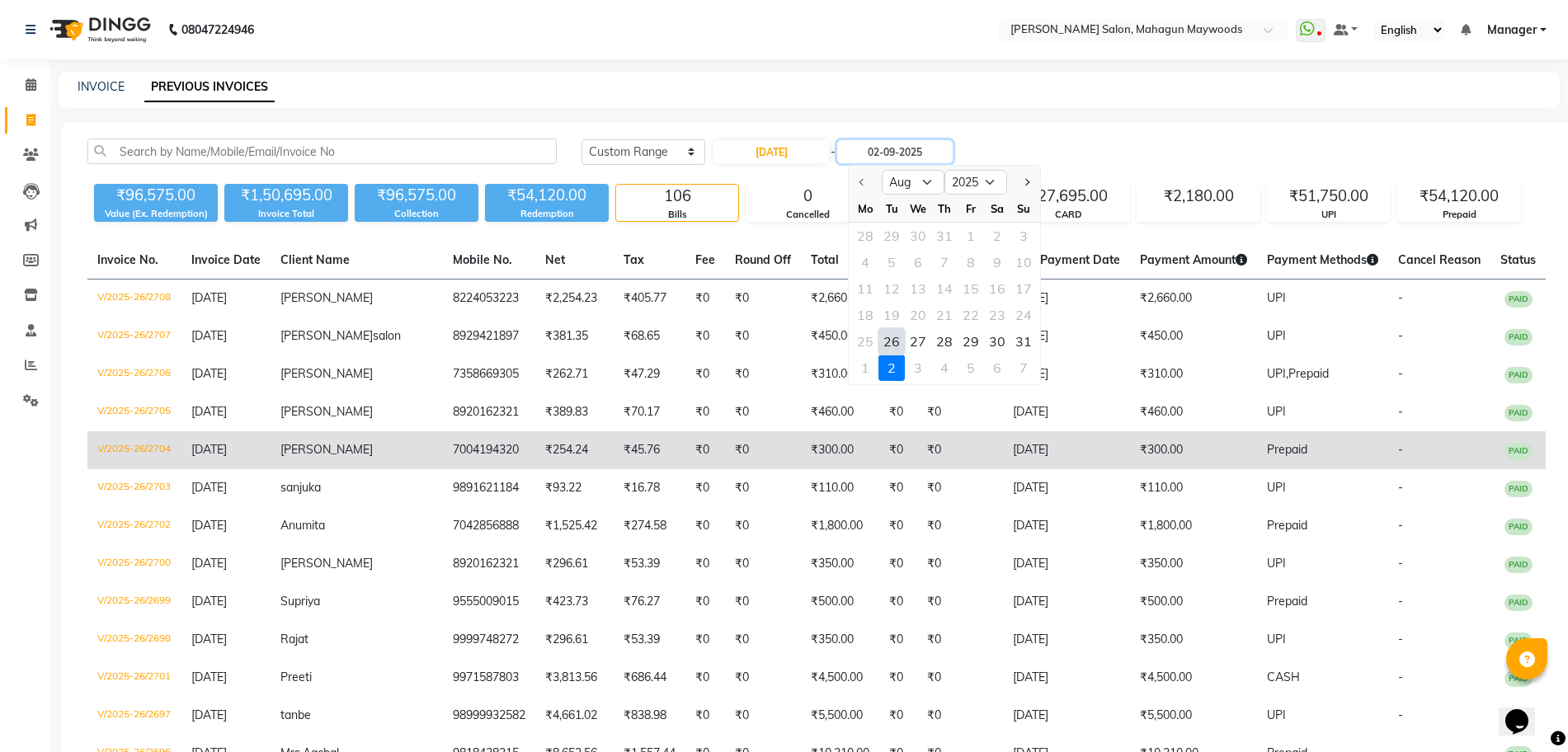
type input "[DATE]"
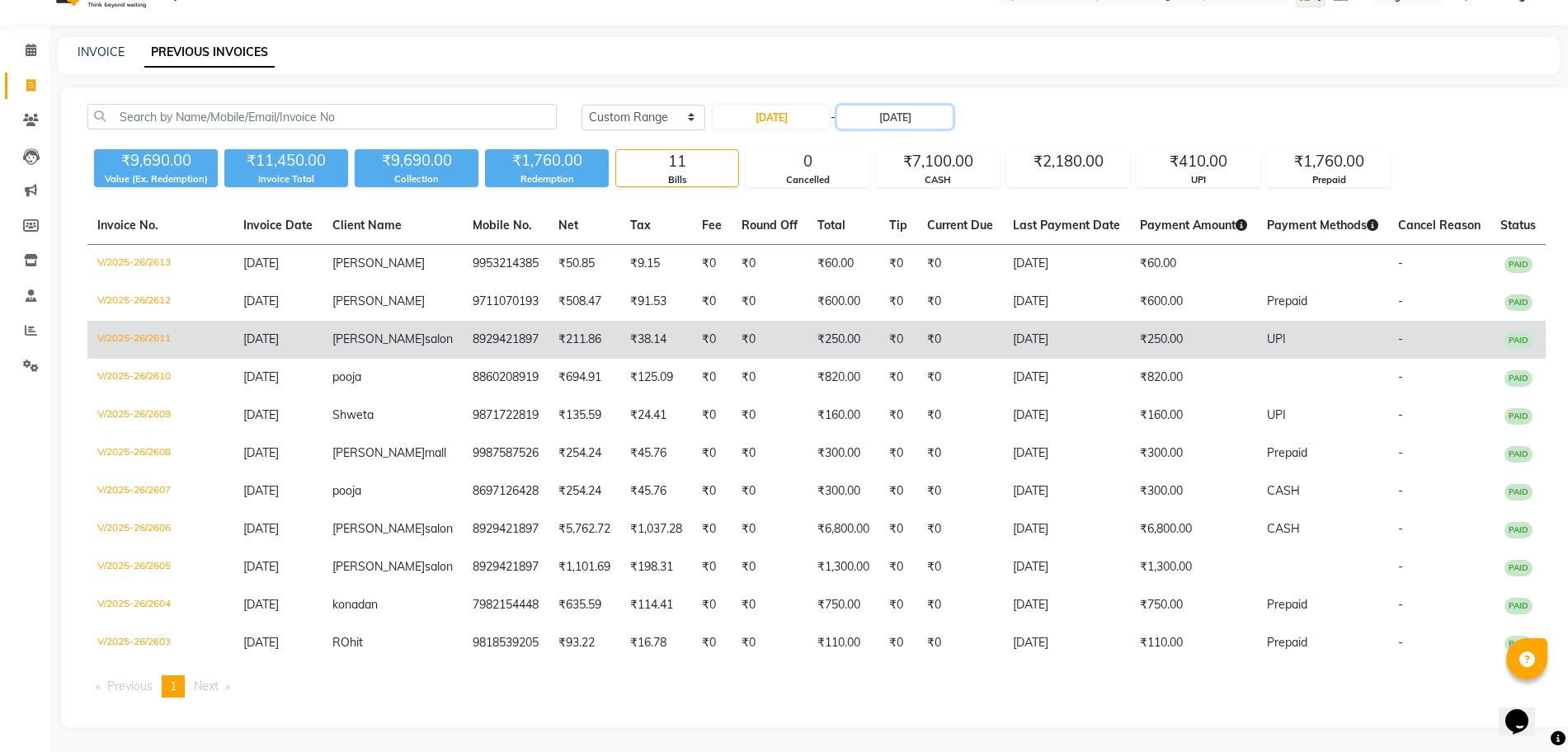
scroll to position [100, 0]
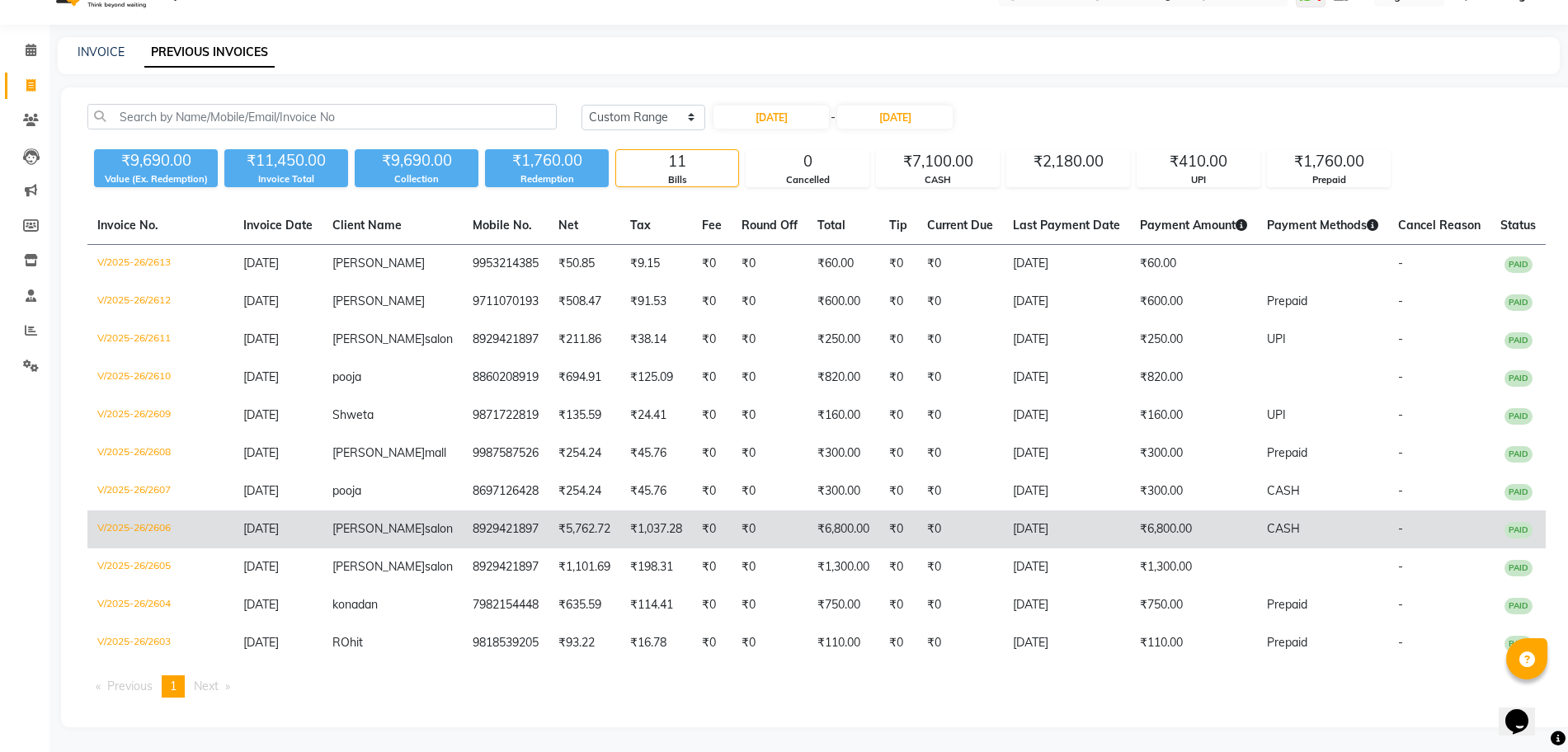
click at [1140, 511] on td "₹6,800.00" at bounding box center [1193, 529] width 127 height 38
click at [919, 511] on td "₹0" at bounding box center [960, 529] width 86 height 38
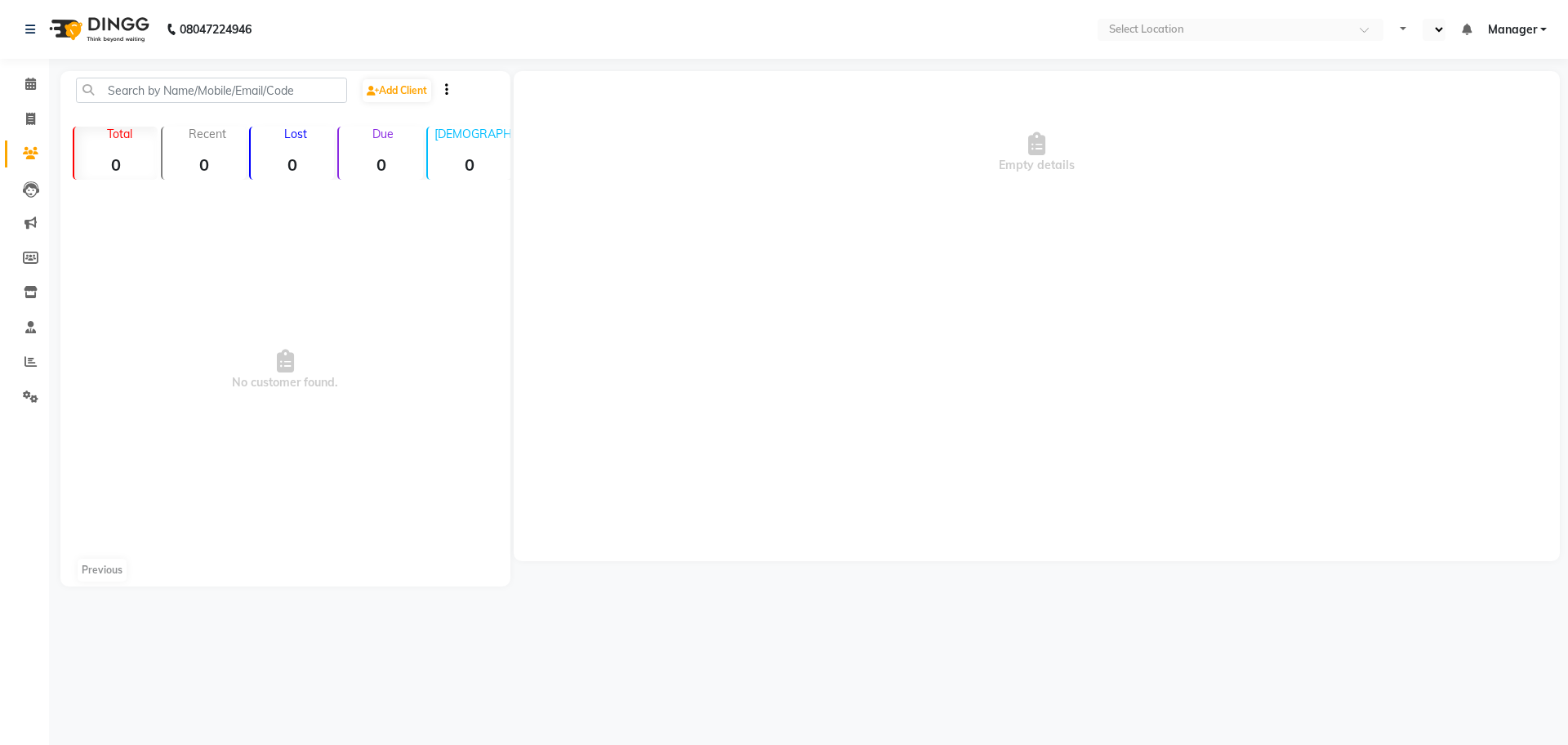
select select "en"
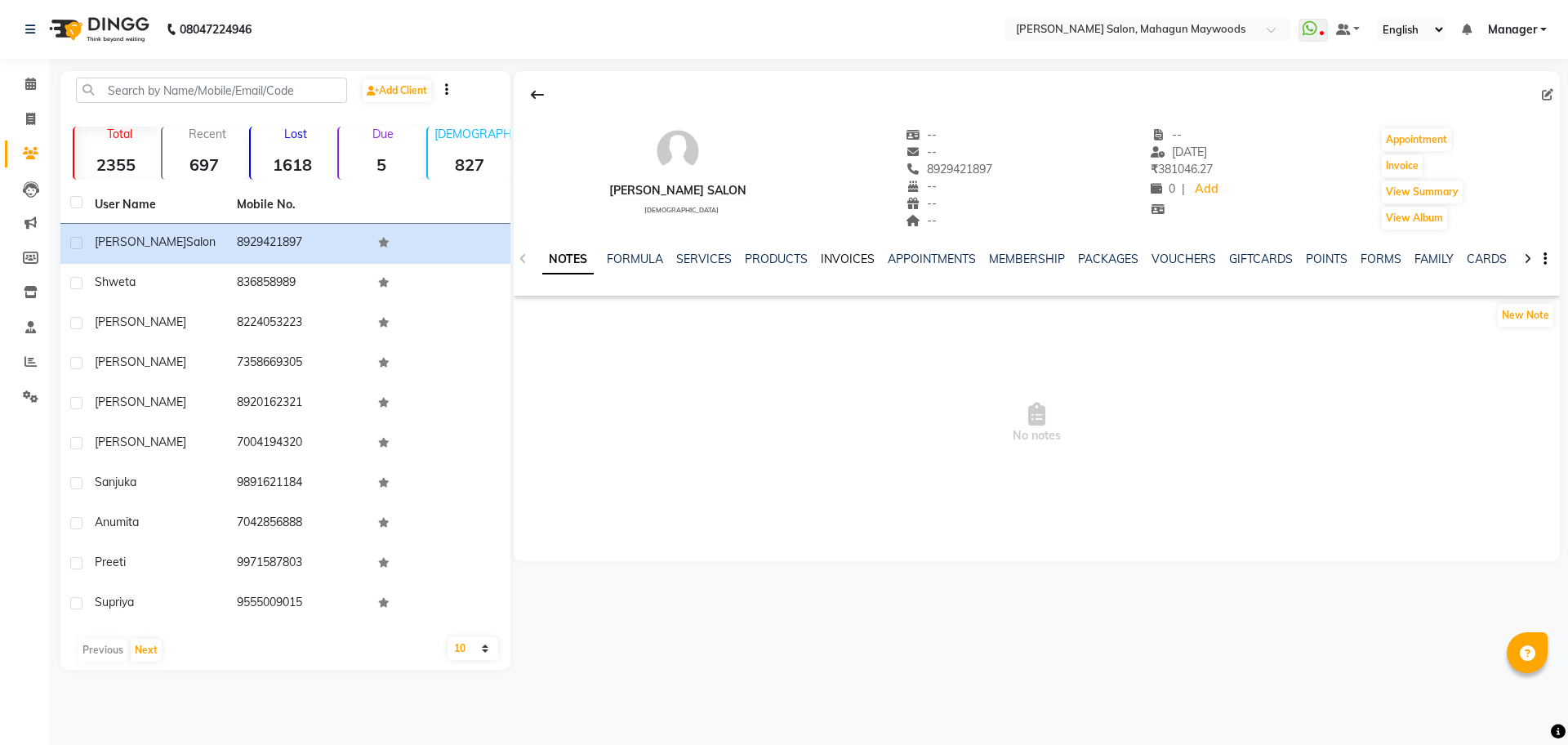
click at [825, 254] on link "INVOICES" at bounding box center [848, 259] width 54 height 15
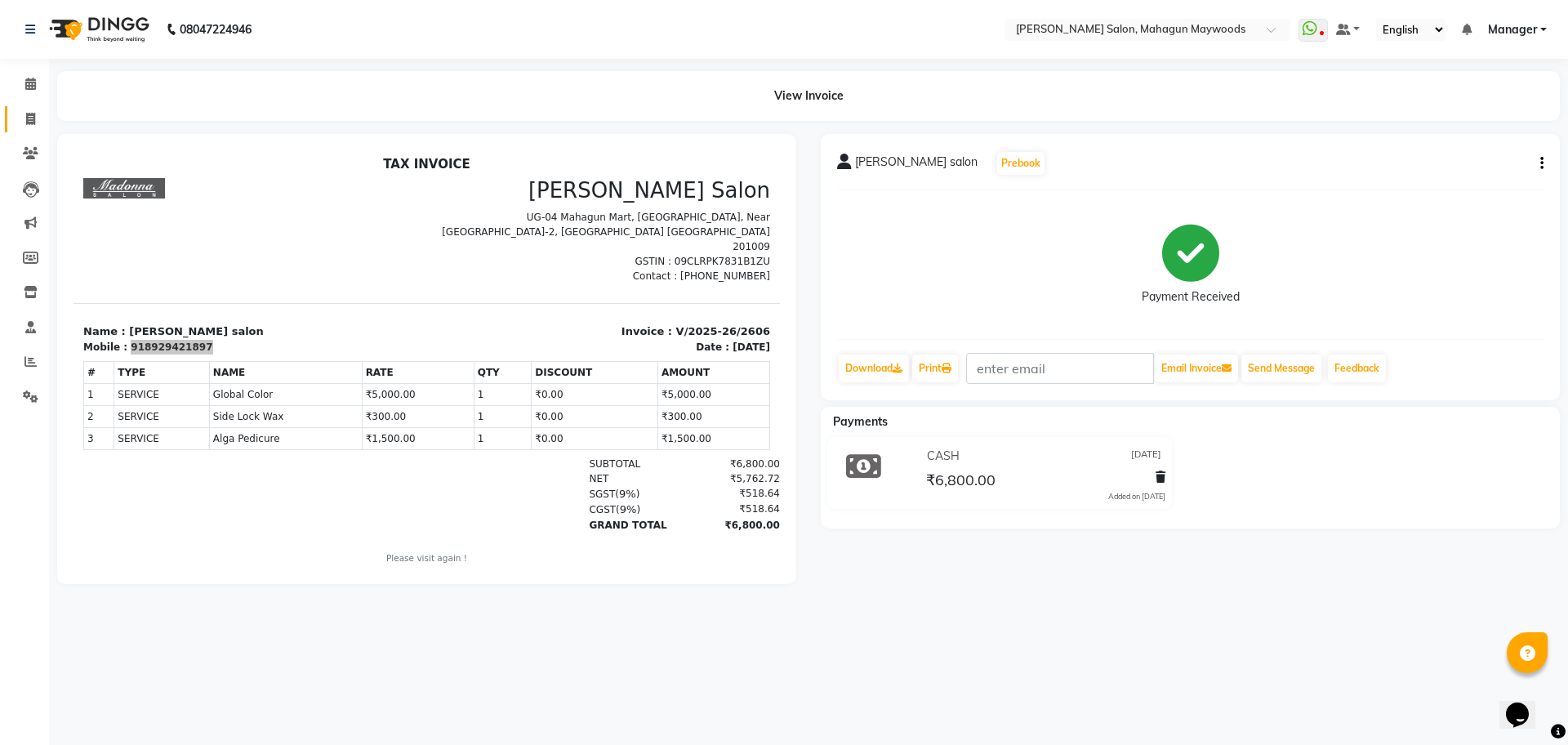
click at [27, 107] on link "Invoice" at bounding box center [24, 119] width 39 height 27
select select "service"
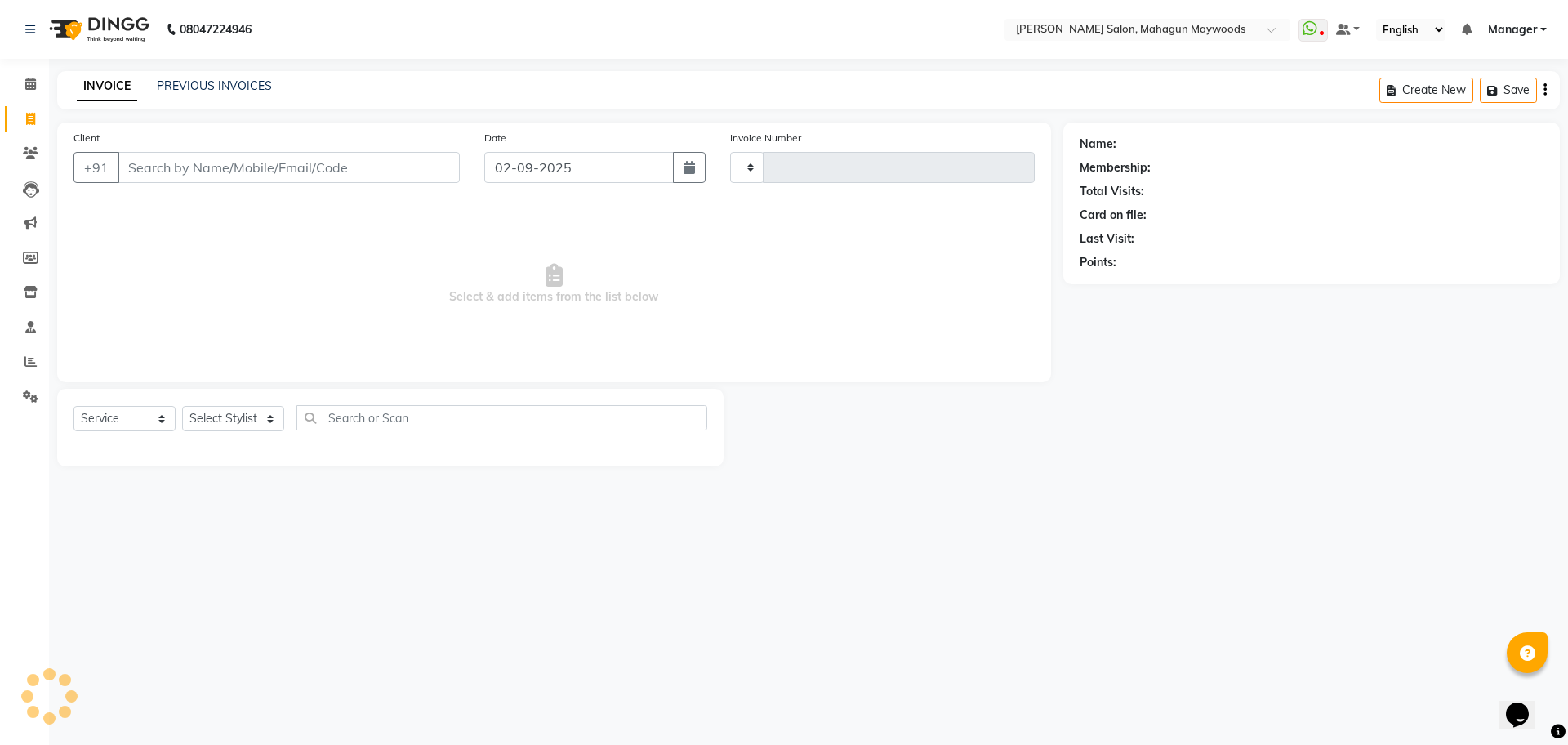
click at [227, 171] on input "Client" at bounding box center [289, 168] width 342 height 31
select select "6425"
type input "2709"
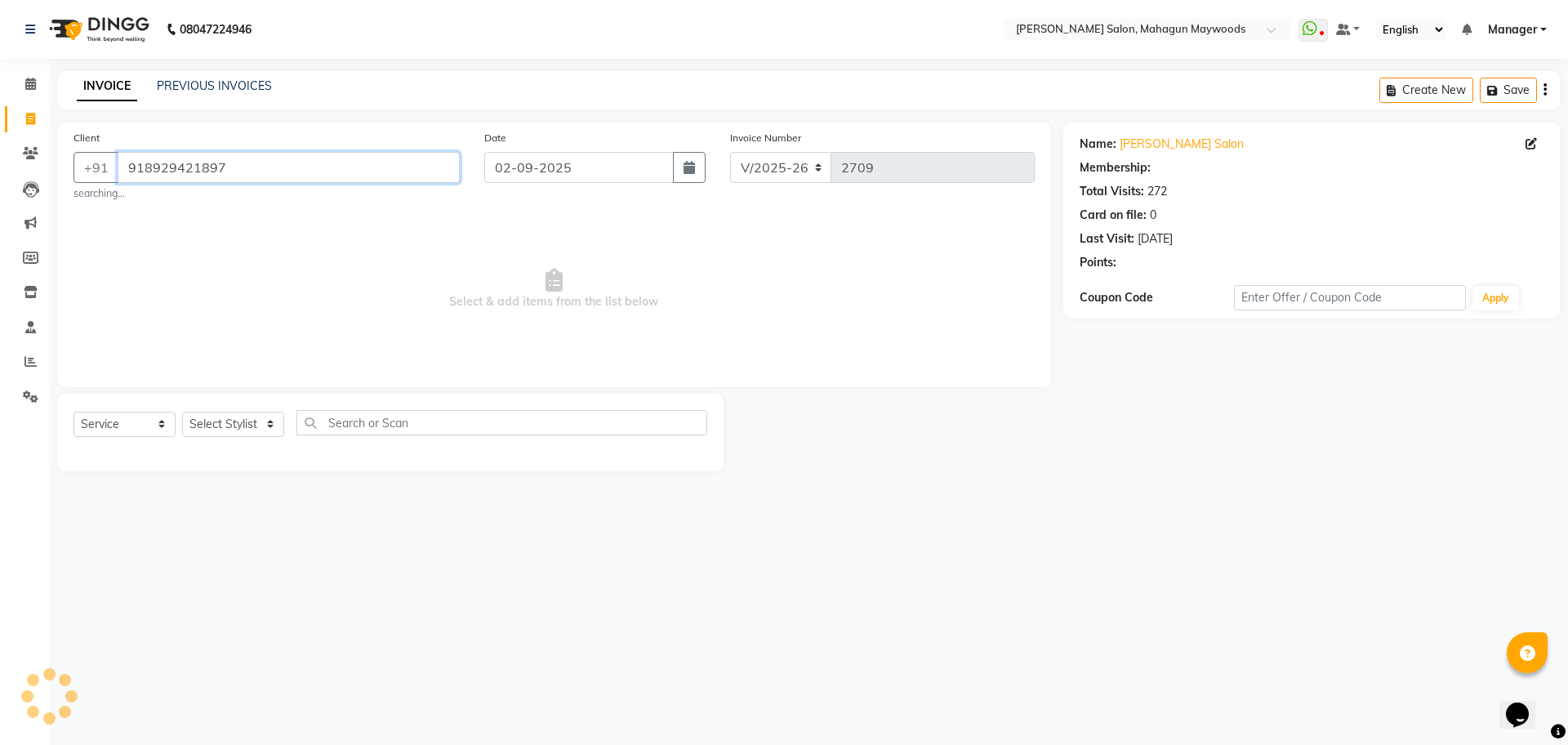
click at [150, 167] on input "918929421897" at bounding box center [289, 168] width 342 height 31
click at [137, 165] on input "918929421897" at bounding box center [289, 168] width 342 height 31
click at [140, 170] on input "918929421897" at bounding box center [289, 168] width 342 height 31
click at [328, 168] on input "8929421897" at bounding box center [289, 168] width 342 height 31
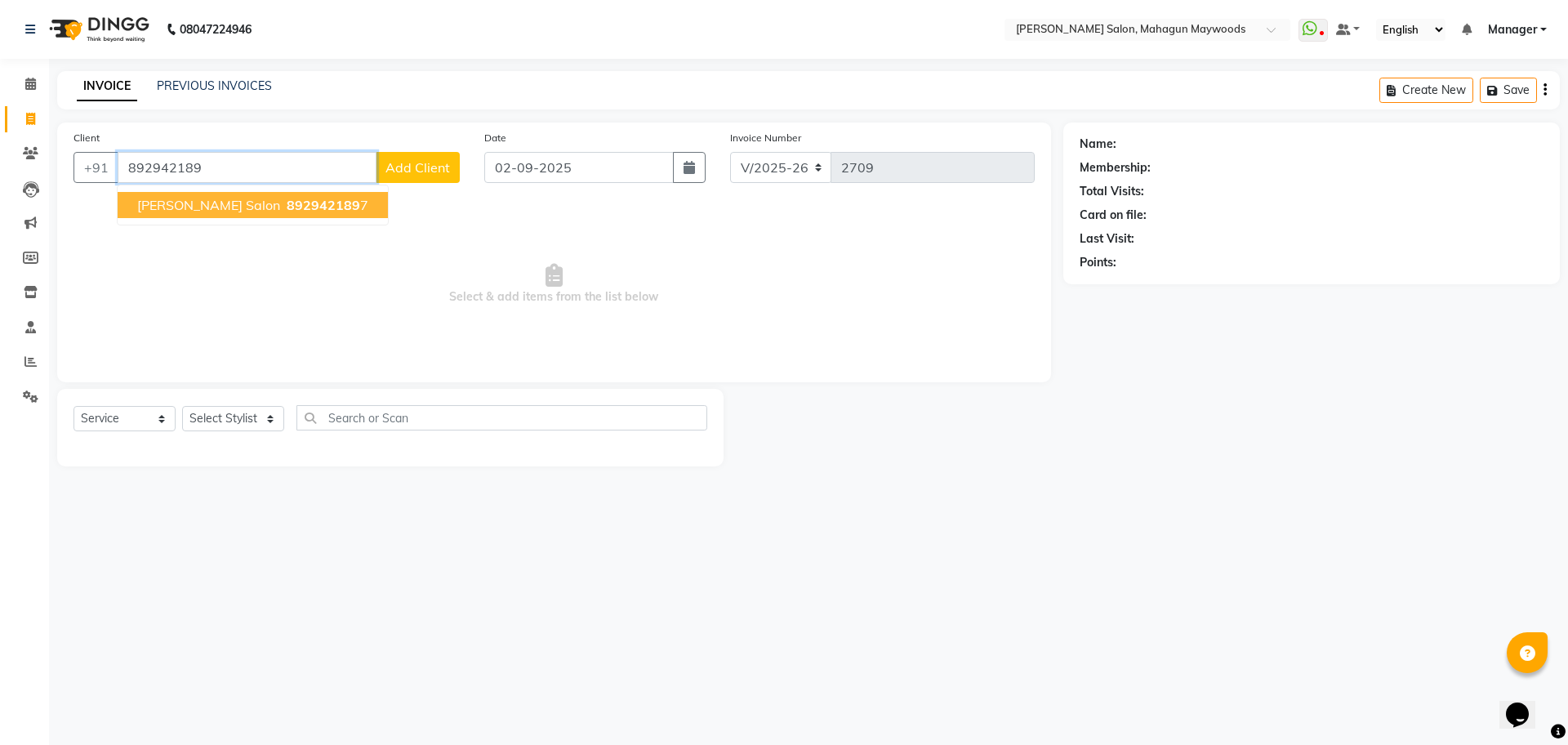
click at [299, 200] on span "892942189" at bounding box center [323, 205] width 74 height 16
type input "8929421897"
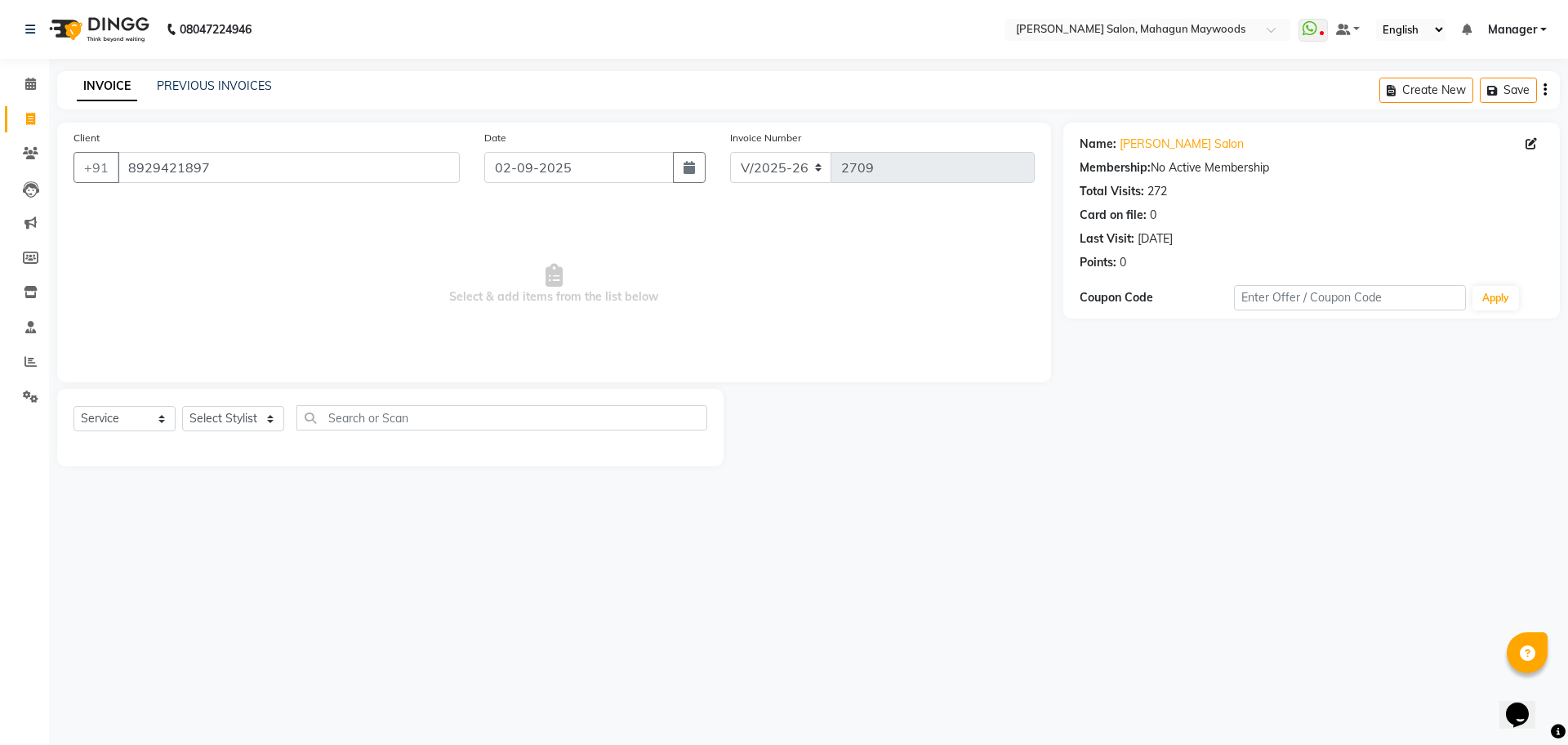
click at [1521, 145] on div "Name: Madonna Salon" at bounding box center [1311, 145] width 464 height 17
click at [1526, 144] on icon at bounding box center [1531, 144] width 11 height 11
select select "[DEMOGRAPHIC_DATA]"
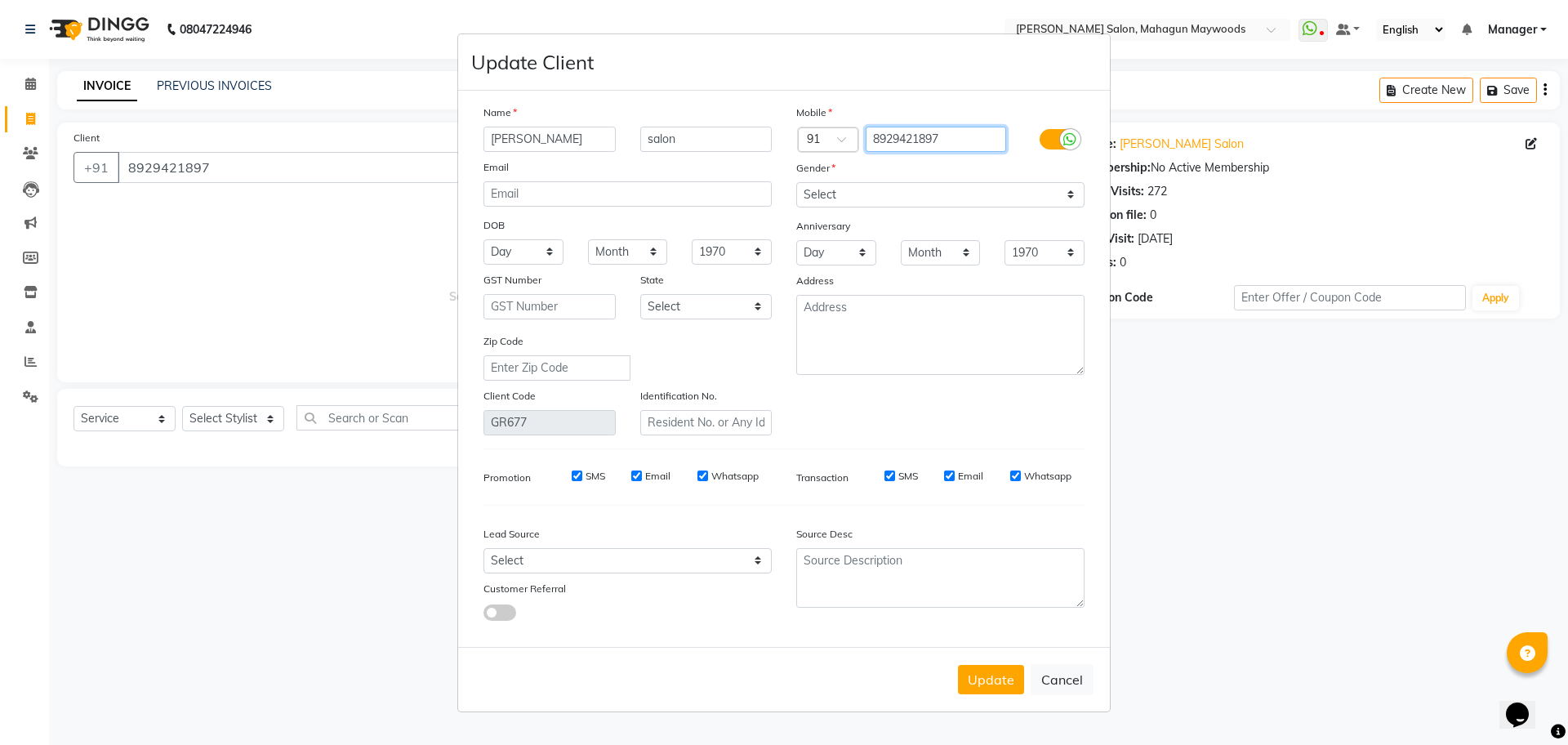
drag, startPoint x: 946, startPoint y: 147, endPoint x: 950, endPoint y: 134, distance: 13.6
click at [946, 147] on input "8929421897" at bounding box center [936, 138] width 141 height 25
type input "8368858989"
click at [1013, 689] on button "Update" at bounding box center [991, 680] width 66 height 29
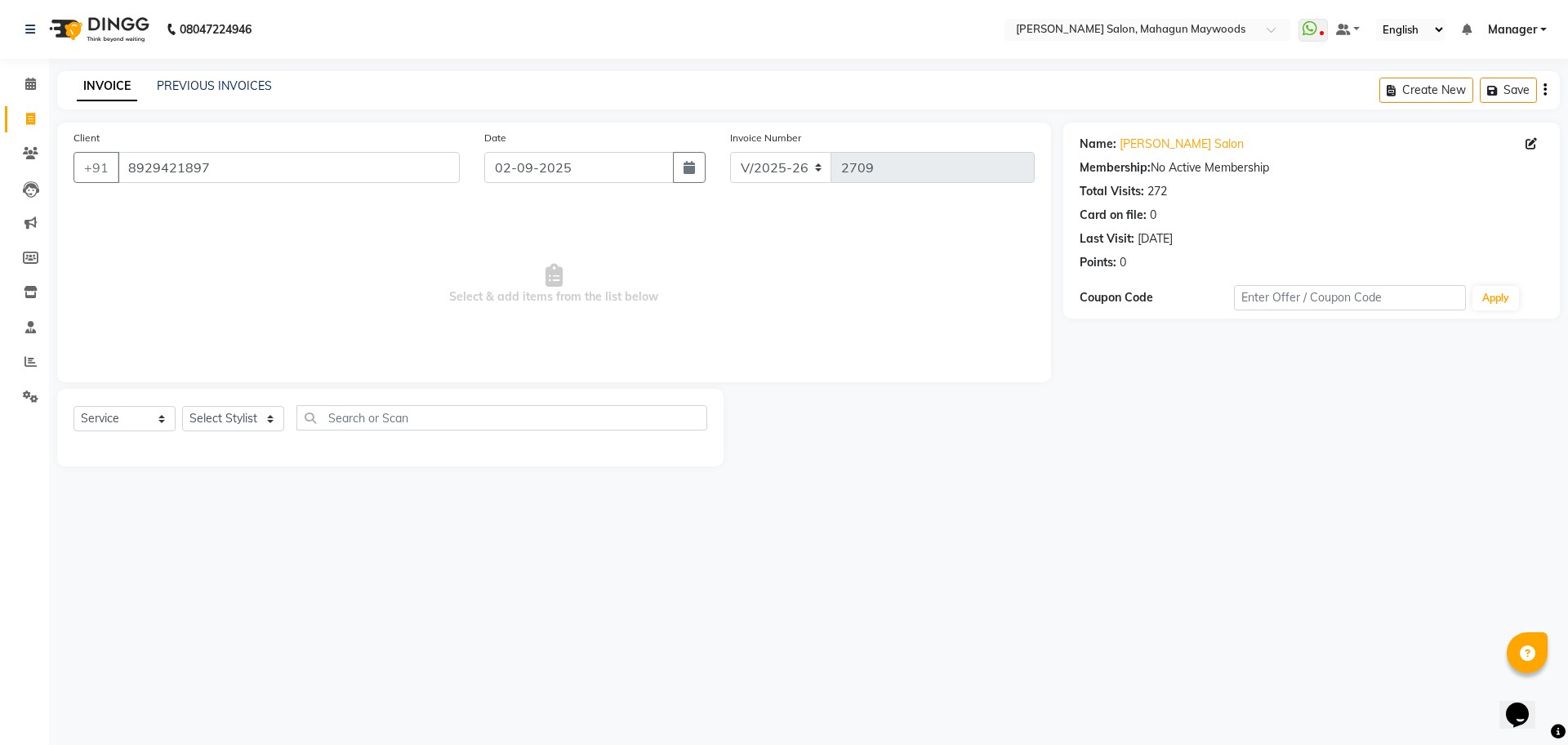
type input "8368858989"
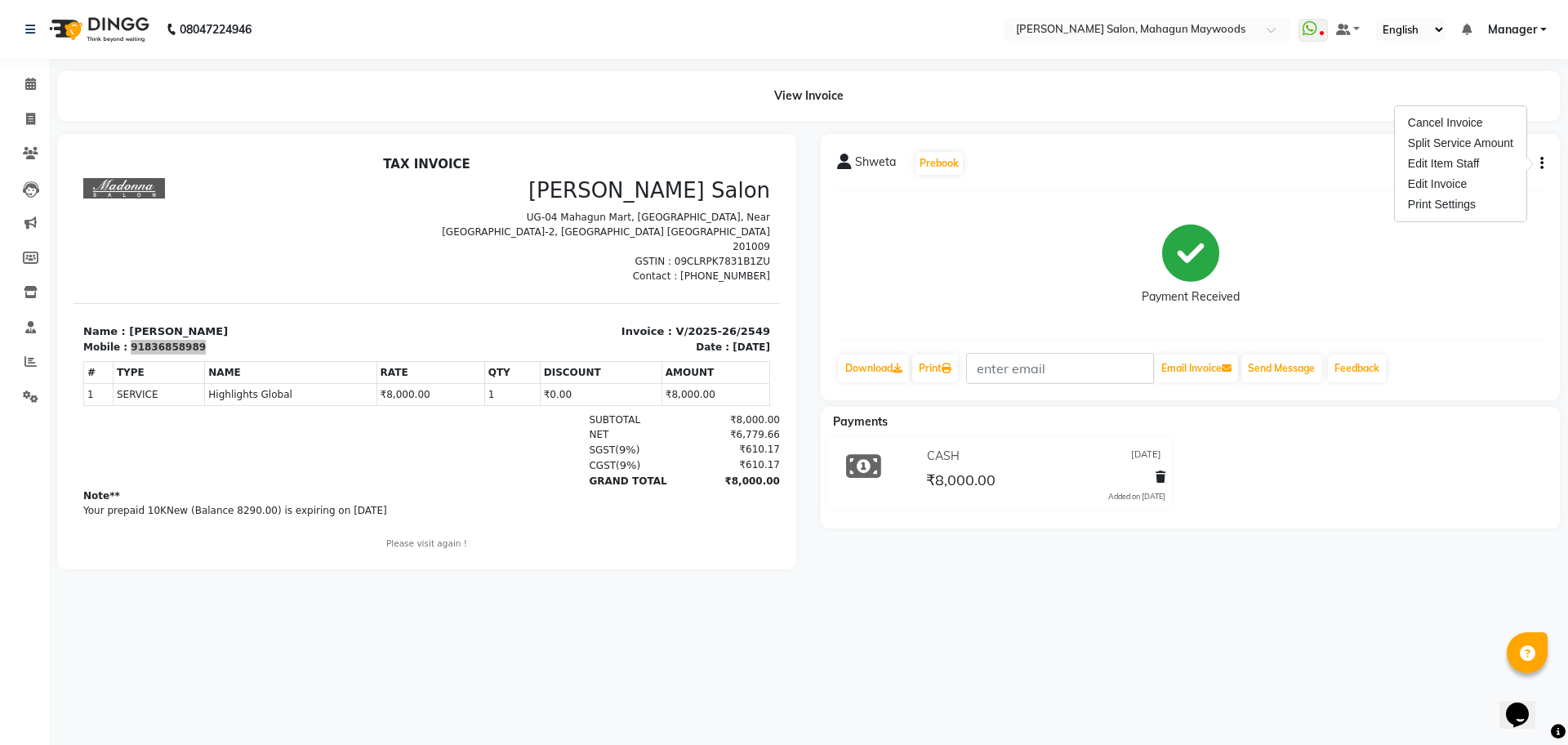
click at [874, 161] on span "Shweta" at bounding box center [875, 165] width 41 height 22
click at [150, 340] on div "91836858989" at bounding box center [168, 347] width 75 height 15
click at [21, 110] on span at bounding box center [30, 119] width 29 height 19
select select "service"
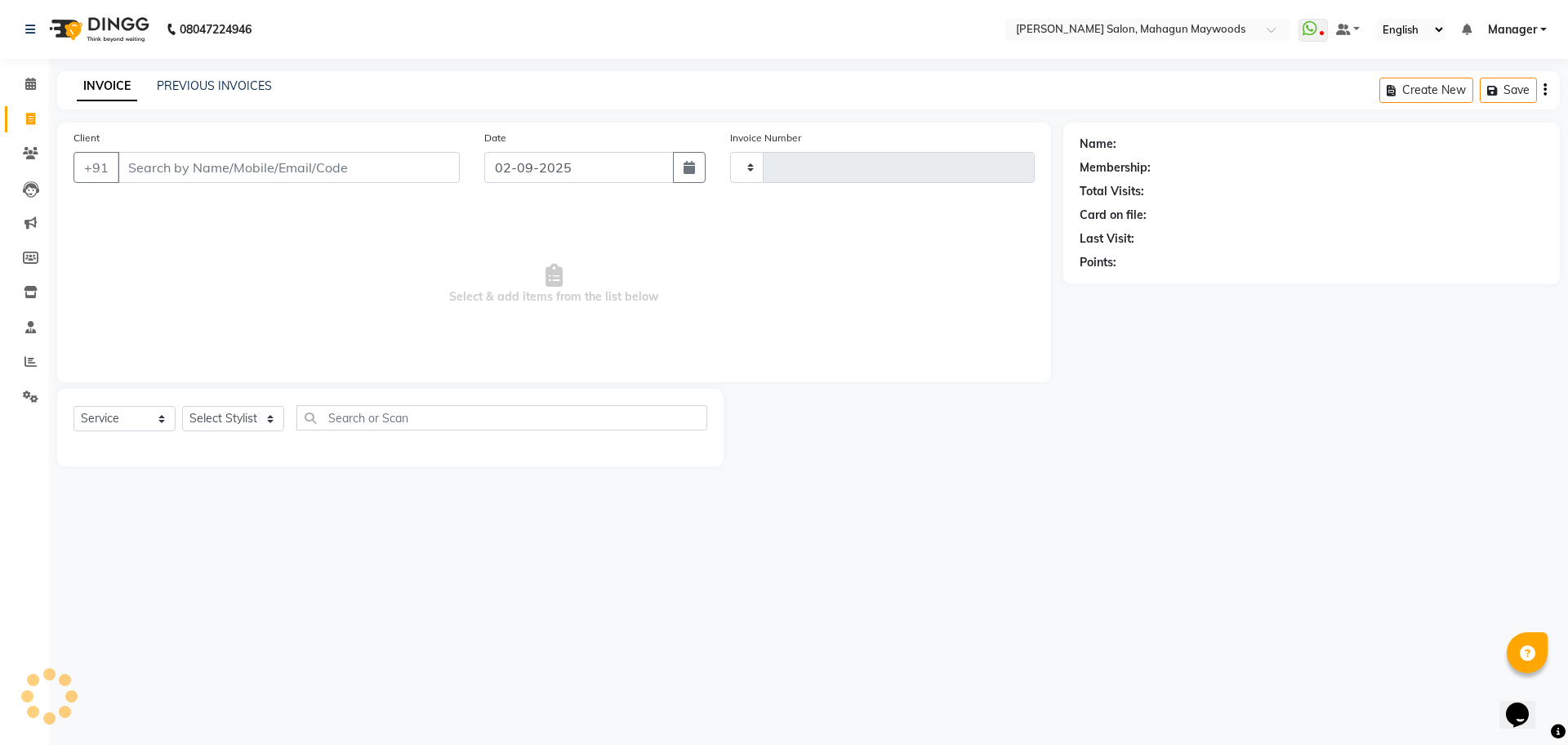
click at [233, 173] on input "Client" at bounding box center [289, 168] width 342 height 31
type input "2709"
select select "6425"
type input "91836858989"
click at [1538, 142] on span at bounding box center [1534, 145] width 18 height 17
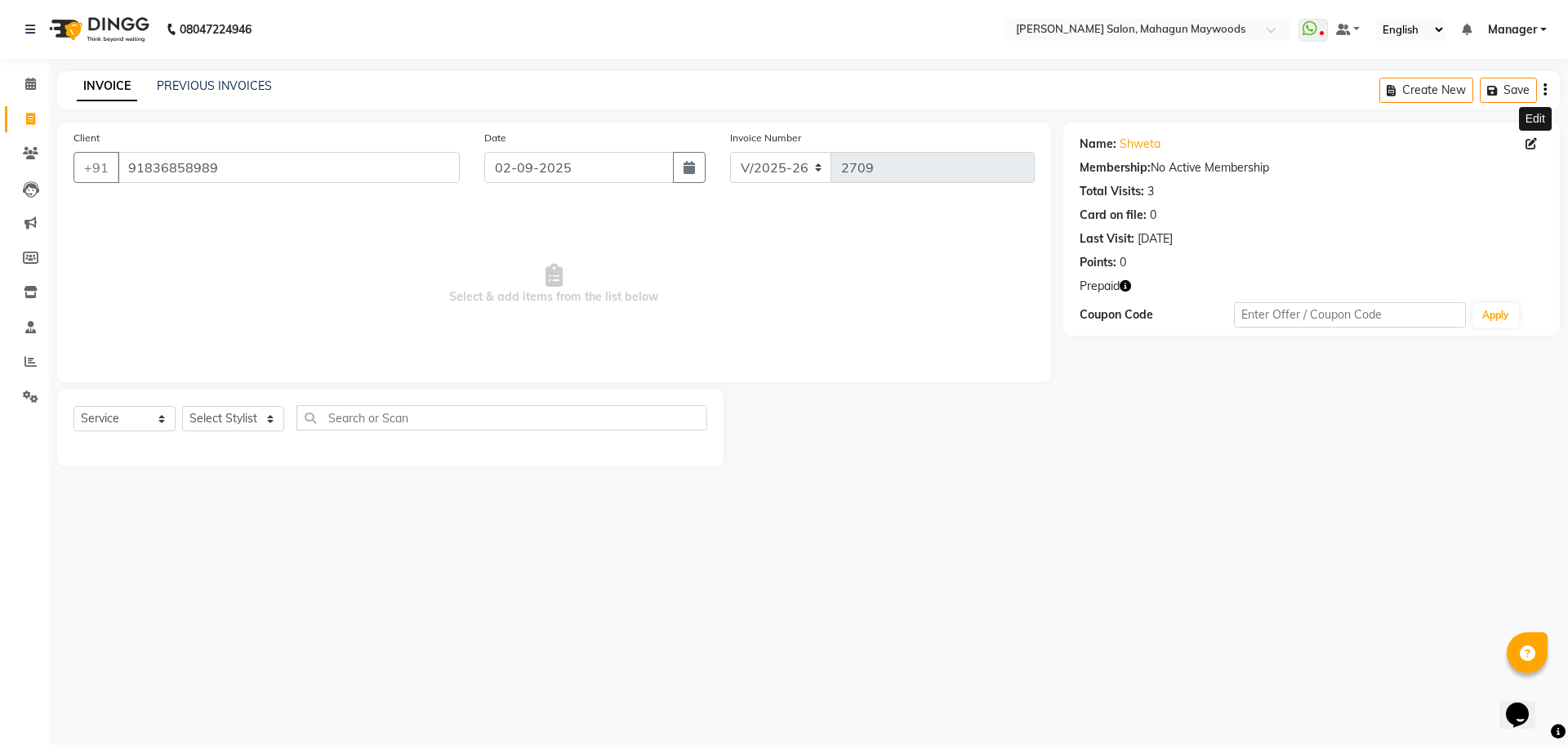
click at [1532, 141] on icon at bounding box center [1531, 144] width 11 height 11
select select "female"
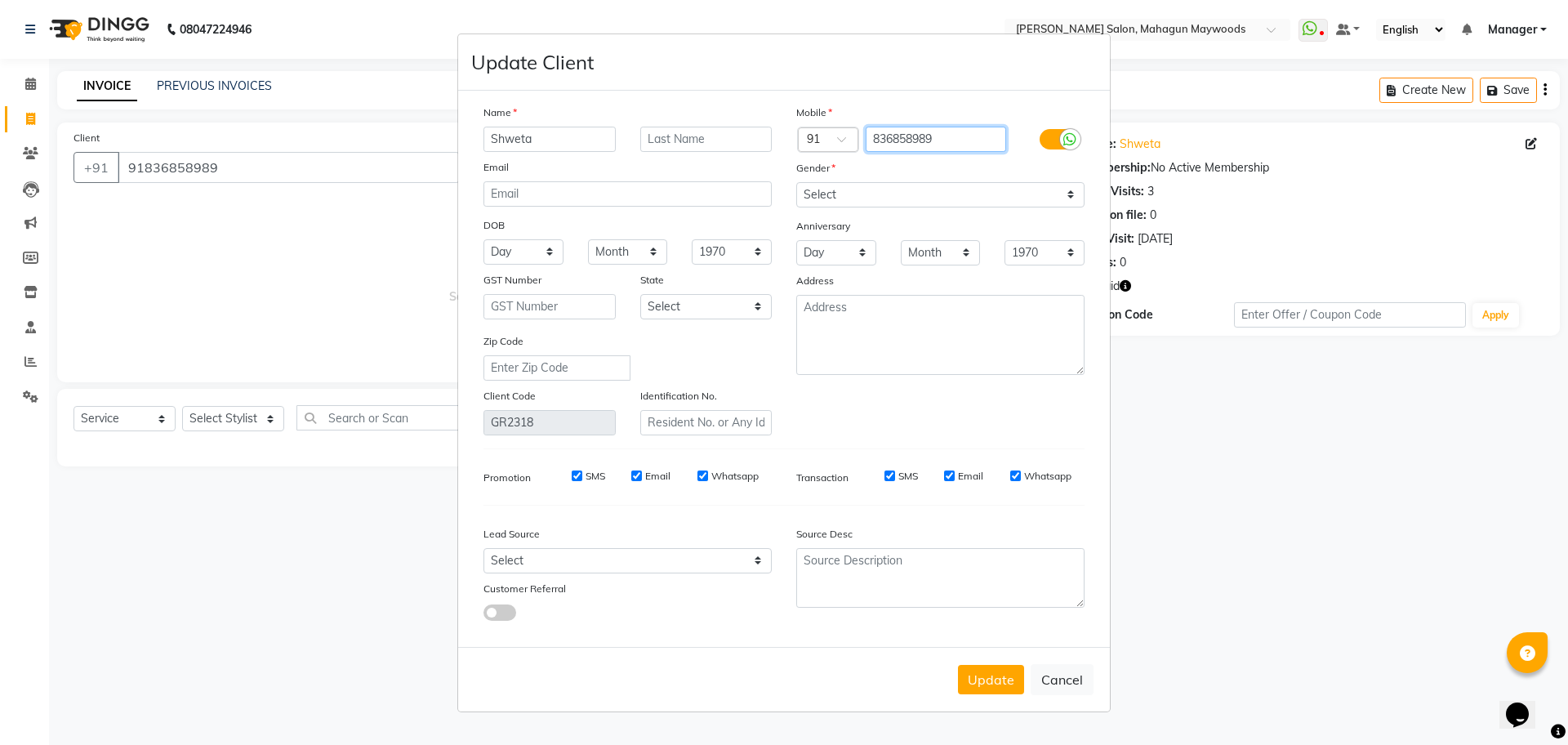
click at [975, 131] on input "836858989" at bounding box center [936, 138] width 141 height 25
type input "8929421857"
click at [985, 671] on button "Update" at bounding box center [991, 680] width 66 height 29
click at [986, 670] on button "Update" at bounding box center [991, 680] width 66 height 29
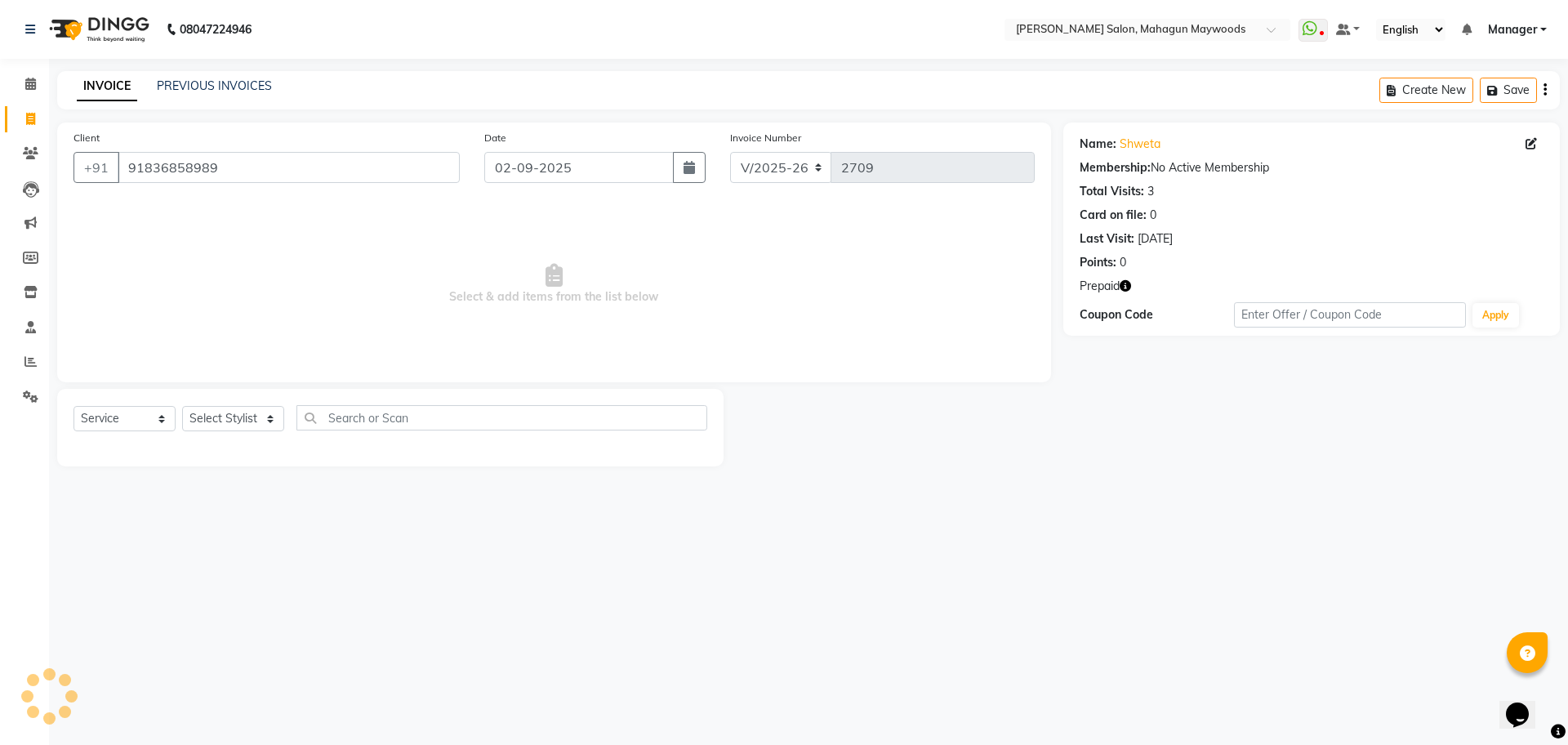
type input "8929421857"
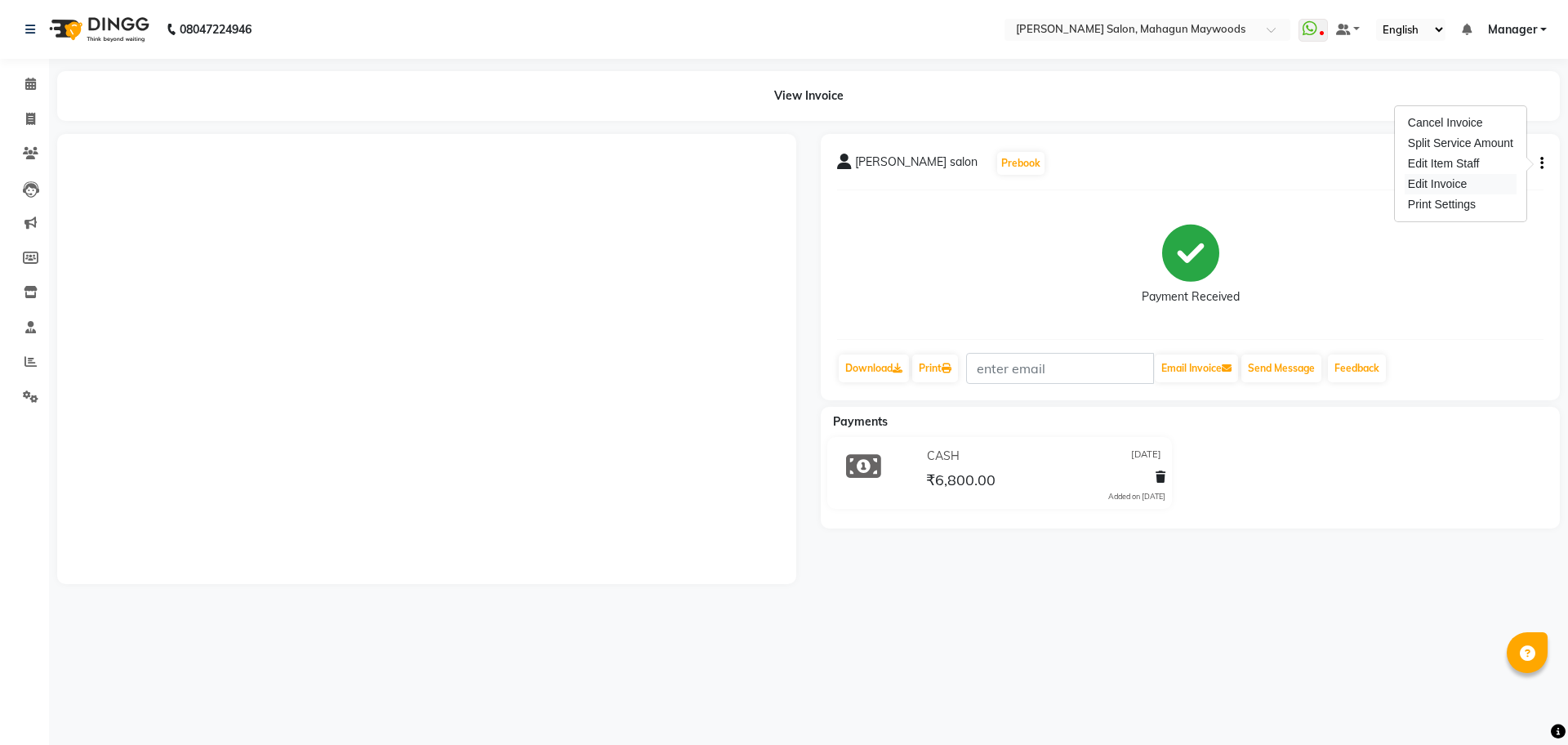
click at [1447, 187] on div "Edit Invoice" at bounding box center [1460, 184] width 112 height 21
select select "service"
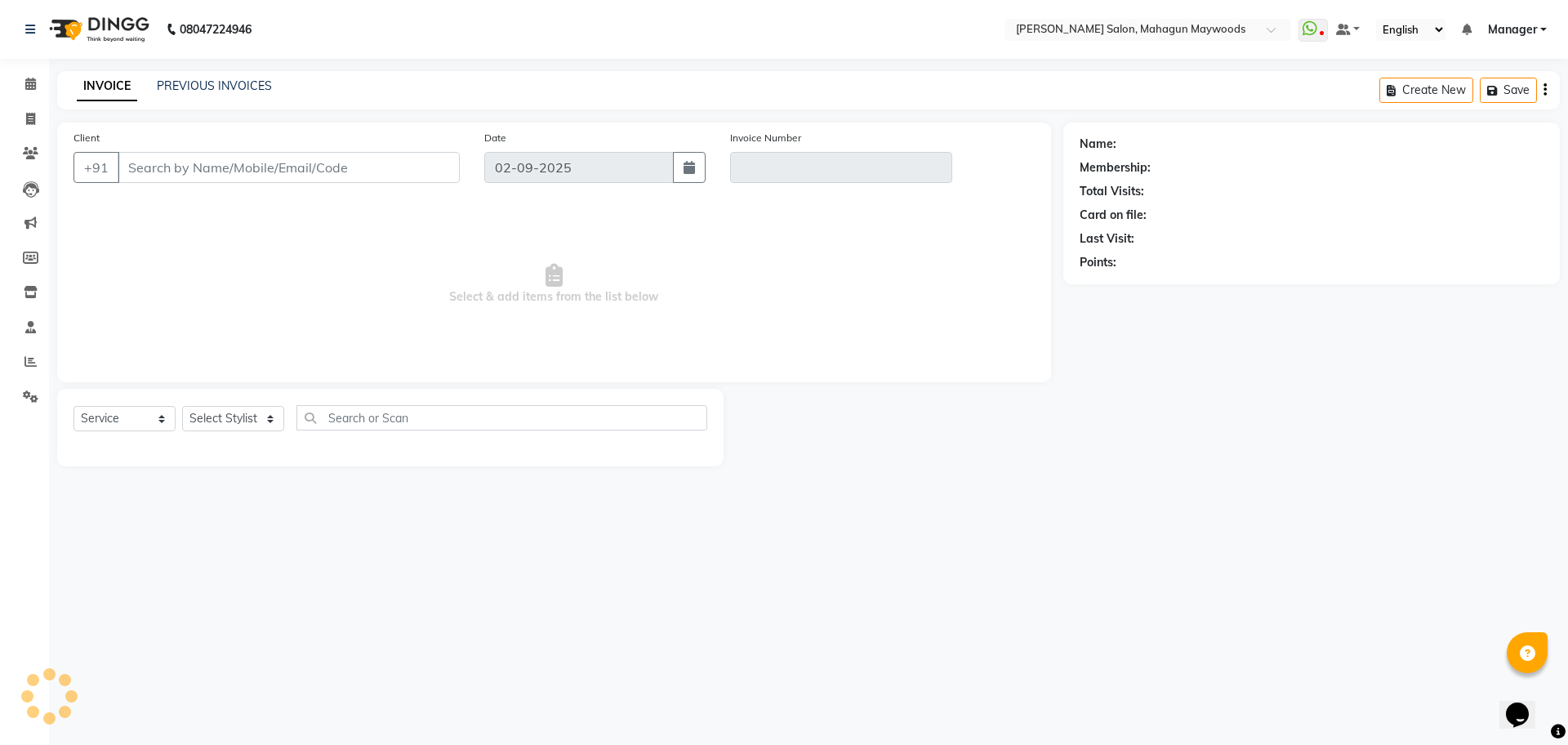
type input "8929421897"
type input "V/2025-26/2606"
type input "[DATE]"
select select "select"
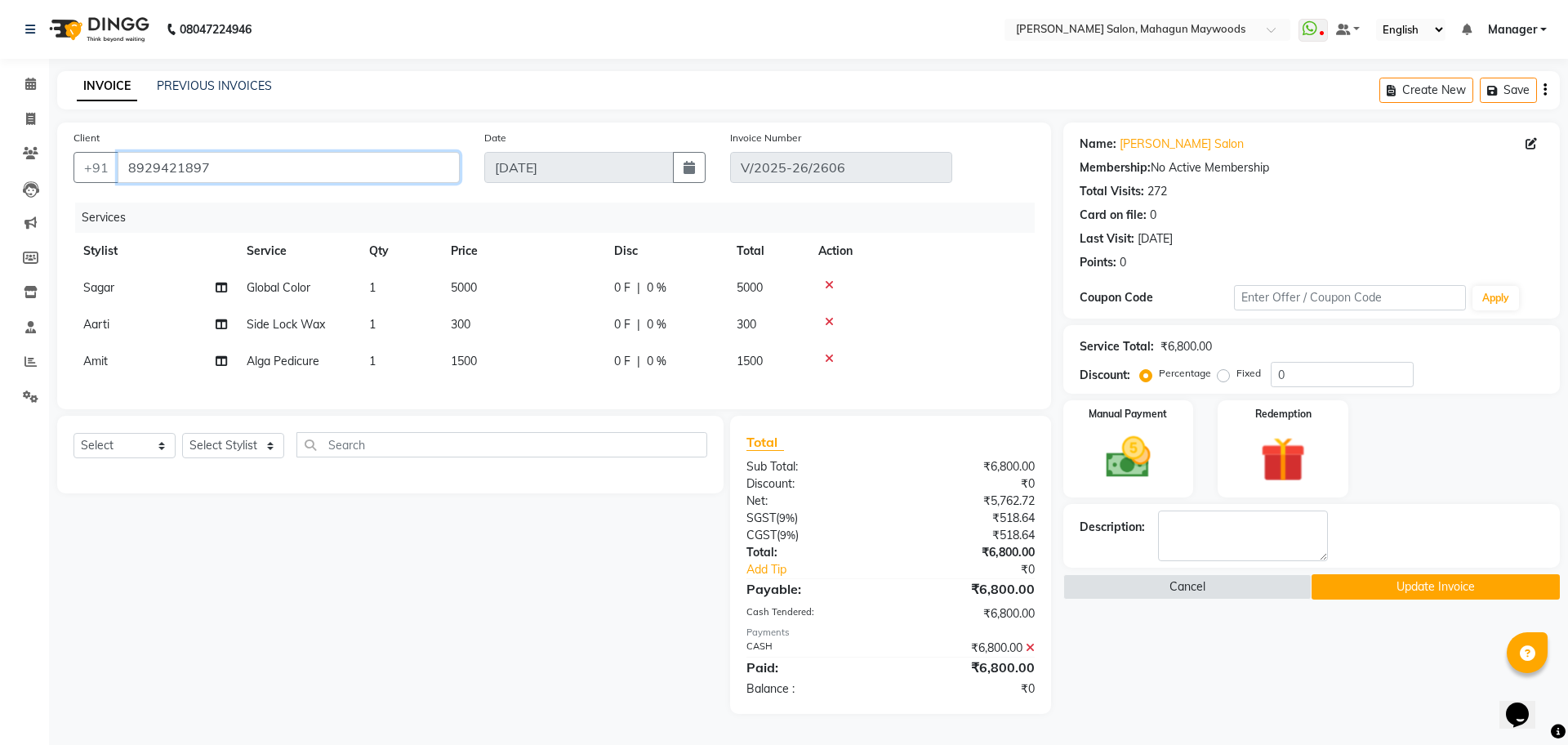
click at [357, 169] on input "8929421897" at bounding box center [289, 168] width 342 height 31
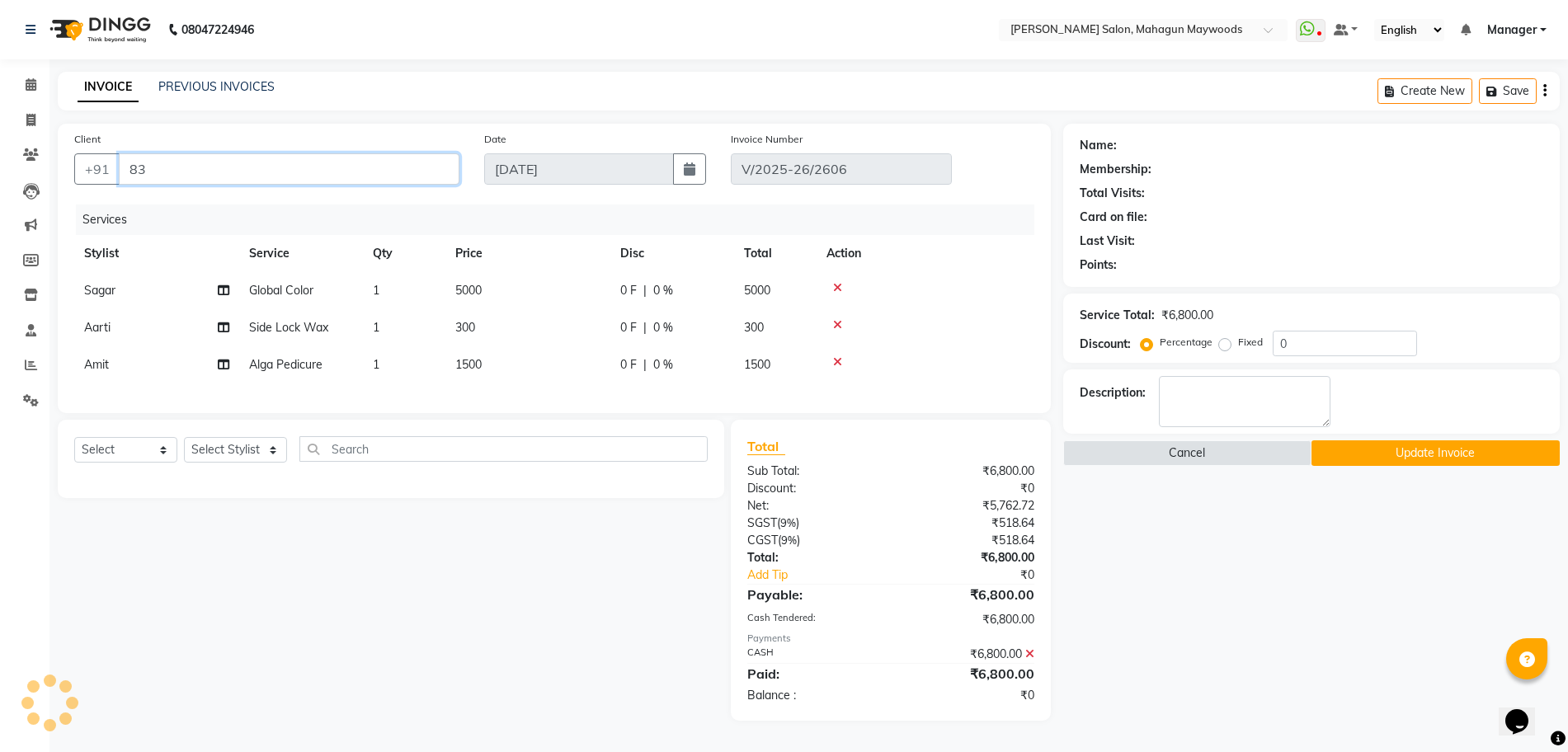
type input "8"
paste input "91836858989"
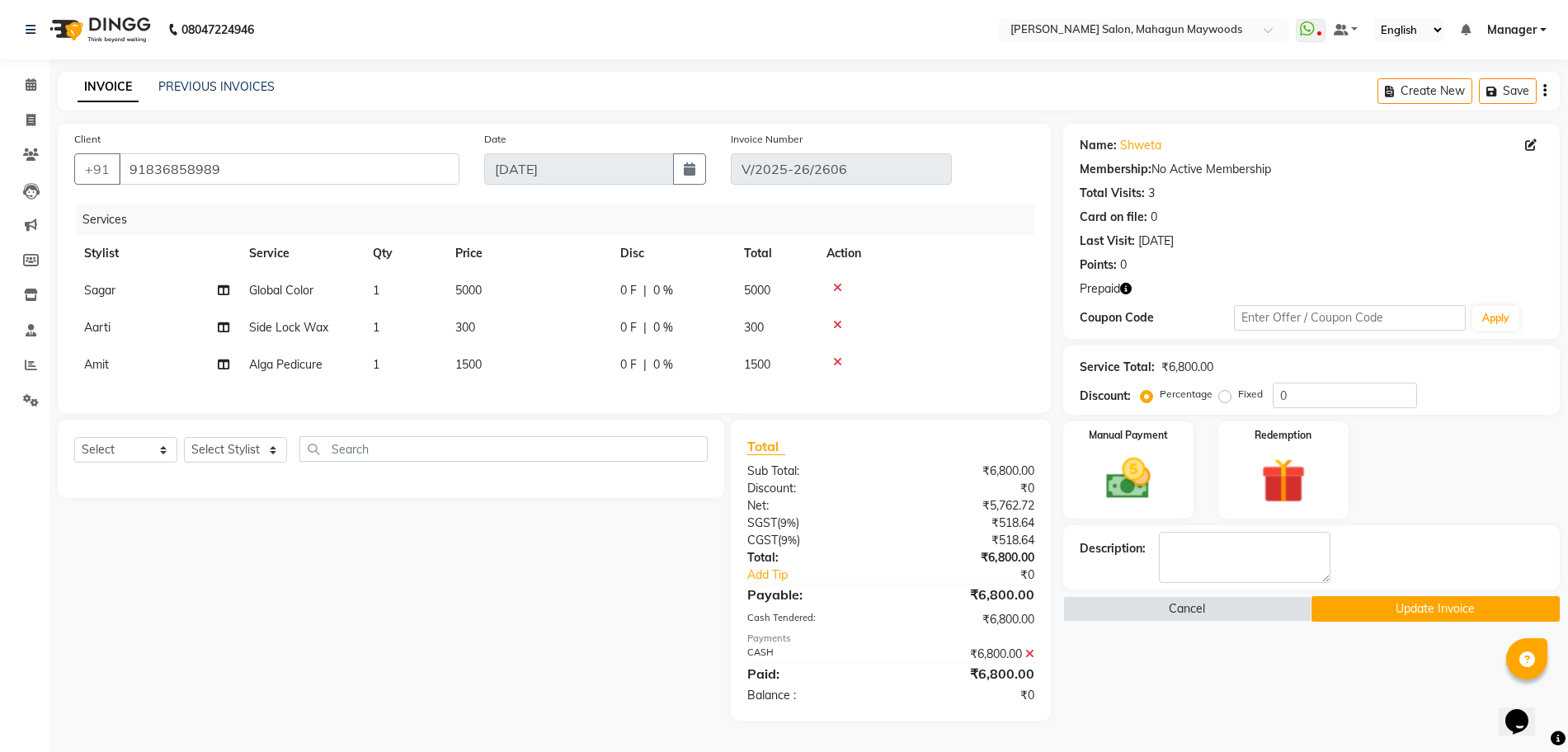
click at [1361, 601] on button "Update Invoice" at bounding box center [1435, 609] width 248 height 25
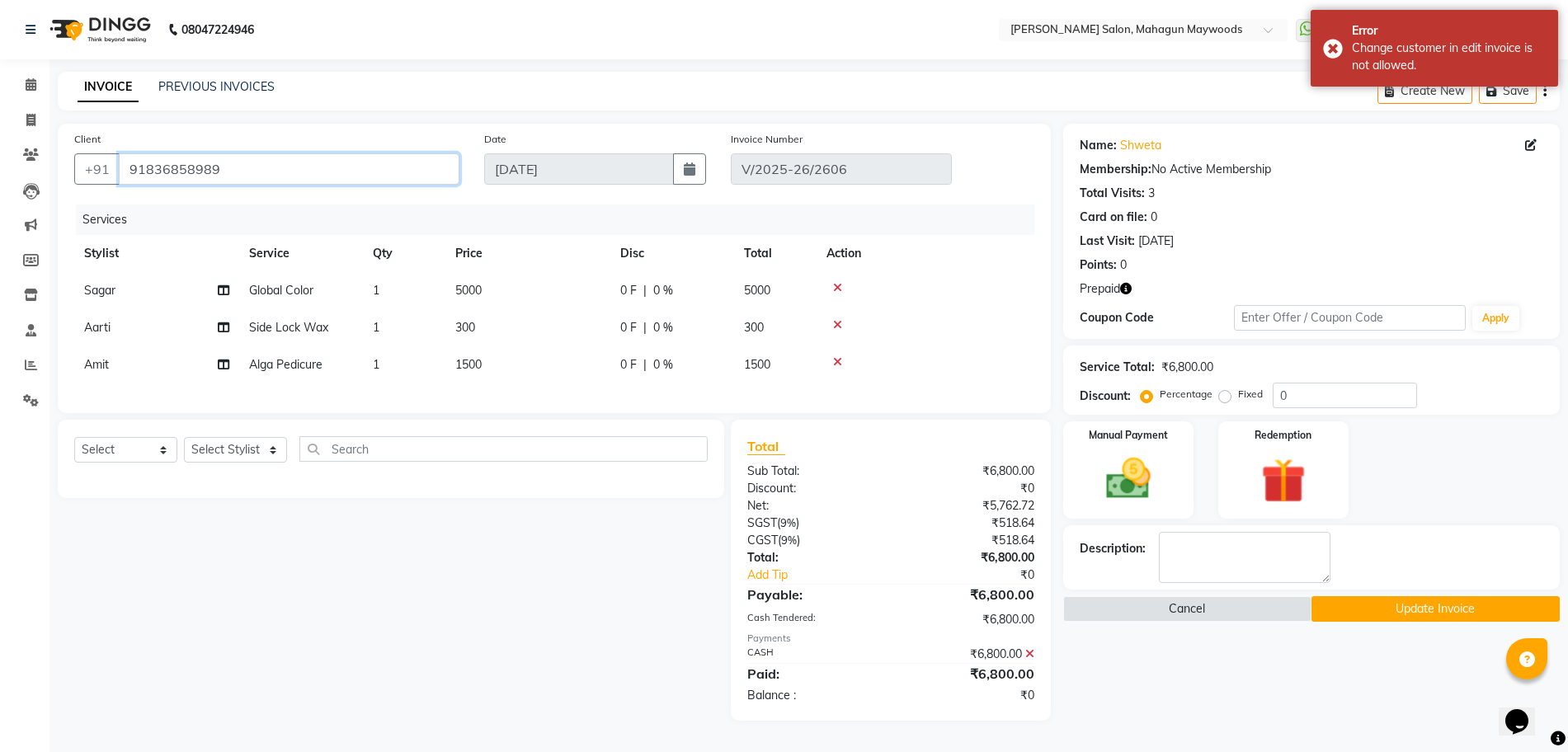
click at [276, 163] on input "91836858989" at bounding box center [289, 169] width 341 height 31
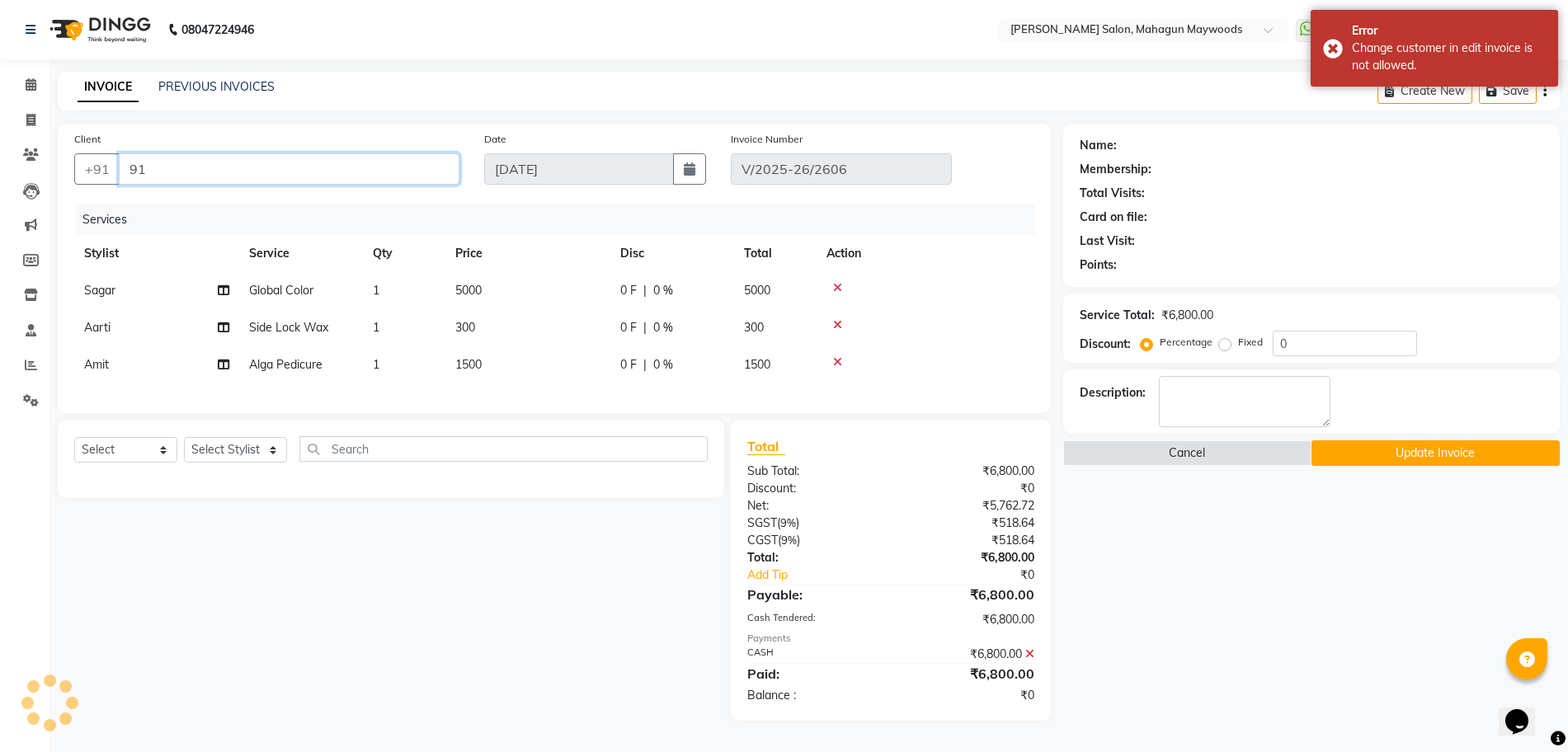
type input "9"
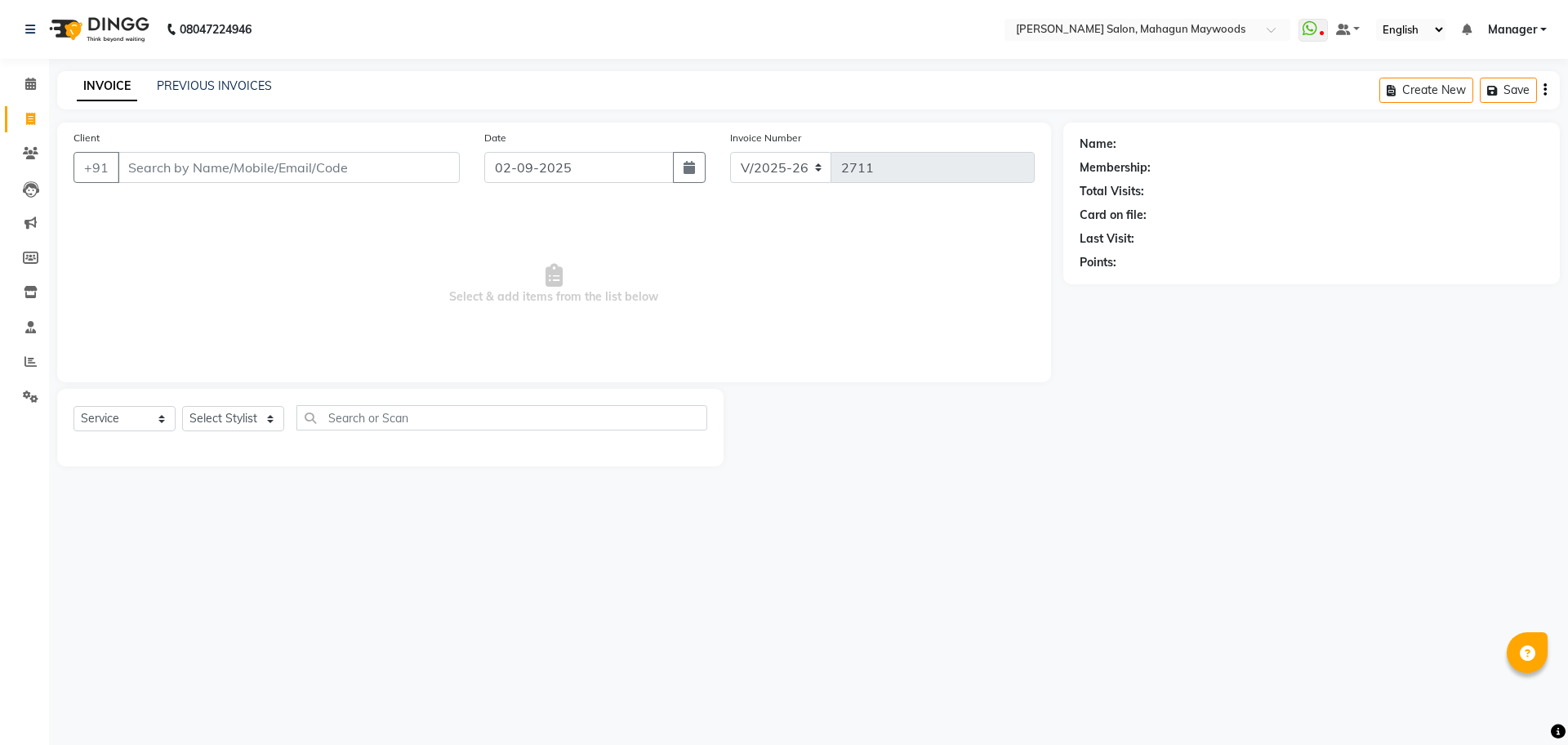
select select "6425"
select select "service"
click at [205, 79] on link "PREVIOUS INVOICES" at bounding box center [214, 86] width 115 height 15
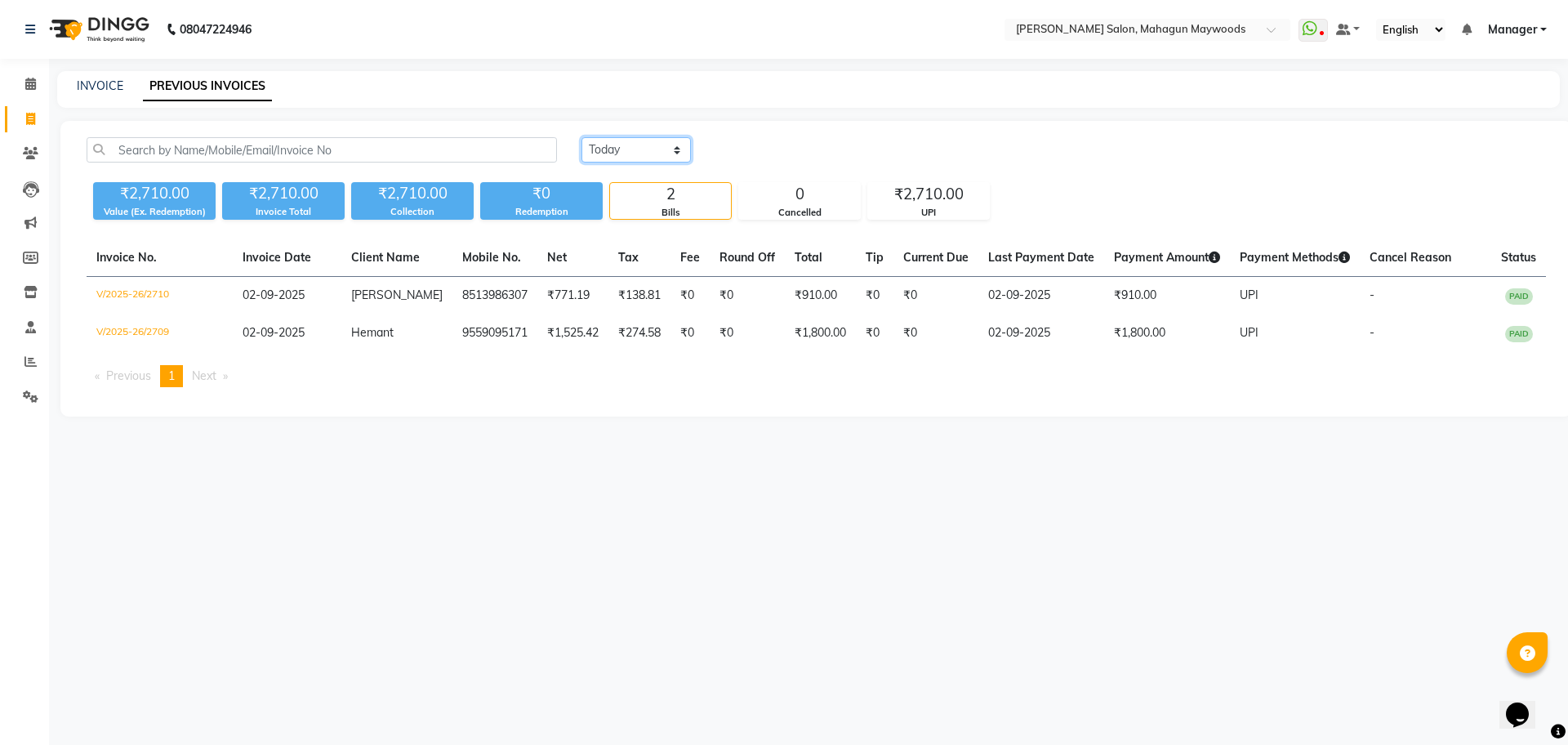
click at [648, 145] on select "[DATE] [DATE] Custom Range" at bounding box center [636, 150] width 110 height 25
click at [581, 138] on select "[DATE] [DATE] Custom Range" at bounding box center [636, 150] width 110 height 25
click at [632, 146] on select "[DATE] [DATE] Custom Range" at bounding box center [636, 150] width 110 height 25
select select "range"
click at [581, 138] on select "[DATE] [DATE] Custom Range" at bounding box center [636, 150] width 110 height 25
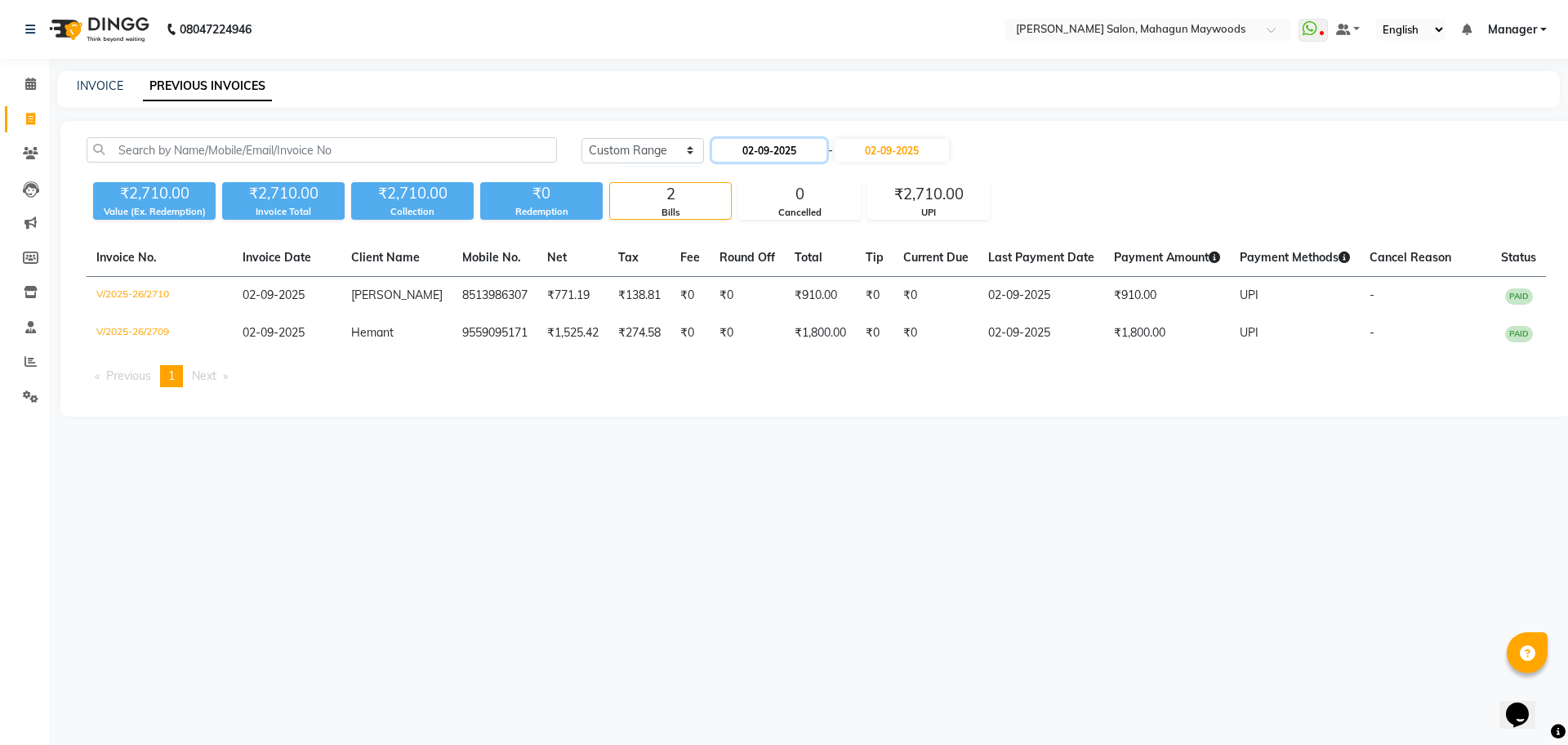
click at [753, 157] on input "02-09-2025" at bounding box center [769, 151] width 114 height 22
select select "9"
select select "2025"
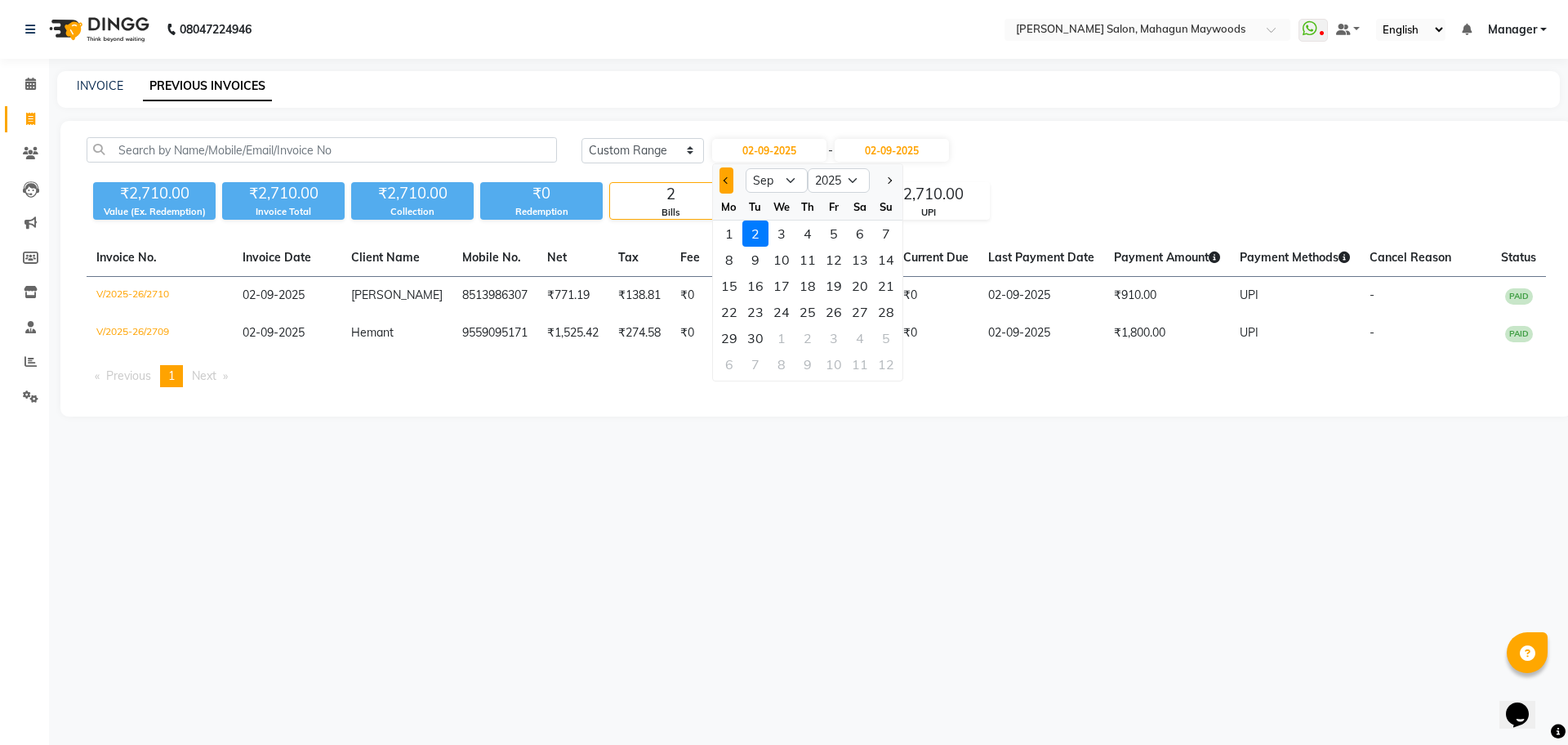
click at [726, 179] on span "Previous month" at bounding box center [726, 181] width 7 height 7
select select "8"
click at [729, 336] on div "25" at bounding box center [729, 338] width 26 height 26
type input "[DATE]"
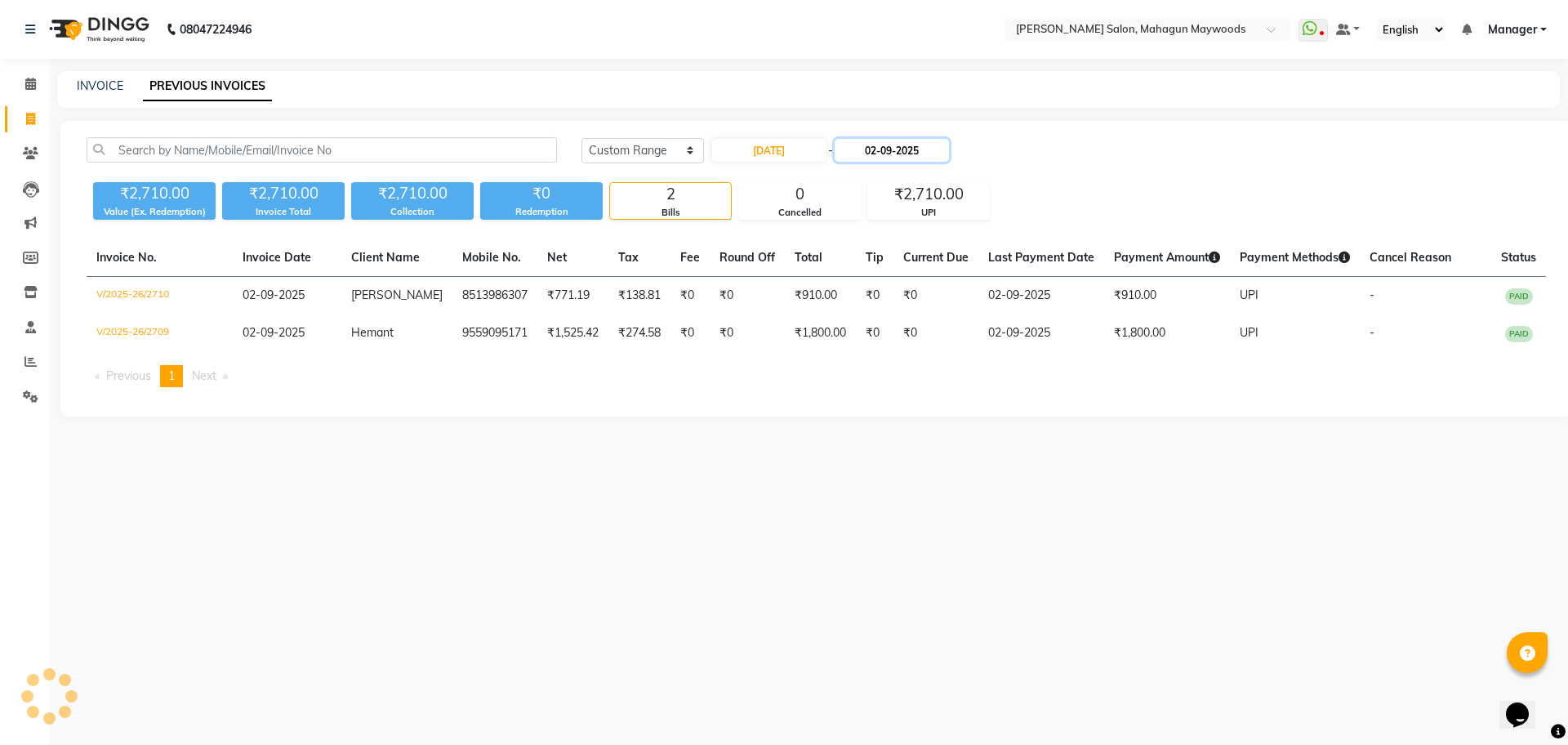
click at [898, 141] on input "02-09-2025" at bounding box center [892, 151] width 114 height 22
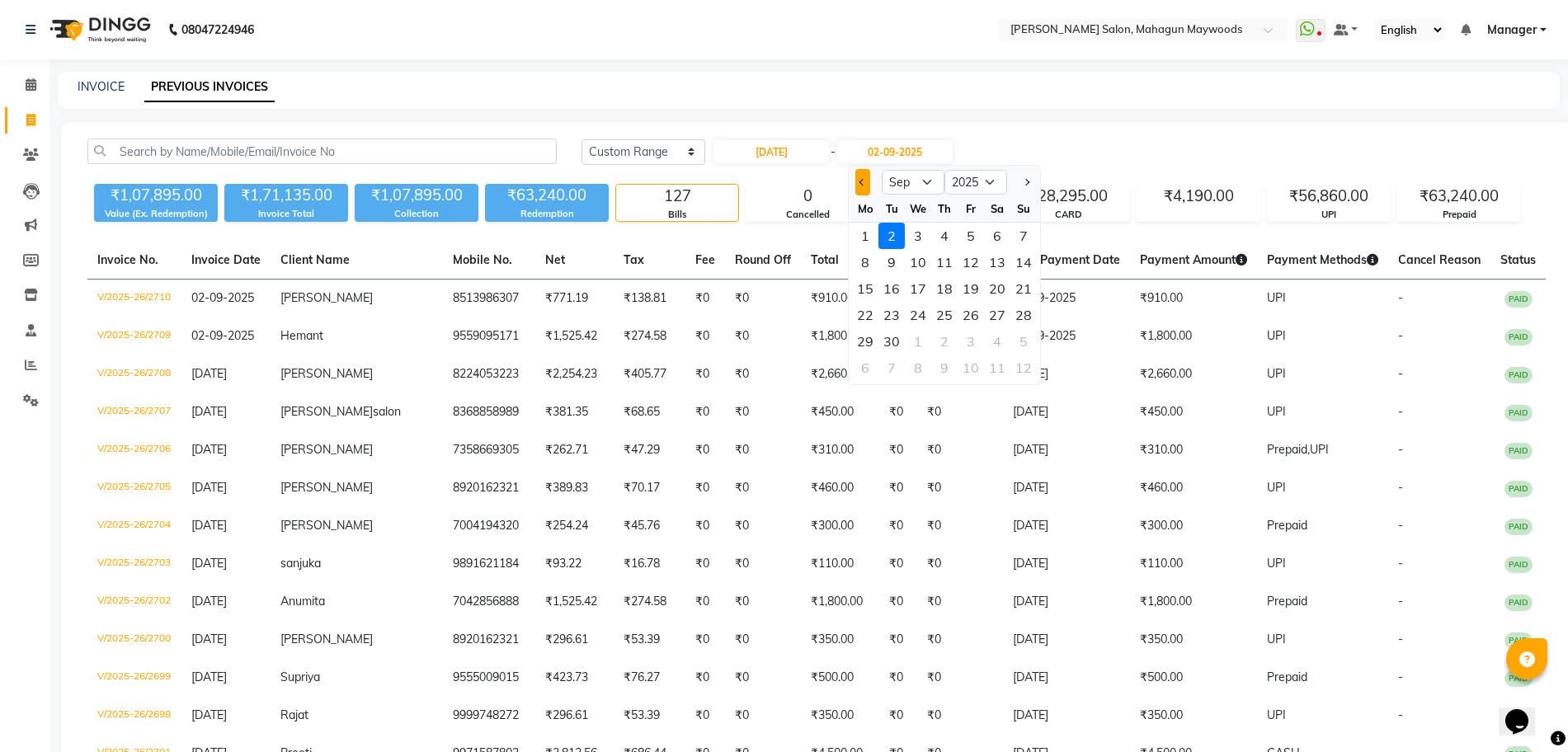
click at [867, 177] on button "Previous month" at bounding box center [862, 183] width 14 height 26
select select "8"
click at [864, 340] on div "25" at bounding box center [865, 342] width 26 height 26
type input "[DATE]"
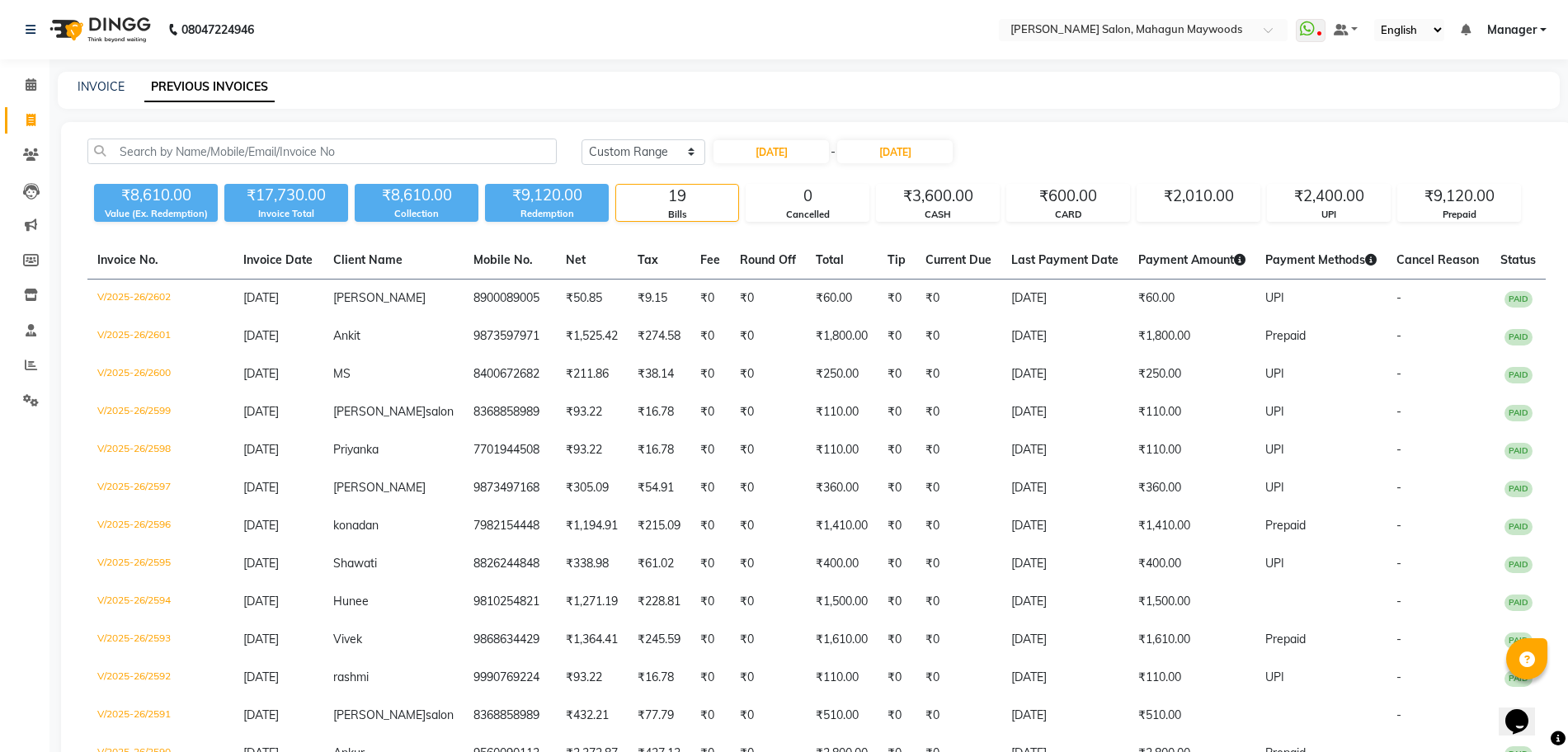
click at [1094, 141] on div "Today Yesterday Custom Range 25-08-2025 - 25-08-2025" at bounding box center [1064, 152] width 964 height 26
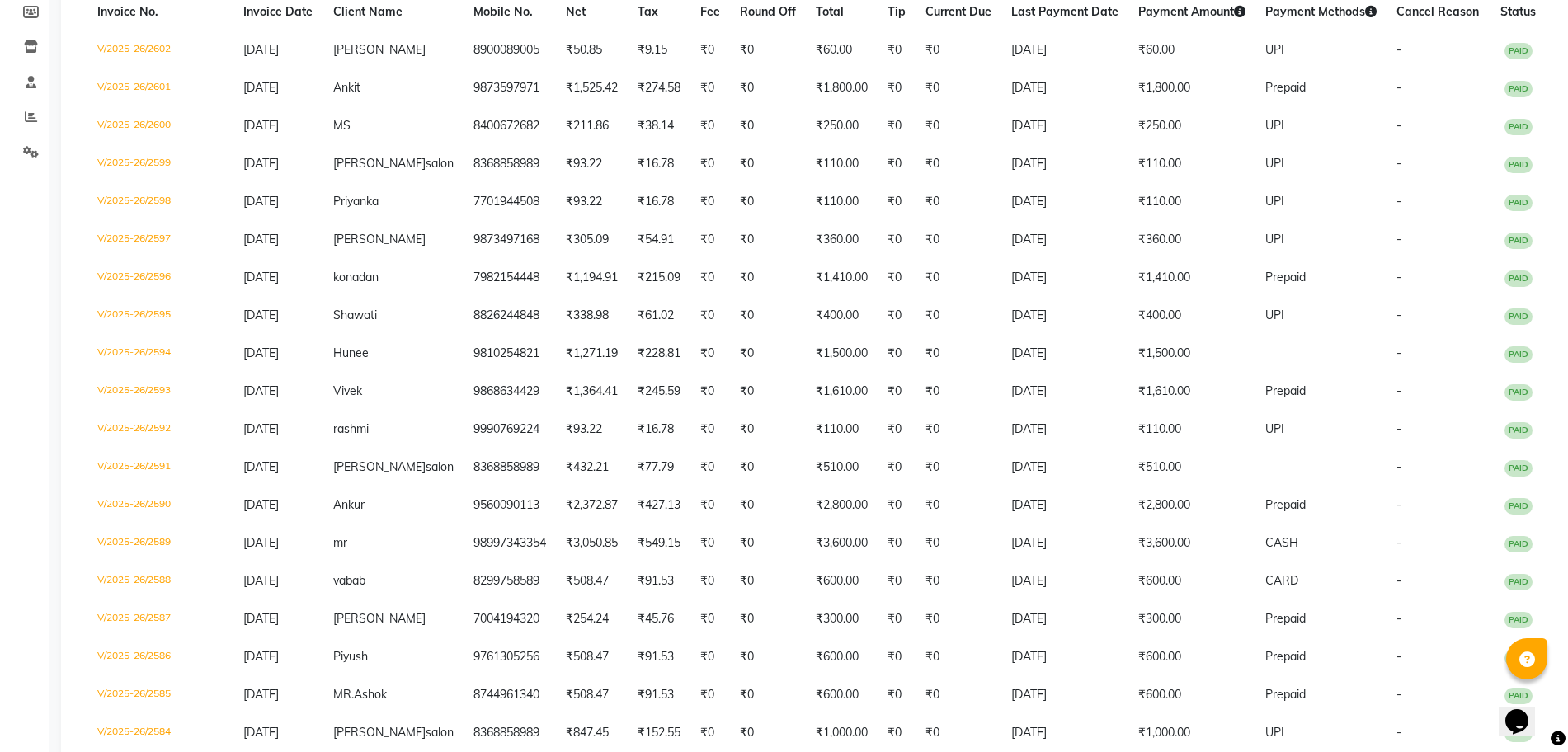
scroll to position [388, 0]
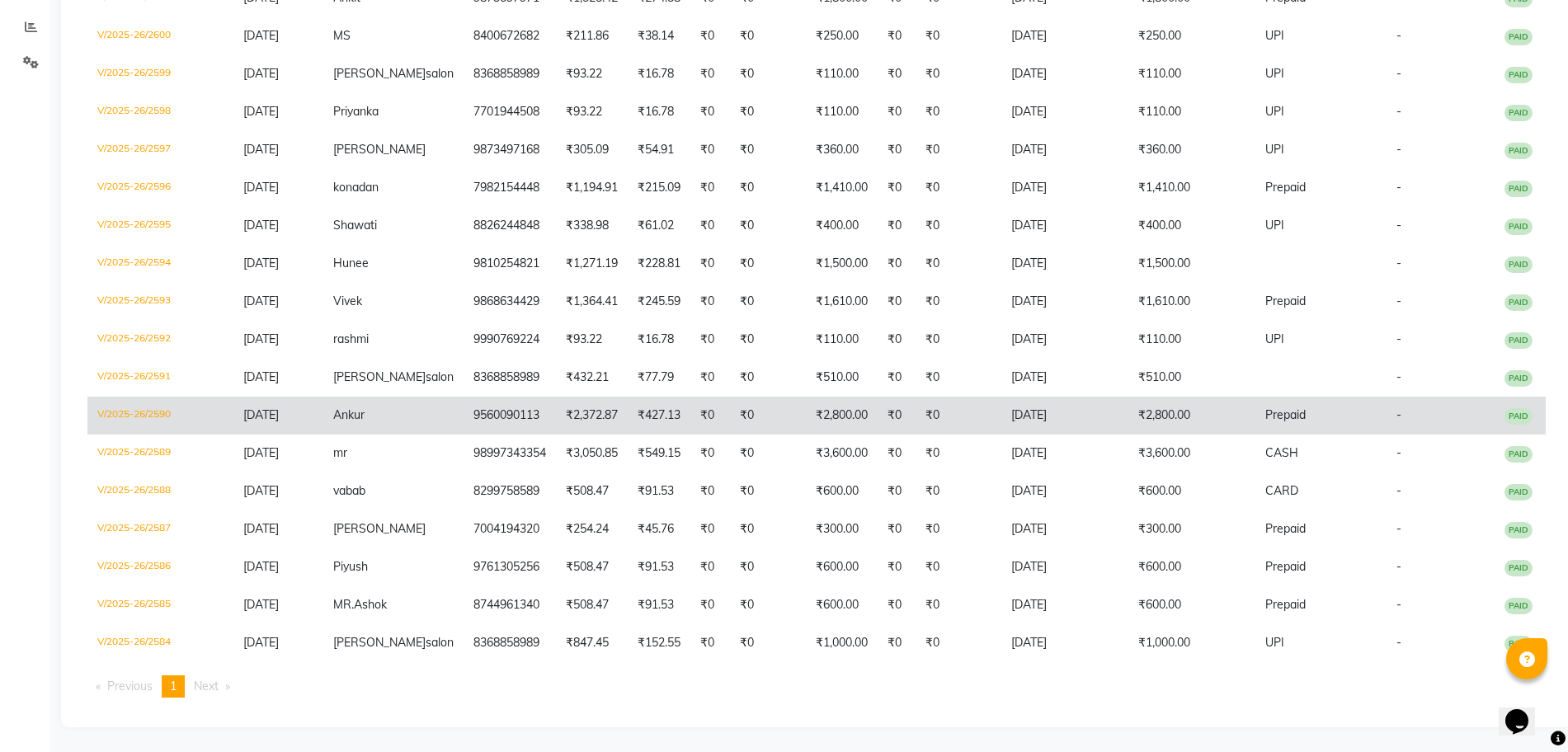
click at [1133, 404] on td "₹2,800.00" at bounding box center [1192, 415] width 127 height 38
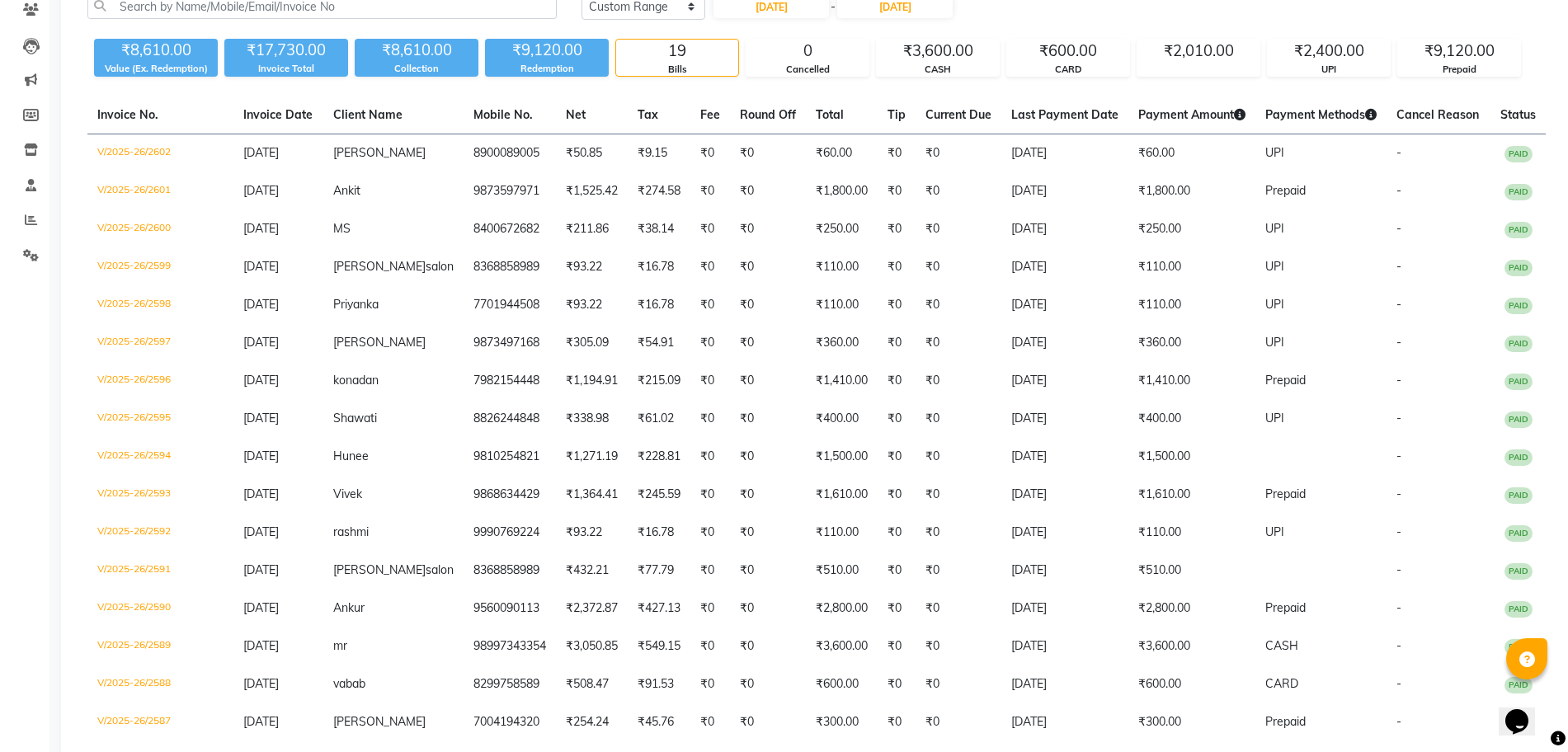
scroll to position [0, 0]
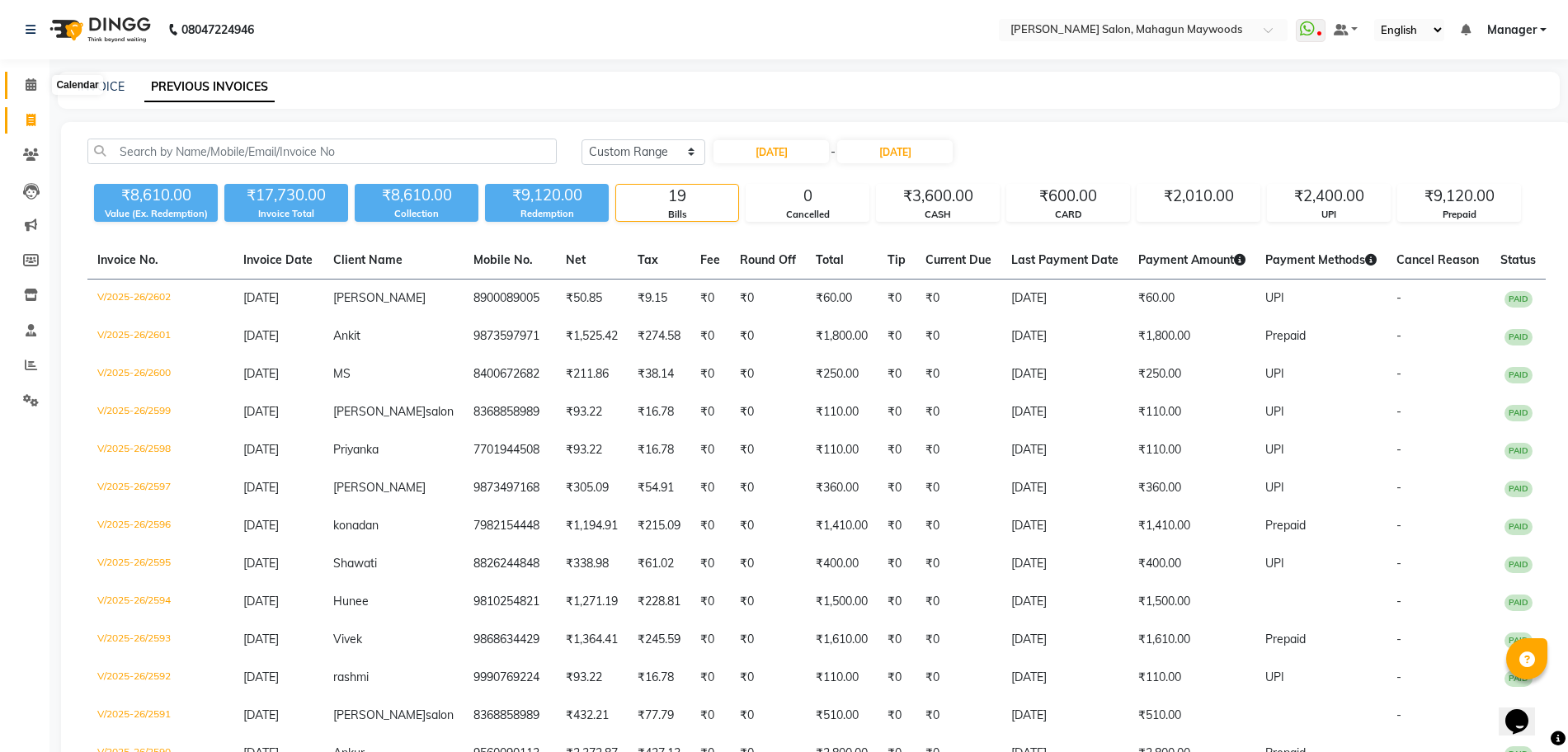
click at [34, 92] on span at bounding box center [31, 86] width 29 height 19
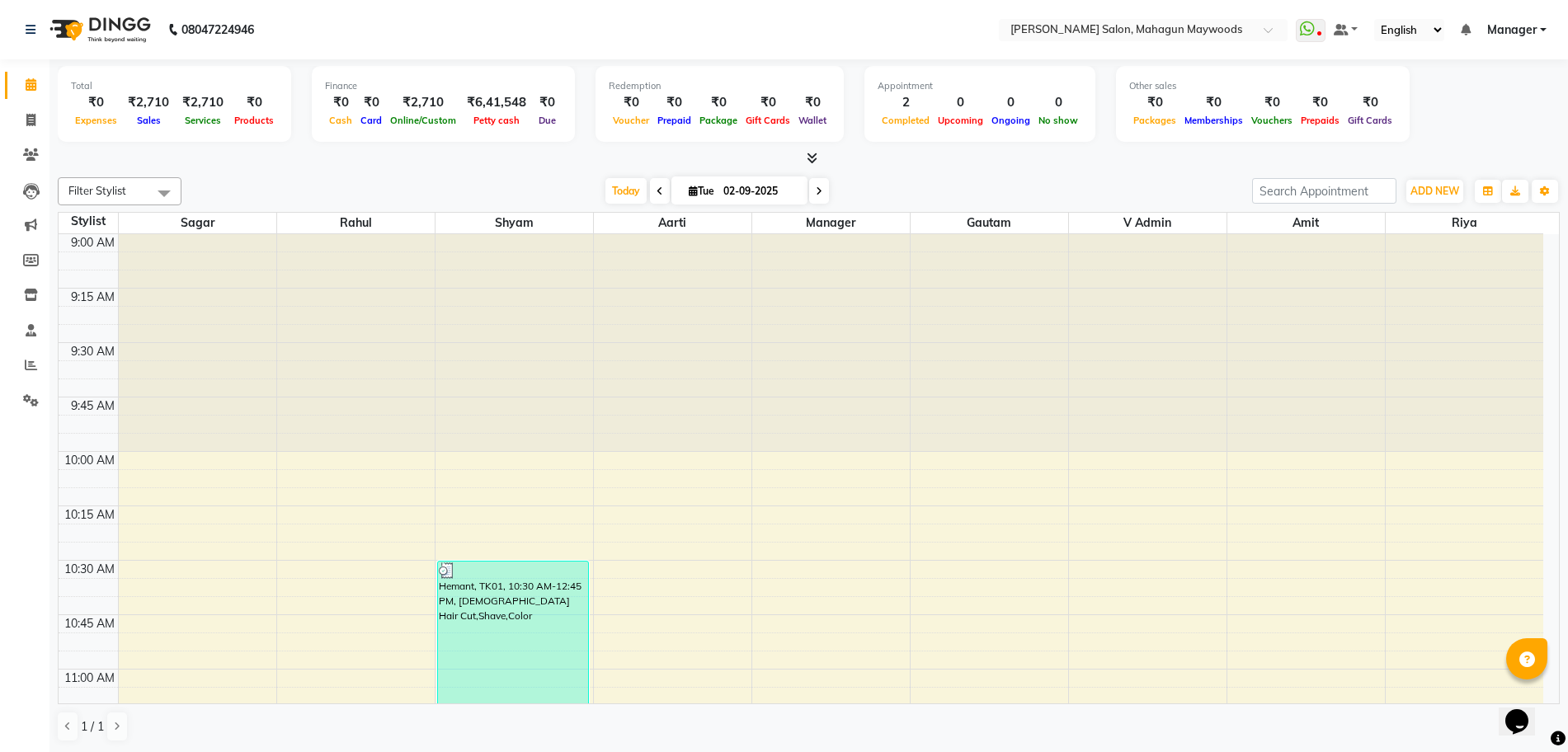
click at [657, 186] on icon at bounding box center [660, 190] width 7 height 10
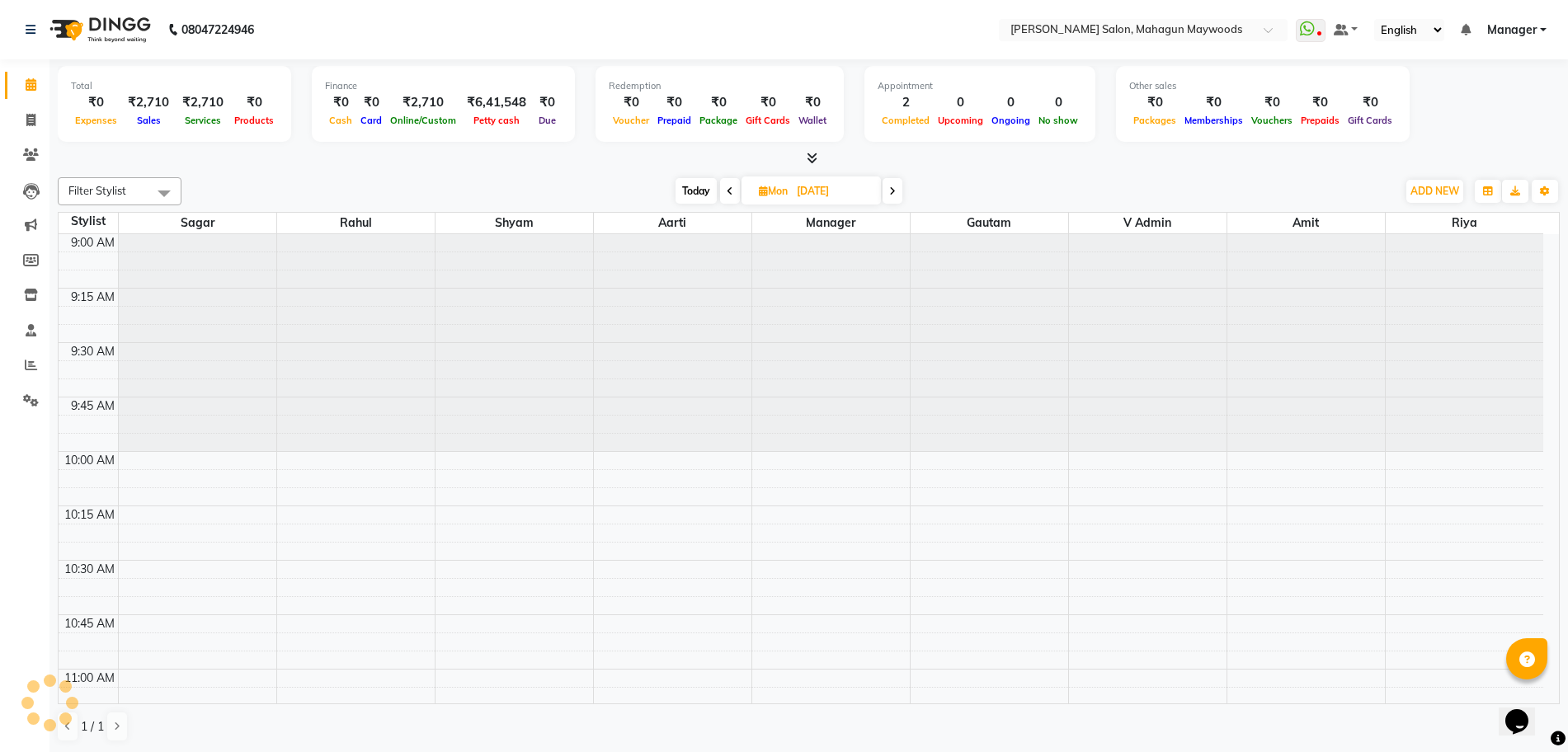
scroll to position [872, 0]
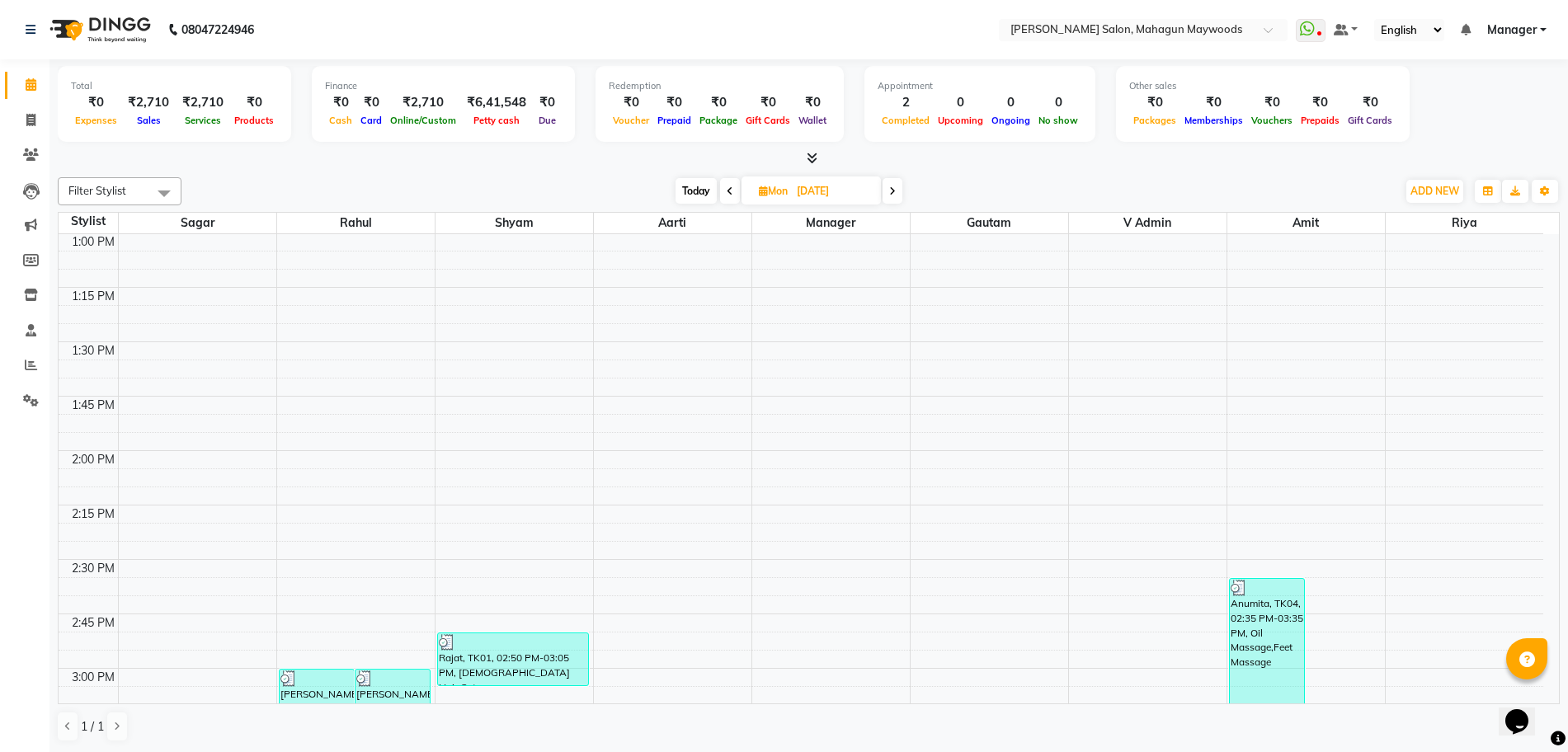
click at [728, 186] on icon at bounding box center [730, 190] width 7 height 10
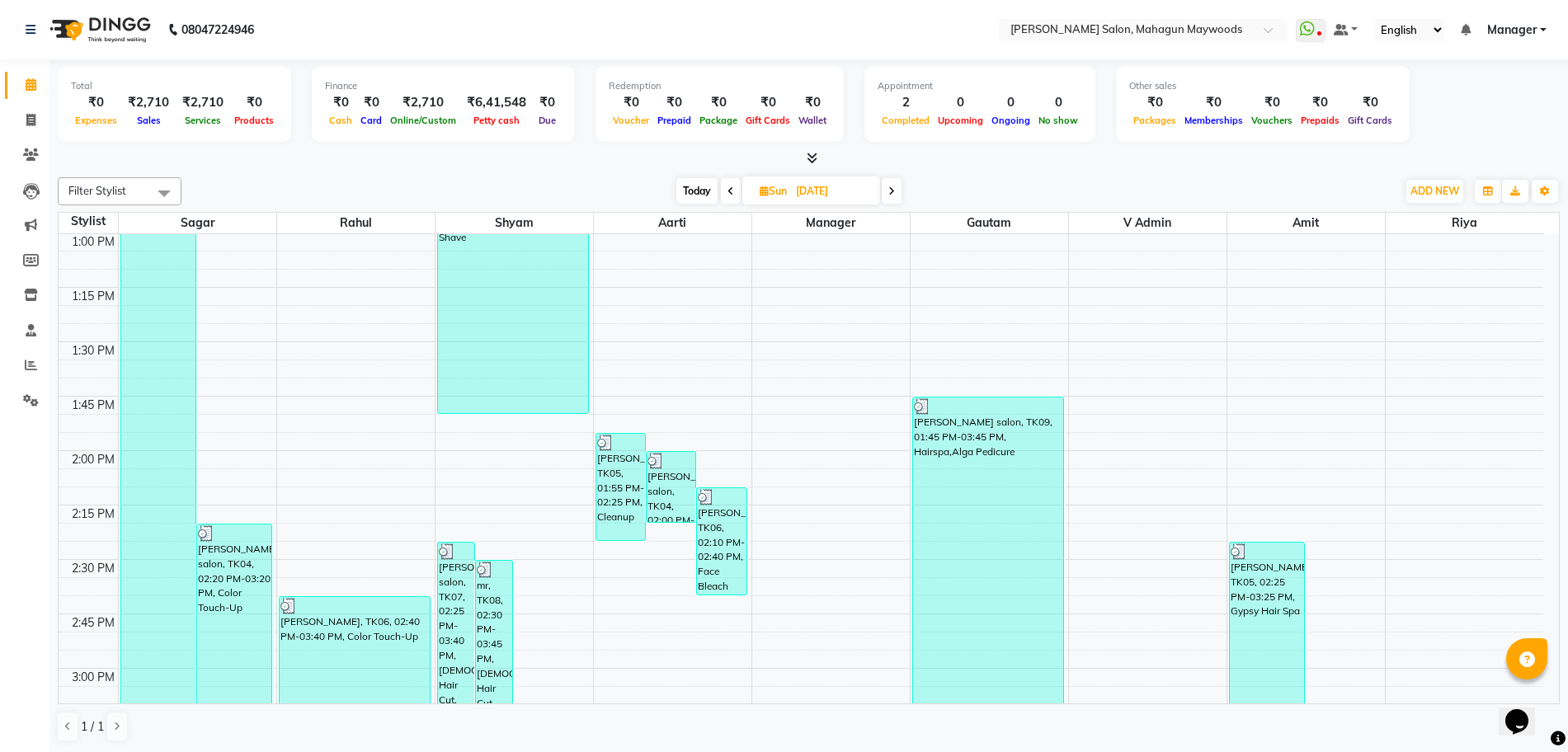
click at [728, 186] on icon at bounding box center [731, 190] width 7 height 10
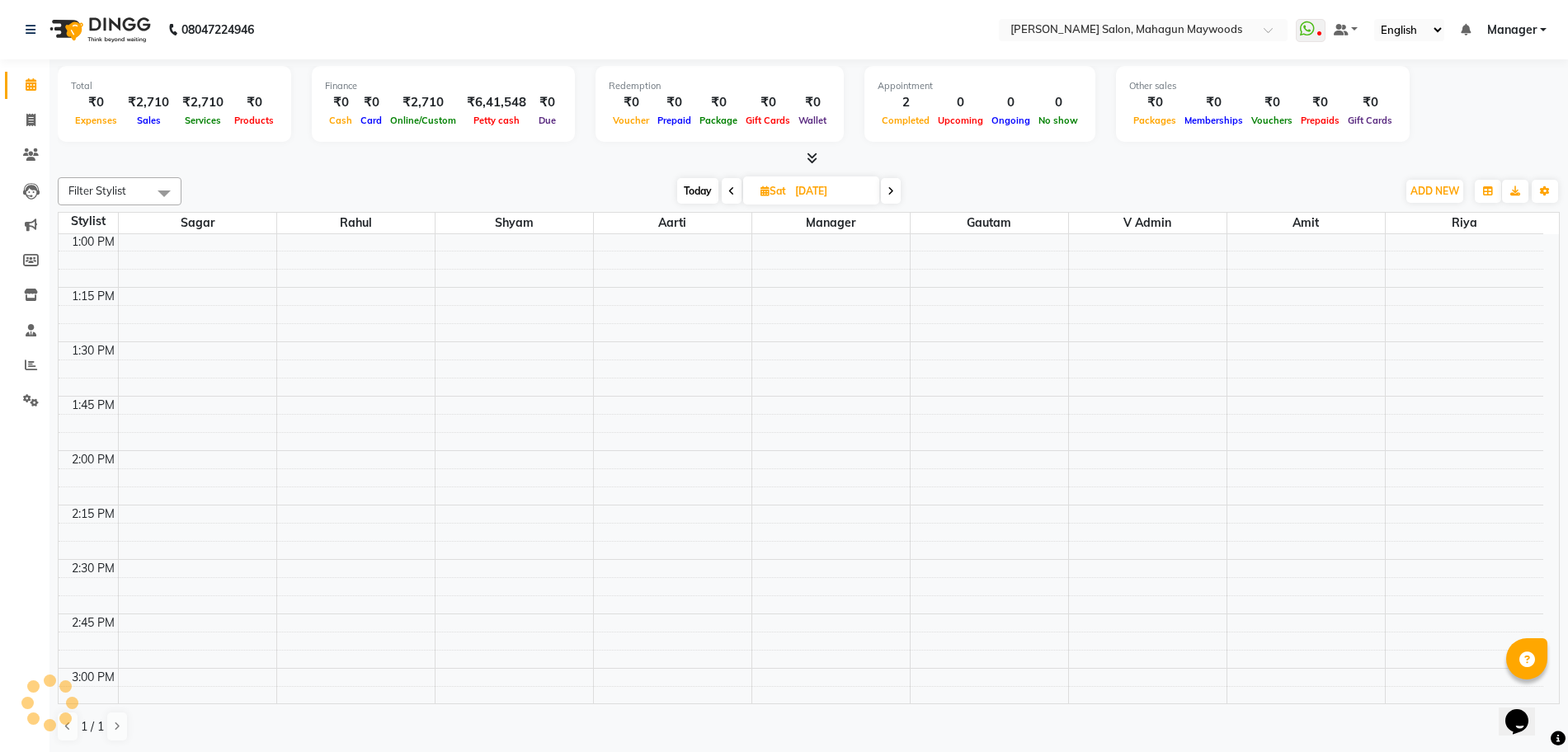
click at [729, 186] on icon at bounding box center [732, 190] width 7 height 10
click at [728, 186] on span at bounding box center [731, 190] width 20 height 25
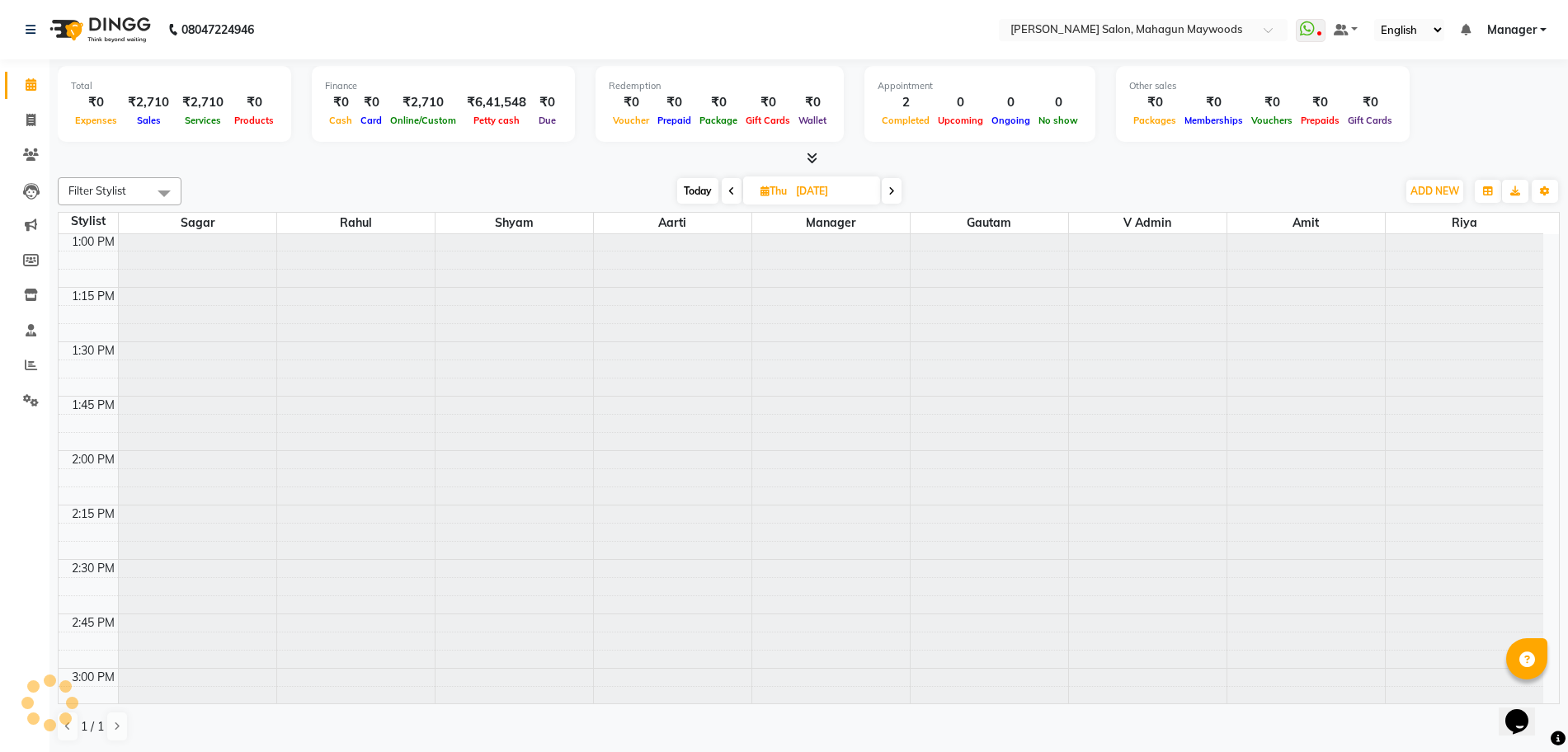
type input "28-08-2025"
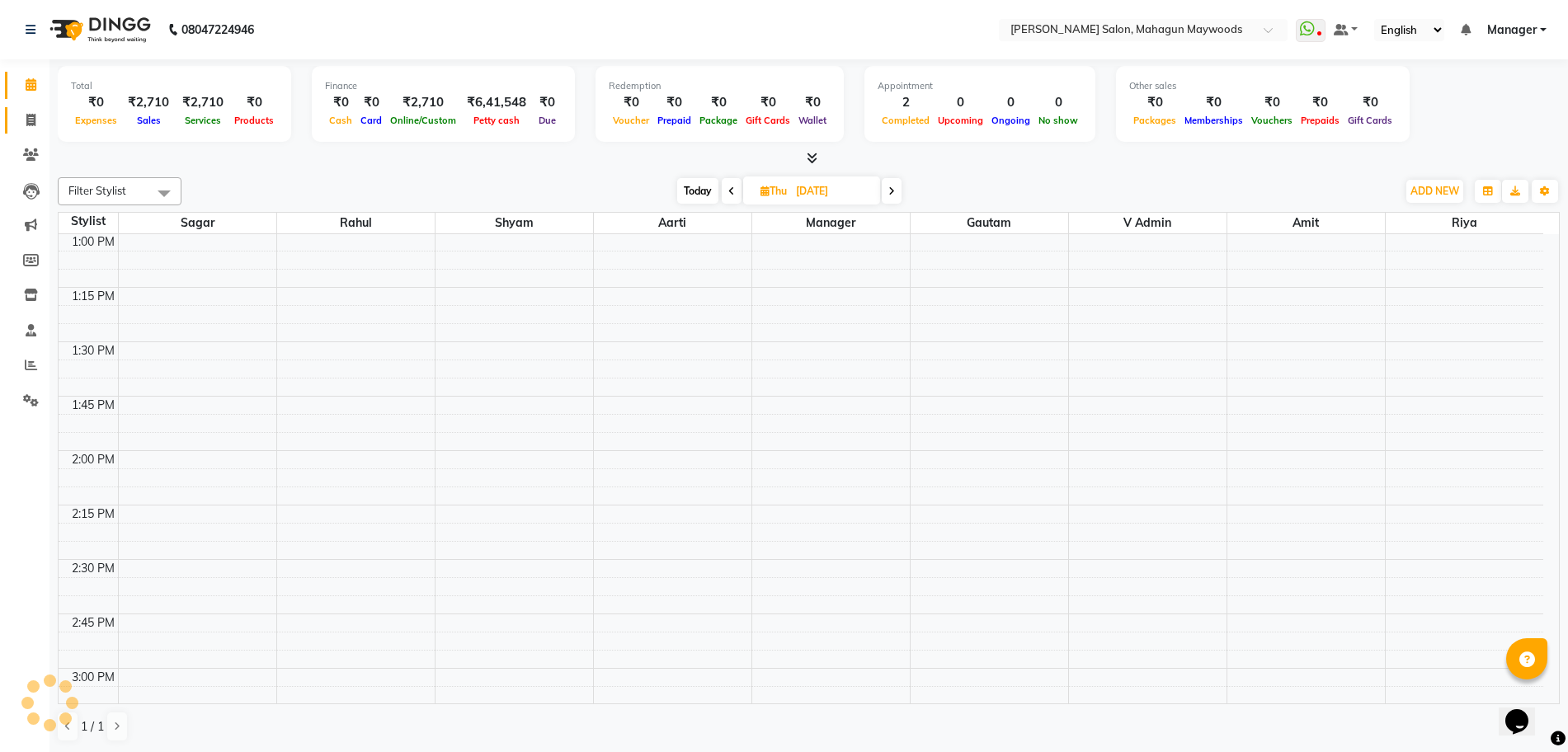
click at [31, 121] on icon at bounding box center [31, 120] width 9 height 12
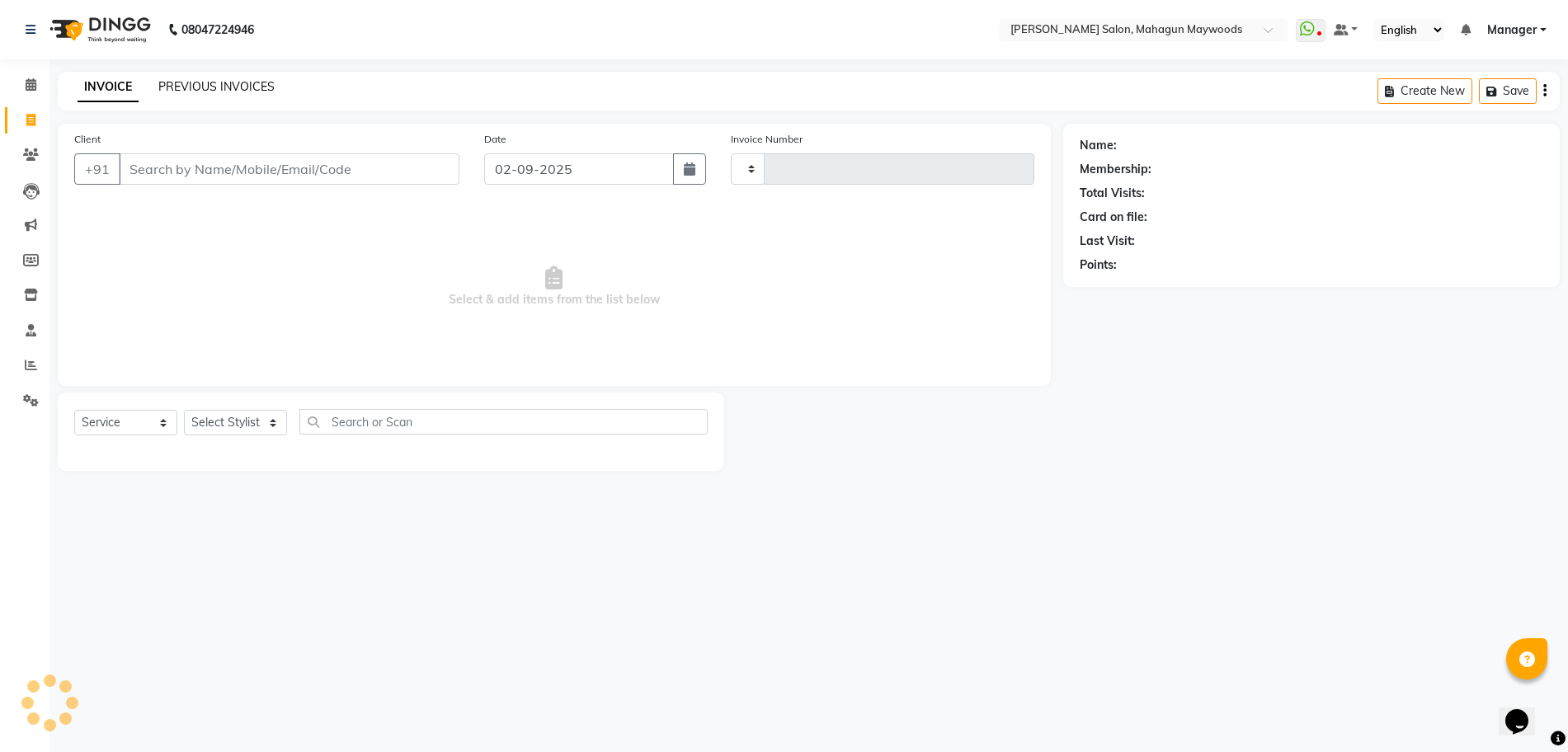
click at [238, 81] on link "PREVIOUS INVOICES" at bounding box center [216, 86] width 116 height 15
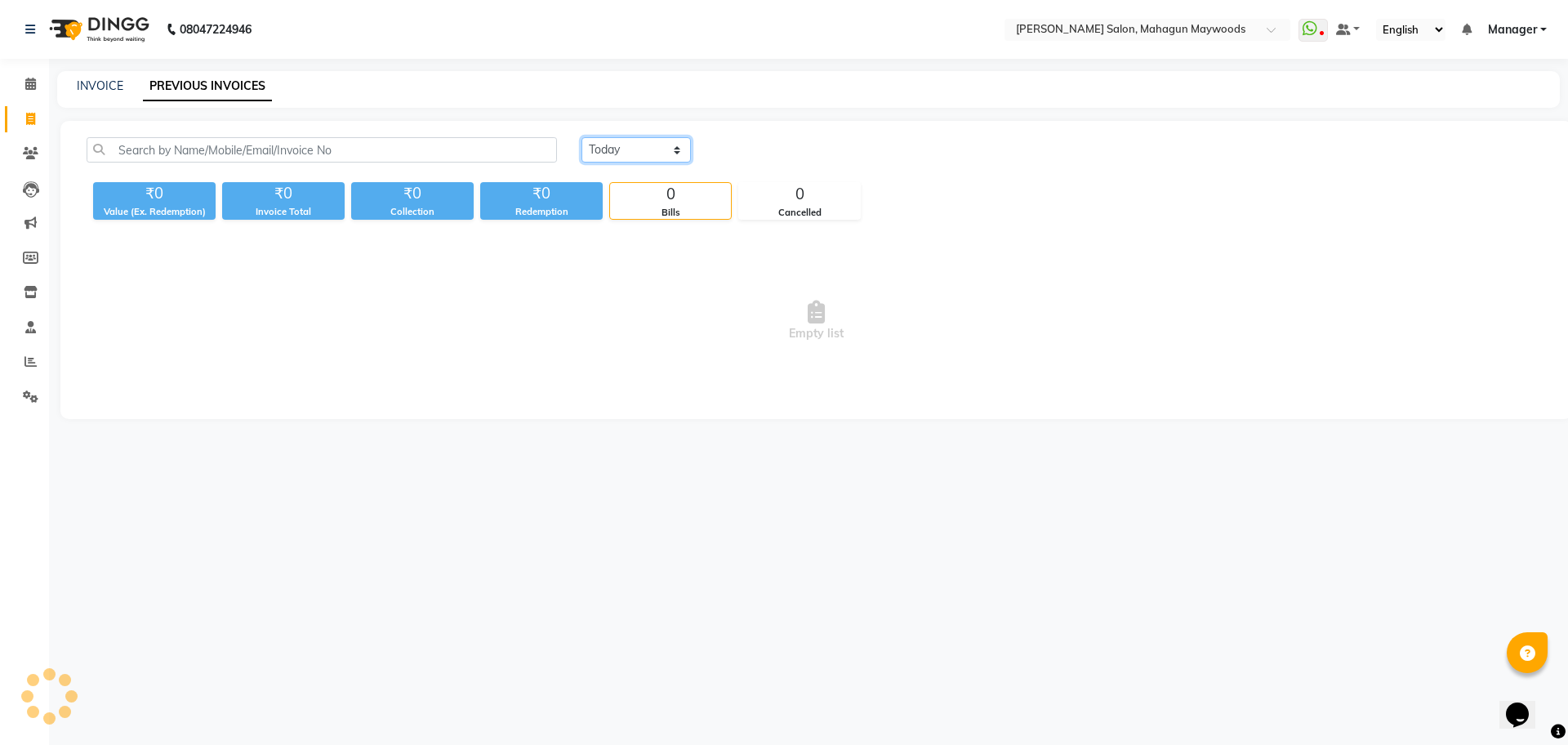
click at [601, 144] on select "Today Yesterday Custom Range" at bounding box center [636, 150] width 110 height 25
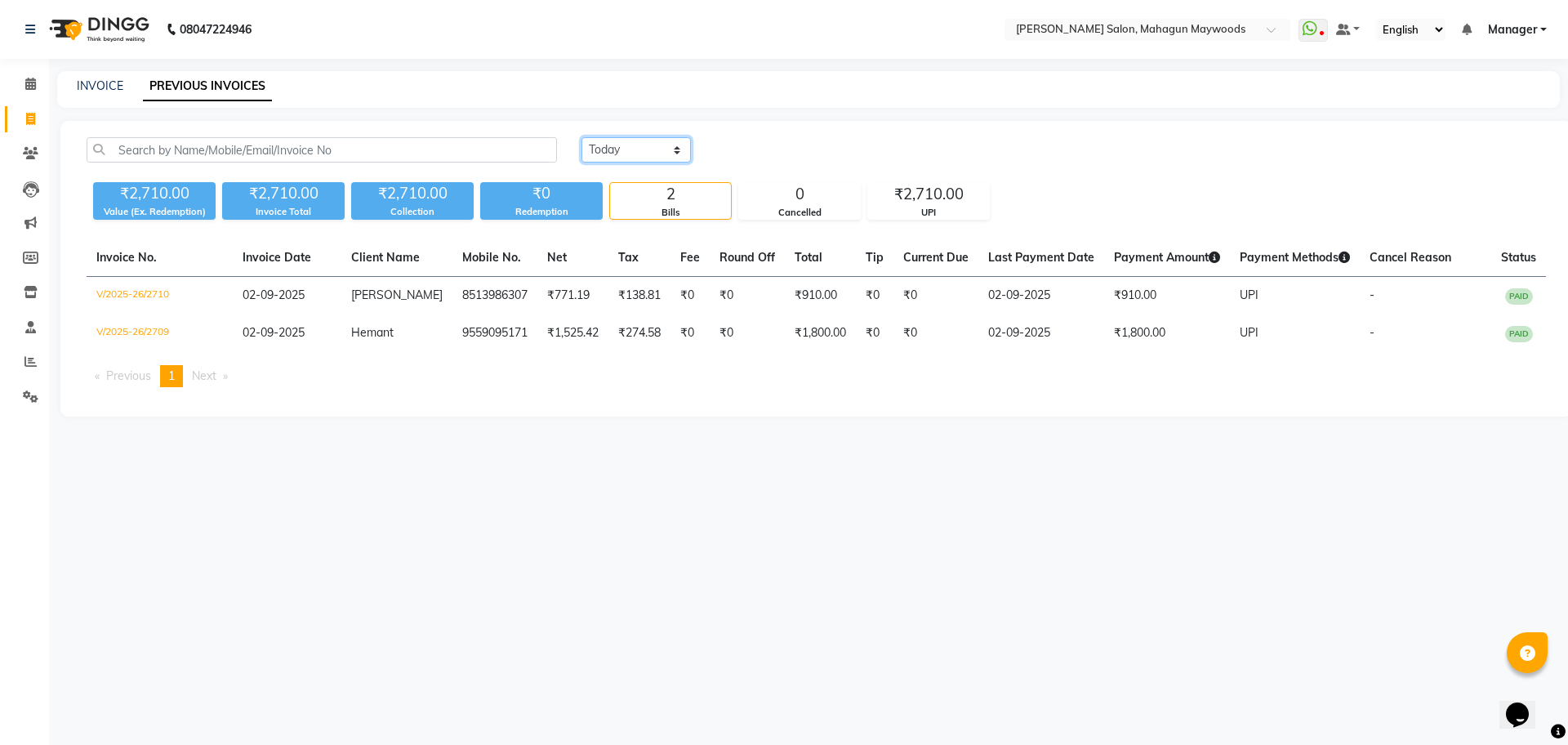
select select "range"
click at [581, 138] on select "Today Yesterday Custom Range" at bounding box center [636, 150] width 110 height 25
click at [751, 151] on input "02-09-2025" at bounding box center [769, 151] width 114 height 22
select select "9"
select select "2025"
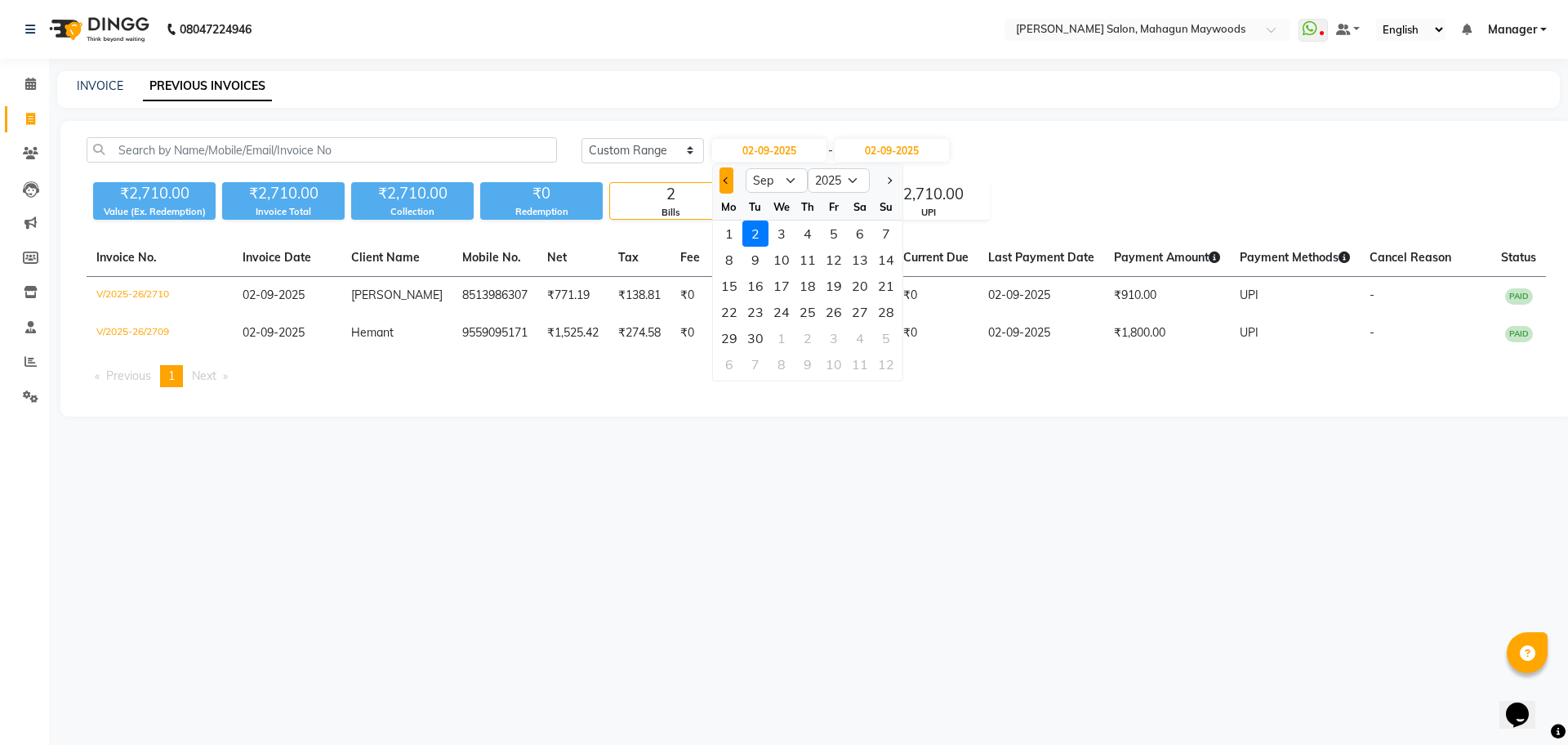
click at [726, 178] on span "Previous month" at bounding box center [726, 181] width 7 height 7
select select "8"
click at [728, 339] on div "25" at bounding box center [729, 338] width 26 height 26
type input "25-08-2025"
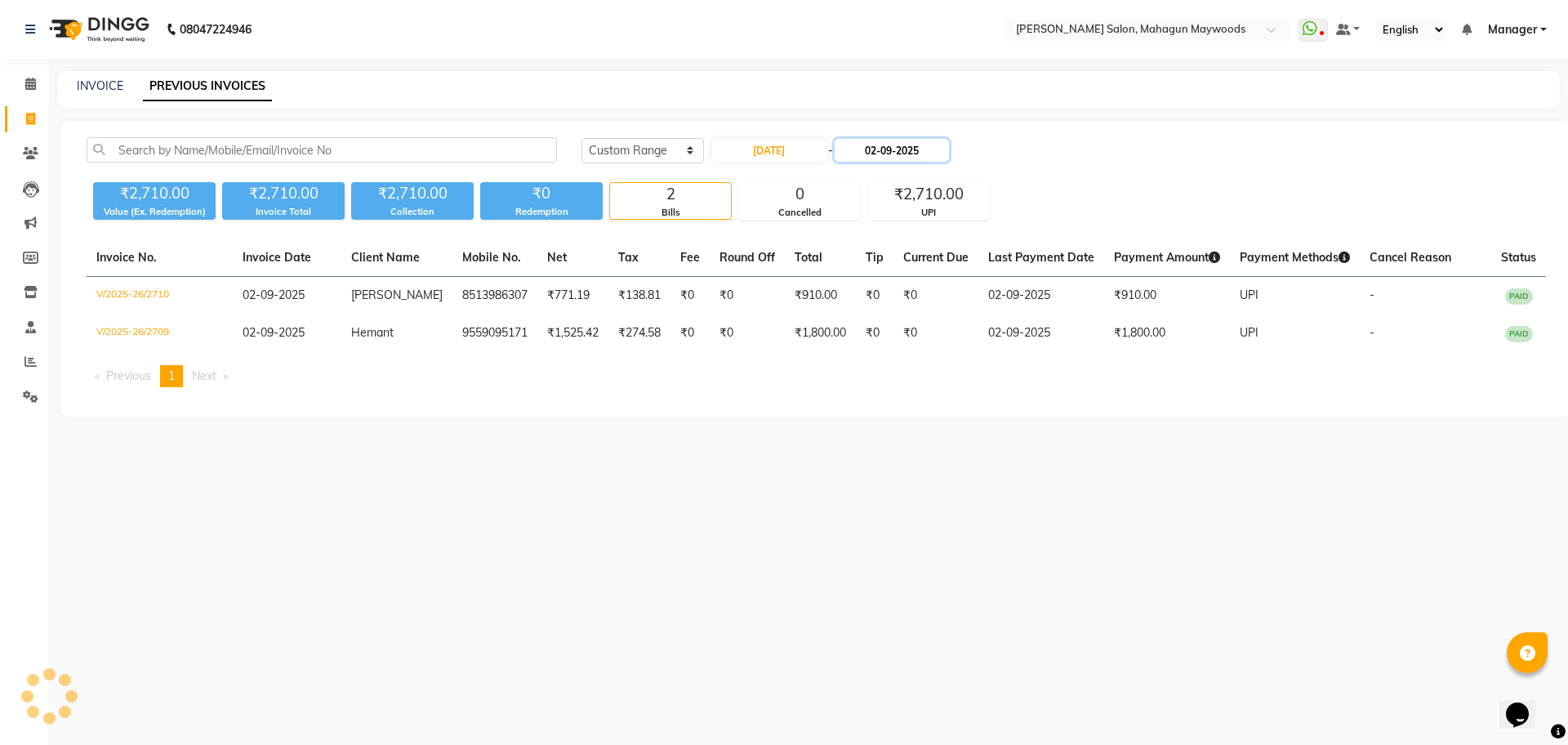
click at [913, 149] on input "02-09-2025" at bounding box center [892, 151] width 114 height 22
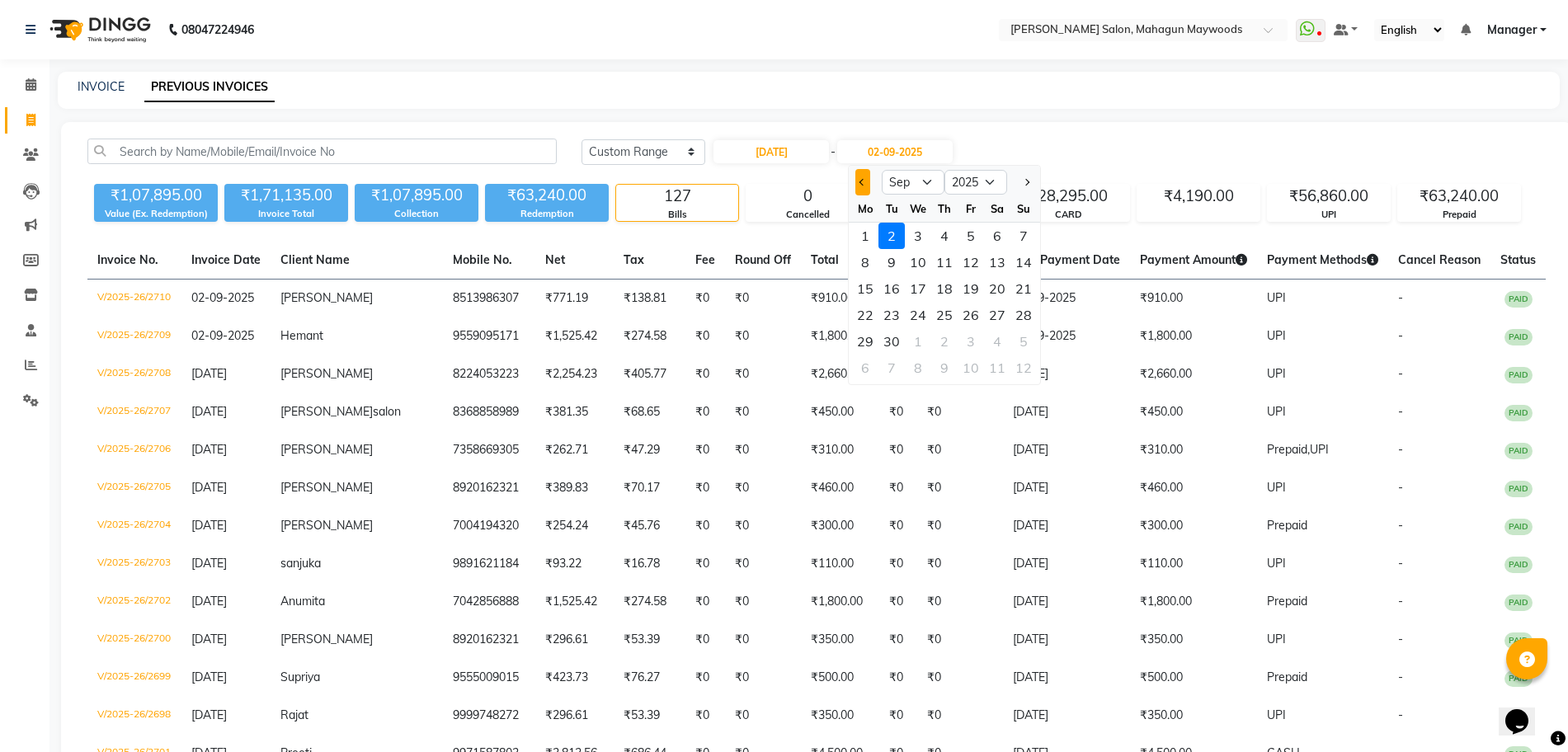
click at [858, 179] on button "Previous month" at bounding box center [862, 183] width 14 height 26
select select "8"
click at [869, 336] on div "25" at bounding box center [865, 342] width 26 height 26
type input "25-08-2025"
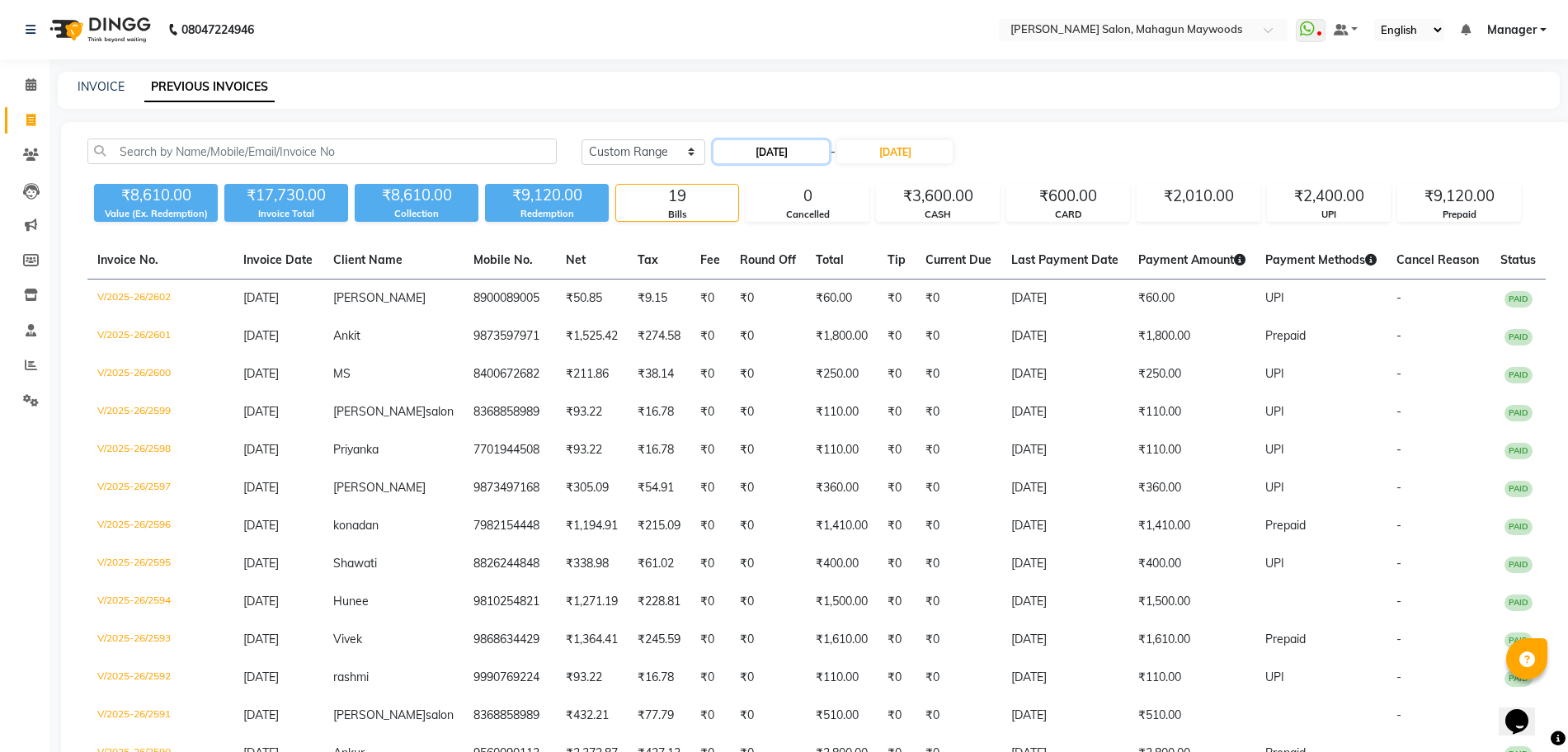
click at [763, 148] on input "25-08-2025" at bounding box center [771, 152] width 115 height 23
select select "8"
select select "2025"
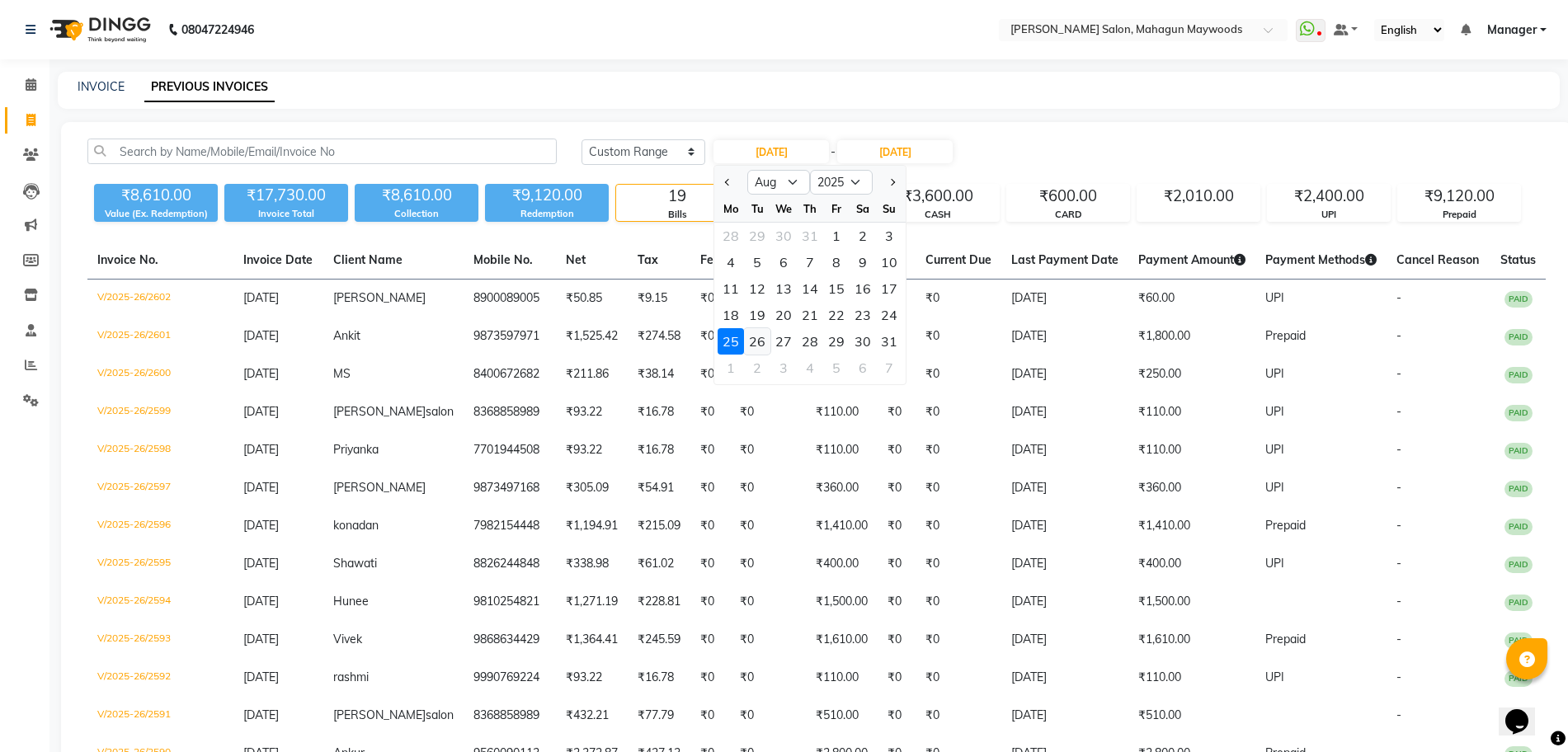
click at [753, 343] on div "26" at bounding box center [757, 342] width 26 height 26
type input "26-08-2025"
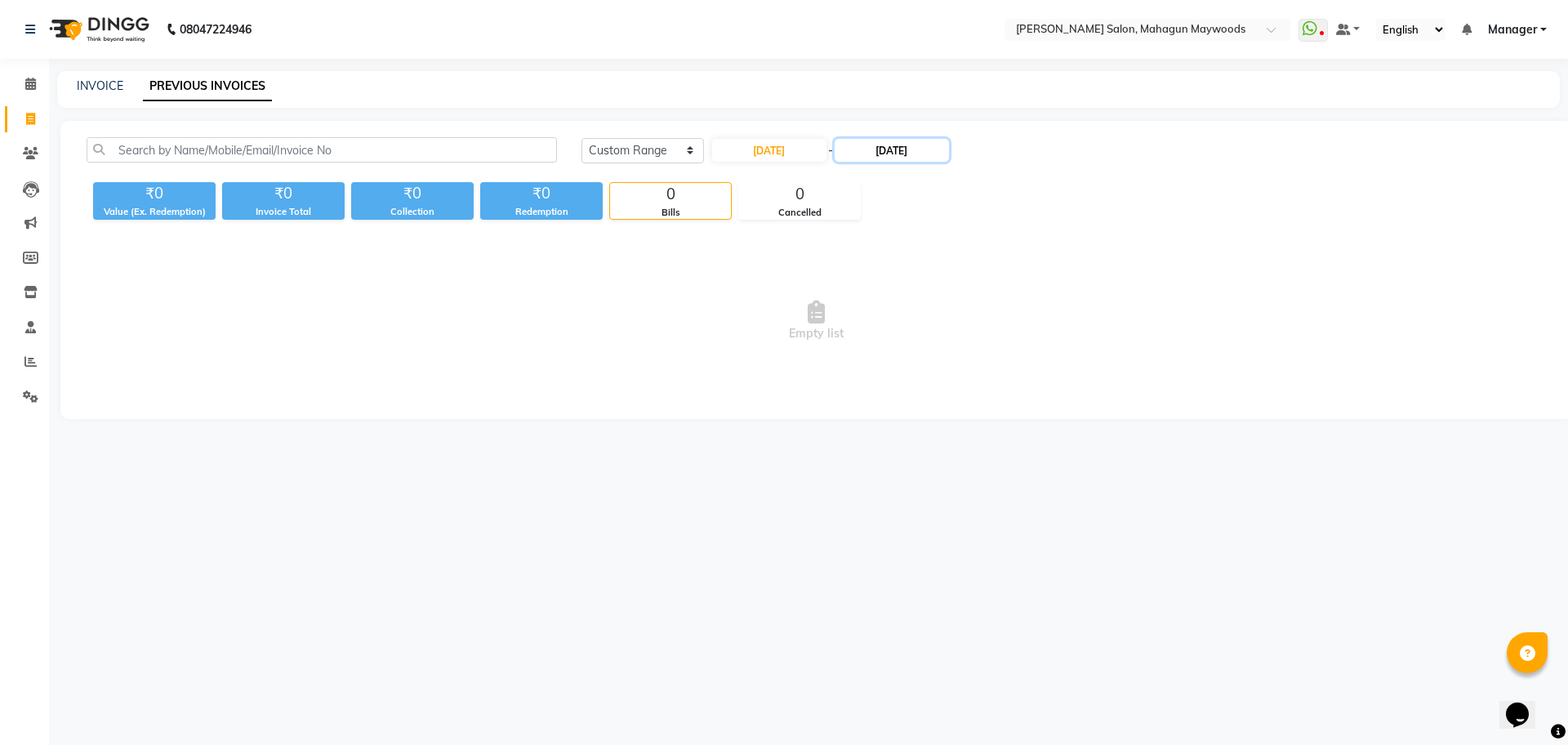
click at [898, 149] on input "25-08-2025" at bounding box center [892, 151] width 114 height 22
click at [885, 328] on div "26" at bounding box center [888, 338] width 26 height 26
type input "26-08-2025"
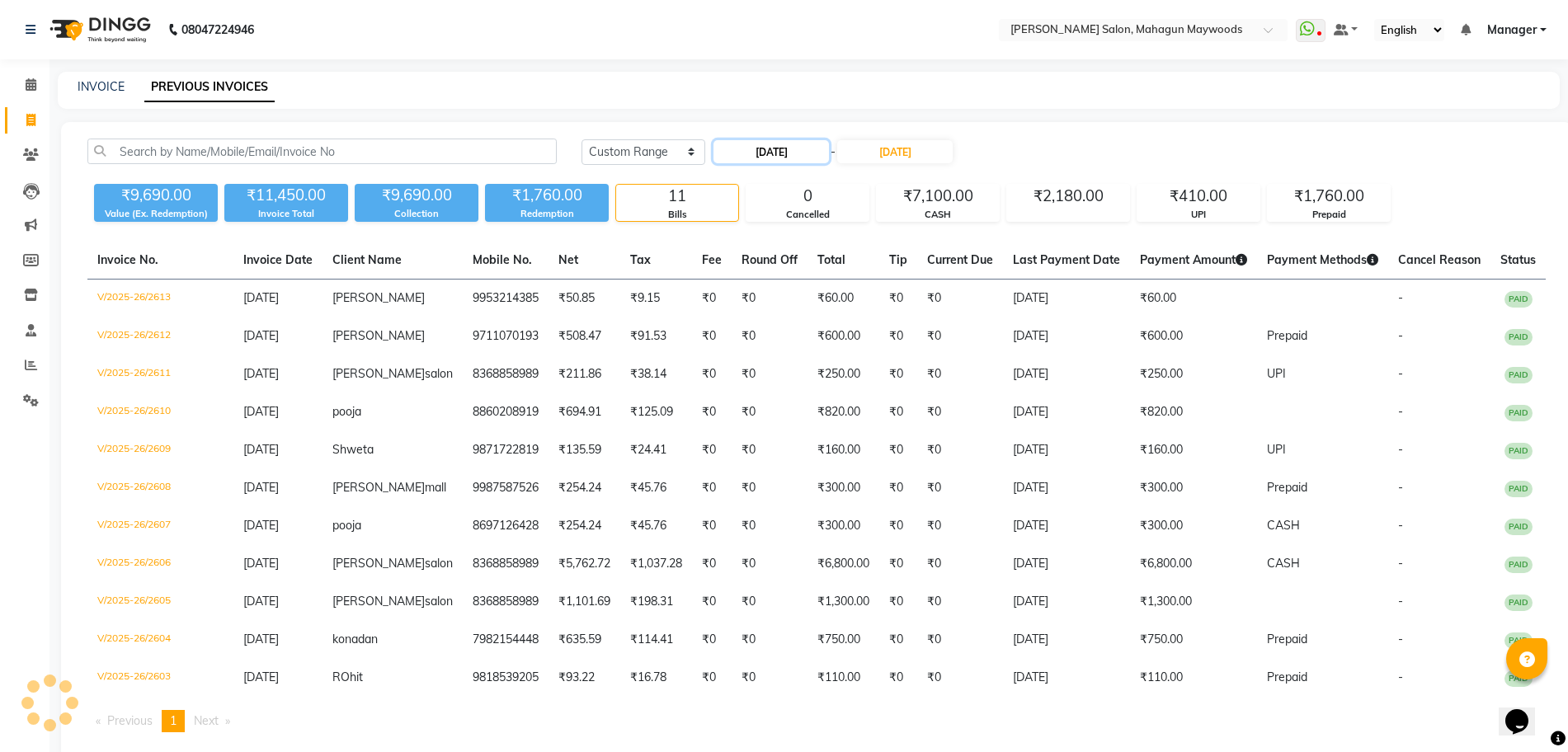
click at [766, 144] on input "26-08-2025" at bounding box center [771, 152] width 115 height 23
select select "8"
select select "2025"
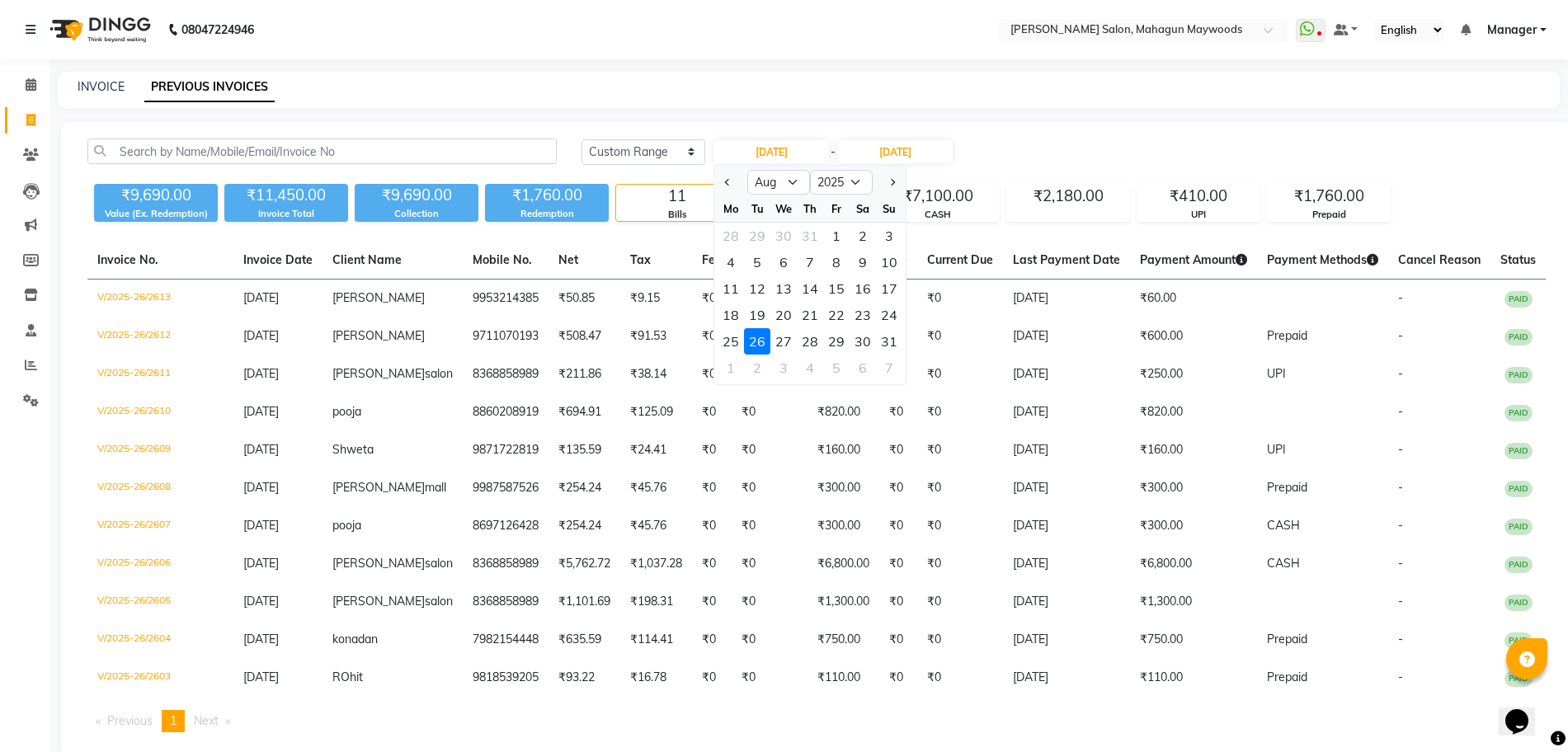
click at [977, 118] on main "INVOICE PREVIOUS INVOICES Today Yesterday Custom Range 26-08-2025 Jan Feb Mar A…" at bounding box center [809, 429] width 1518 height 715
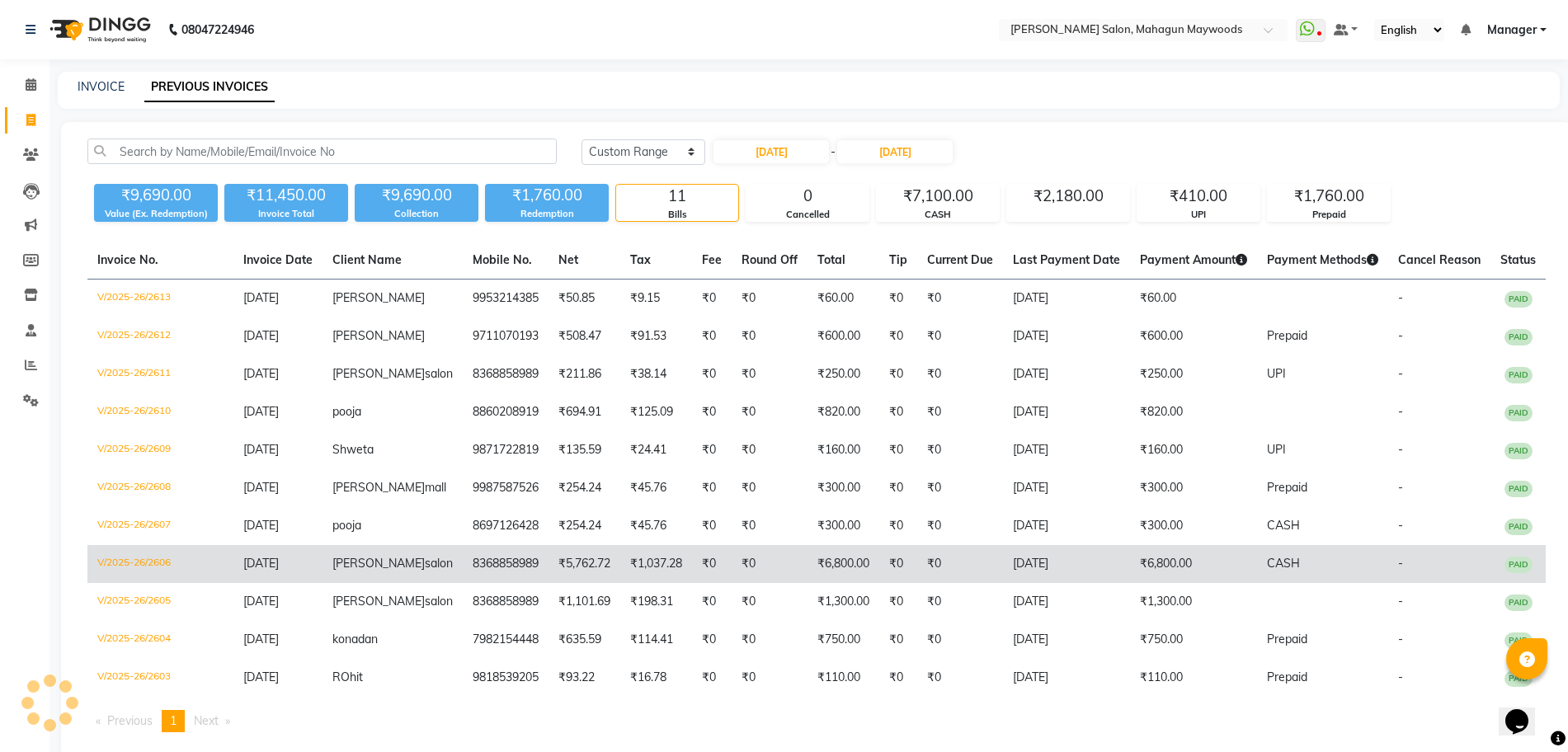
click at [1136, 583] on td "₹6,800.00" at bounding box center [1193, 563] width 127 height 38
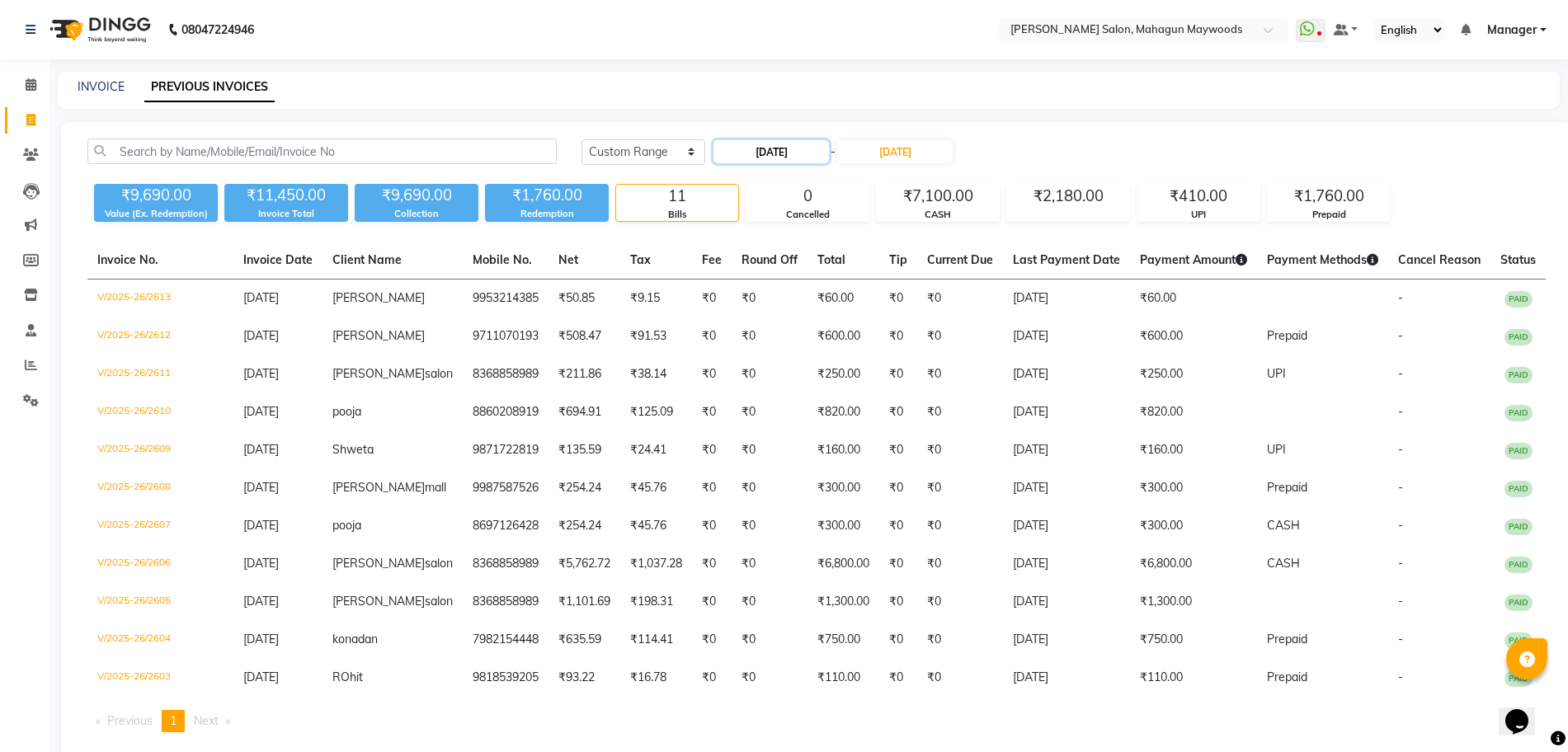
click at [748, 146] on input "26-08-2025" at bounding box center [771, 152] width 115 height 23
select select "8"
select select "2025"
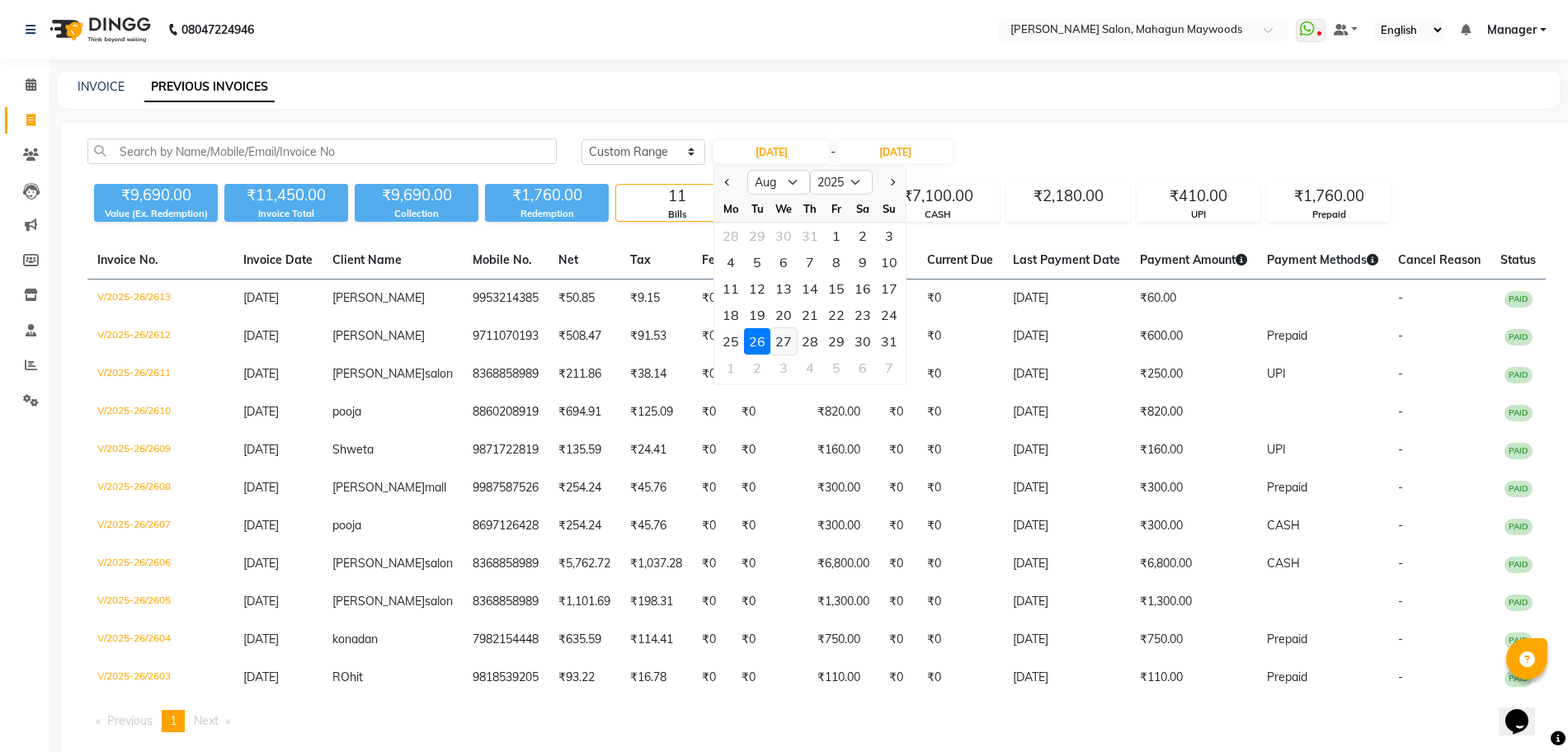
click at [780, 347] on div "27" at bounding box center [784, 342] width 26 height 26
type input "27-08-2025"
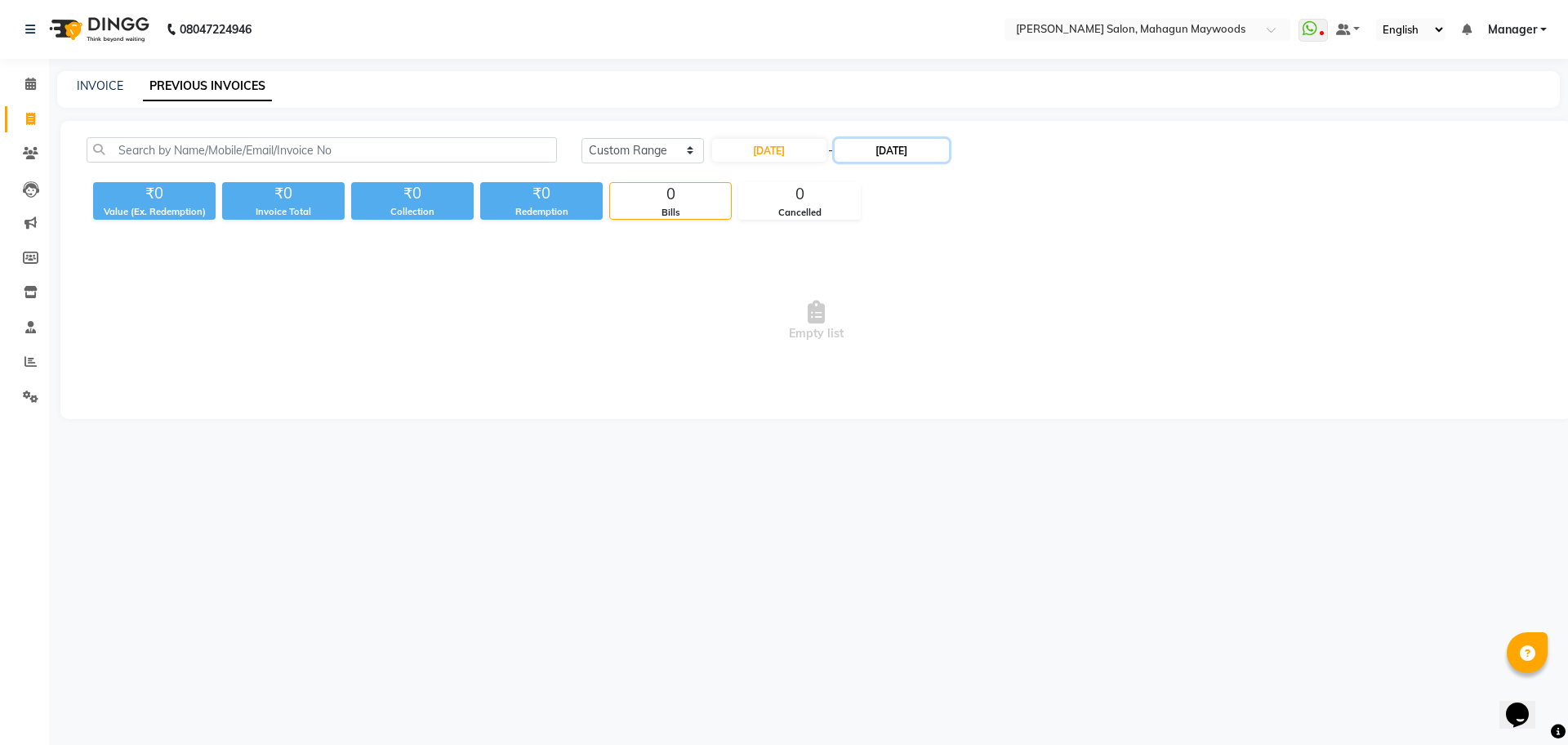
click at [900, 144] on input "26-08-2025" at bounding box center [892, 151] width 114 height 22
click at [905, 335] on div "27" at bounding box center [915, 338] width 26 height 26
type input "27-08-2025"
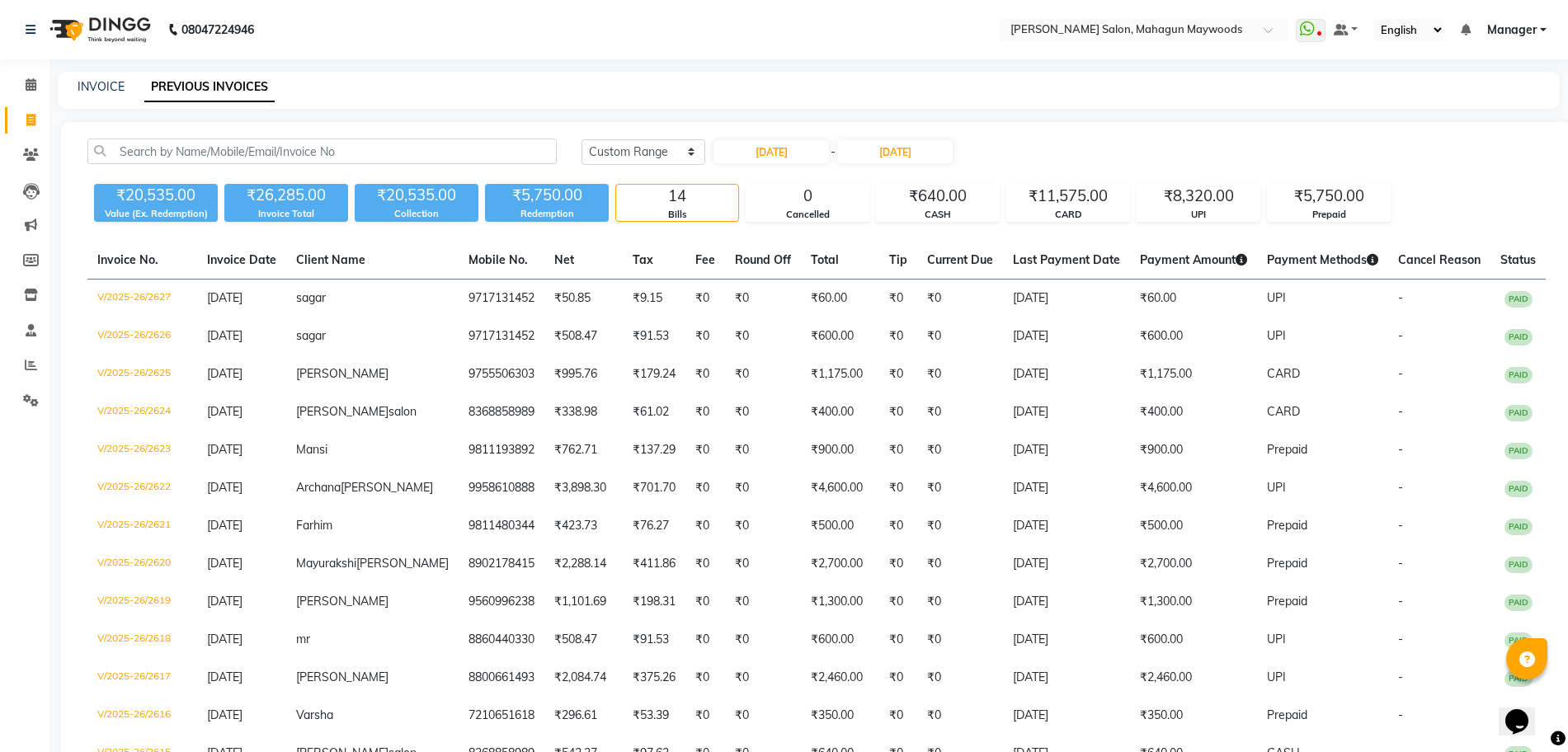
click at [1157, 181] on div "₹20,535.00 Value (Ex. Redemption) ₹26,285.00 Invoice Total ₹20,535.00 Collectio…" at bounding box center [817, 199] width 1459 height 45
click at [1107, 145] on div "Today Yesterday Custom Range 27-08-2025 - 27-08-2025" at bounding box center [1064, 152] width 964 height 26
click at [750, 155] on input "27-08-2025" at bounding box center [771, 152] width 115 height 23
select select "8"
select select "2025"
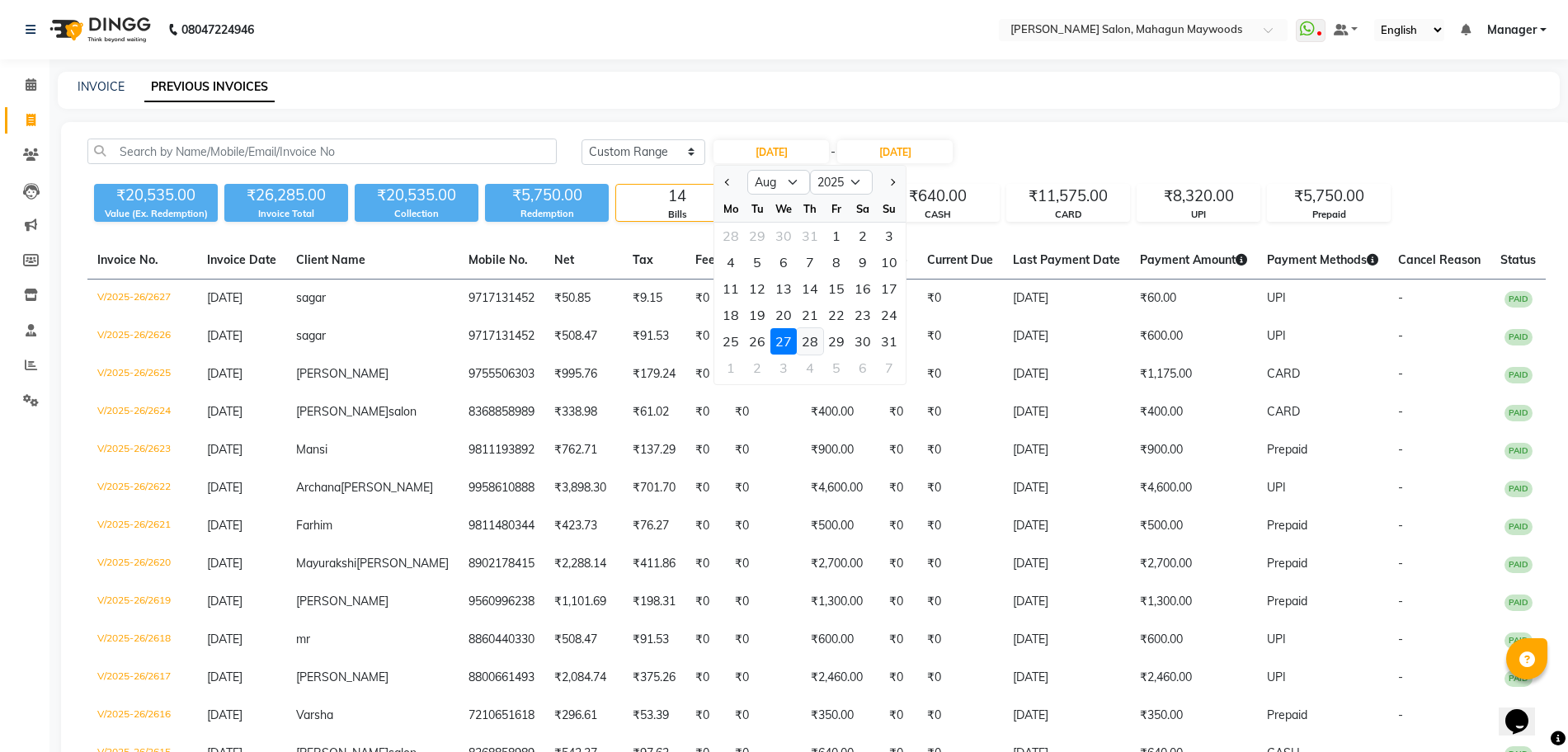
click at [811, 335] on div "28" at bounding box center [810, 342] width 26 height 26
type input "28-08-2025"
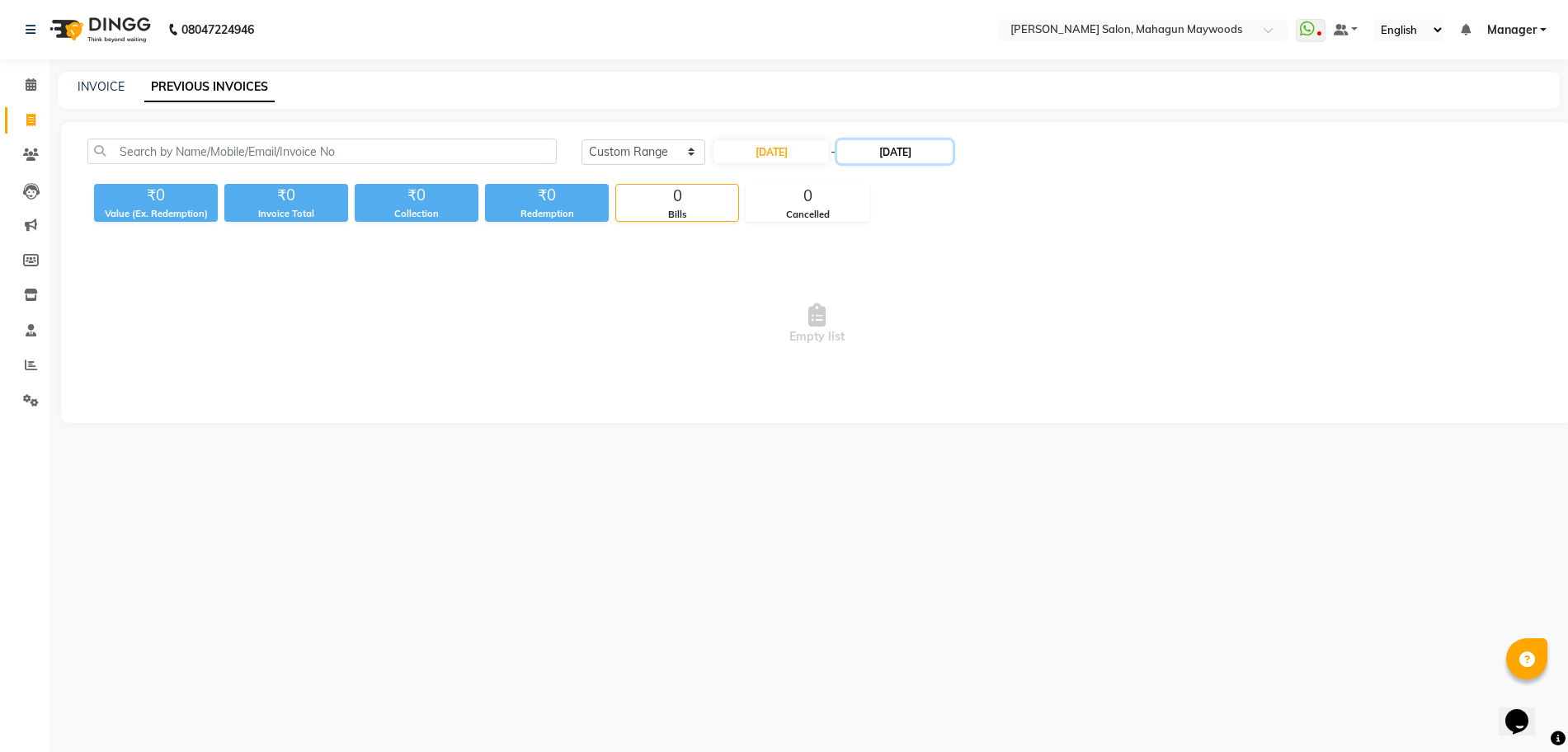
click at [904, 155] on input "27-08-2025" at bounding box center [895, 152] width 115 height 23
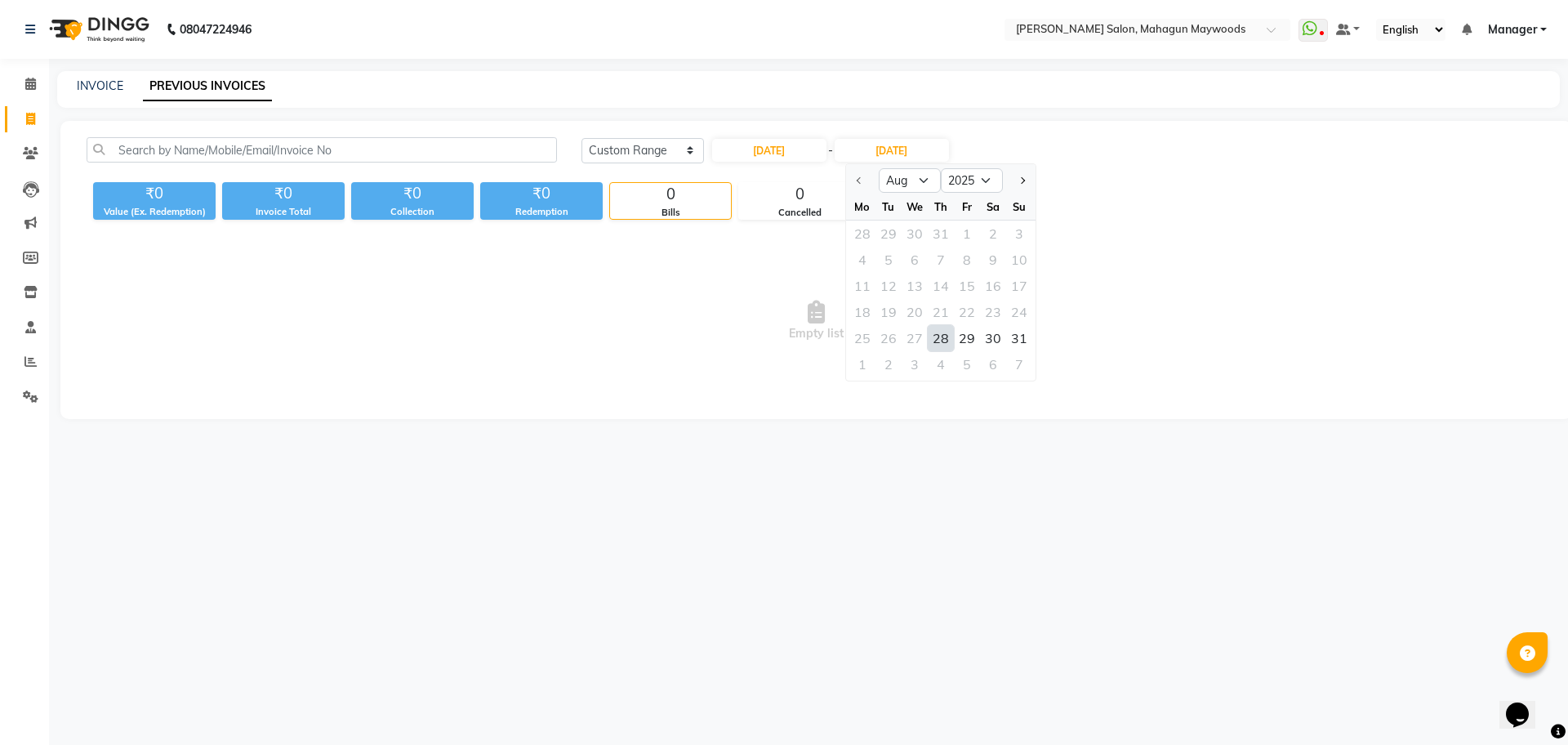
click at [946, 336] on div "28" at bounding box center [941, 338] width 26 height 26
type input "28-08-2025"
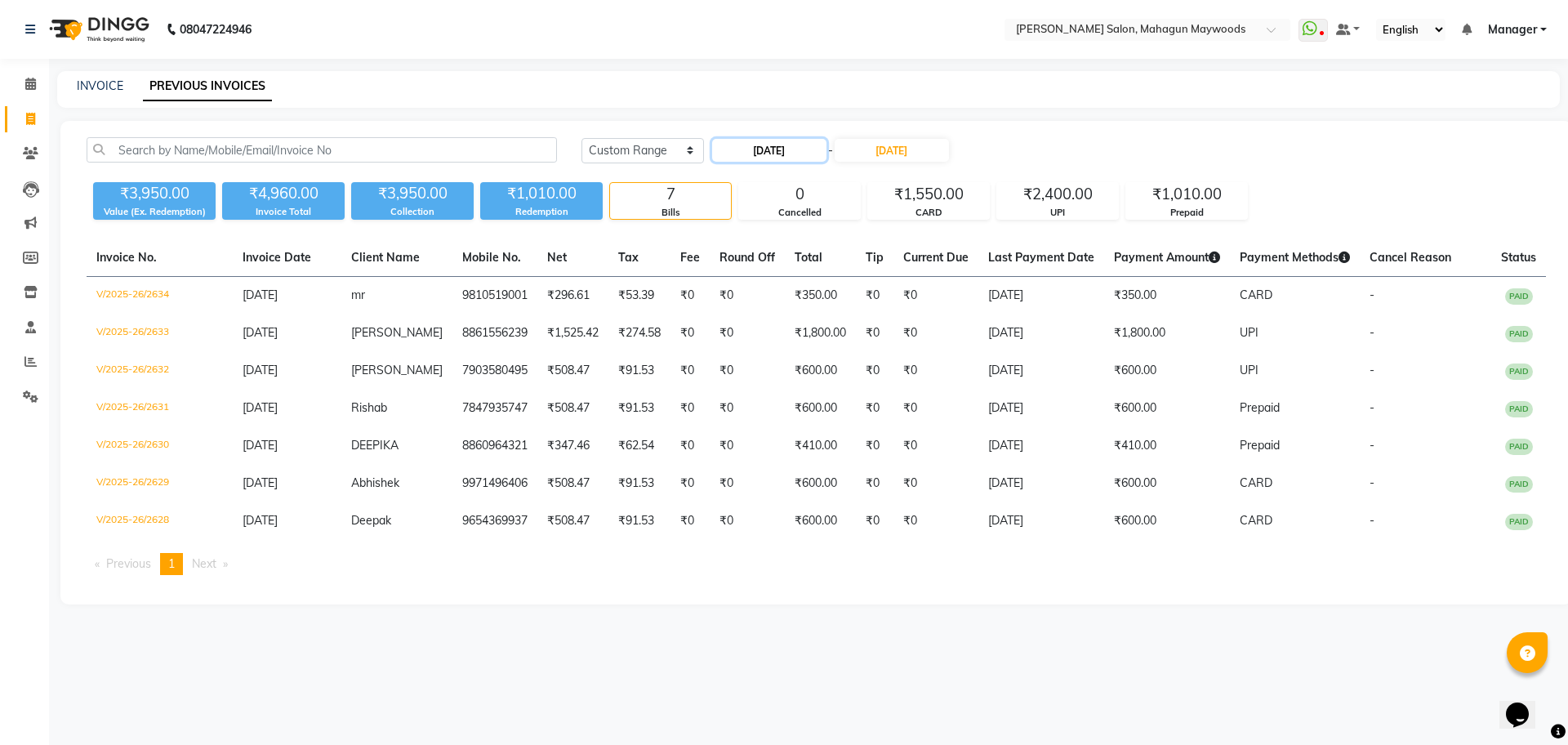
click at [772, 154] on input "28-08-2025" at bounding box center [769, 151] width 114 height 22
select select "8"
select select "2025"
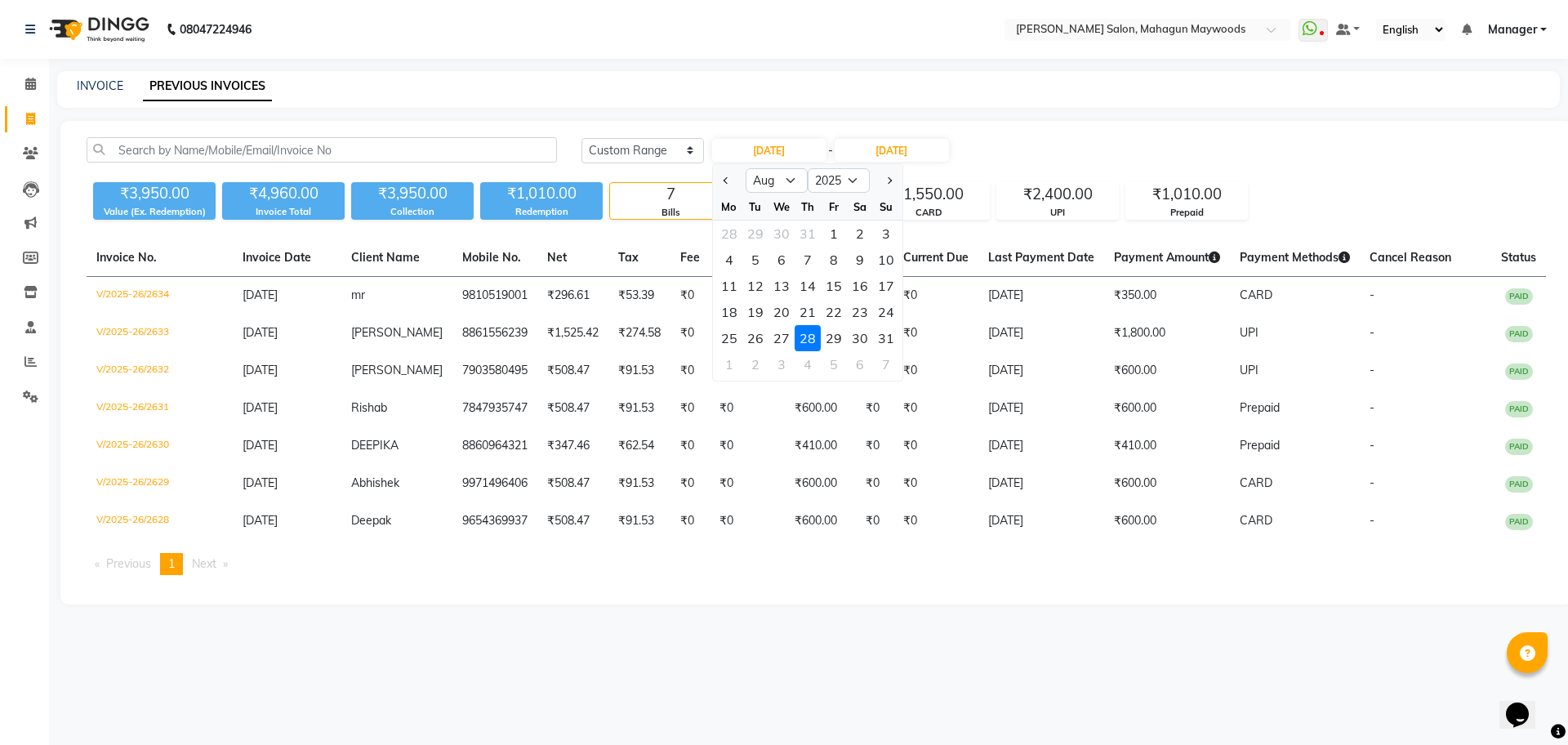
click at [1133, 150] on div "Today Yesterday Custom Range 28-08-2025 Jan Feb Mar Apr May Jun Jul Aug Sep Oct…" at bounding box center [1063, 151] width 964 height 26
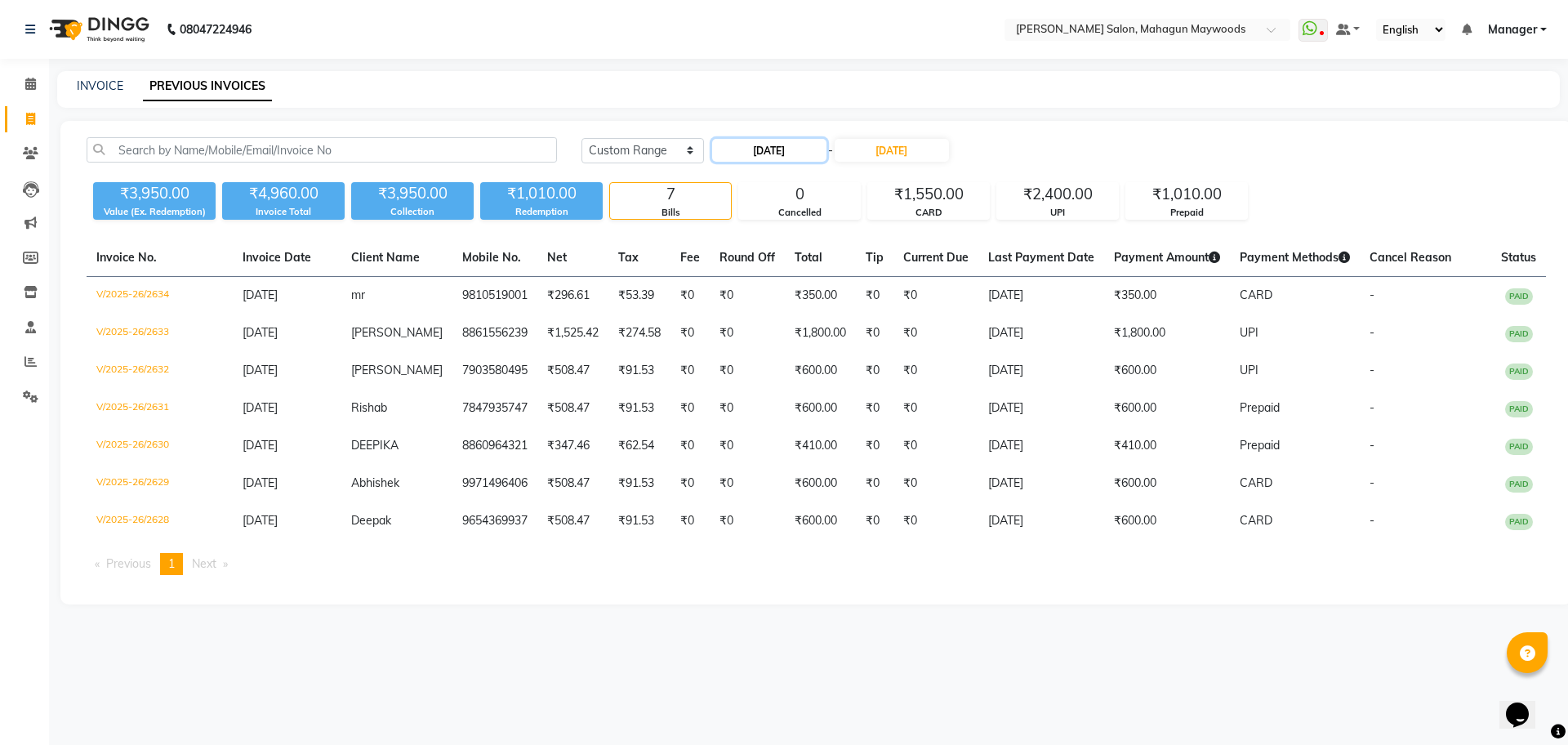
click at [758, 158] on input "28-08-2025" at bounding box center [769, 151] width 114 height 22
select select "8"
select select "2025"
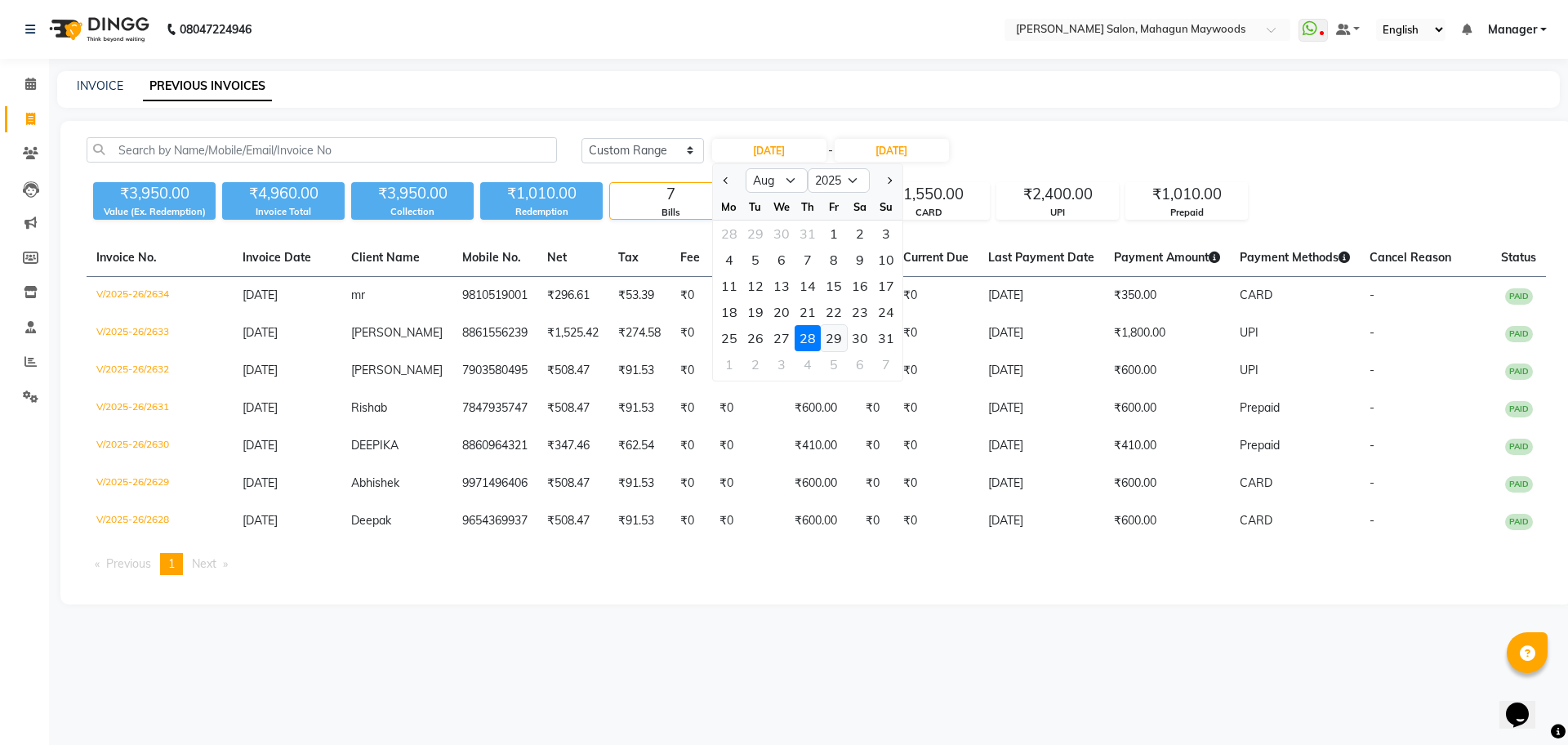
click at [839, 336] on div "29" at bounding box center [834, 338] width 26 height 26
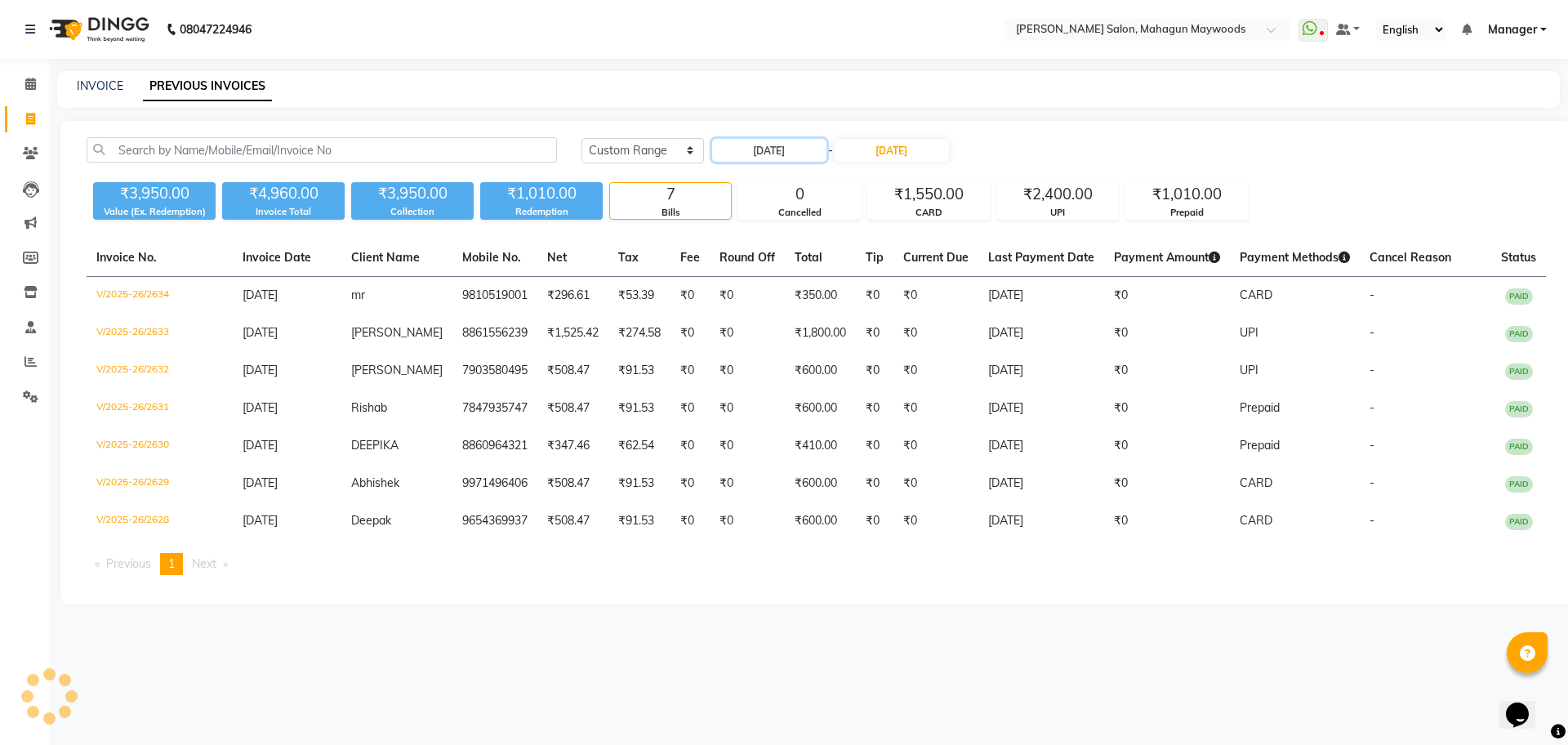
type input "[DATE]"
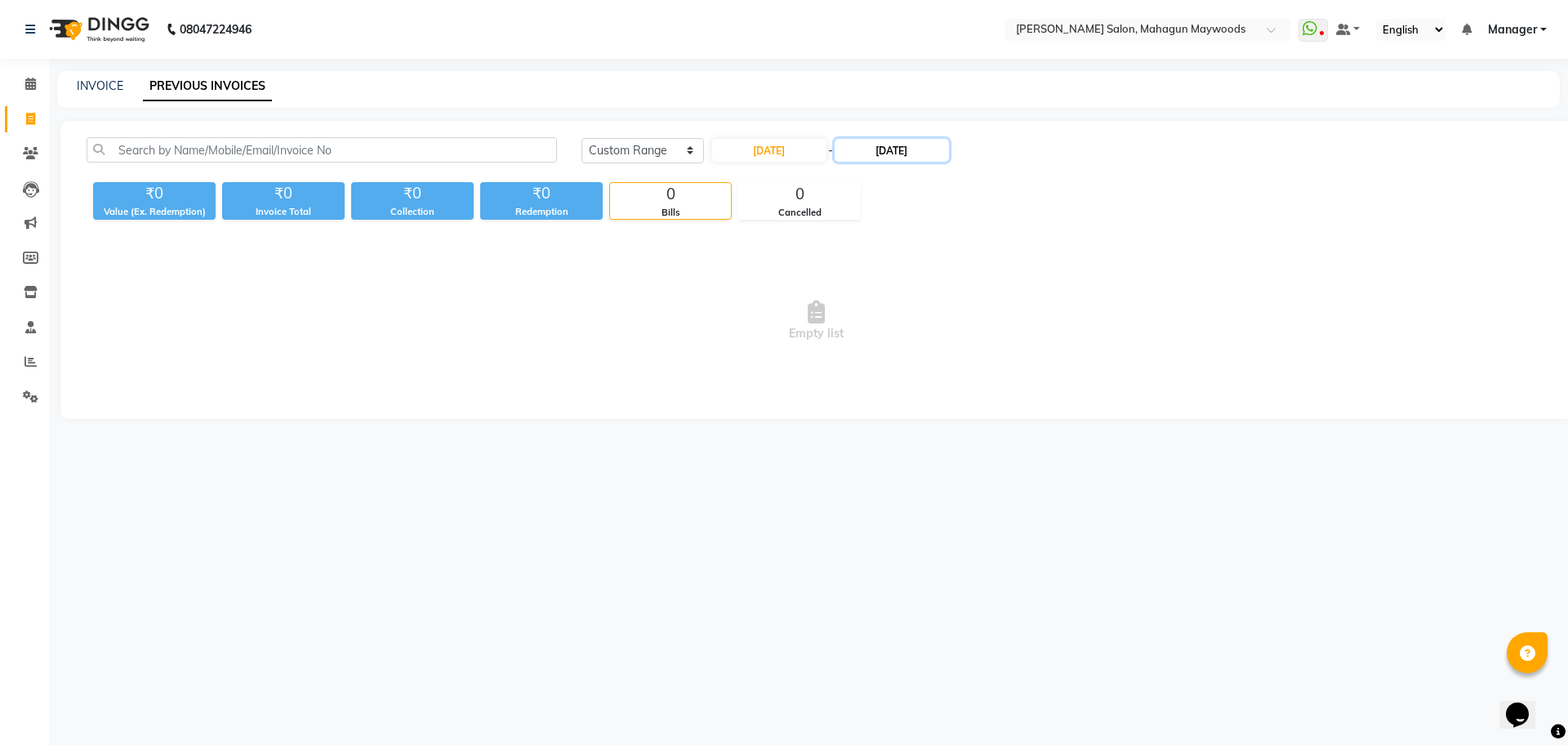
click at [925, 151] on input "28-08-2025" at bounding box center [892, 151] width 114 height 22
click at [968, 339] on div "29" at bounding box center [967, 338] width 26 height 26
type input "[DATE]"
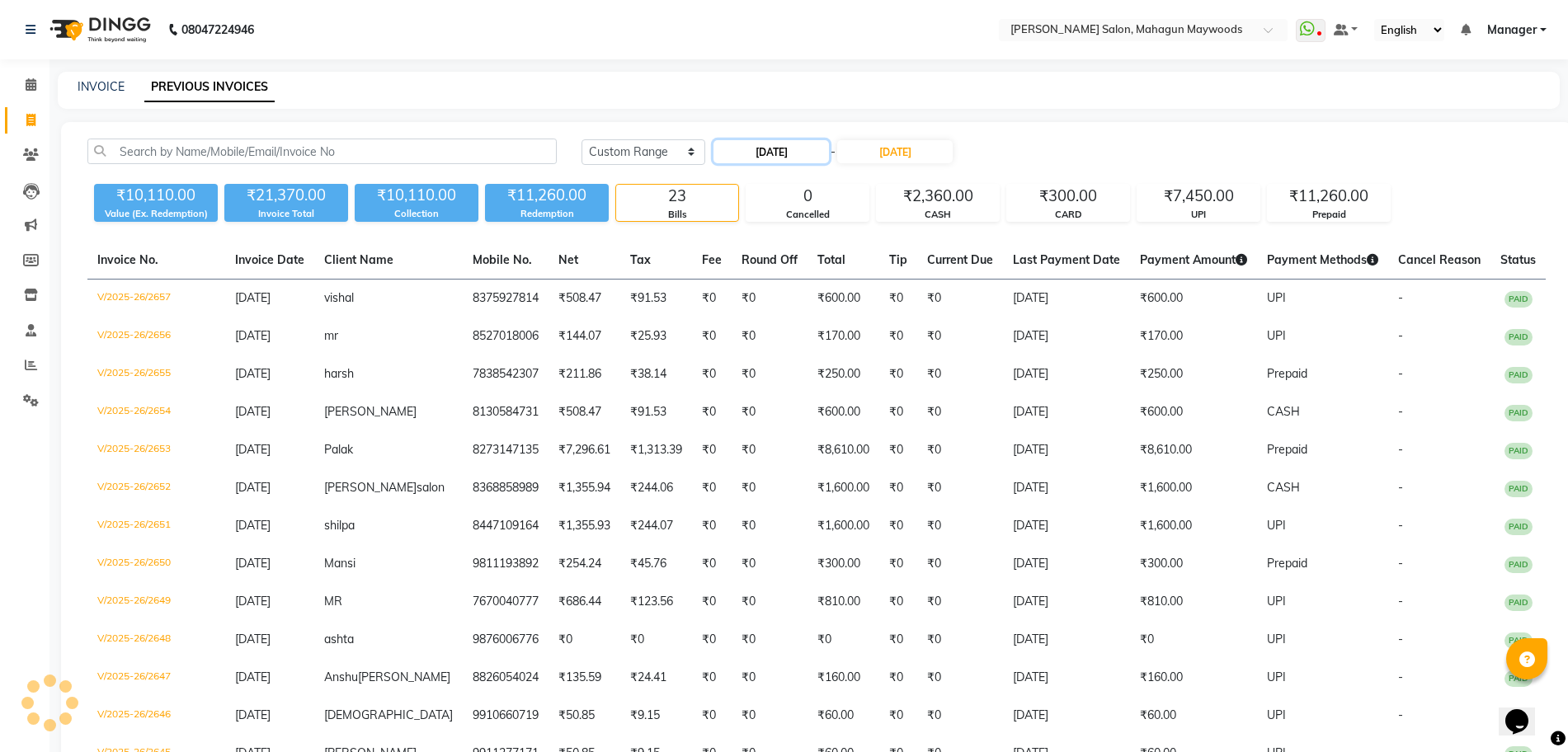
click at [791, 141] on input "[DATE]" at bounding box center [771, 152] width 115 height 23
select select "8"
select select "2025"
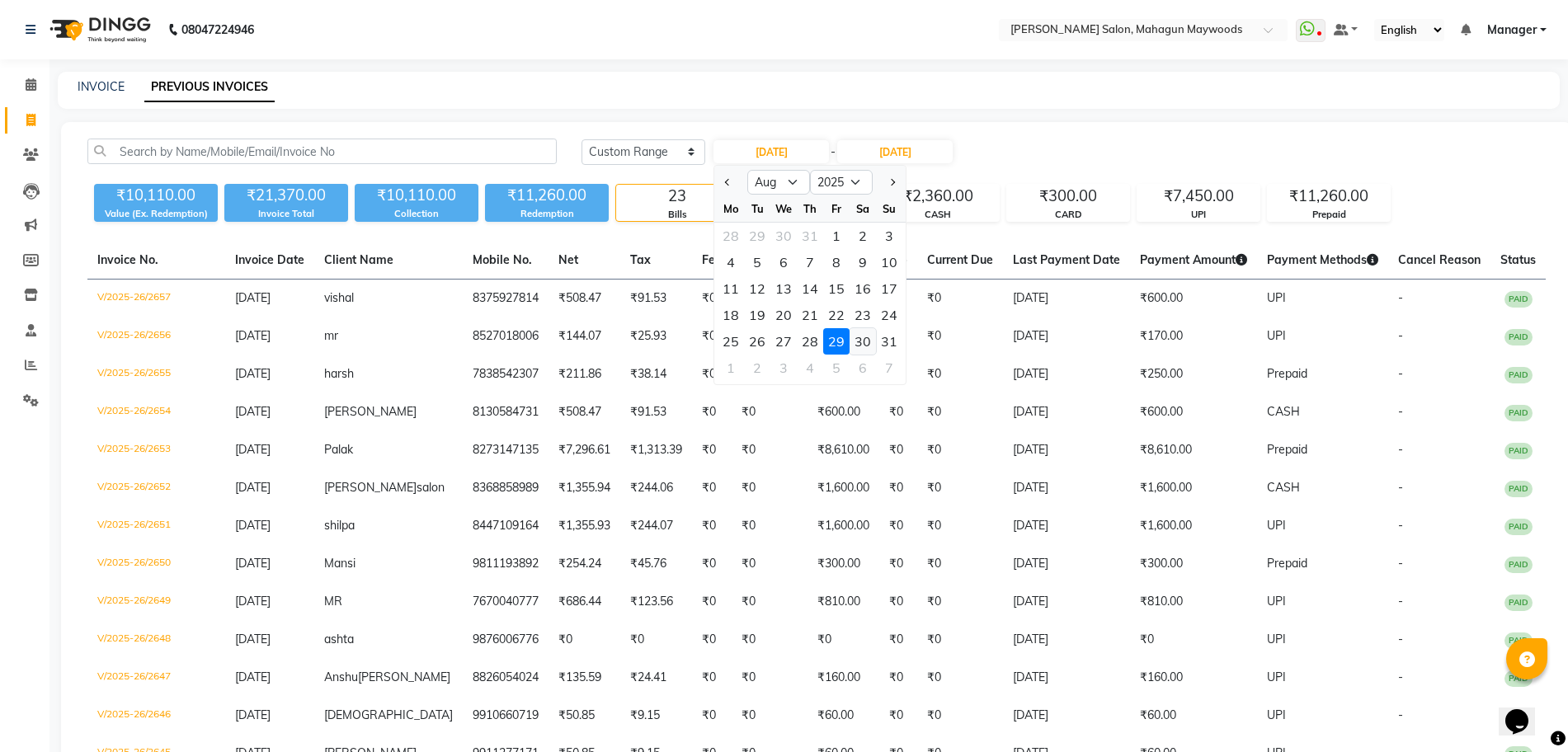
click at [866, 337] on div "30" at bounding box center [863, 342] width 26 height 26
type input "30-08-2025"
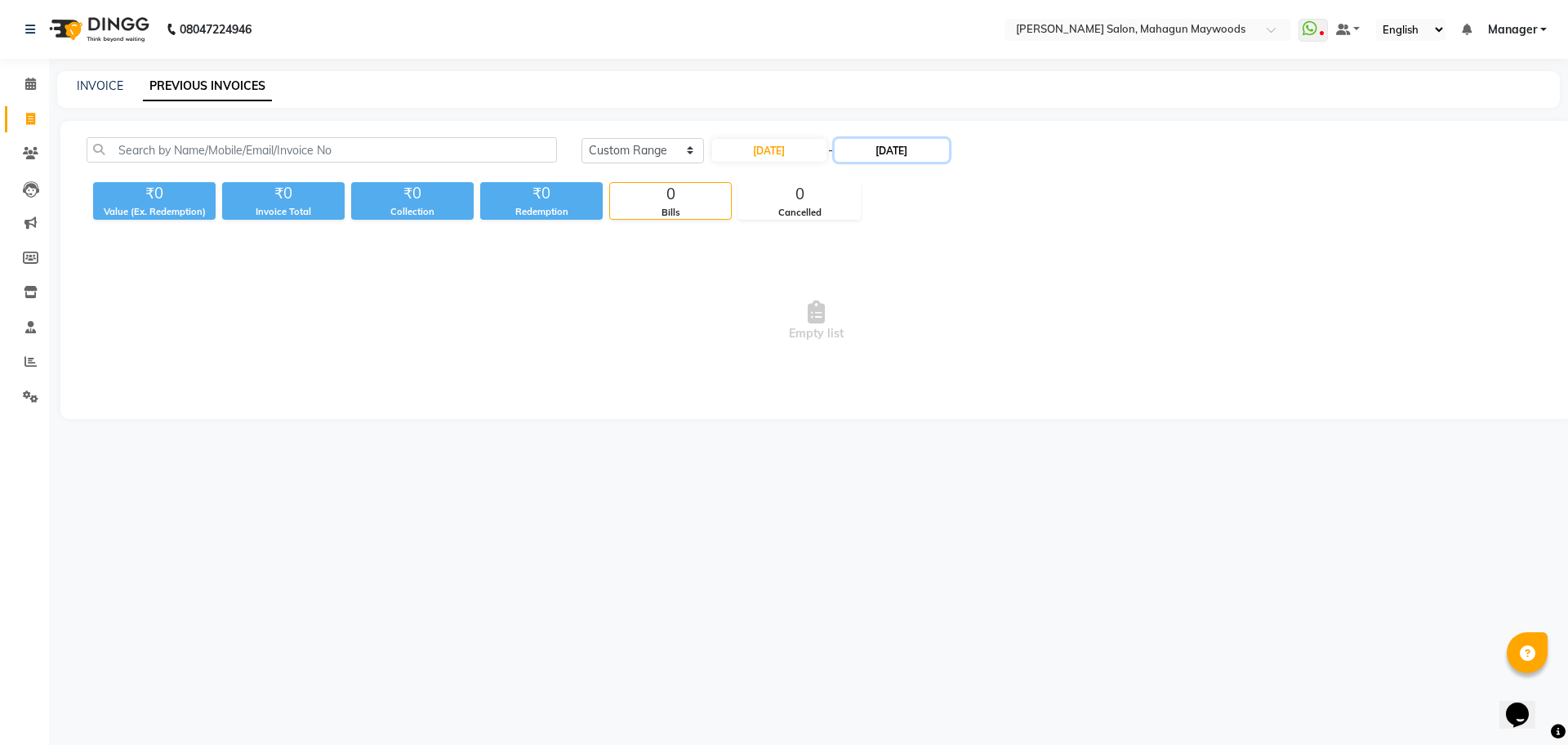
click at [899, 148] on input "[DATE]" at bounding box center [892, 151] width 114 height 22
click at [993, 336] on div "30" at bounding box center [993, 338] width 26 height 26
type input "30-08-2025"
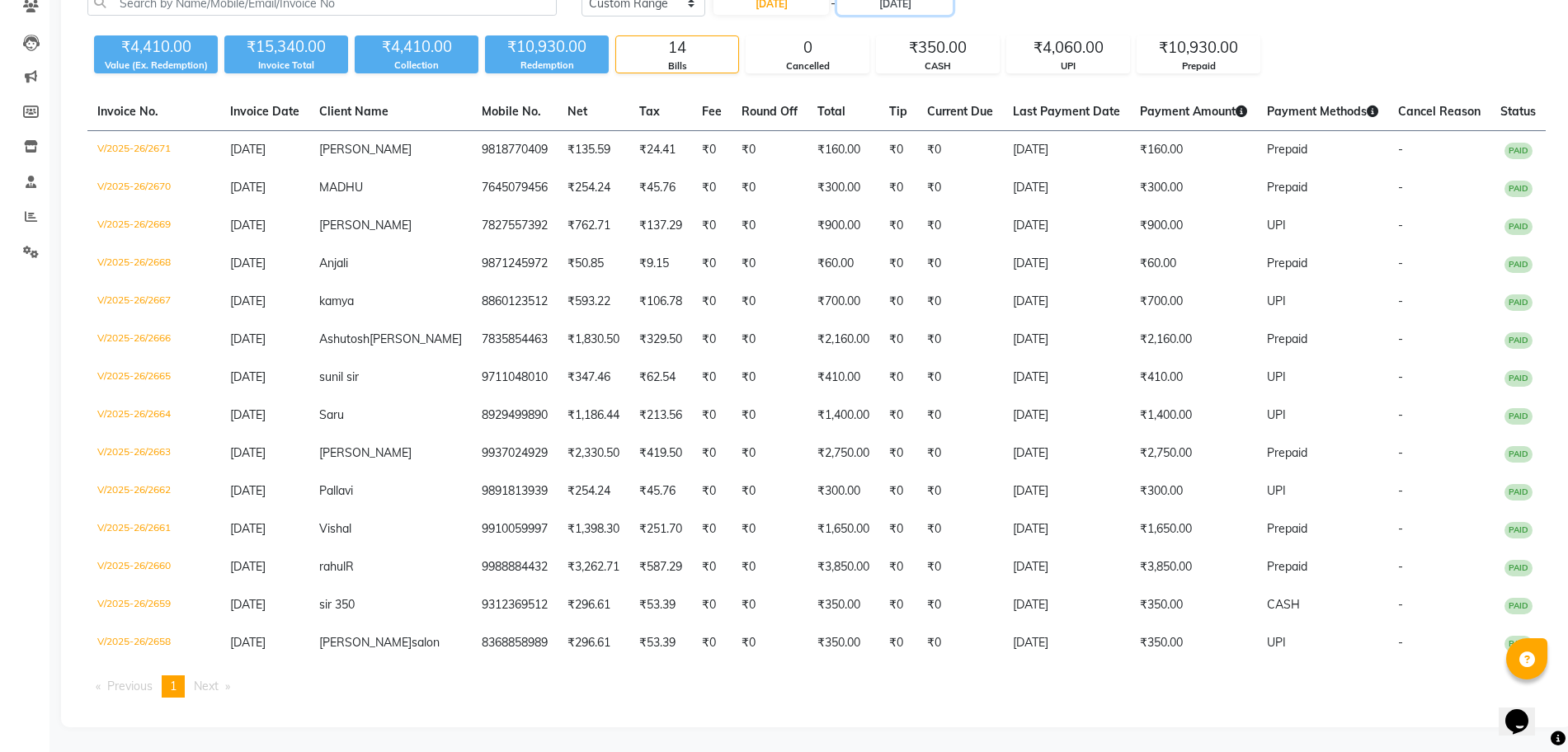
scroll to position [158, 0]
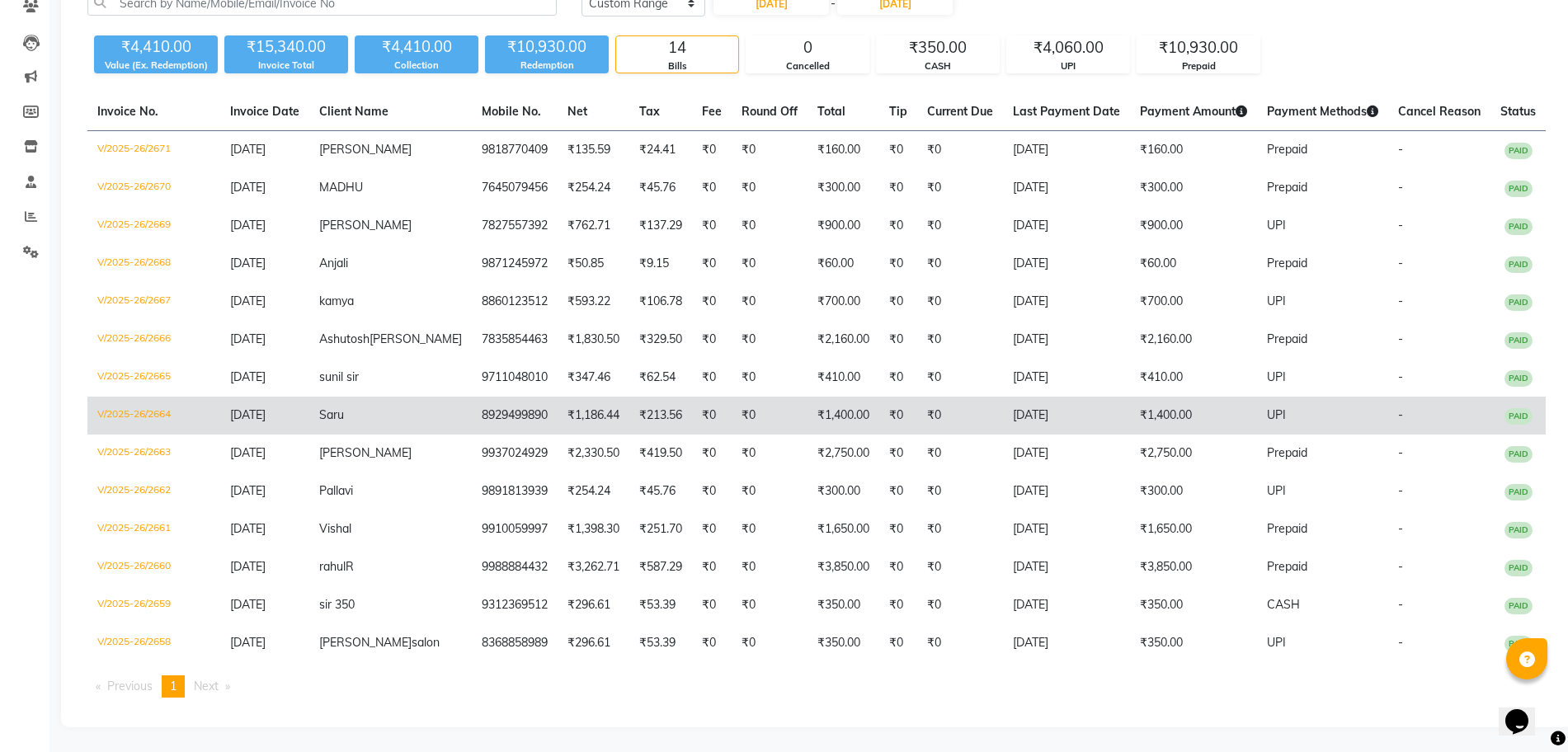
click at [1143, 420] on td "₹1,400.00" at bounding box center [1193, 415] width 127 height 38
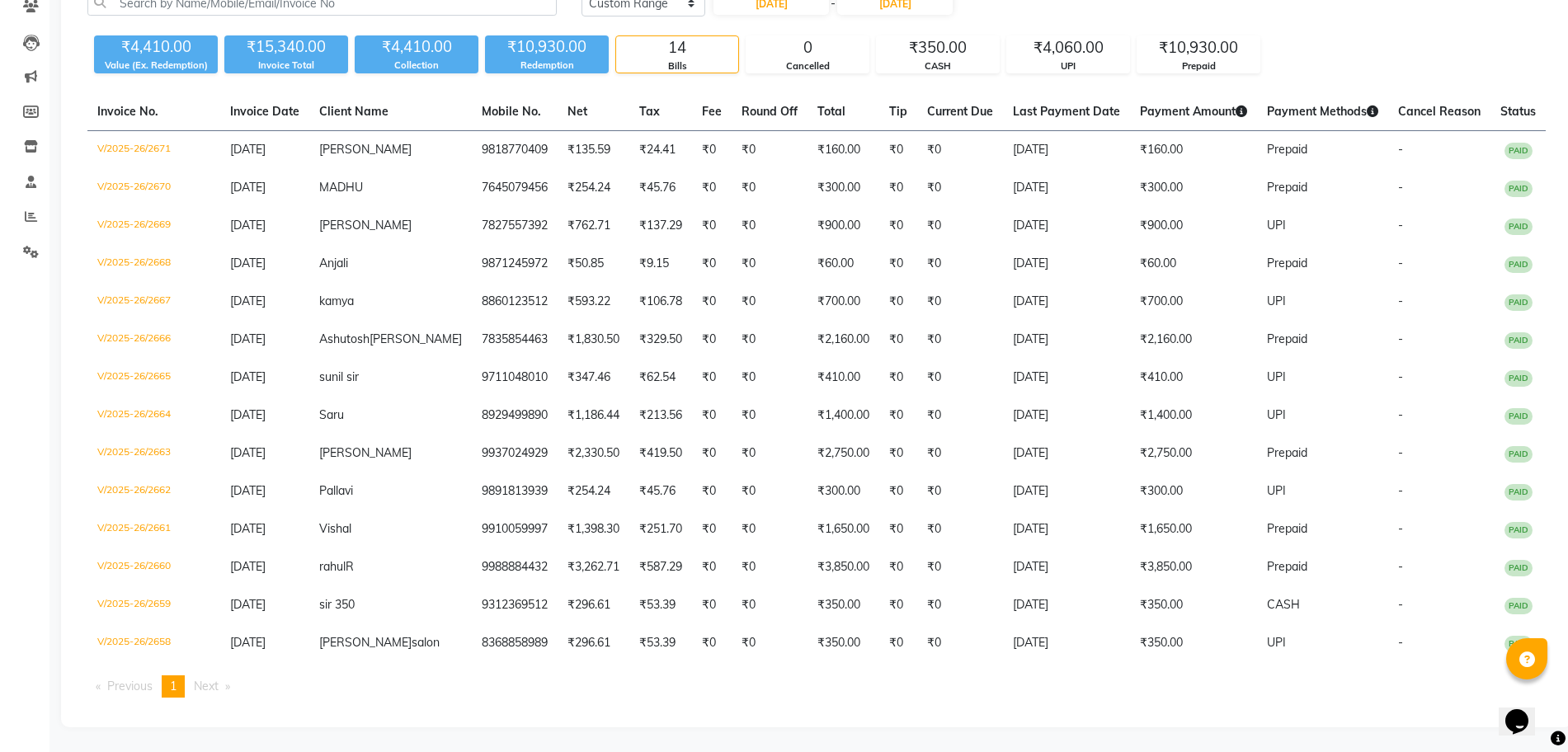
scroll to position [0, 0]
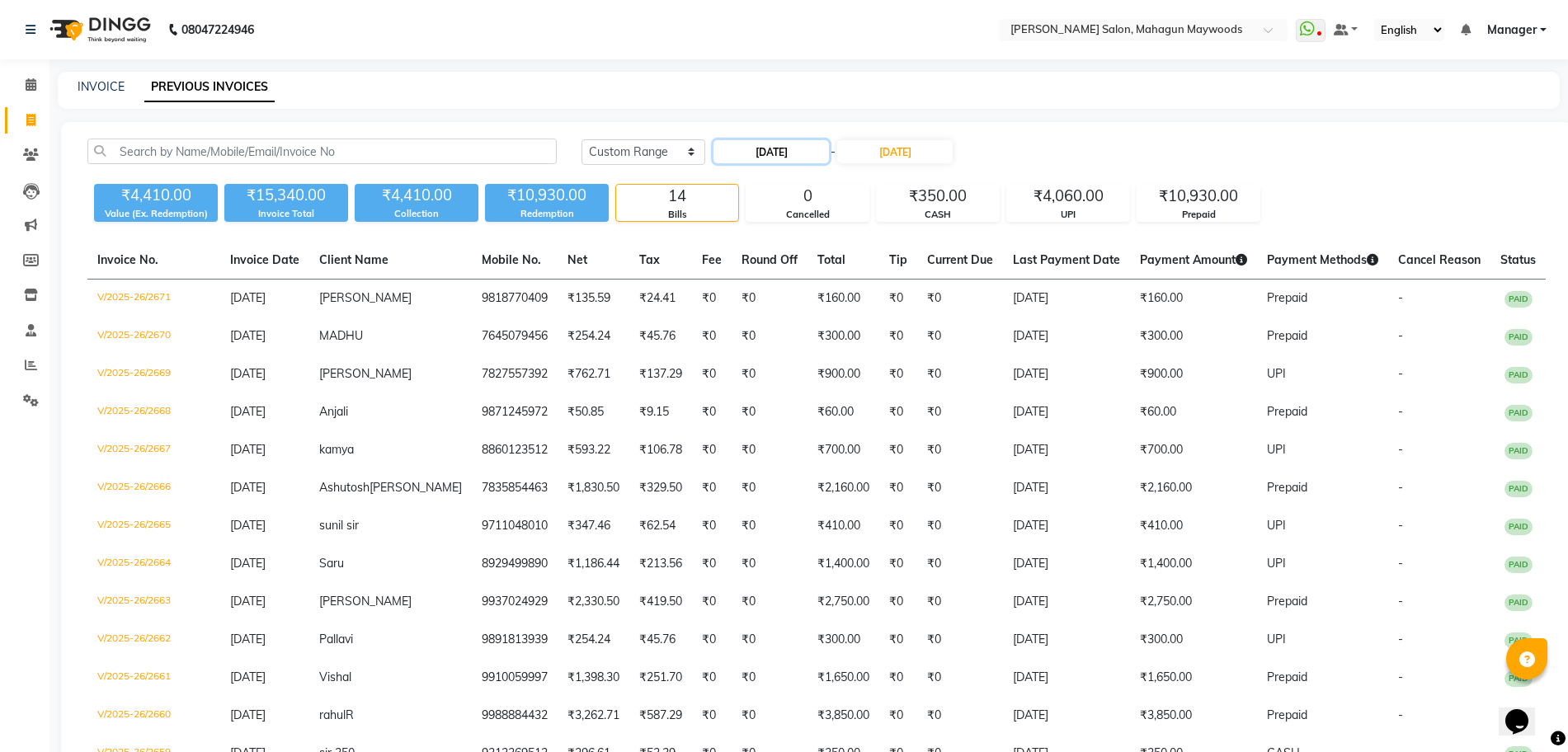
click at [763, 150] on input "30-08-2025" at bounding box center [771, 152] width 115 height 23
select select "8"
select select "2025"
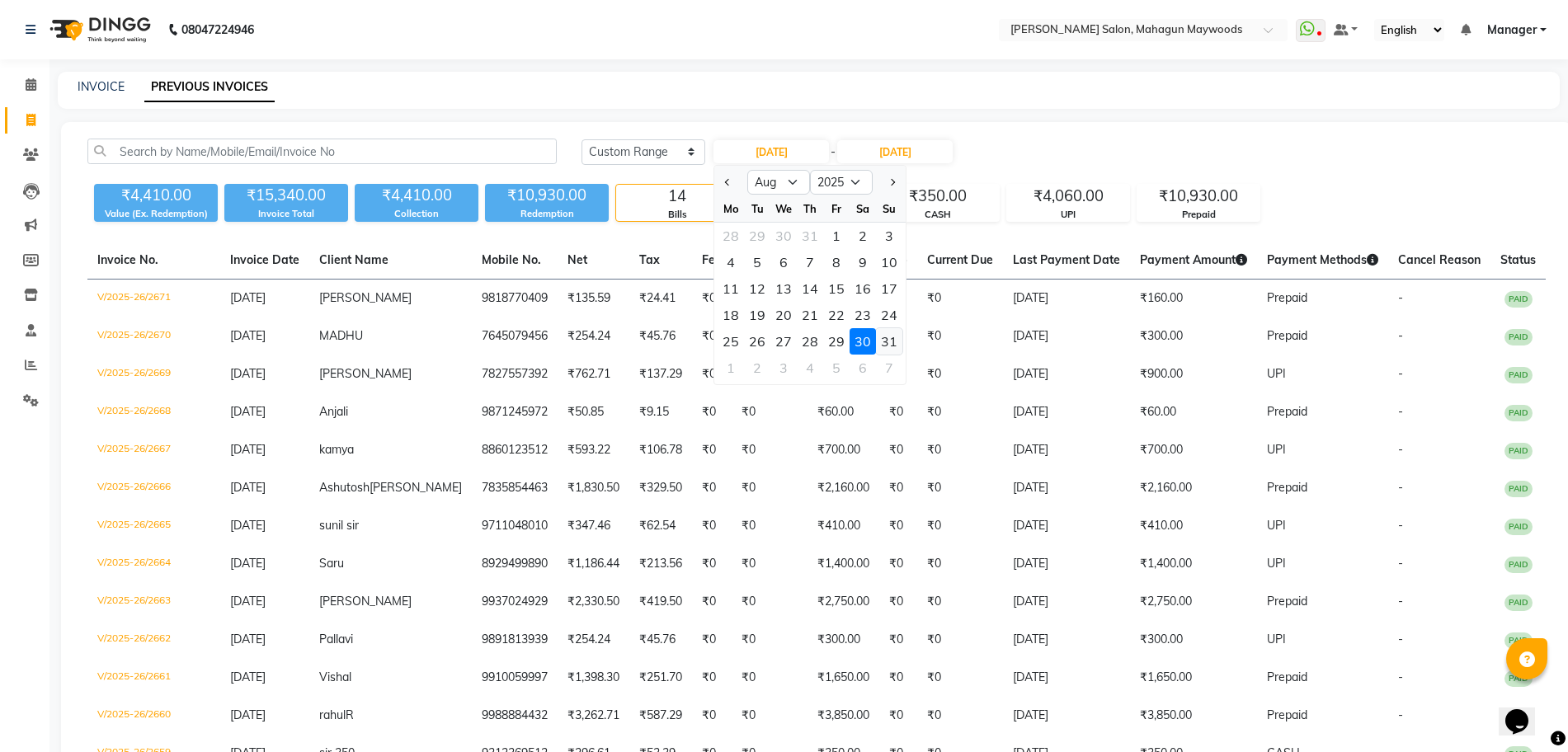
click at [887, 346] on div "31" at bounding box center [889, 342] width 26 height 26
type input "[DATE]"
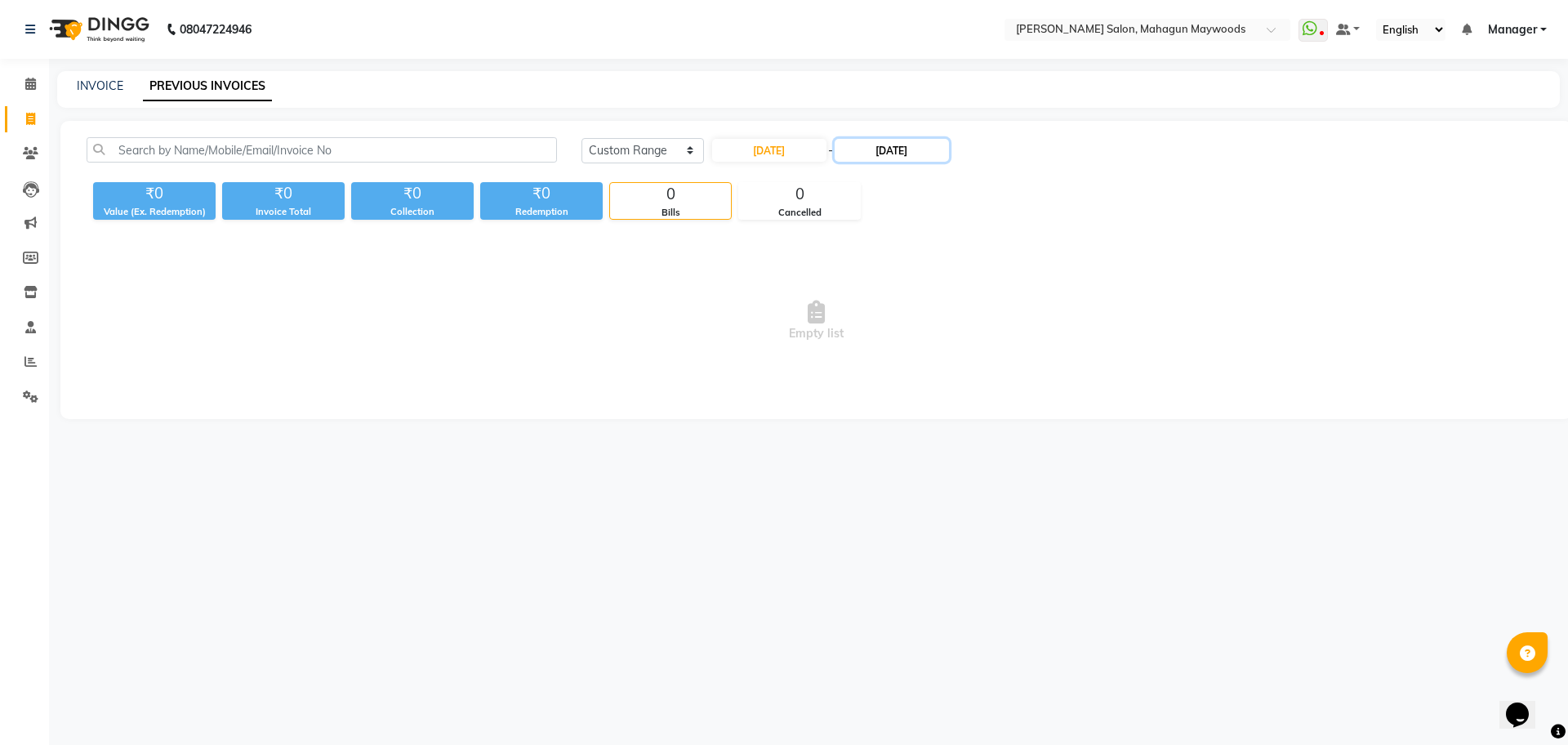
click at [913, 147] on input "30-08-2025" at bounding box center [892, 151] width 114 height 22
click at [1021, 341] on div "31" at bounding box center [1019, 338] width 26 height 26
type input "[DATE]"
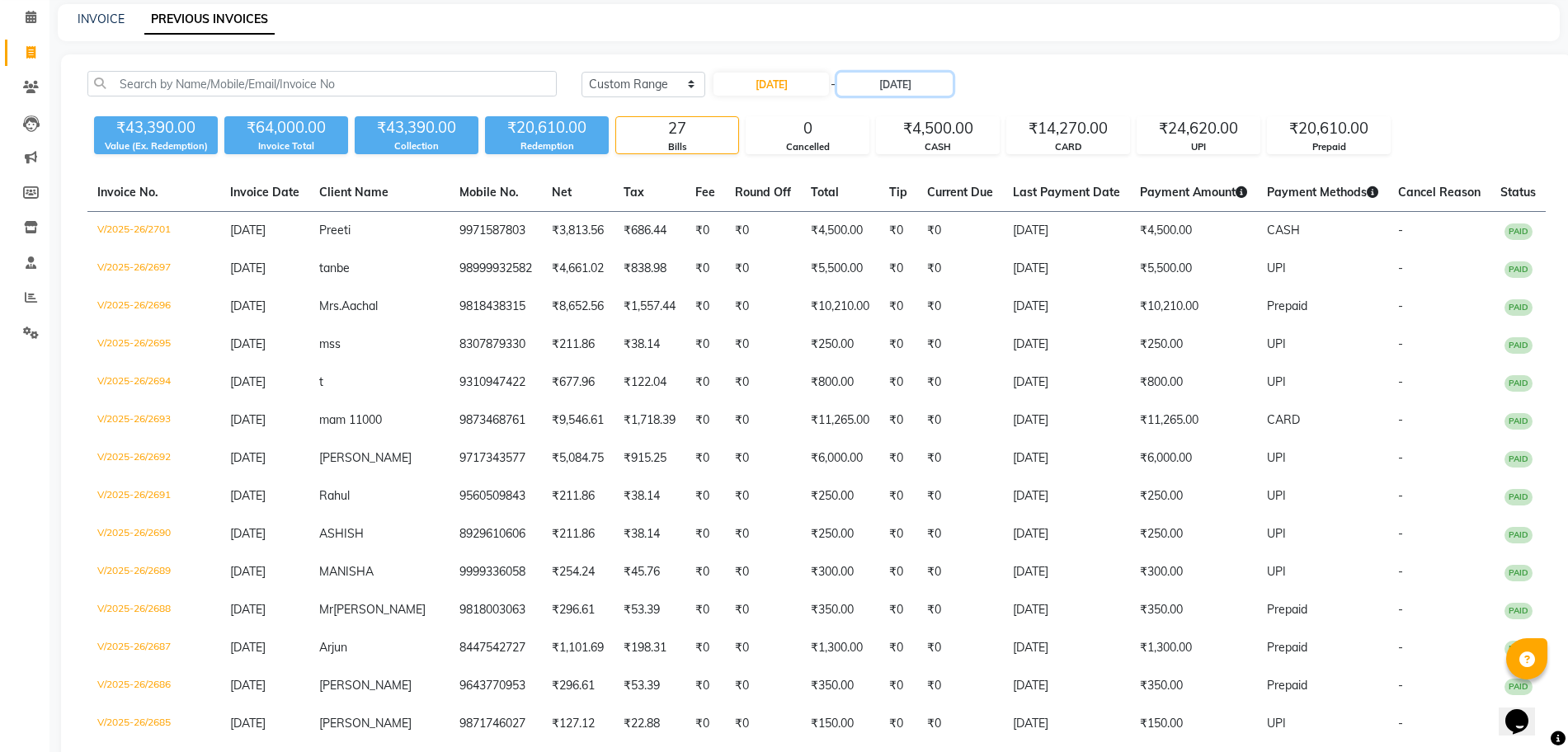
scroll to position [71, 0]
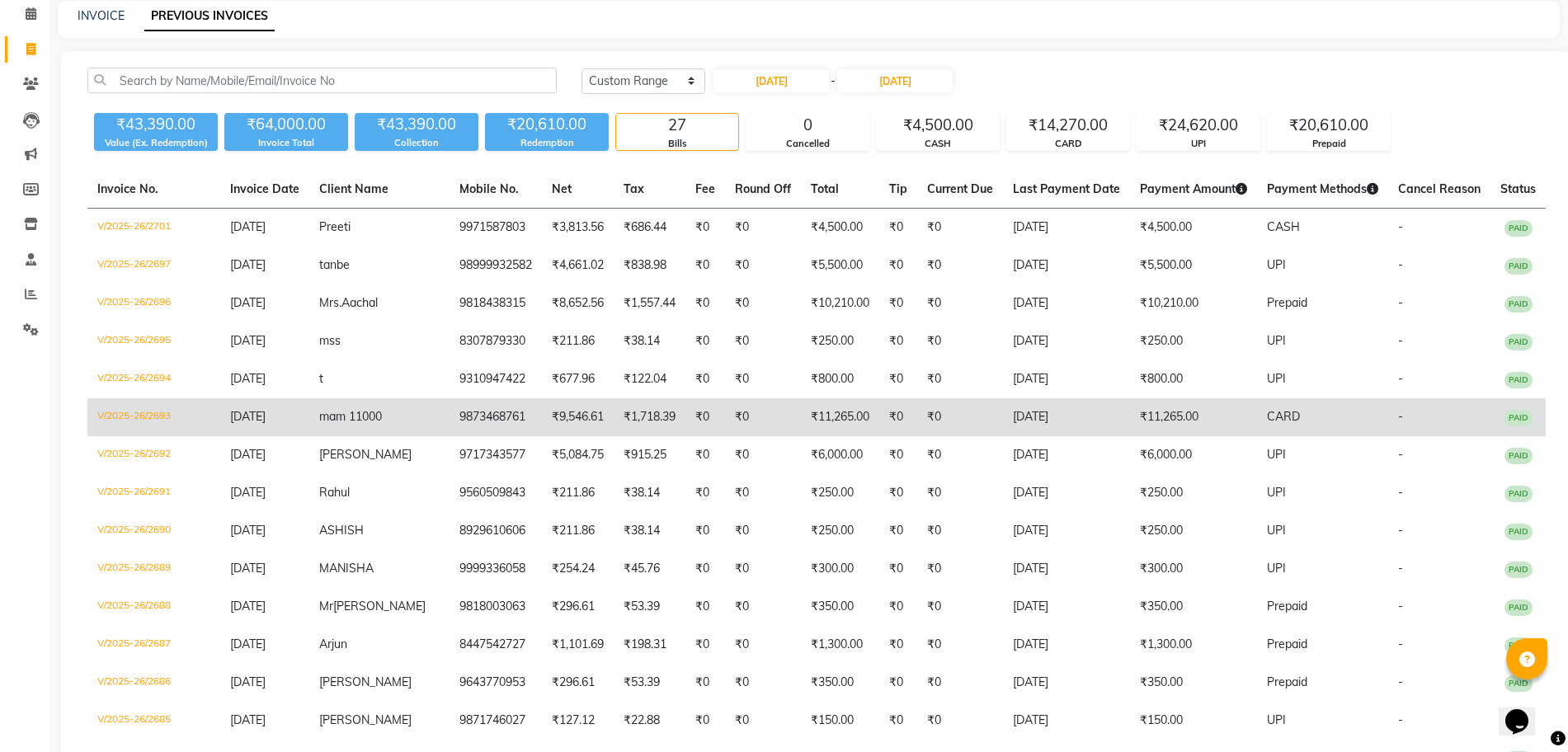
click at [1161, 417] on td "₹11,265.00" at bounding box center [1193, 417] width 127 height 38
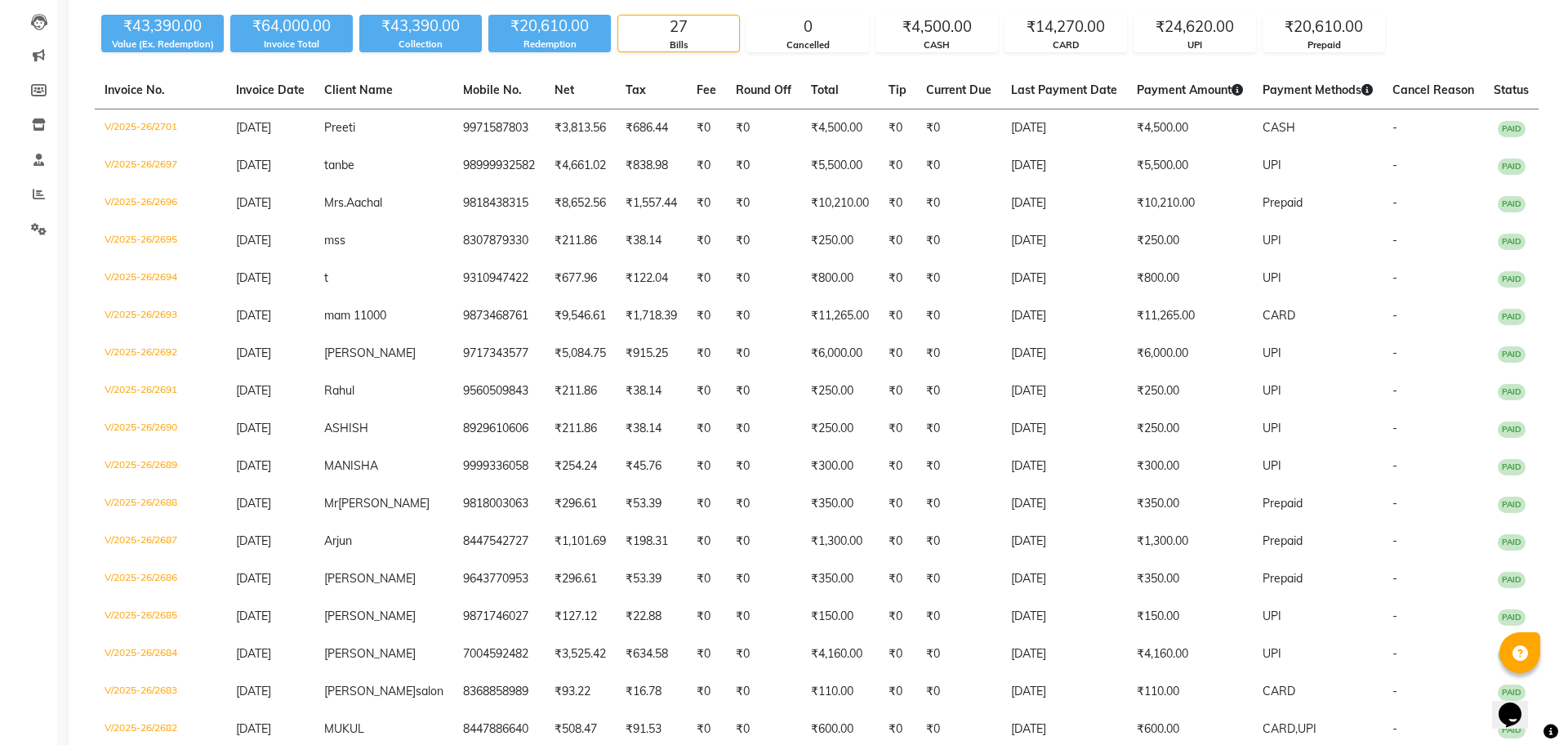
scroll to position [0, 0]
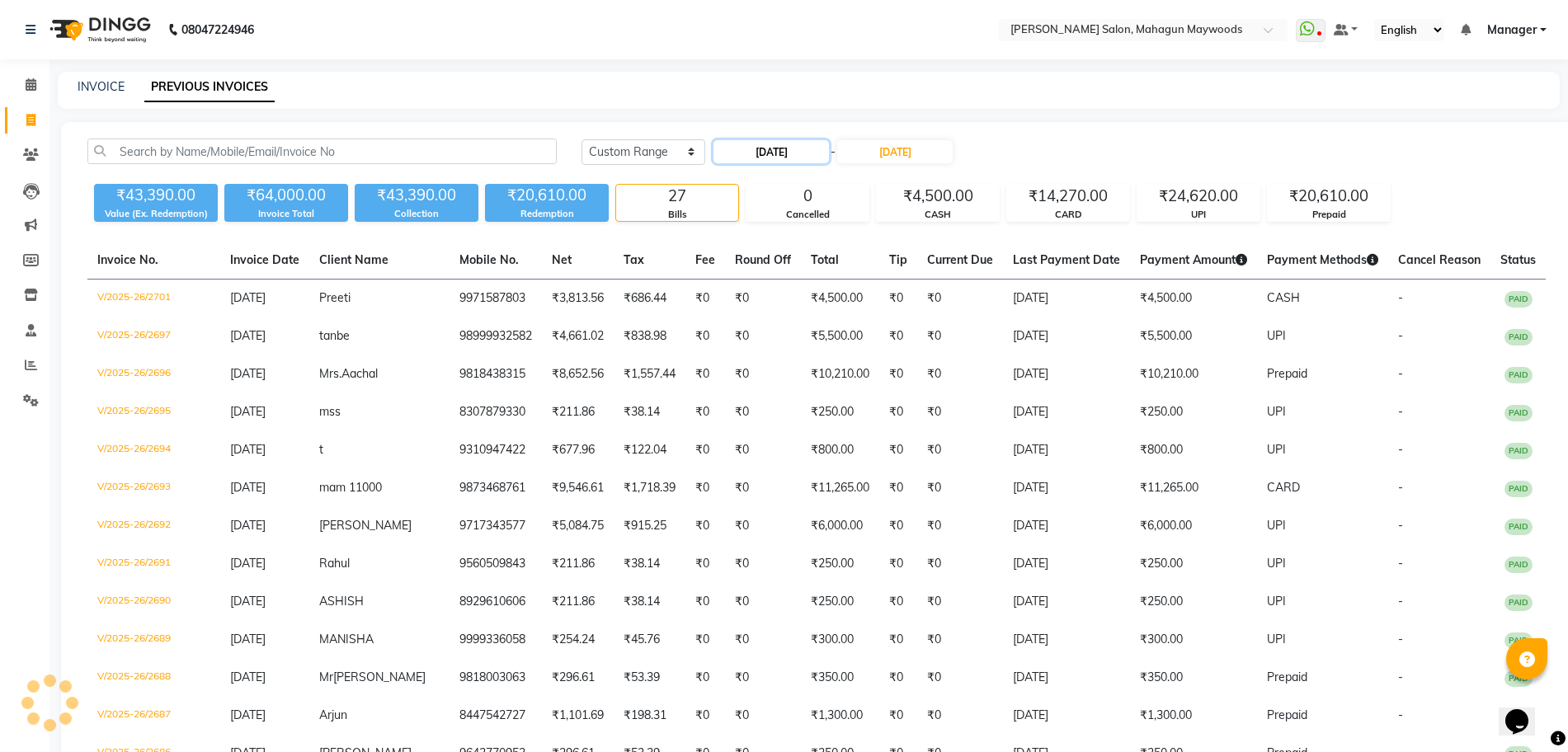
click at [784, 145] on input "[DATE]" at bounding box center [771, 152] width 115 height 23
select select "8"
select select "2025"
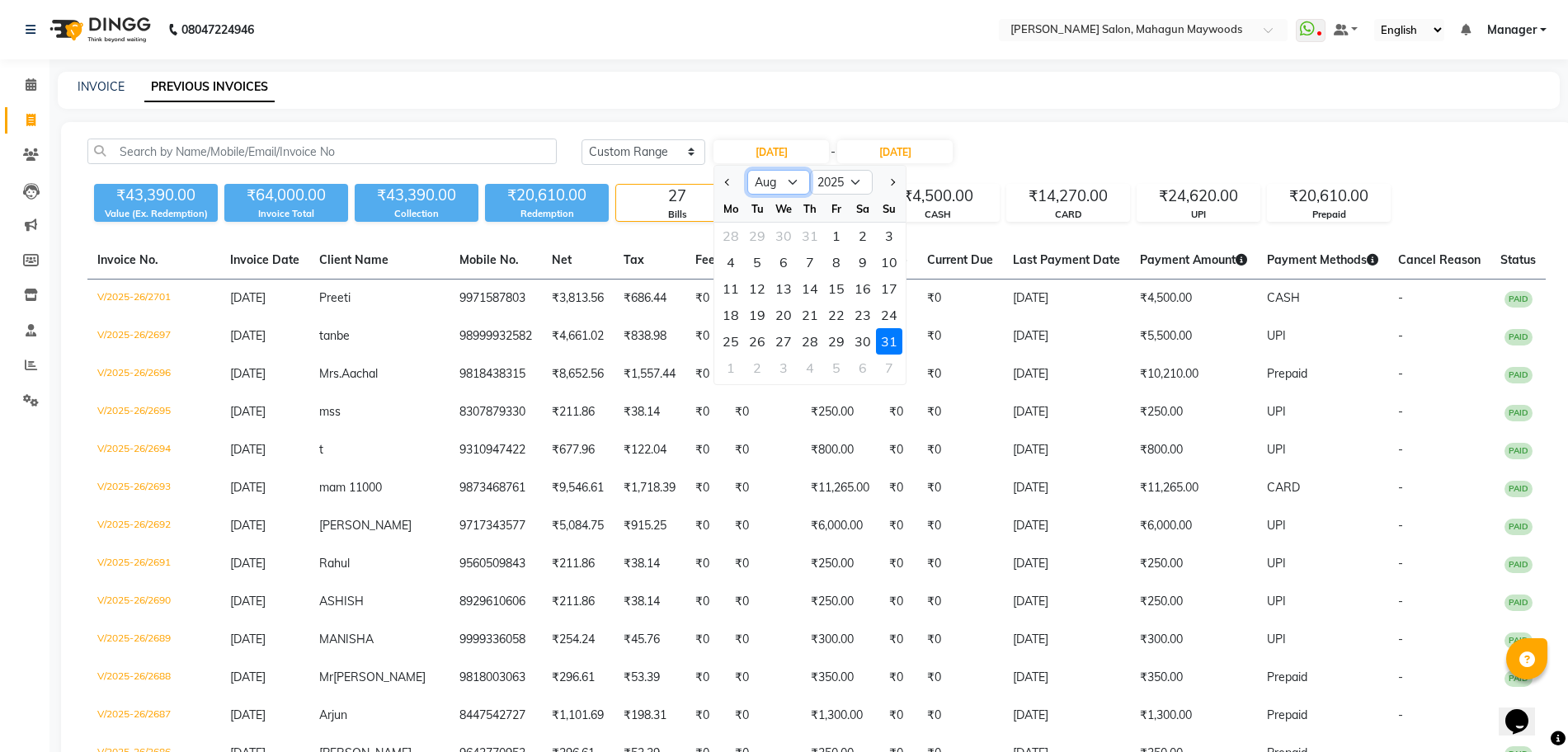
click at [791, 188] on select "Jan Feb Mar Apr May Jun Jul Aug Sep Oct Nov Dec" at bounding box center [779, 183] width 63 height 24
click at [888, 184] on button "Next month" at bounding box center [892, 183] width 14 height 26
select select "9"
click at [737, 231] on div "1" at bounding box center [731, 236] width 26 height 26
type input "01-09-2025"
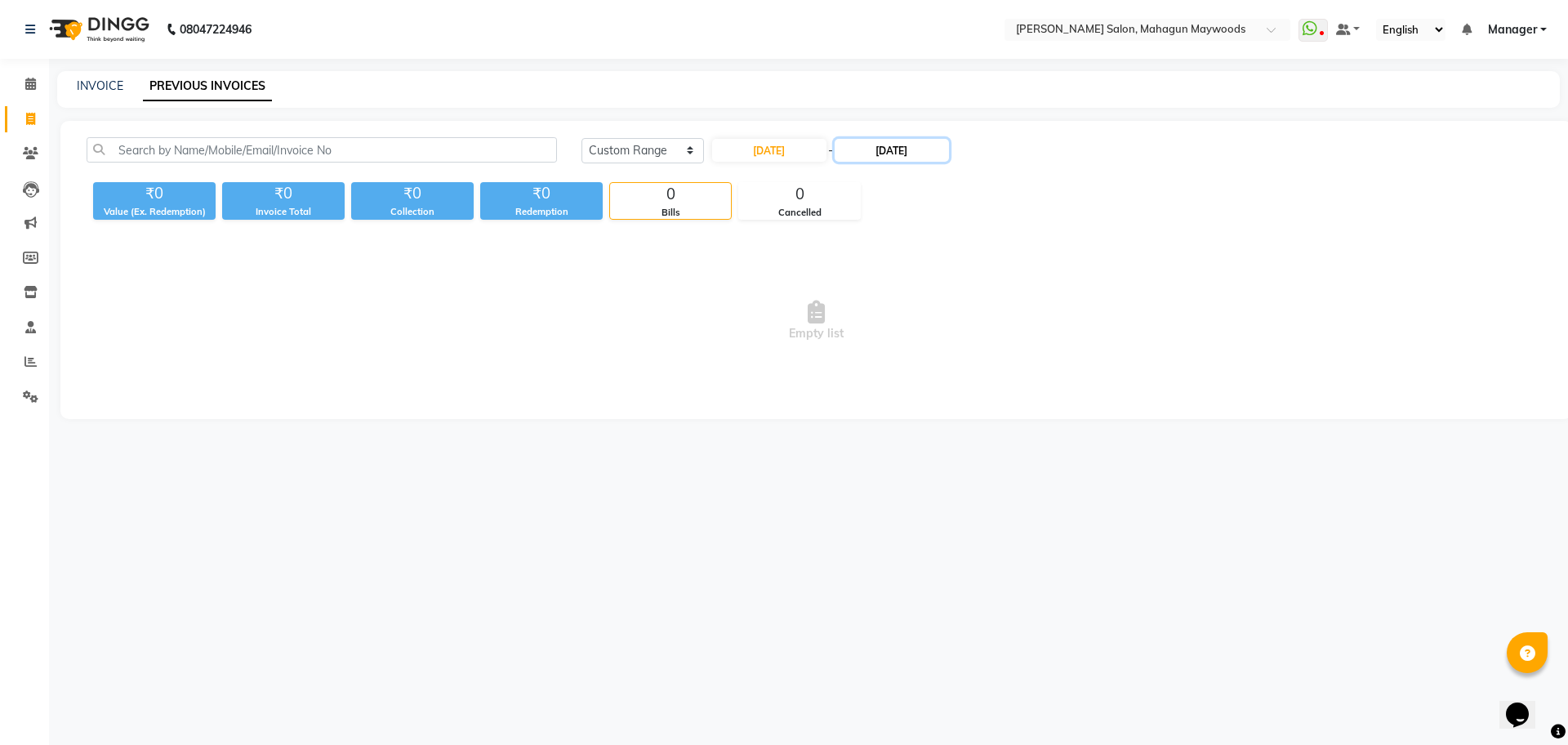
click at [911, 156] on input "[DATE]" at bounding box center [892, 151] width 114 height 22
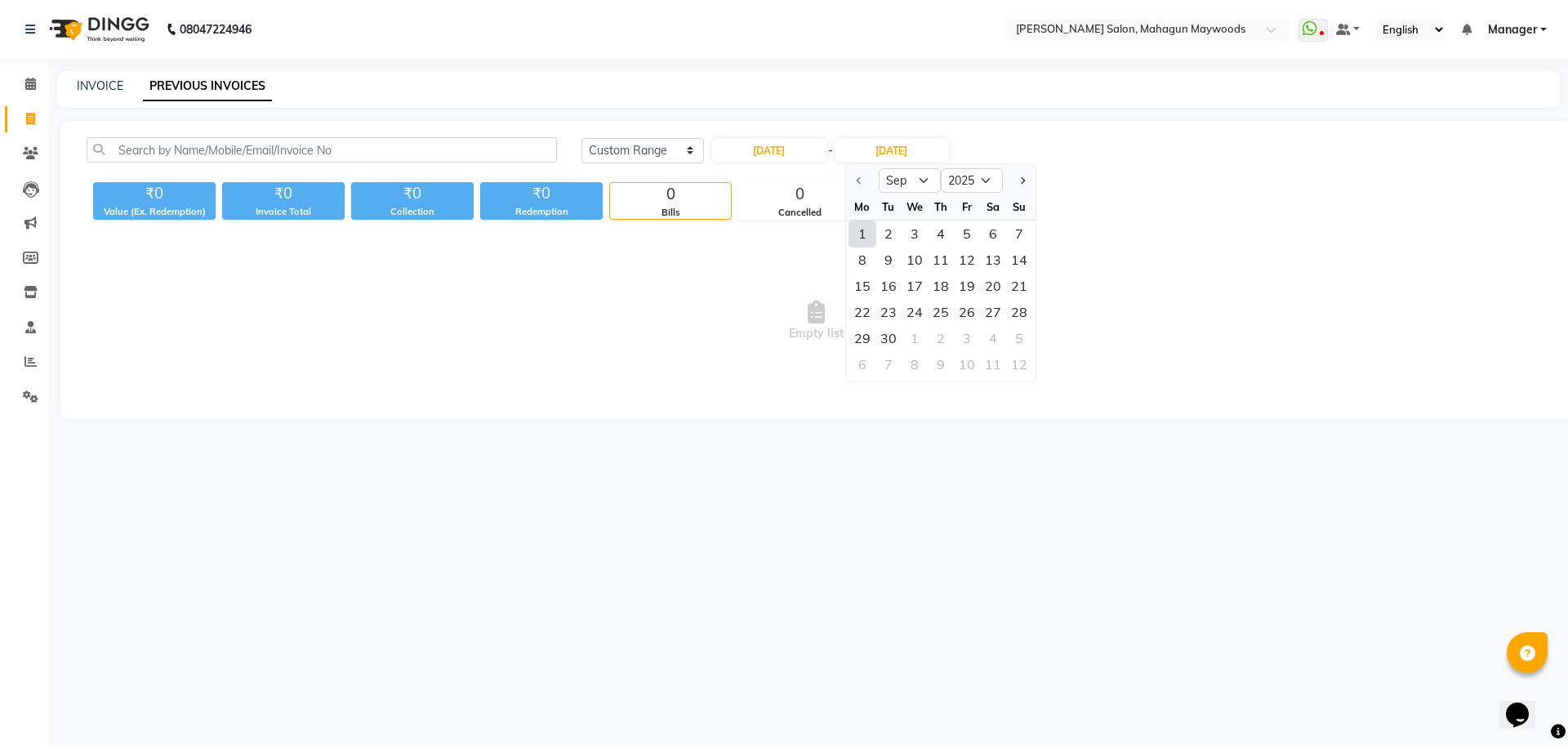
click at [858, 231] on div "1" at bounding box center [862, 234] width 26 height 26
type input "01-09-2025"
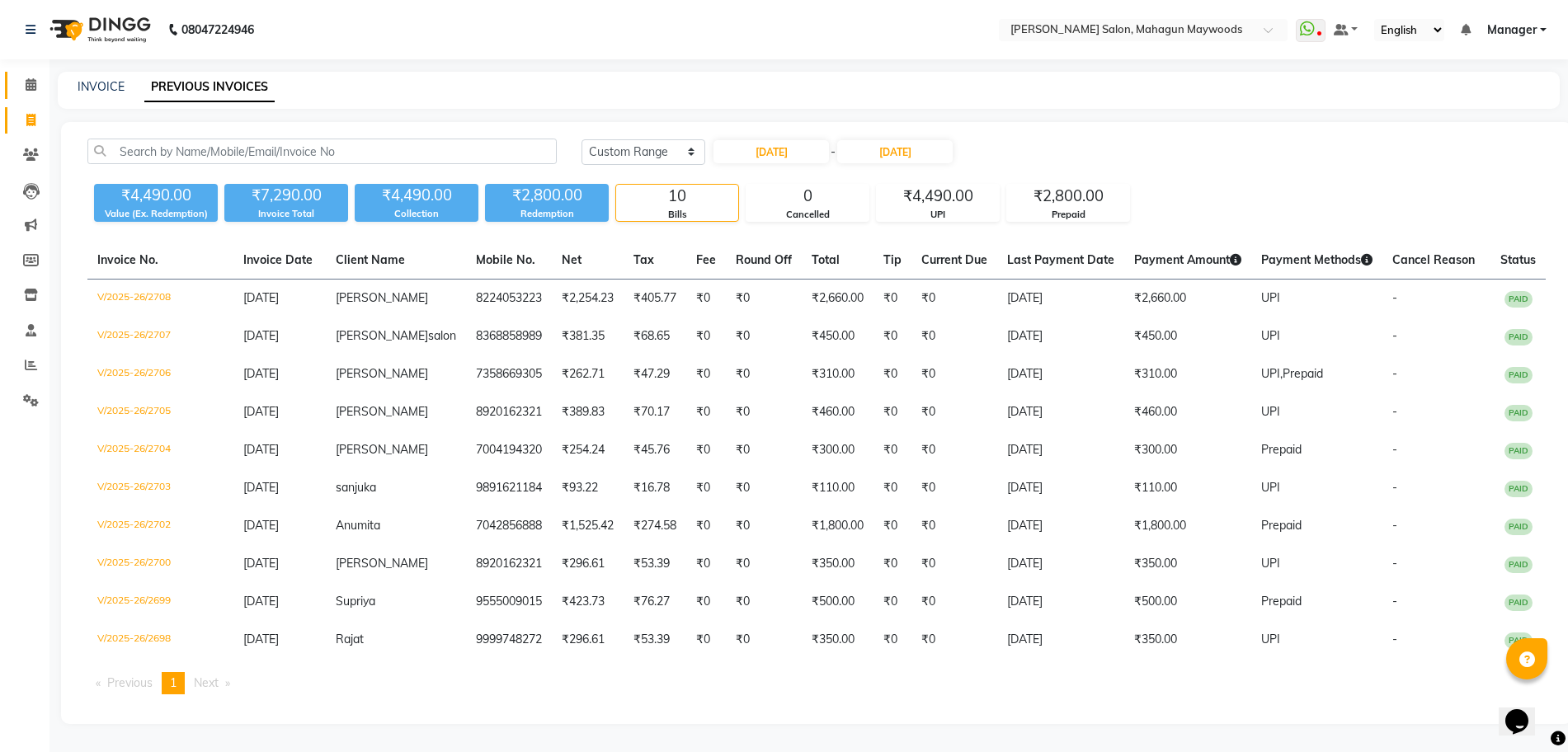
click at [19, 78] on span at bounding box center [31, 86] width 29 height 19
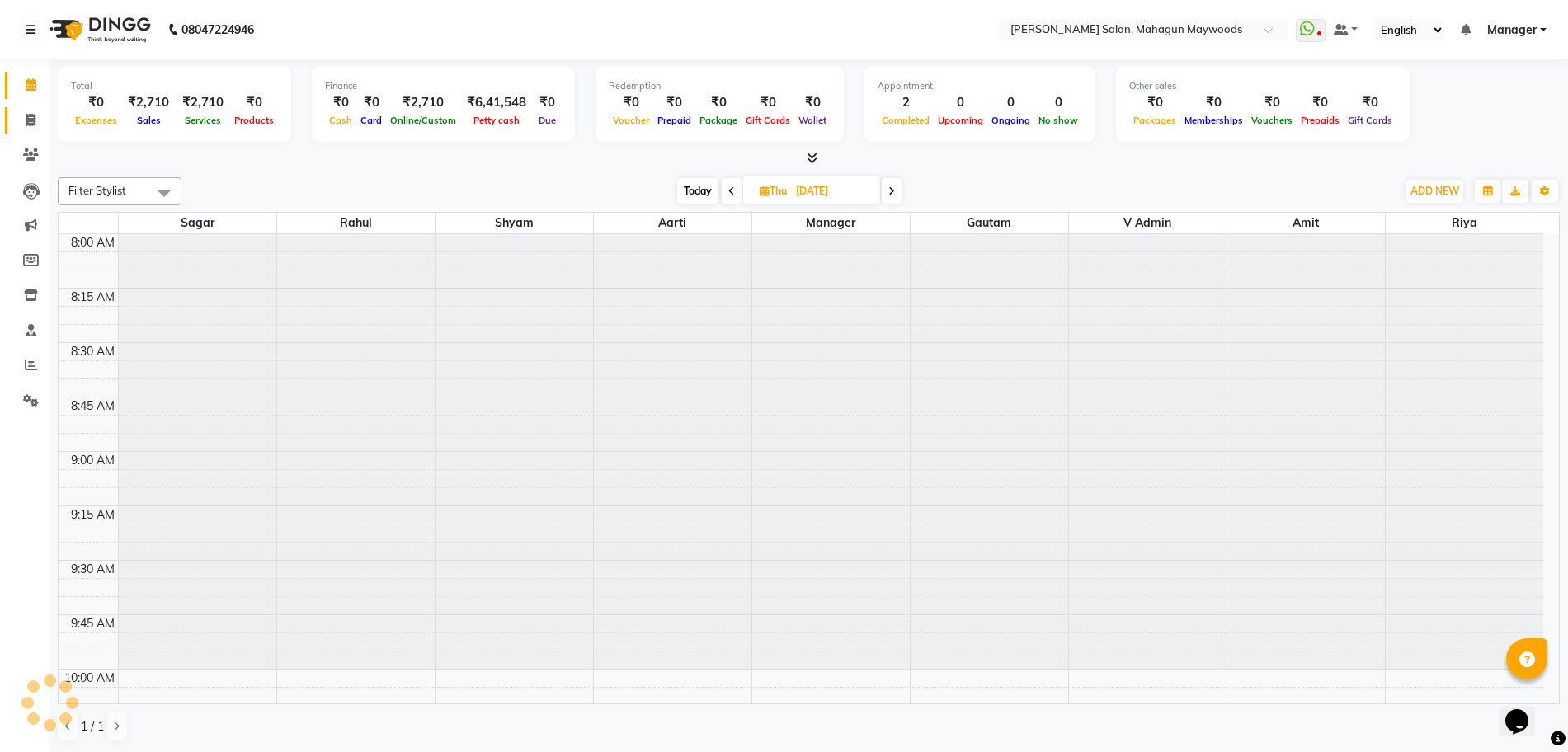
click at [10, 114] on link "Invoice" at bounding box center [24, 121] width 39 height 27
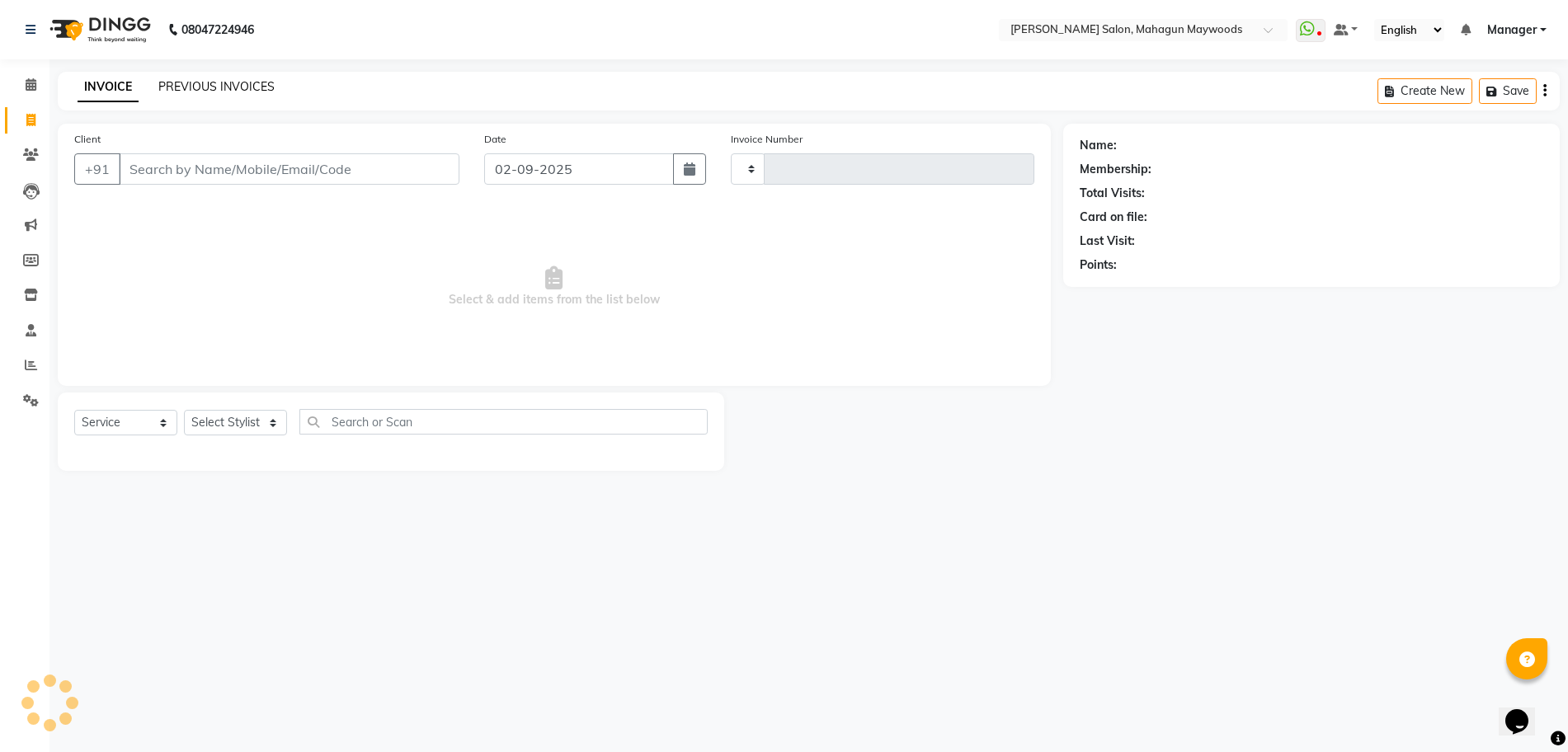
click at [223, 86] on link "PREVIOUS INVOICES" at bounding box center [216, 86] width 116 height 15
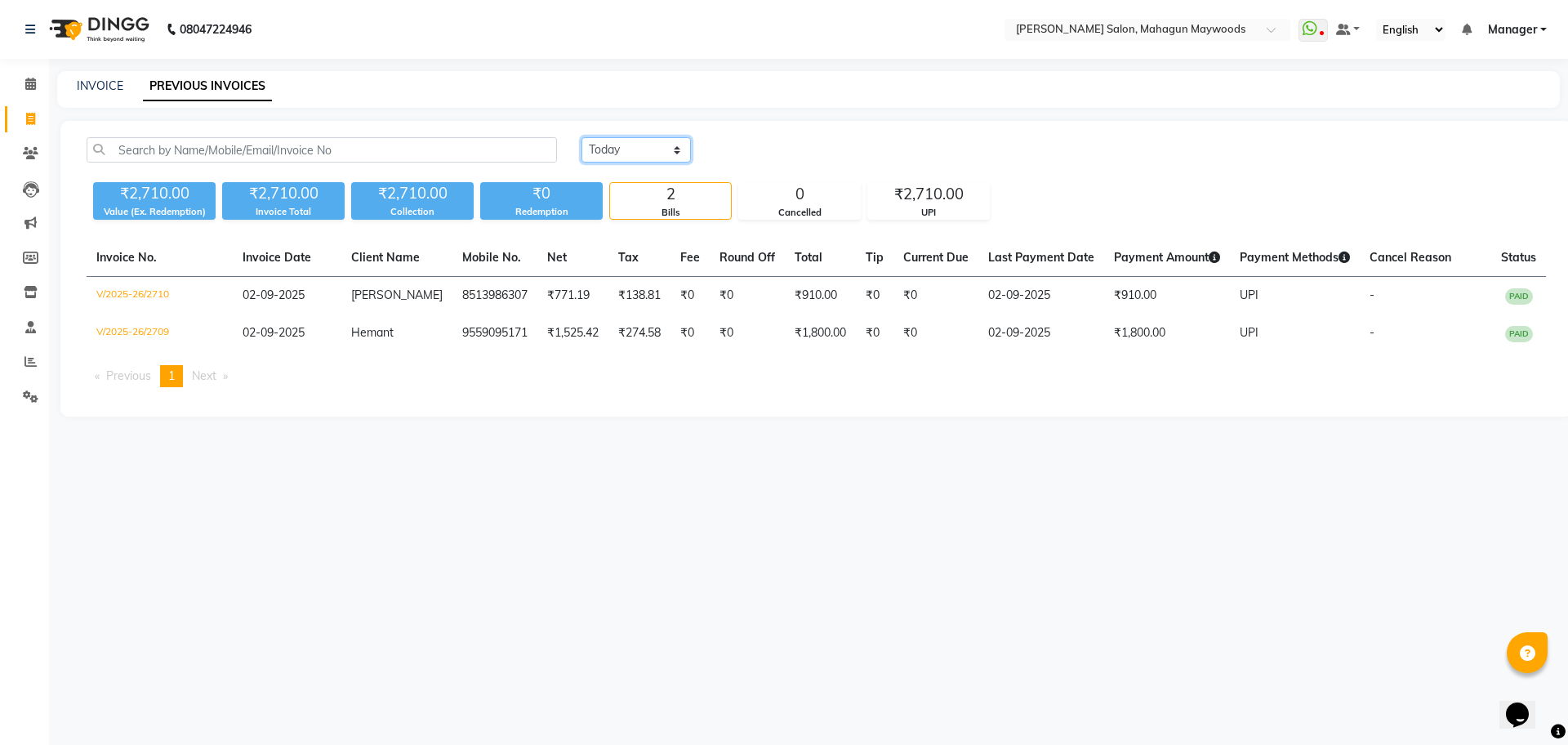
click at [609, 152] on select "Today Yesterday Custom Range" at bounding box center [636, 150] width 110 height 25
select select "yesterday"
click at [581, 138] on select "Today Yesterday Custom Range" at bounding box center [636, 150] width 110 height 25
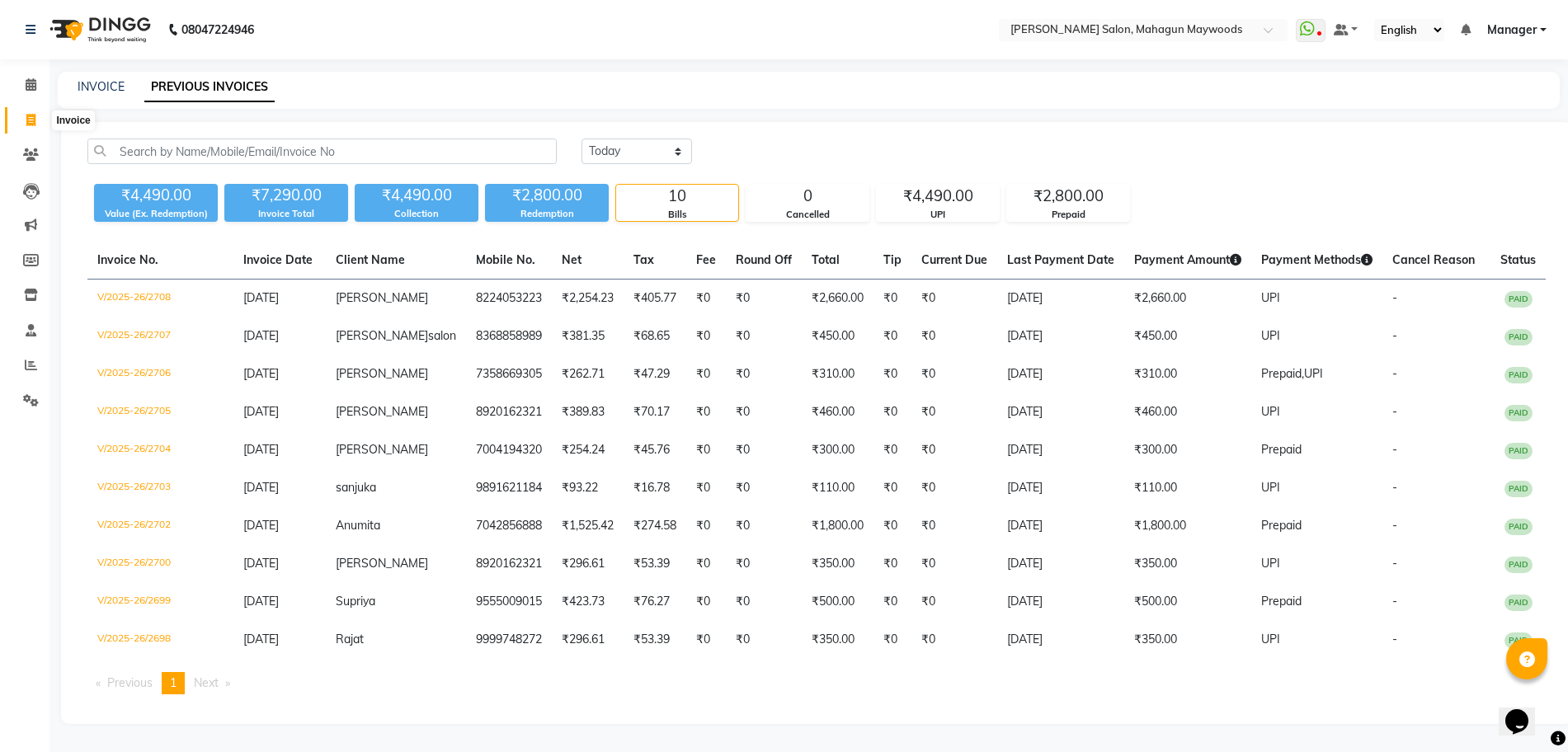
click at [22, 117] on span at bounding box center [31, 121] width 29 height 19
select select "service"
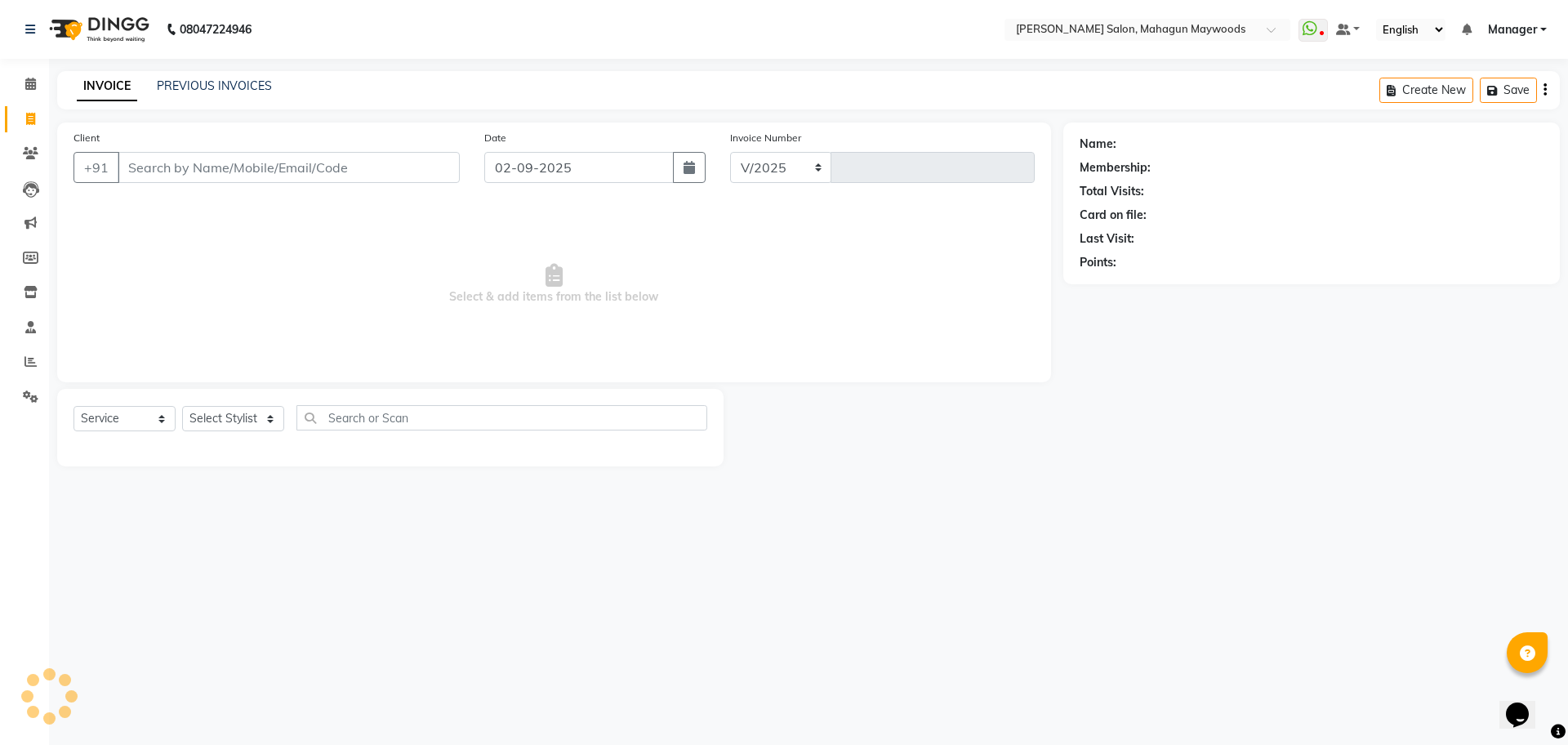
select select "6425"
type input "2711"
click at [245, 169] on input "Client" at bounding box center [289, 168] width 342 height 31
click at [187, 166] on input "Client" at bounding box center [289, 168] width 342 height 31
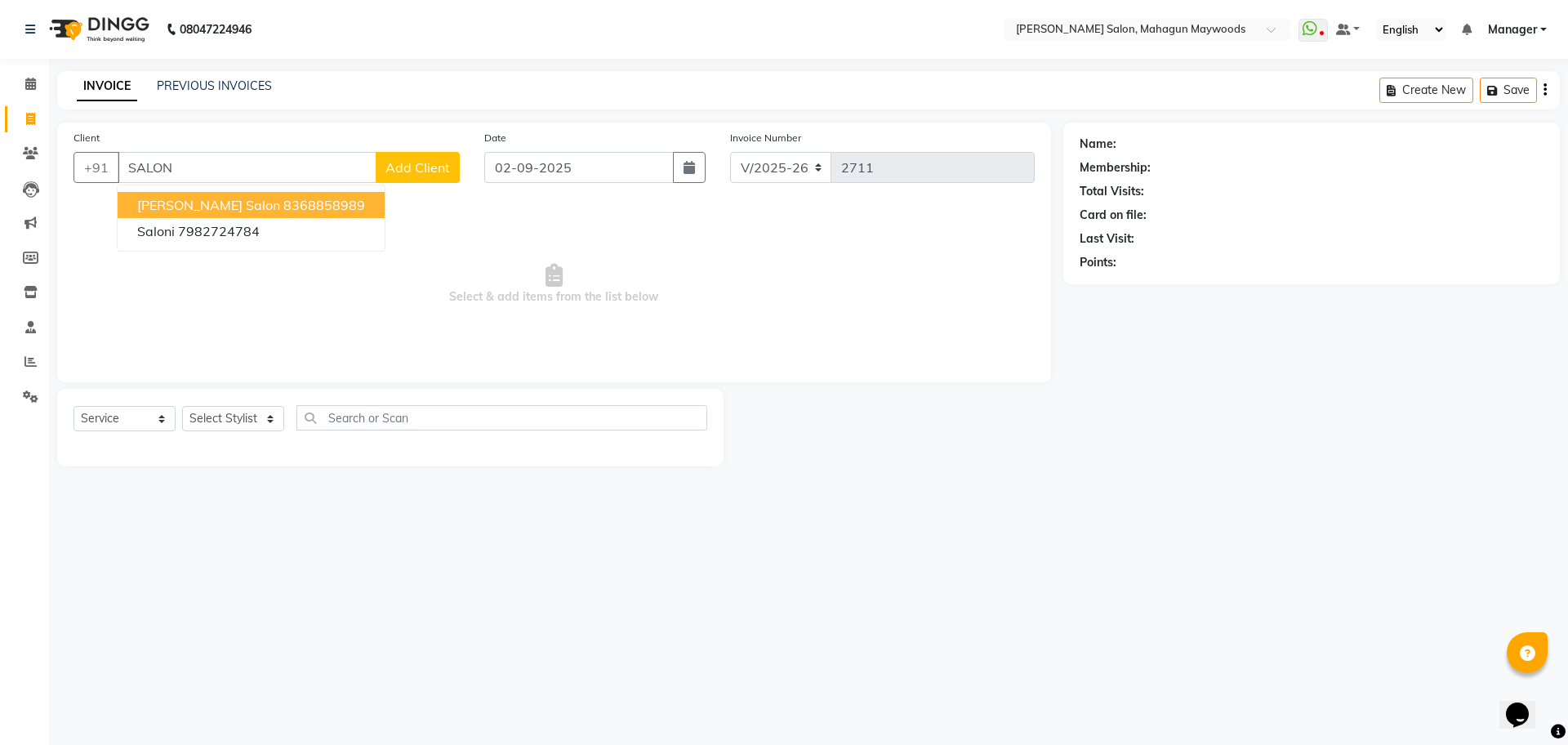
click at [284, 212] on ngb-highlight "8368858989" at bounding box center [324, 205] width 81 height 16
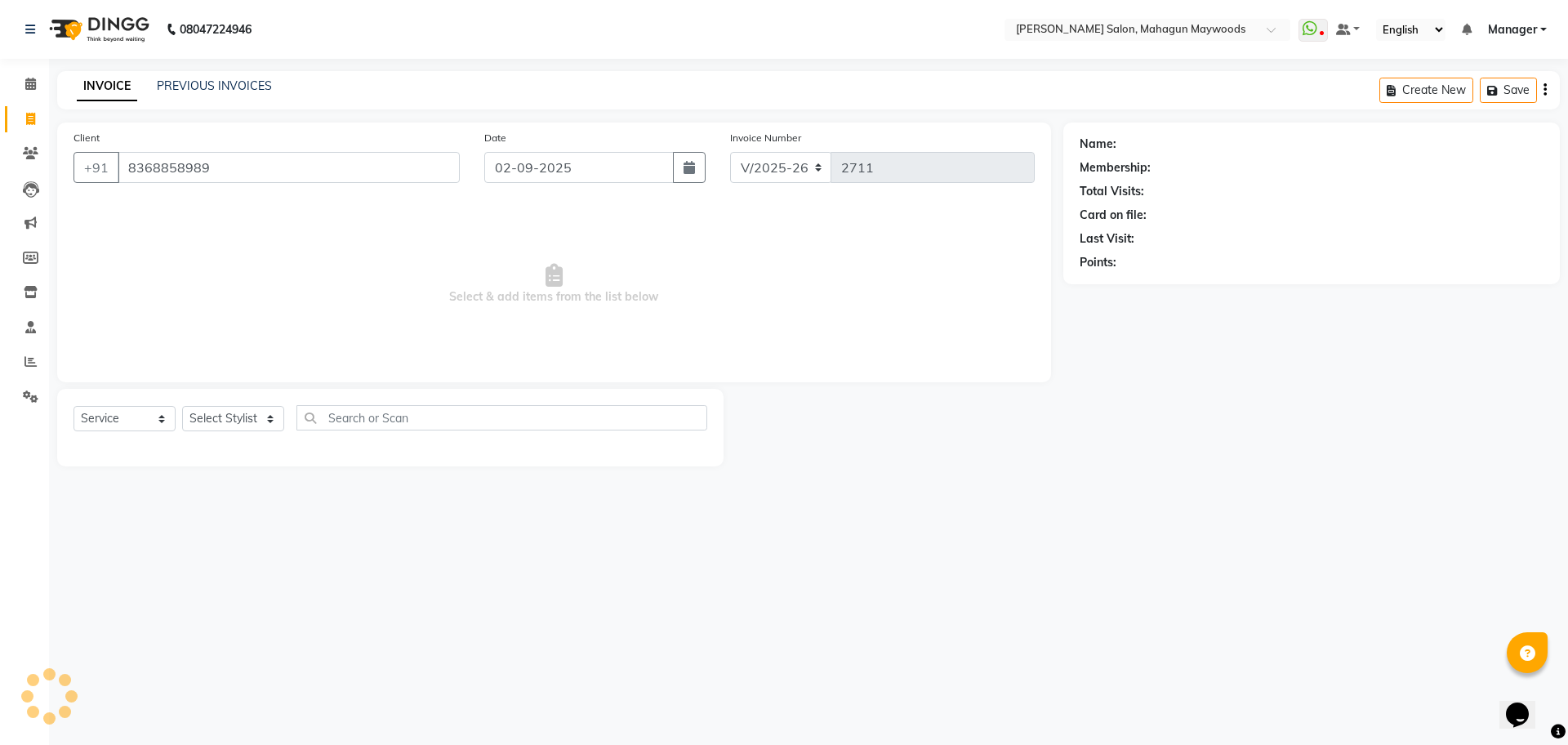
type input "8368858989"
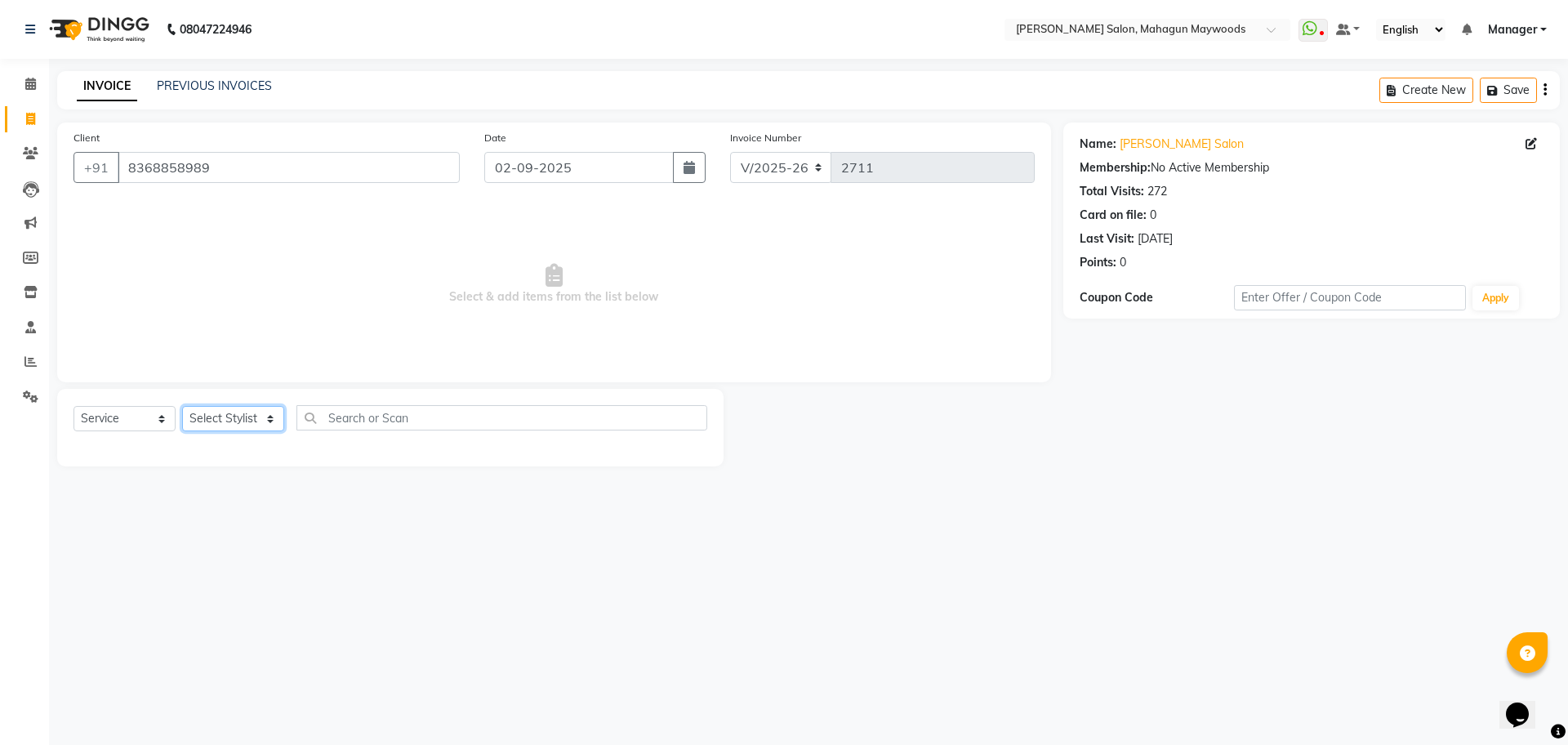
click at [224, 427] on select "Select Stylist Aarti Amit Gautam Manager Pranshant Ji Rahul Riya Sagar Shyam V …" at bounding box center [234, 418] width 102 height 25
select select "48625"
click at [182, 406] on select "Select Stylist Aarti Amit Gautam Manager Pranshant Ji Rahul Riya Sagar Shyam V …" at bounding box center [234, 418] width 102 height 25
click at [391, 406] on input "text" at bounding box center [502, 417] width 411 height 25
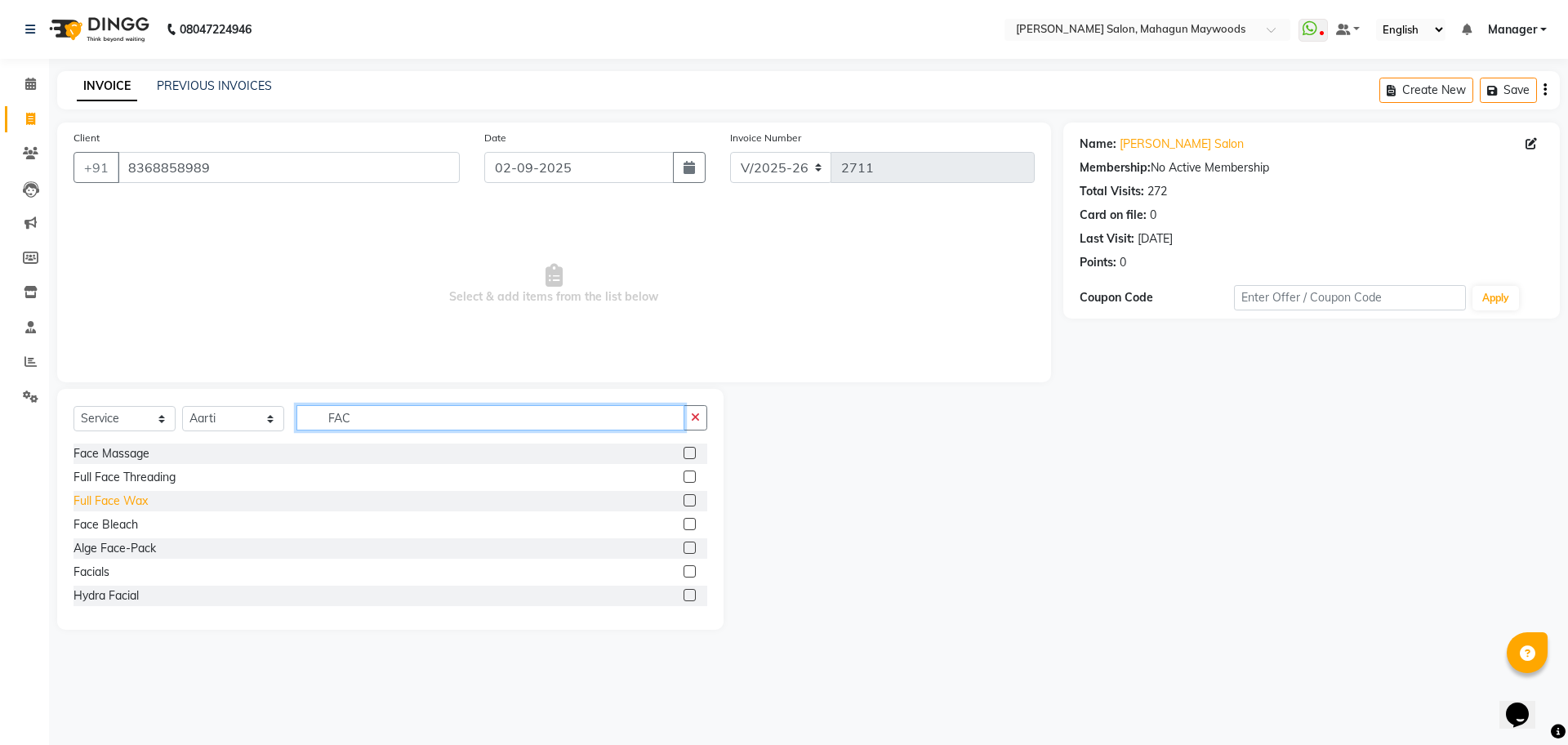
type input "FAC"
click at [79, 504] on div "Full Face Wax" at bounding box center [111, 501] width 74 height 17
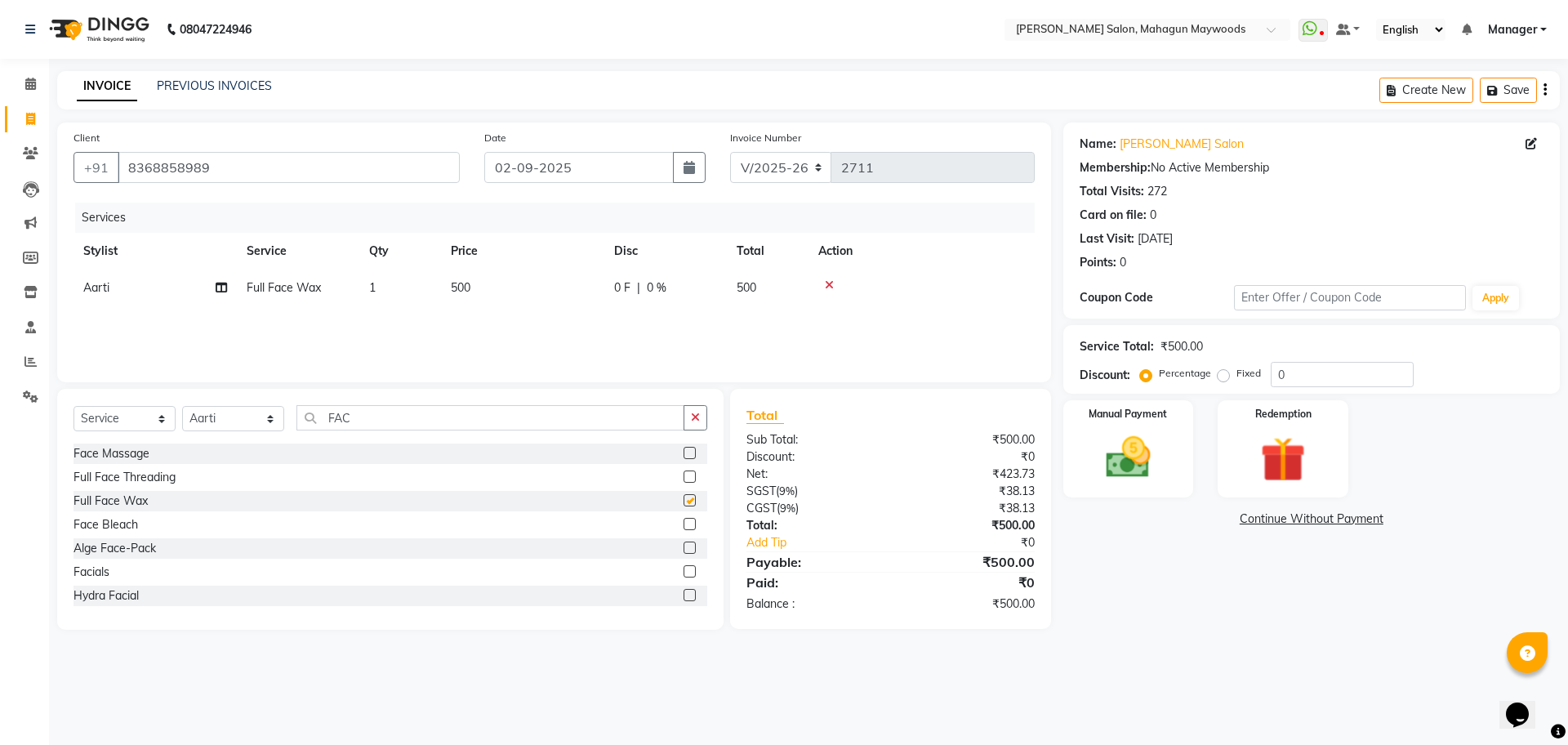
checkbox input "false"
click at [388, 411] on input "FAC" at bounding box center [490, 417] width 388 height 25
type input "F"
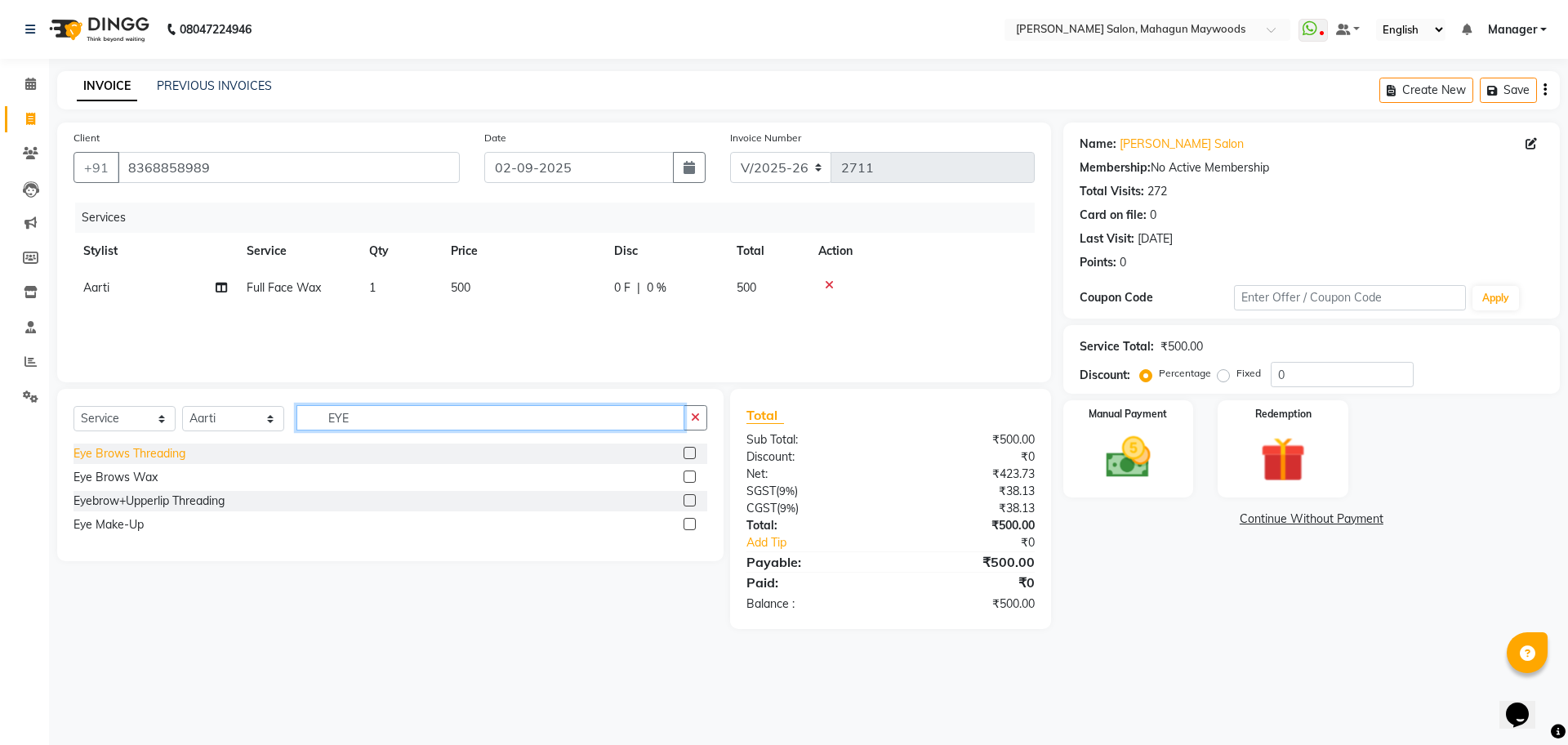
type input "EYE"
click at [150, 459] on div "Eye Brows Threading" at bounding box center [129, 454] width 112 height 17
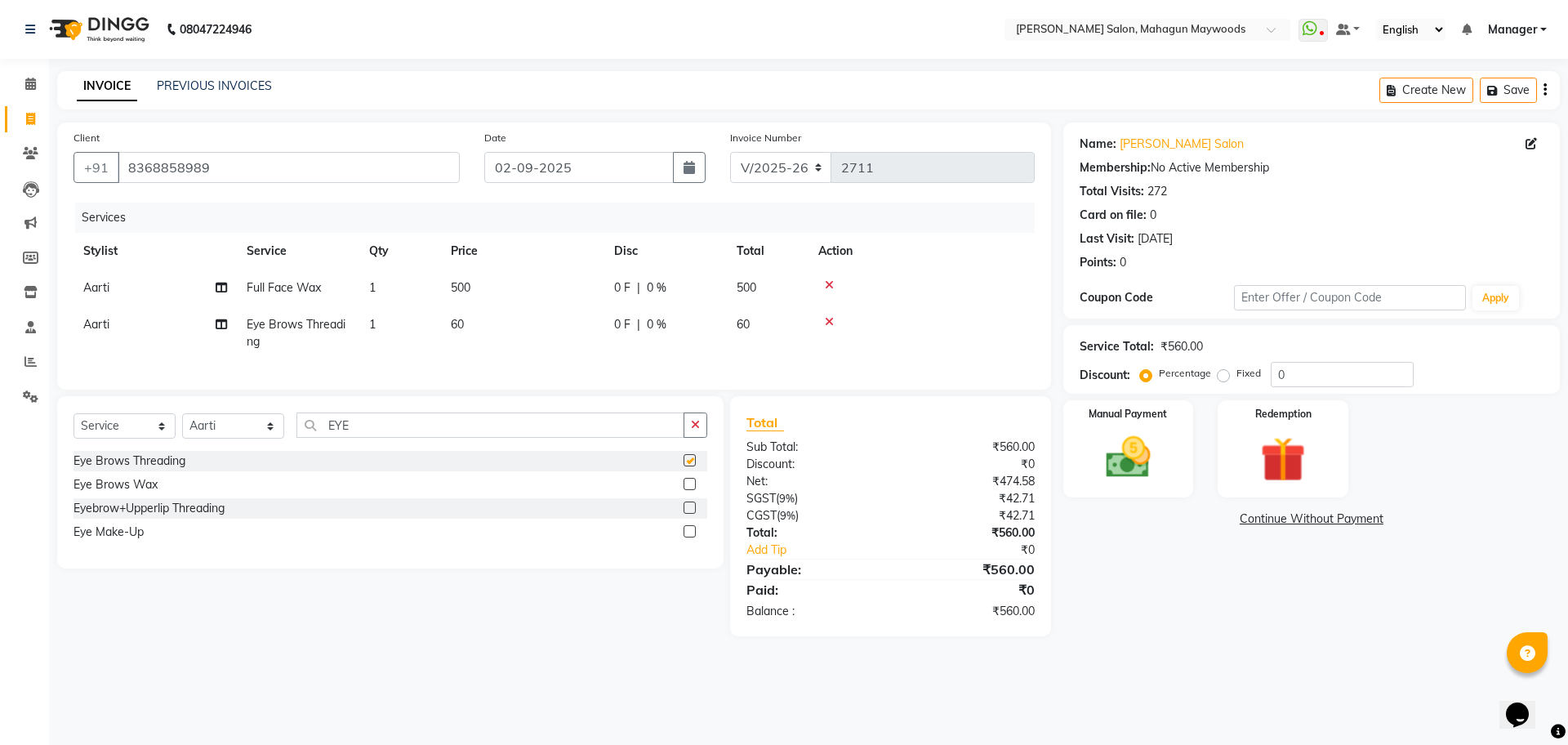
checkbox input "false"
drag, startPoint x: 1268, startPoint y: 464, endPoint x: 1254, endPoint y: 491, distance: 30.4
click at [1268, 463] on img at bounding box center [1283, 459] width 76 height 58
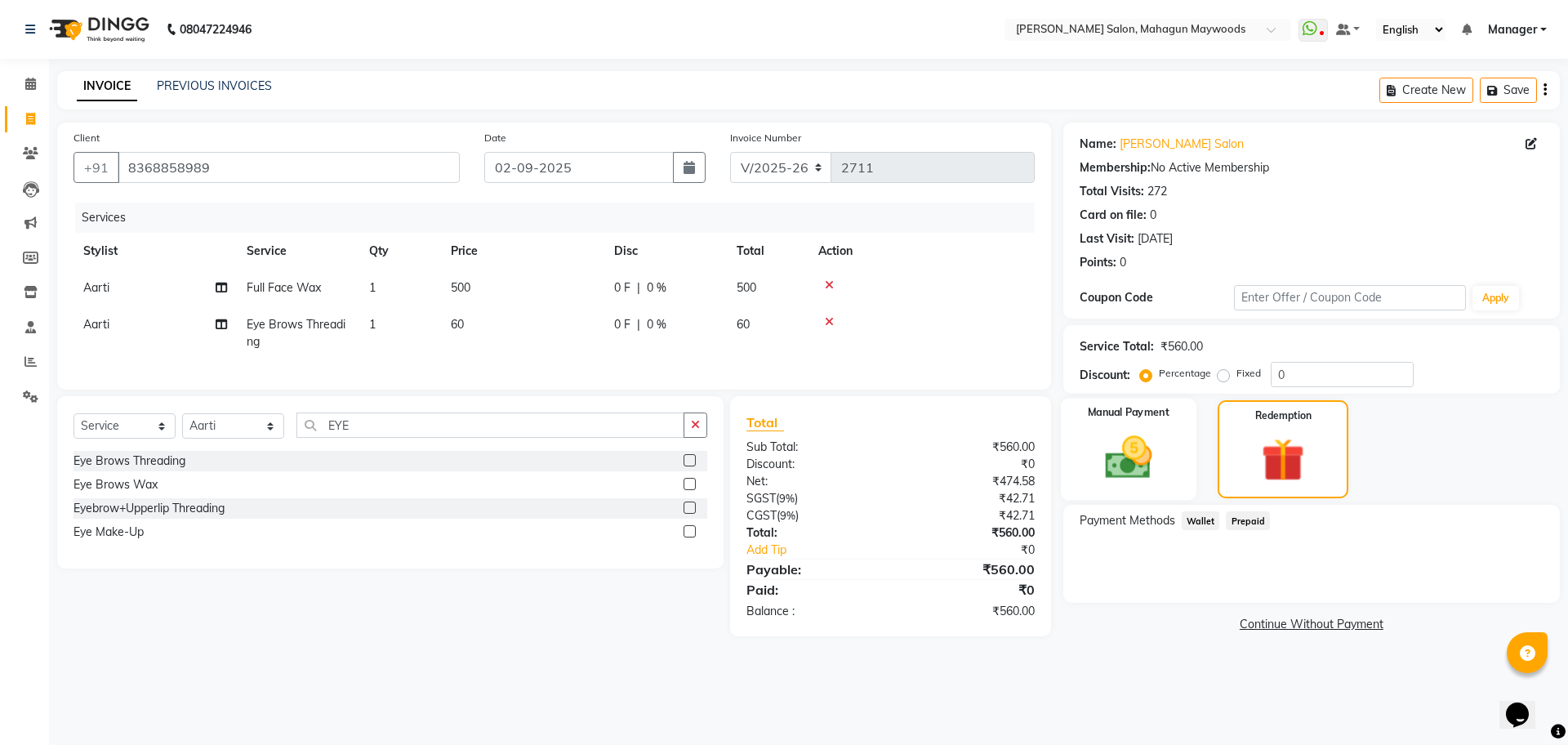
click at [1157, 478] on img at bounding box center [1129, 458] width 76 height 54
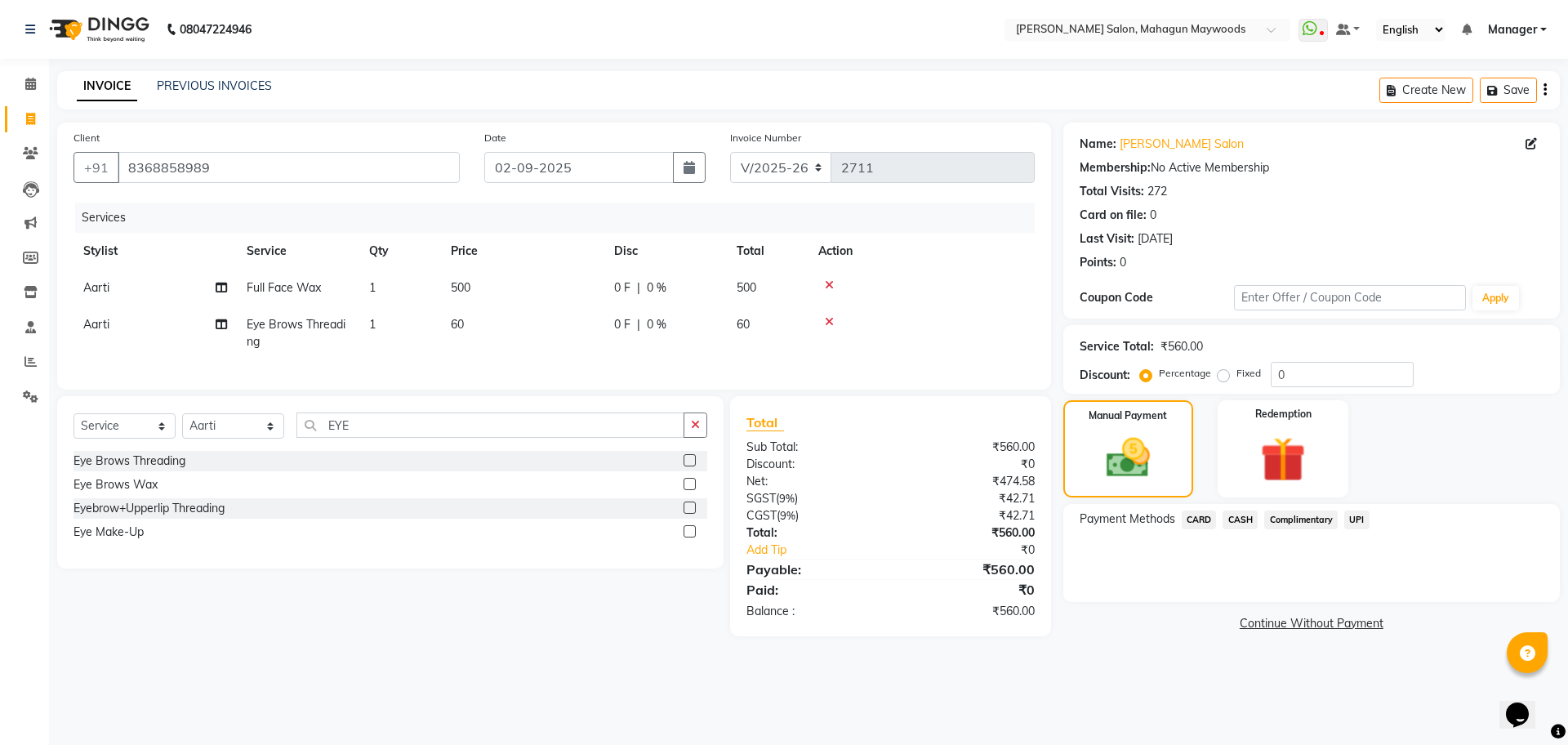
click at [1341, 518] on div "UPI" at bounding box center [1354, 521] width 32 height 22
click at [1353, 523] on span "UPI" at bounding box center [1356, 520] width 25 height 19
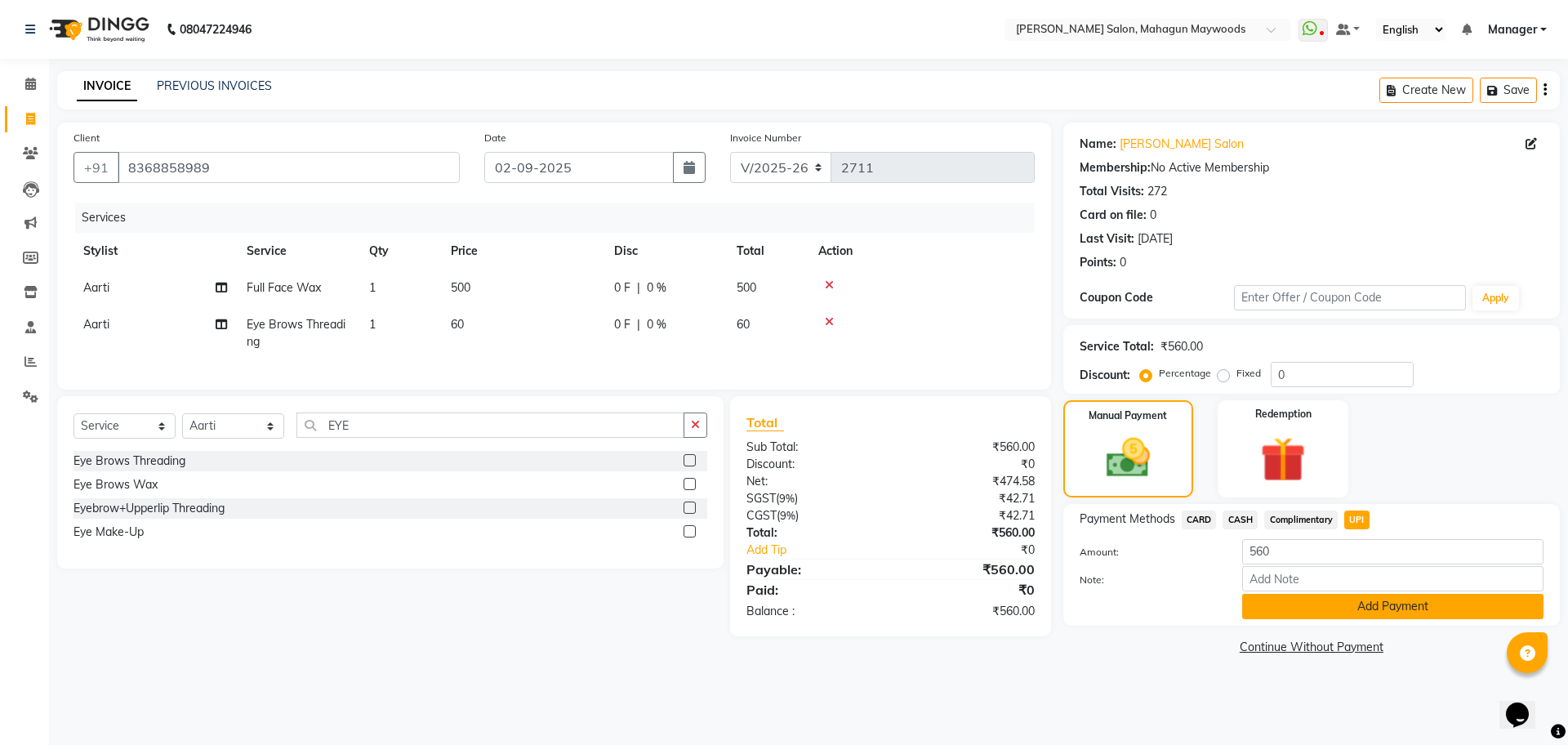
click at [1341, 609] on button "Add Payment" at bounding box center [1392, 607] width 301 height 25
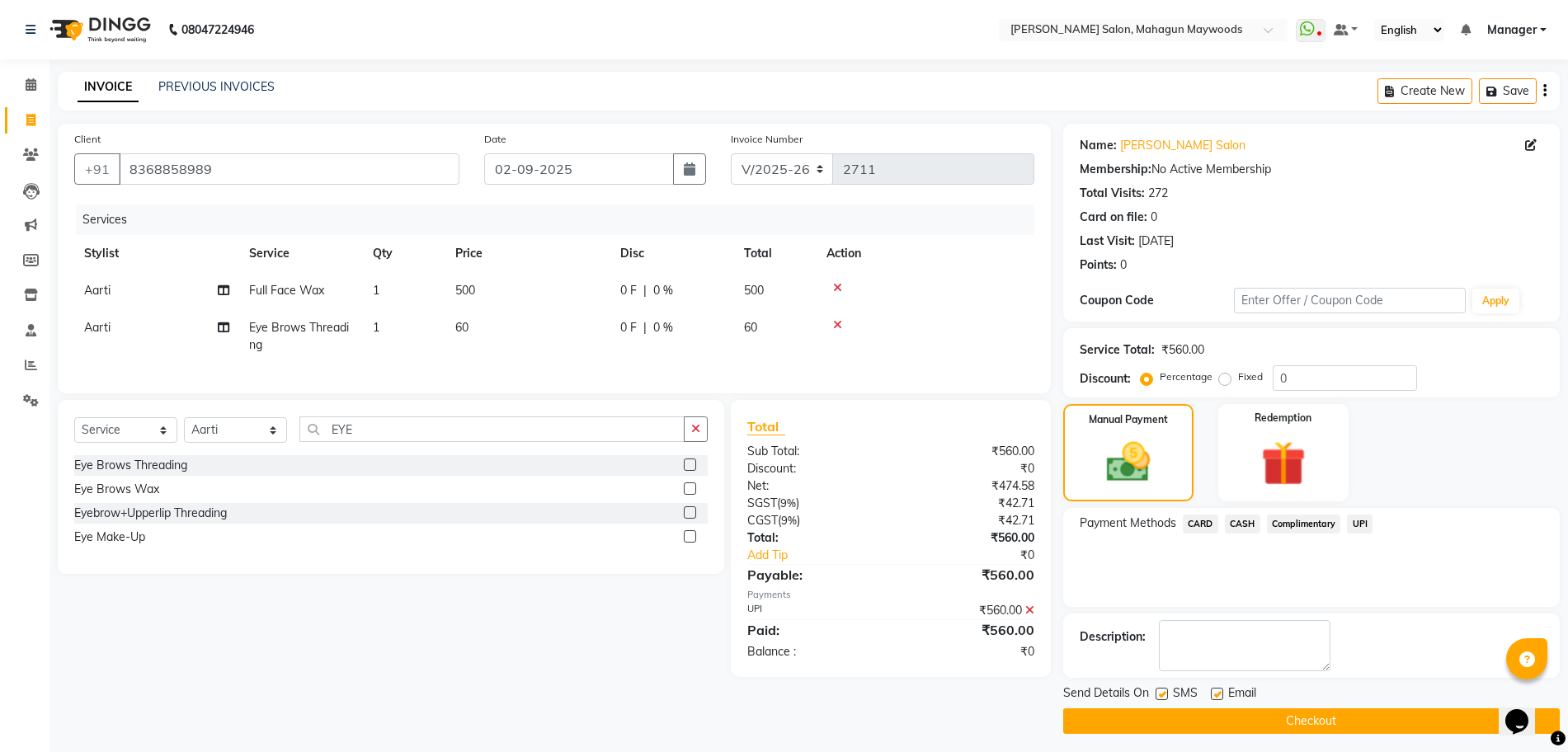
click at [1309, 727] on button "Checkout" at bounding box center [1311, 721] width 496 height 25
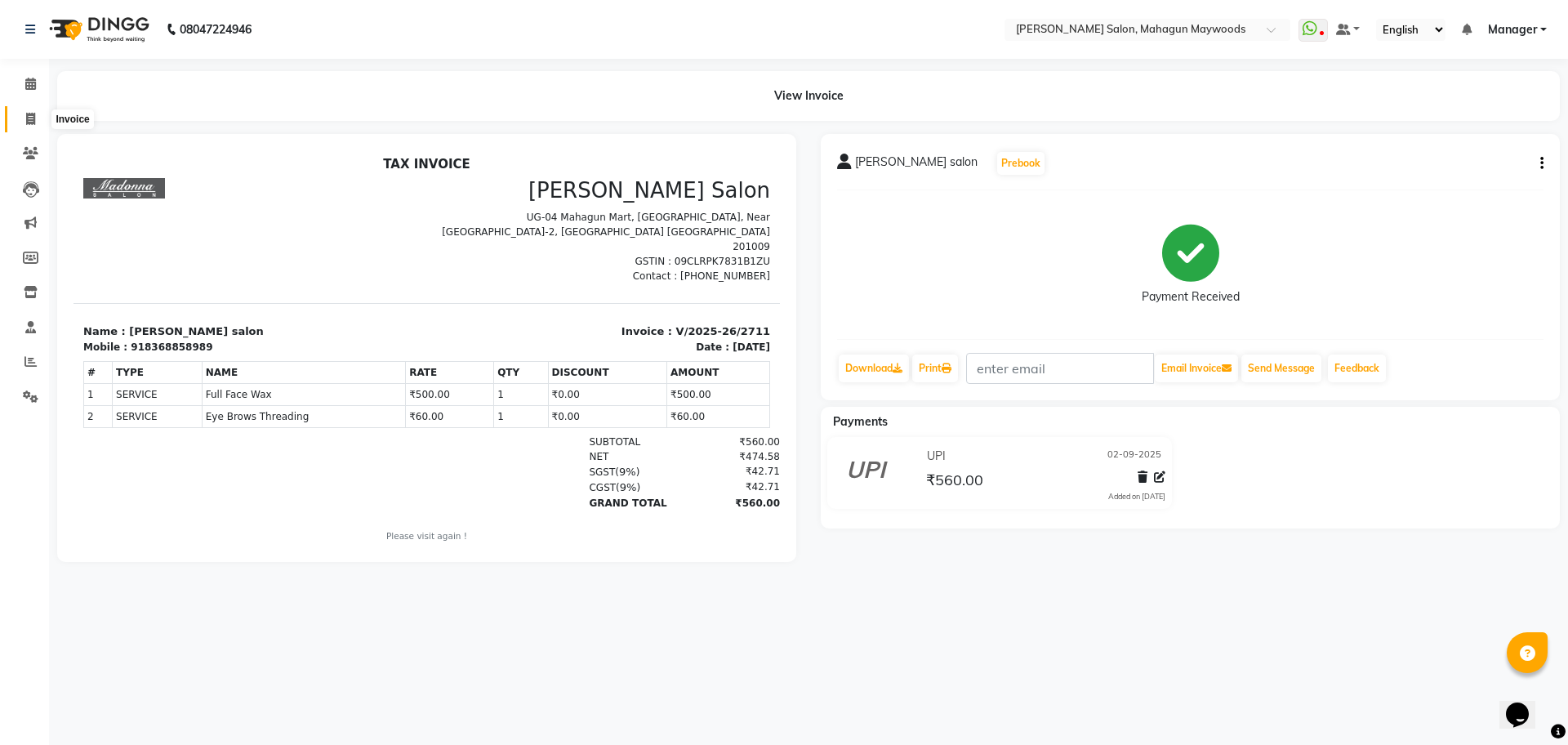
click at [24, 117] on span at bounding box center [30, 119] width 29 height 19
select select "service"
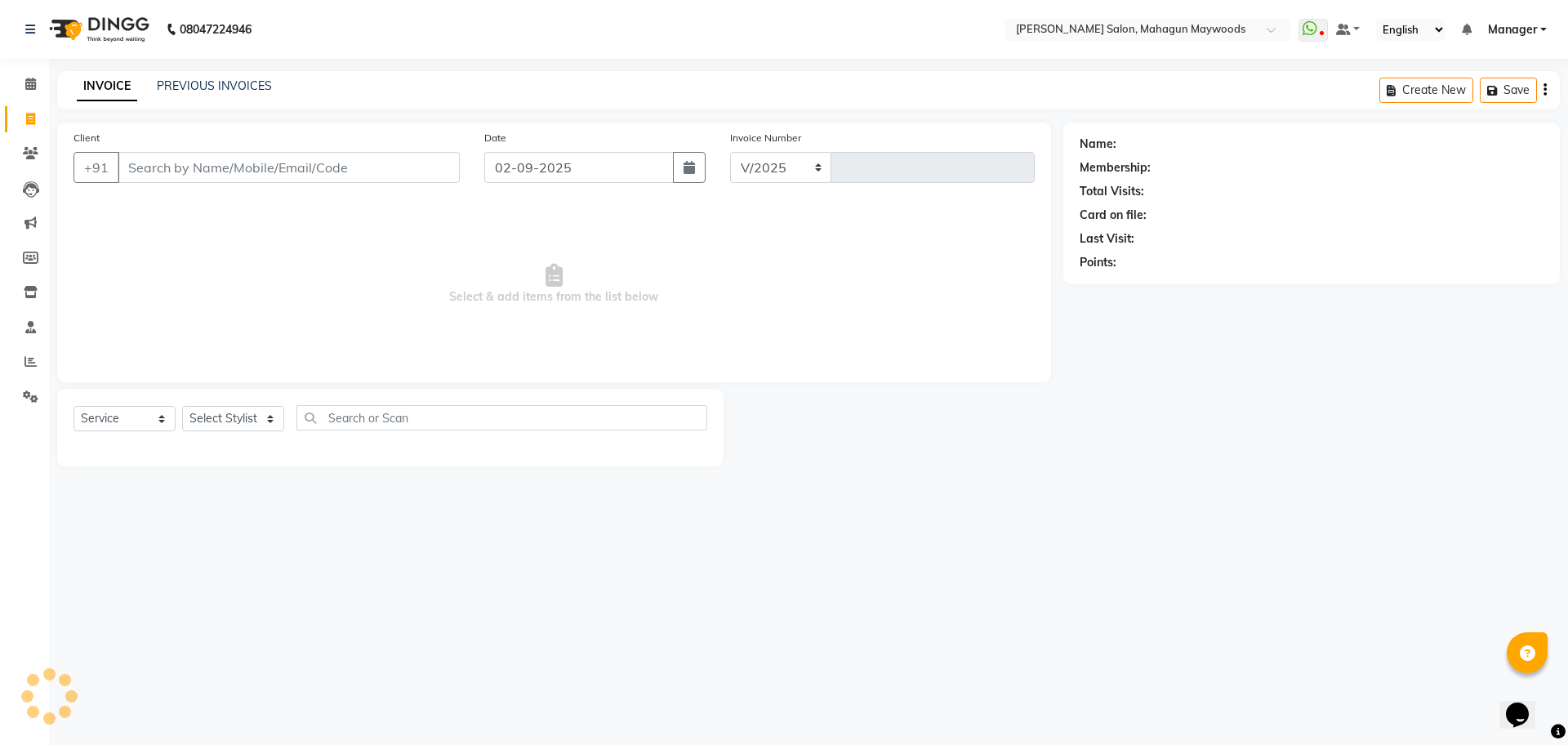
select select "6425"
type input "2712"
click at [216, 169] on input "Client" at bounding box center [289, 168] width 342 height 31
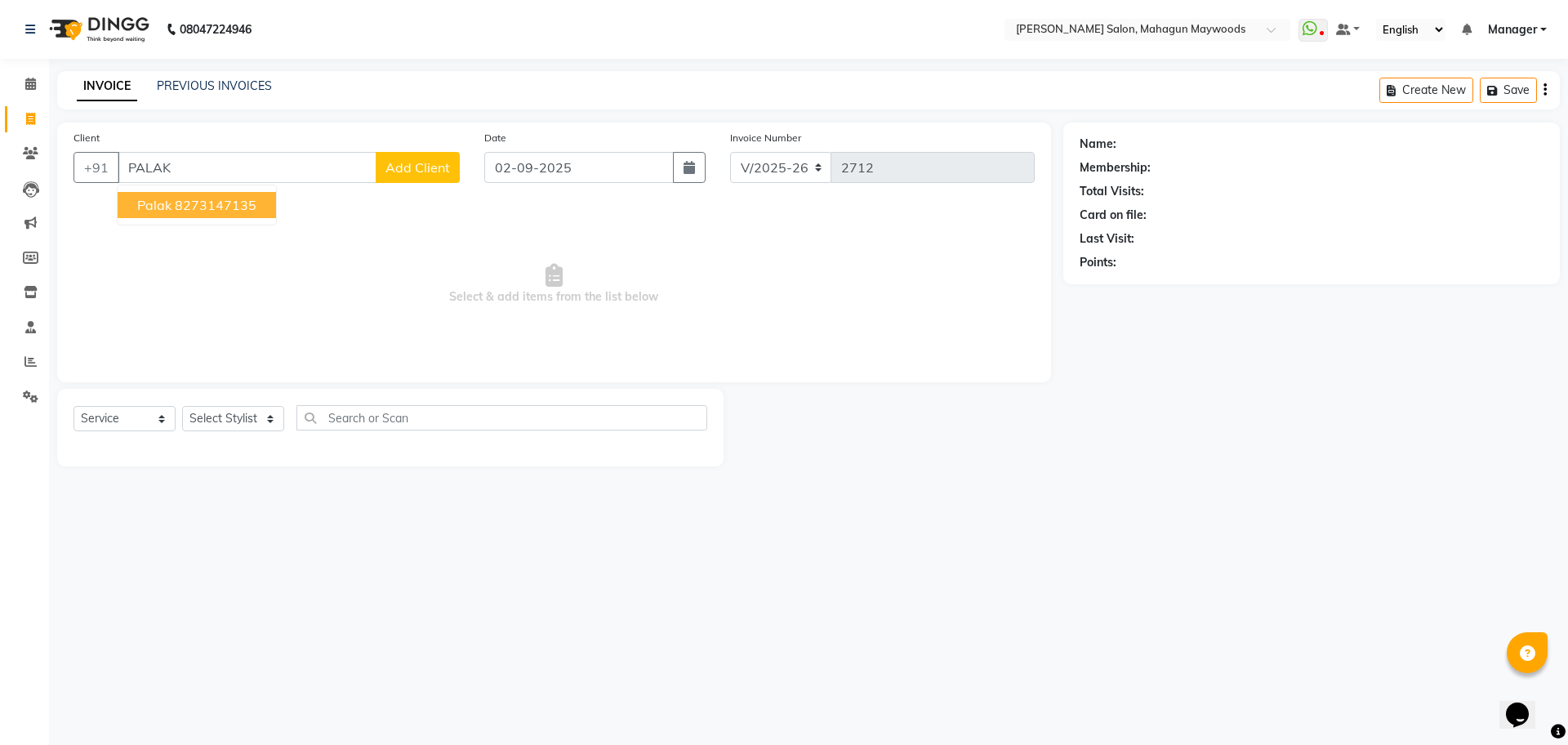
click at [227, 213] on ngb-highlight "8273147135" at bounding box center [215, 205] width 81 height 16
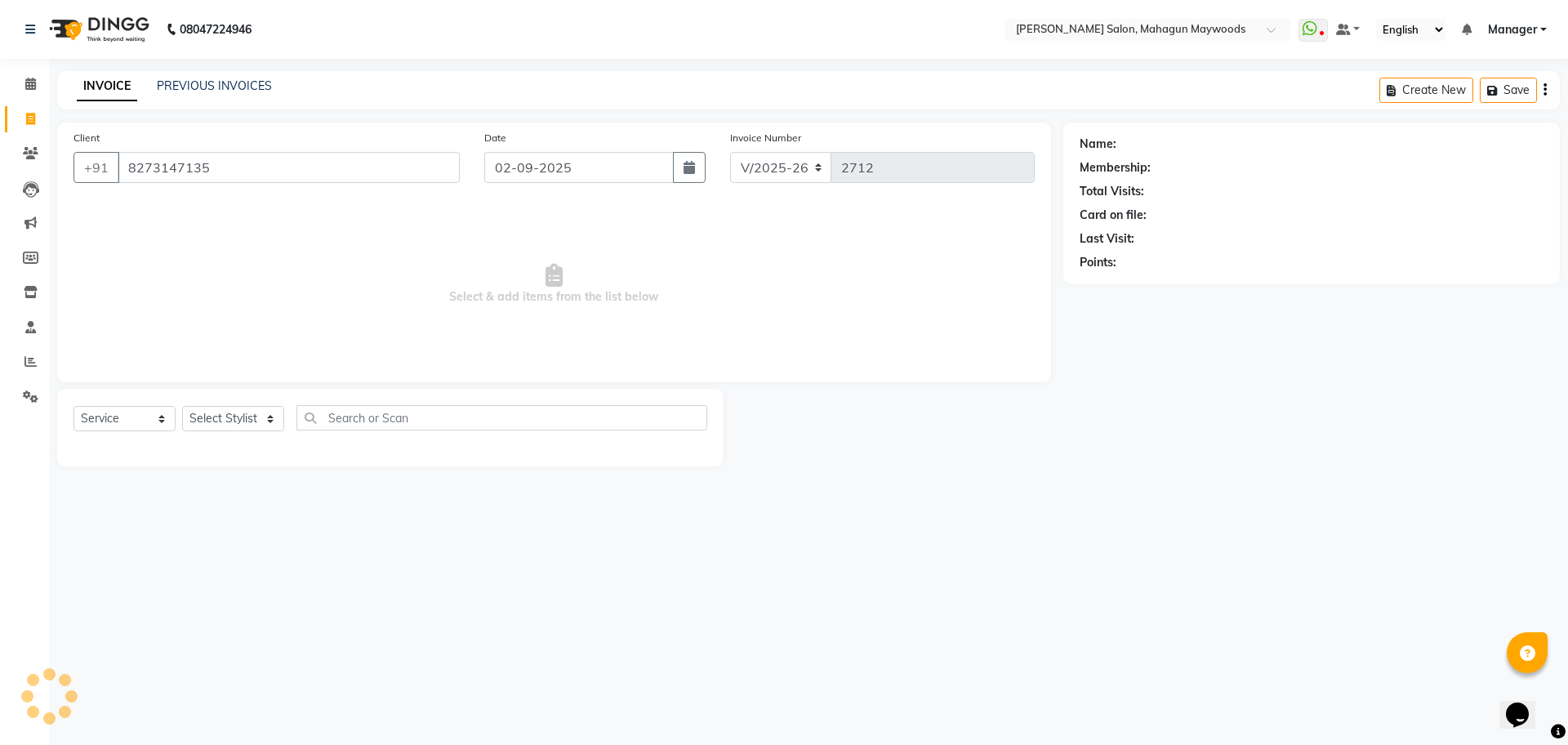
type input "8273147135"
click at [1127, 286] on icon "button" at bounding box center [1125, 286] width 11 height 11
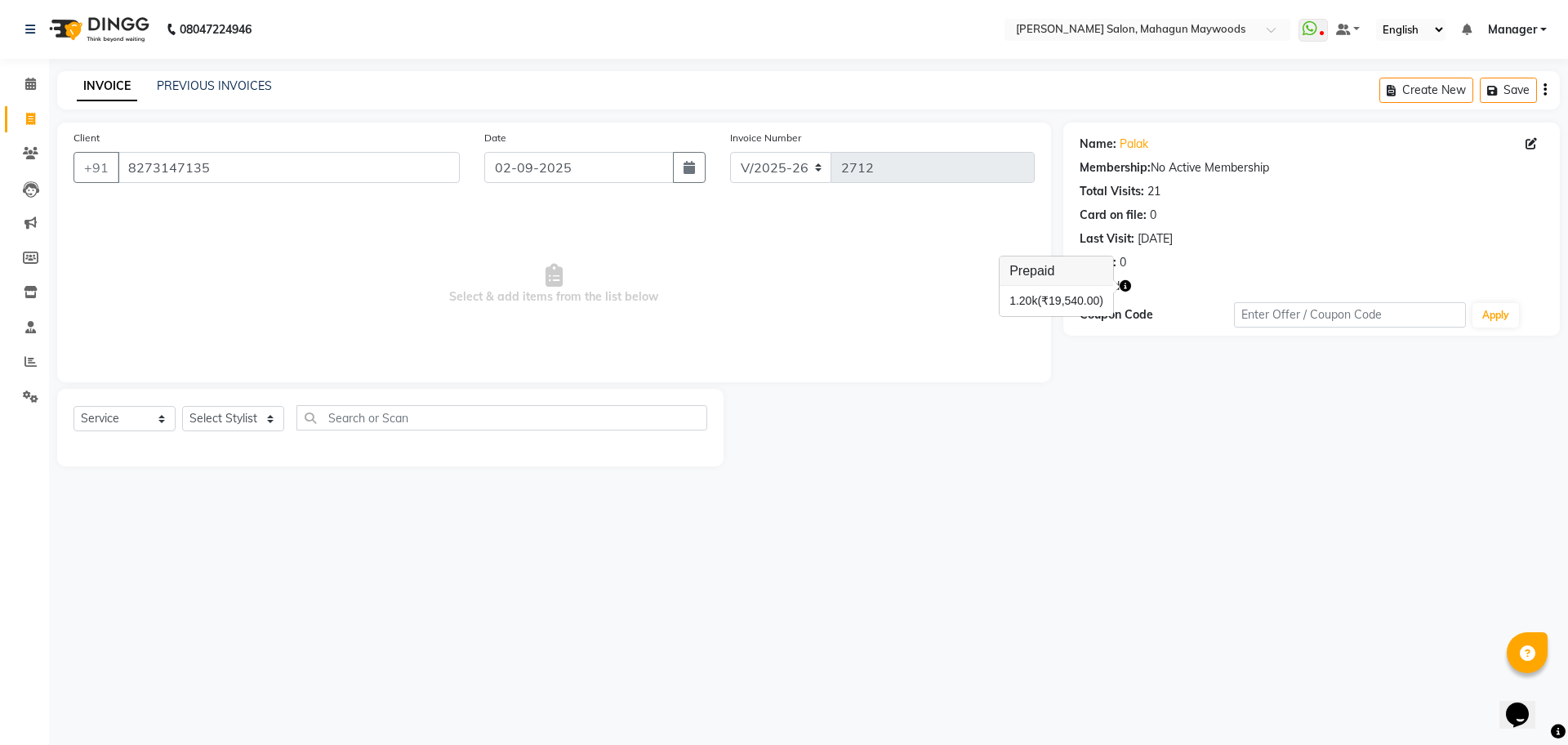
click at [243, 401] on div "Select Service Product Membership Package Voucher Prepaid Gift Card Select Styl…" at bounding box center [390, 427] width 667 height 78
click at [246, 405] on div "Select Service Product Membership Package Voucher Prepaid Gift Card Select Styl…" at bounding box center [390, 424] width 634 height 38
click at [234, 418] on select "Select Stylist Aarti Amit Gautam Manager Pranshant Ji Rahul Riya Sagar Shyam V …" at bounding box center [234, 418] width 102 height 25
select select "48622"
click at [182, 406] on select "Select Stylist Aarti Amit Gautam Manager Pranshant Ji Rahul Riya Sagar Shyam V …" at bounding box center [234, 418] width 102 height 25
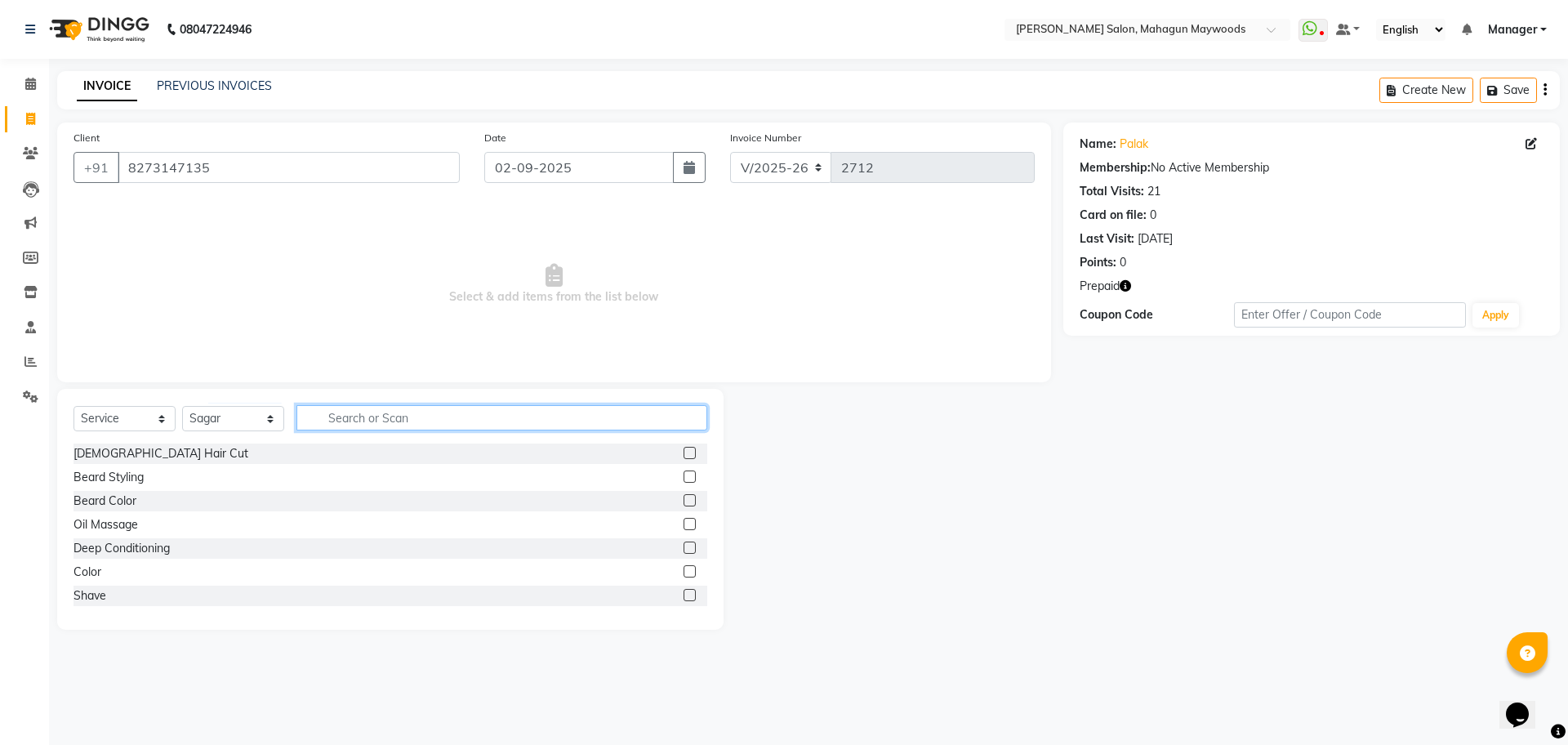
click at [347, 418] on input "text" at bounding box center [502, 417] width 411 height 25
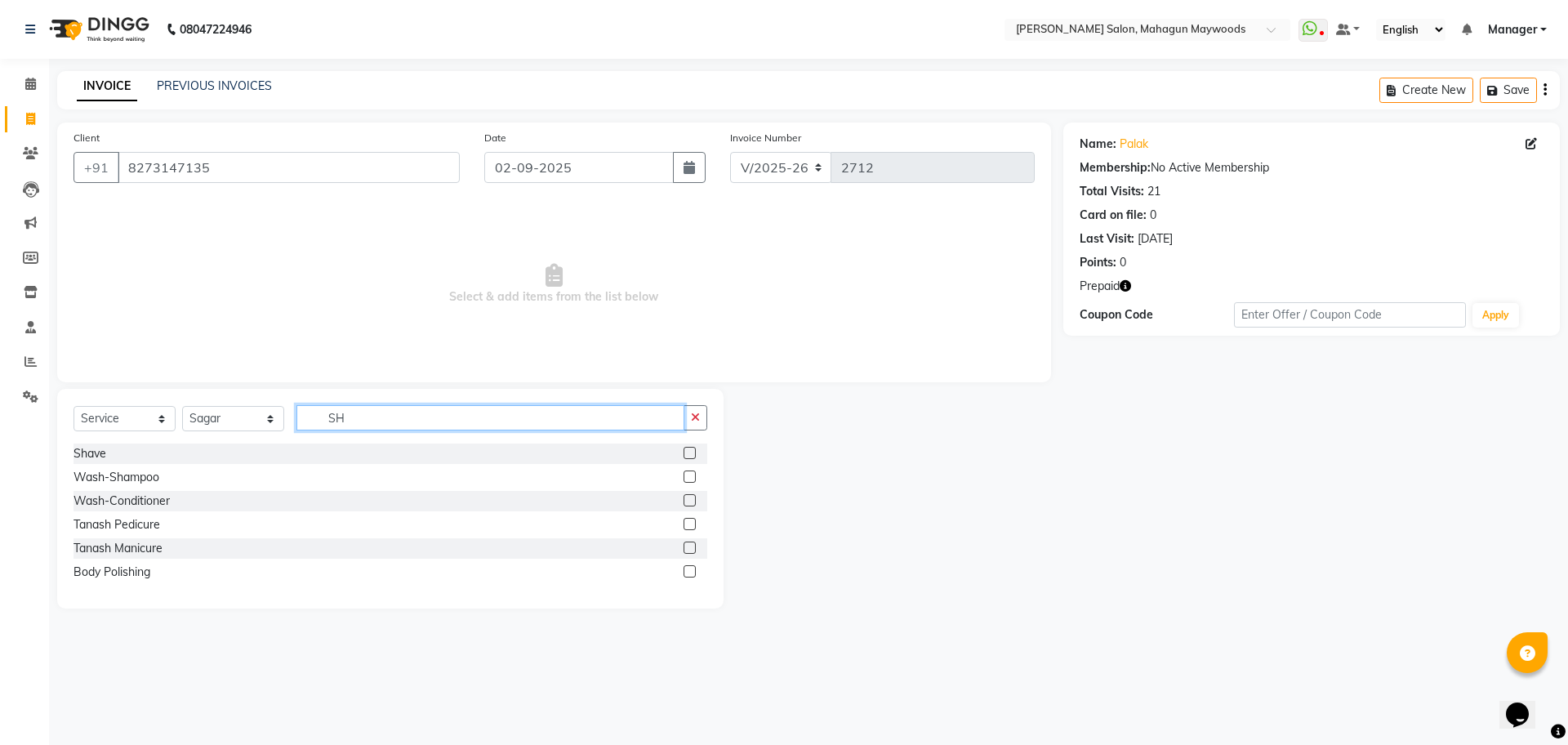
type input "S"
type input "CUT"
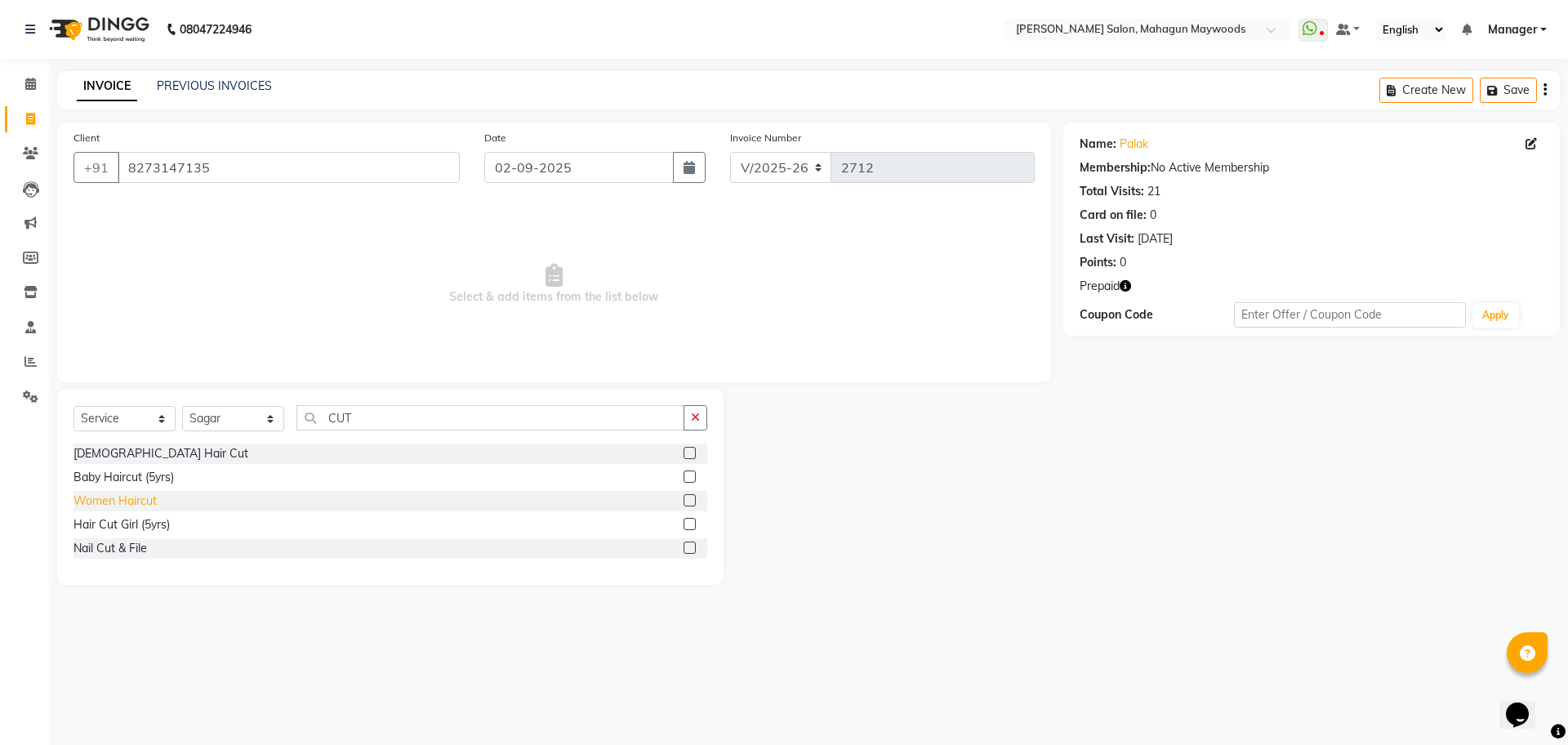
click at [137, 494] on div "Women Haircut" at bounding box center [115, 501] width 83 height 17
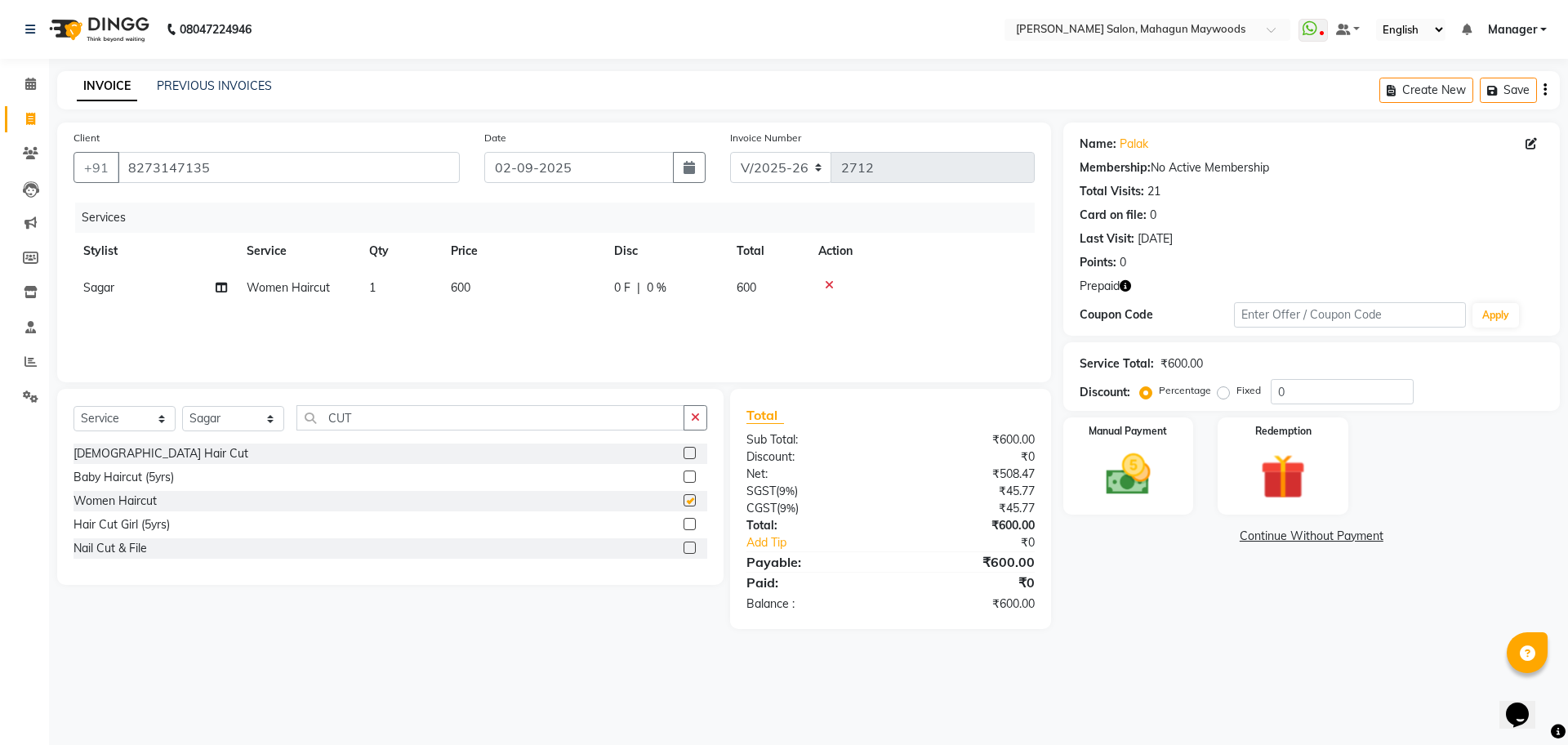
checkbox input "false"
click at [498, 274] on td "600" at bounding box center [522, 288] width 163 height 36
select select "48622"
click at [533, 282] on input "600" at bounding box center [599, 292] width 144 height 25
type input "800"
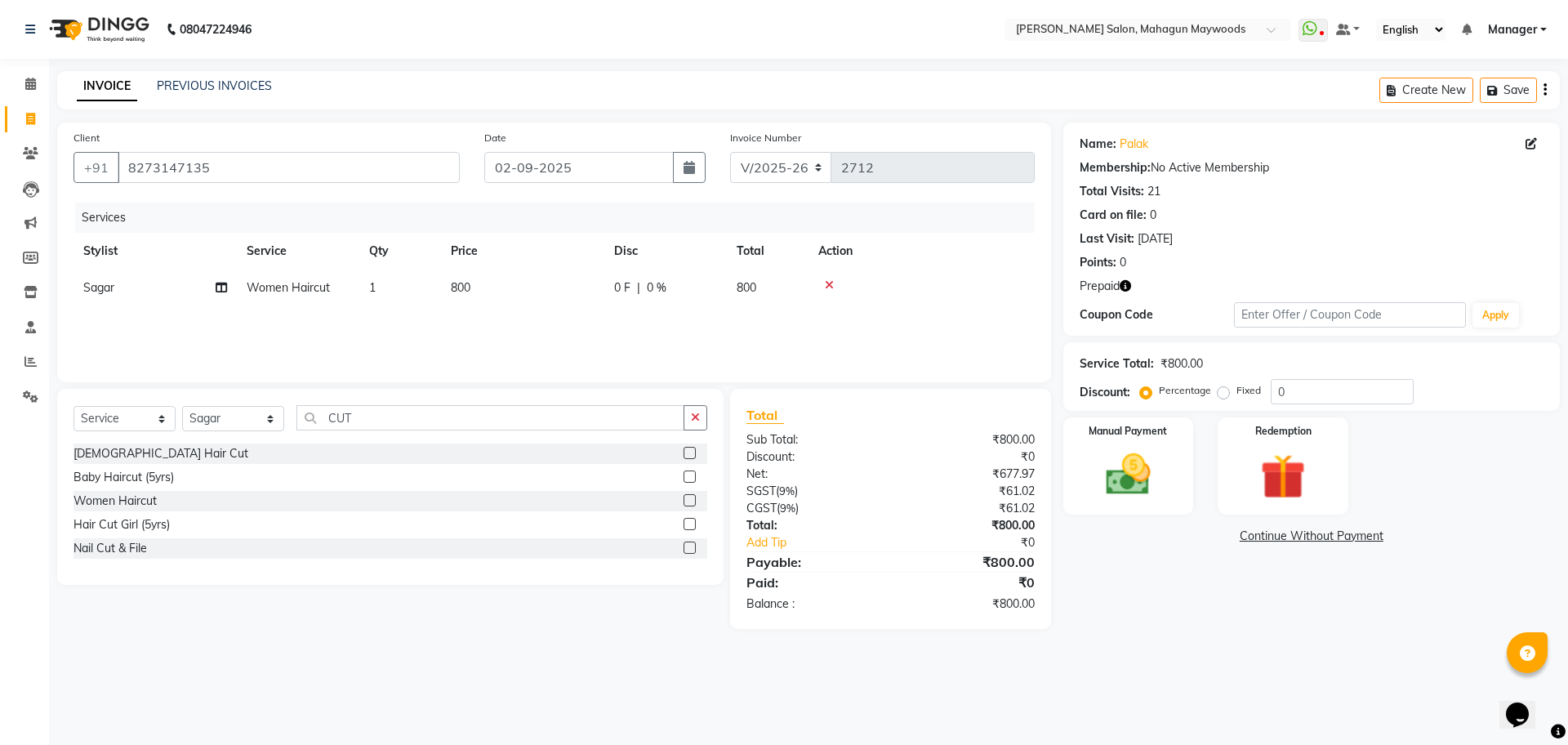
click at [374, 398] on div "Select Service Product Membership Package Voucher Prepaid Gift Card Select Styl…" at bounding box center [390, 486] width 667 height 196
click at [387, 423] on input "CUT" at bounding box center [490, 417] width 388 height 25
type input "C"
click at [179, 430] on div "Select Service Product Membership Package Voucher Prepaid Gift Card Select Styl…" at bounding box center [390, 424] width 634 height 38
click at [213, 414] on select "Select Stylist Aarti Amit Gautam Manager Pranshant Ji Rahul Riya Sagar Shyam V …" at bounding box center [234, 418] width 102 height 25
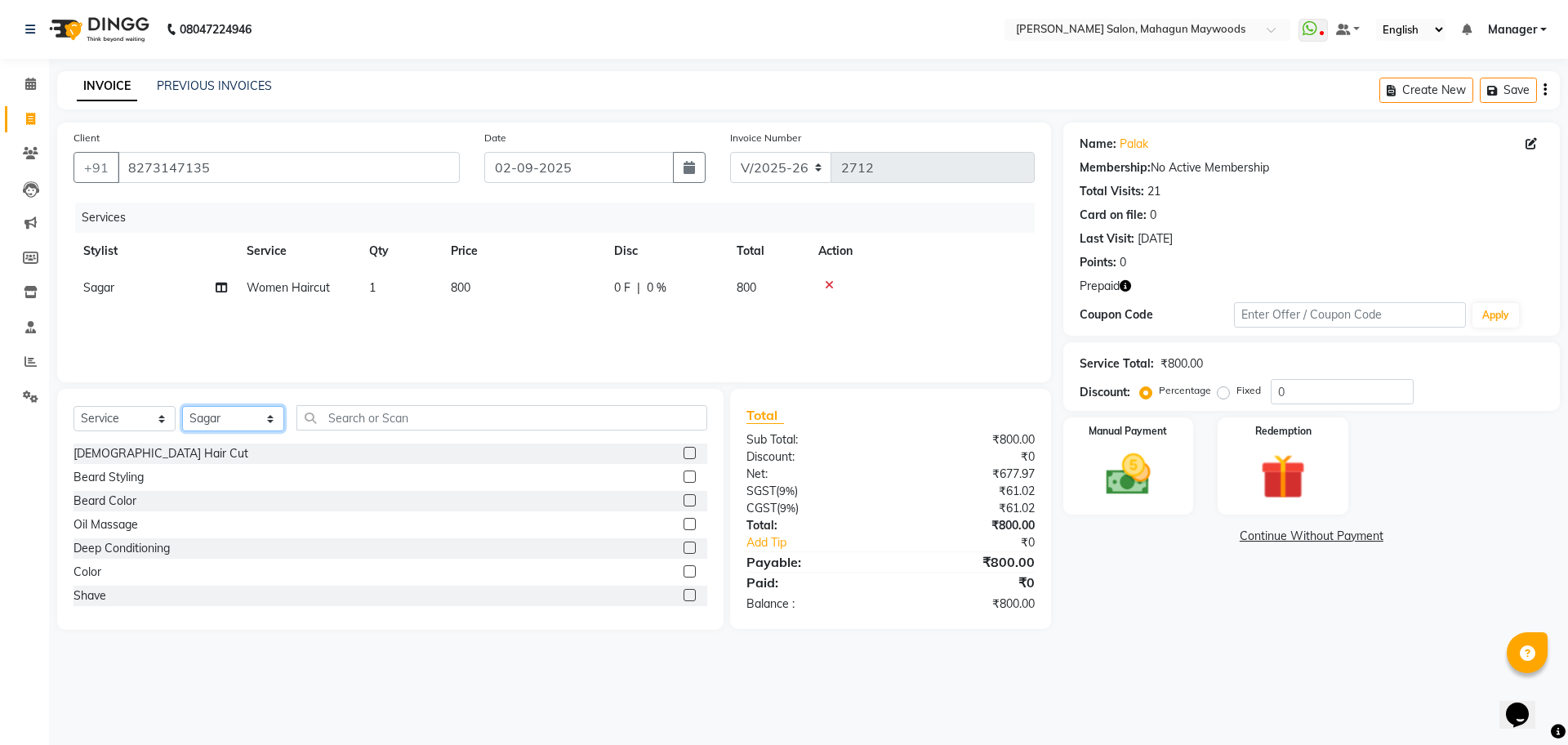
select select "48624"
click at [182, 406] on select "Select Stylist Aarti Amit Gautam Manager Pranshant Ji Rahul Riya Sagar Shyam V …" at bounding box center [234, 418] width 102 height 25
click at [370, 418] on input "text" at bounding box center [502, 417] width 411 height 25
click at [112, 472] on div "Beard Styling" at bounding box center [108, 478] width 70 height 17
checkbox input "false"
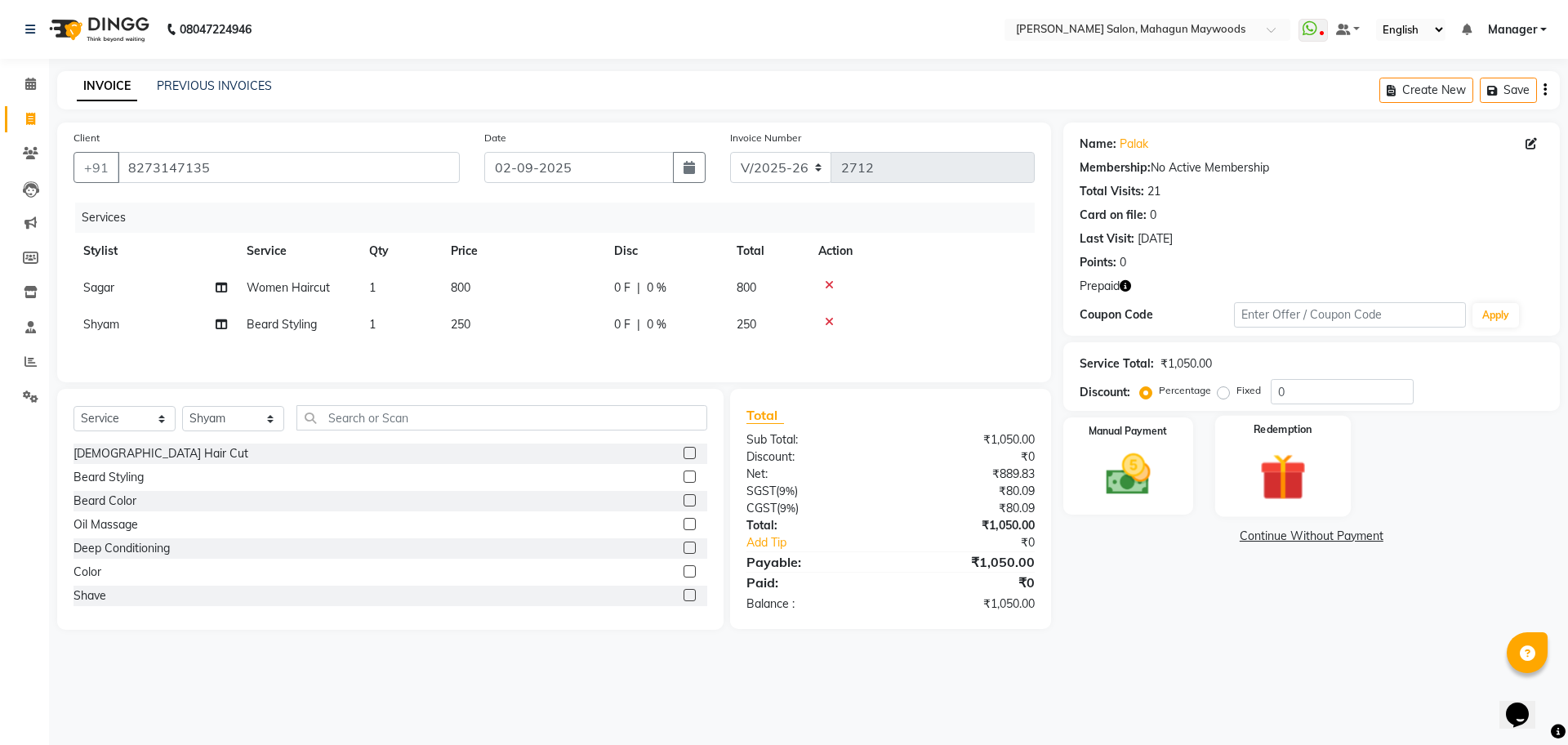
click at [1275, 457] on img at bounding box center [1283, 476] width 76 height 58
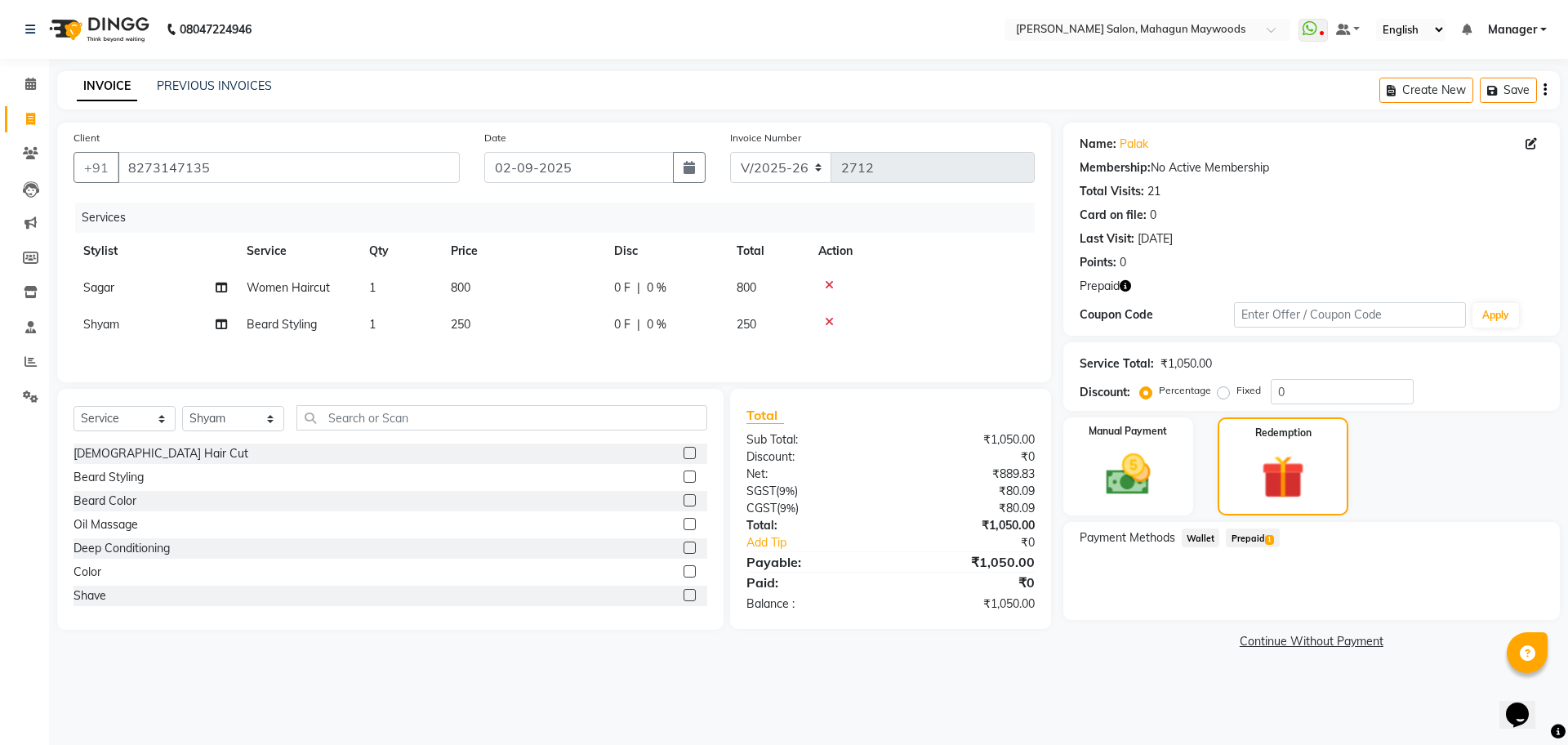
click at [1232, 536] on span "Prepaid 1" at bounding box center [1251, 538] width 53 height 19
click at [1515, 600] on button "Add" at bounding box center [1504, 604] width 60 height 28
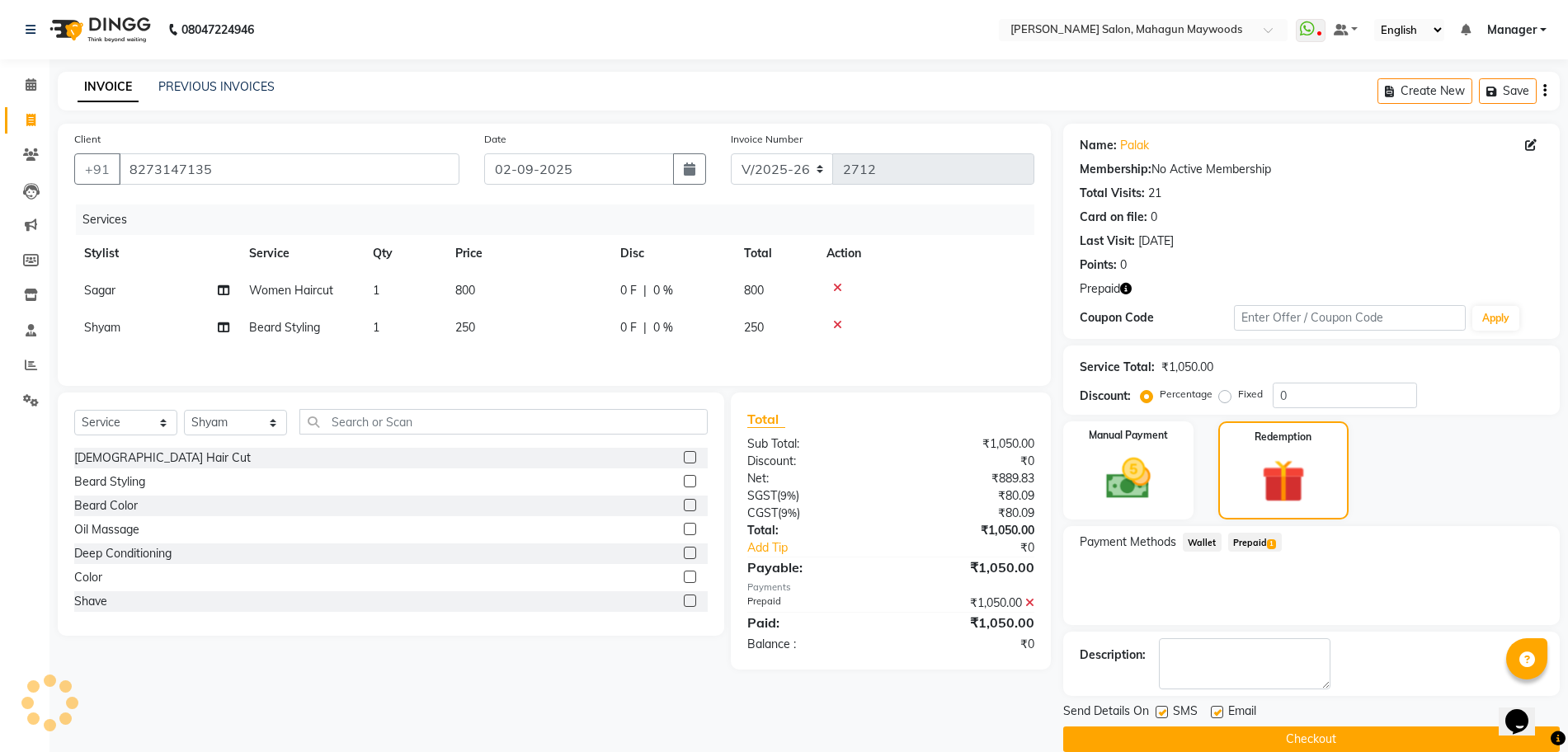
click at [1349, 738] on button "Checkout" at bounding box center [1311, 739] width 496 height 25
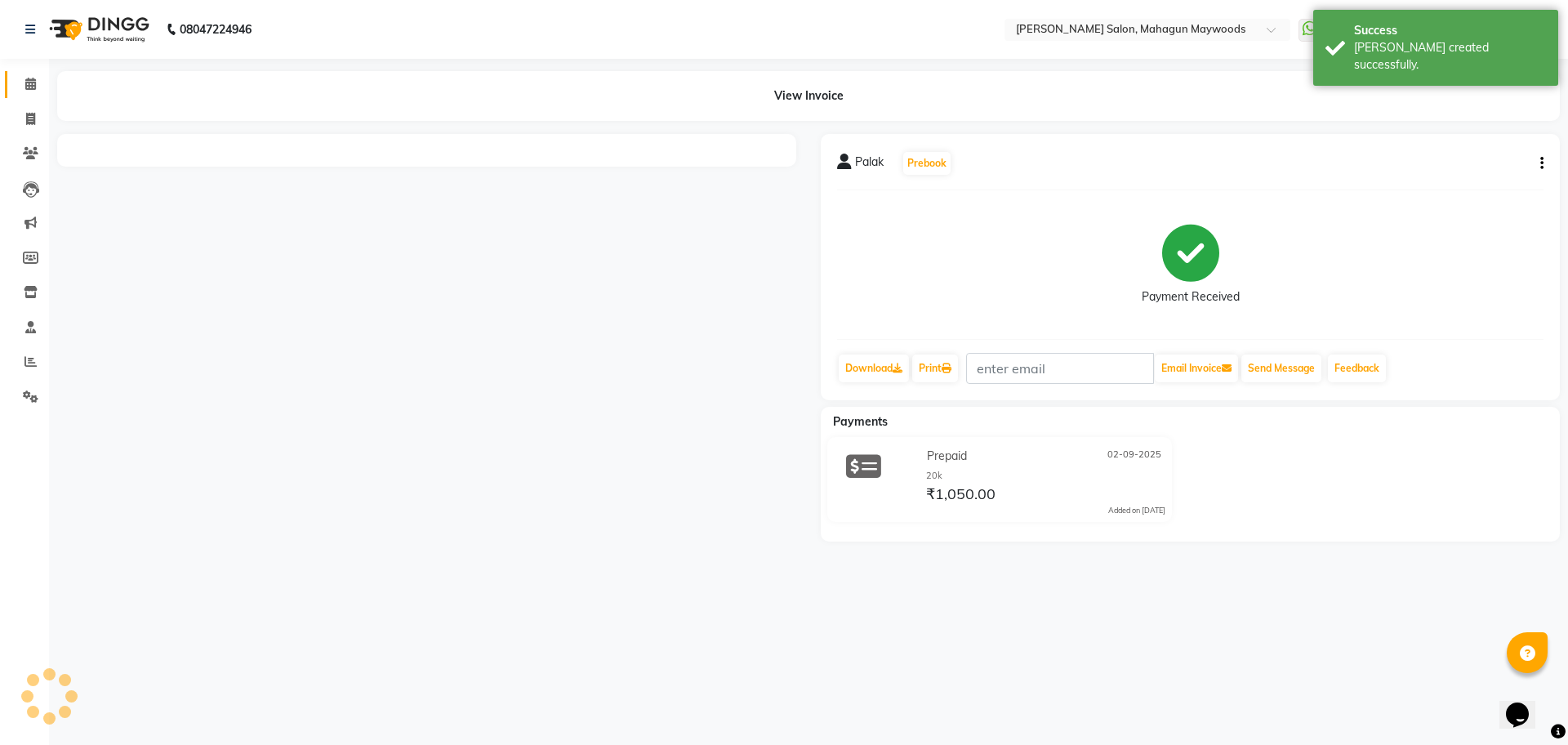
click at [18, 83] on span at bounding box center [30, 85] width 29 height 19
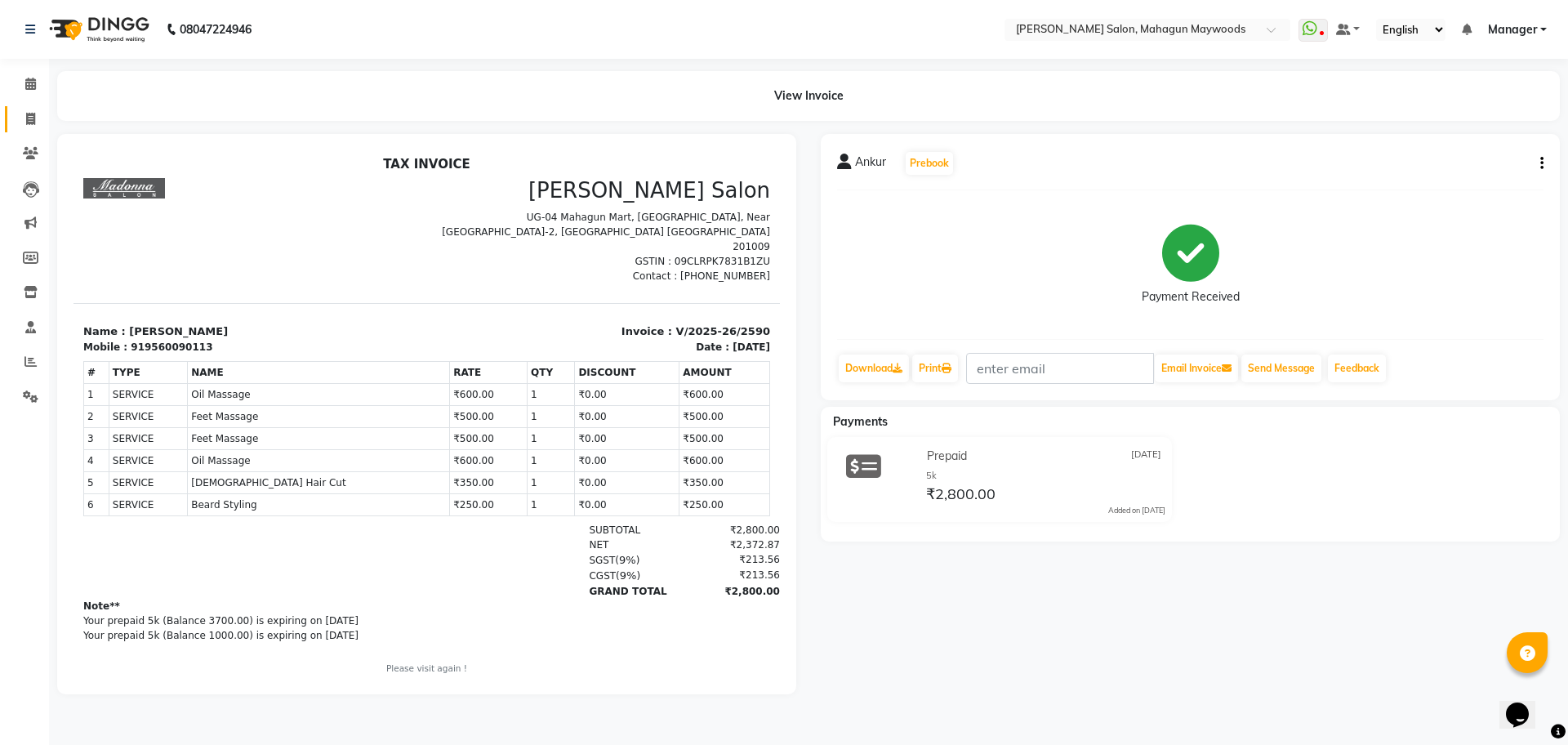
click at [19, 124] on span at bounding box center [30, 119] width 29 height 19
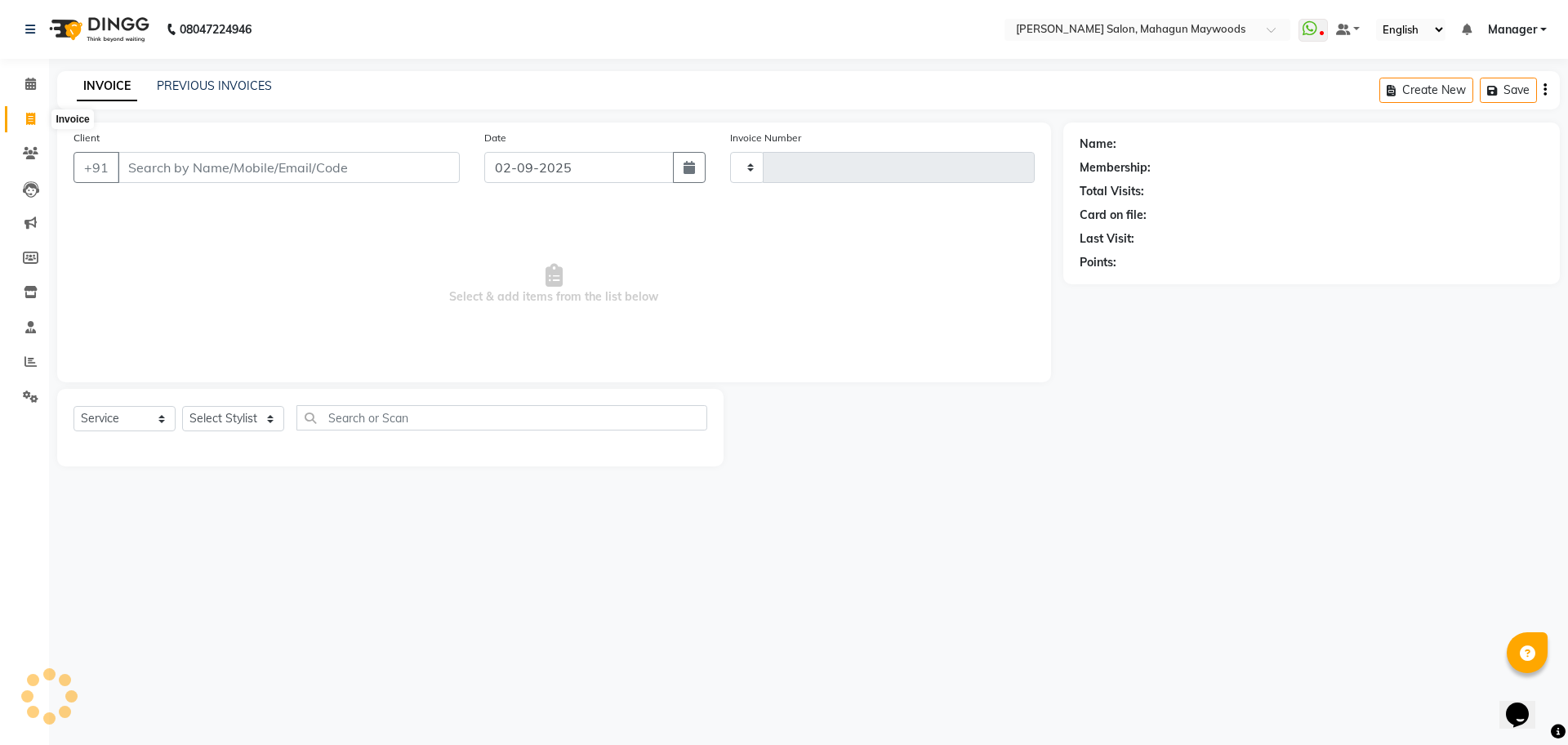
drag, startPoint x: 16, startPoint y: 126, endPoint x: 66, endPoint y: 120, distance: 50.4
click at [17, 126] on span at bounding box center [30, 119] width 29 height 19
click at [189, 83] on link "PREVIOUS INVOICES" at bounding box center [214, 86] width 115 height 15
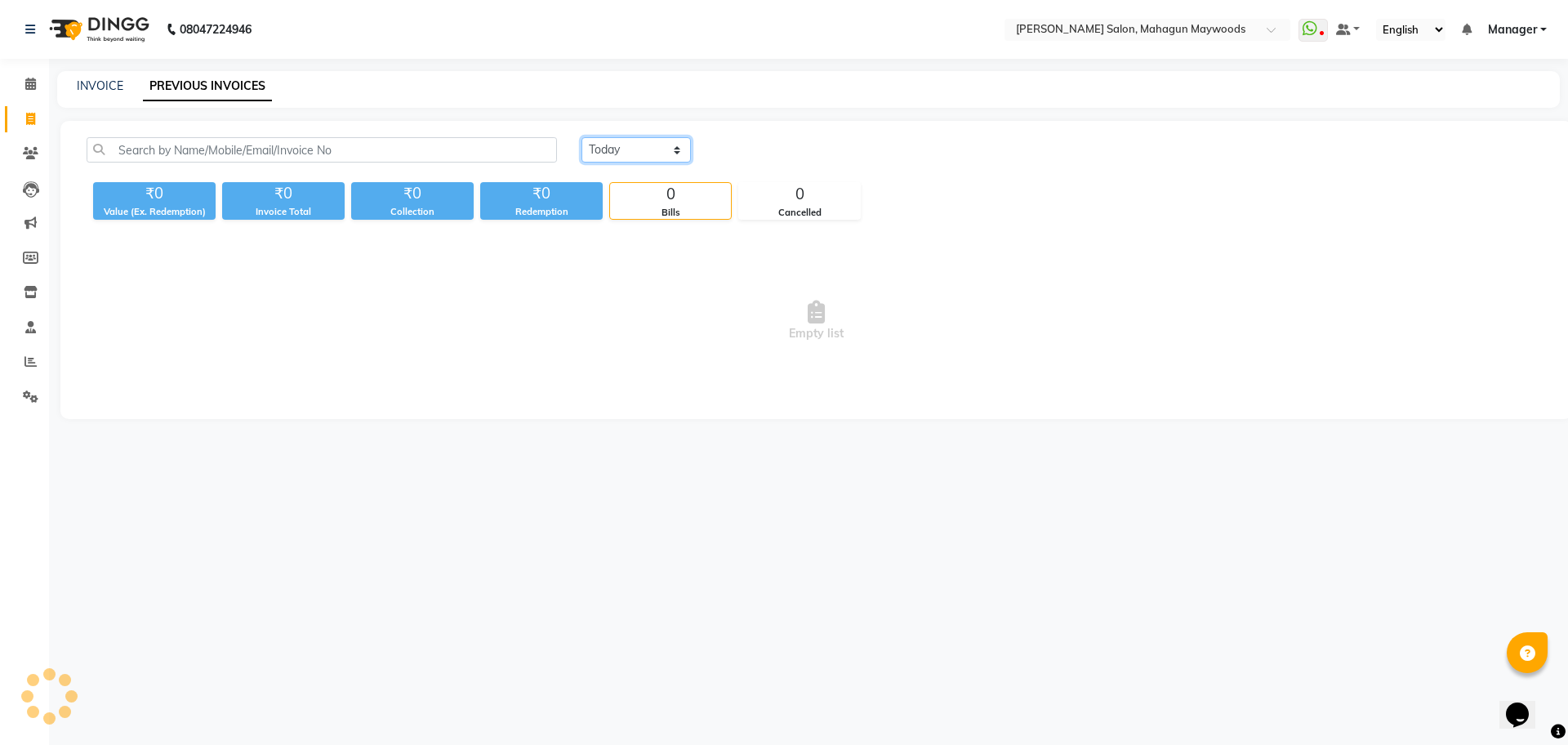
click at [631, 152] on select "[DATE] [DATE] Custom Range" at bounding box center [636, 150] width 110 height 25
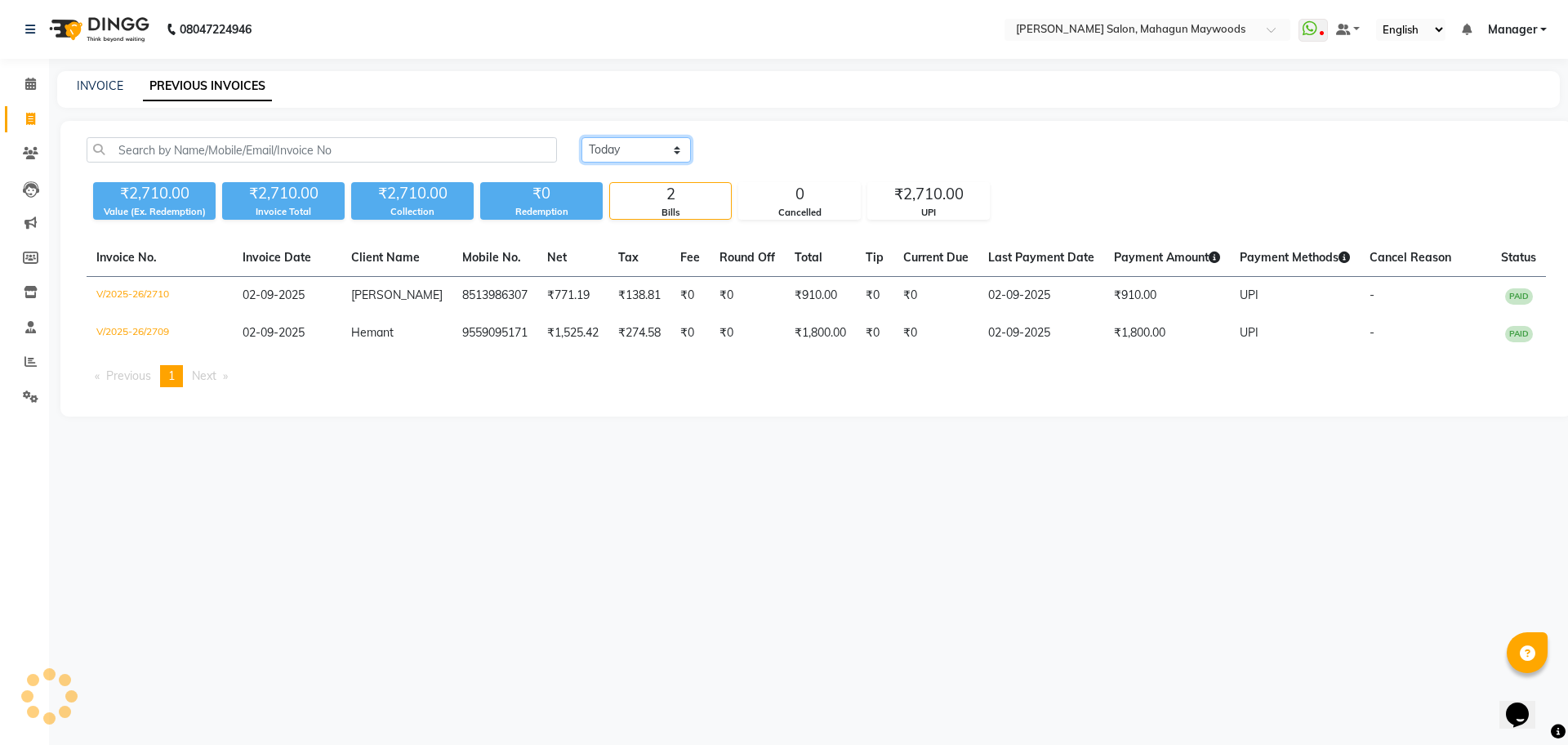
select select "range"
click at [581, 138] on select "[DATE] [DATE] Custom Range" at bounding box center [636, 150] width 110 height 25
click at [752, 150] on input "02-09-2025" at bounding box center [769, 151] width 114 height 22
select select "9"
select select "2025"
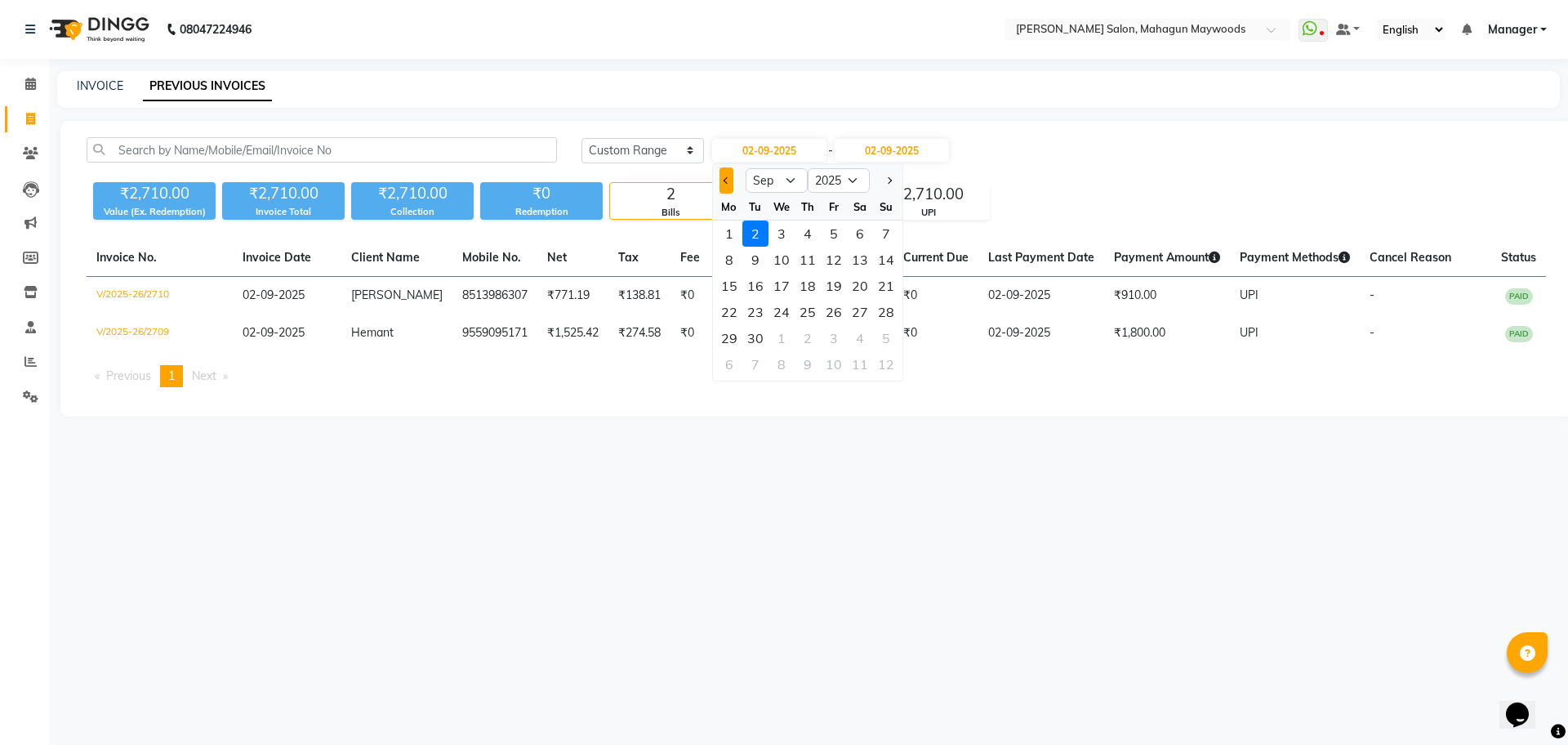
click at [733, 174] on button "Previous month" at bounding box center [726, 181] width 14 height 26
select select "8"
click at [737, 332] on div "25" at bounding box center [729, 338] width 26 height 26
type input "[DATE]"
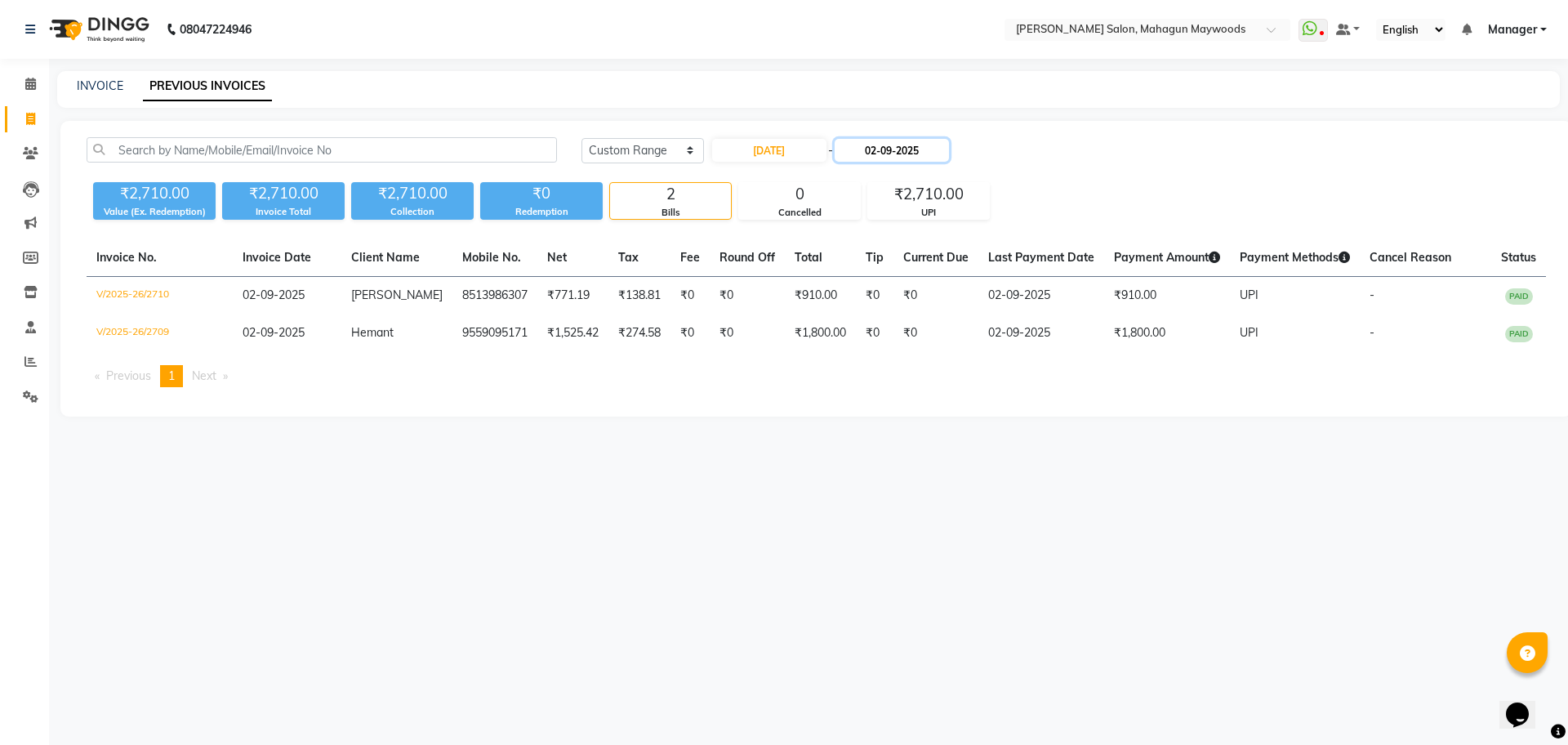
click at [885, 154] on input "02-09-2025" at bounding box center [892, 151] width 114 height 22
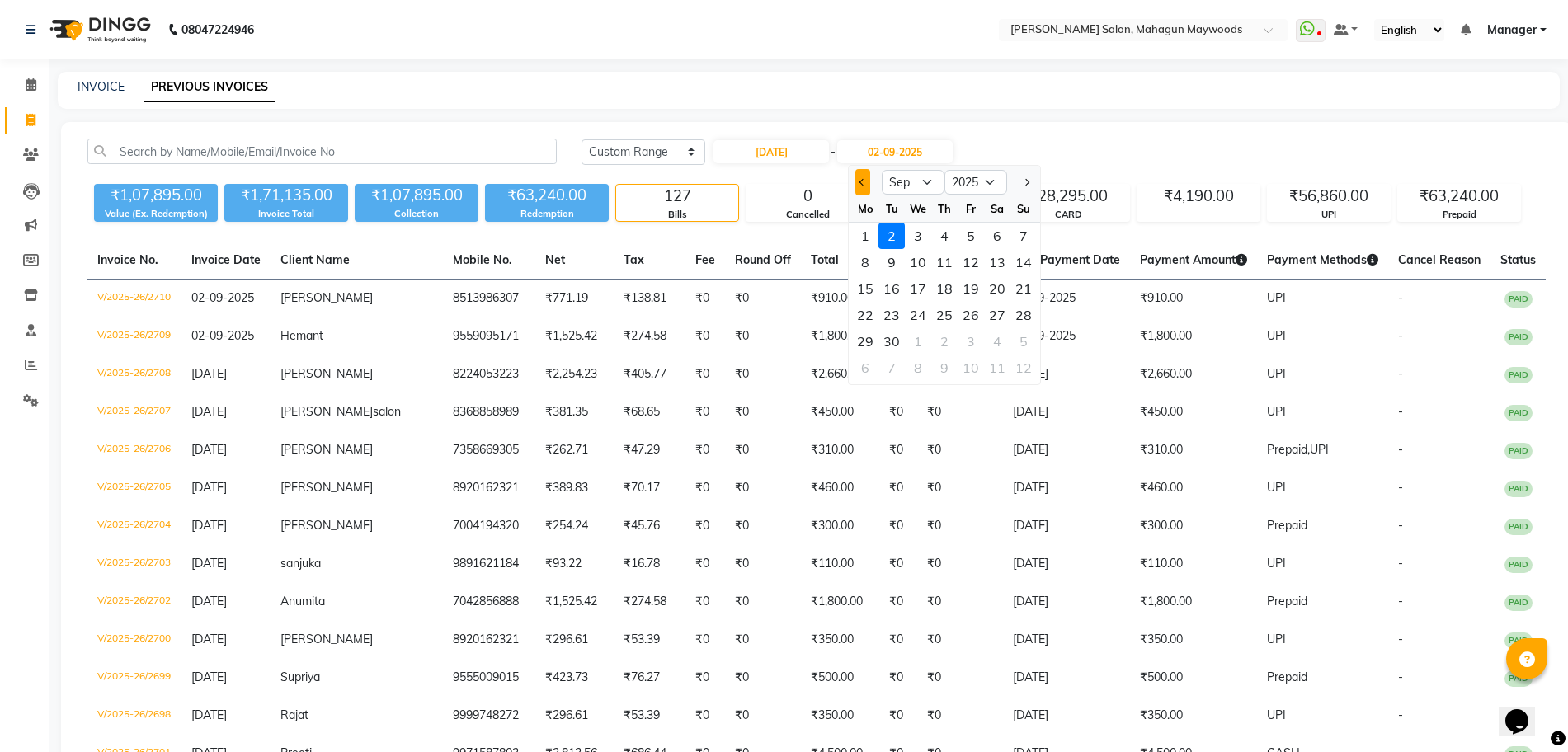
click at [858, 176] on button "Previous month" at bounding box center [862, 183] width 14 height 26
select select "8"
click at [867, 337] on div "25" at bounding box center [865, 342] width 26 height 26
type input "25-08-2025"
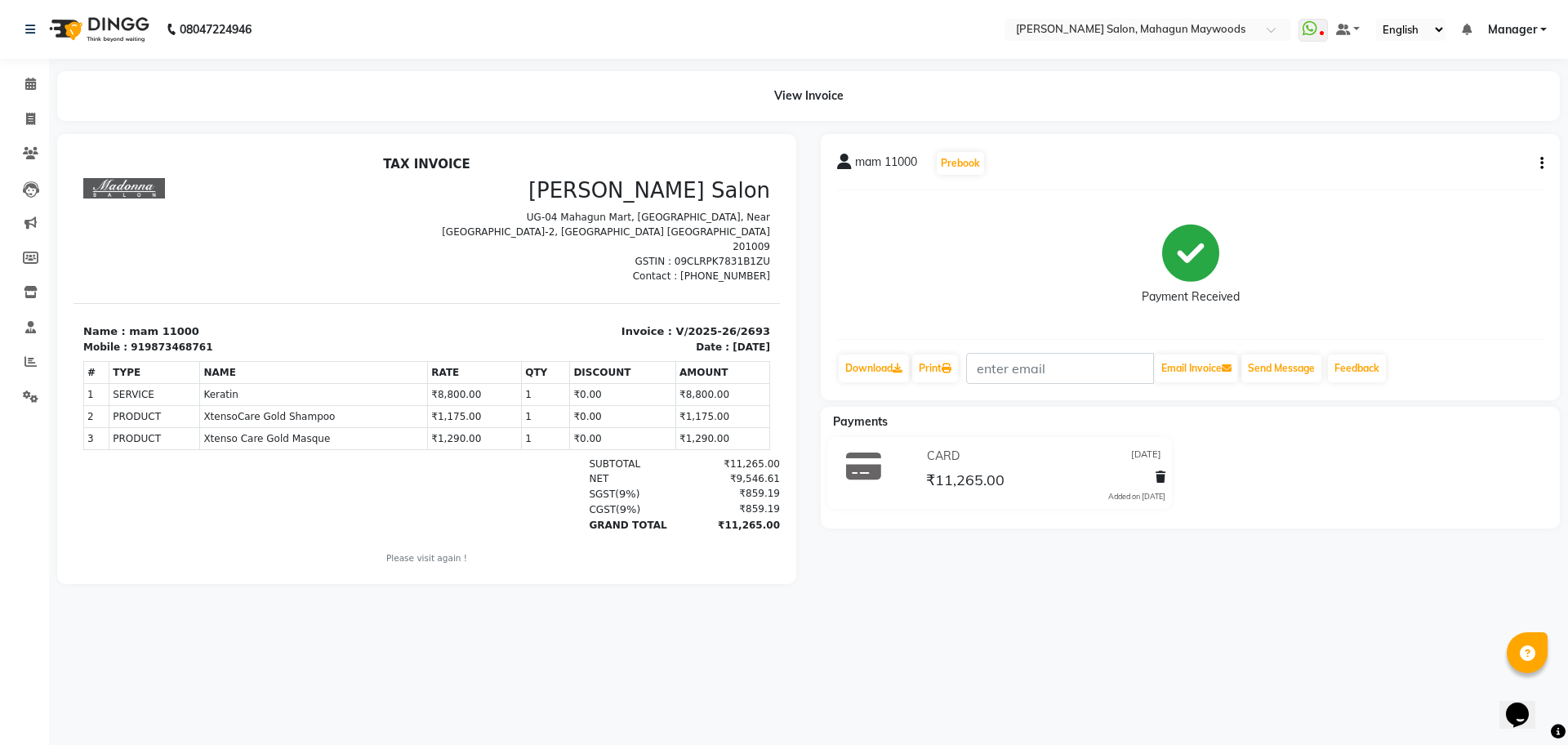
click at [463, 432] on td "₹1,290.00" at bounding box center [475, 438] width 94 height 22
